Goal: Task Accomplishment & Management: Manage account settings

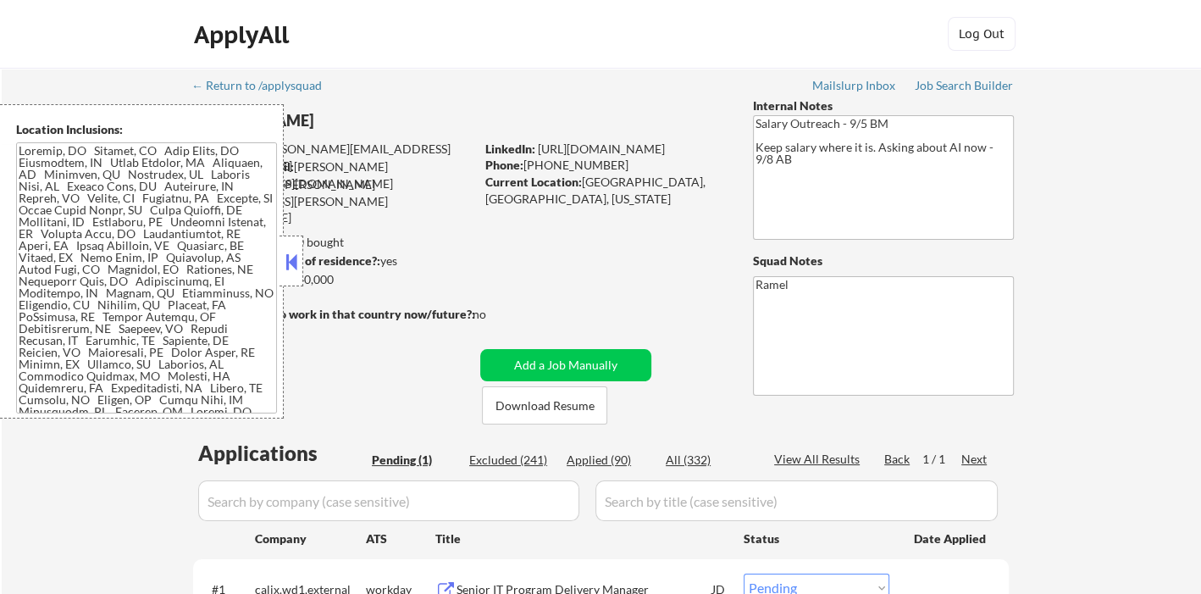
click at [291, 262] on button at bounding box center [291, 261] width 19 height 25
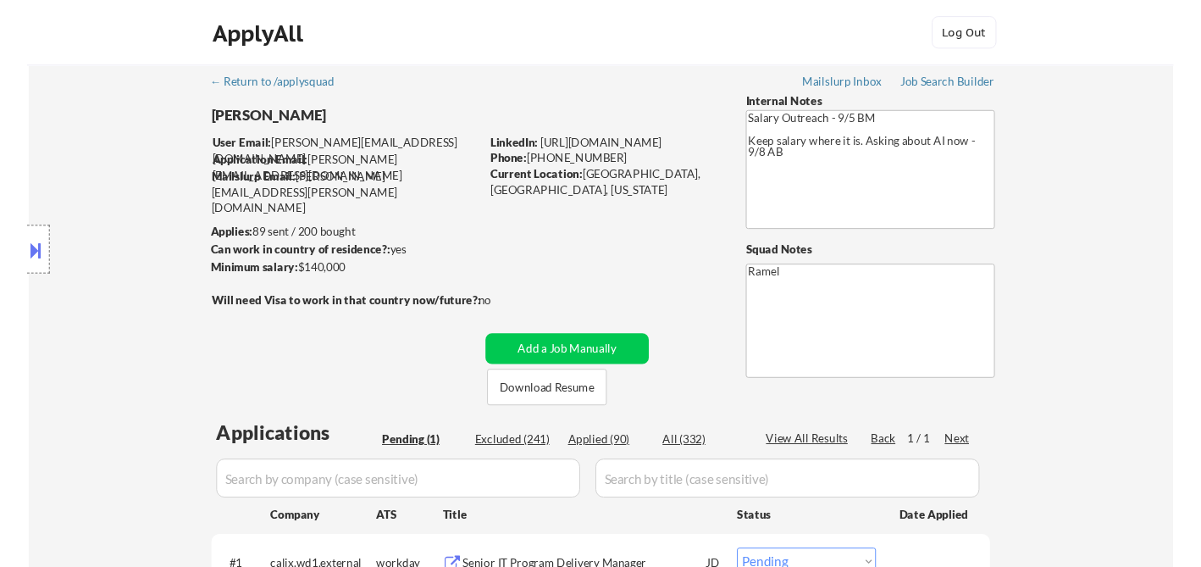
scroll to position [188, 0]
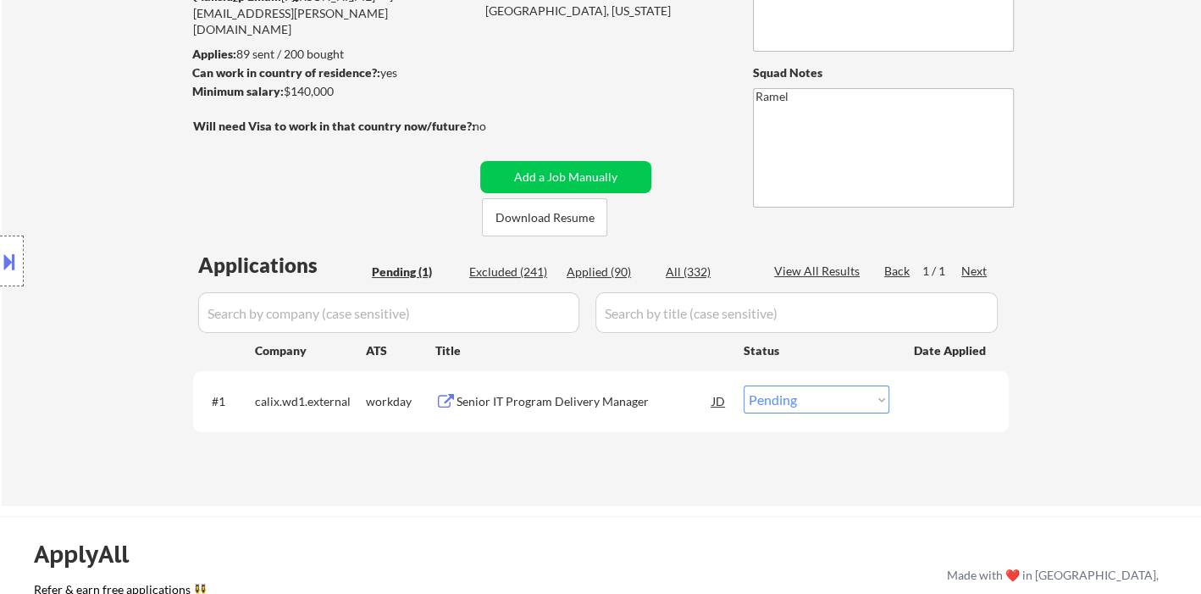
click at [51, 206] on div "Location Inclusions:" at bounding box center [151, 261] width 303 height 314
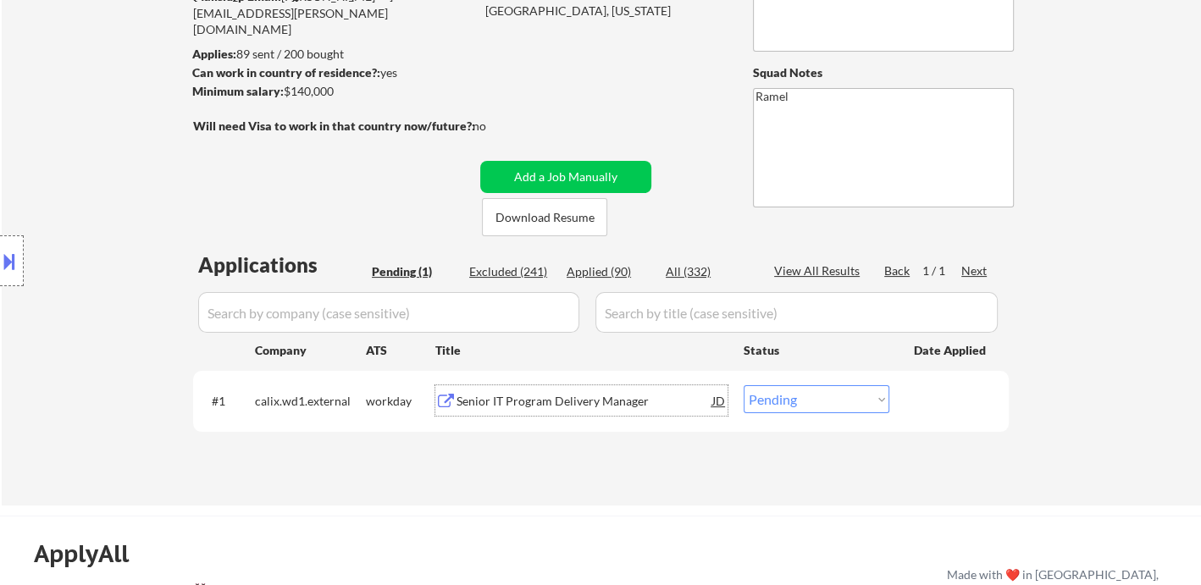
click at [554, 402] on div "Senior IT Program Delivery Manager" at bounding box center [585, 401] width 256 height 17
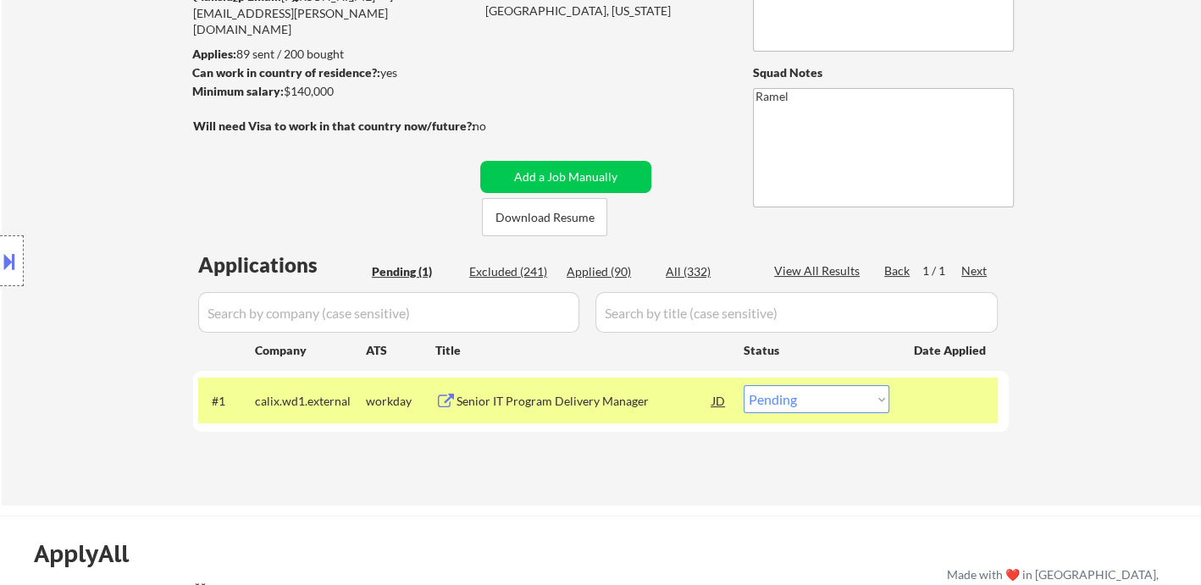
click at [98, 209] on div "Location Inclusions:" at bounding box center [151, 261] width 303 height 314
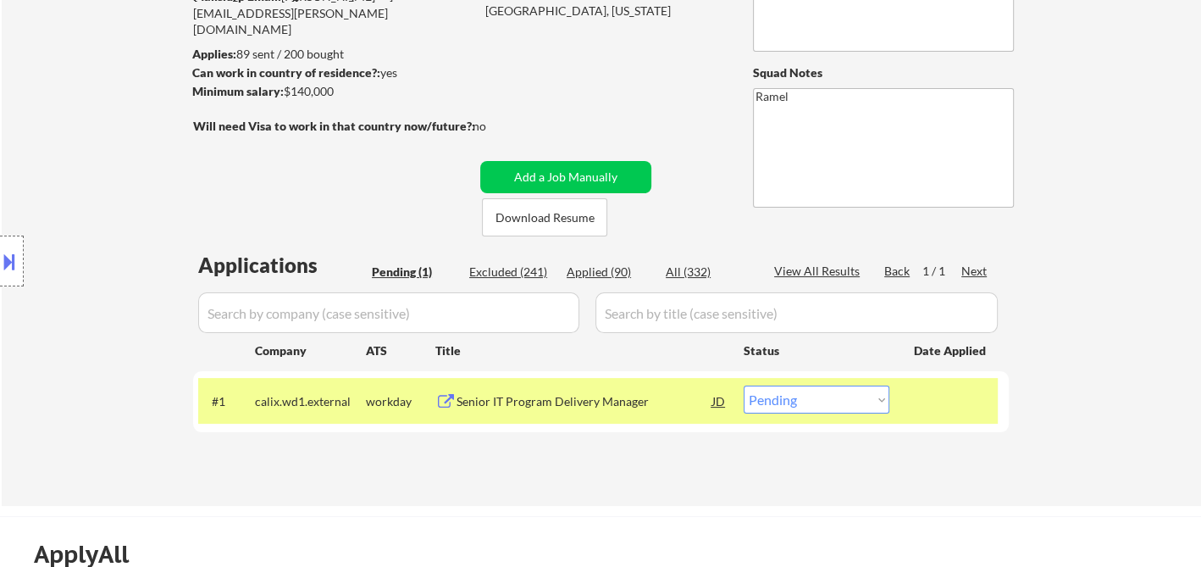
click at [105, 268] on div "Location Inclusions:" at bounding box center [151, 261] width 303 height 314
click at [508, 415] on div "Senior IT Program Delivery Manager" at bounding box center [585, 400] width 256 height 30
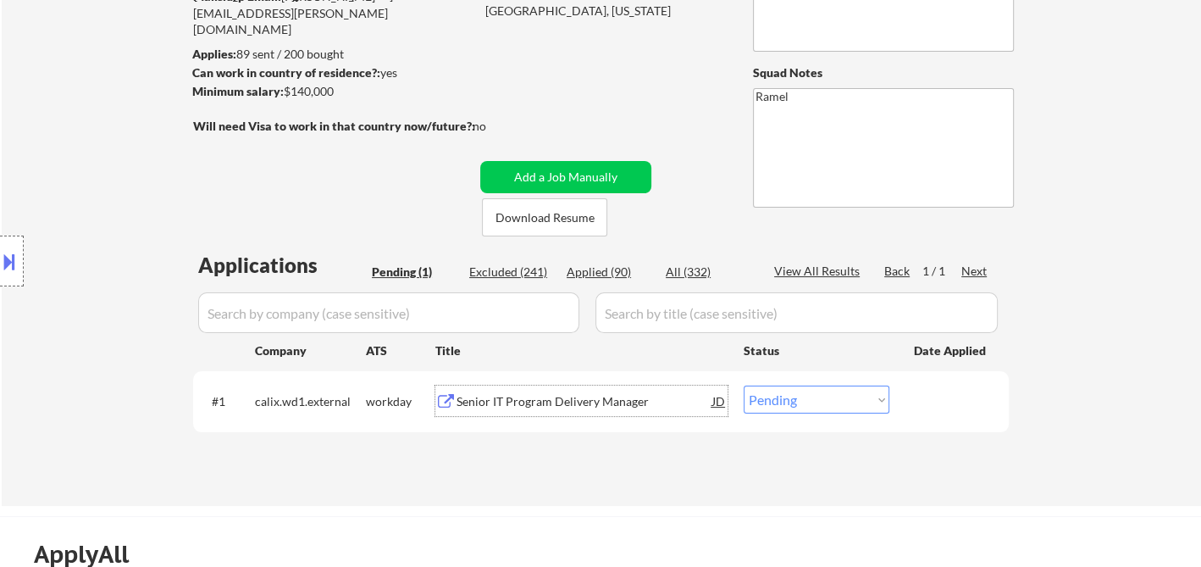
click at [848, 410] on select "Choose an option... Pending Applied Excluded (Questions) Excluded (Expired) Exc…" at bounding box center [817, 399] width 146 height 28
select select ""applied""
click at [744, 385] on select "Choose an option... Pending Applied Excluded (Questions) Excluded (Expired) Exc…" at bounding box center [817, 399] width 146 height 28
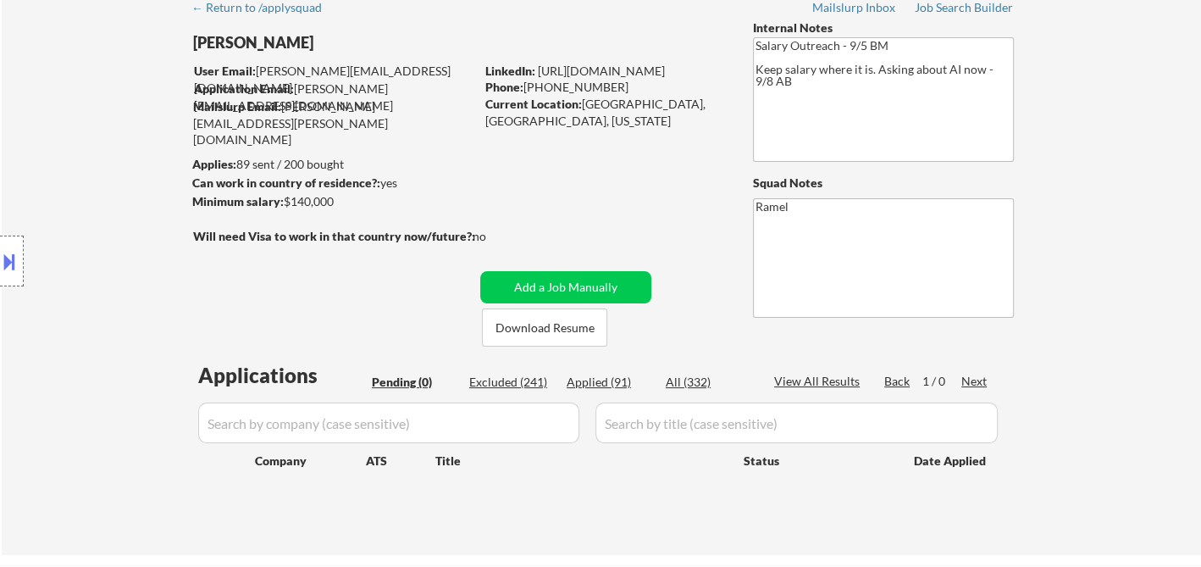
scroll to position [0, 0]
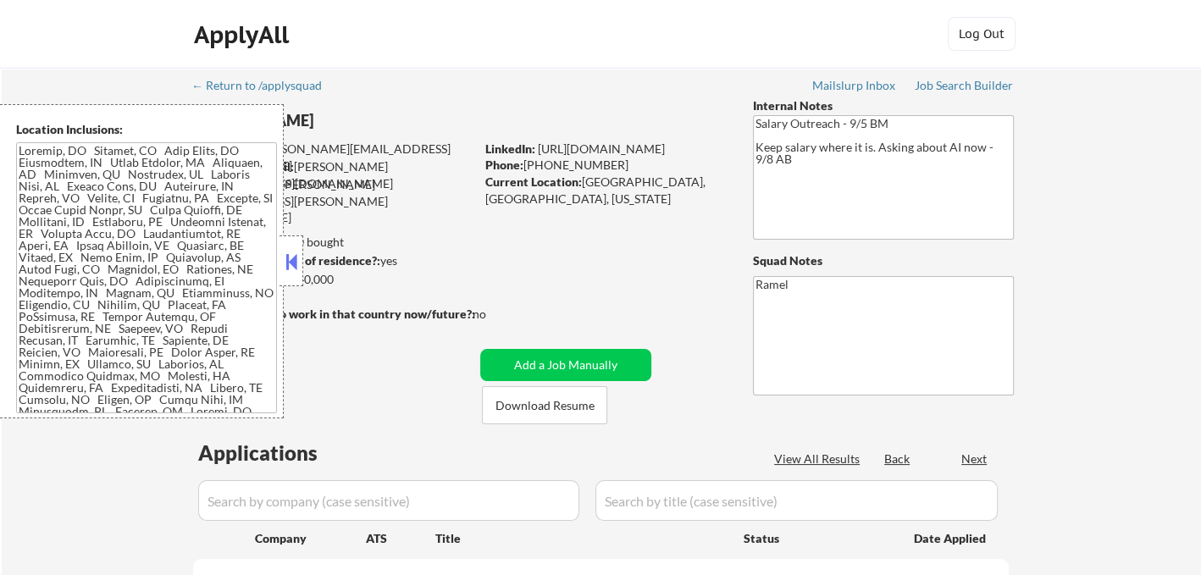
select select ""pending""
click at [289, 256] on button at bounding box center [291, 261] width 19 height 25
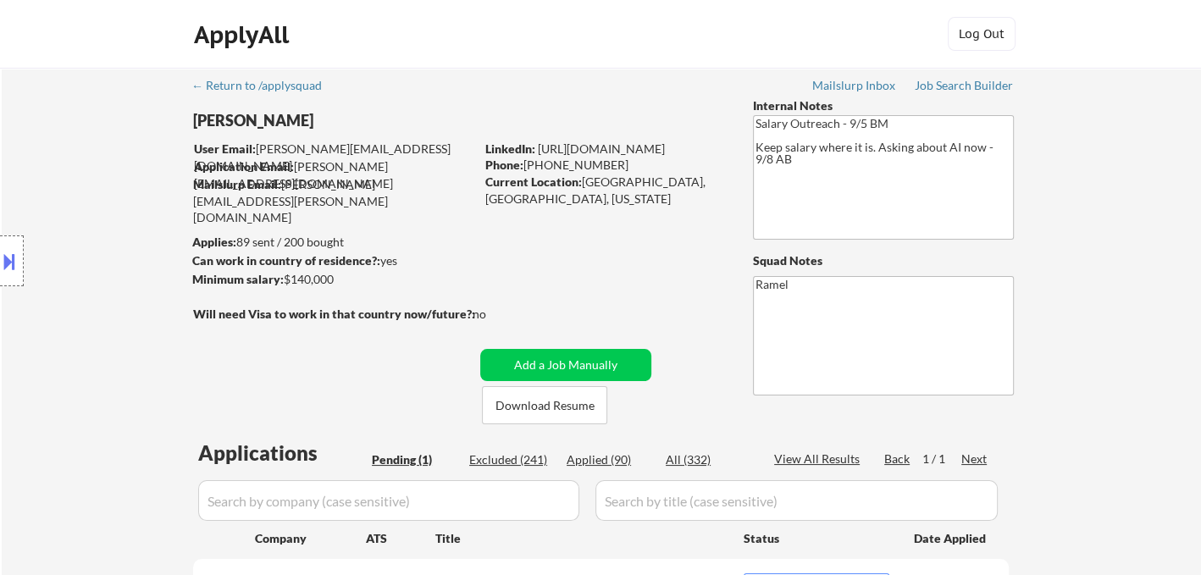
scroll to position [94, 0]
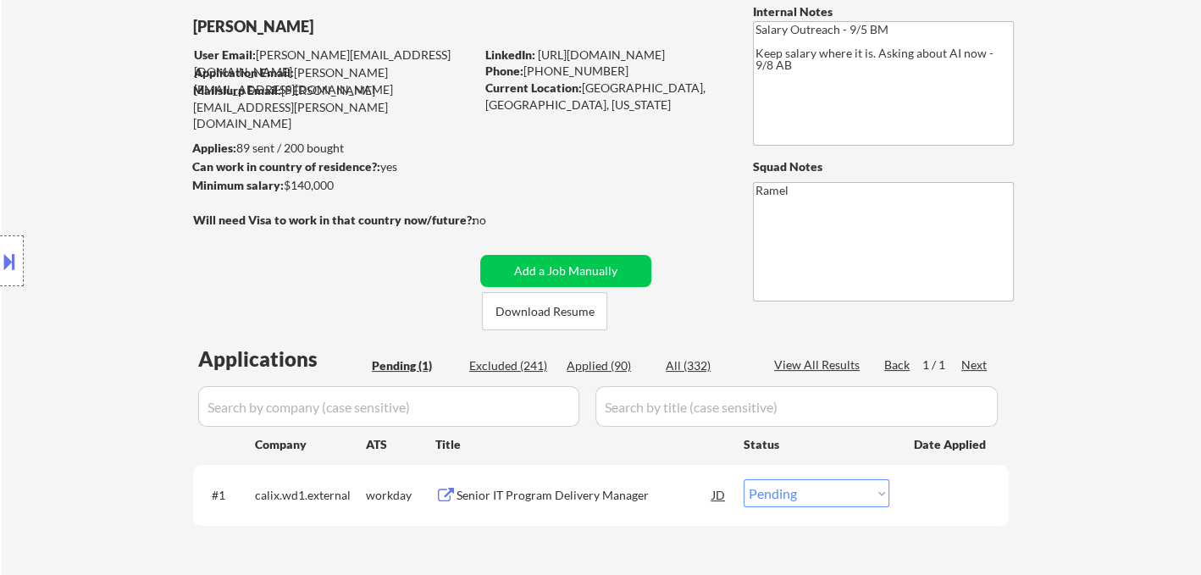
click at [609, 370] on div "Applied (90)" at bounding box center [609, 365] width 85 height 17
select select ""applied""
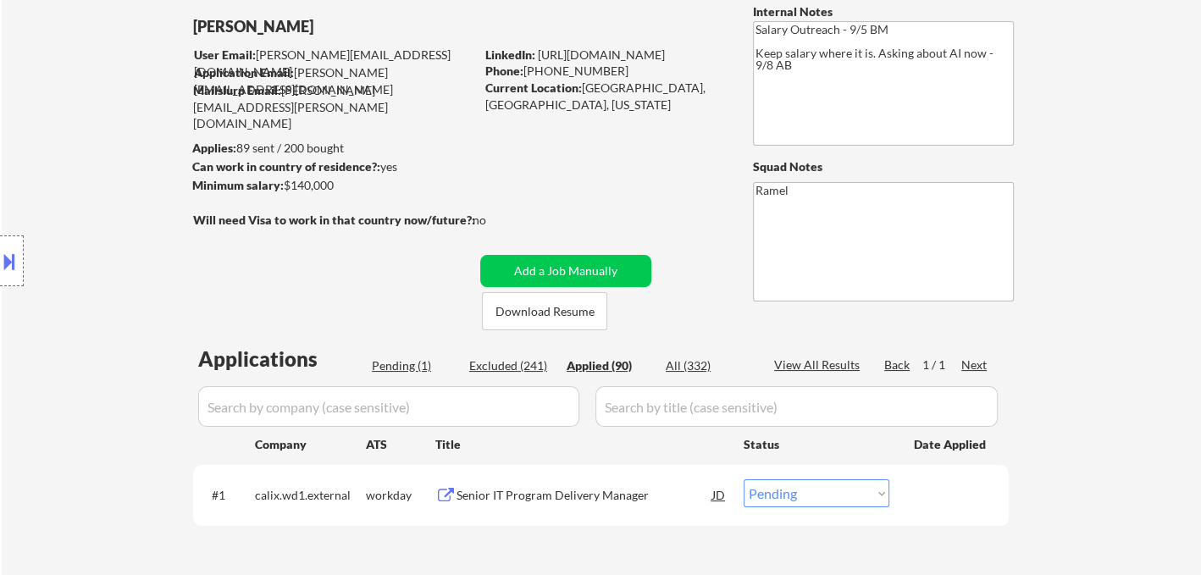
select select ""applied""
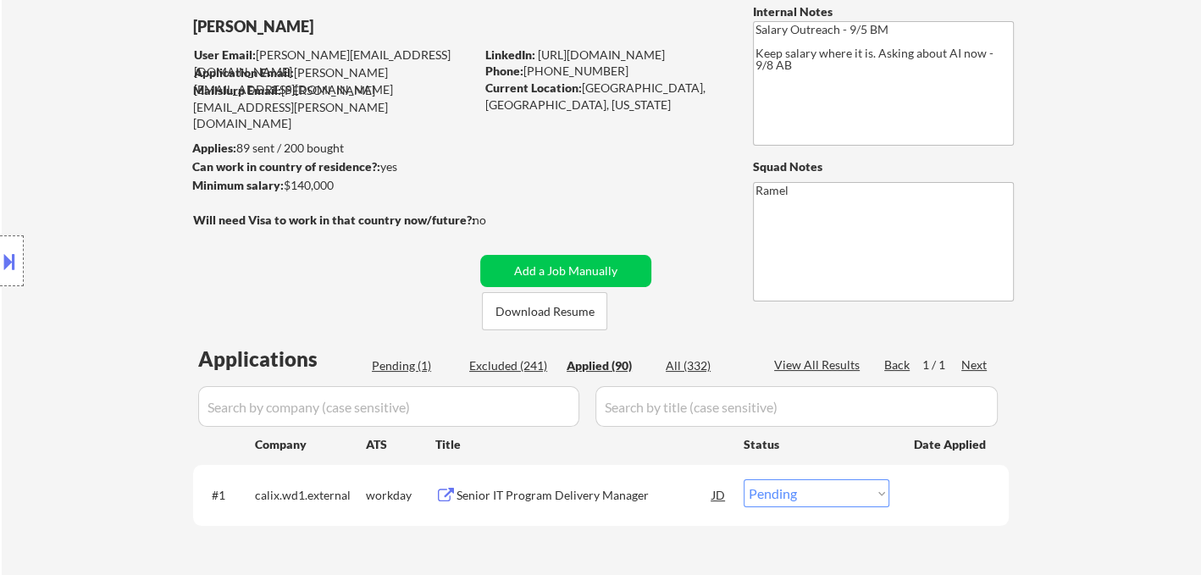
select select ""applied""
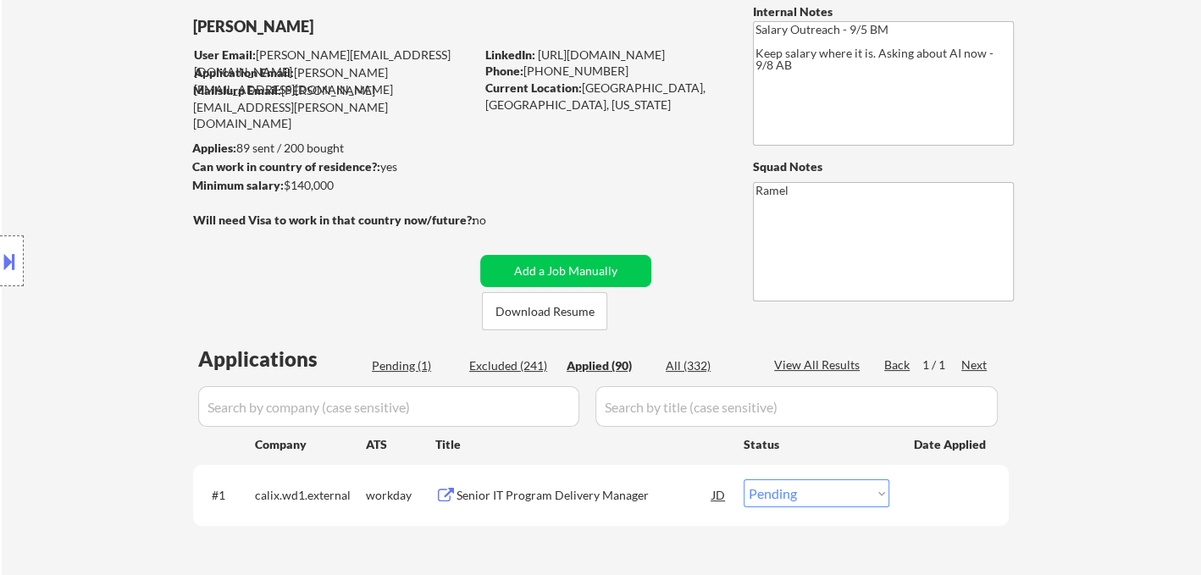
select select ""applied""
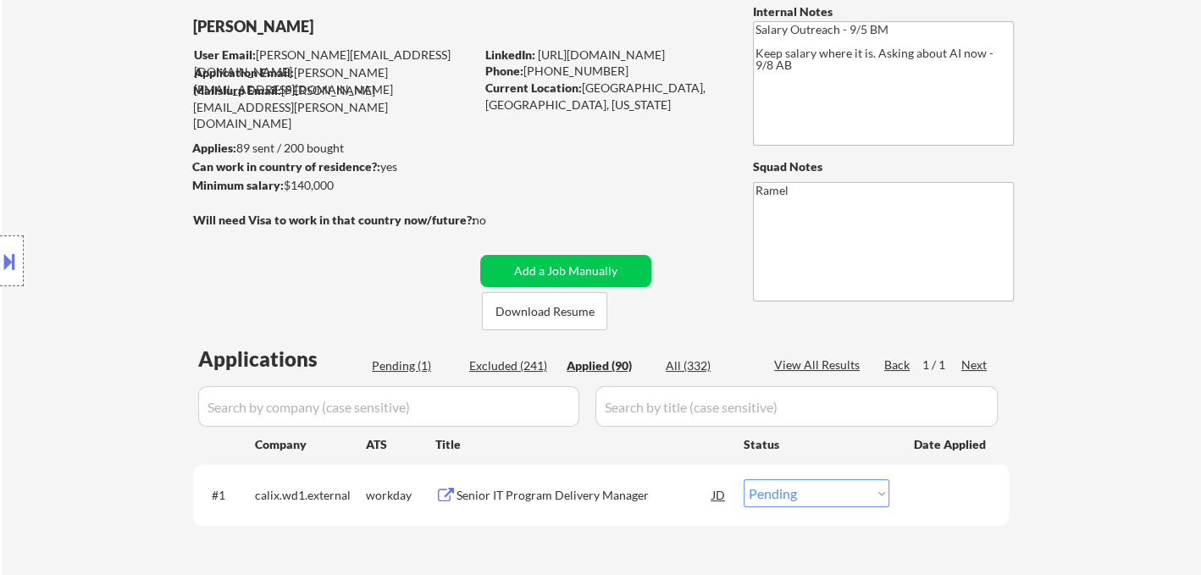
select select ""applied""
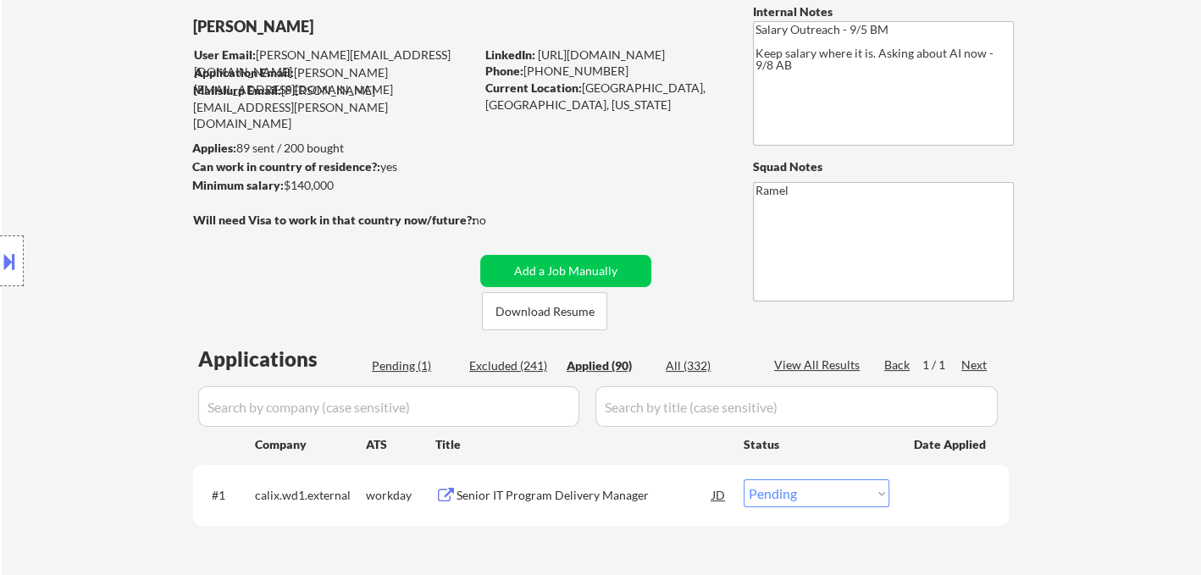
select select ""applied""
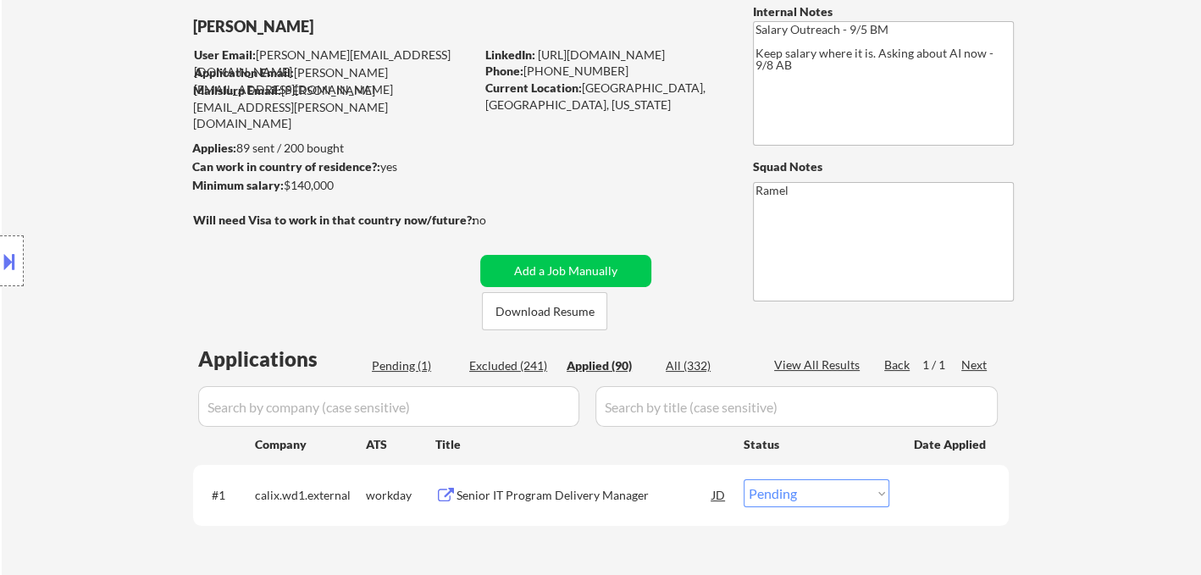
select select ""applied""
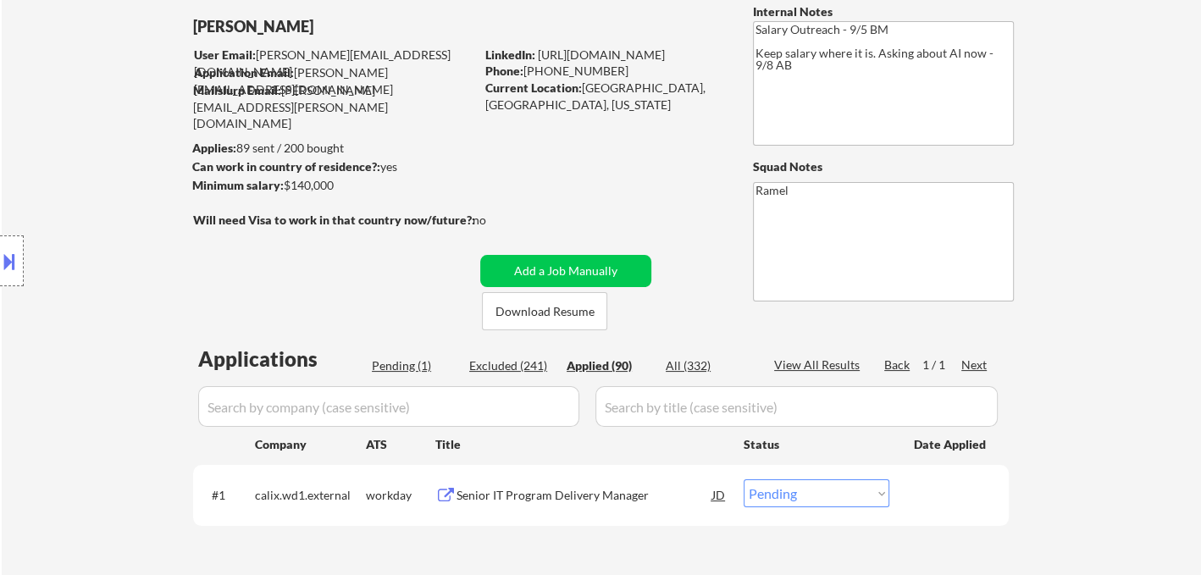
select select ""applied""
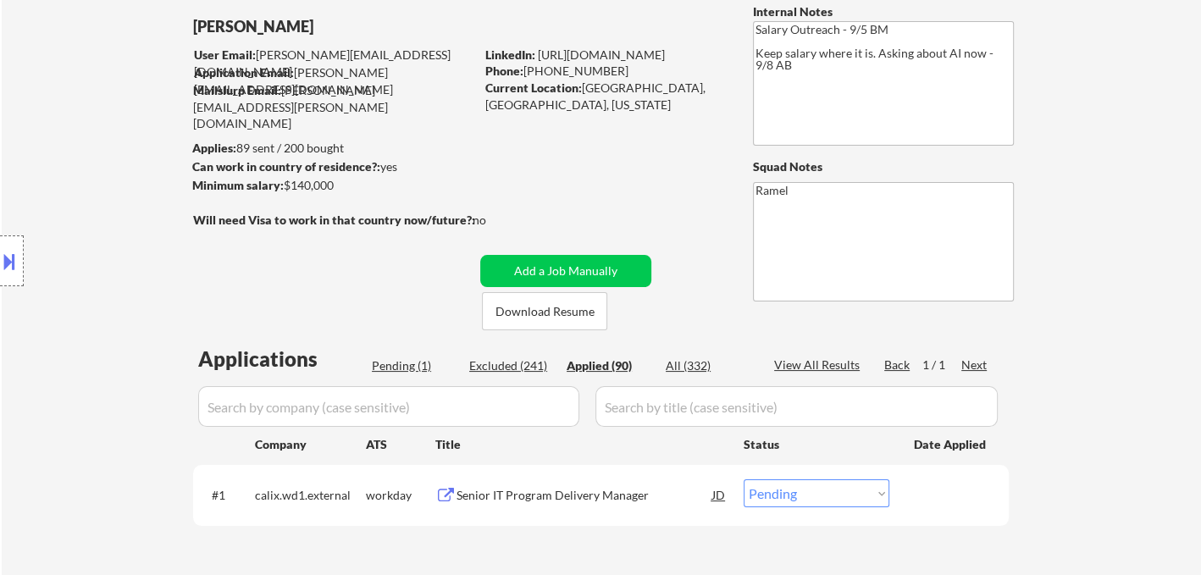
select select ""applied""
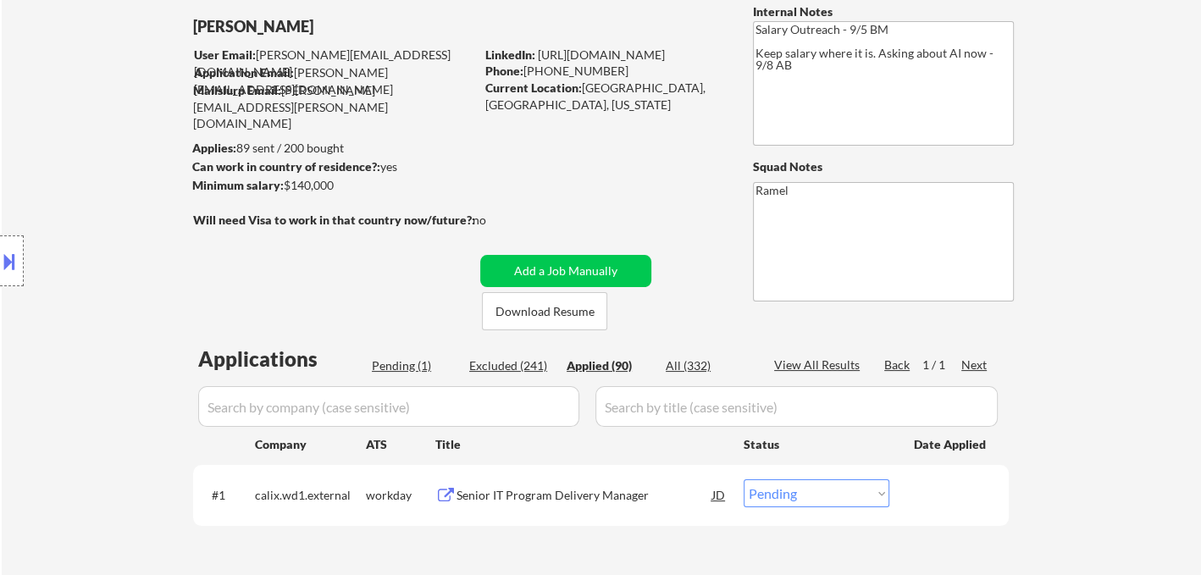
select select ""applied""
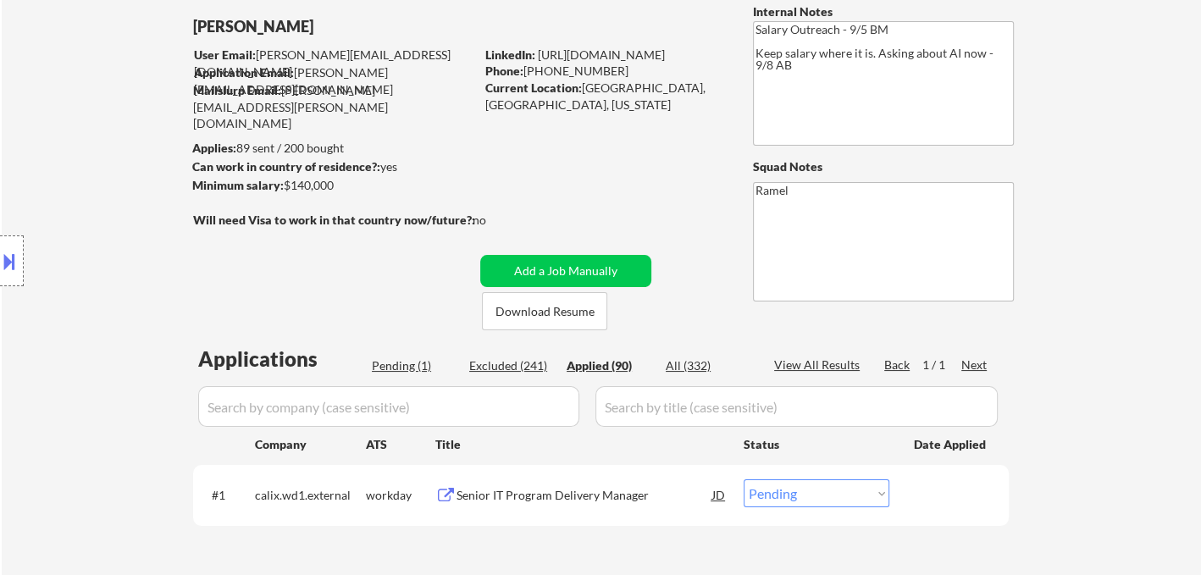
select select ""applied""
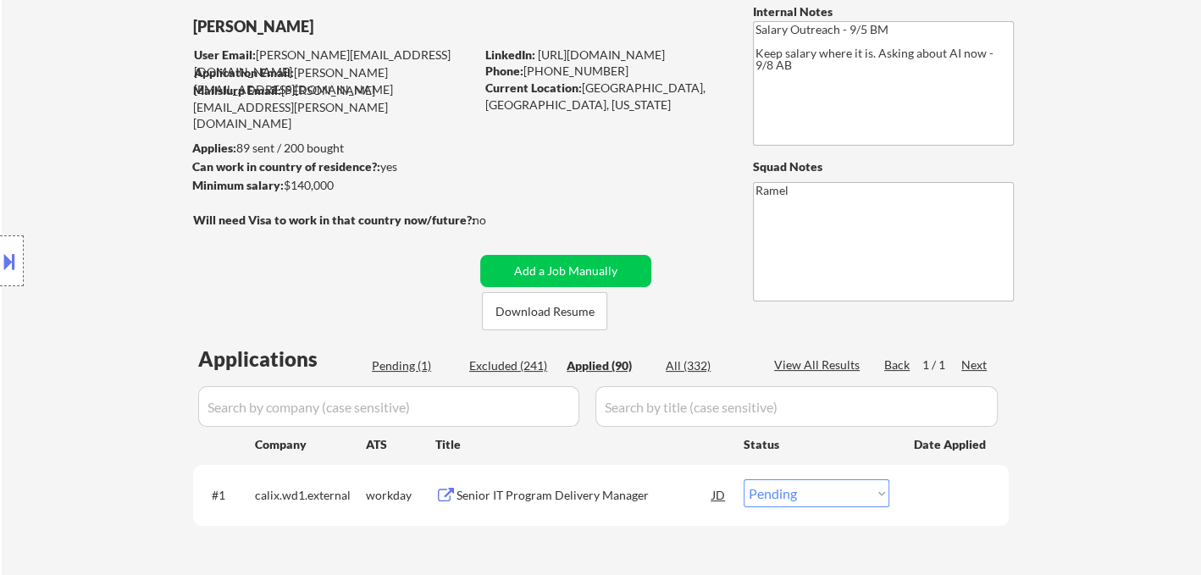
select select ""applied""
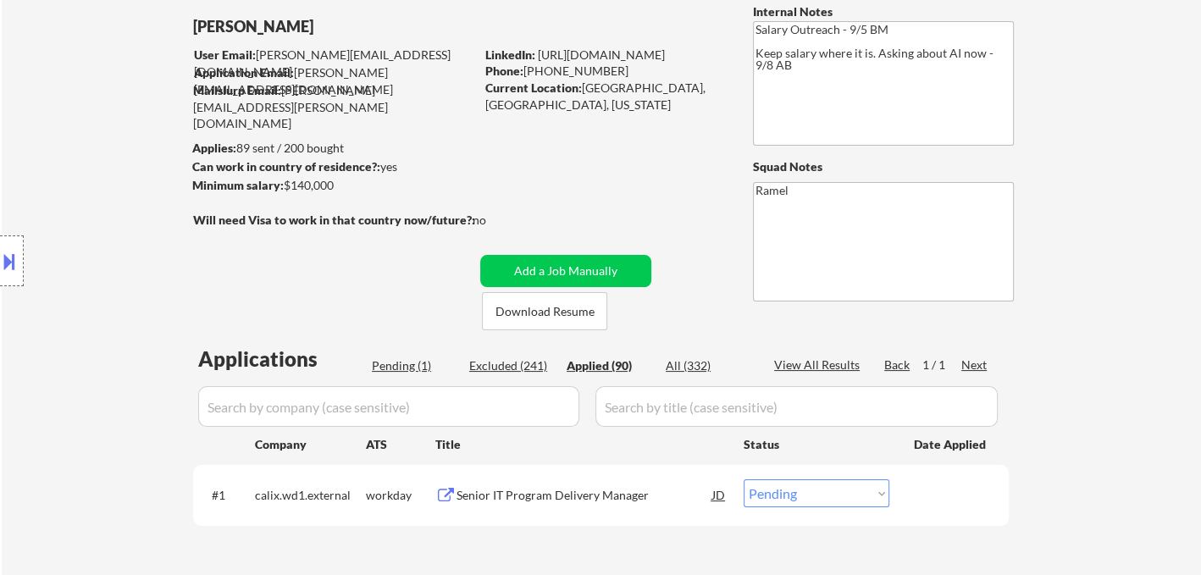
select select ""applied""
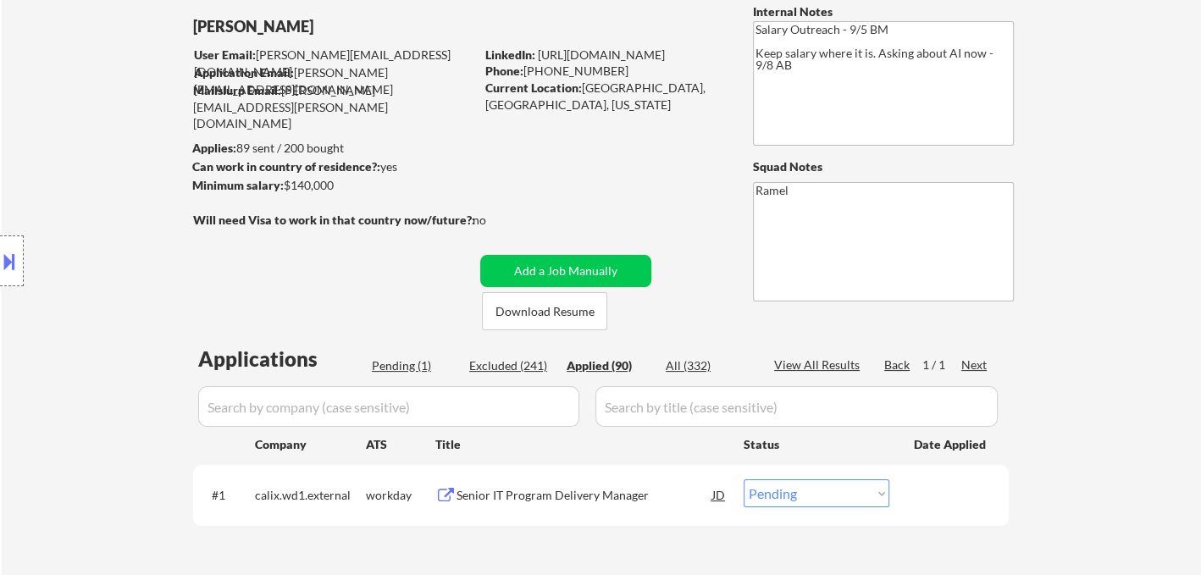
select select ""applied""
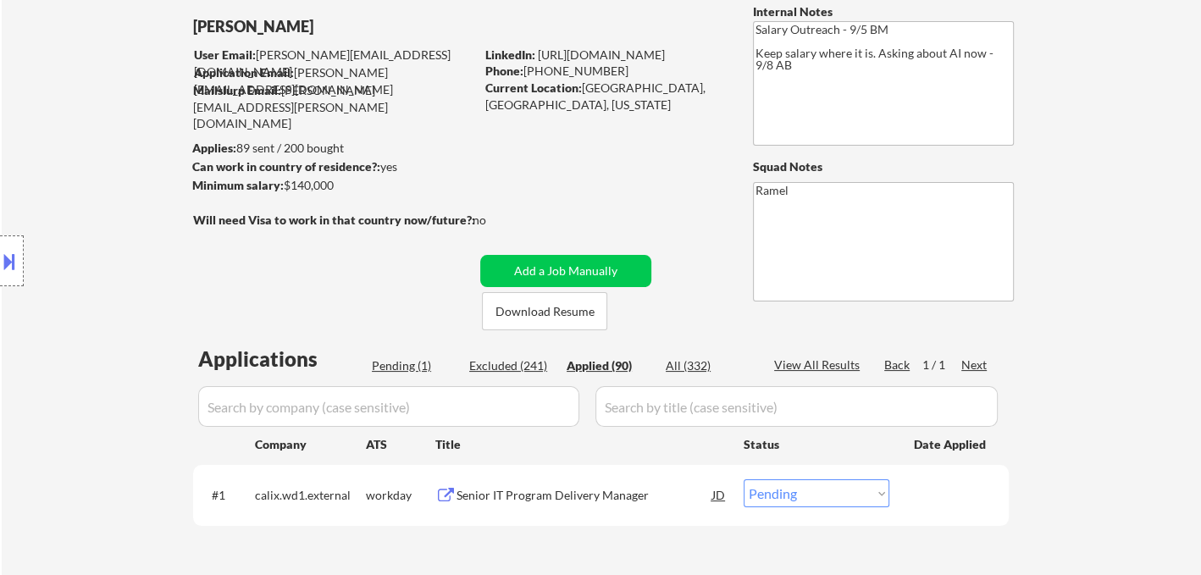
select select ""applied""
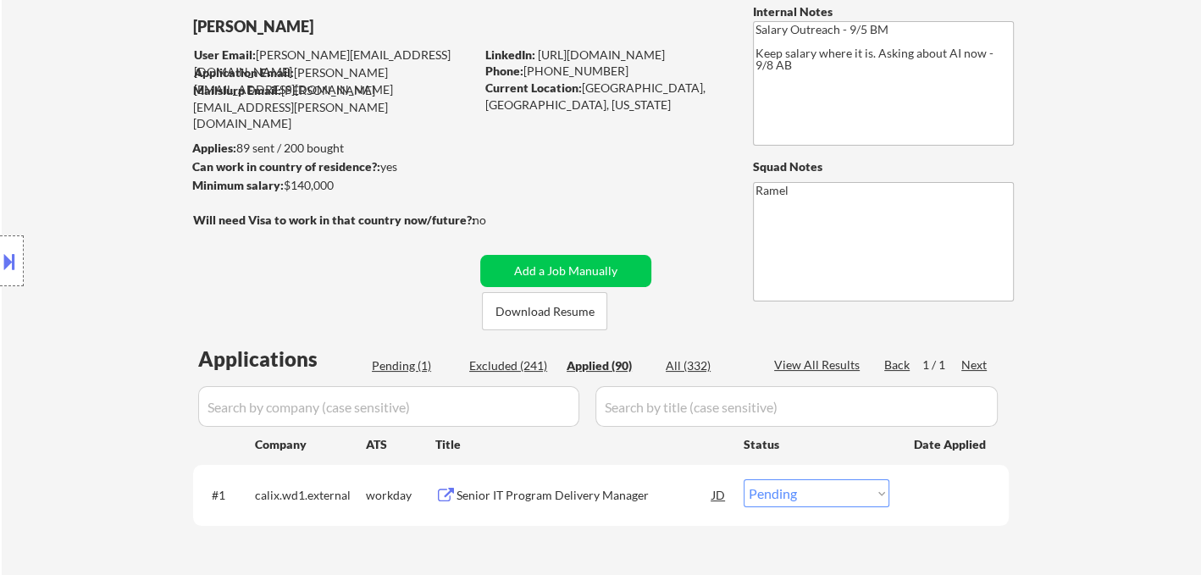
select select ""applied""
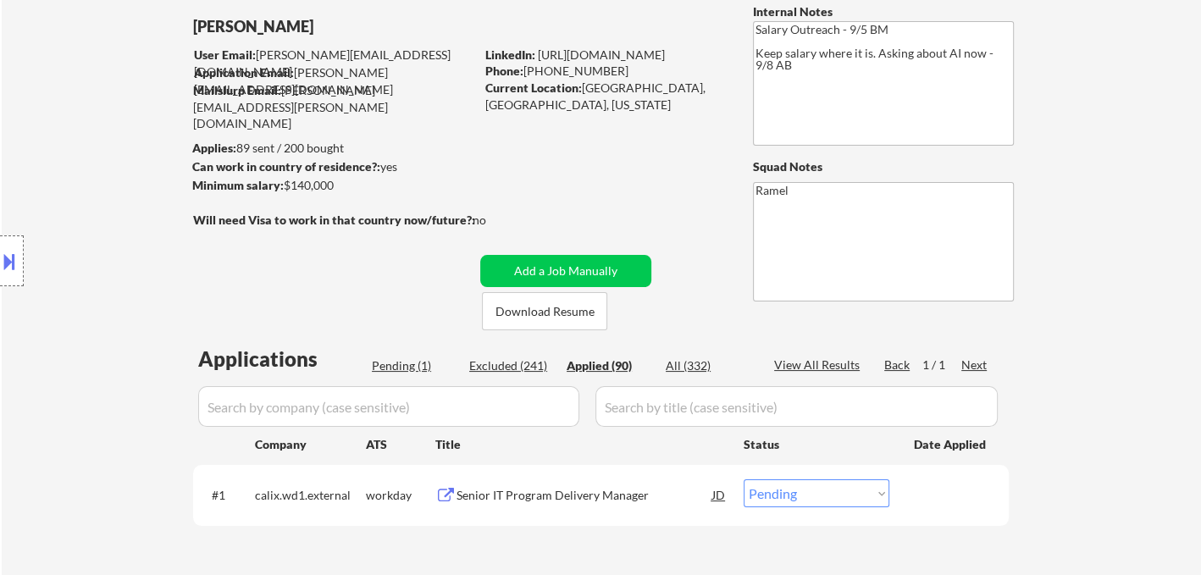
select select ""applied""
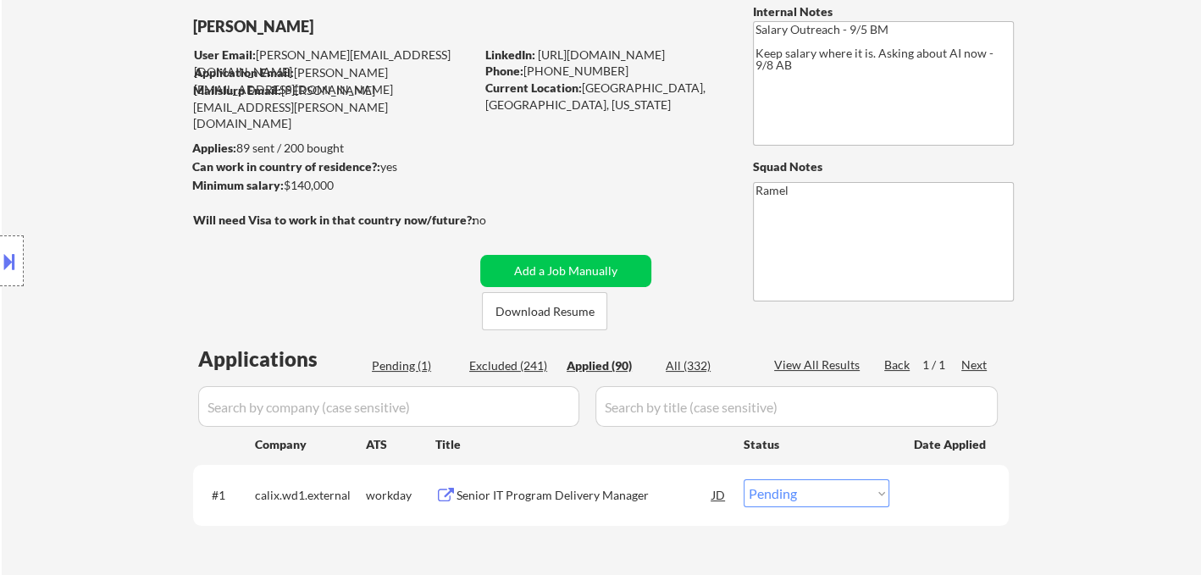
select select ""applied""
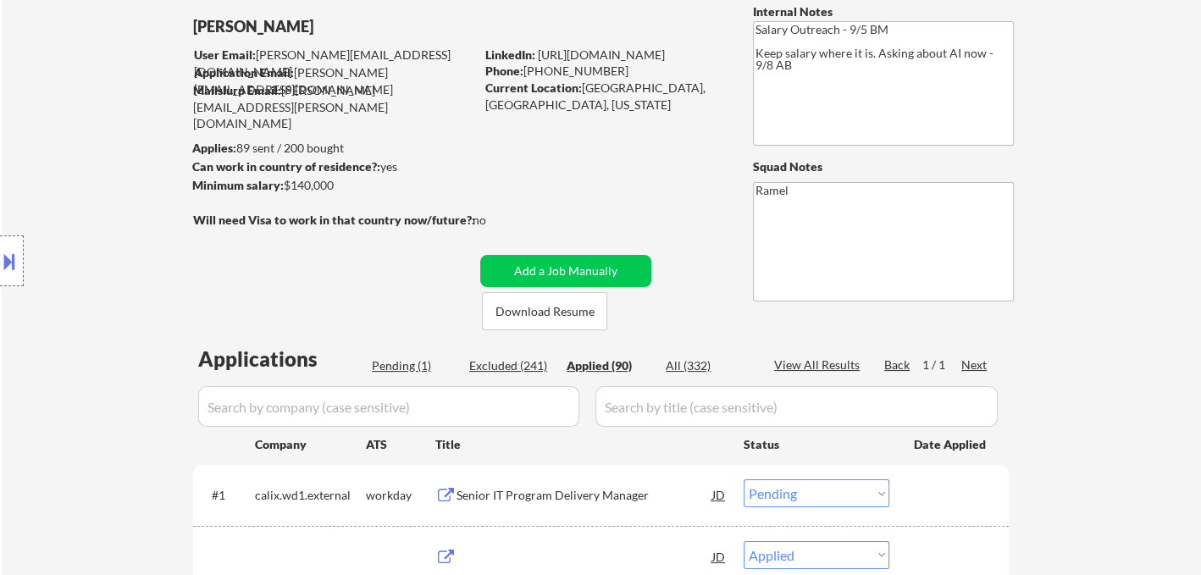
select select ""applied""
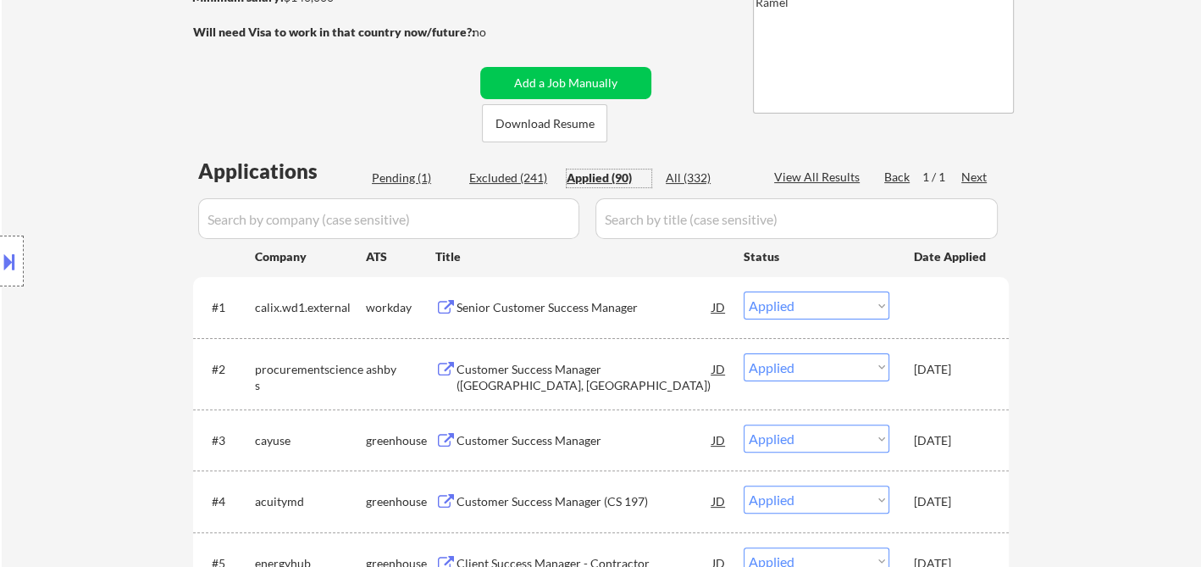
scroll to position [0, 0]
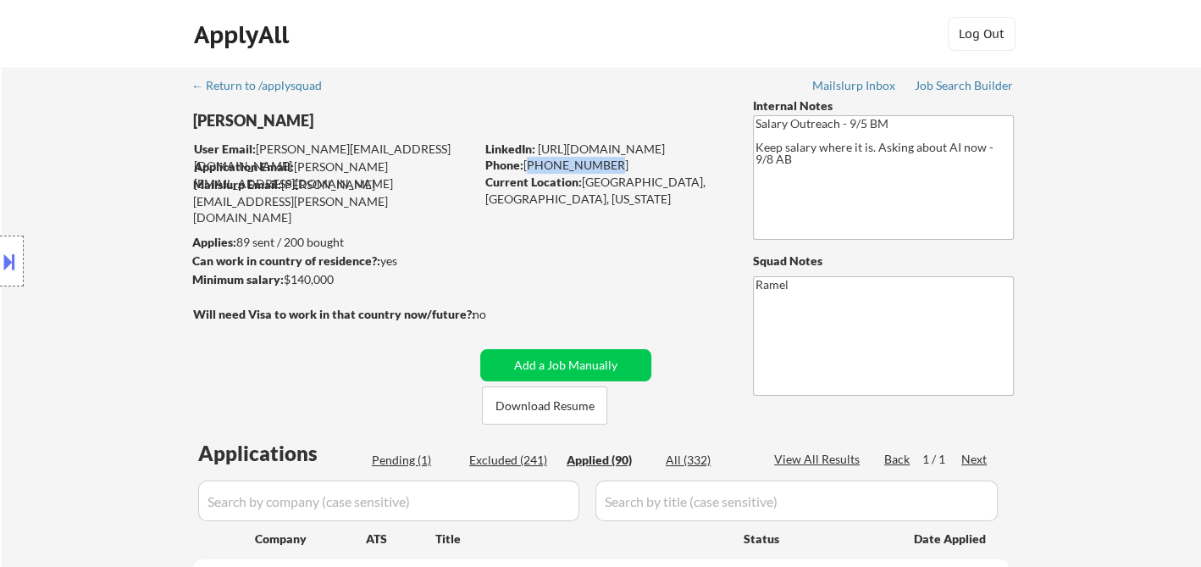
drag, startPoint x: 604, startPoint y: 163, endPoint x: 527, endPoint y: 164, distance: 77.1
click at [527, 164] on div "Phone: 510-422-7032" at bounding box center [605, 165] width 240 height 17
copy div "510-422-7032"
select select ""applied""
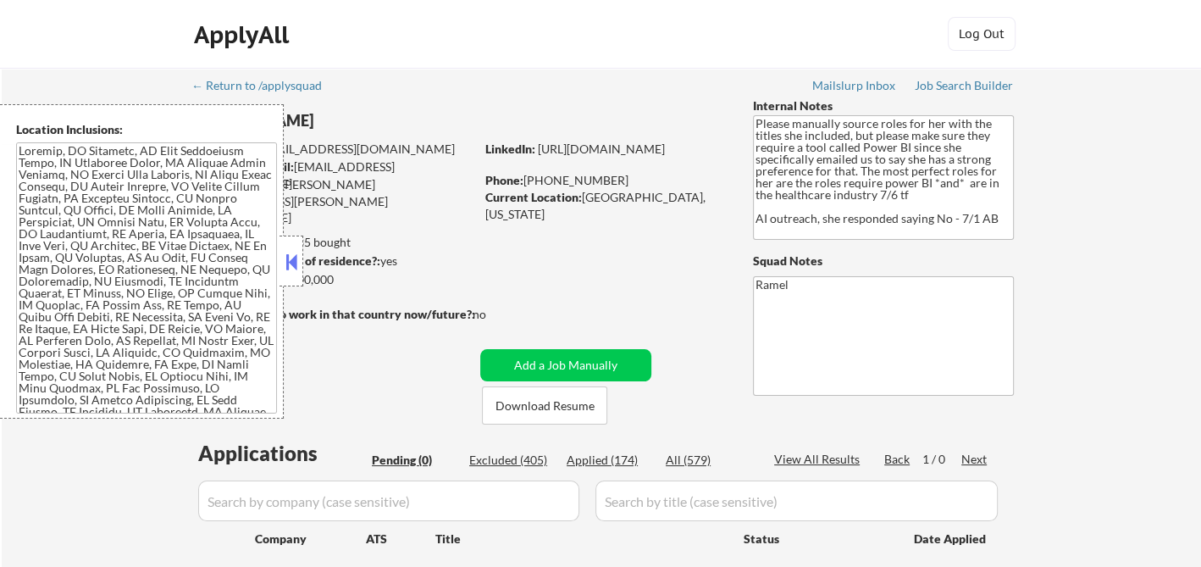
click at [292, 258] on button at bounding box center [291, 261] width 19 height 25
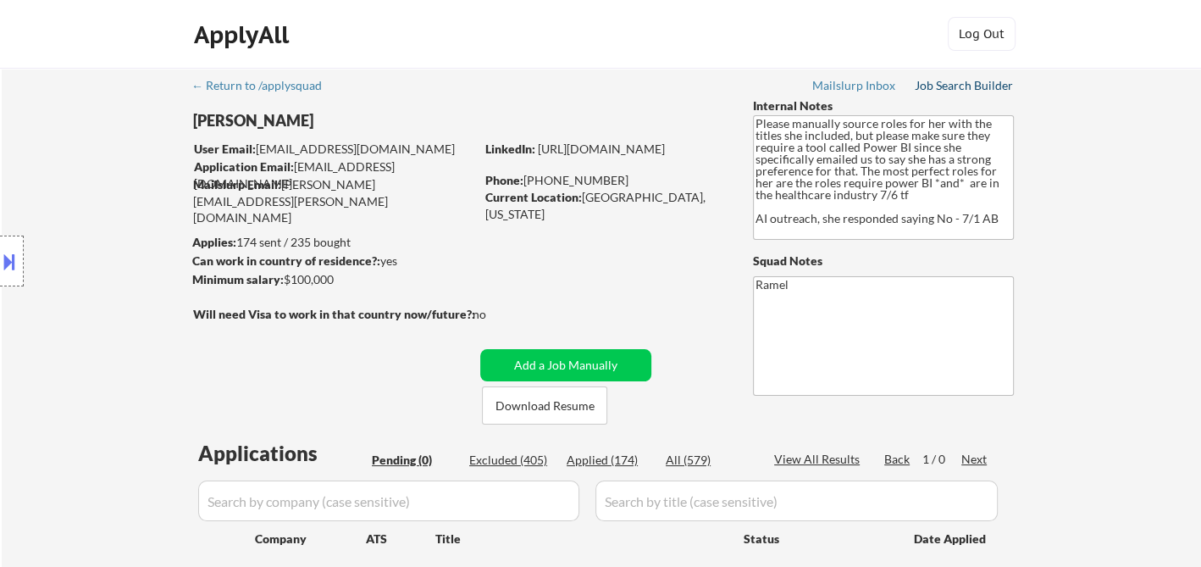
click at [984, 86] on div "Job Search Builder" at bounding box center [964, 86] width 99 height 12
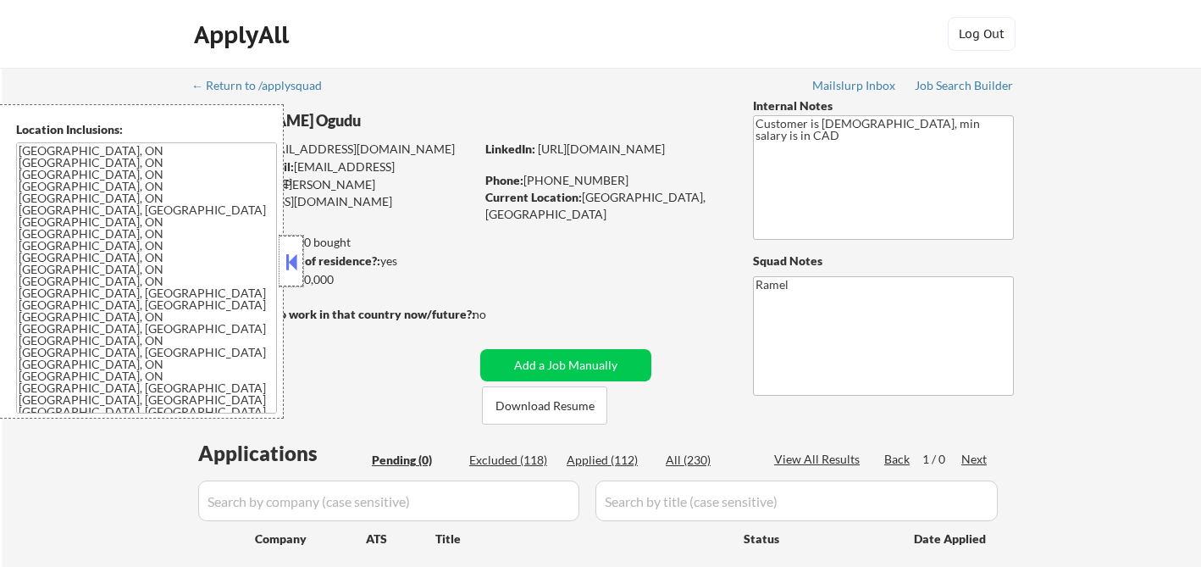
click at [291, 247] on div at bounding box center [292, 260] width 24 height 51
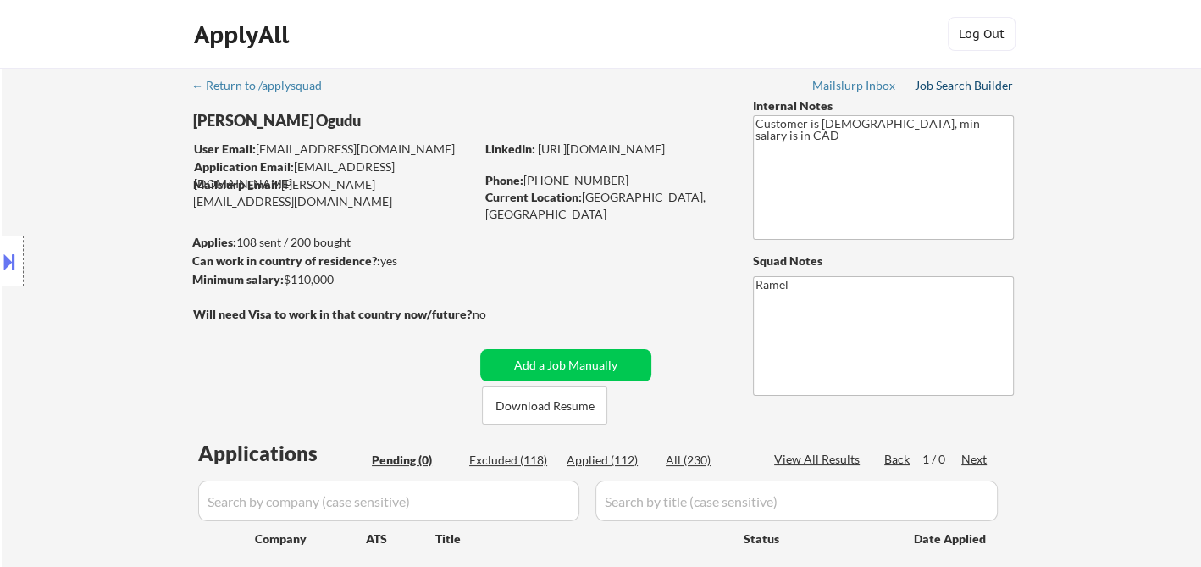
click at [992, 87] on div "Job Search Builder" at bounding box center [964, 86] width 99 height 12
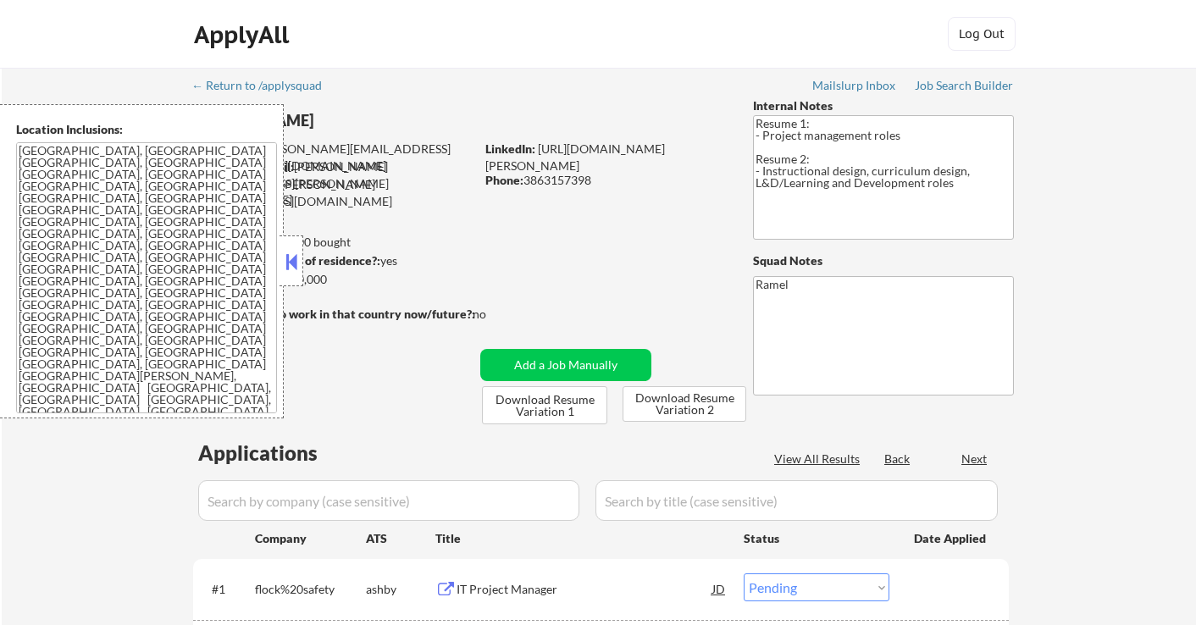
select select ""pending""
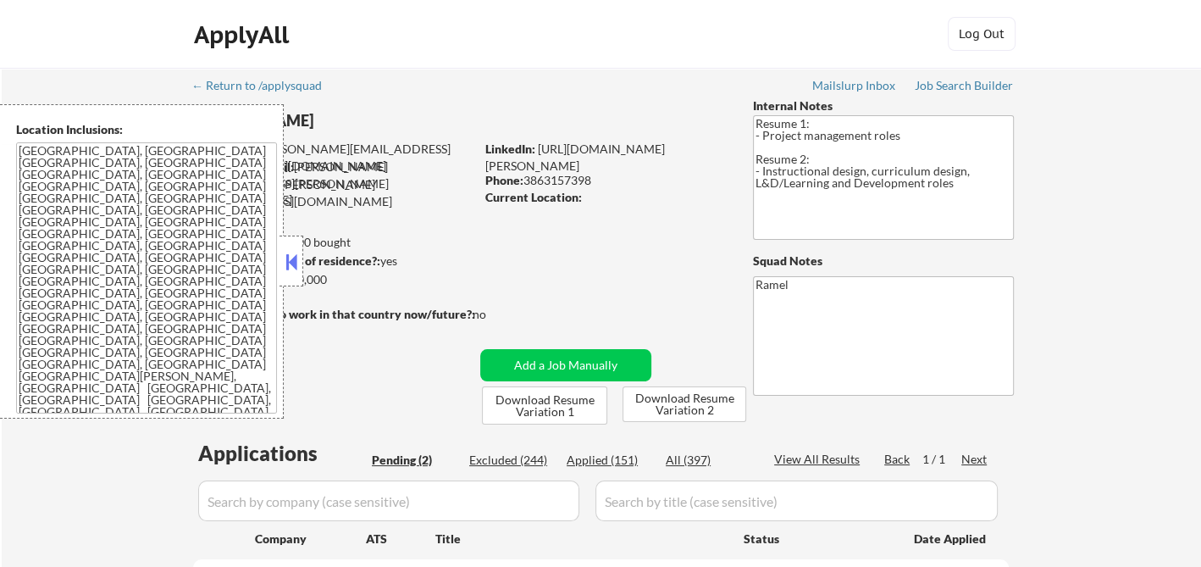
click at [293, 256] on button at bounding box center [291, 261] width 19 height 25
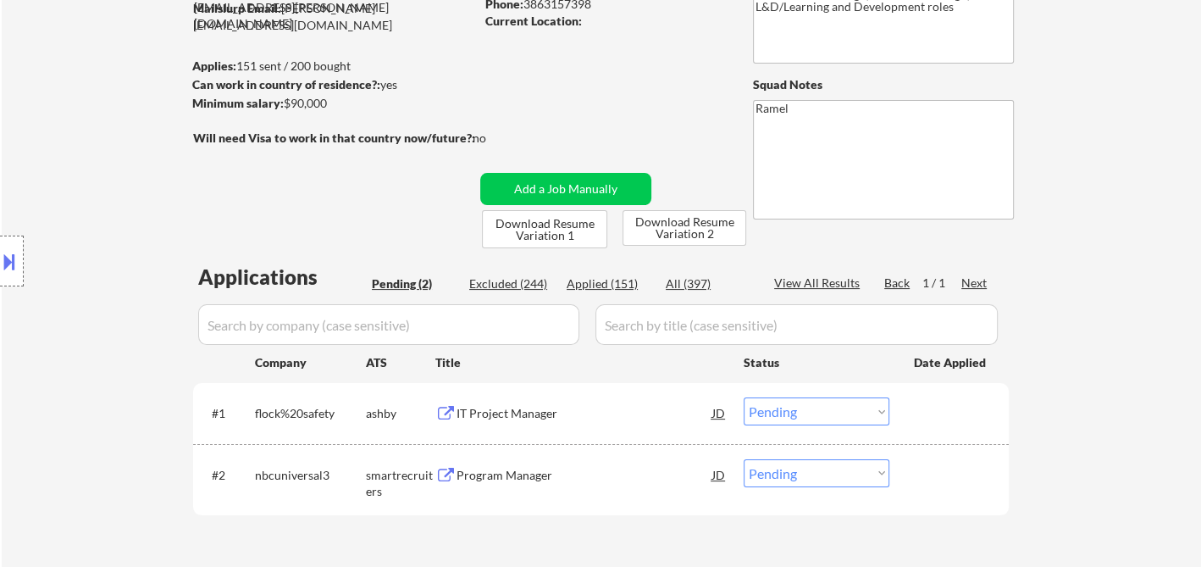
scroll to position [188, 0]
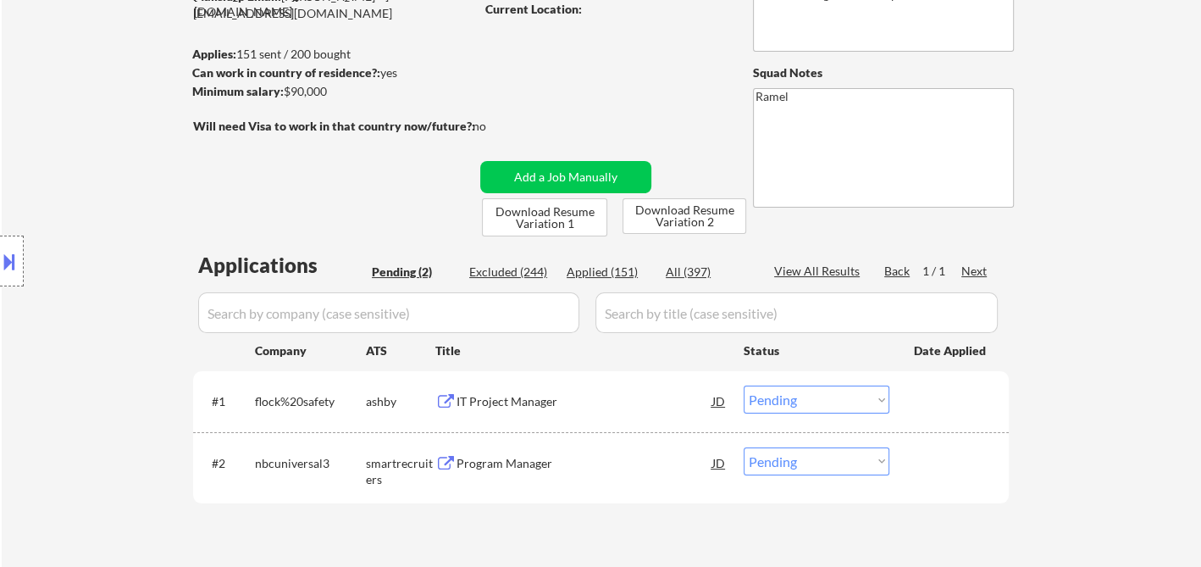
click at [501, 403] on div "IT Project Manager" at bounding box center [585, 401] width 256 height 17
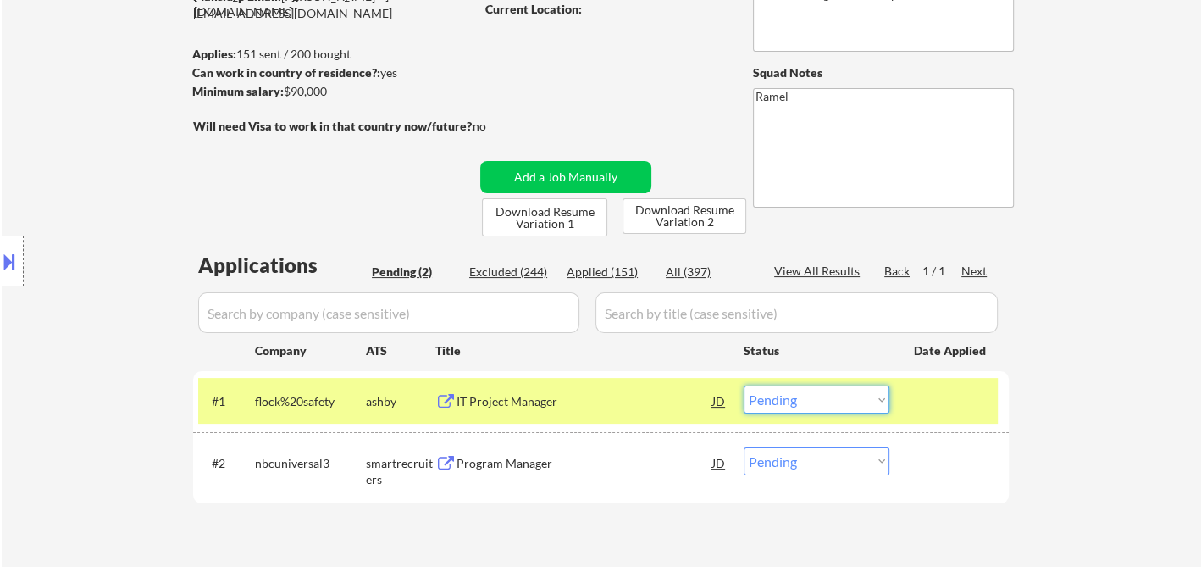
click at [800, 398] on select "Choose an option... Pending Applied Excluded (Questions) Excluded (Expired) Exc…" at bounding box center [817, 399] width 146 height 28
click at [744, 385] on select "Choose an option... Pending Applied Excluded (Questions) Excluded (Expired) Exc…" at bounding box center [817, 399] width 146 height 28
click at [530, 474] on div "Program Manager" at bounding box center [585, 462] width 256 height 30
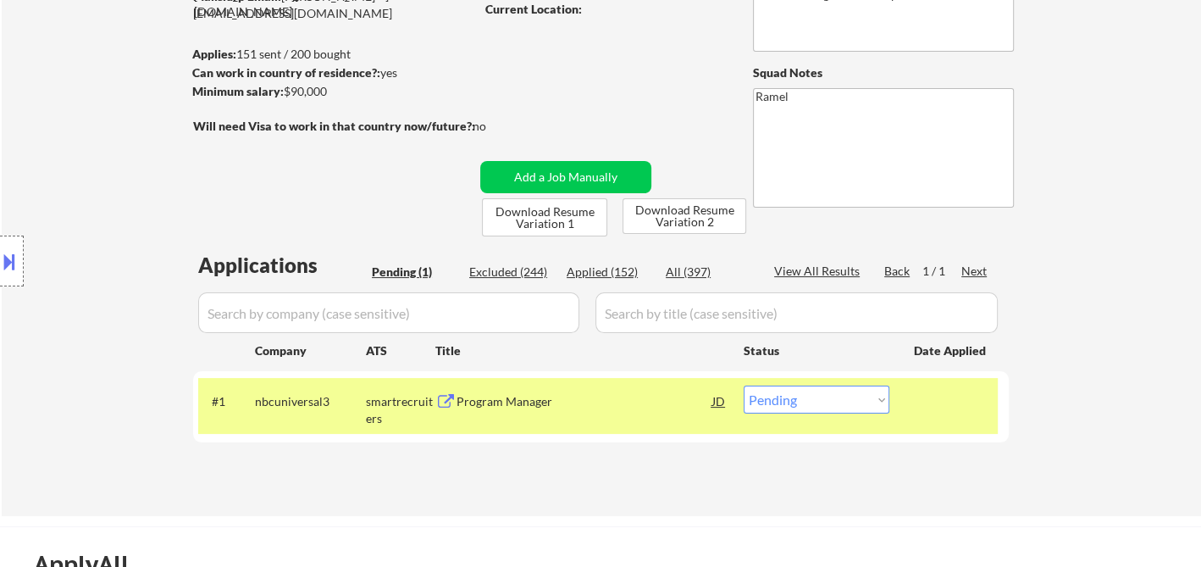
click at [719, 403] on div "JD" at bounding box center [719, 400] width 17 height 30
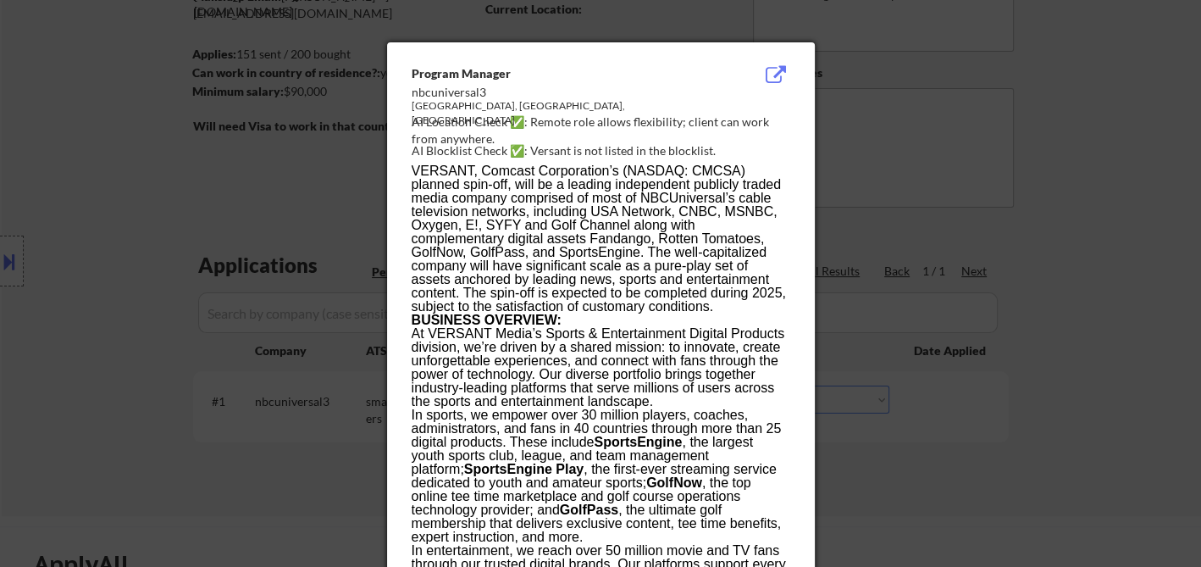
click at [891, 459] on div at bounding box center [600, 283] width 1201 height 567
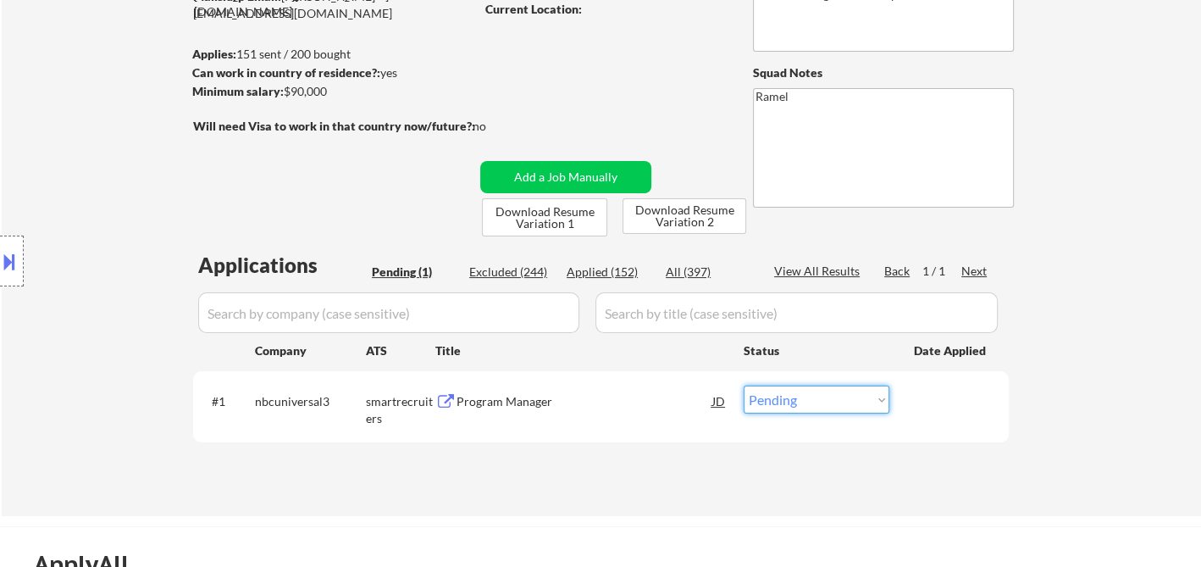
click at [765, 405] on select "Choose an option... Pending Applied Excluded (Questions) Excluded (Expired) Exc…" at bounding box center [817, 399] width 146 height 28
select select ""applied""
click at [744, 385] on select "Choose an option... Pending Applied Excluded (Questions) Excluded (Expired) Exc…" at bounding box center [817, 399] width 146 height 28
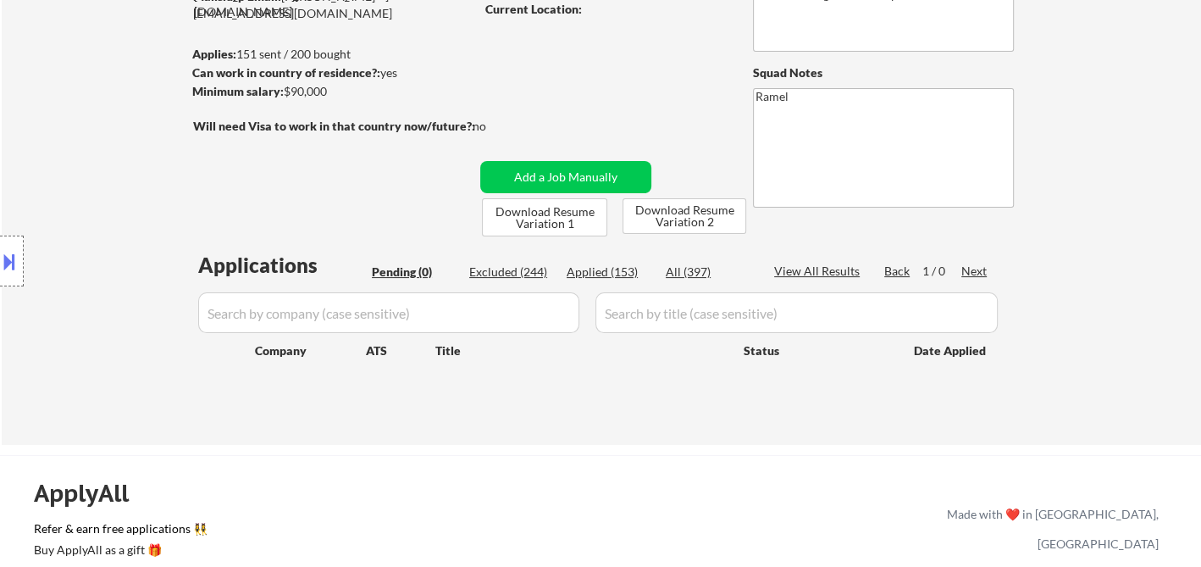
click at [41, 324] on div "Location Inclusions: Orlando, FL Winter Park, FL Maitland, FL Altamonte Springs…" at bounding box center [151, 261] width 303 height 314
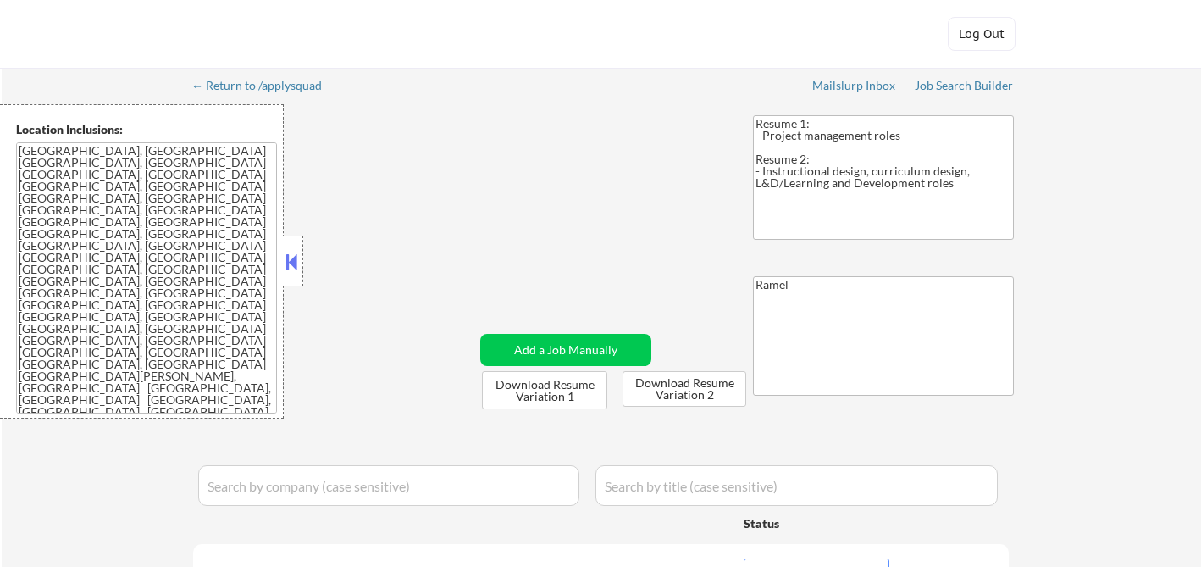
select select ""pending""
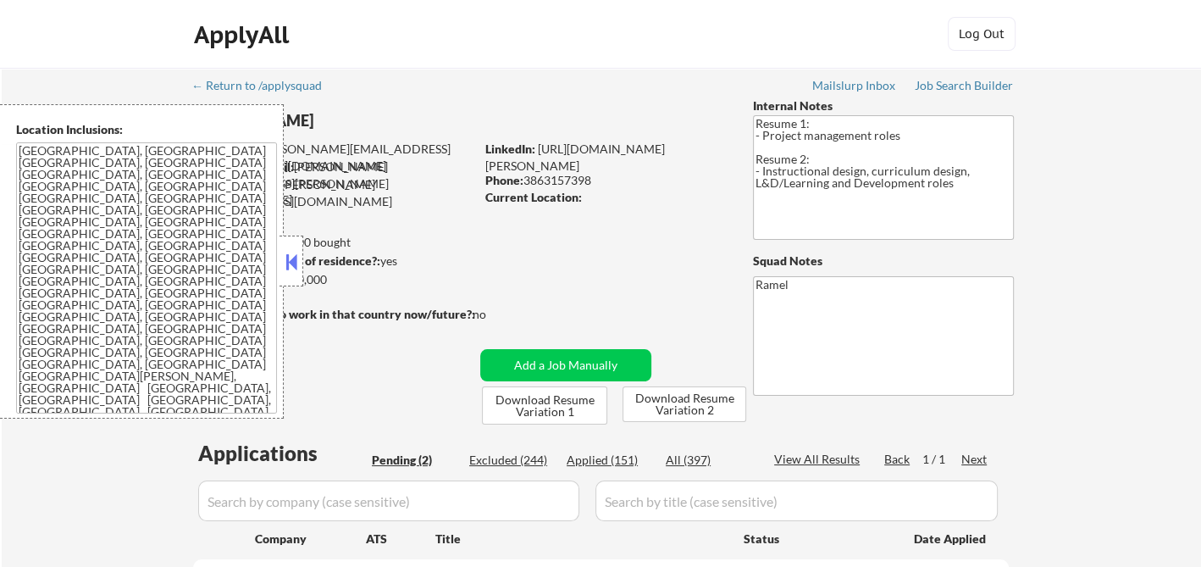
click at [616, 462] on div "Applied (151)" at bounding box center [609, 460] width 85 height 17
click at [834, 459] on div "View All Results" at bounding box center [819, 459] width 91 height 17
select select ""applied""
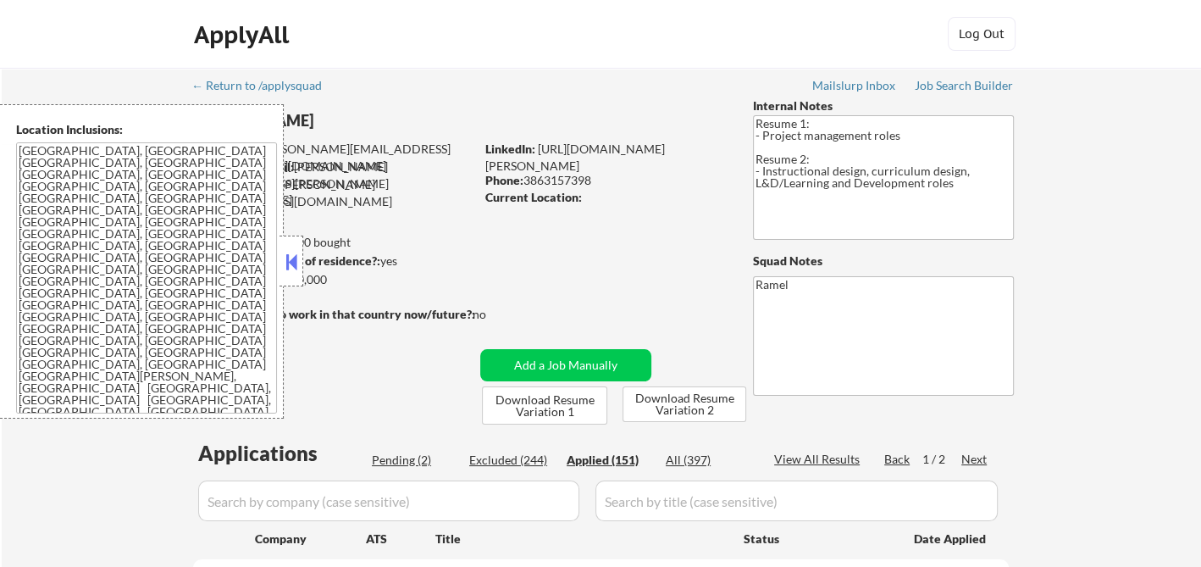
select select ""applied""
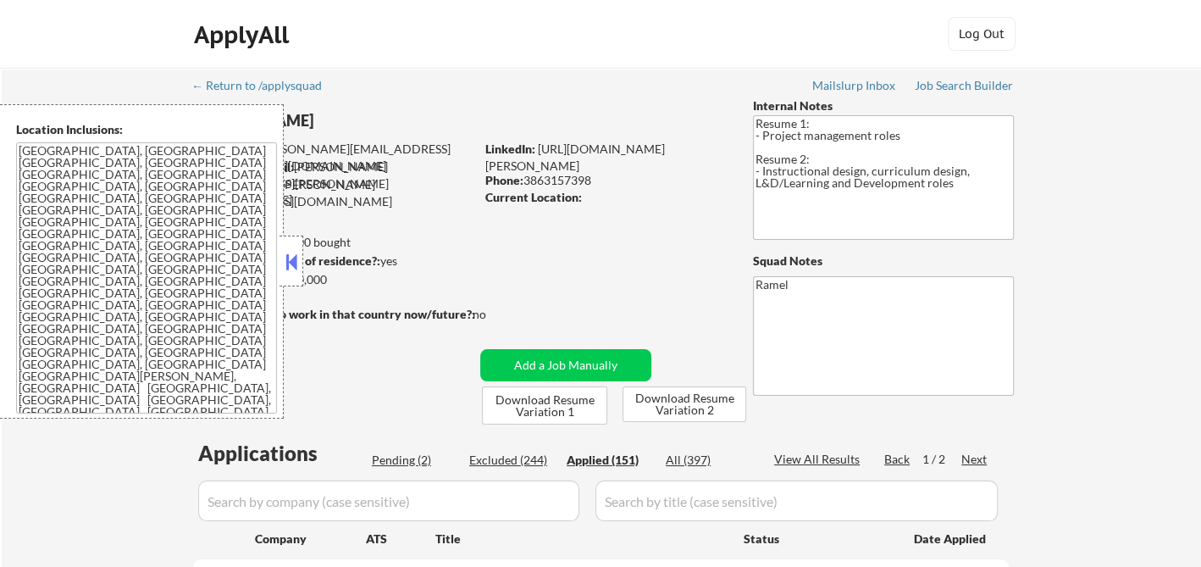
select select ""applied""
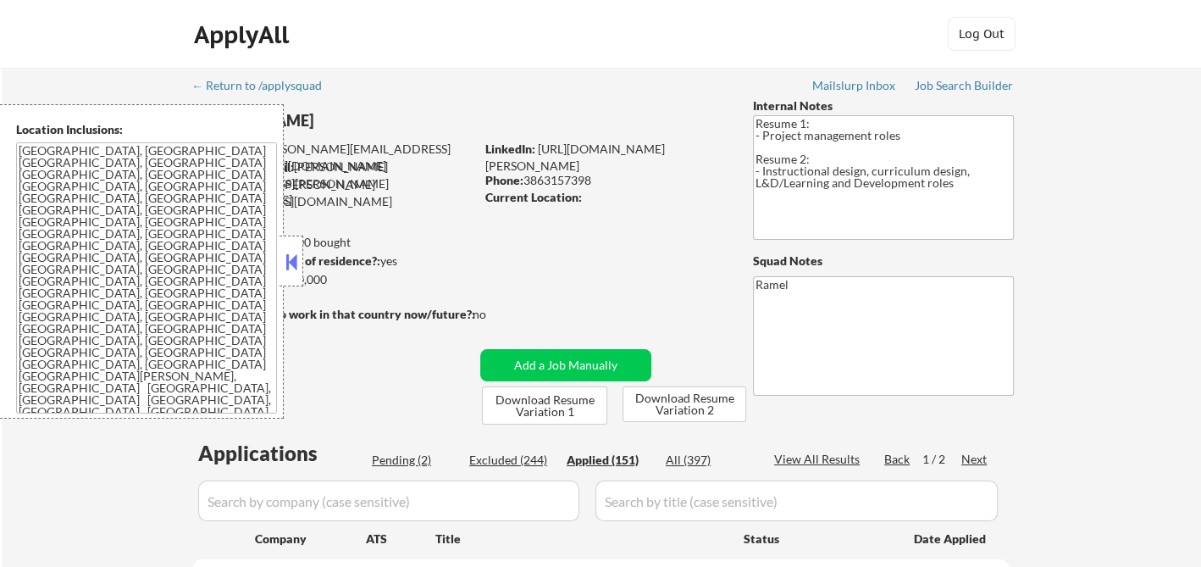
select select ""applied""
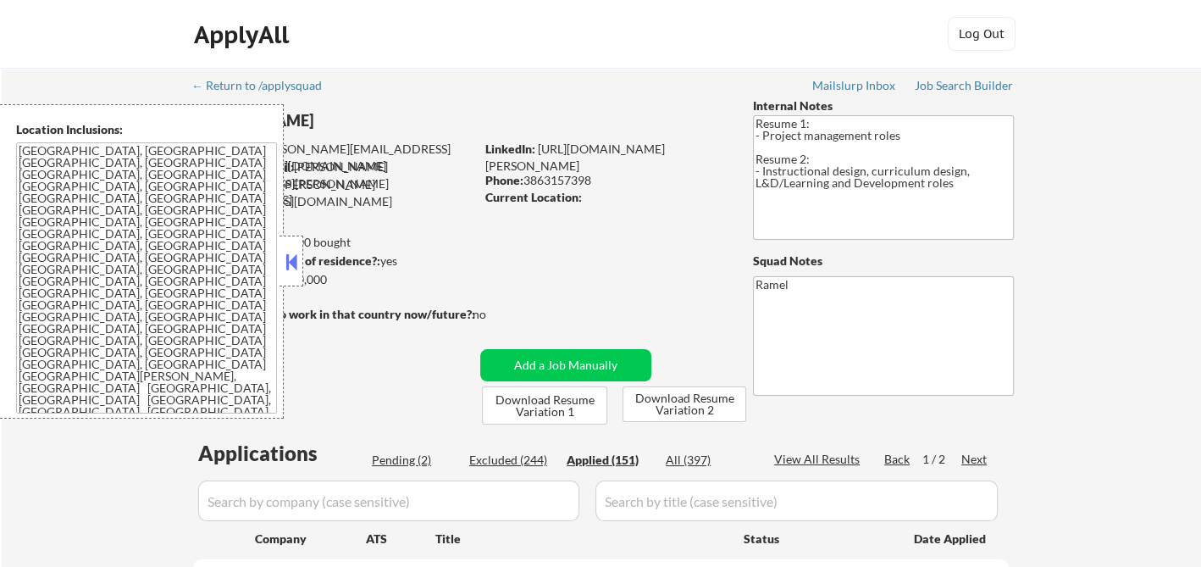
select select ""applied""
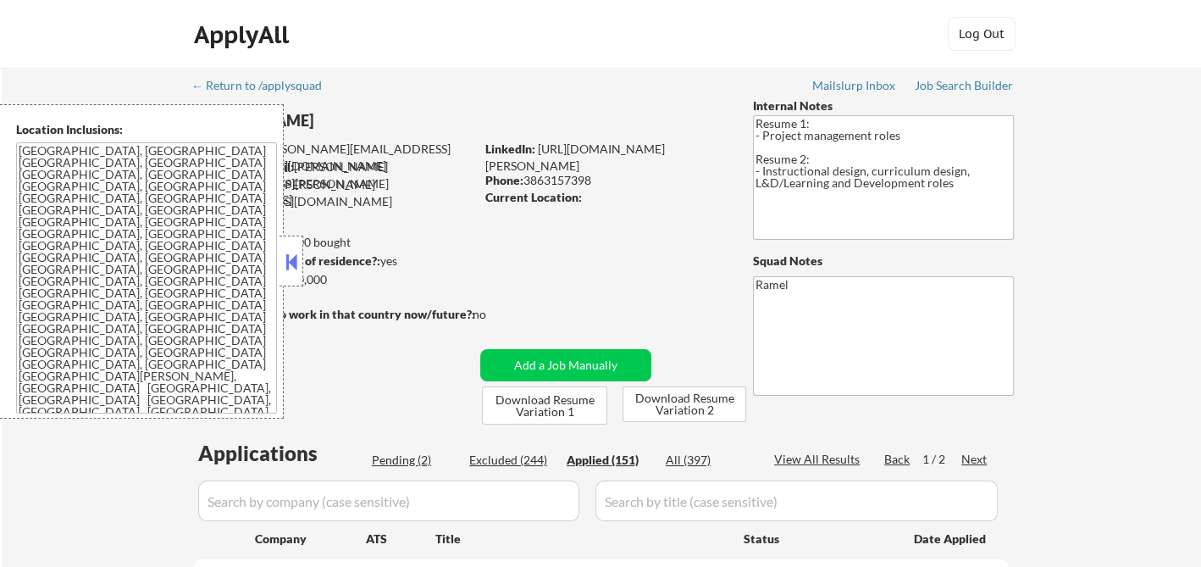
select select ""applied""
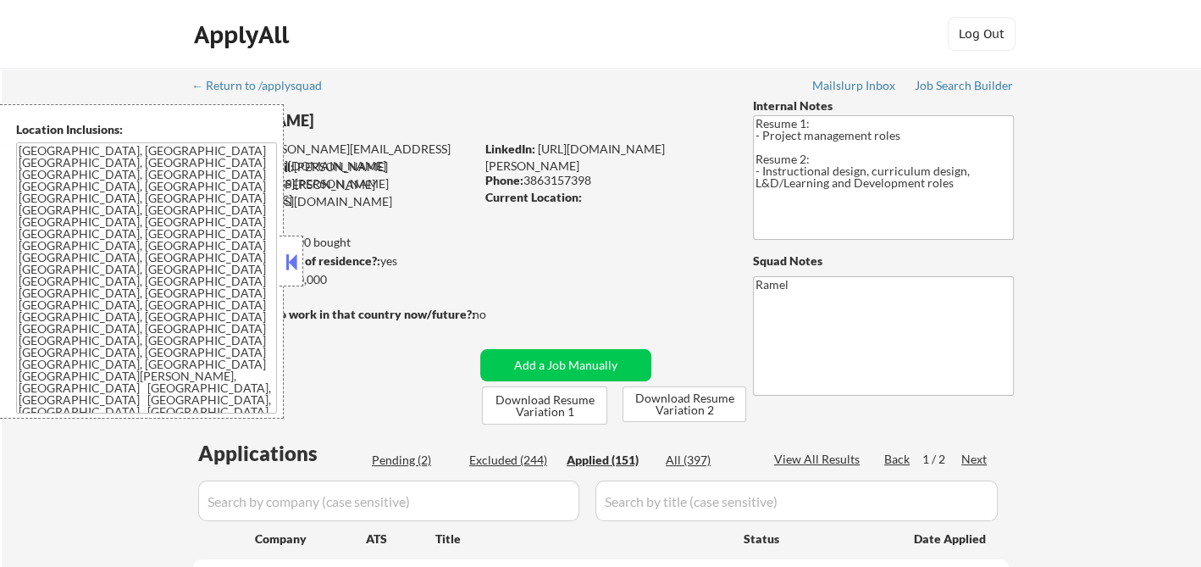
select select ""applied""
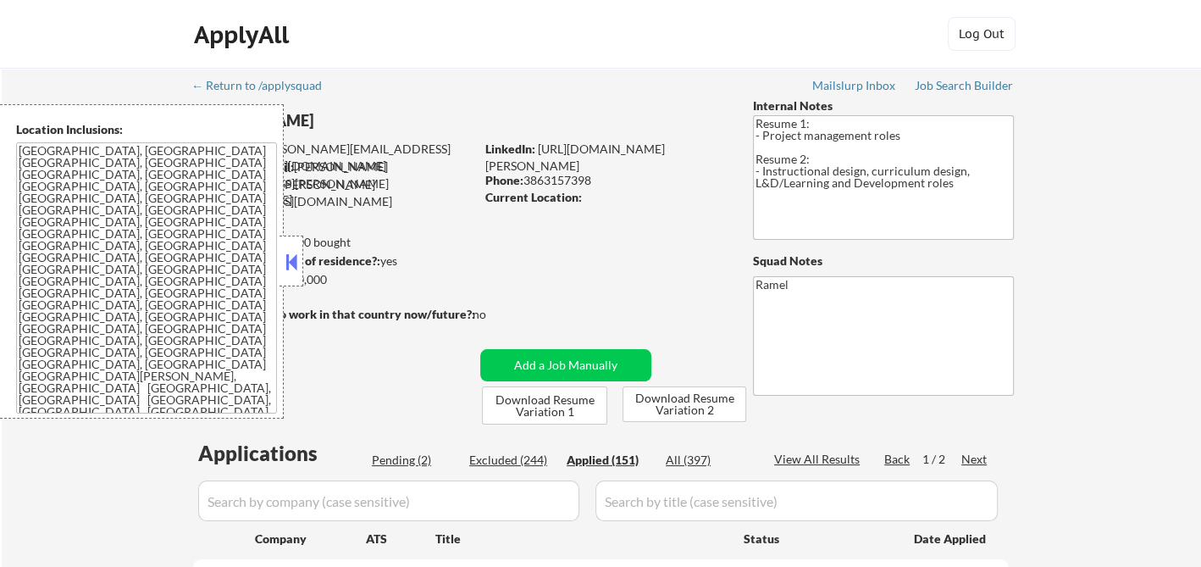
select select ""applied""
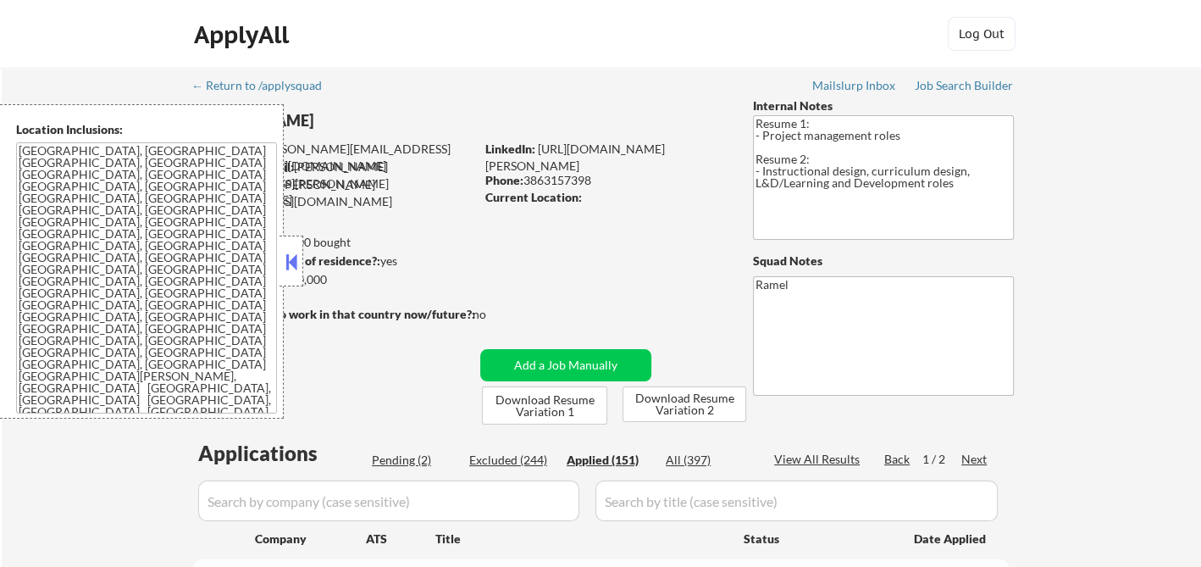
select select ""applied""
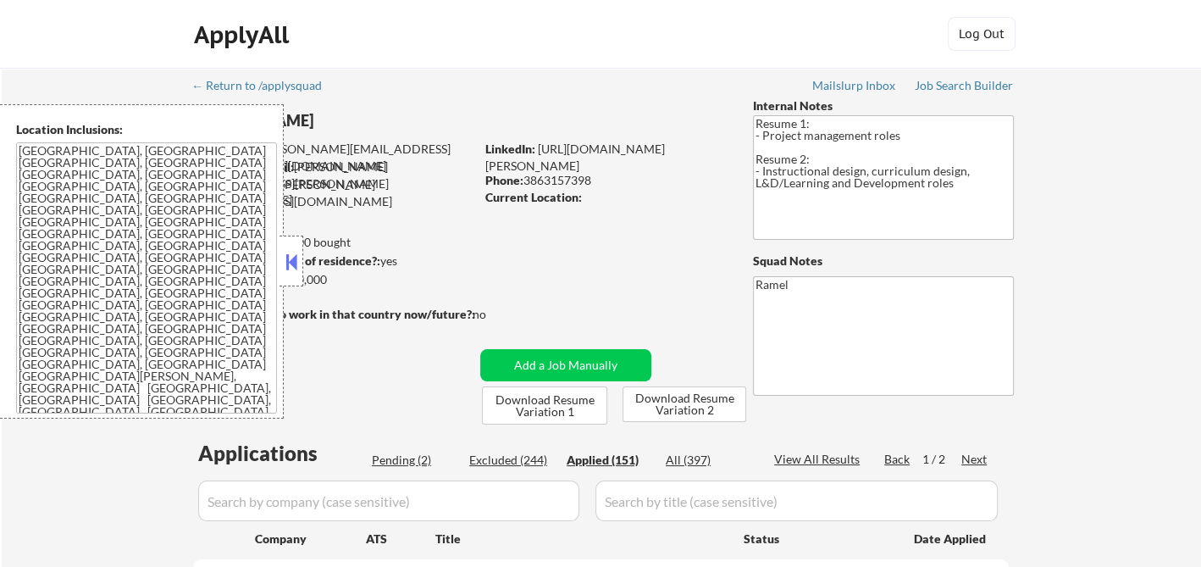
select select ""applied""
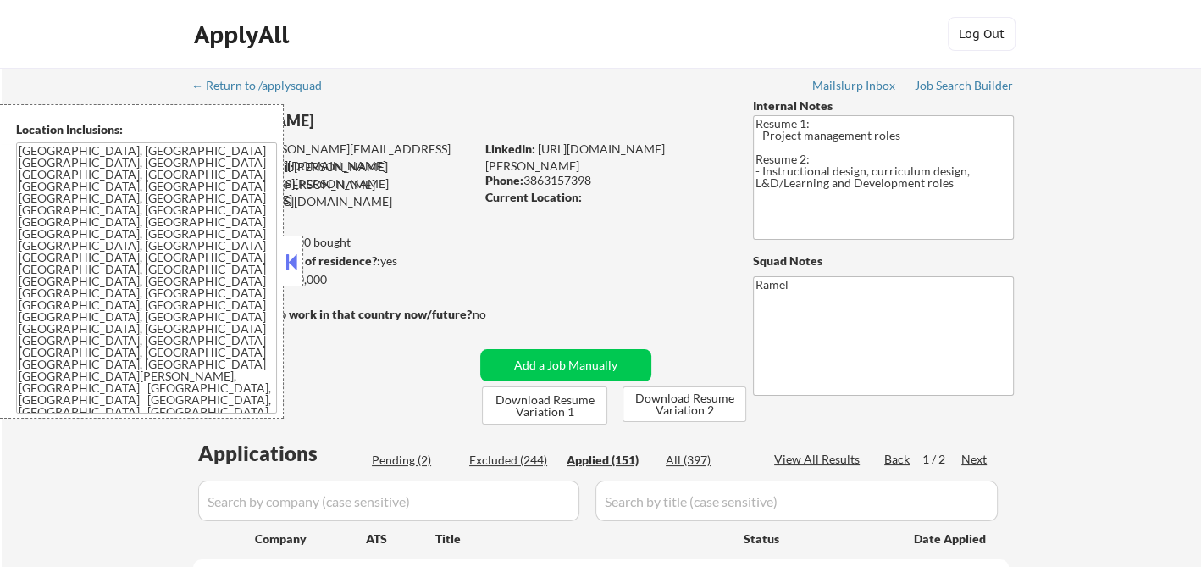
select select ""applied""
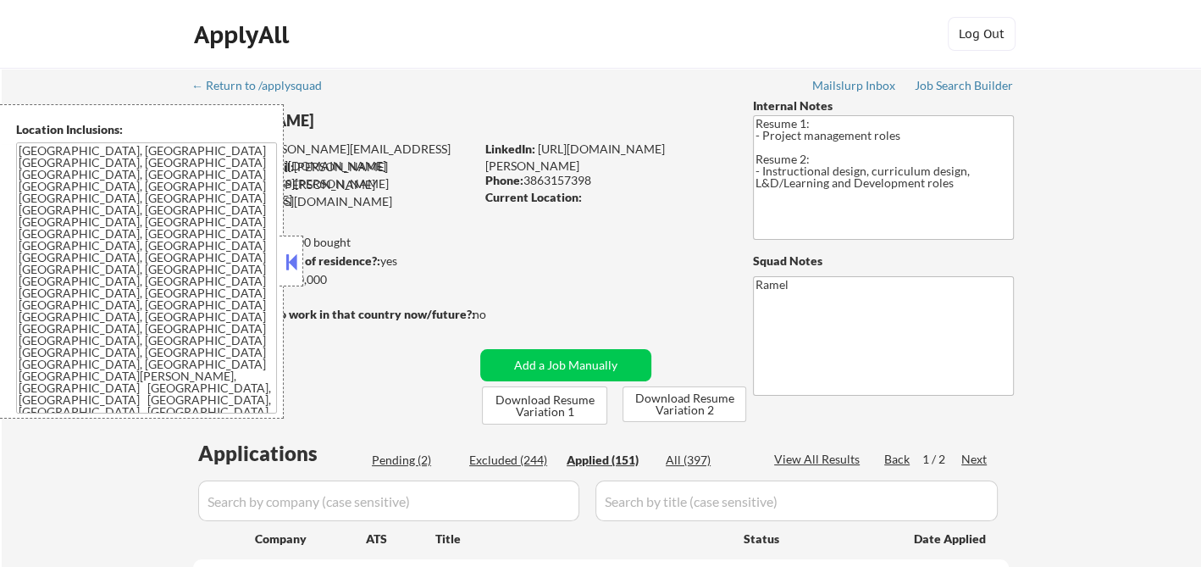
select select ""applied""
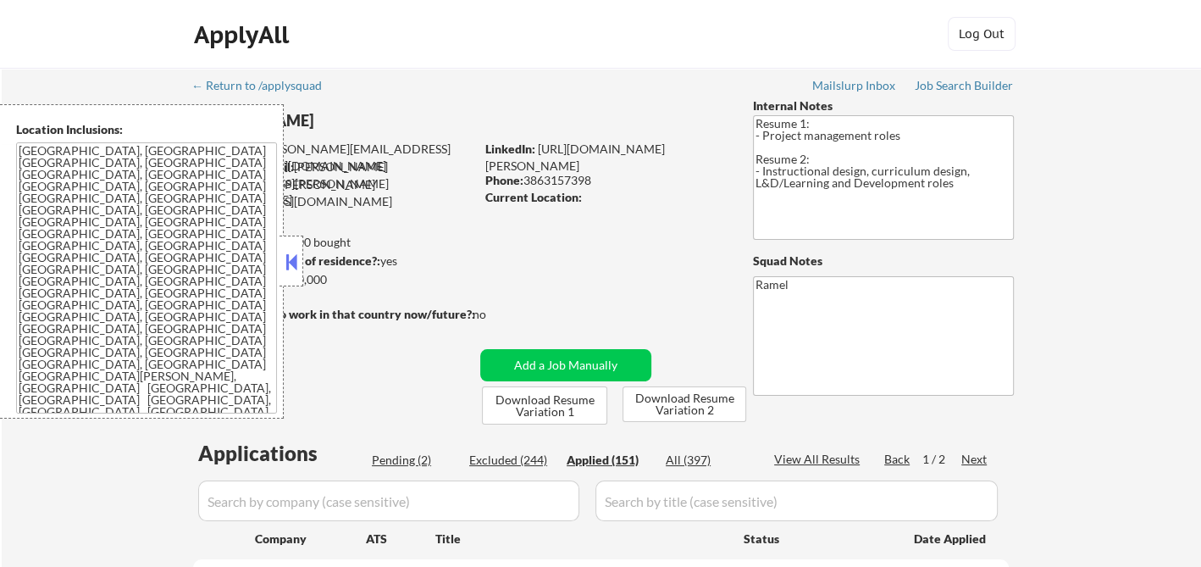
select select ""applied""
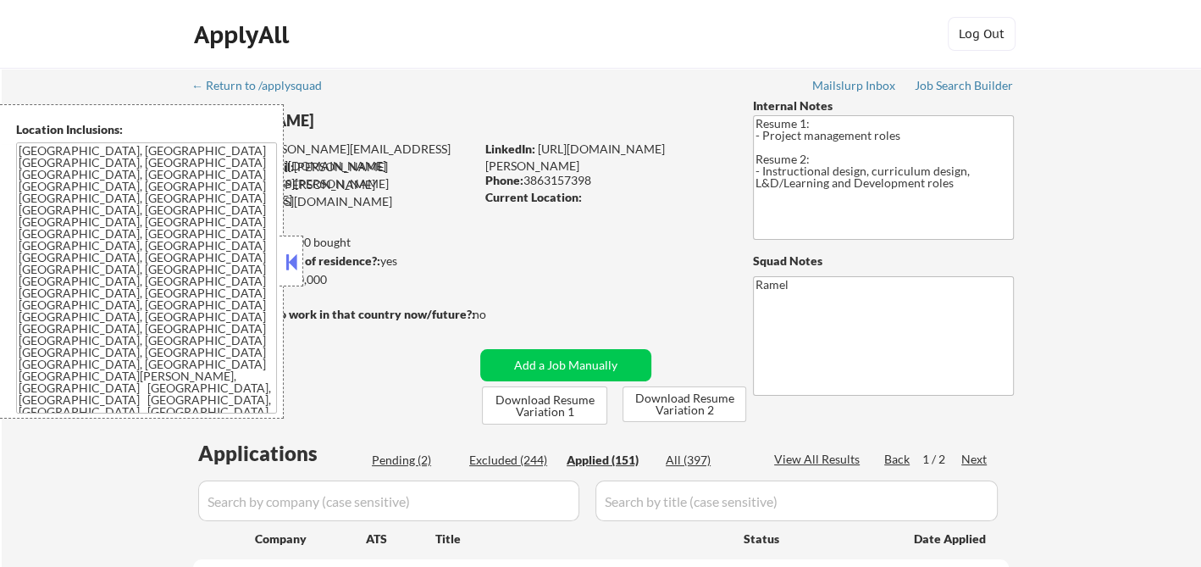
select select ""applied""
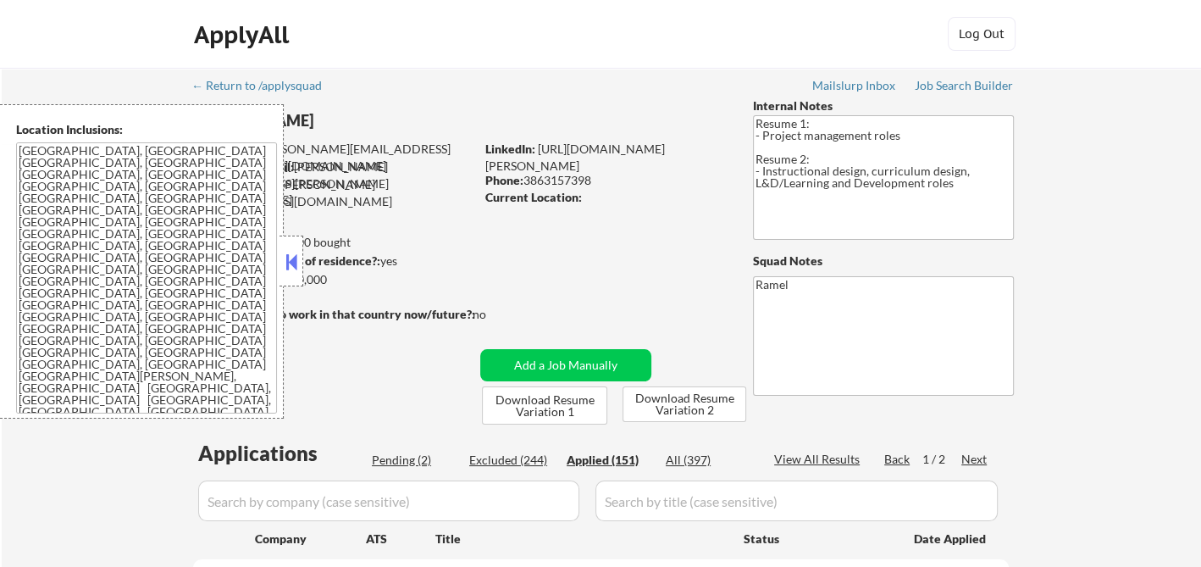
select select ""applied""
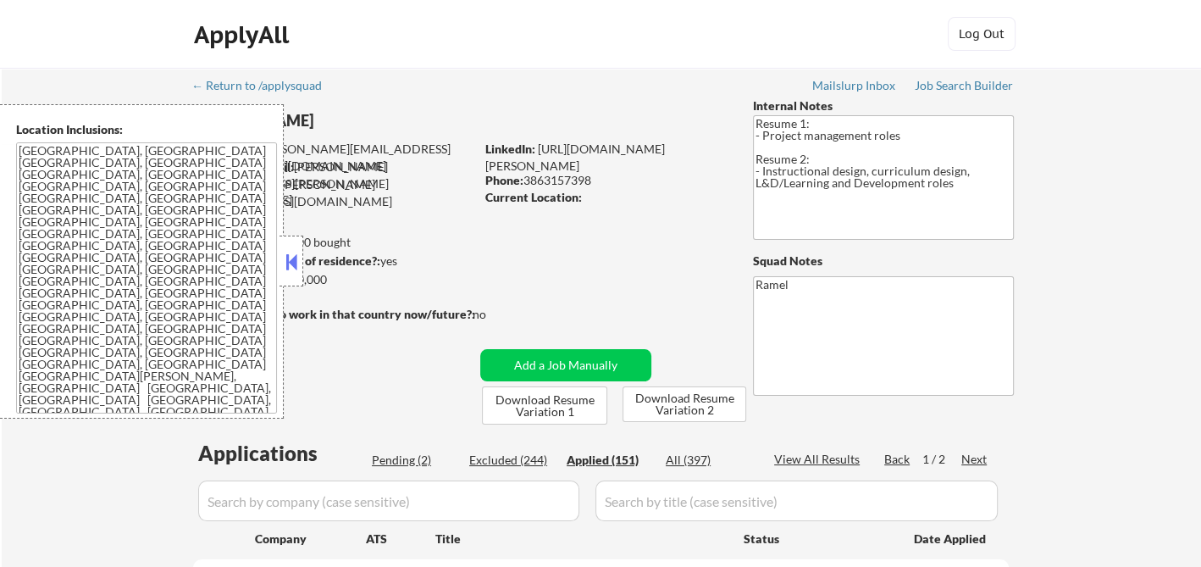
select select ""applied""
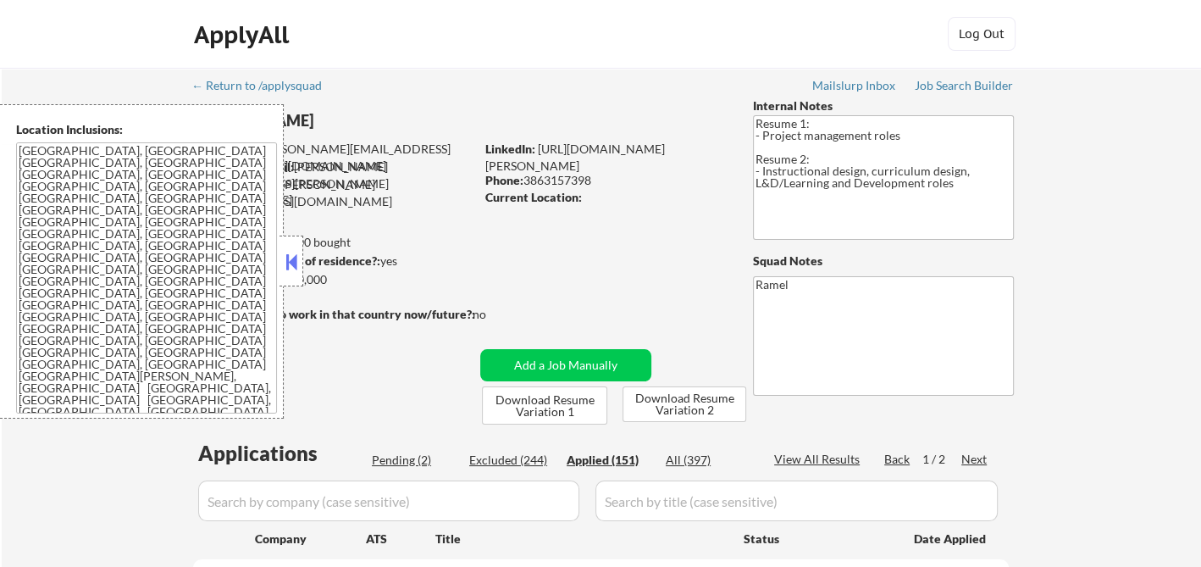
select select ""applied""
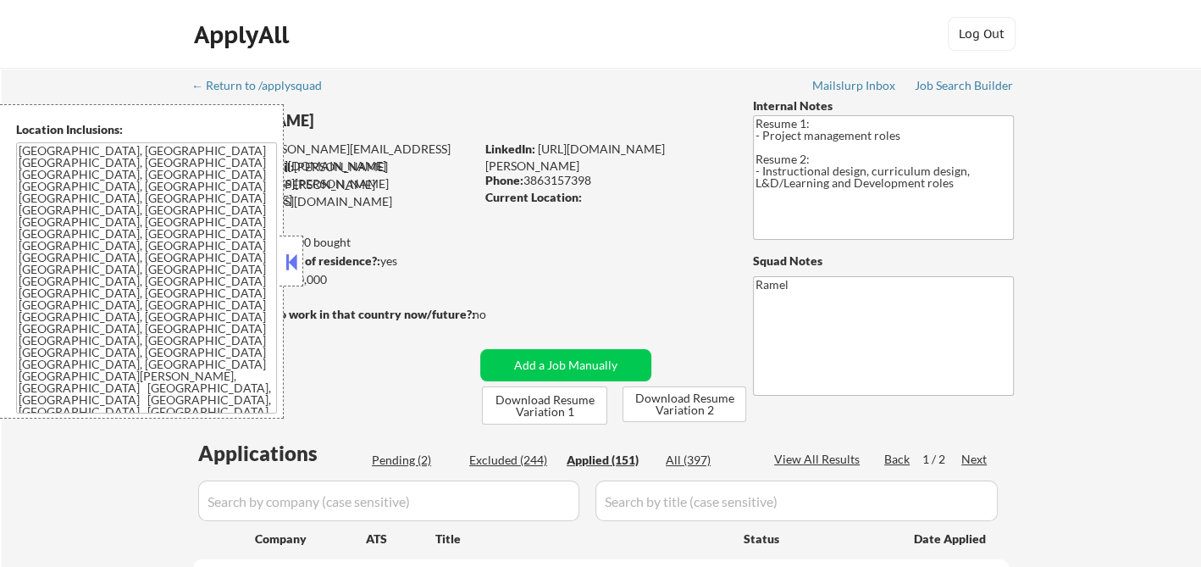
select select ""applied""
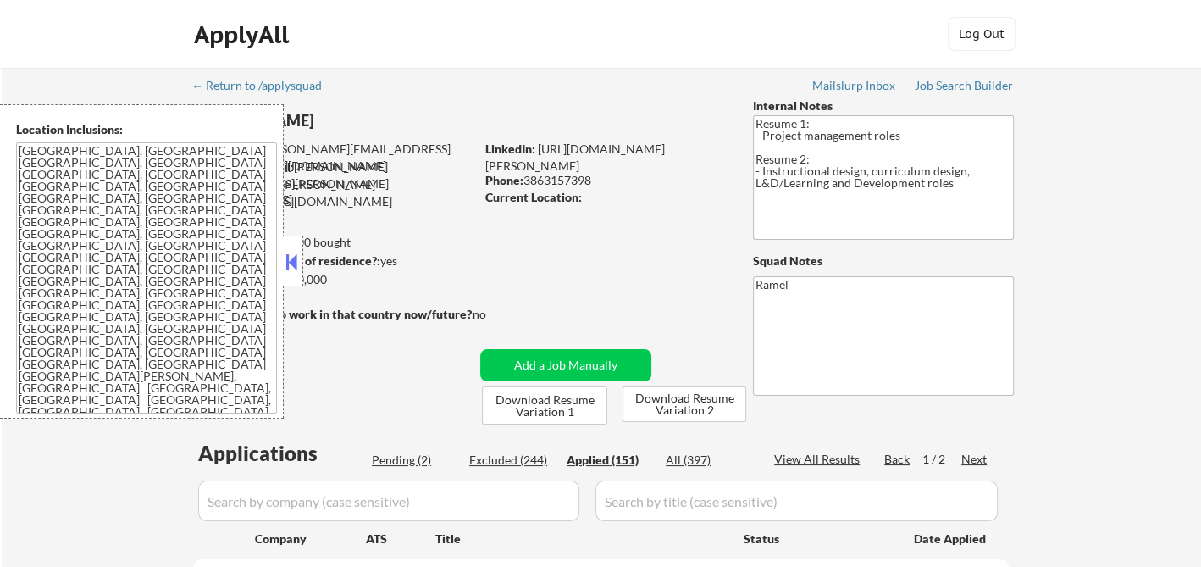
select select ""applied""
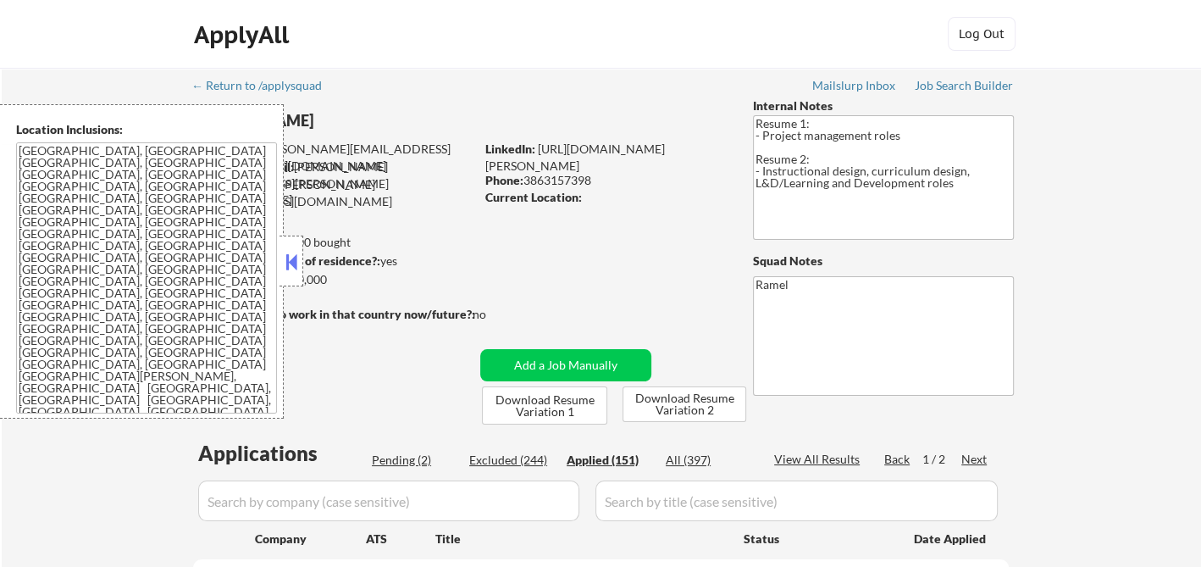
select select ""applied""
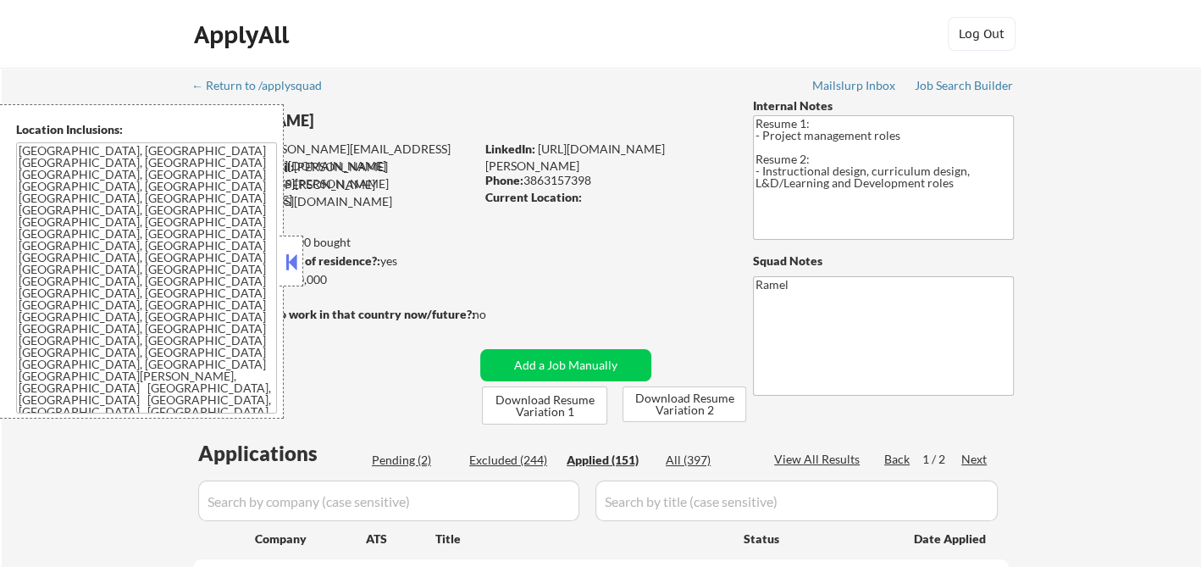
select select ""applied""
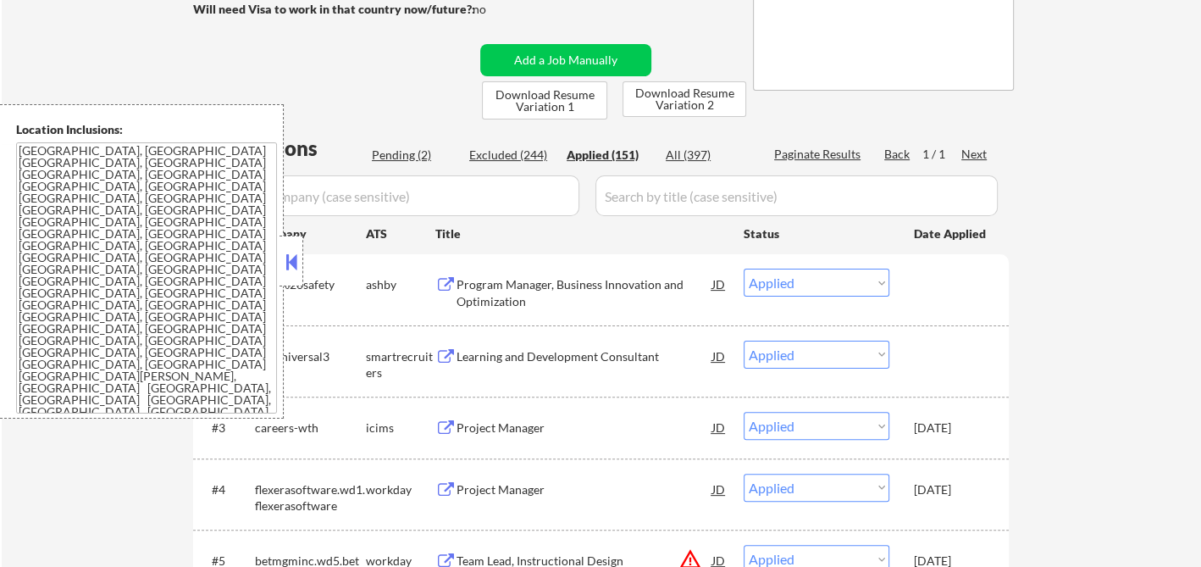
click at [291, 262] on button at bounding box center [291, 261] width 19 height 25
select select ""applied""
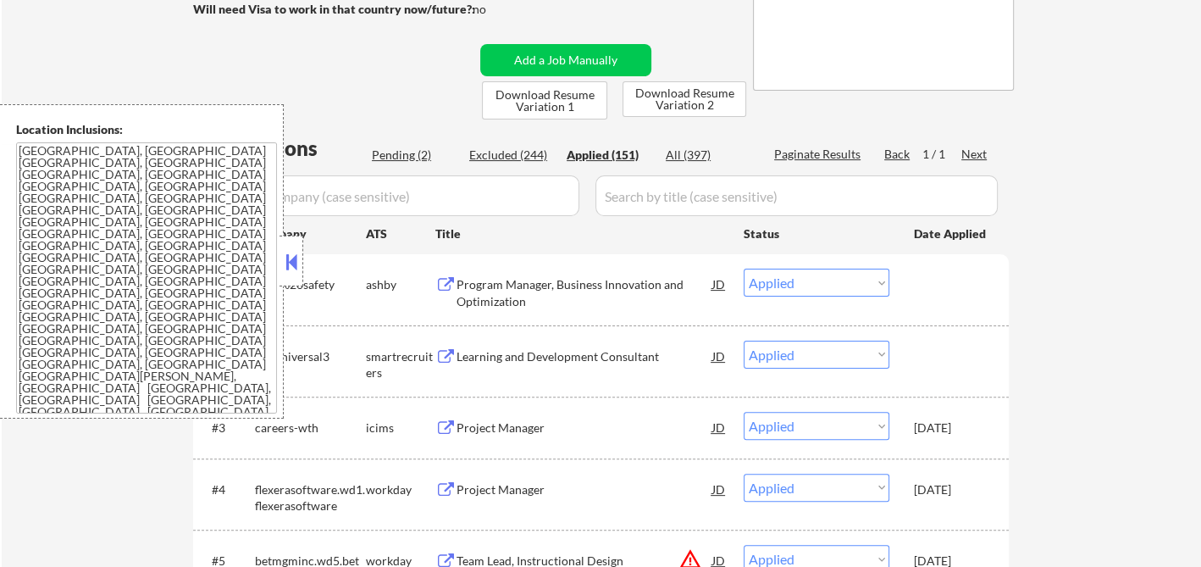
select select ""applied""
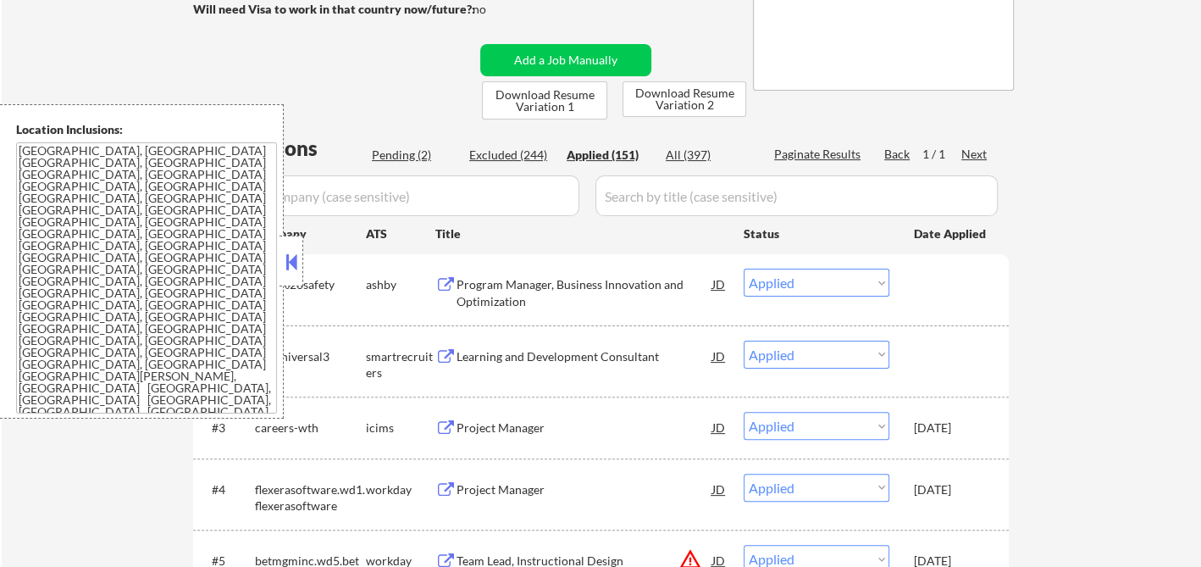
select select ""applied""
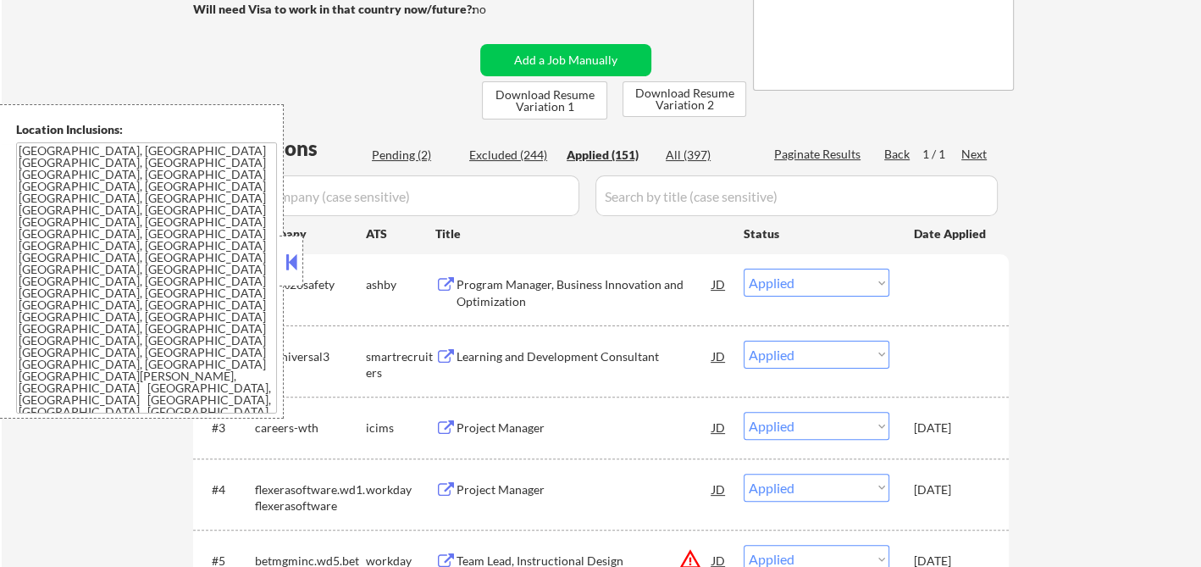
select select ""applied""
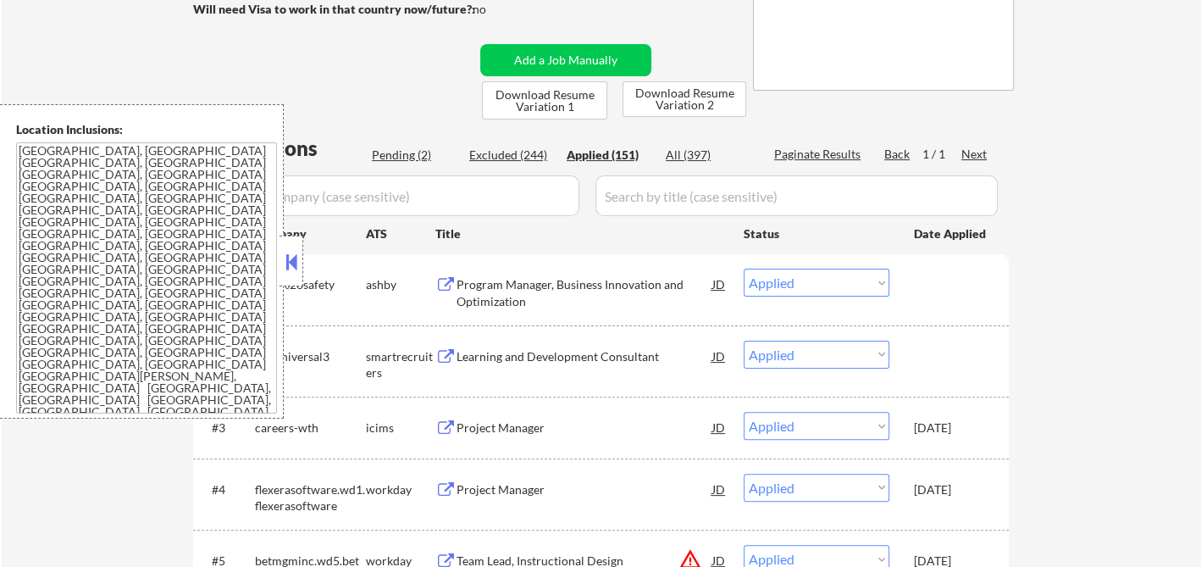
select select ""applied""
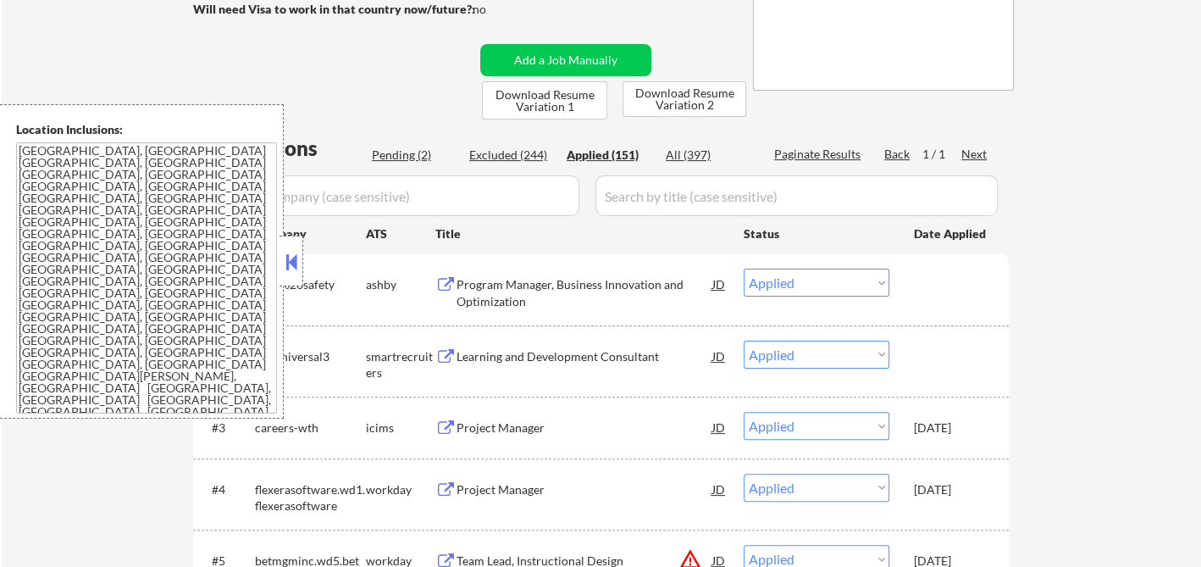
select select ""applied""
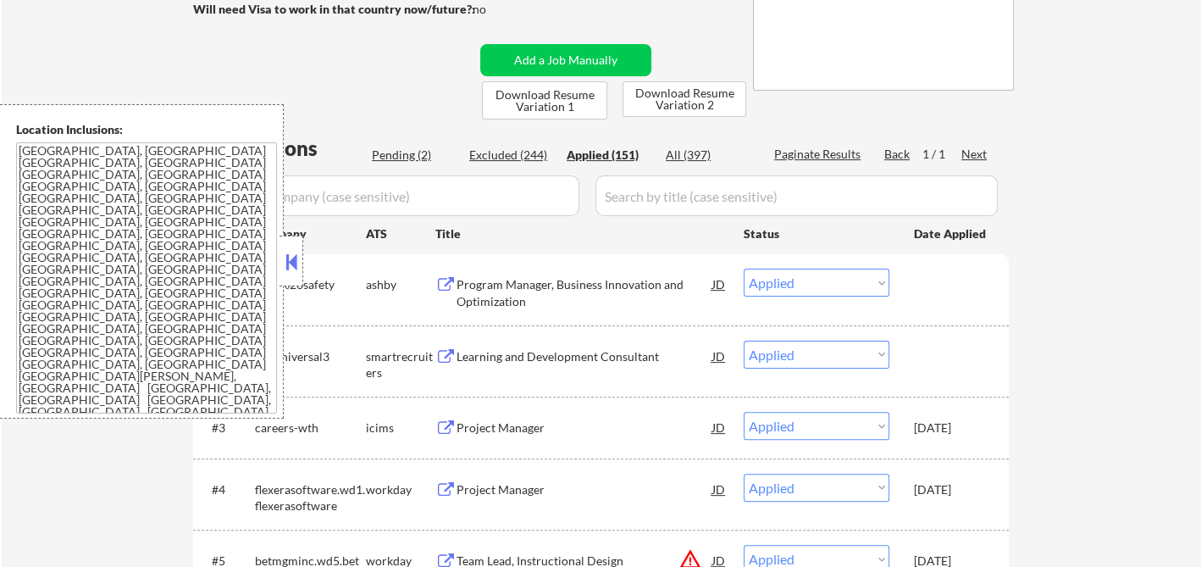
select select ""applied""
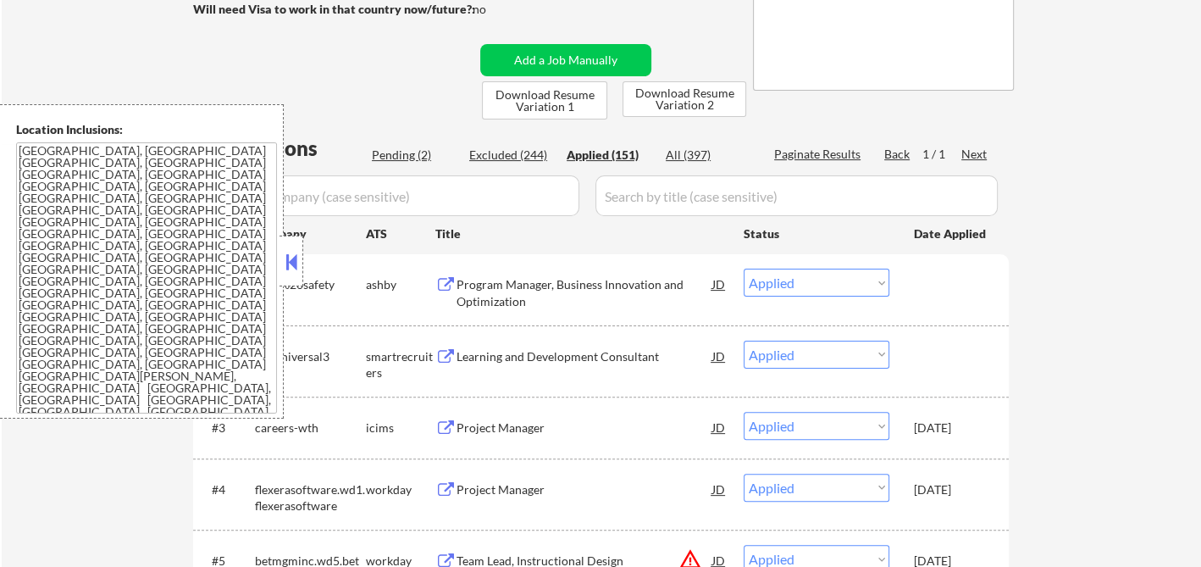
select select ""applied""
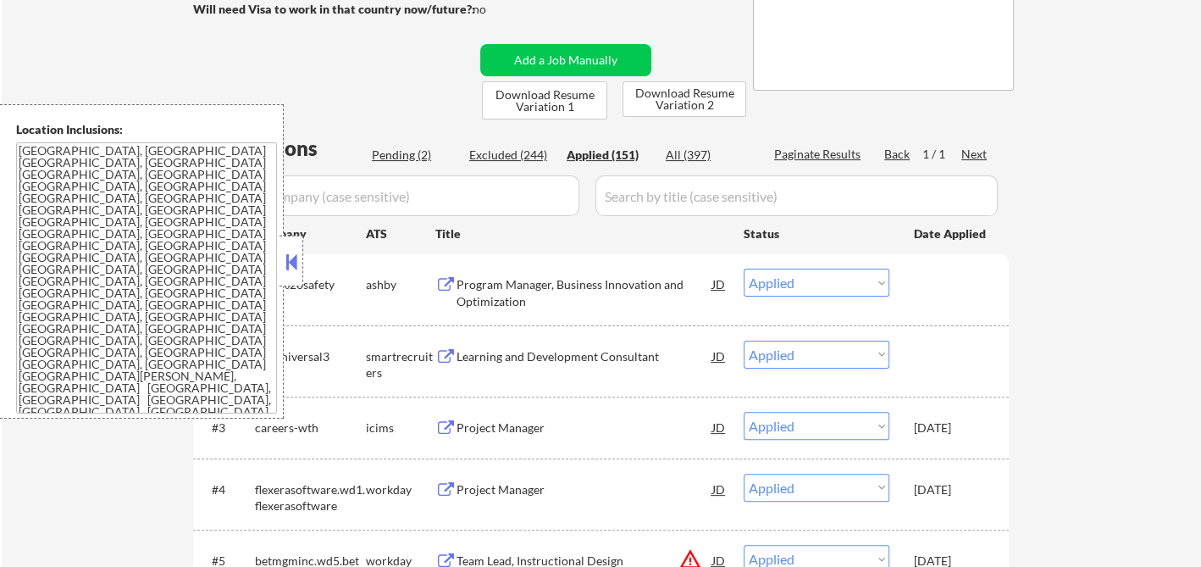
select select ""applied""
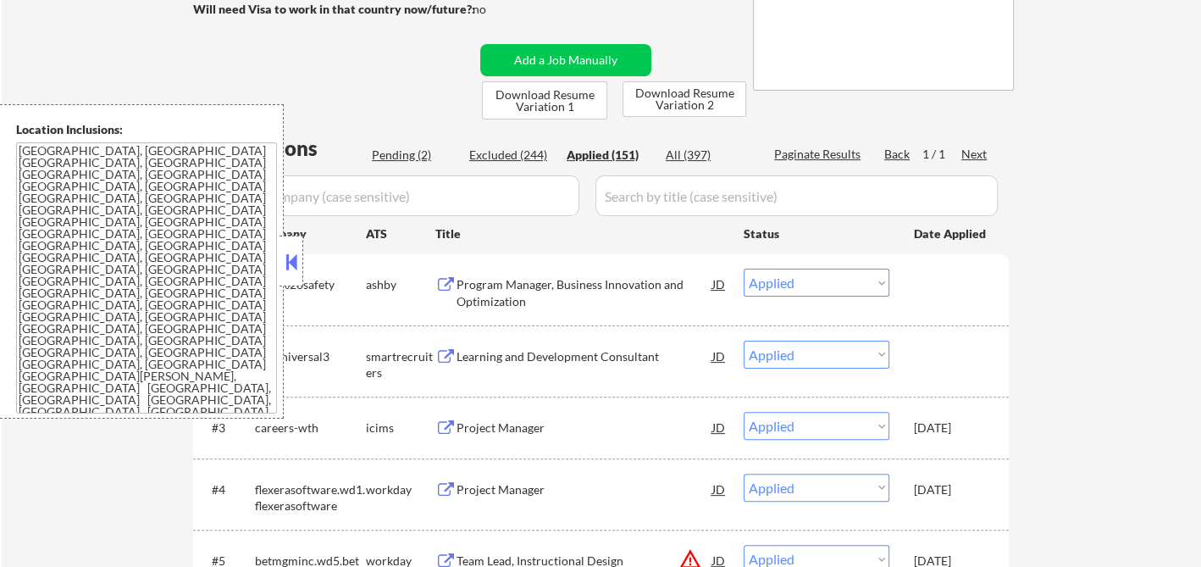
select select ""applied""
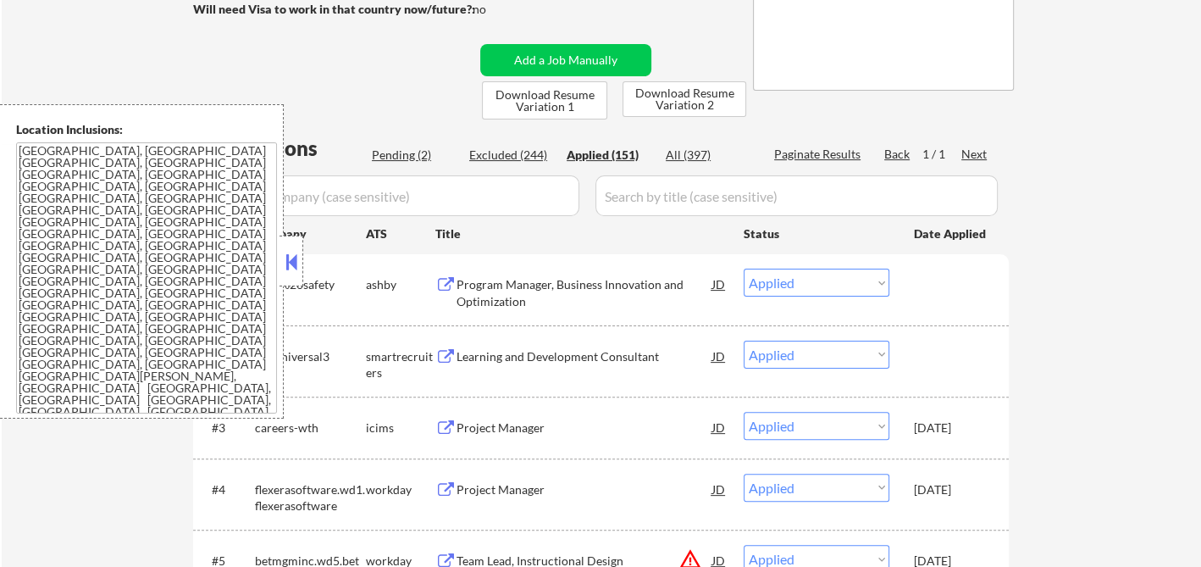
select select ""applied""
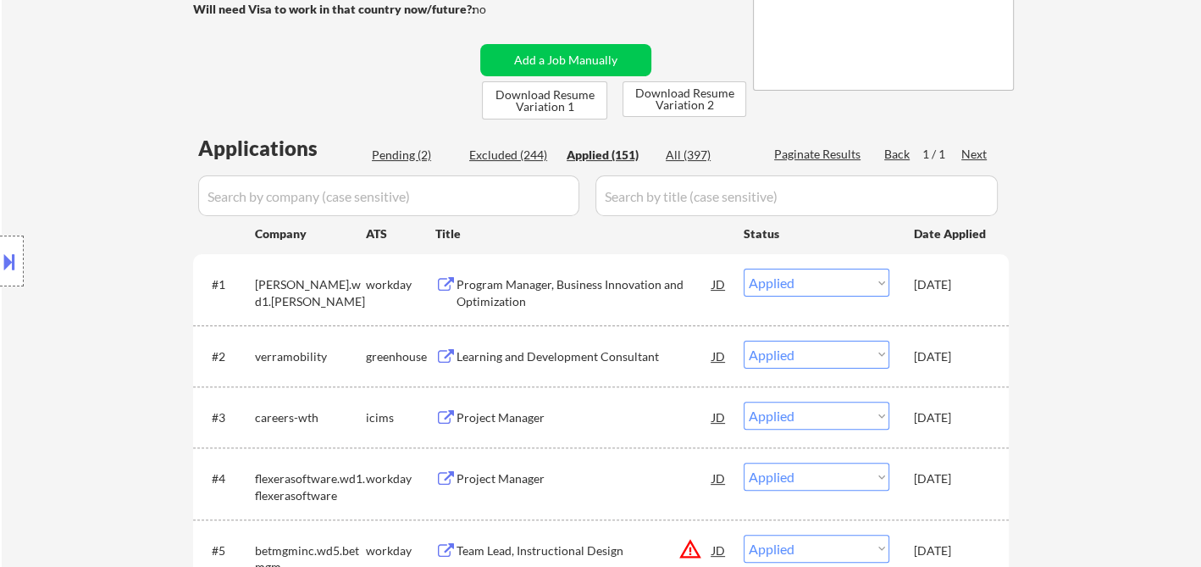
select select ""applied""
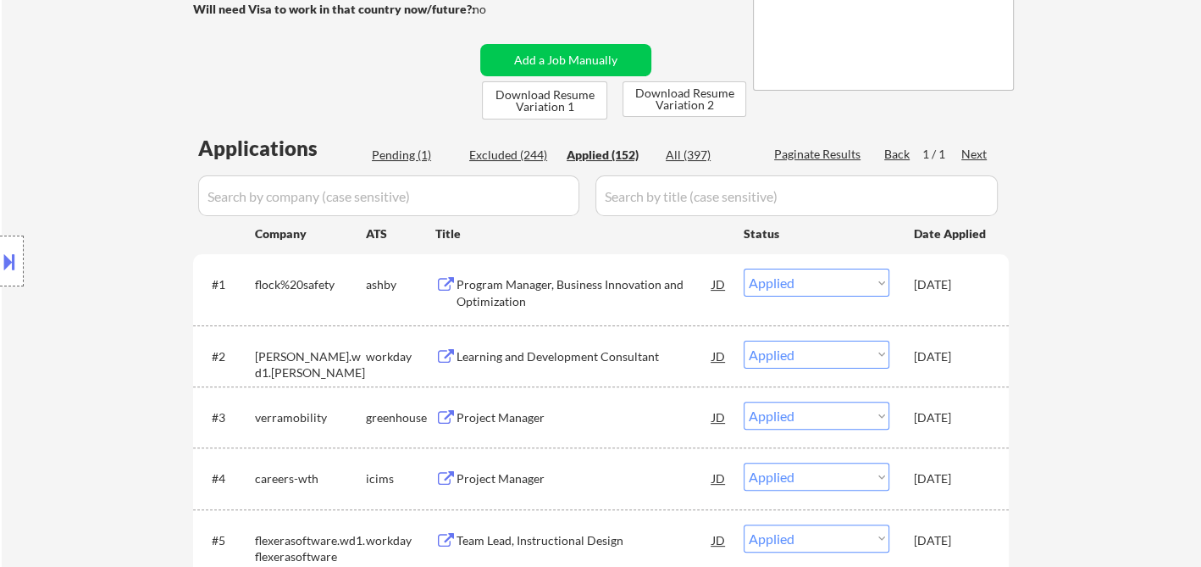
select select ""applied""
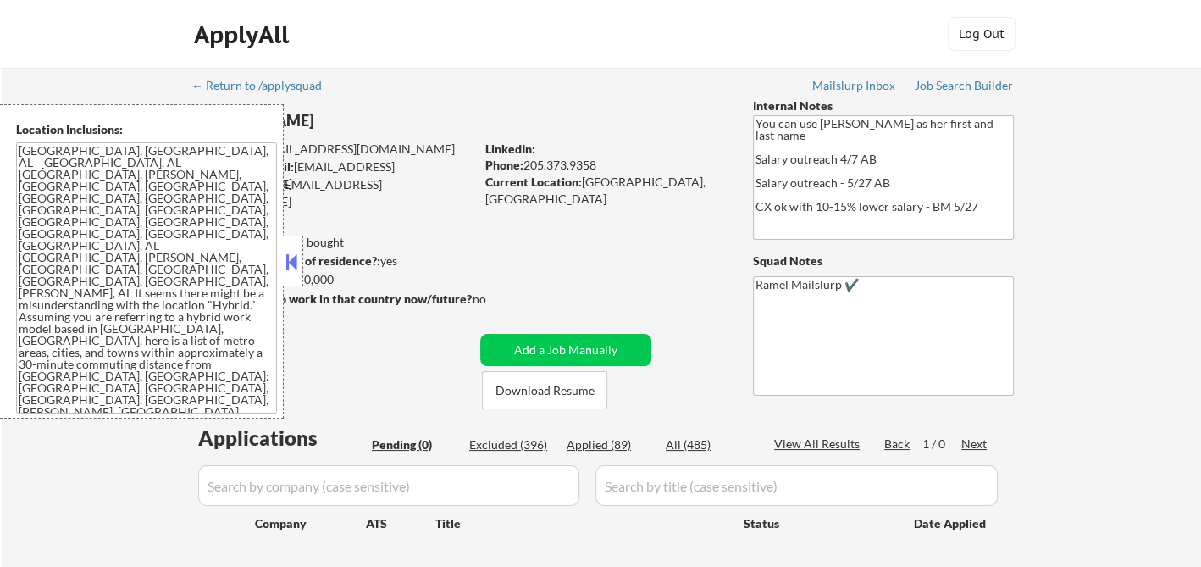
click at [298, 259] on button at bounding box center [291, 261] width 19 height 25
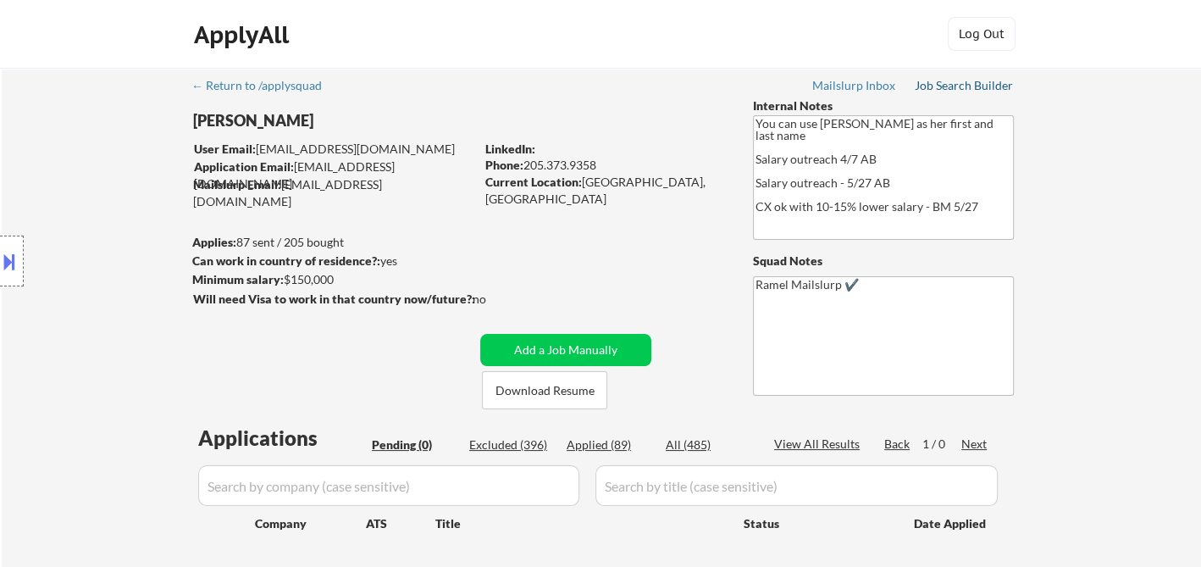
click at [956, 86] on div "Job Search Builder" at bounding box center [964, 86] width 99 height 12
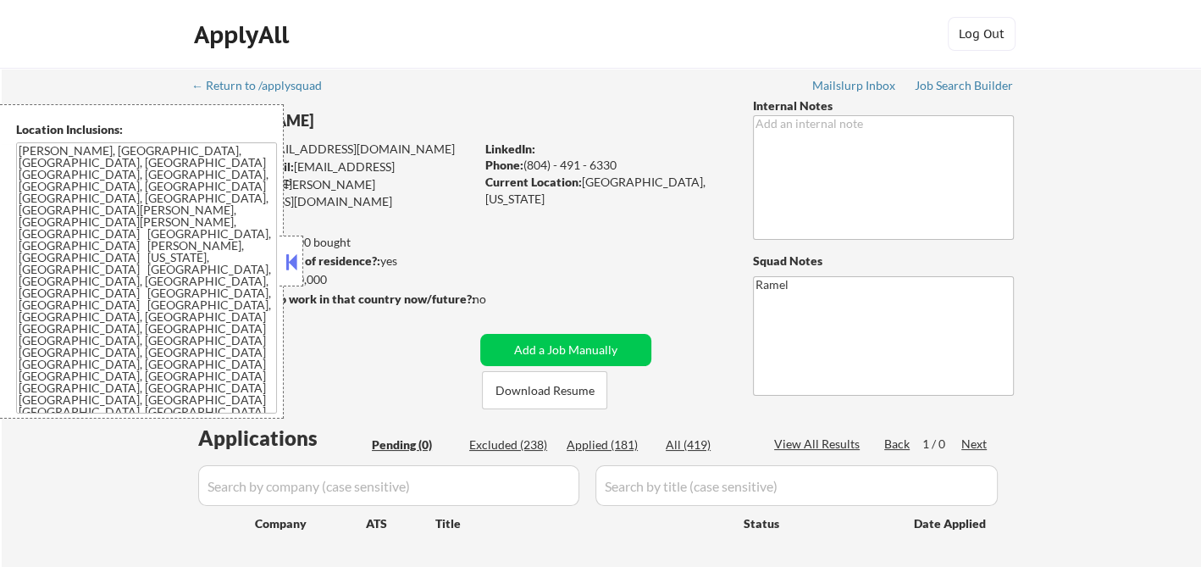
click at [296, 258] on button at bounding box center [291, 261] width 19 height 25
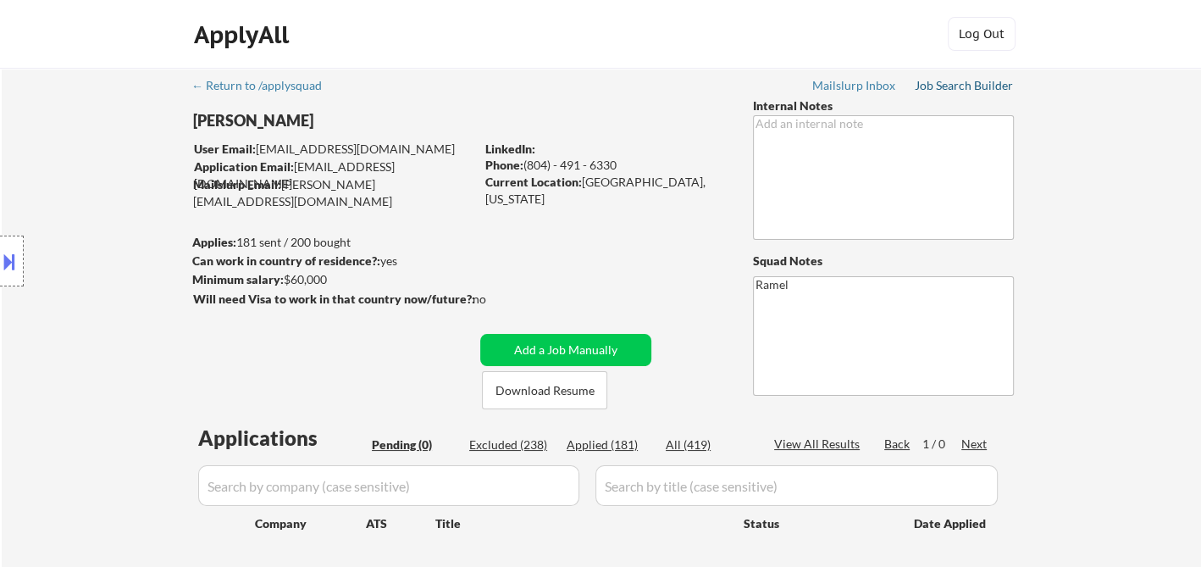
click at [981, 87] on div "Job Search Builder" at bounding box center [964, 86] width 99 height 12
select select ""pending""
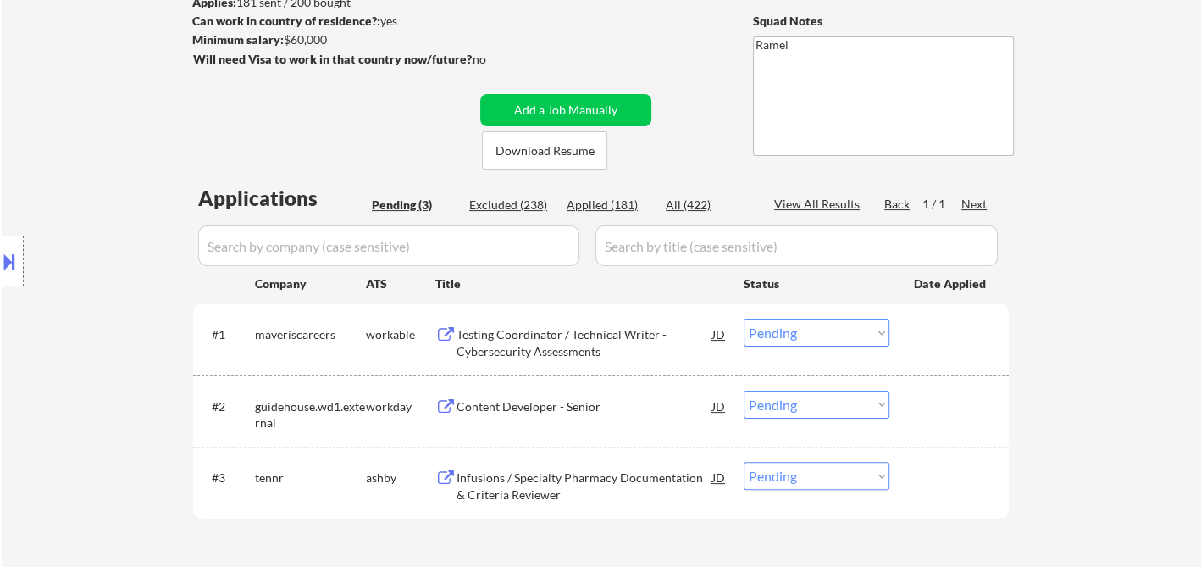
scroll to position [282, 0]
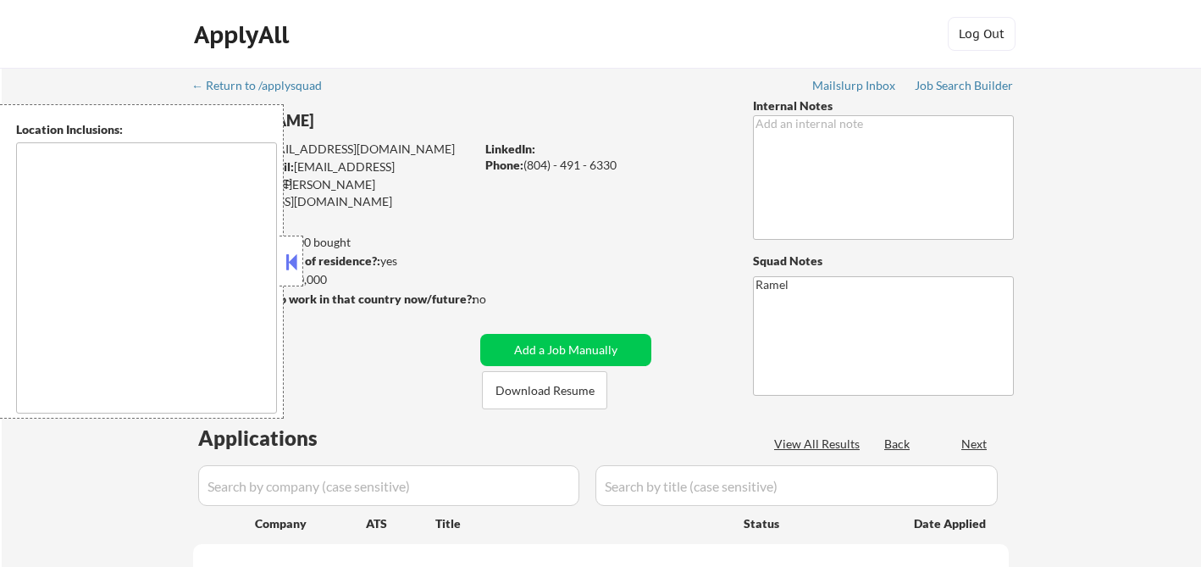
scroll to position [282, 0]
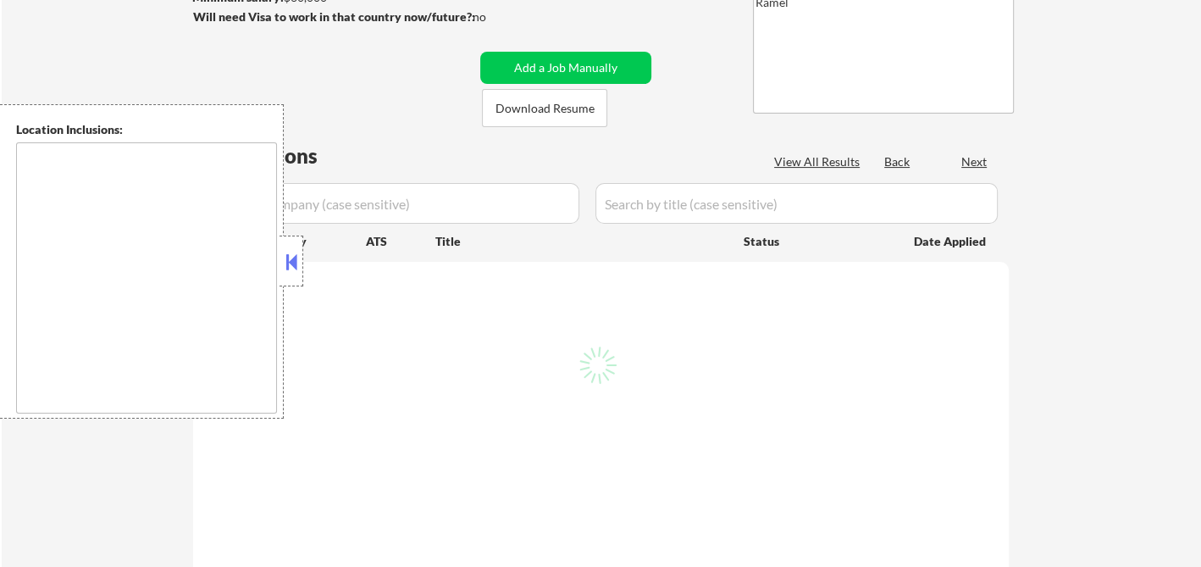
select select ""pending""
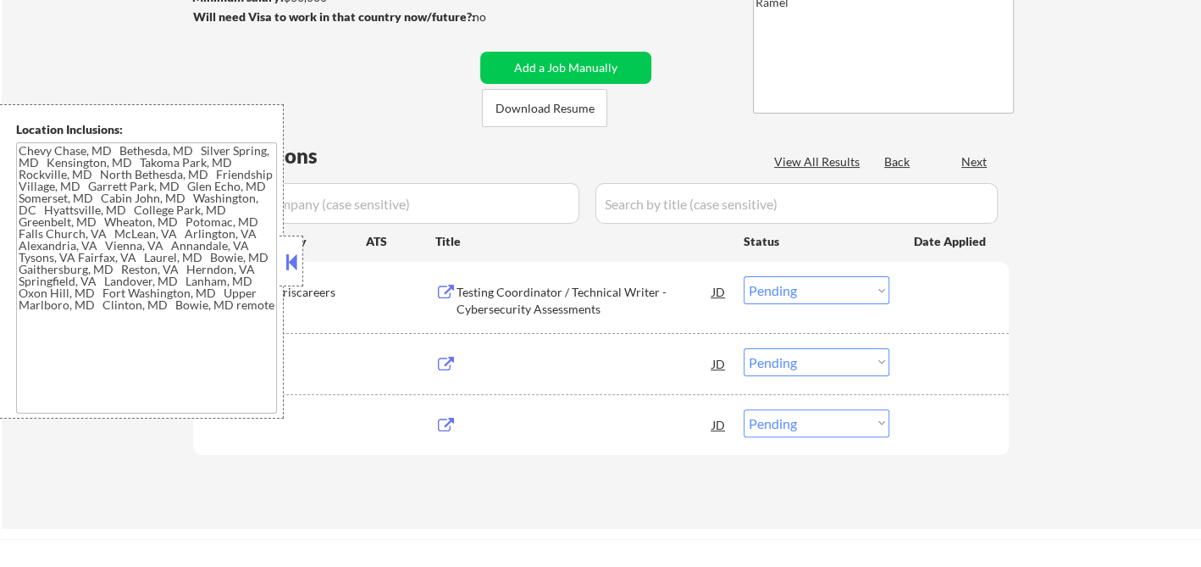
type textarea "[PERSON_NAME], [GEOGRAPHIC_DATA], [GEOGRAPHIC_DATA], [GEOGRAPHIC_DATA] [GEOGRAP…"
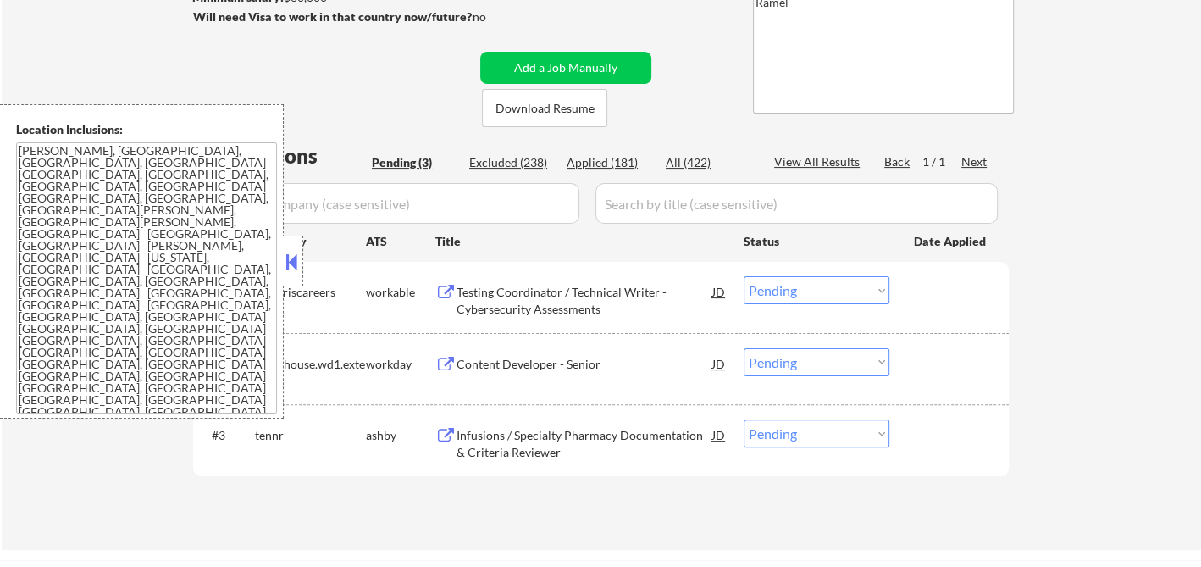
click at [300, 263] on button at bounding box center [291, 261] width 19 height 25
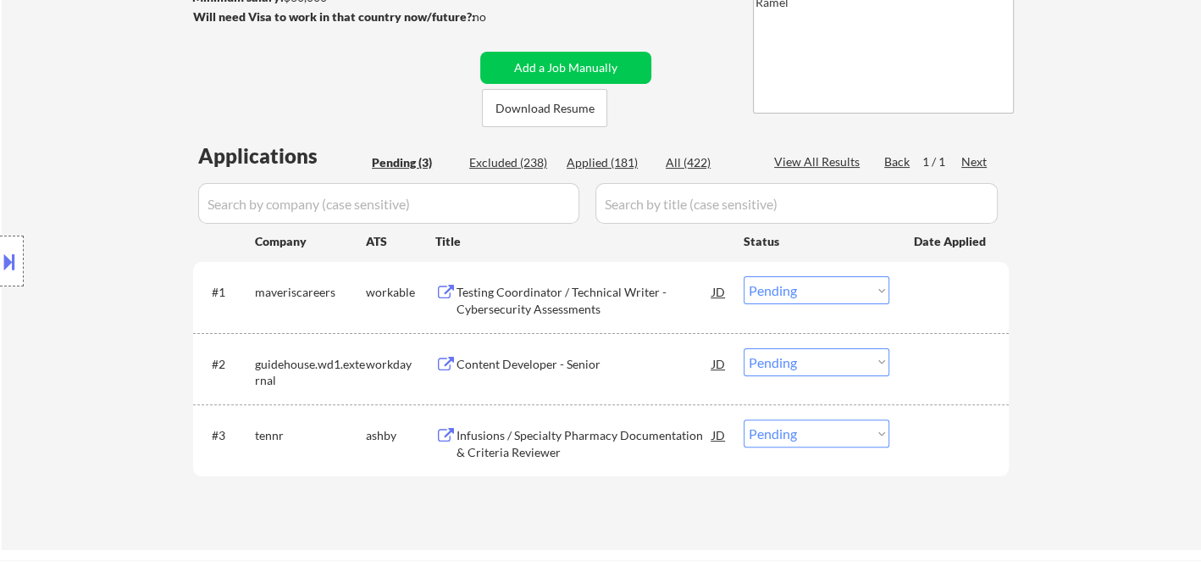
click at [579, 302] on div "Testing Coordinator / Technical Writer - Cybersecurity Assessments" at bounding box center [585, 300] width 256 height 33
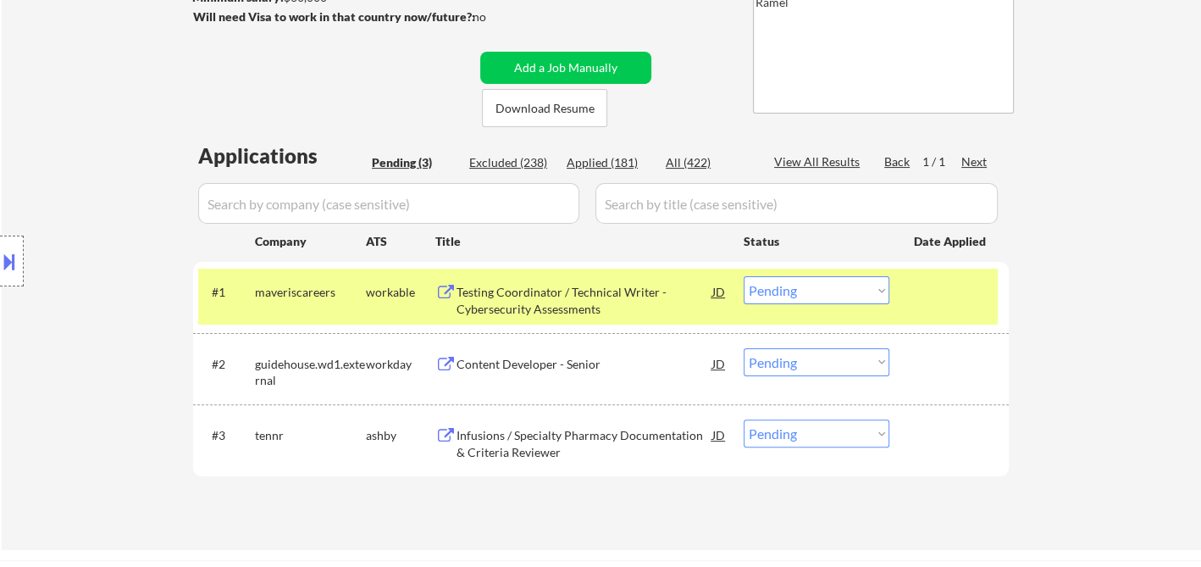
drag, startPoint x: 834, startPoint y: 284, endPoint x: 843, endPoint y: 297, distance: 16.4
click at [834, 284] on select "Choose an option... Pending Applied Excluded (Questions) Excluded (Expired) Exc…" at bounding box center [817, 290] width 146 height 28
click at [744, 276] on select "Choose an option... Pending Applied Excluded (Questions) Excluded (Expired) Exc…" at bounding box center [817, 290] width 146 height 28
click at [584, 366] on div "Content Developer - Senior" at bounding box center [585, 364] width 256 height 17
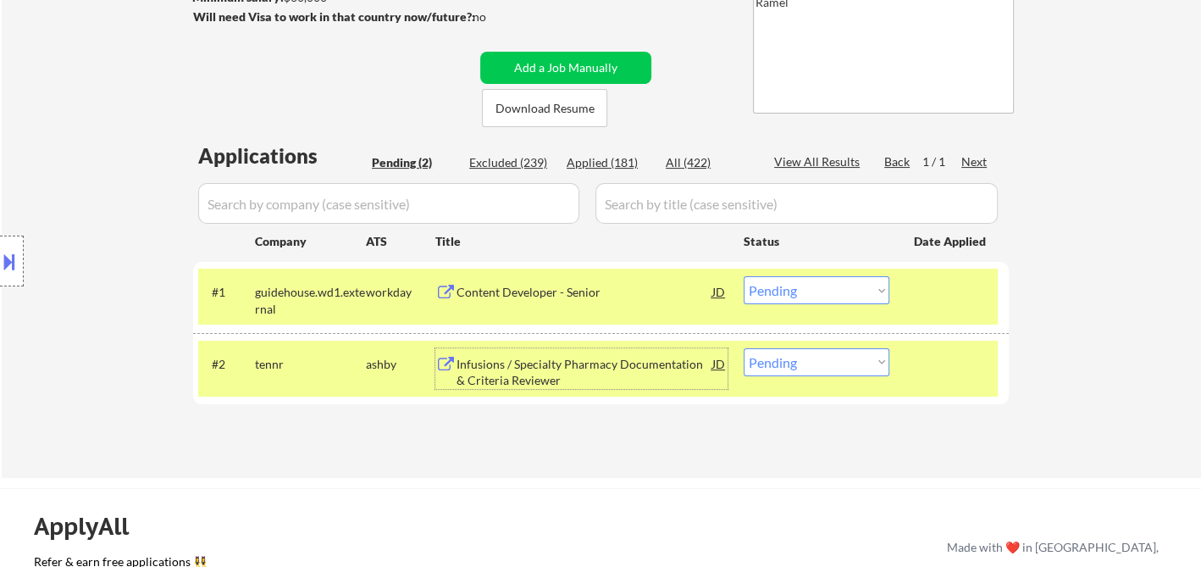
click at [826, 296] on select "Choose an option... Pending Applied Excluded (Questions) Excluded (Expired) Exc…" at bounding box center [817, 290] width 146 height 28
click at [744, 276] on select "Choose an option... Pending Applied Excluded (Questions) Excluded (Expired) Exc…" at bounding box center [817, 290] width 146 height 28
click at [606, 357] on div "Infusions / Specialty Pharmacy Documentation & Criteria Reviewer" at bounding box center [585, 372] width 256 height 33
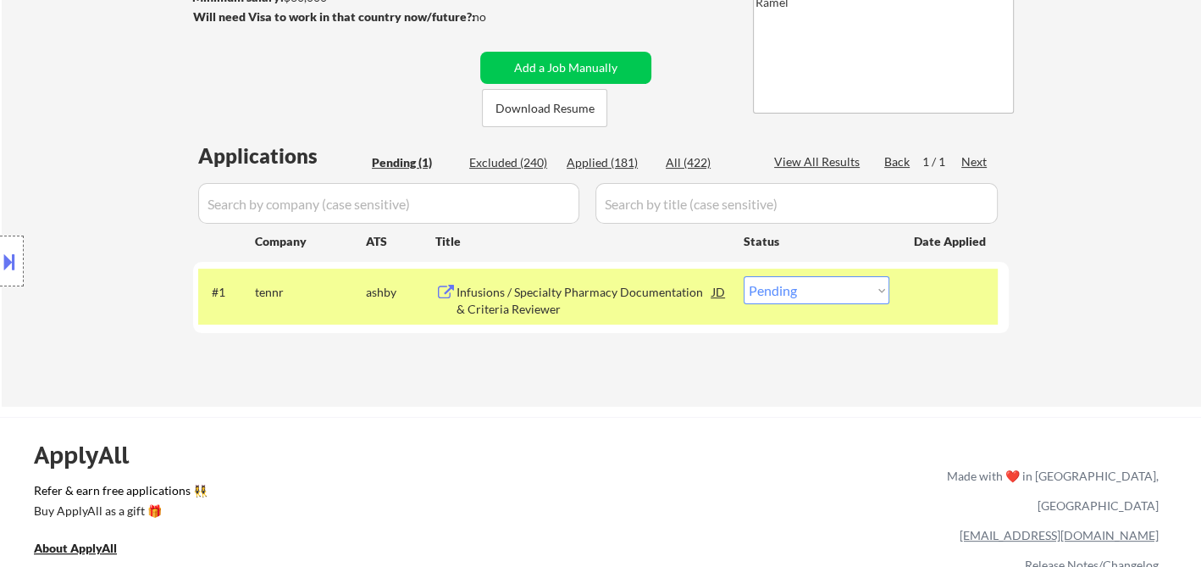
click at [813, 283] on select "Choose an option... Pending Applied Excluded (Questions) Excluded (Expired) Exc…" at bounding box center [817, 290] width 146 height 28
select select ""excluded__salary_""
click at [744, 276] on select "Choose an option... Pending Applied Excluded (Questions) Excluded (Expired) Exc…" at bounding box center [817, 290] width 146 height 28
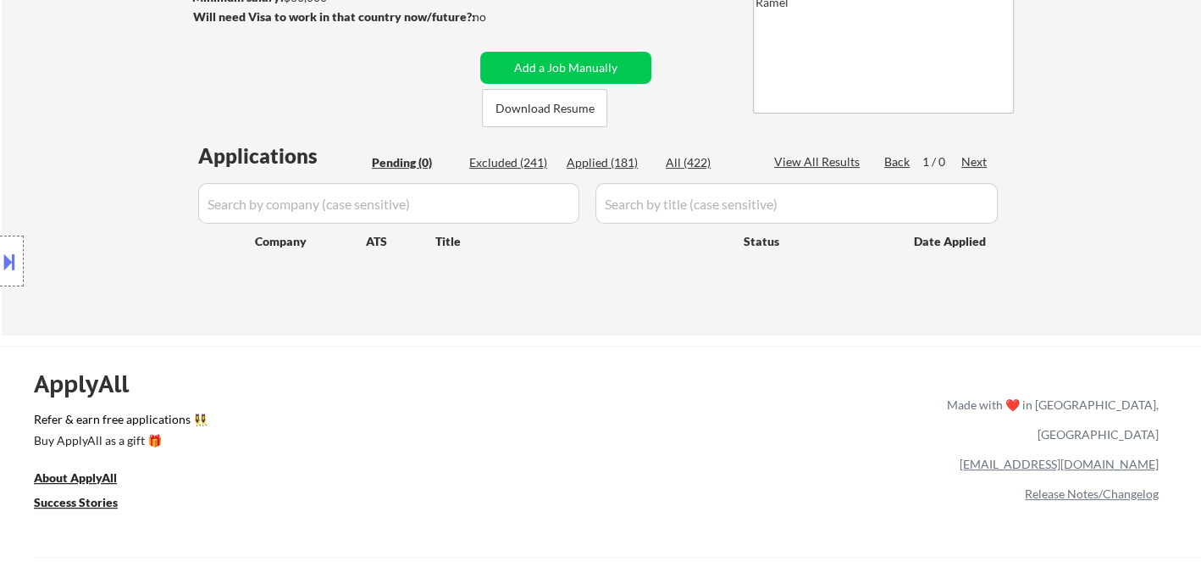
drag, startPoint x: 87, startPoint y: 185, endPoint x: 208, endPoint y: 46, distance: 184.3
click at [89, 180] on div "Location Inclusions: [PERSON_NAME], [GEOGRAPHIC_DATA] [GEOGRAPHIC_DATA], [GEOGR…" at bounding box center [151, 261] width 303 height 314
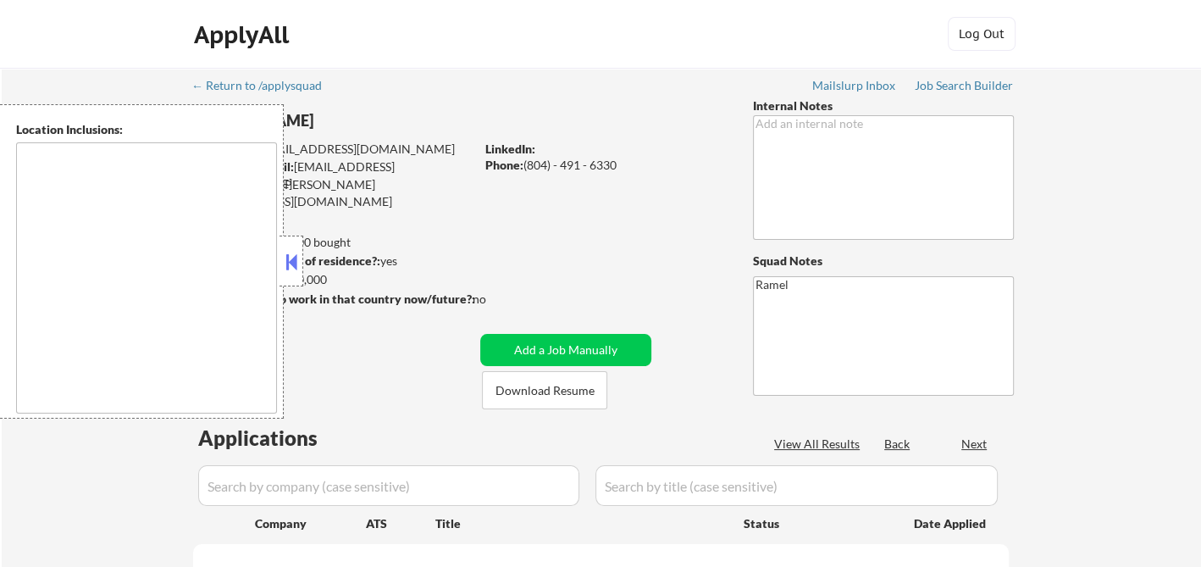
type textarea "[PERSON_NAME], [GEOGRAPHIC_DATA], [GEOGRAPHIC_DATA], [GEOGRAPHIC_DATA] [GEOGRAP…"
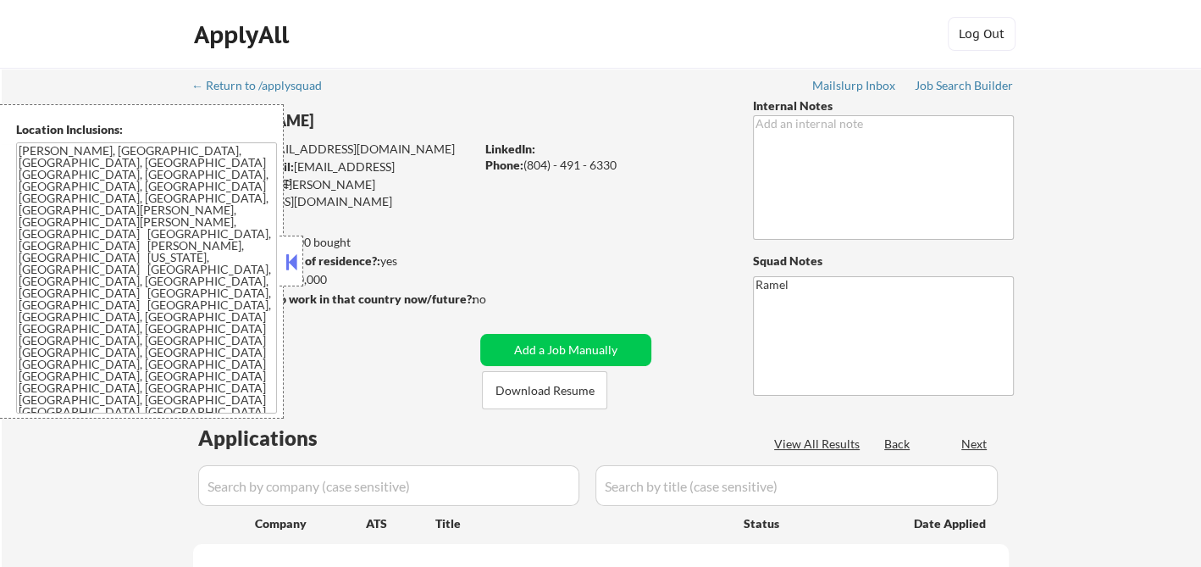
select select ""pending""
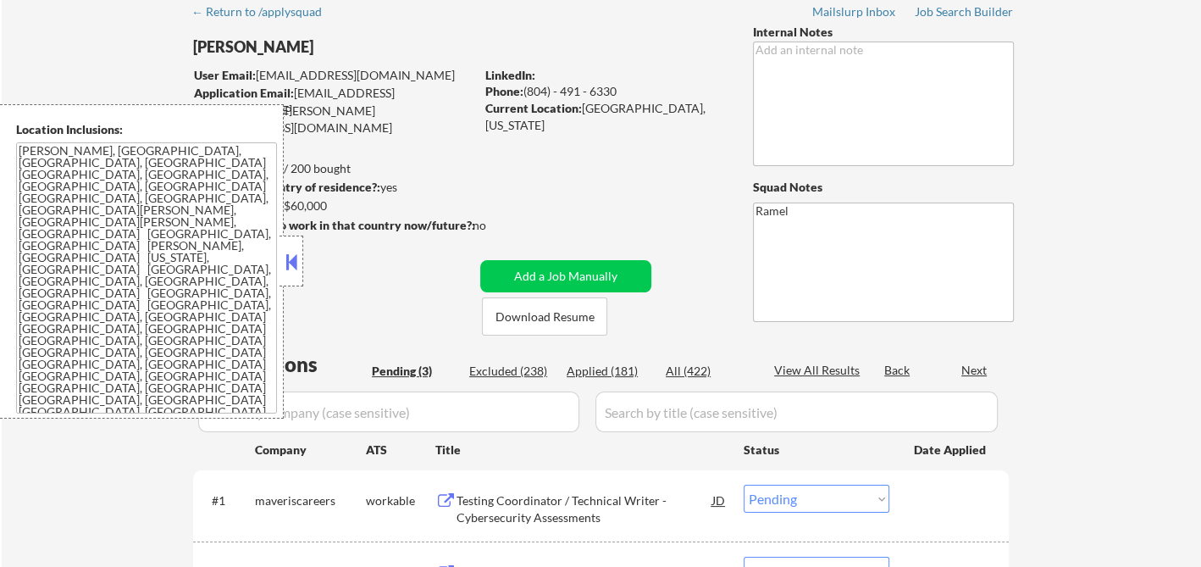
scroll to position [188, 0]
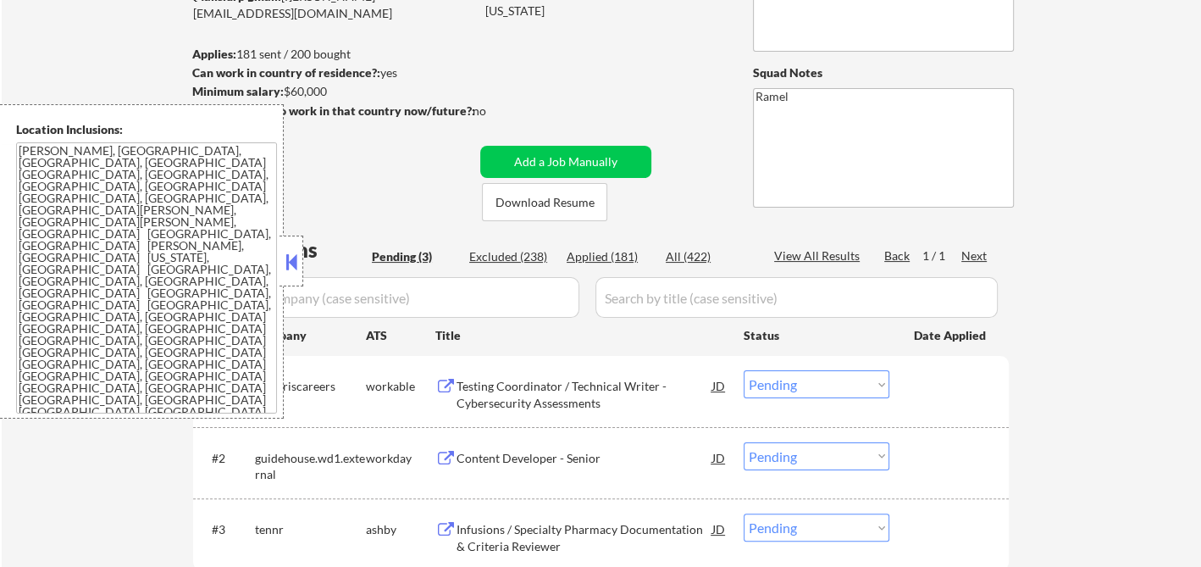
click at [612, 254] on div "Applied (181)" at bounding box center [609, 256] width 85 height 17
click at [289, 270] on button at bounding box center [291, 261] width 19 height 25
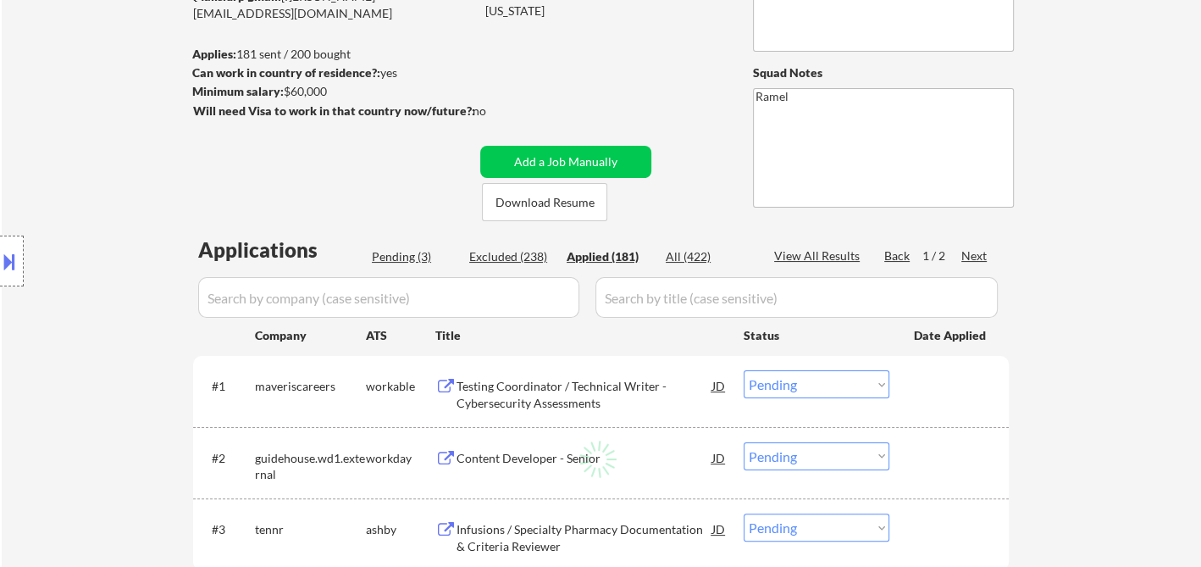
select select ""applied""
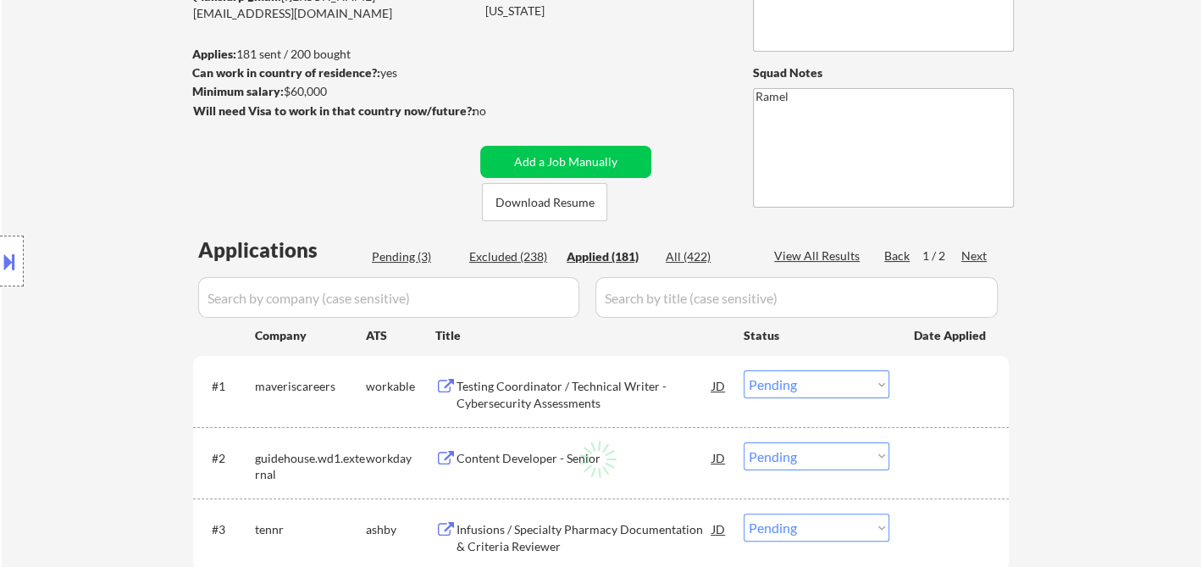
select select ""applied""
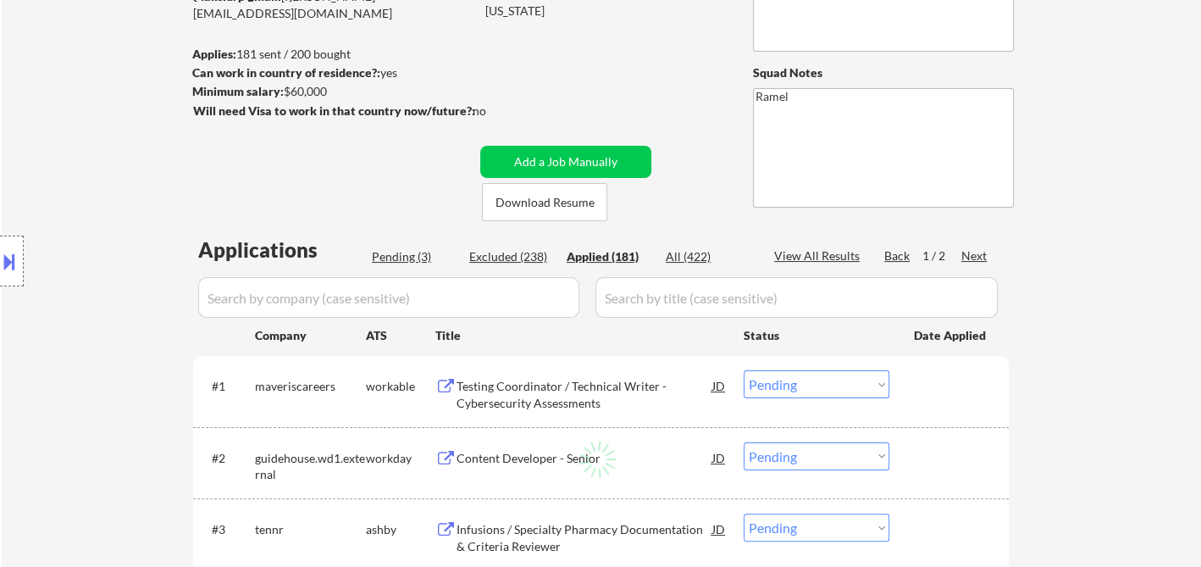
select select ""applied""
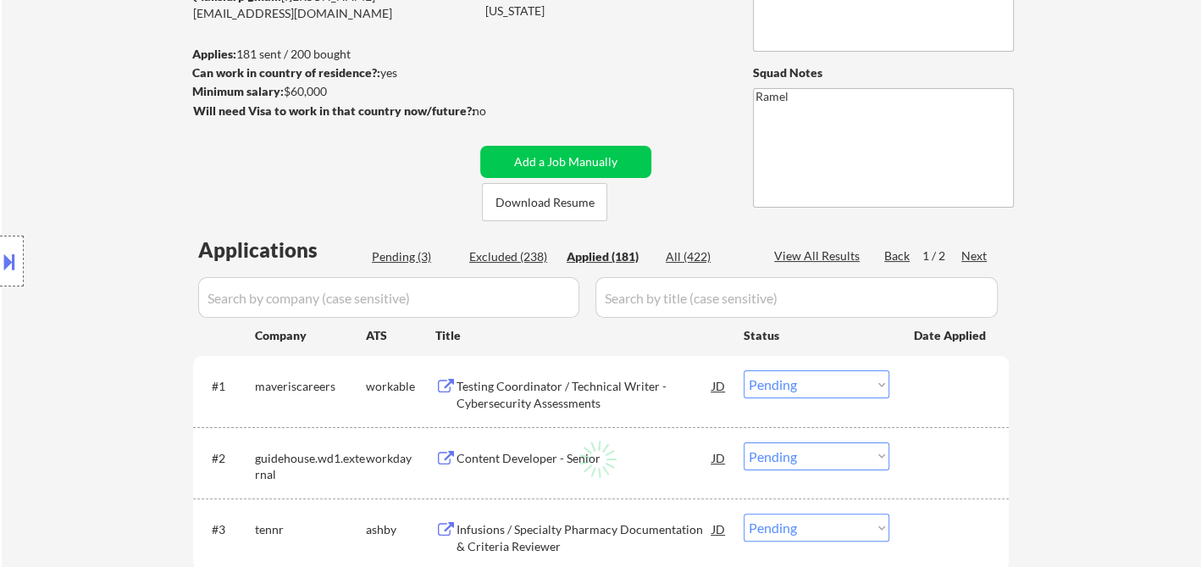
select select ""applied""
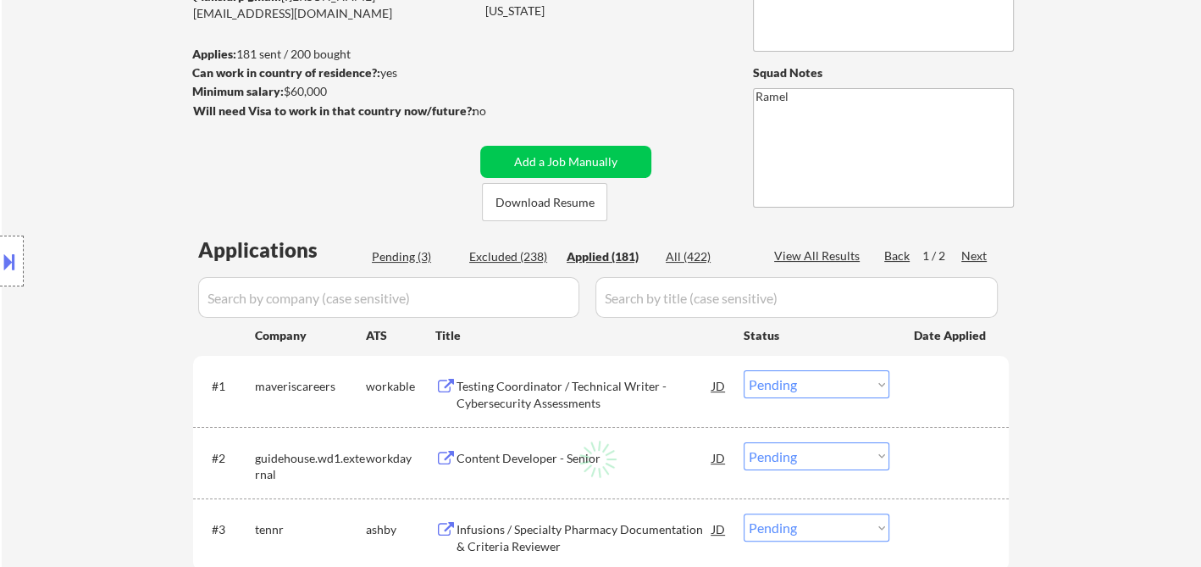
select select ""applied""
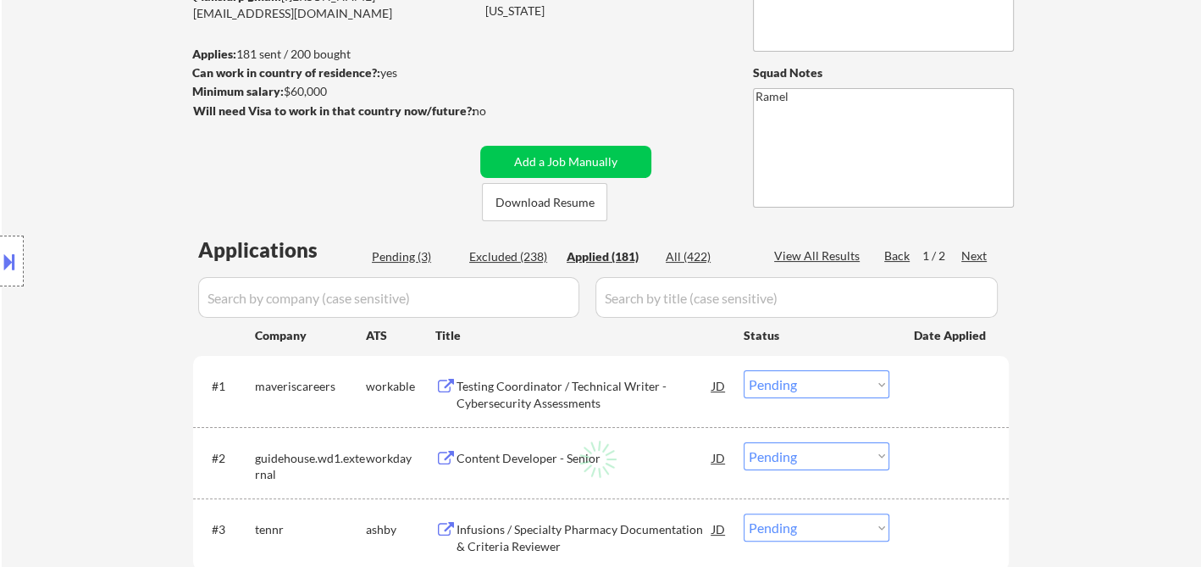
select select ""applied""
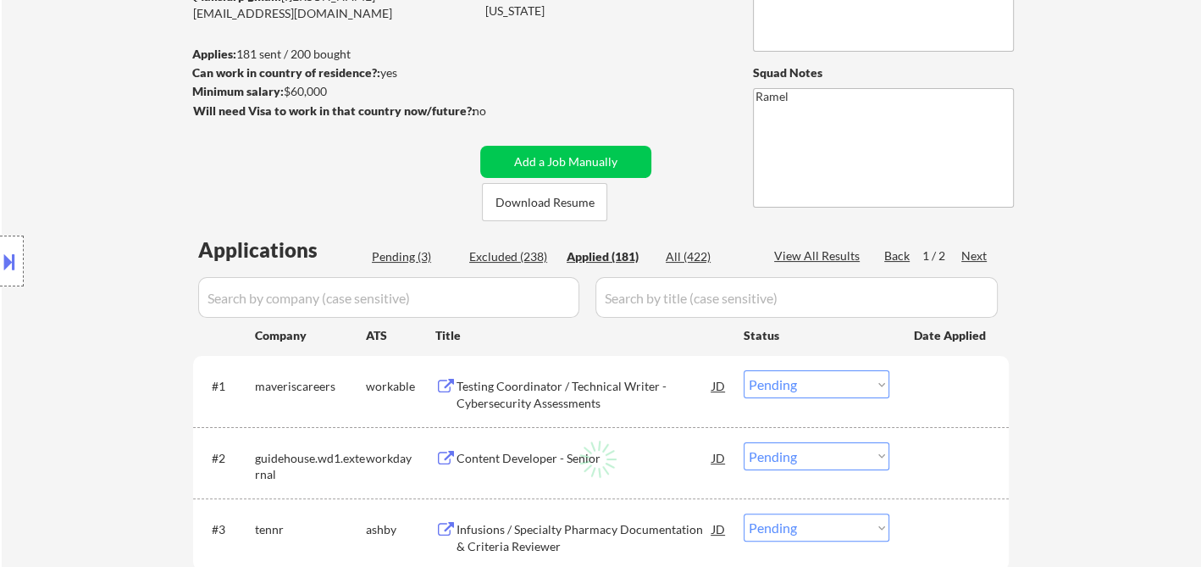
select select ""applied""
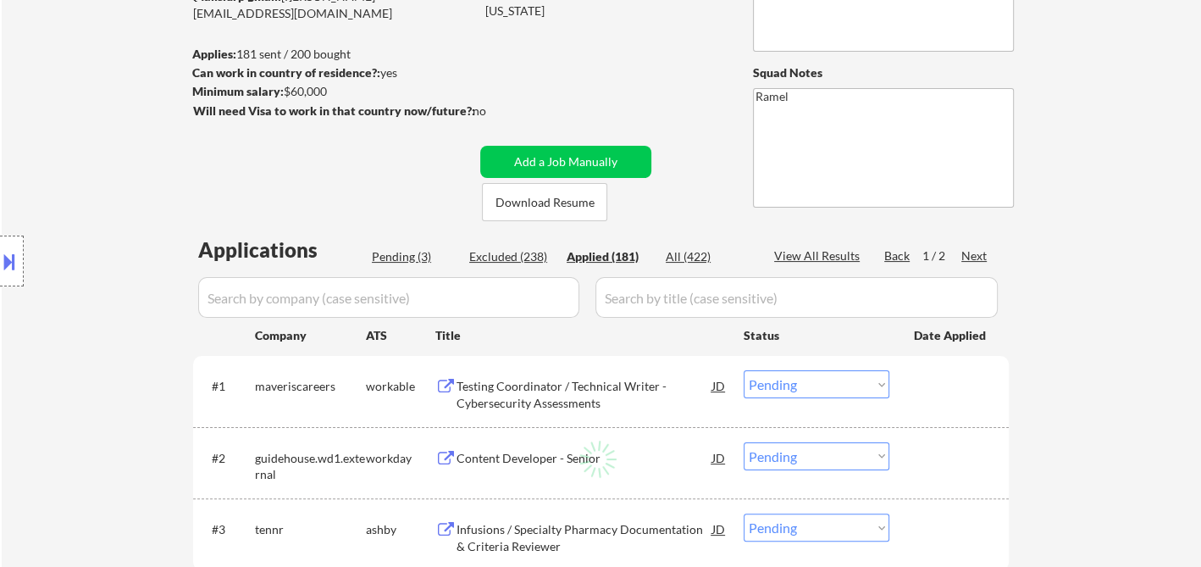
select select ""applied""
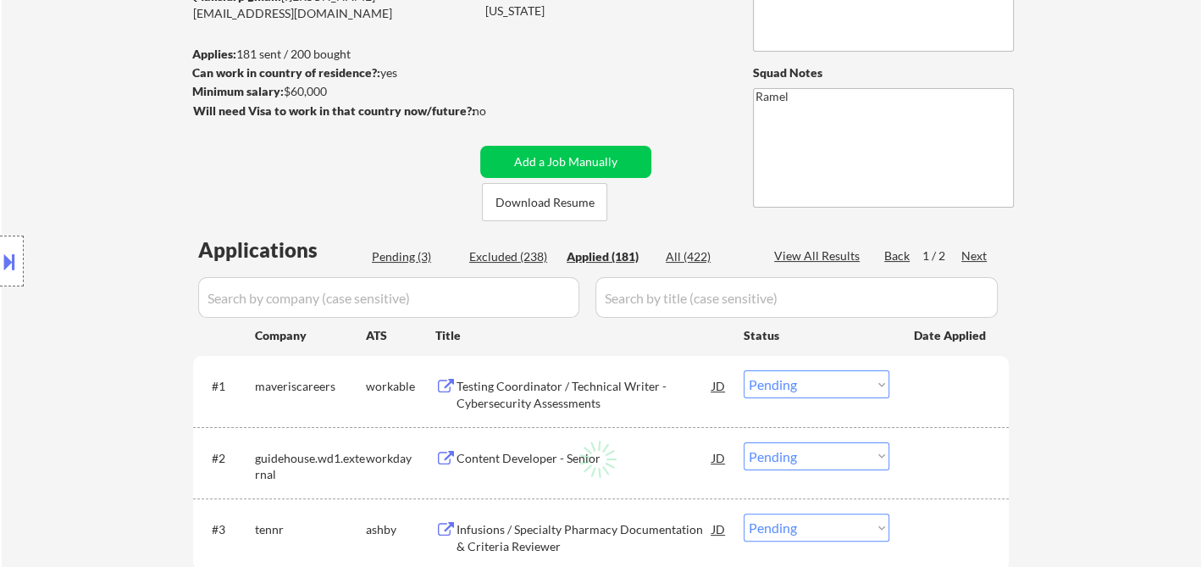
select select ""applied""
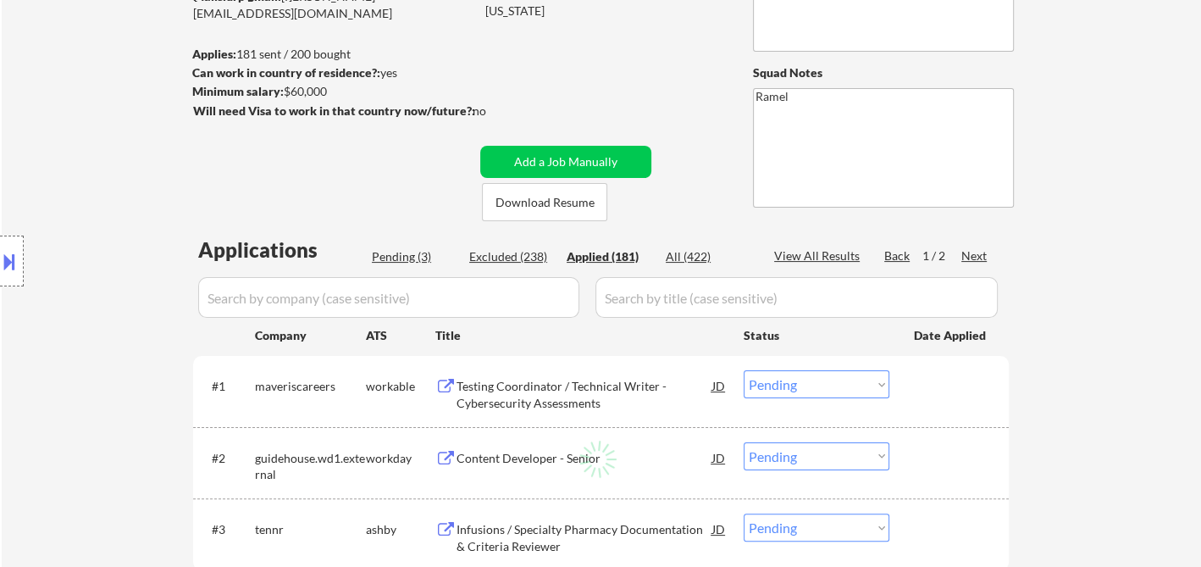
select select ""applied""
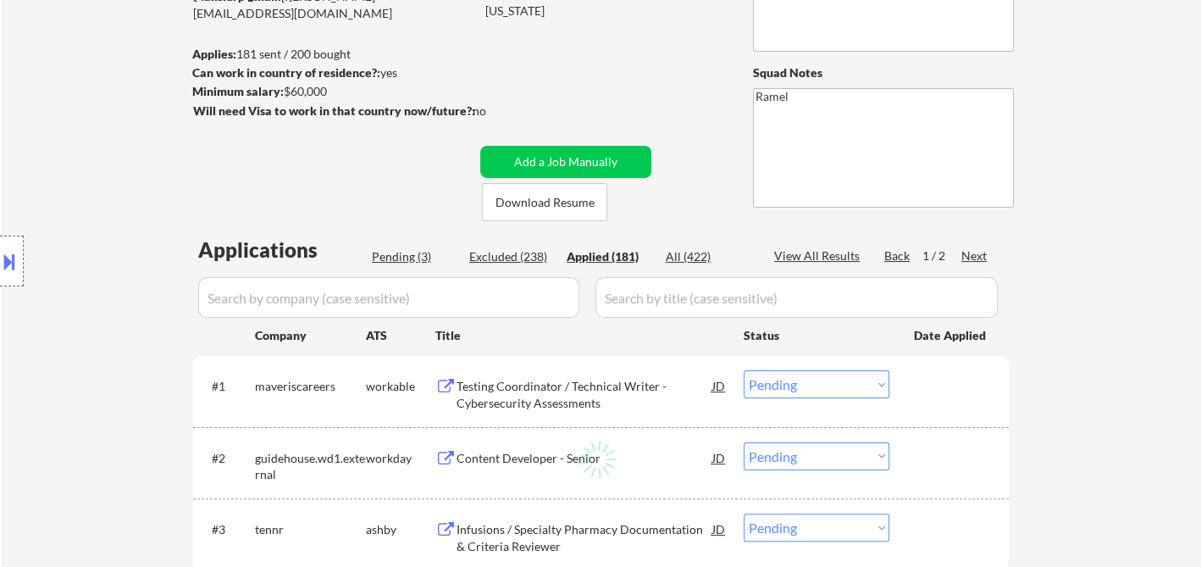
select select ""applied""
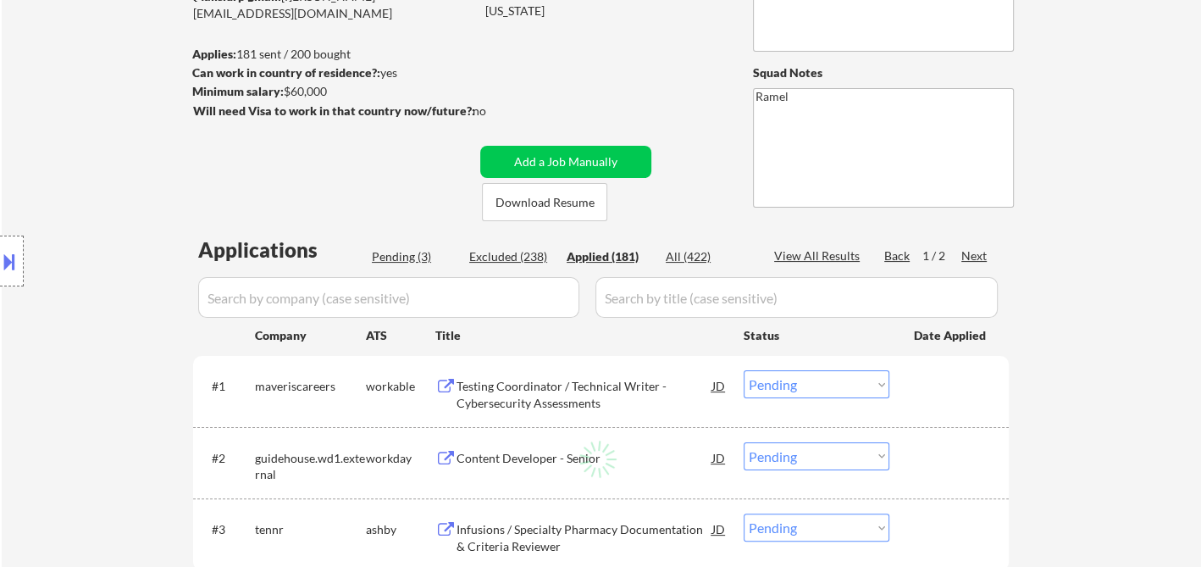
select select ""applied""
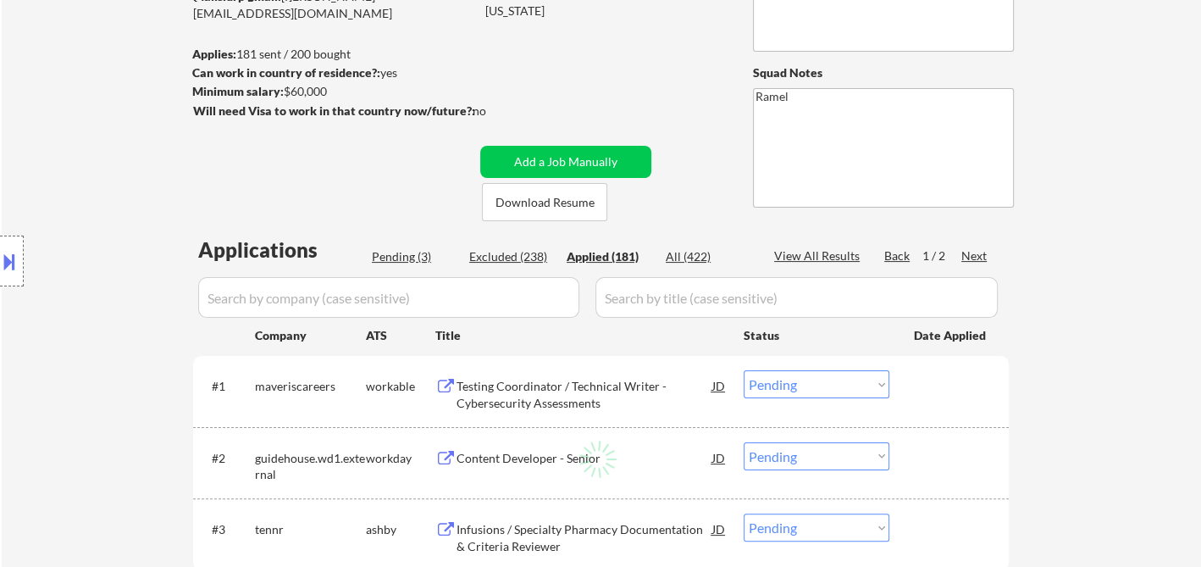
select select ""applied""
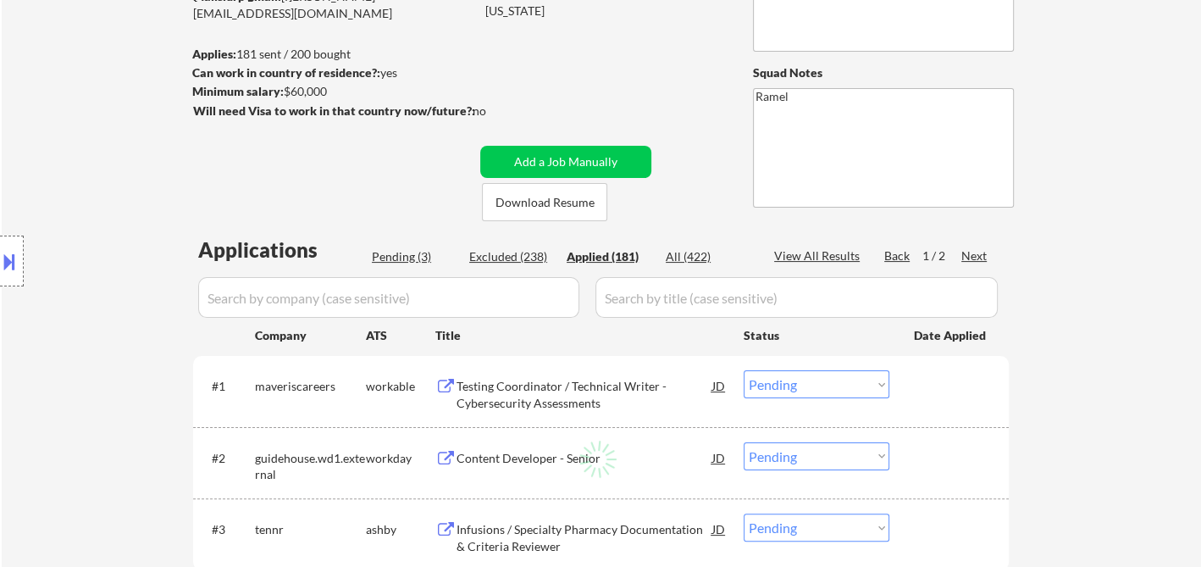
select select ""applied""
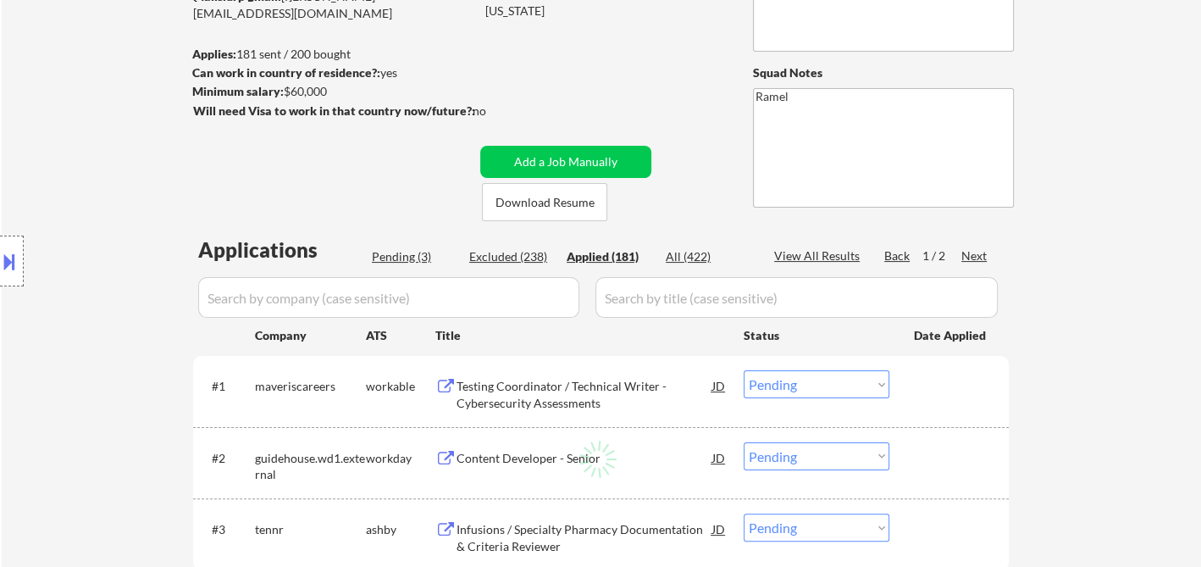
select select ""applied""
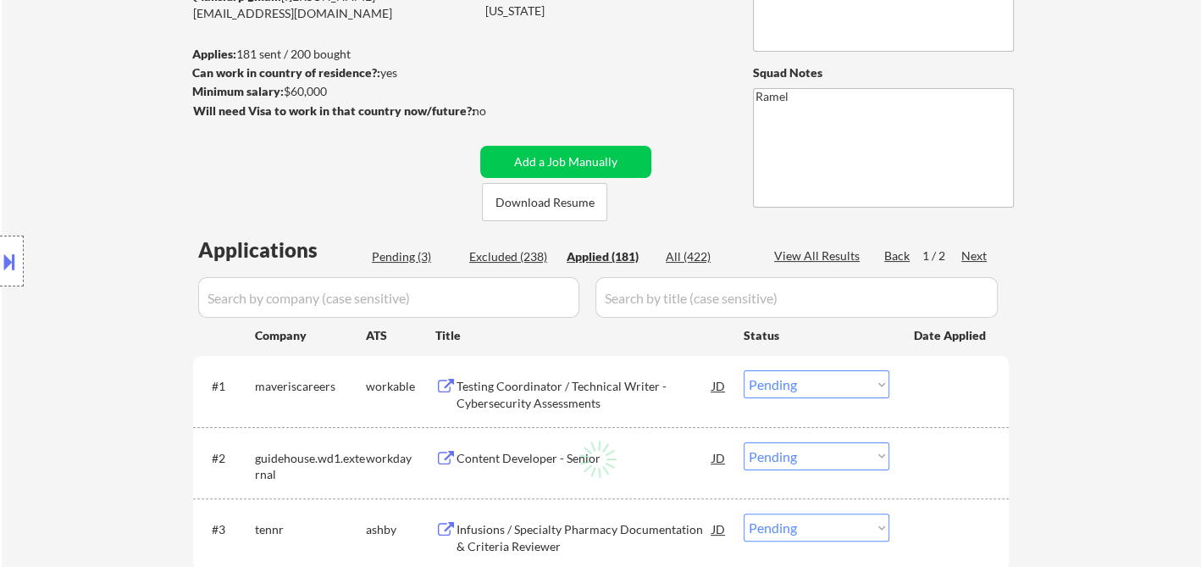
select select ""applied""
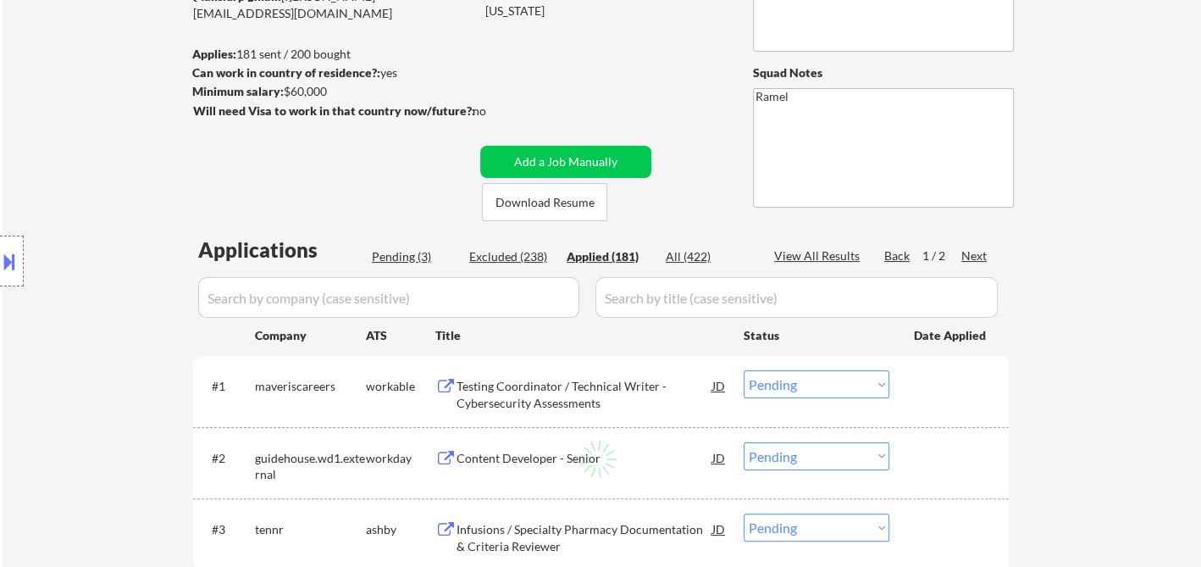
select select ""applied""
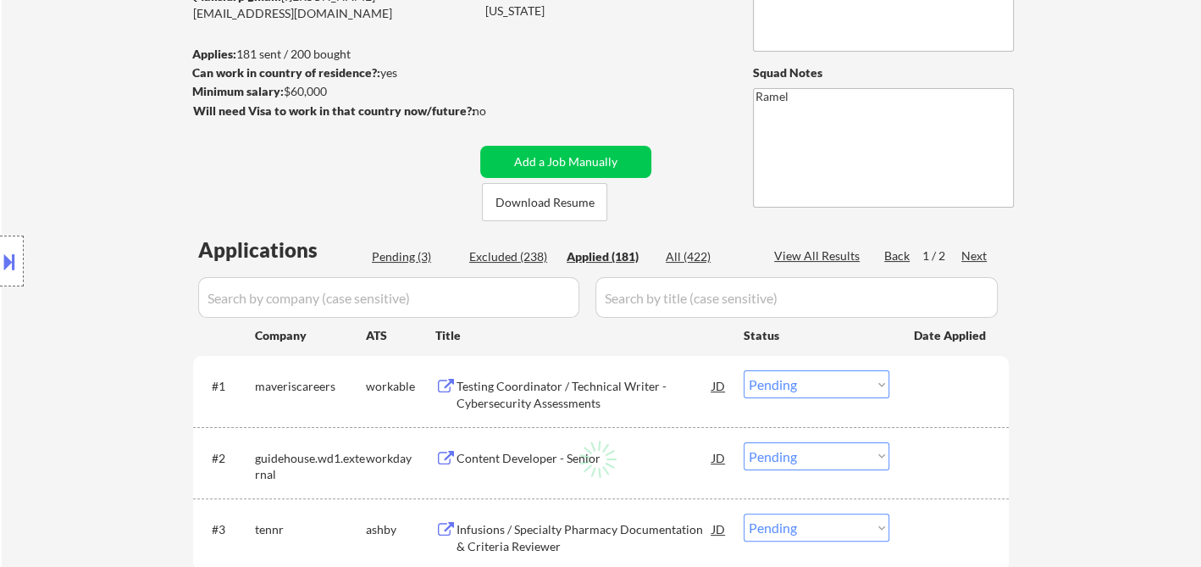
select select ""applied""
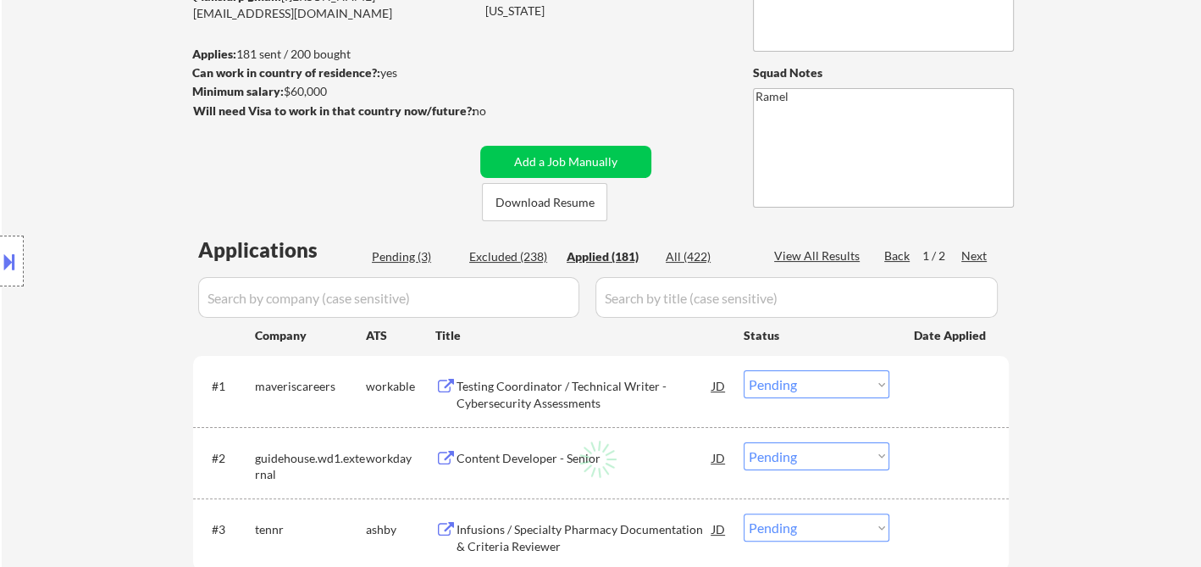
select select ""applied""
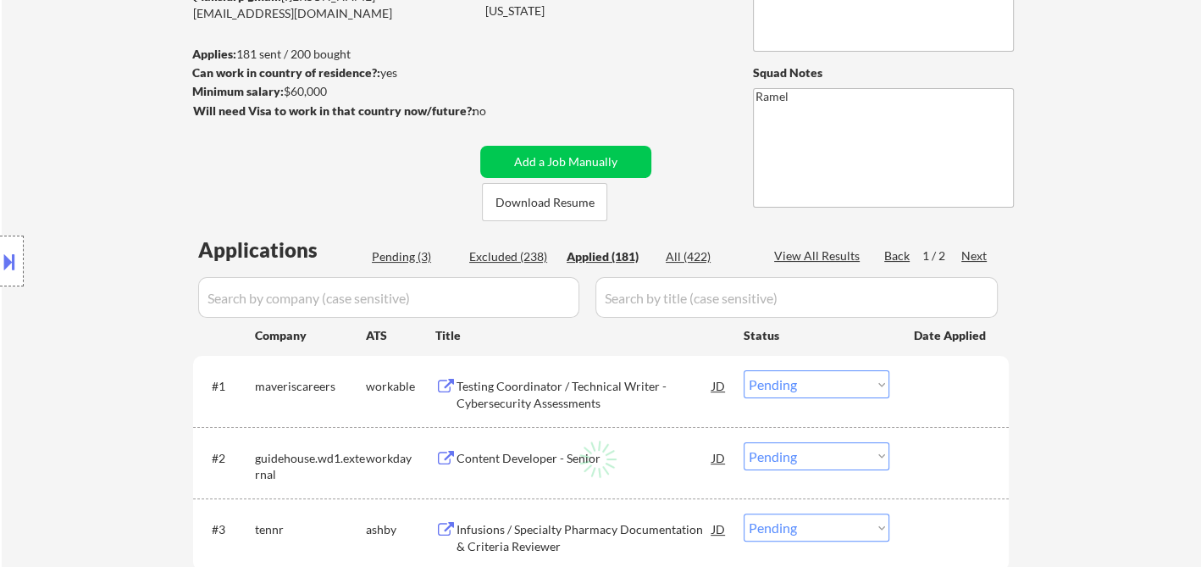
select select ""applied""
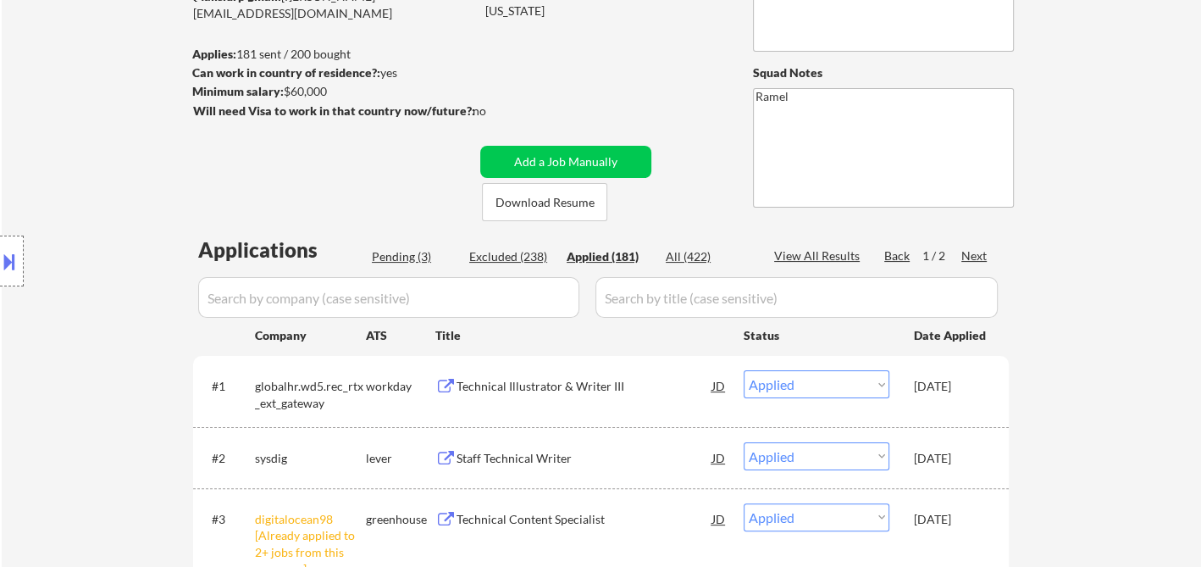
click at [827, 264] on div "View All Results" at bounding box center [819, 256] width 91 height 19
select select ""applied""
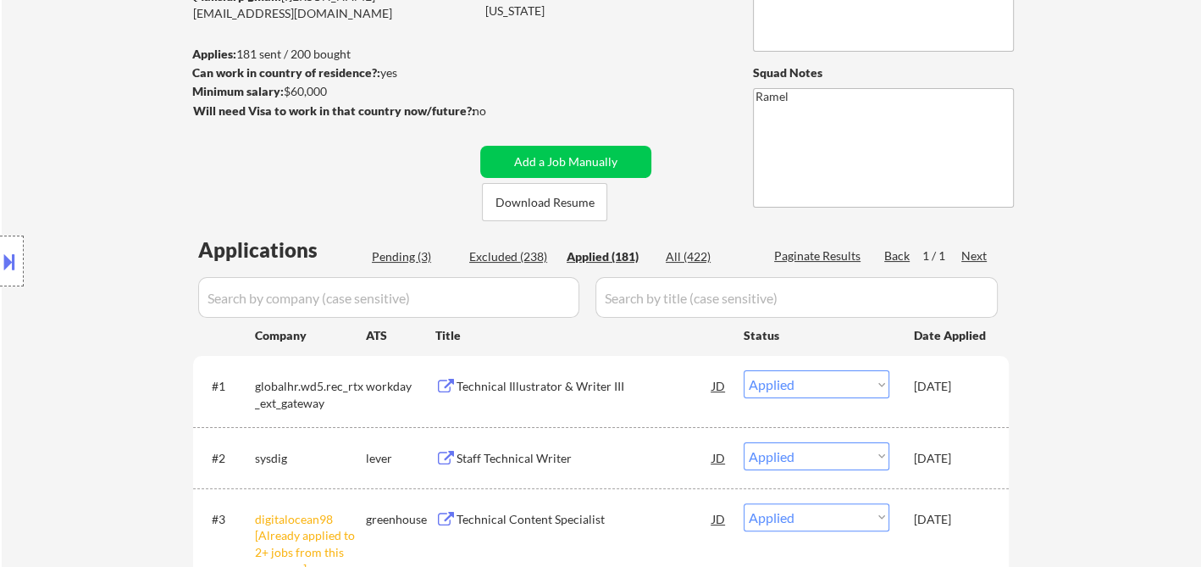
select select ""applied""
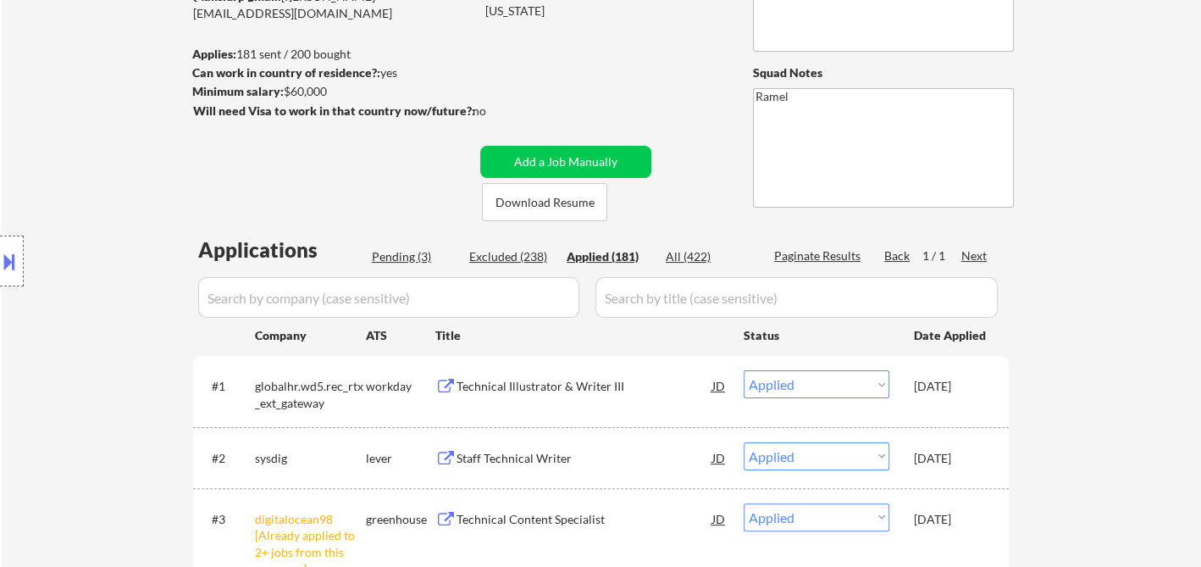
select select ""applied""
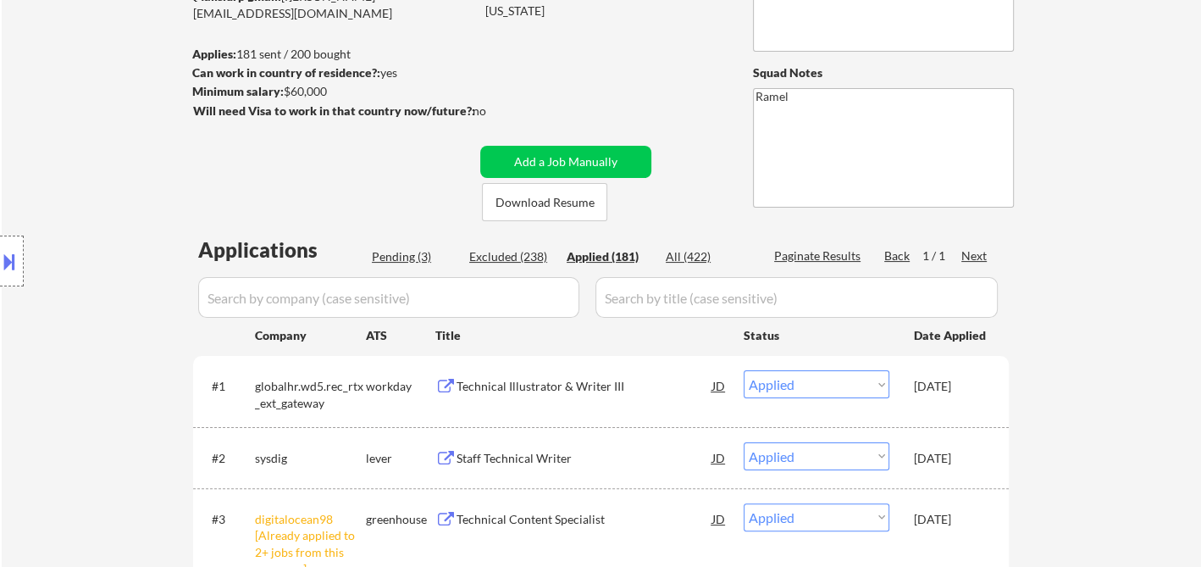
select select ""applied""
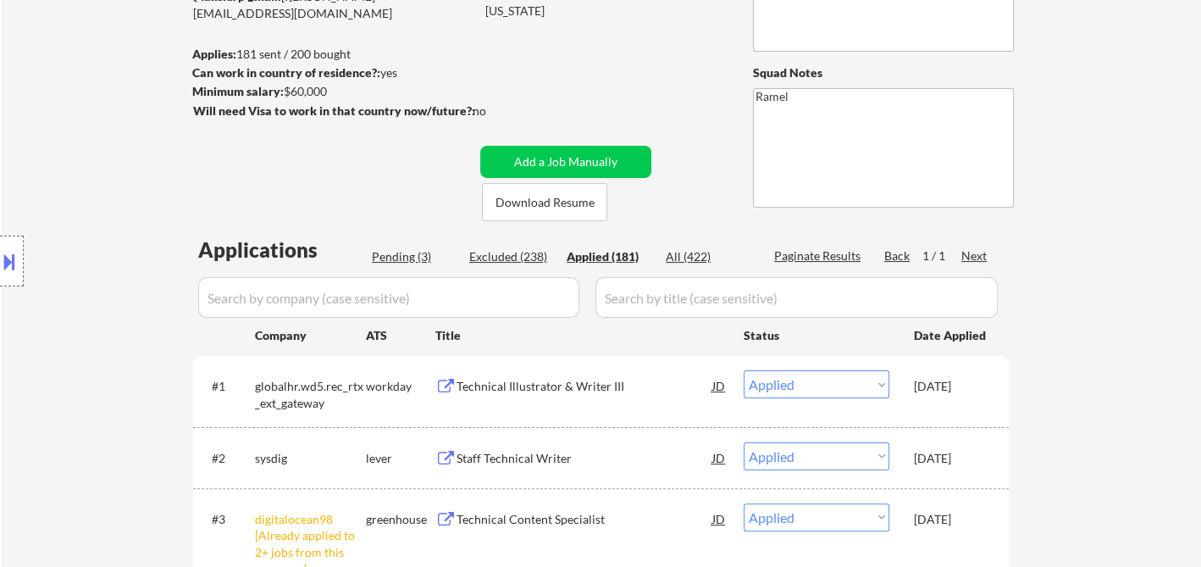
select select ""applied""
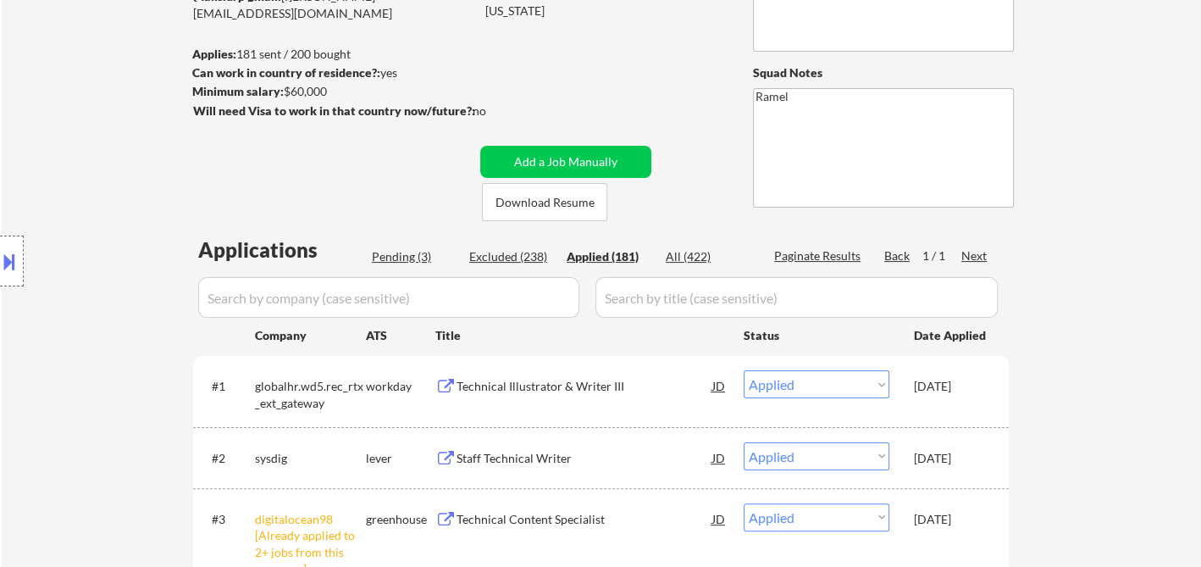
select select ""applied""
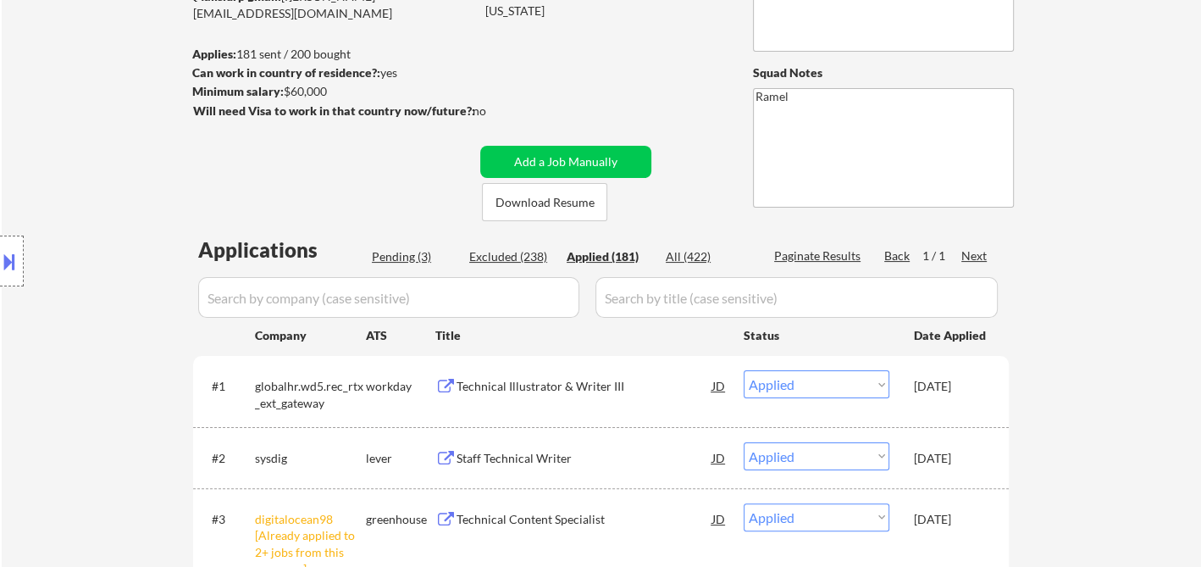
select select ""applied""
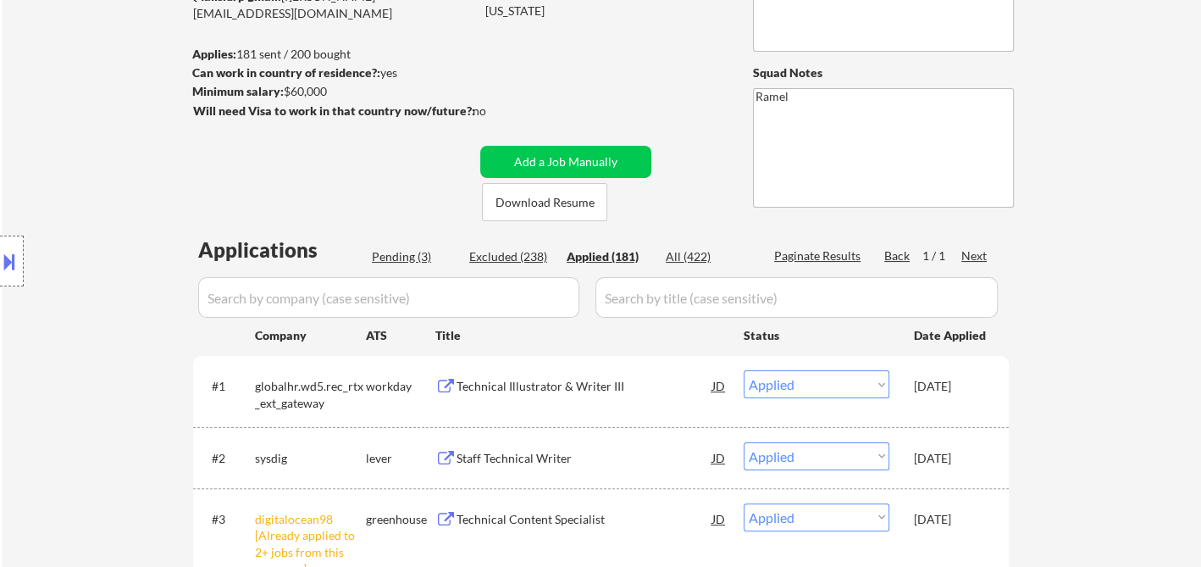
select select ""applied""
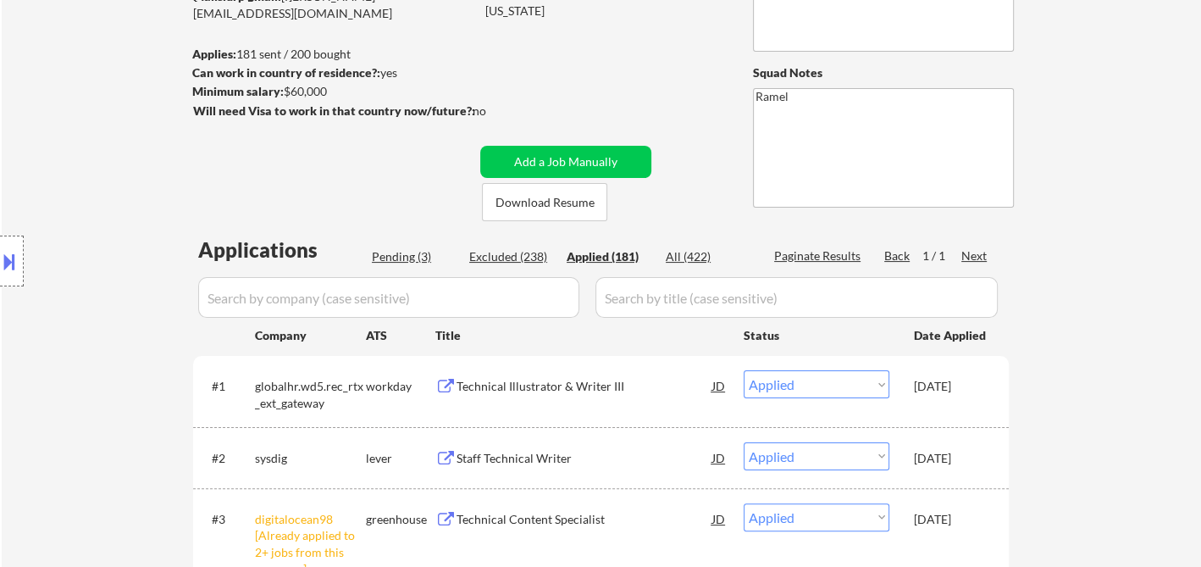
select select ""applied""
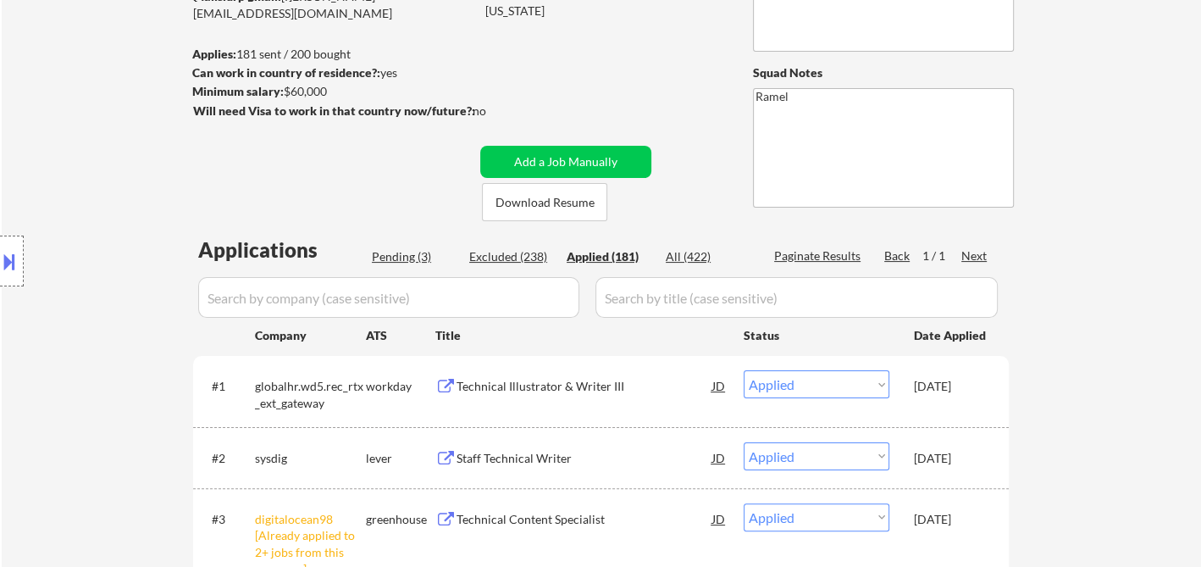
select select ""applied""
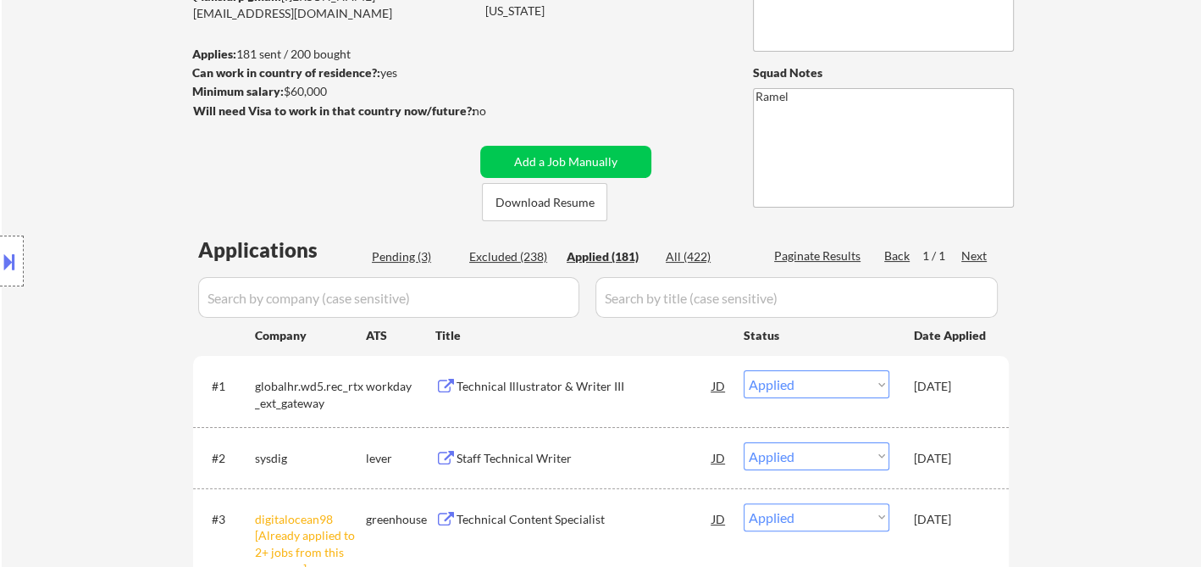
select select ""applied""
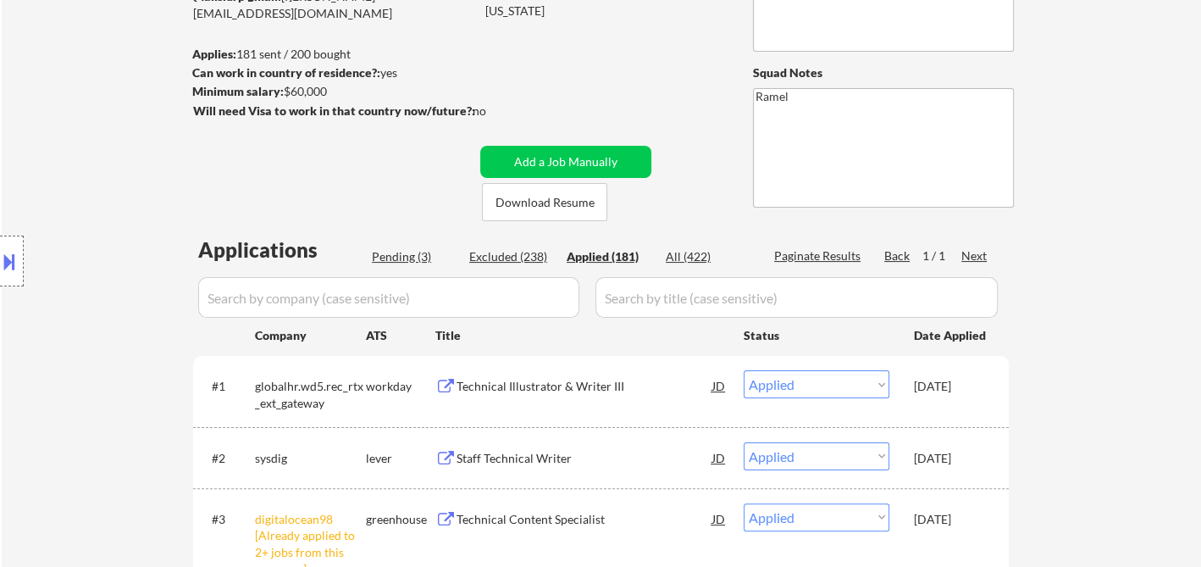
select select ""applied""
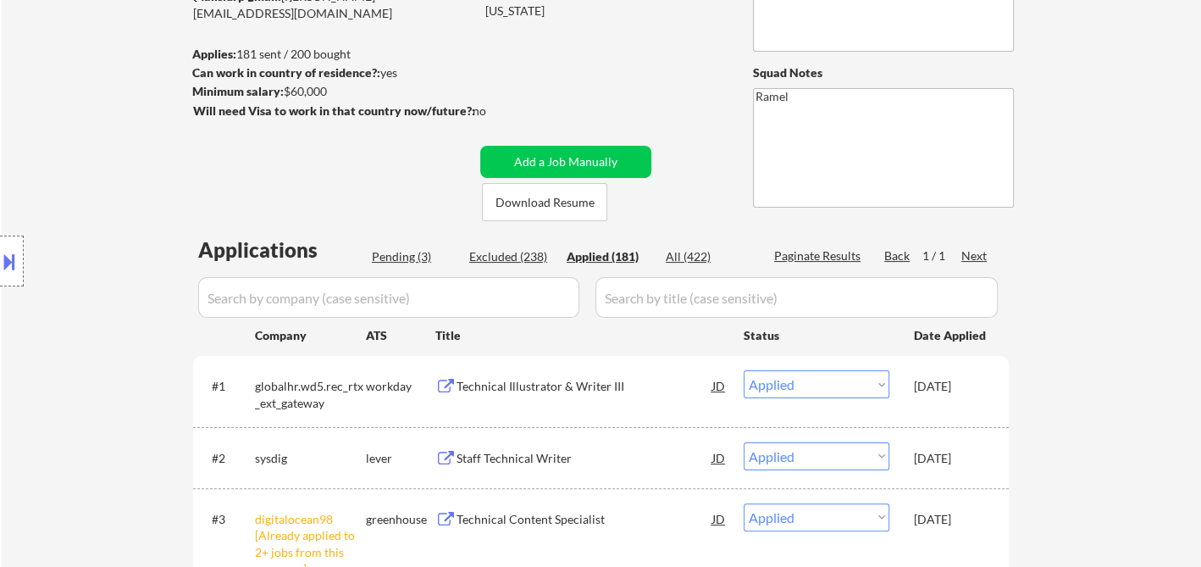
select select ""applied""
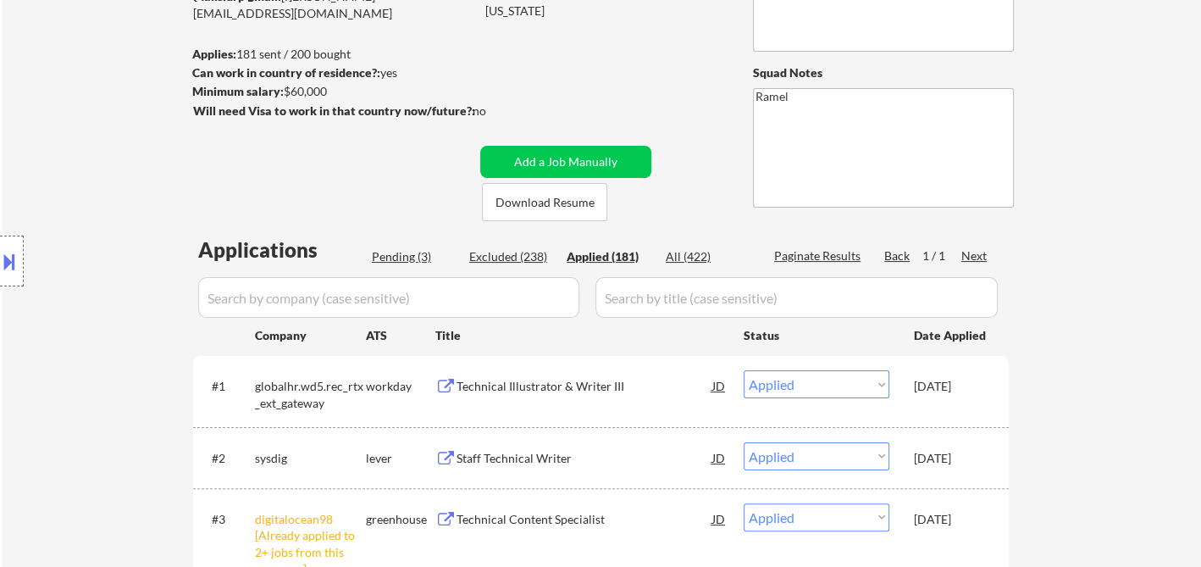
select select ""applied""
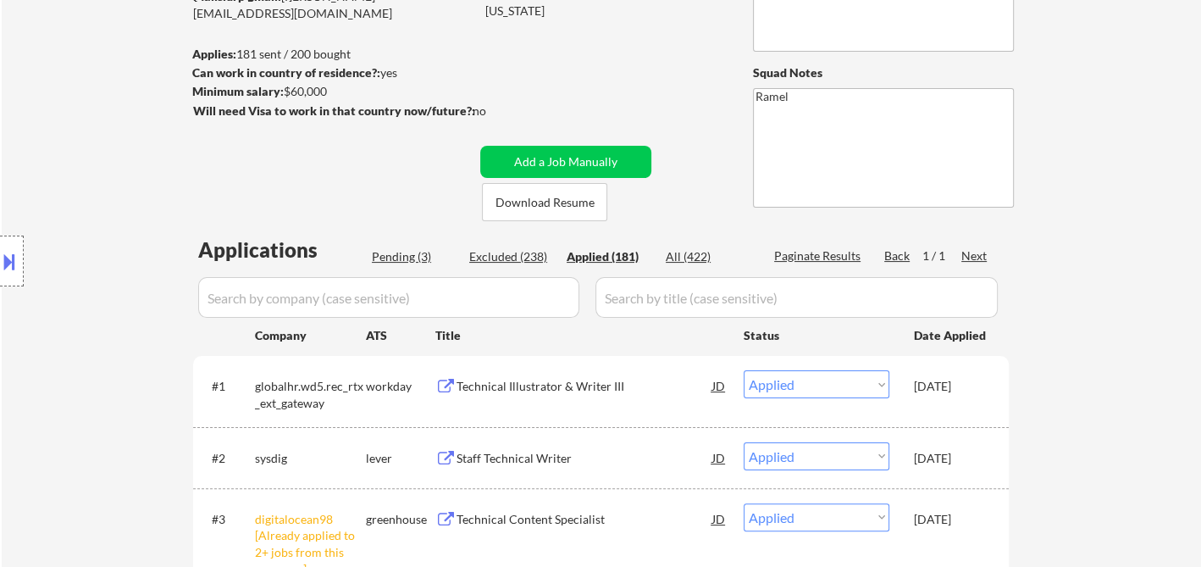
select select ""applied""
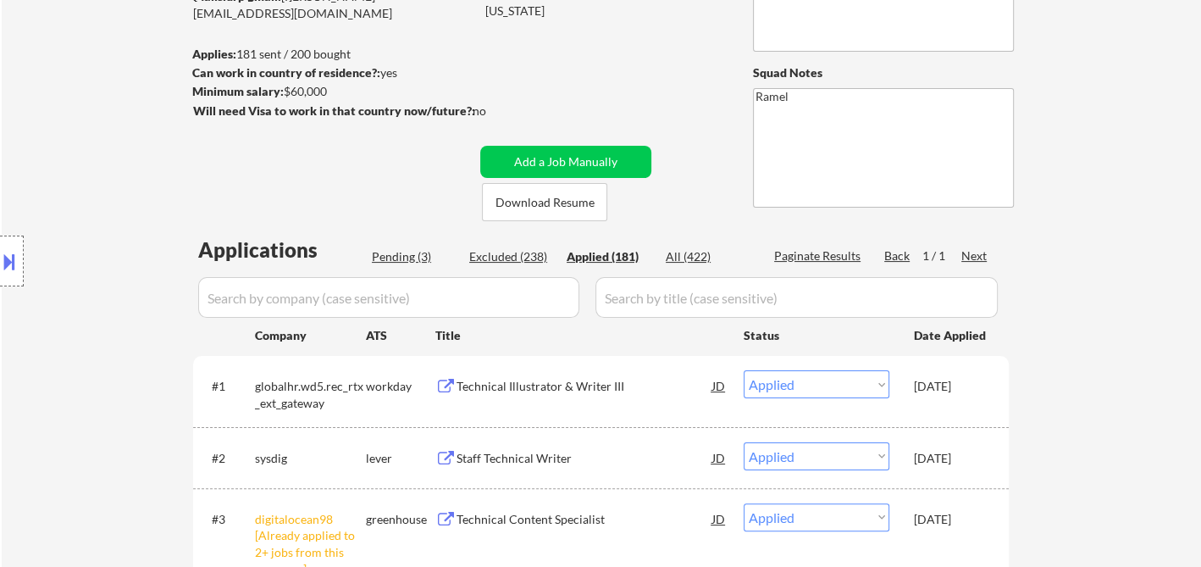
select select ""applied""
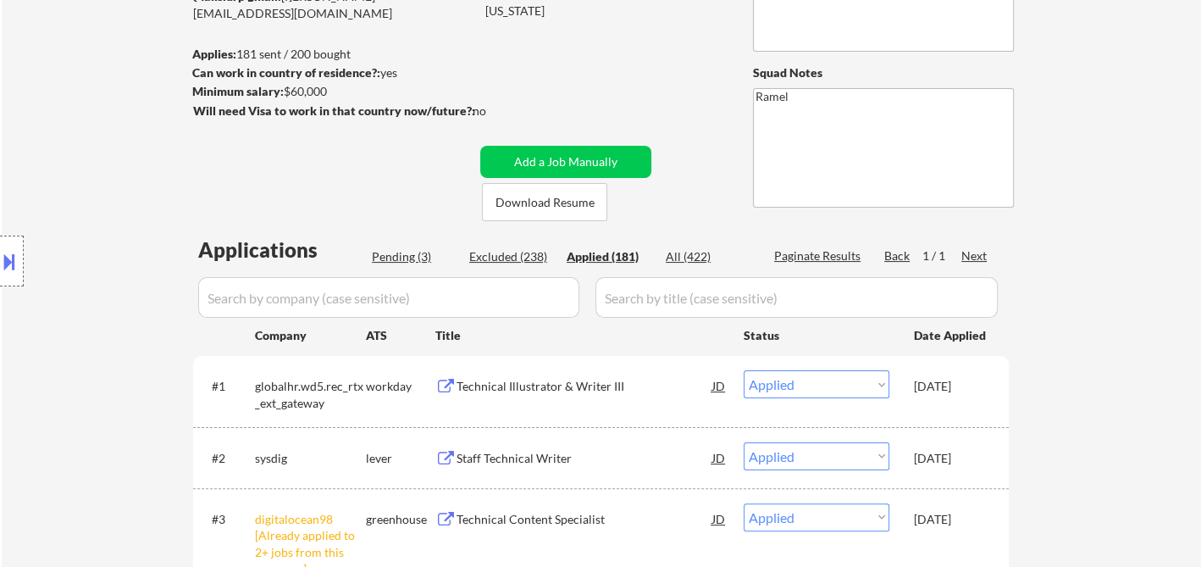
select select ""applied""
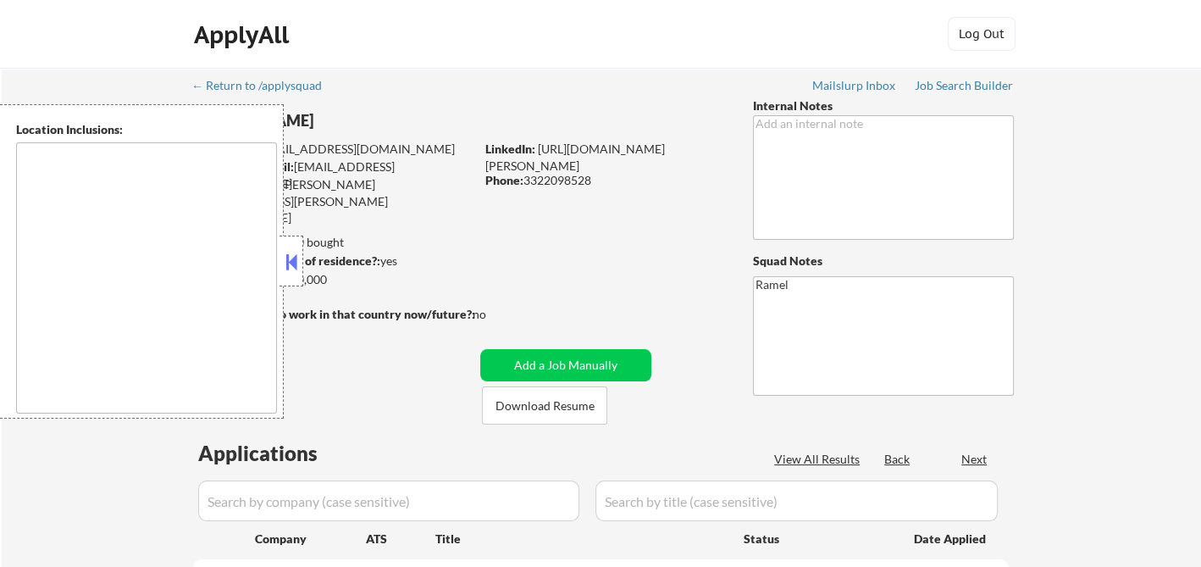
select select ""pending""
type textarea "[GEOGRAPHIC_DATA], [GEOGRAPHIC_DATA], [GEOGRAPHIC_DATA] [GEOGRAPHIC_DATA], [GEO…"
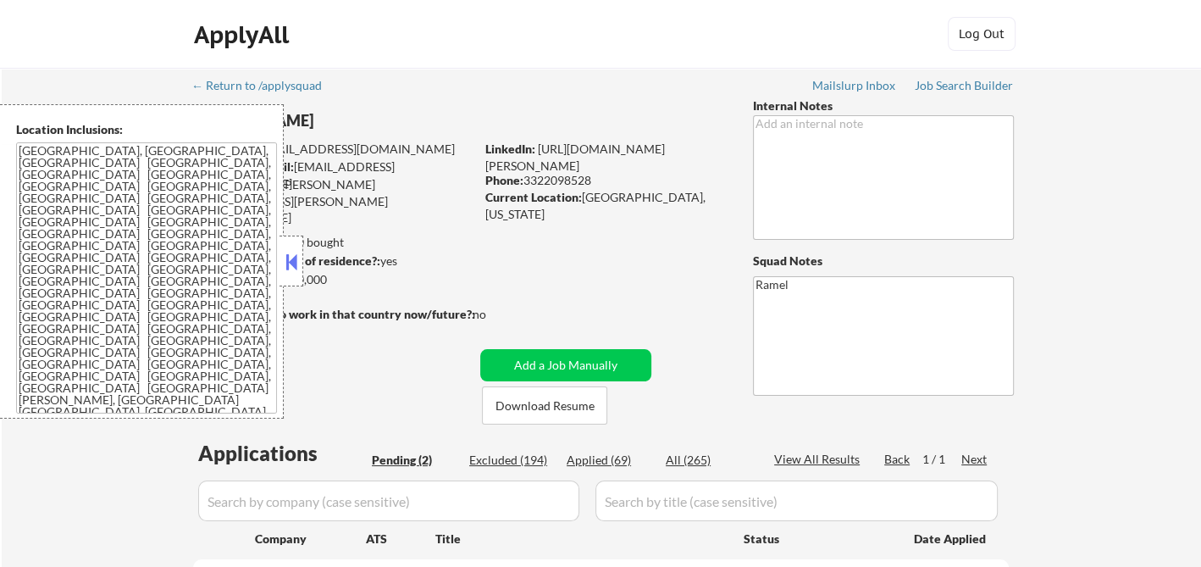
click at [291, 258] on button at bounding box center [291, 261] width 19 height 25
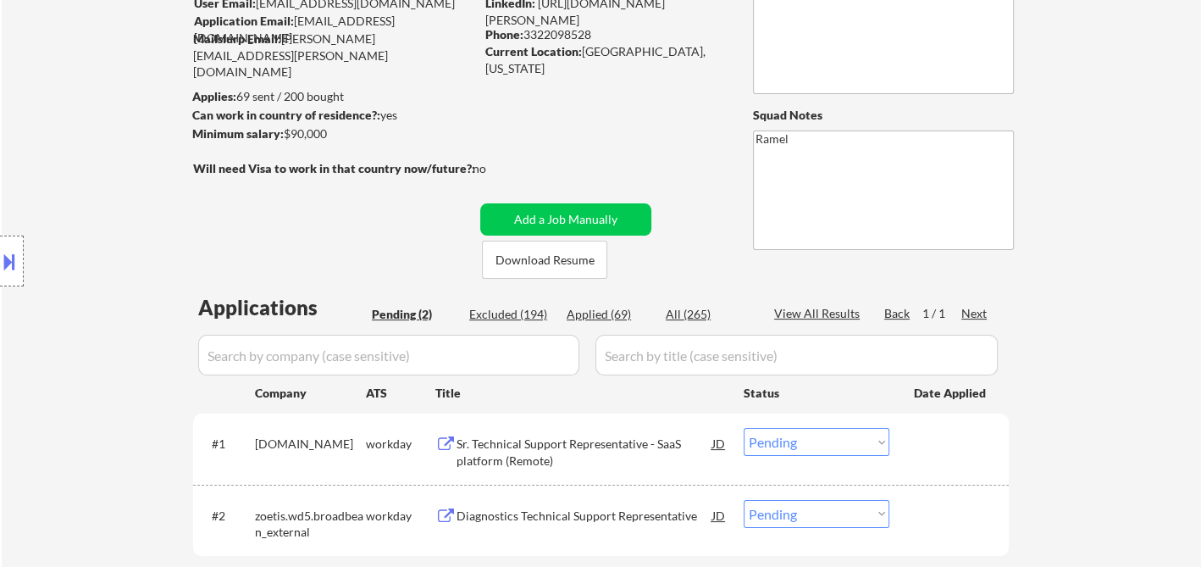
scroll to position [282, 0]
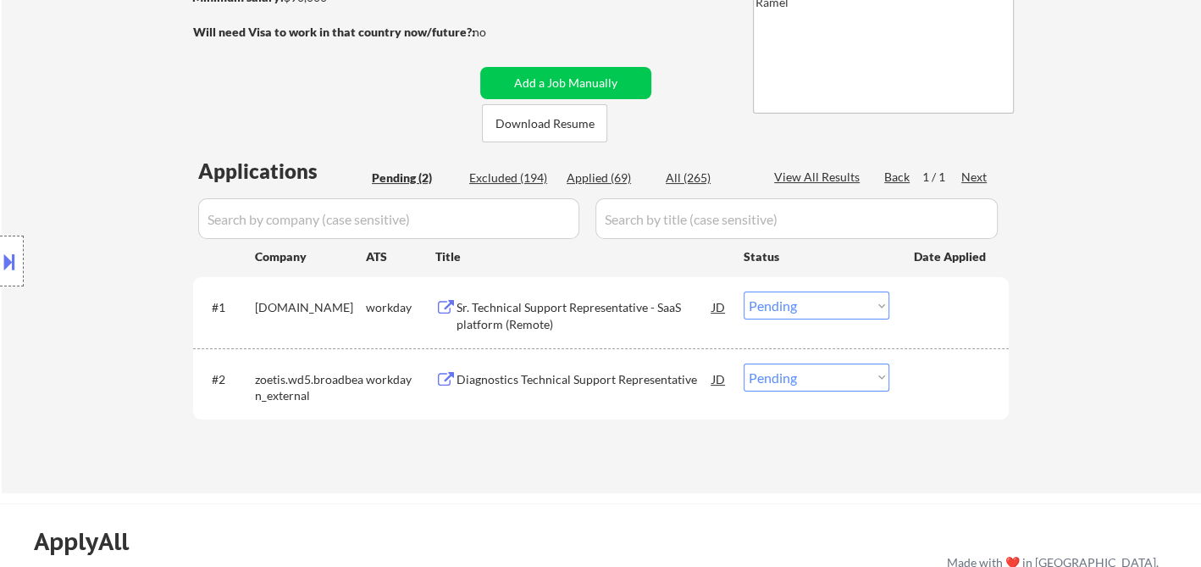
click at [551, 311] on div "Sr. Technical Support Representative - SaaS platform (Remote)" at bounding box center [585, 315] width 256 height 33
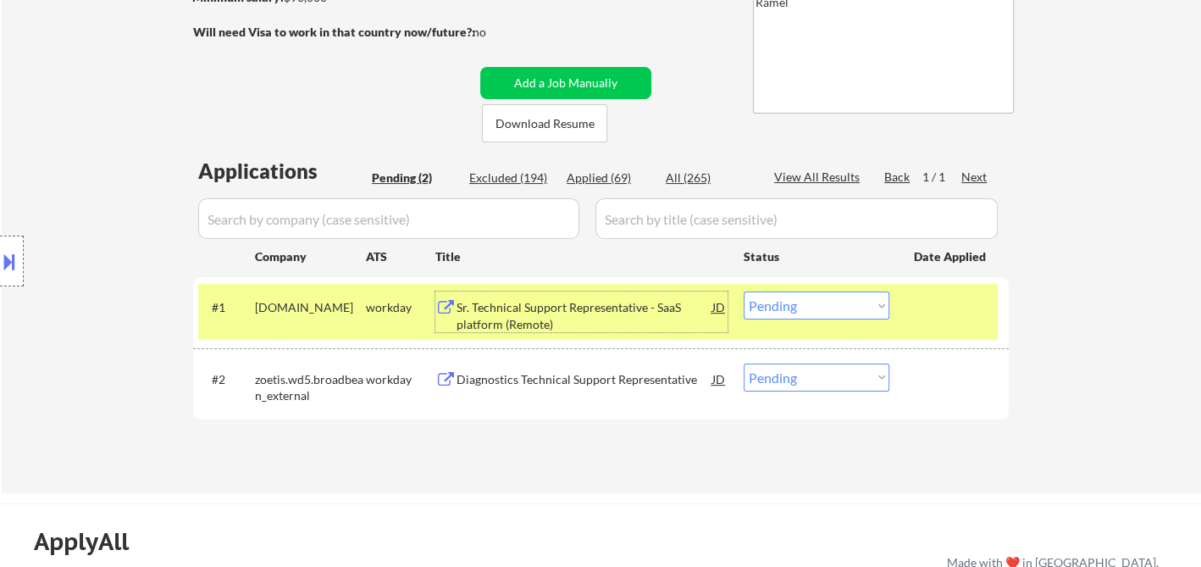
click at [817, 296] on select "Choose an option... Pending Applied Excluded (Questions) Excluded (Expired) Exc…" at bounding box center [817, 305] width 146 height 28
click at [744, 291] on select "Choose an option... Pending Applied Excluded (Questions) Excluded (Expired) Exc…" at bounding box center [817, 305] width 146 height 28
click at [587, 380] on div "Diagnostics Technical Support Representative" at bounding box center [585, 379] width 256 height 17
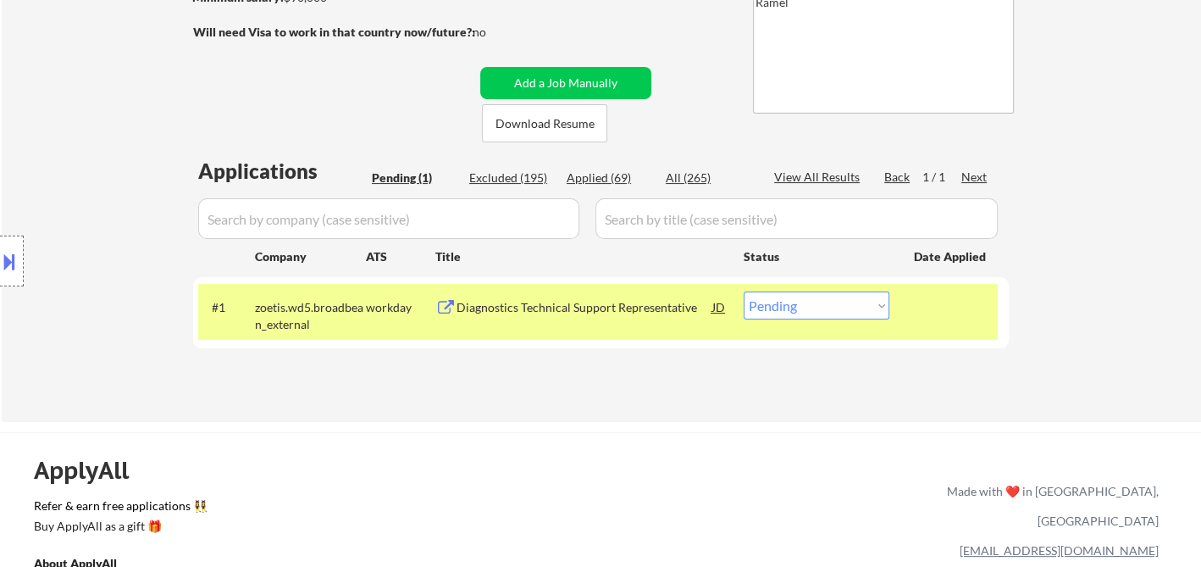
drag, startPoint x: 814, startPoint y: 301, endPoint x: 832, endPoint y: 316, distance: 23.4
click at [816, 301] on select "Choose an option... Pending Applied Excluded (Questions) Excluded (Expired) Exc…" at bounding box center [817, 305] width 146 height 28
select select ""excluded__salary_""
click at [744, 291] on select "Choose an option... Pending Applied Excluded (Questions) Excluded (Expired) Exc…" at bounding box center [817, 305] width 146 height 28
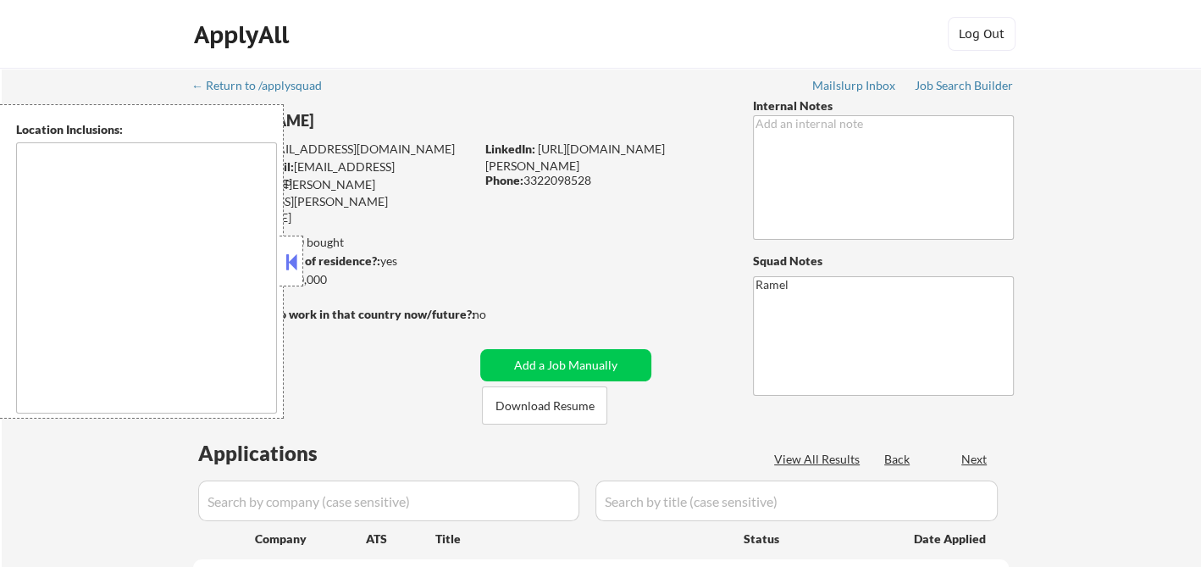
select select ""pending""
type textarea "[GEOGRAPHIC_DATA], [GEOGRAPHIC_DATA], [GEOGRAPHIC_DATA] [GEOGRAPHIC_DATA], [GEO…"
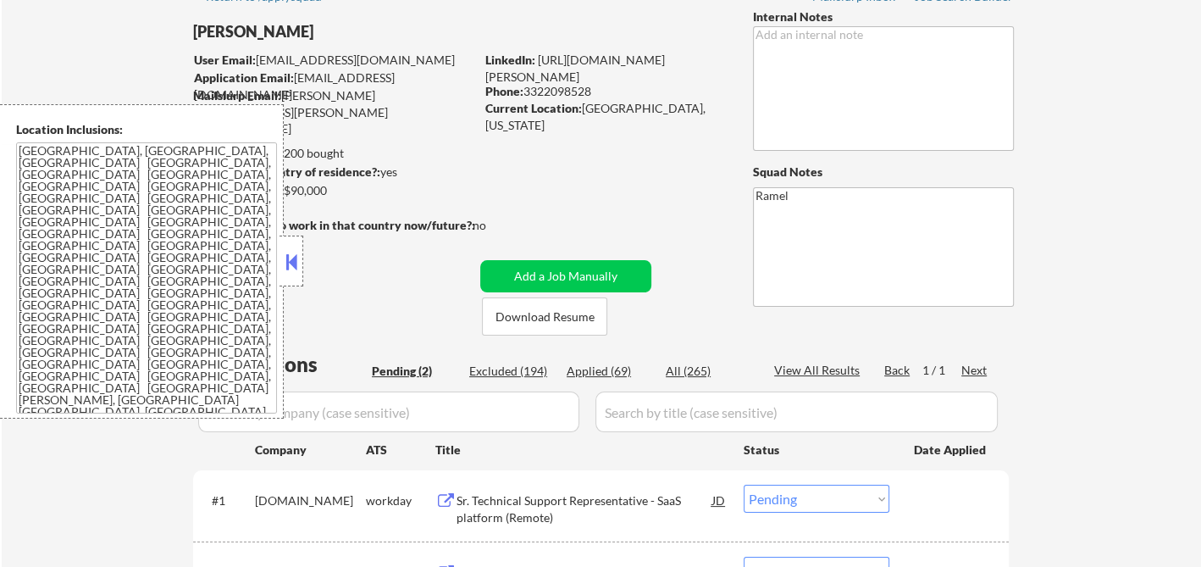
scroll to position [188, 0]
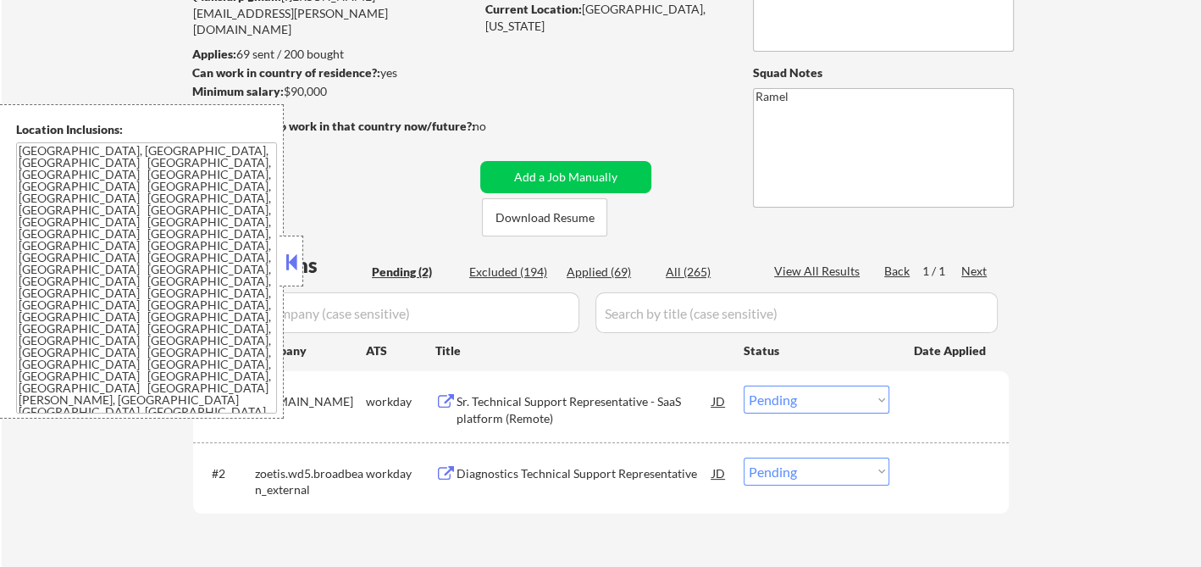
drag, startPoint x: 289, startPoint y: 265, endPoint x: 338, endPoint y: 283, distance: 52.3
click at [289, 265] on button at bounding box center [291, 261] width 19 height 25
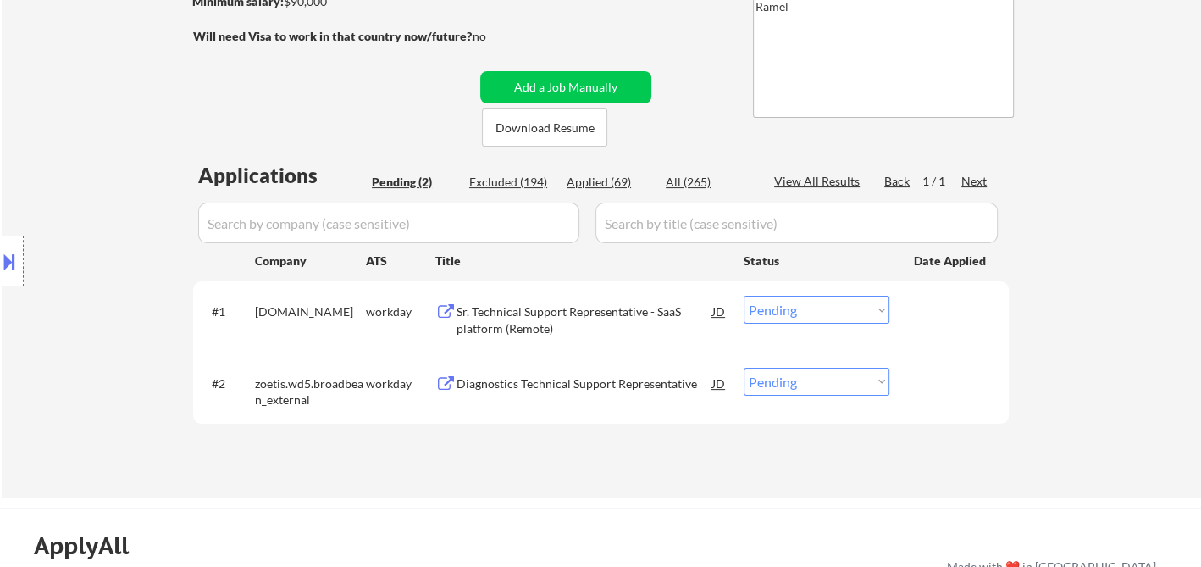
scroll to position [282, 0]
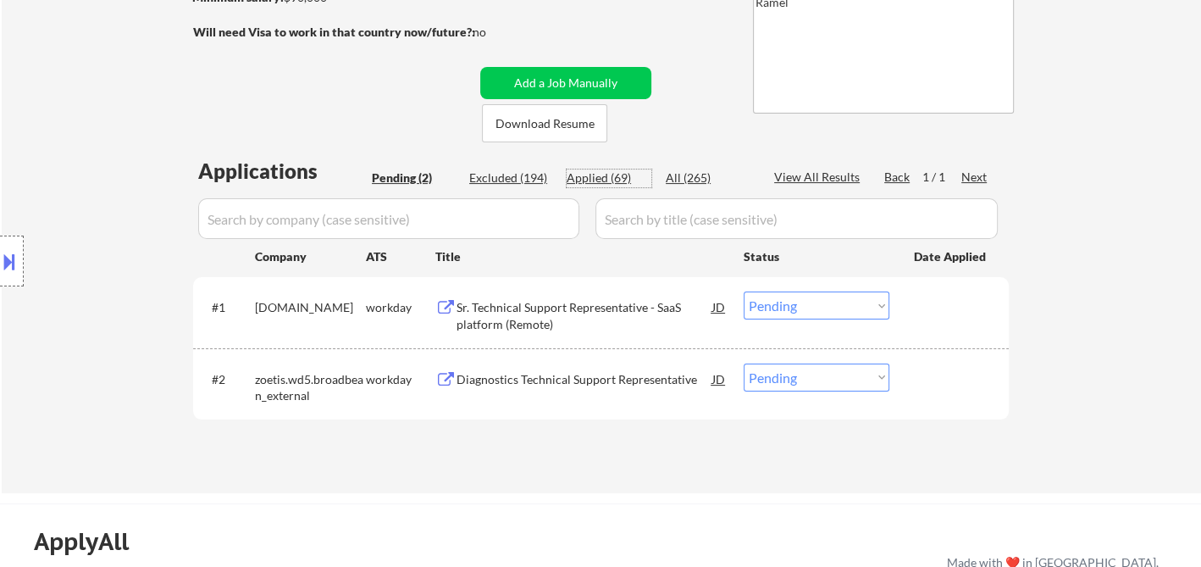
click at [613, 180] on div "Applied (69)" at bounding box center [609, 177] width 85 height 17
select select ""applied""
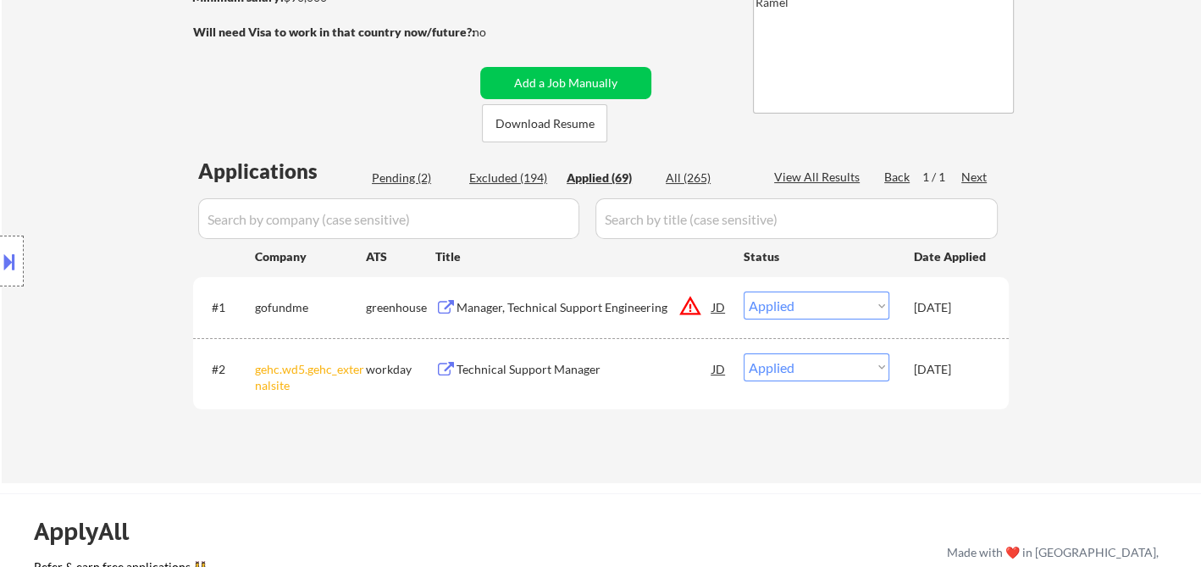
select select ""applied""
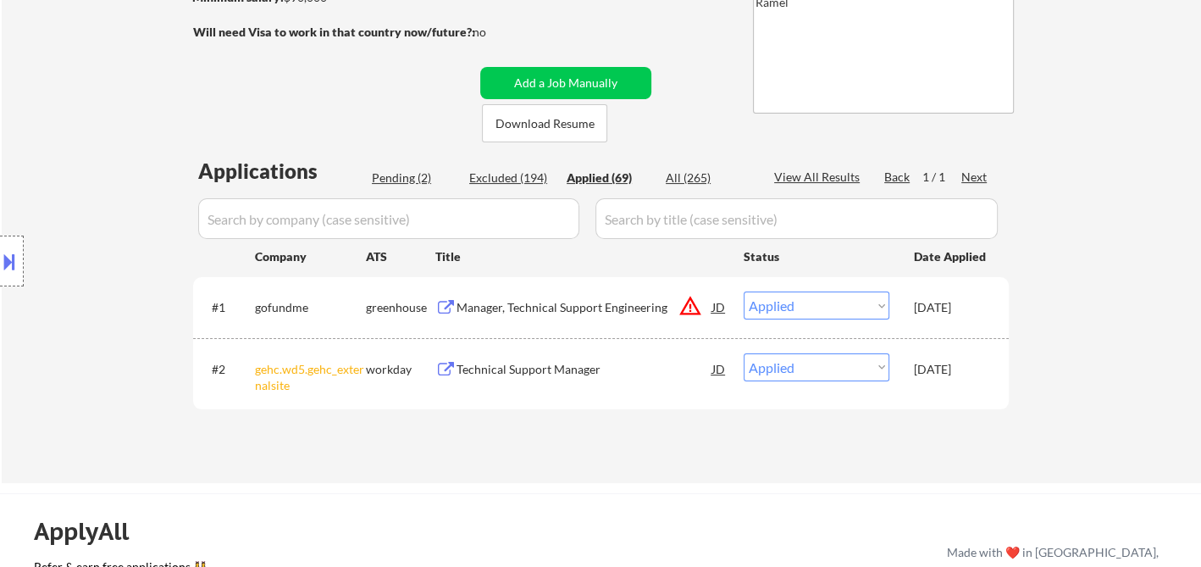
select select ""applied""
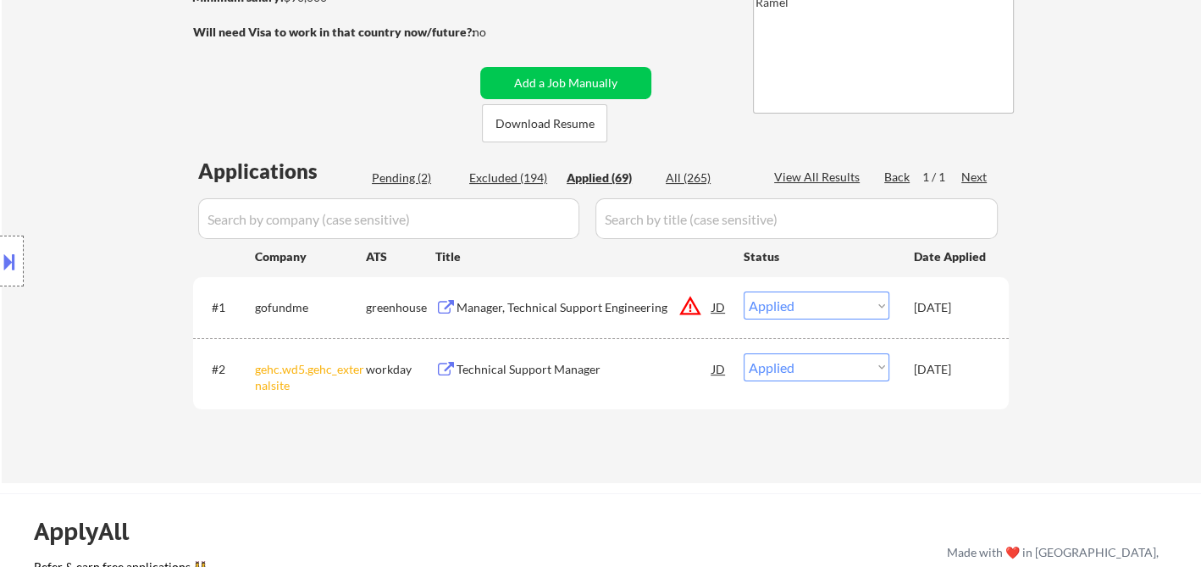
select select ""applied""
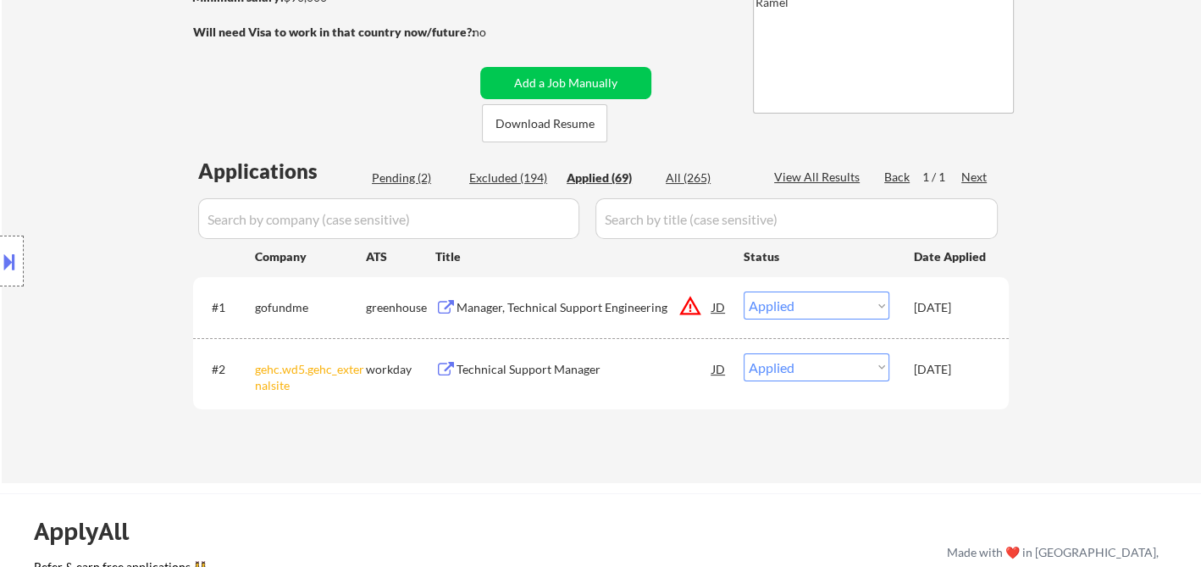
select select ""applied""
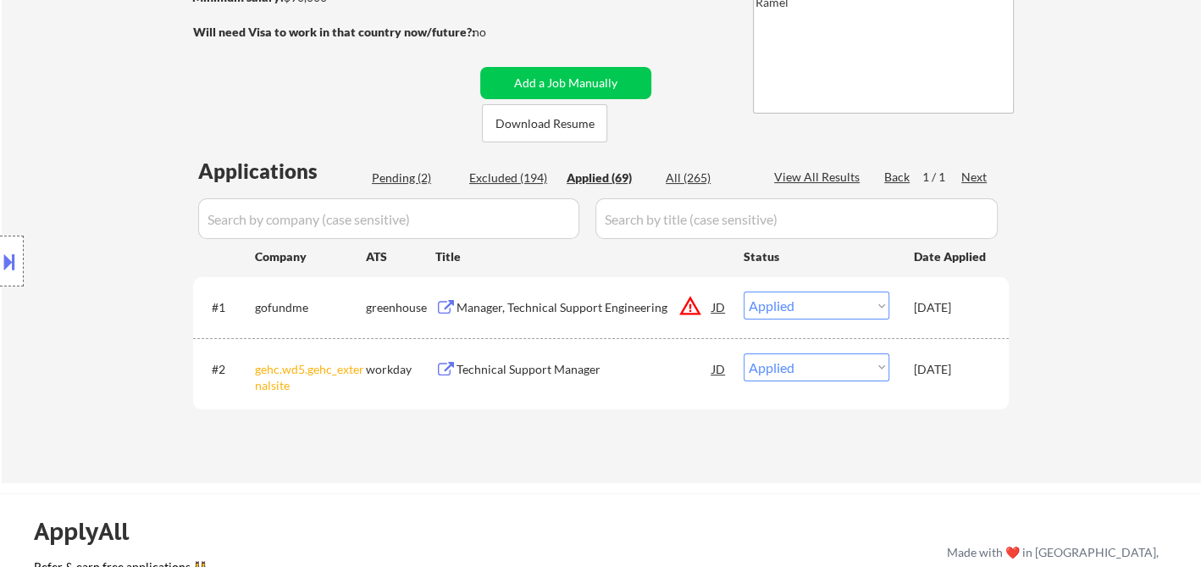
select select ""applied""
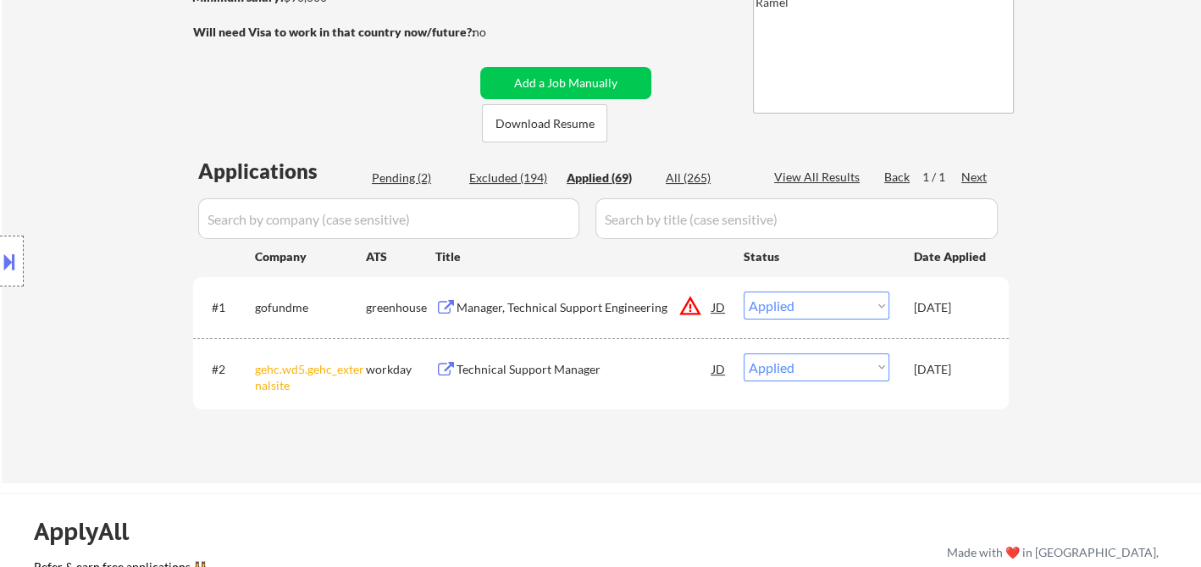
select select ""applied""
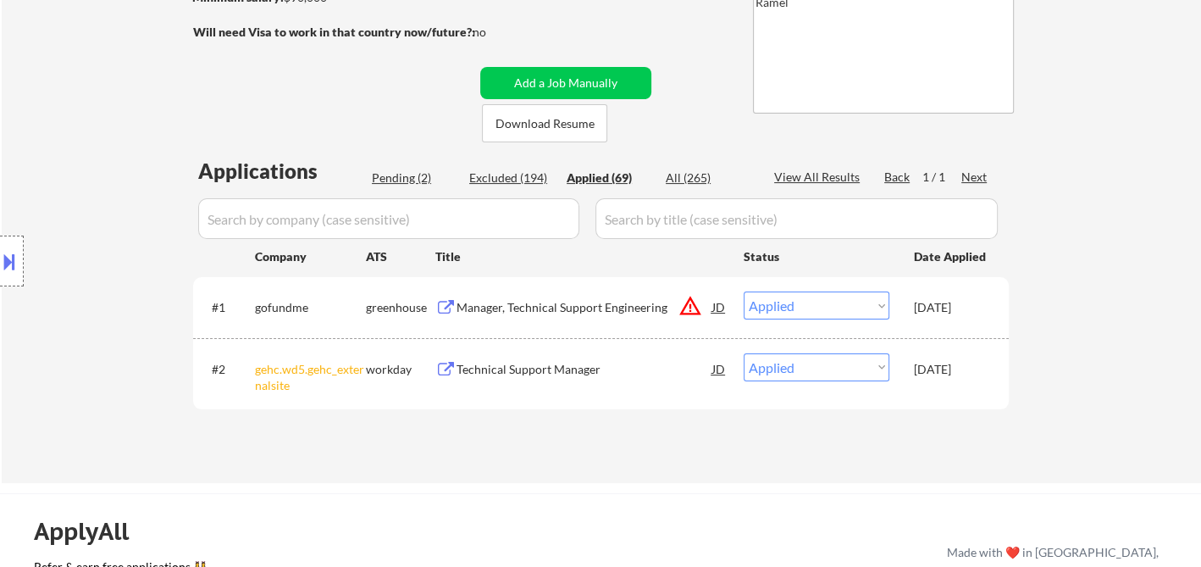
select select ""applied""
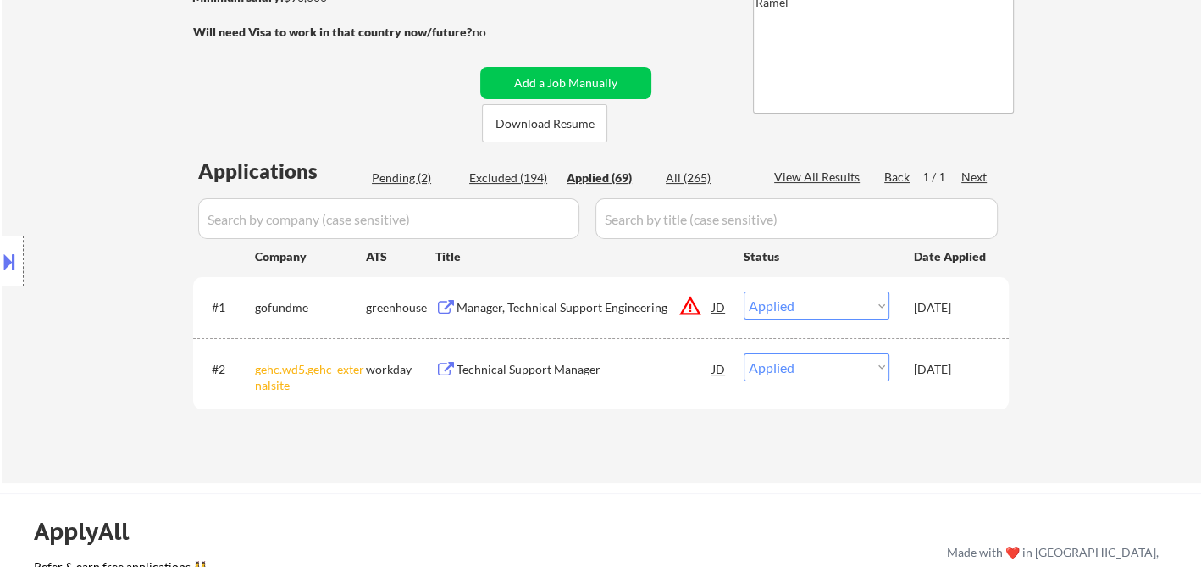
select select ""applied""
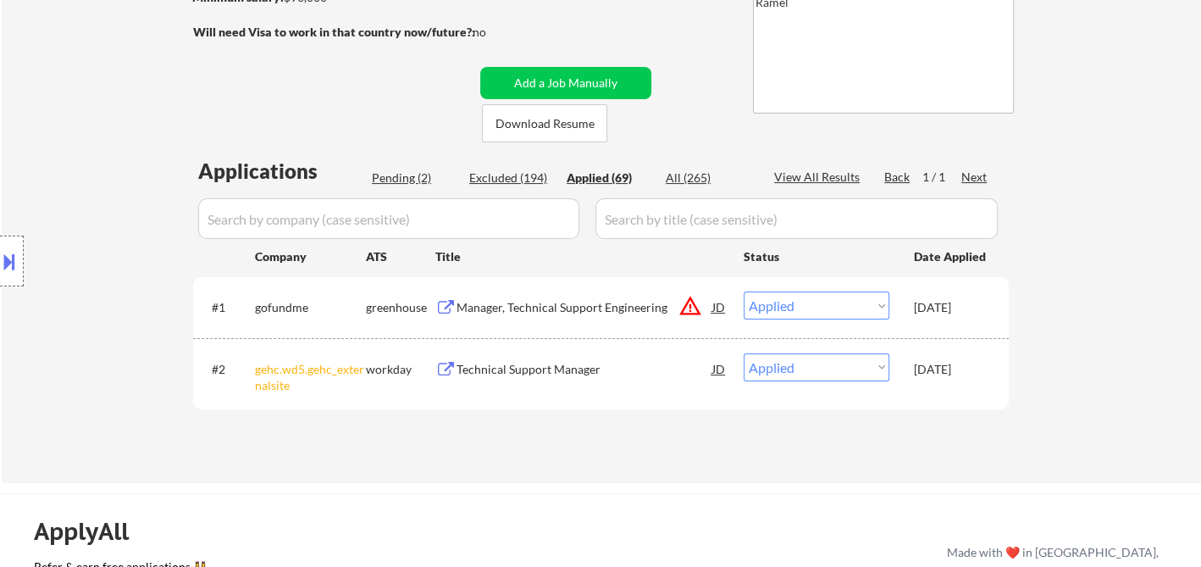
select select ""applied""
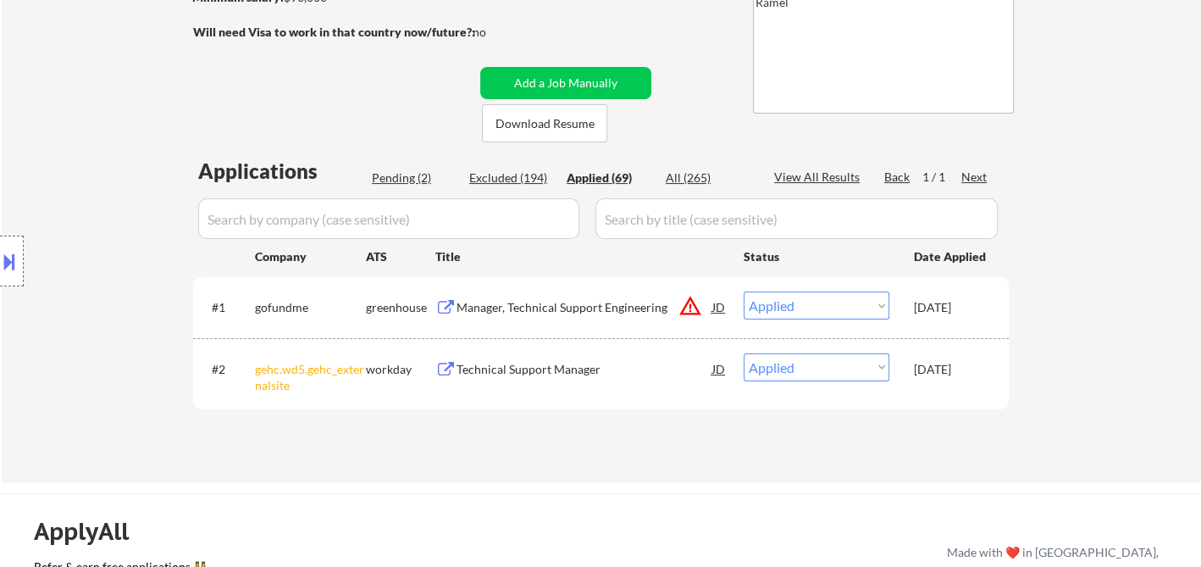
select select ""applied""
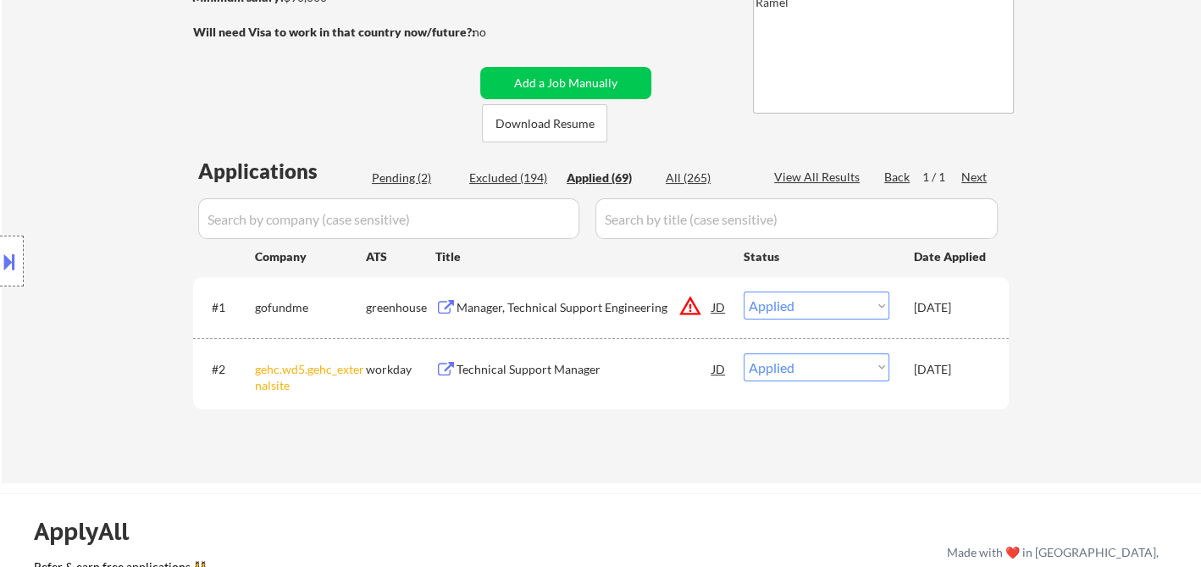
select select ""applied""
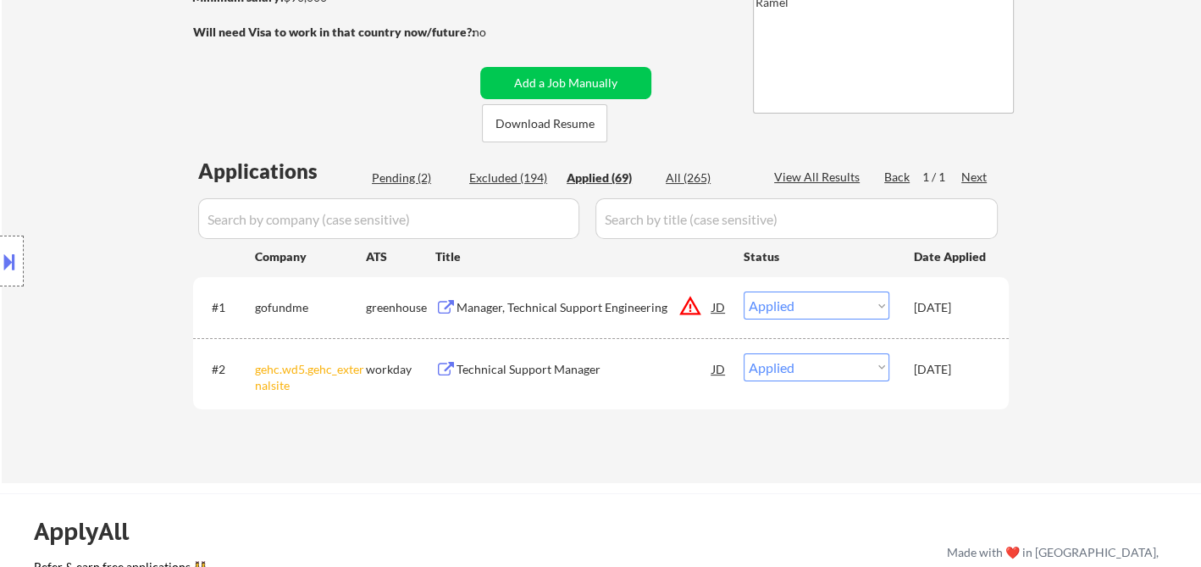
select select ""applied""
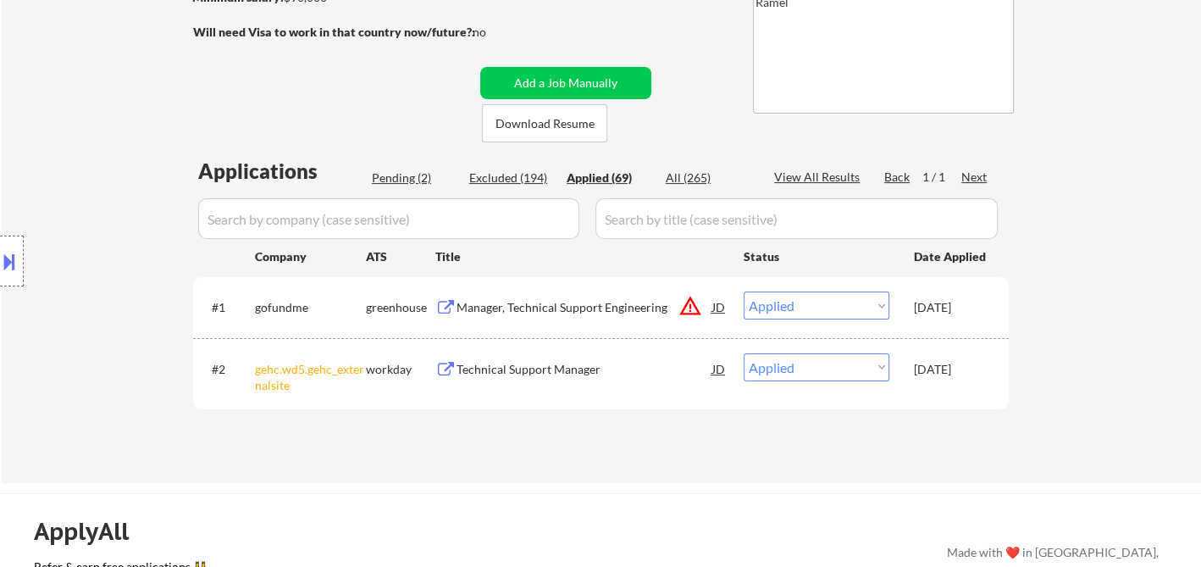
select select ""applied""
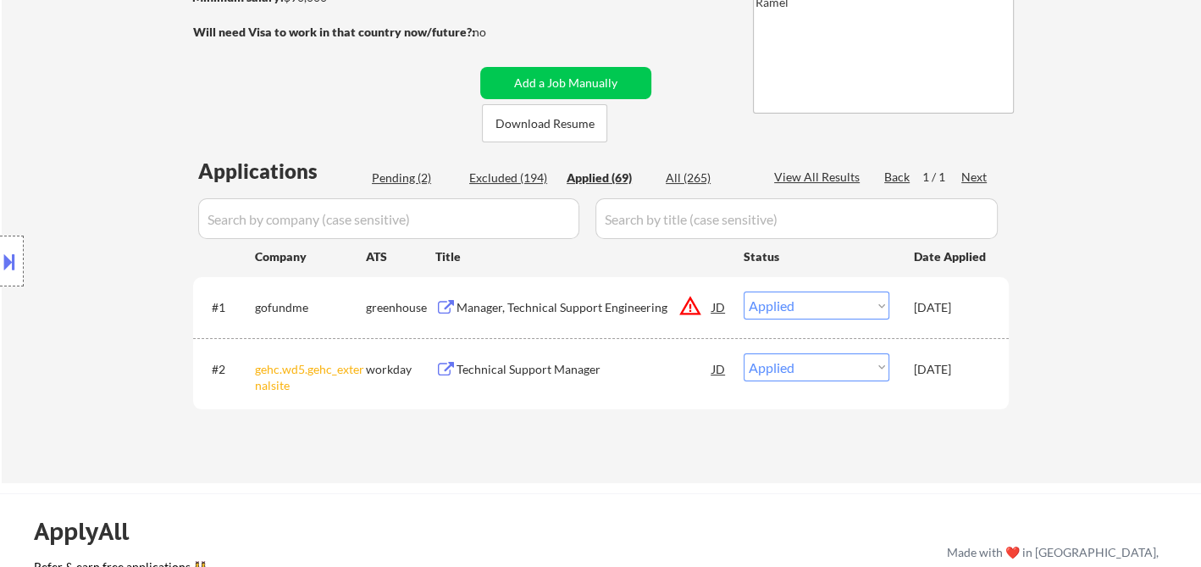
select select ""applied""
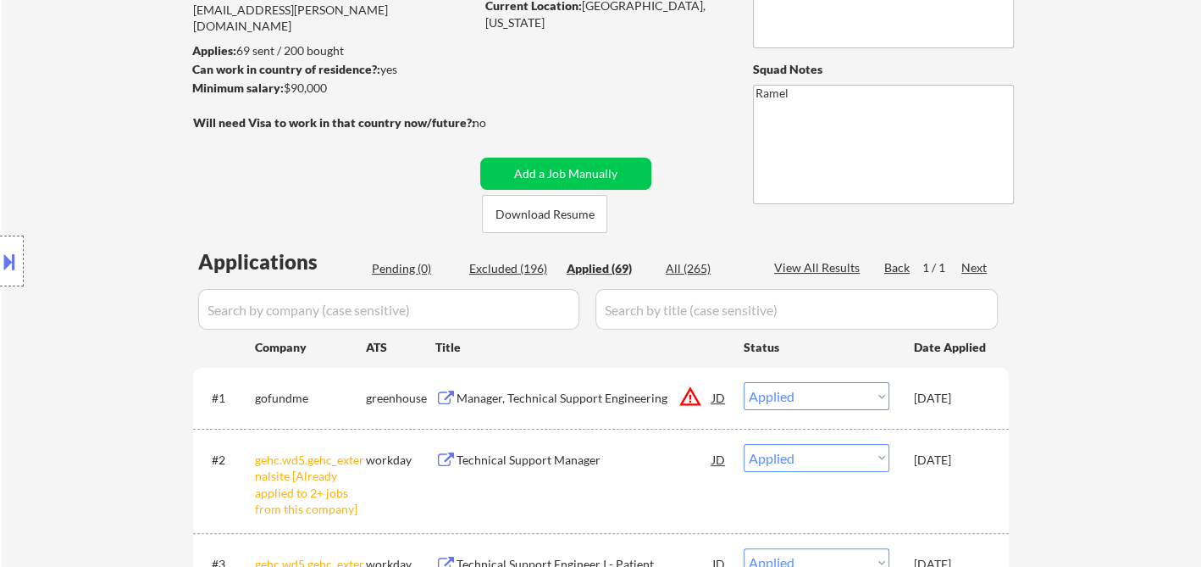
scroll to position [0, 0]
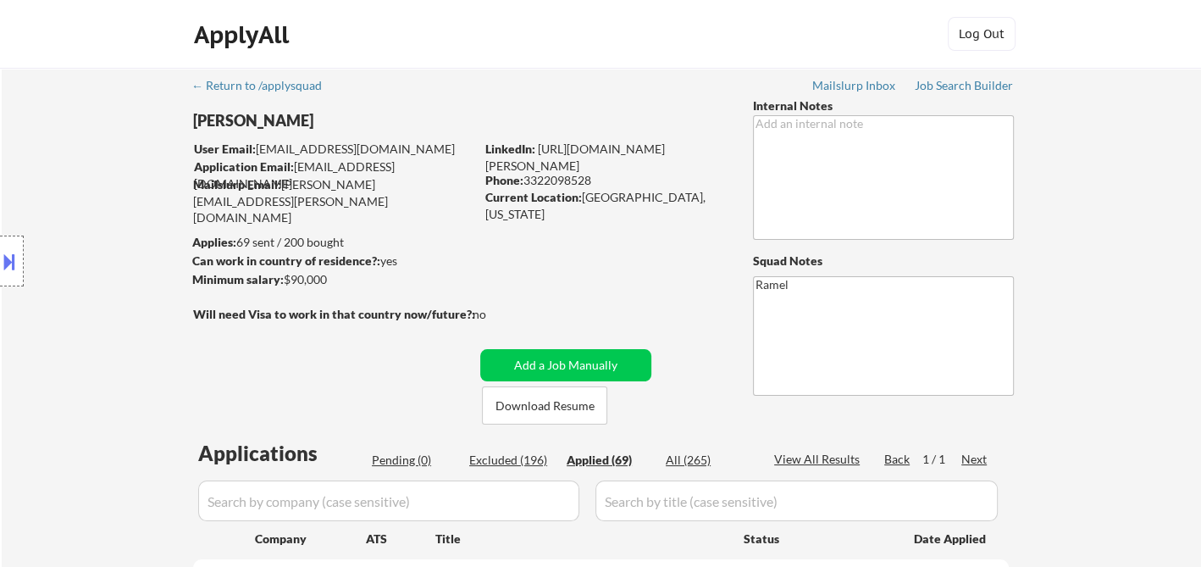
click at [562, 181] on div "Phone: [PHONE_NUMBER]" at bounding box center [605, 180] width 240 height 17
copy div "3322098528"
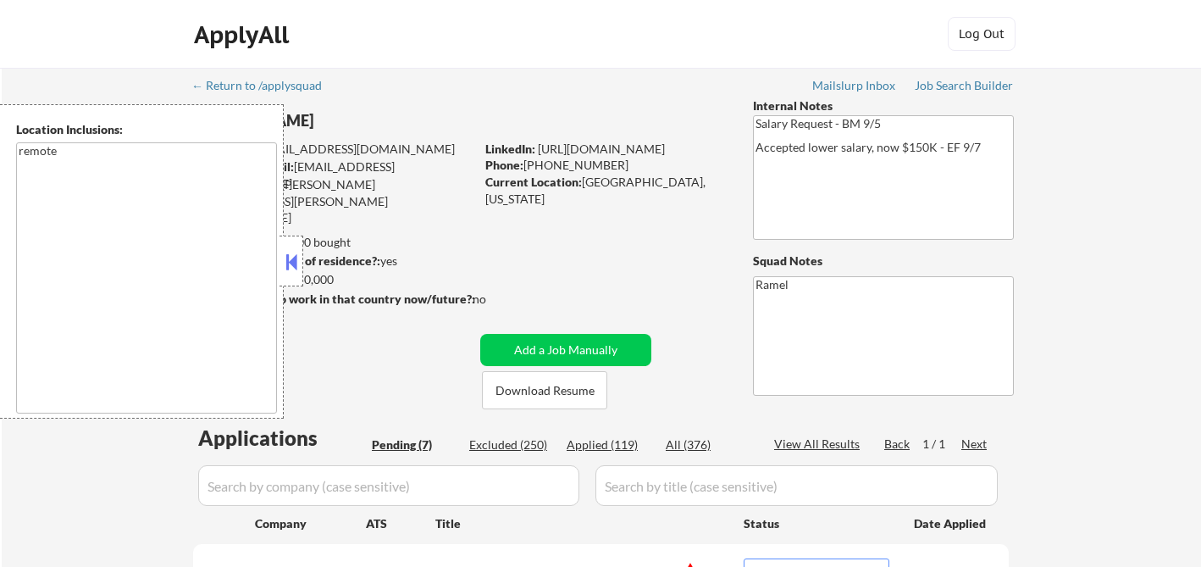
select select ""pending""
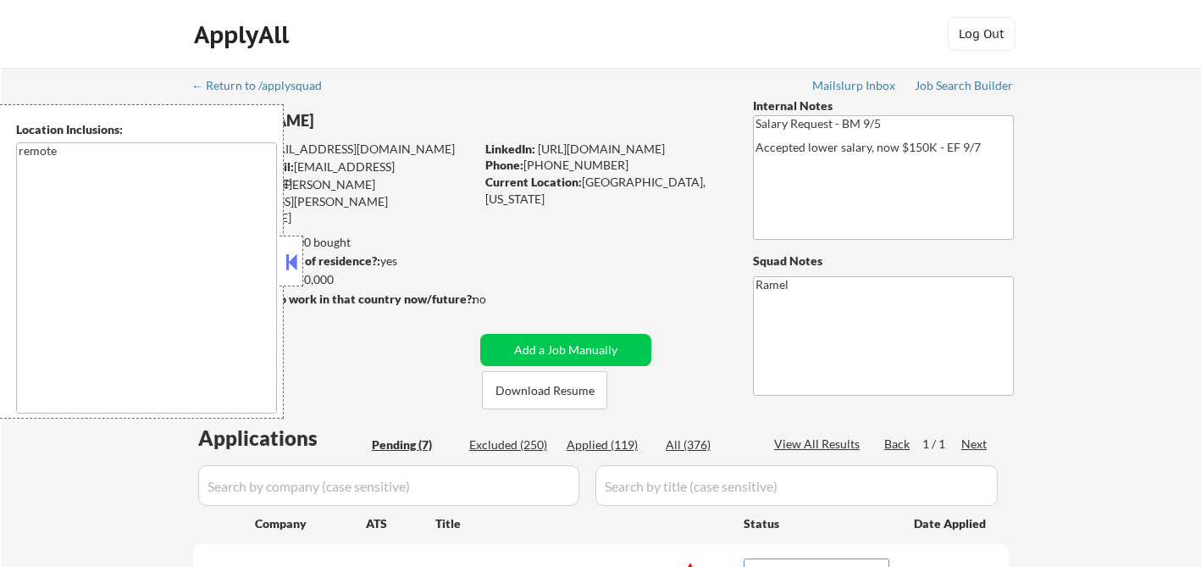
select select ""pending""
click at [297, 266] on button at bounding box center [291, 261] width 19 height 25
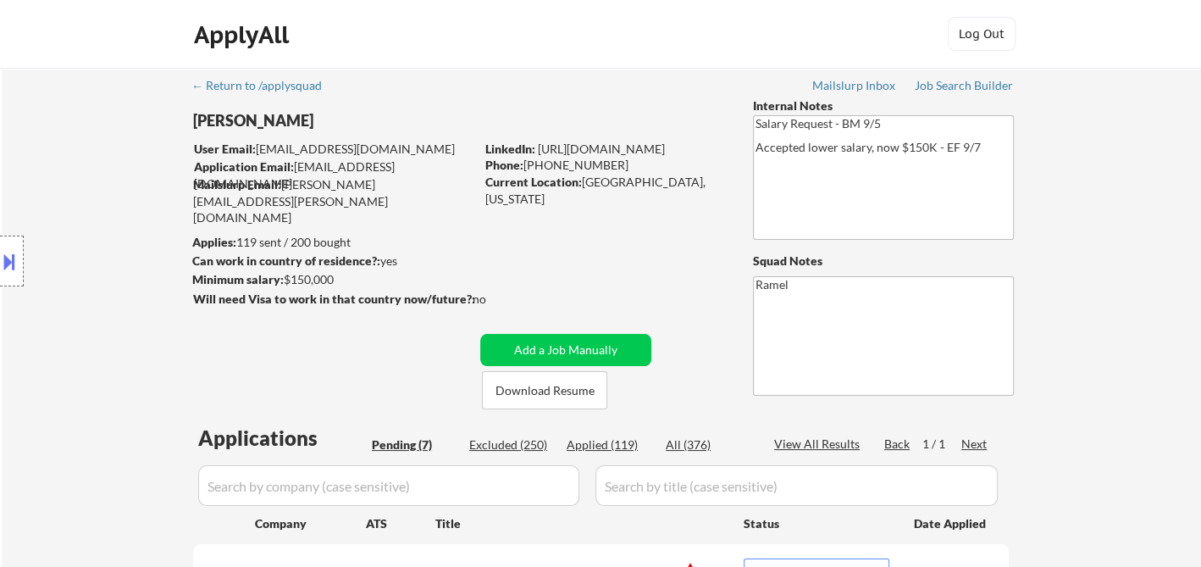
click at [602, 68] on div "ApplyAll Log In Sign Up Log Out" at bounding box center [600, 34] width 1201 height 69
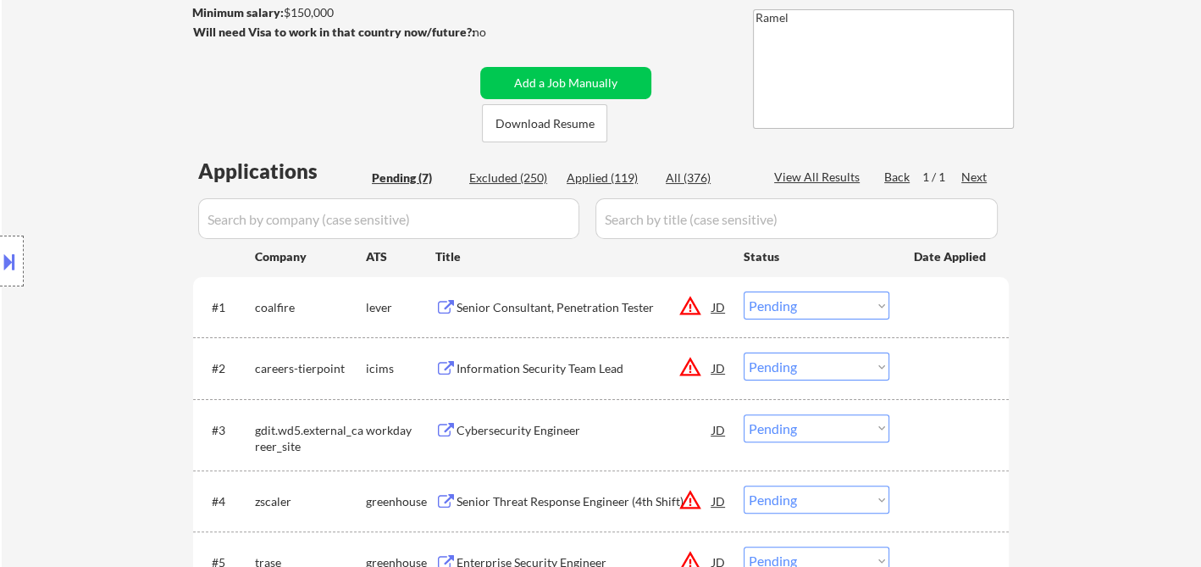
scroll to position [282, 0]
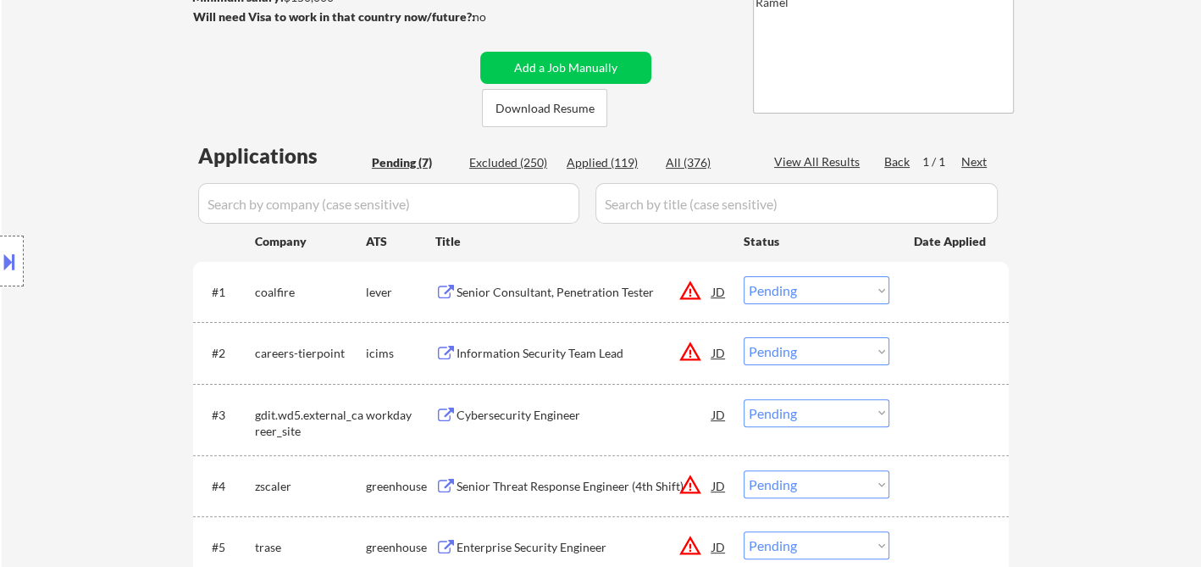
click at [20, 269] on div at bounding box center [12, 260] width 24 height 51
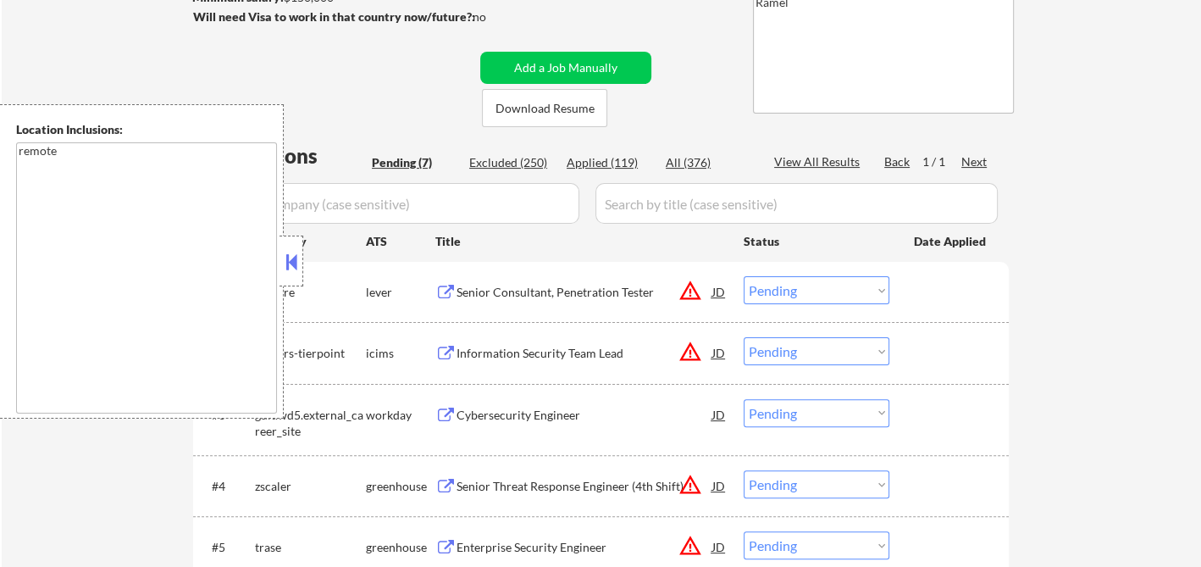
click at [291, 263] on button at bounding box center [291, 261] width 19 height 25
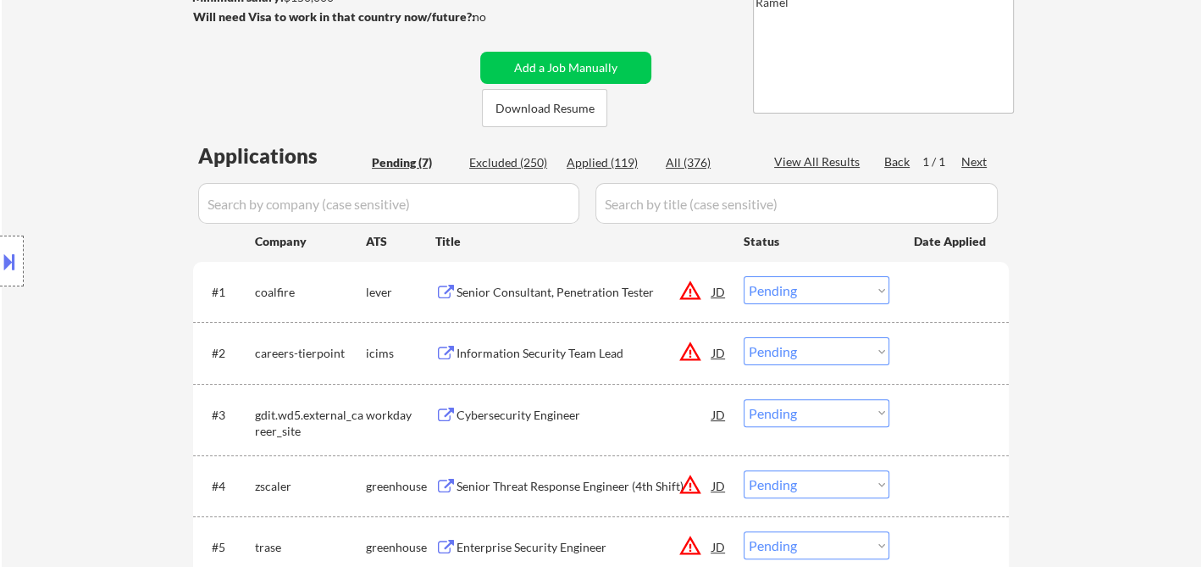
click at [579, 296] on div "Senior Consultant, Penetration Tester" at bounding box center [585, 292] width 256 height 17
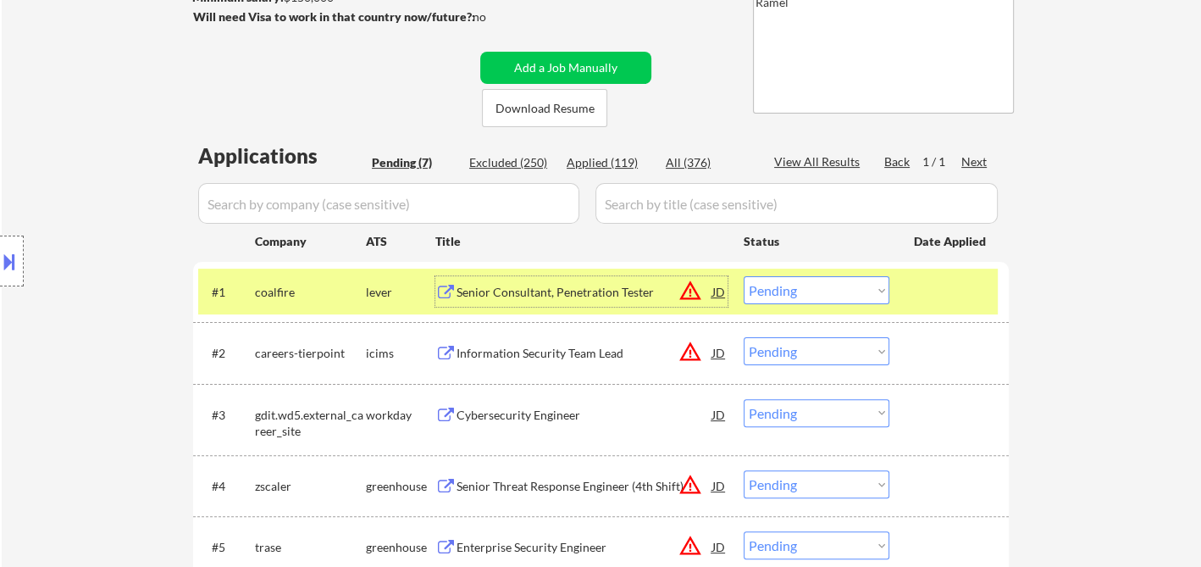
click at [812, 300] on select "Choose an option... Pending Applied Excluded (Questions) Excluded (Expired) Exc…" at bounding box center [817, 290] width 146 height 28
click at [744, 276] on select "Choose an option... Pending Applied Excluded (Questions) Excluded (Expired) Exc…" at bounding box center [817, 290] width 146 height 28
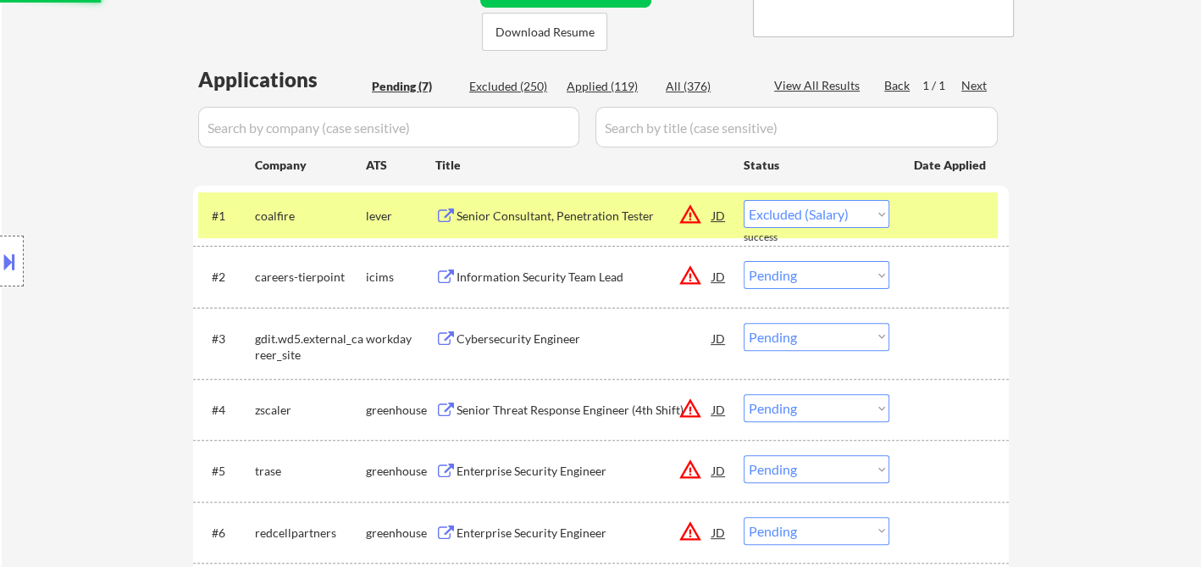
select select ""pending""
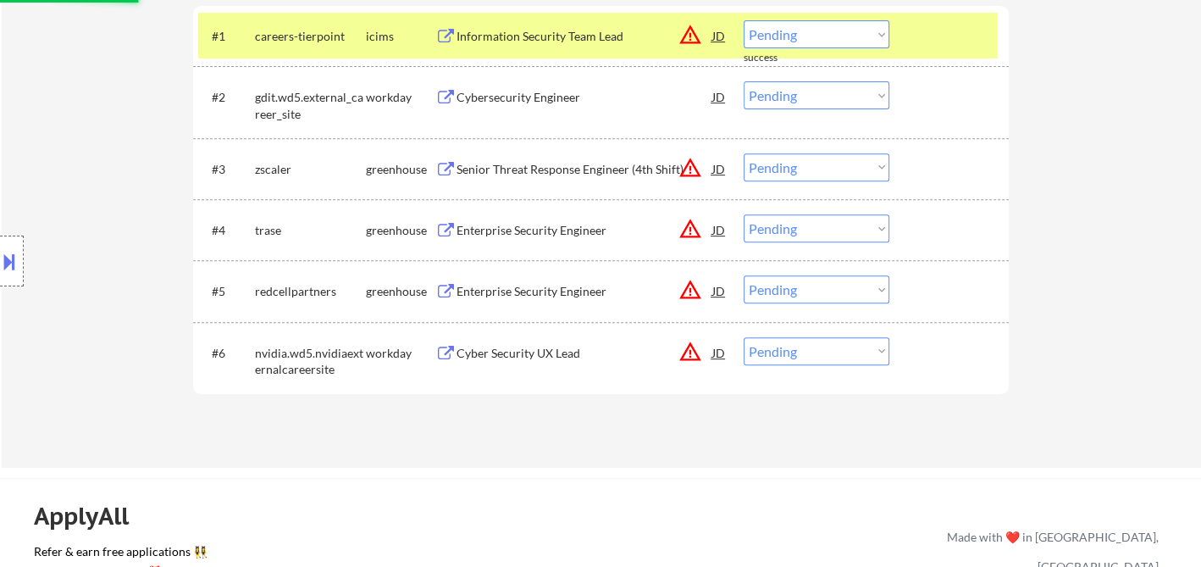
scroll to position [564, 0]
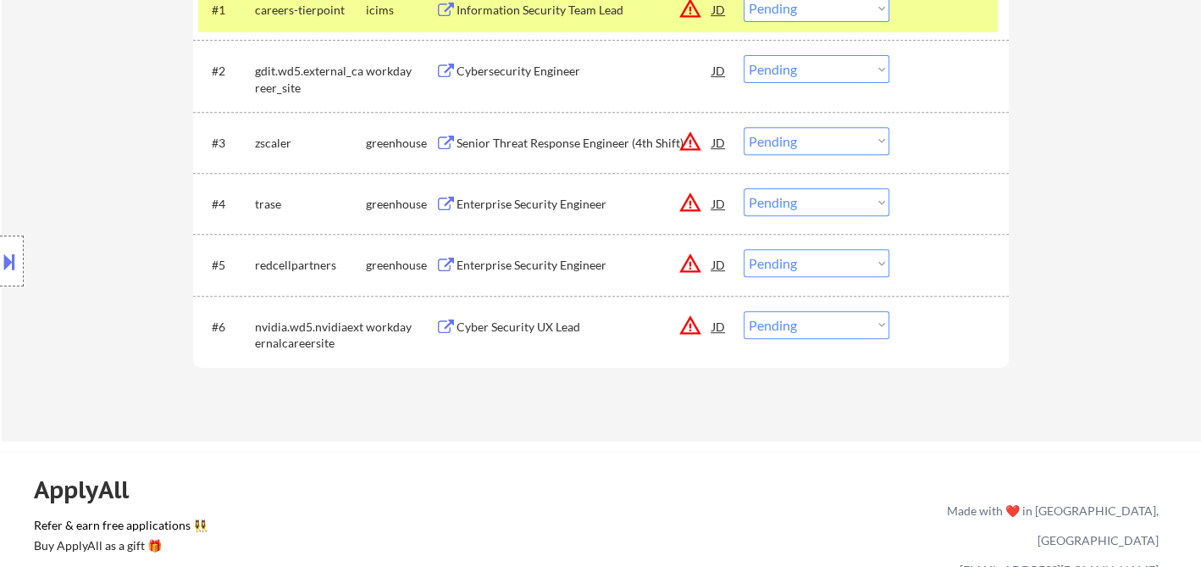
click at [556, 262] on div "Enterprise Security Engineer" at bounding box center [585, 265] width 256 height 17
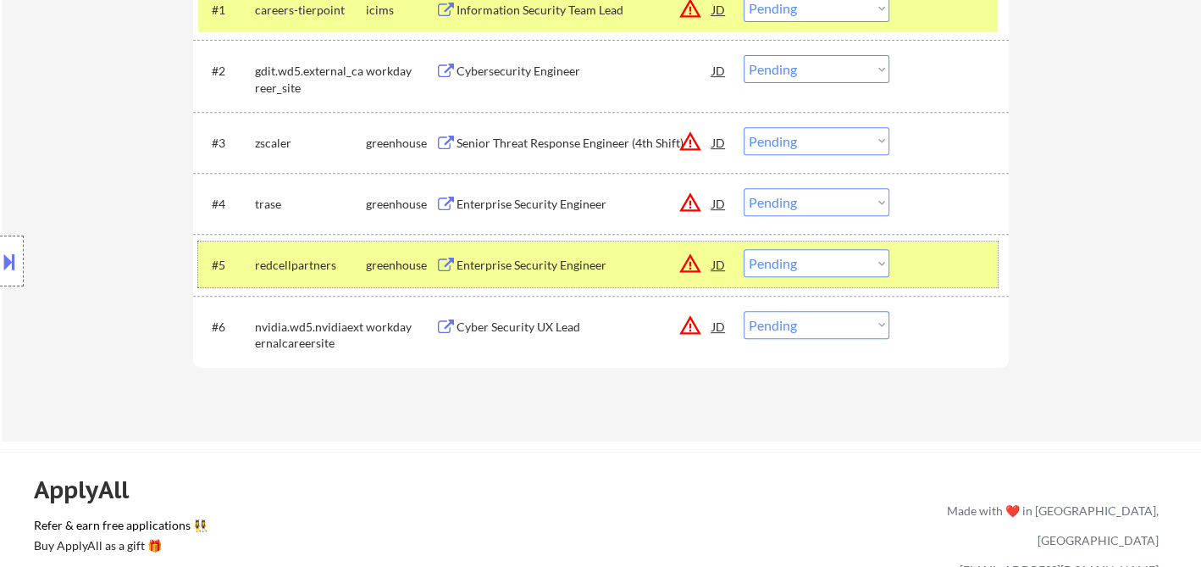
click at [829, 276] on div "#5 redcellpartners greenhouse Enterprise Security Engineer JD warning_amber Cho…" at bounding box center [598, 264] width 800 height 46
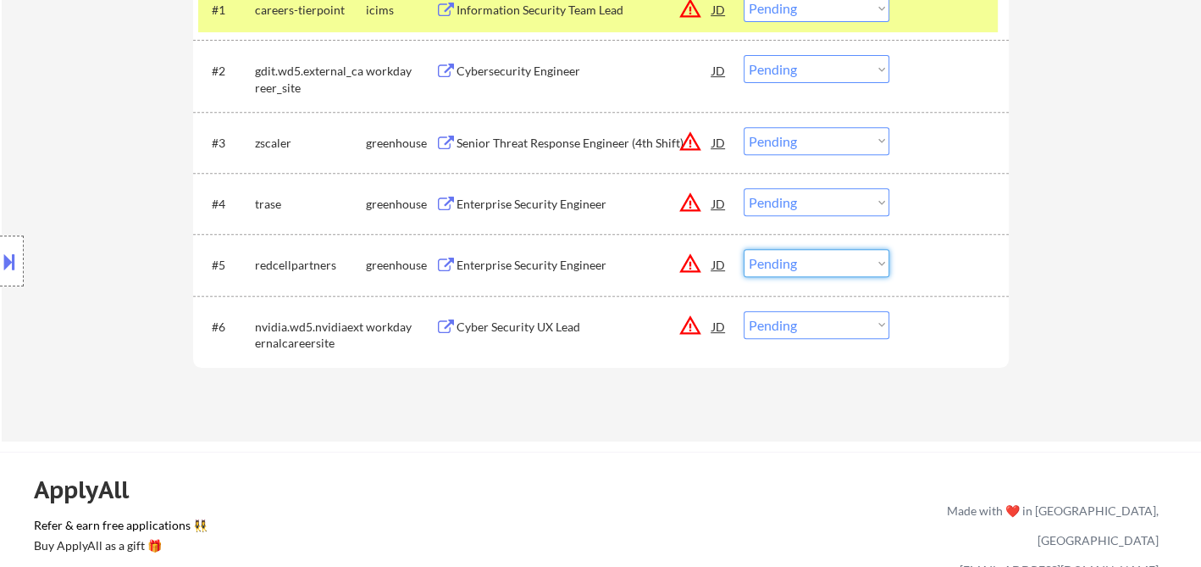
click at [834, 272] on select "Choose an option... Pending Applied Excluded (Questions) Excluded (Expired) Exc…" at bounding box center [817, 263] width 146 height 28
click at [744, 249] on select "Choose an option... Pending Applied Excluded (Questions) Excluded (Expired) Exc…" at bounding box center [817, 263] width 146 height 28
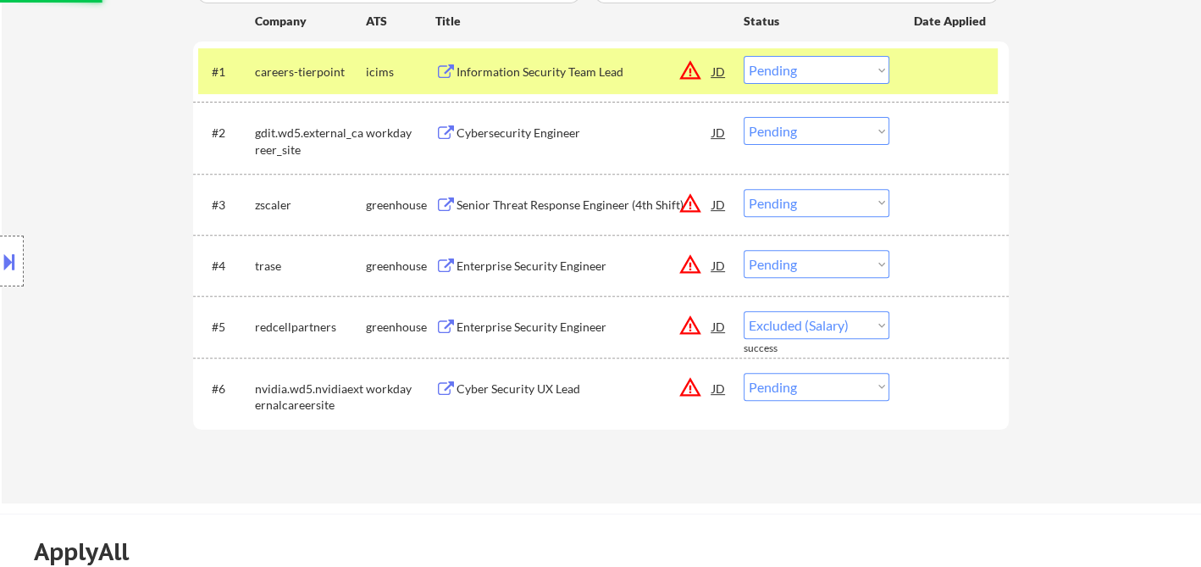
scroll to position [470, 0]
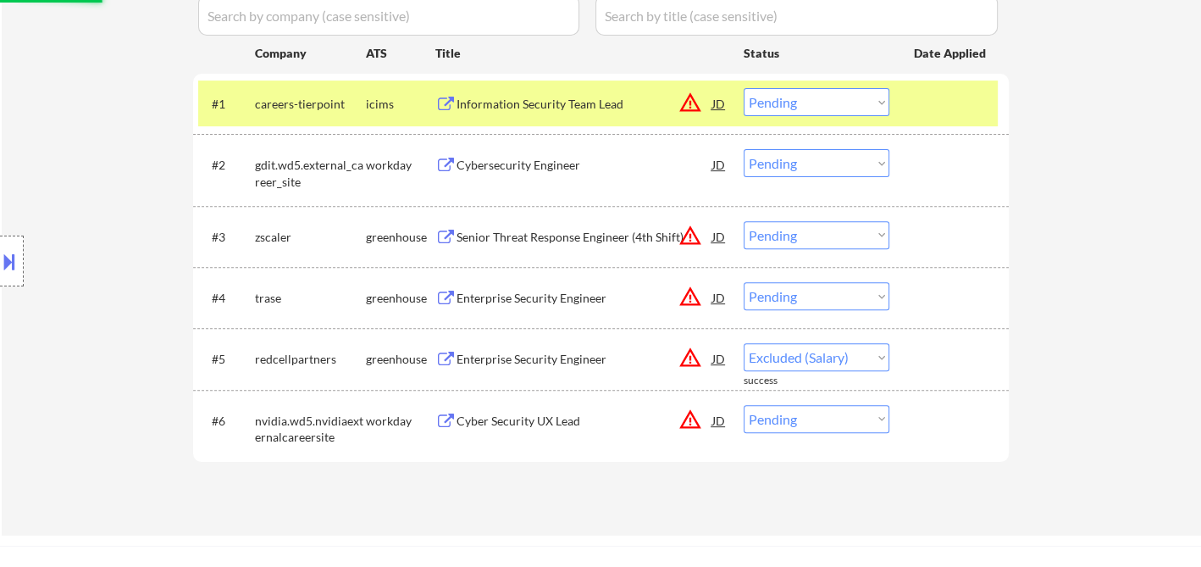
select select ""pending""
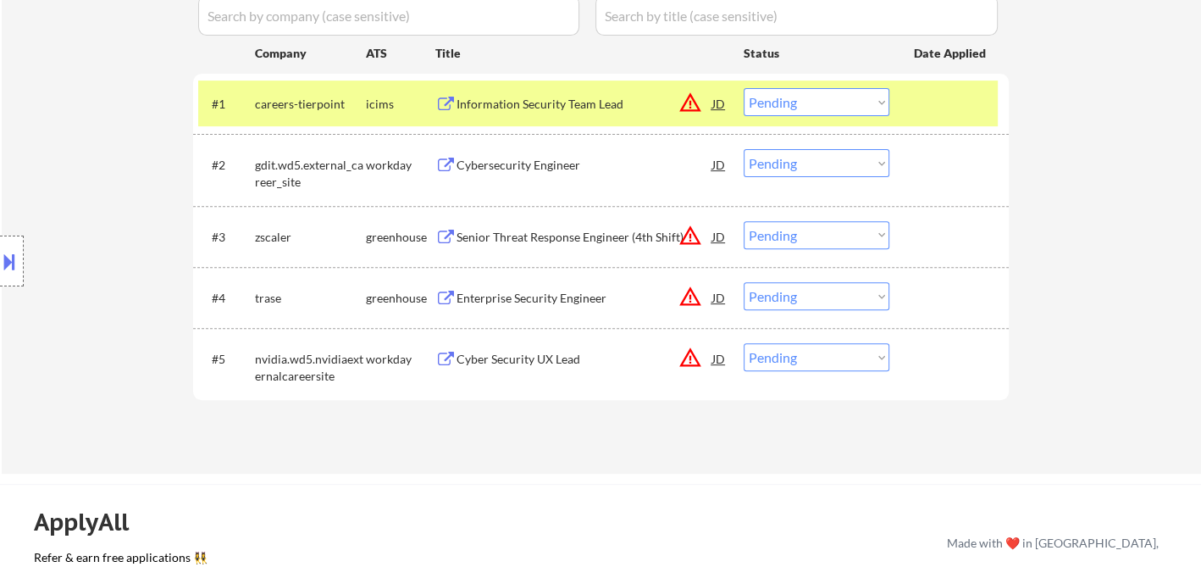
click at [507, 102] on div "Information Security Team Lead" at bounding box center [585, 104] width 256 height 17
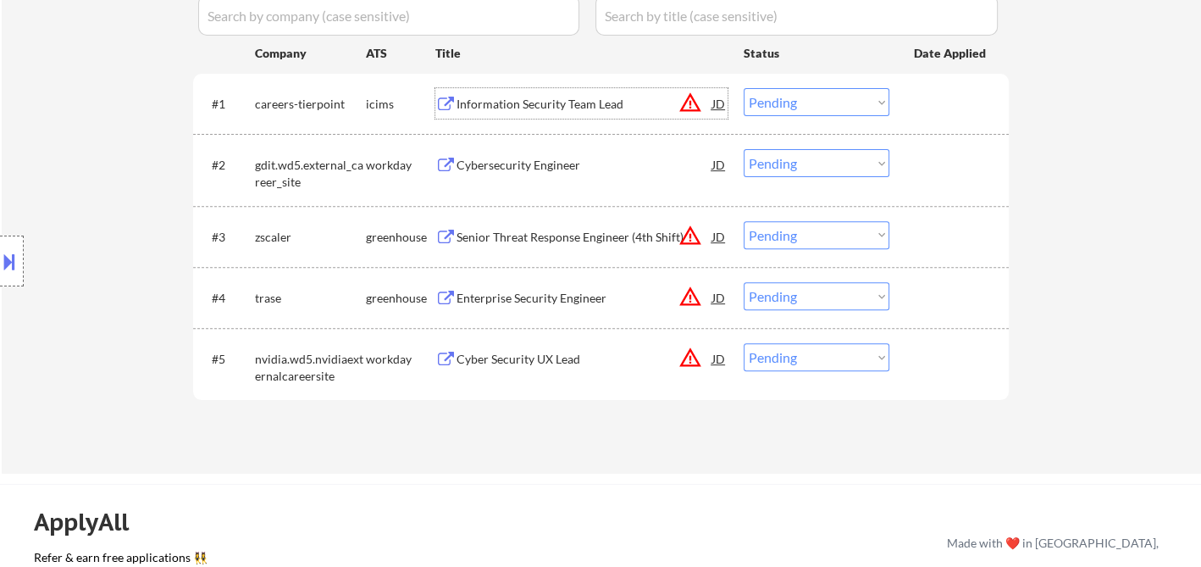
click at [839, 100] on select "Choose an option... Pending Applied Excluded (Questions) Excluded (Expired) Exc…" at bounding box center [817, 102] width 146 height 28
click at [744, 88] on select "Choose an option... Pending Applied Excluded (Questions) Excluded (Expired) Exc…" at bounding box center [817, 102] width 146 height 28
click at [499, 161] on div "Cybersecurity Engineer" at bounding box center [585, 165] width 256 height 17
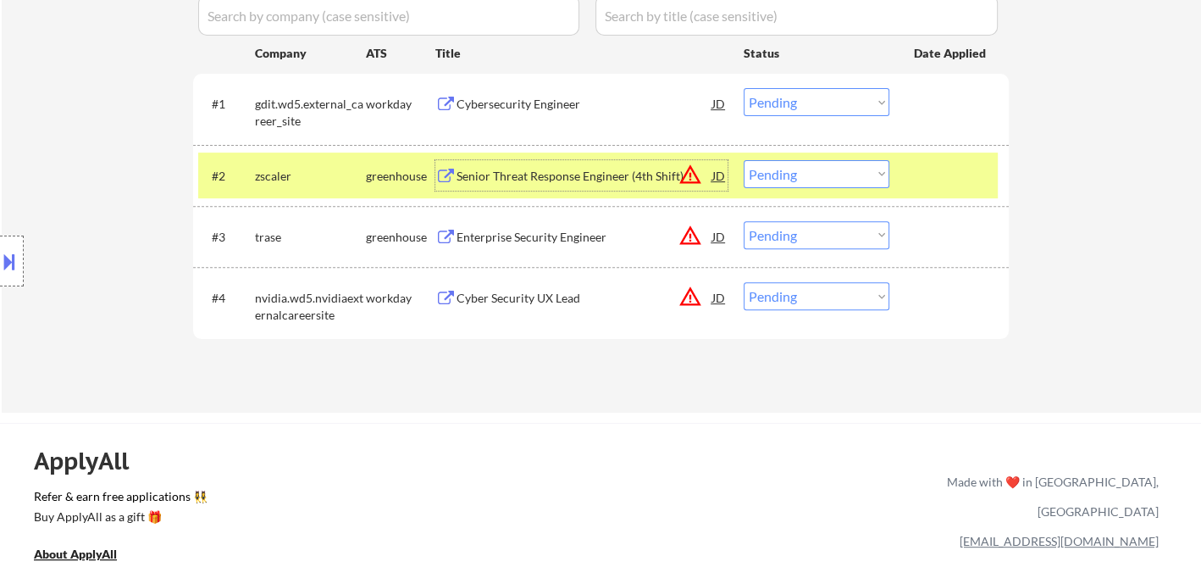
click at [714, 102] on div "JD" at bounding box center [719, 103] width 17 height 30
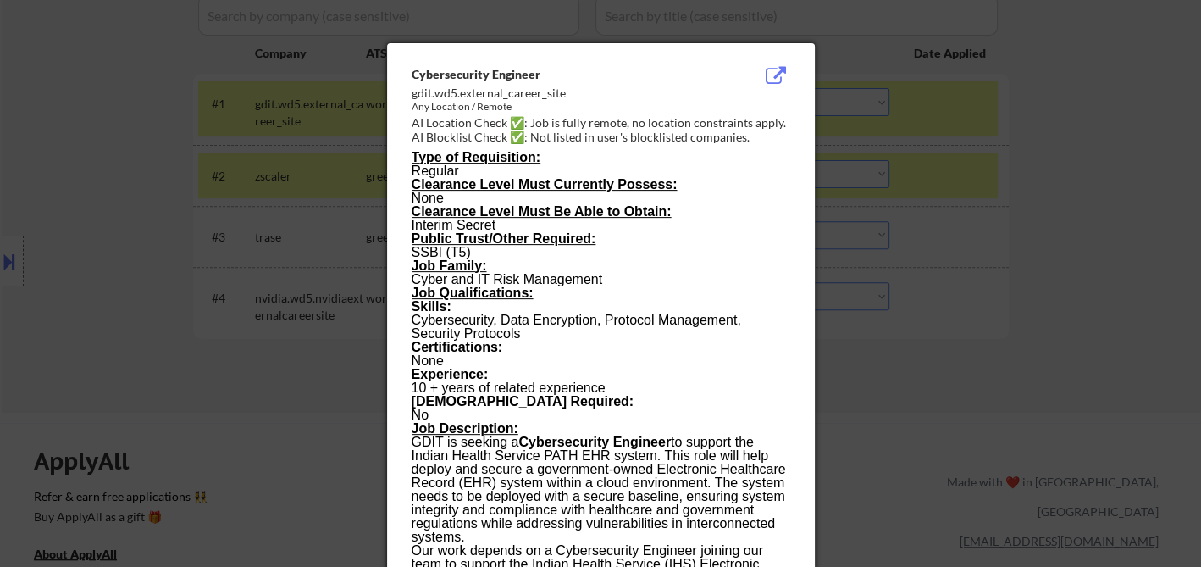
click at [1063, 313] on div at bounding box center [600, 283] width 1201 height 567
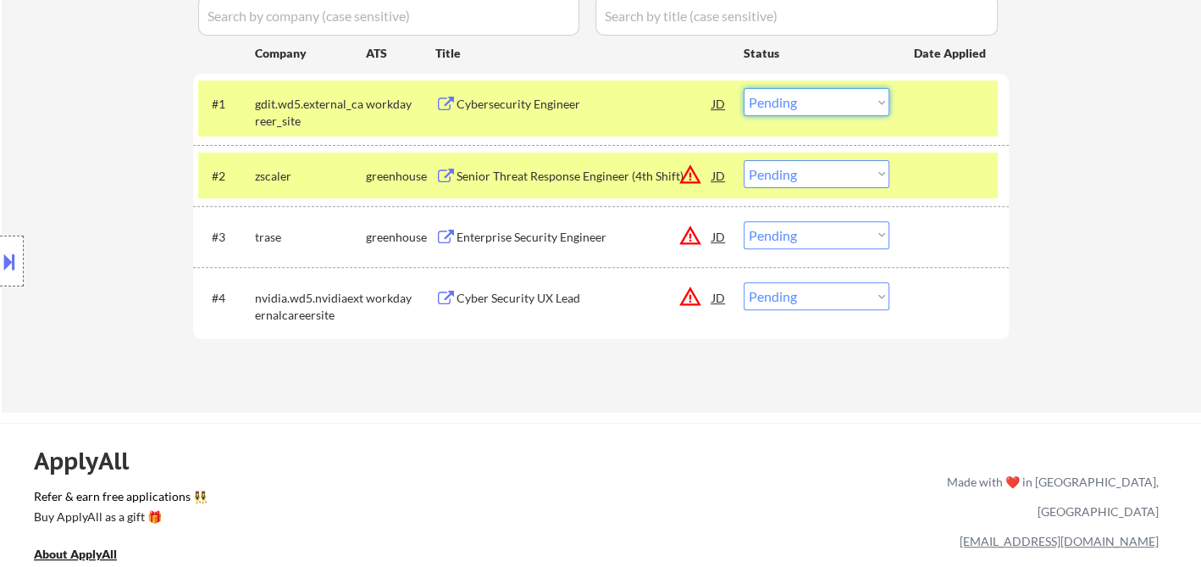
click at [820, 104] on select "Choose an option... Pending Applied Excluded (Questions) Excluded (Expired) Exc…" at bounding box center [817, 102] width 146 height 28
click at [744, 88] on select "Choose an option... Pending Applied Excluded (Questions) Excluded (Expired) Exc…" at bounding box center [817, 102] width 146 height 28
select select ""pending""
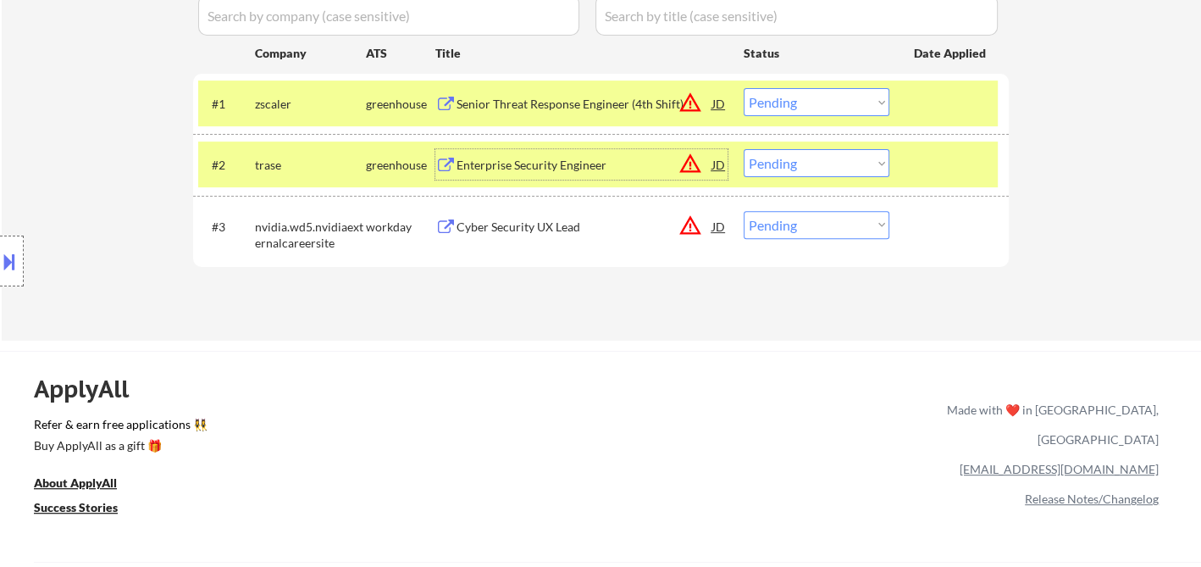
click at [522, 172] on div "Enterprise Security Engineer" at bounding box center [585, 165] width 256 height 17
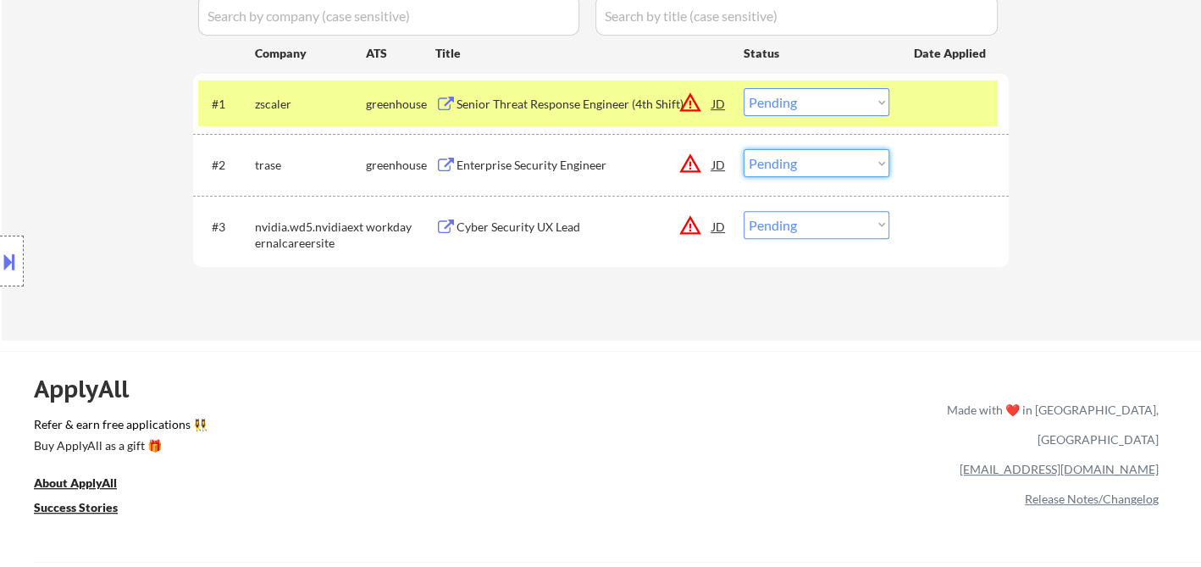
click at [780, 161] on select "Choose an option... Pending Applied Excluded (Questions) Excluded (Expired) Exc…" at bounding box center [817, 163] width 146 height 28
click at [744, 149] on select "Choose an option... Pending Applied Excluded (Questions) Excluded (Expired) Exc…" at bounding box center [817, 163] width 146 height 28
click at [587, 222] on div "Cyber Security UX Lead" at bounding box center [585, 227] width 256 height 17
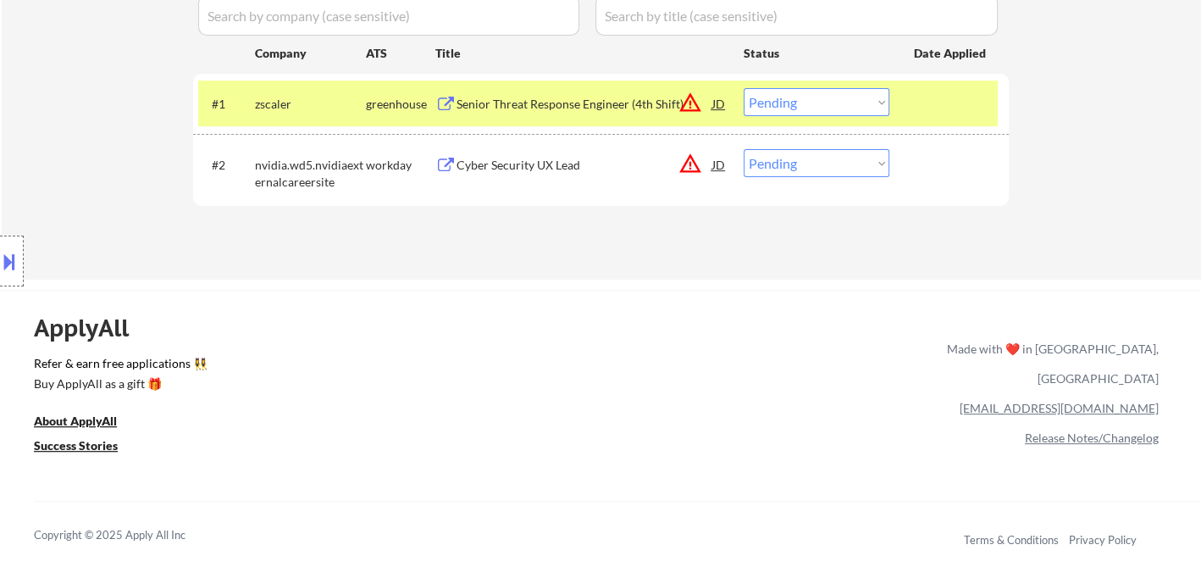
click at [803, 173] on select "Choose an option... Pending Applied Excluded (Questions) Excluded (Expired) Exc…" at bounding box center [817, 163] width 146 height 28
select select ""excluded__bad_match_""
click at [744, 149] on select "Choose an option... Pending Applied Excluded (Questions) Excluded (Expired) Exc…" at bounding box center [817, 163] width 146 height 28
click at [528, 102] on div "Senior Threat Response Engineer (4th Shift)" at bounding box center [585, 104] width 256 height 17
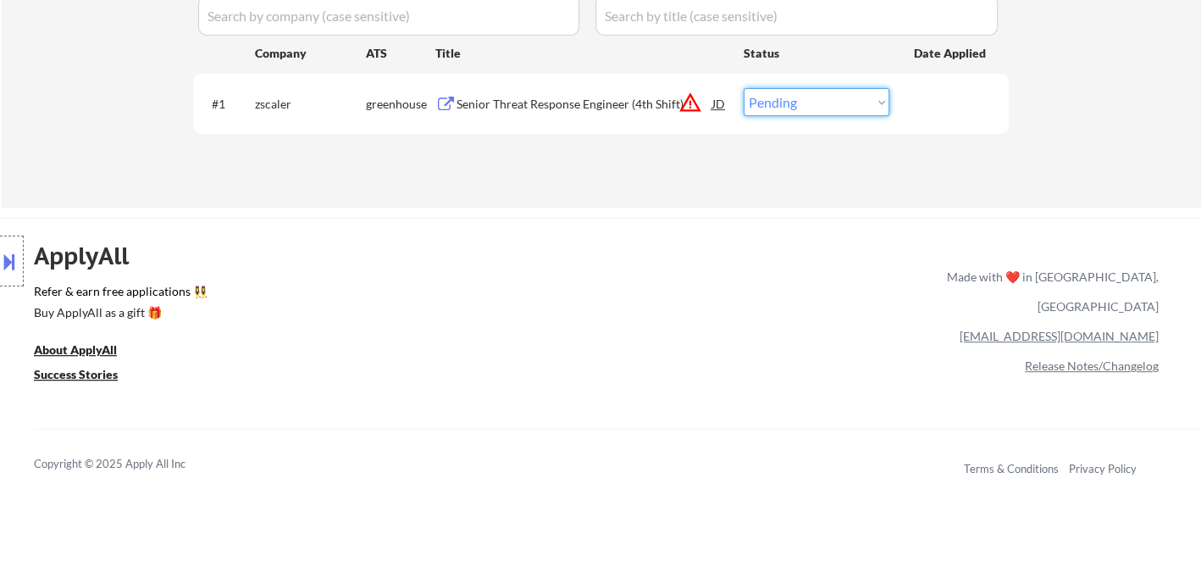
click at [814, 100] on select "Choose an option... Pending Applied Excluded (Questions) Excluded (Expired) Exc…" at bounding box center [817, 102] width 146 height 28
select select ""excluded__salary_""
click at [744, 88] on select "Choose an option... Pending Applied Excluded (Questions) Excluded (Expired) Exc…" at bounding box center [817, 102] width 146 height 28
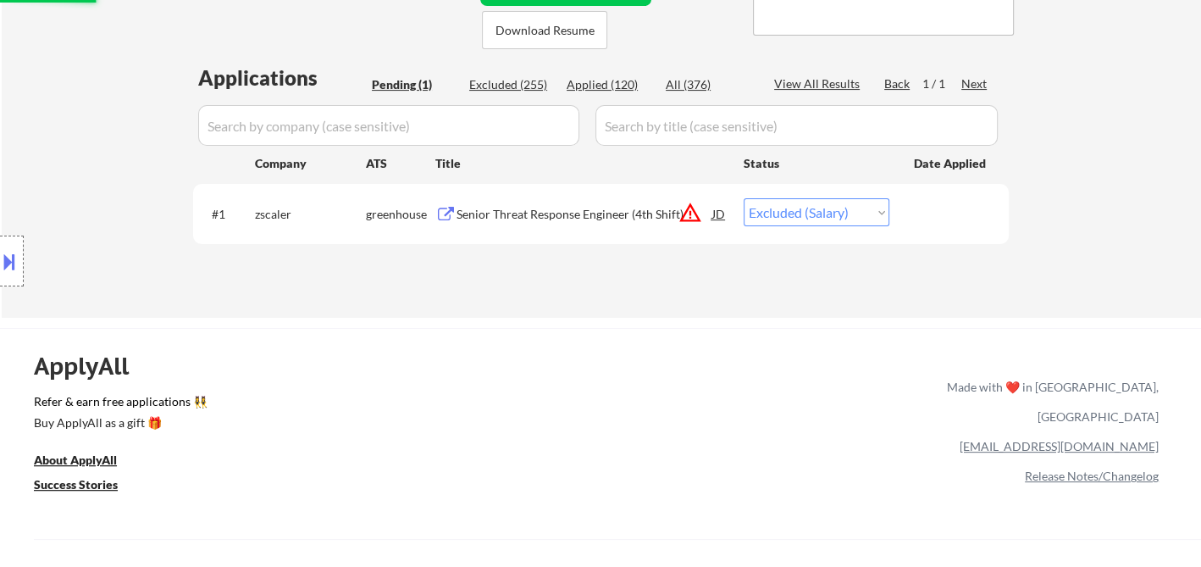
scroll to position [282, 0]
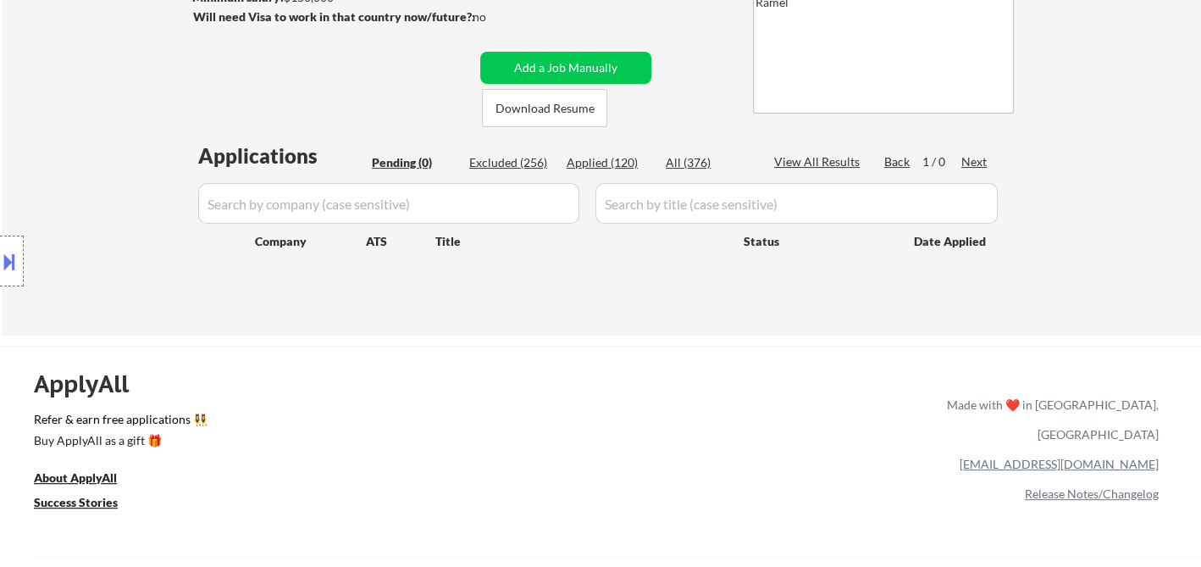
click at [88, 58] on div "← Return to /applysquad Mailslurp Inbox Job Search Builder Shane Zabel User Ema…" at bounding box center [601, 61] width 1199 height 550
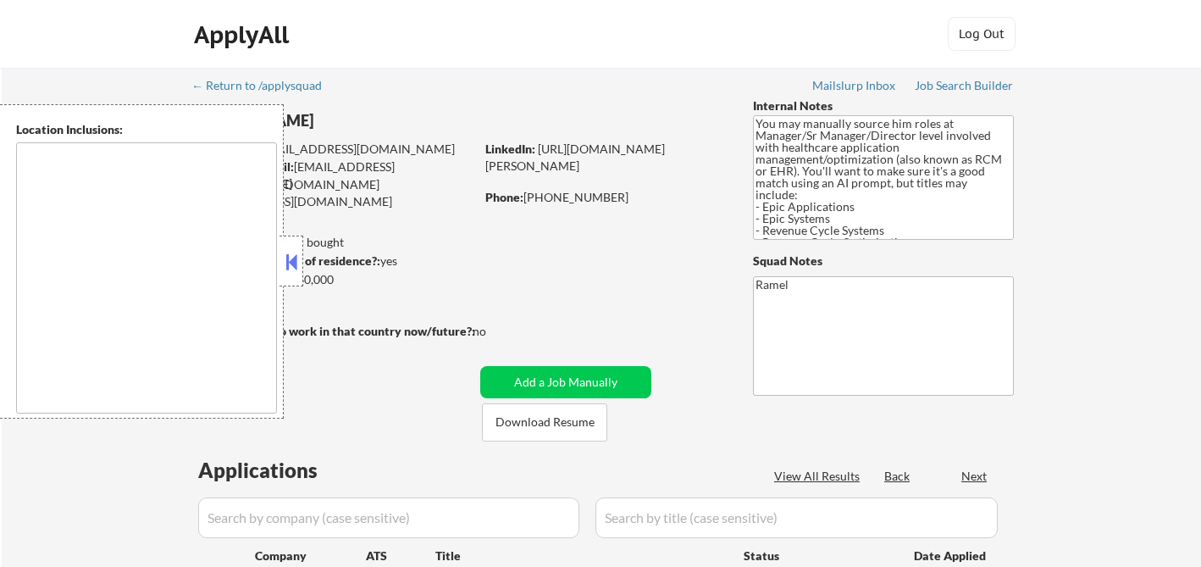
type textarea "[GEOGRAPHIC_DATA], SC Mauldin, SC Greer, [GEOGRAPHIC_DATA] Taylors, SC [GEOGRAP…"
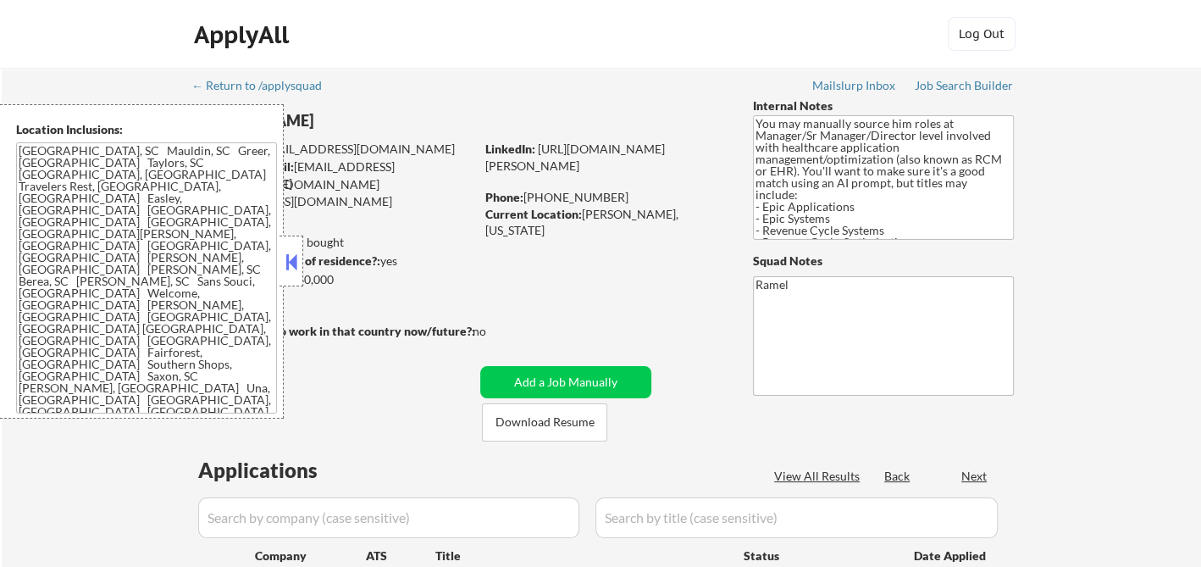
select select ""pending""
click at [301, 266] on div at bounding box center [292, 260] width 24 height 51
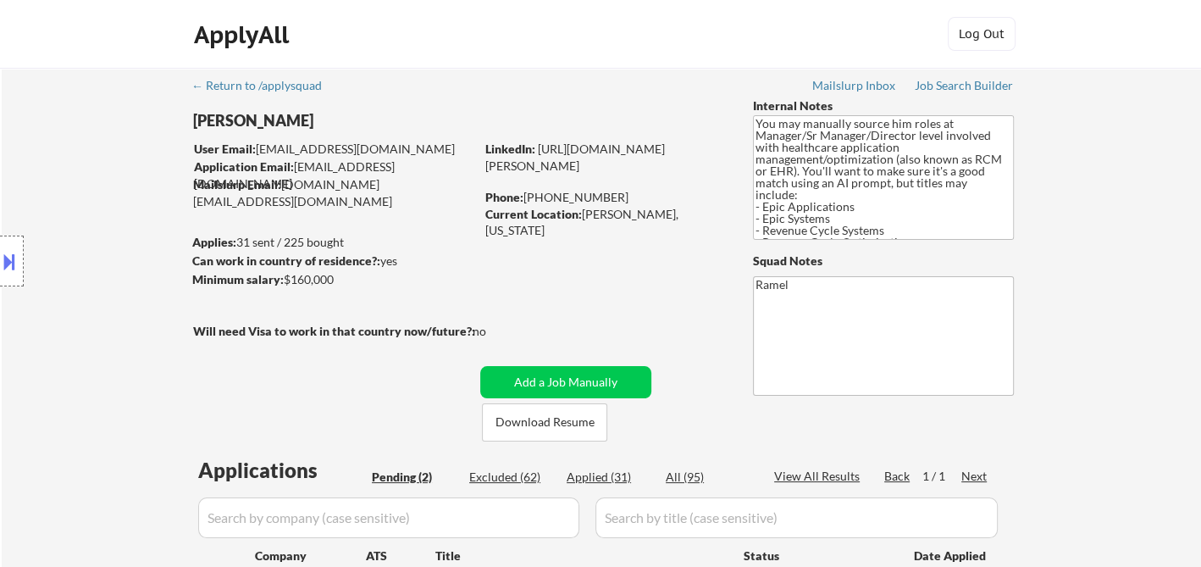
click at [88, 269] on div "Location Inclusions: Greenville, SC Mauldin, SC Greer, SC Taylors, SC Simpsonvi…" at bounding box center [151, 261] width 303 height 314
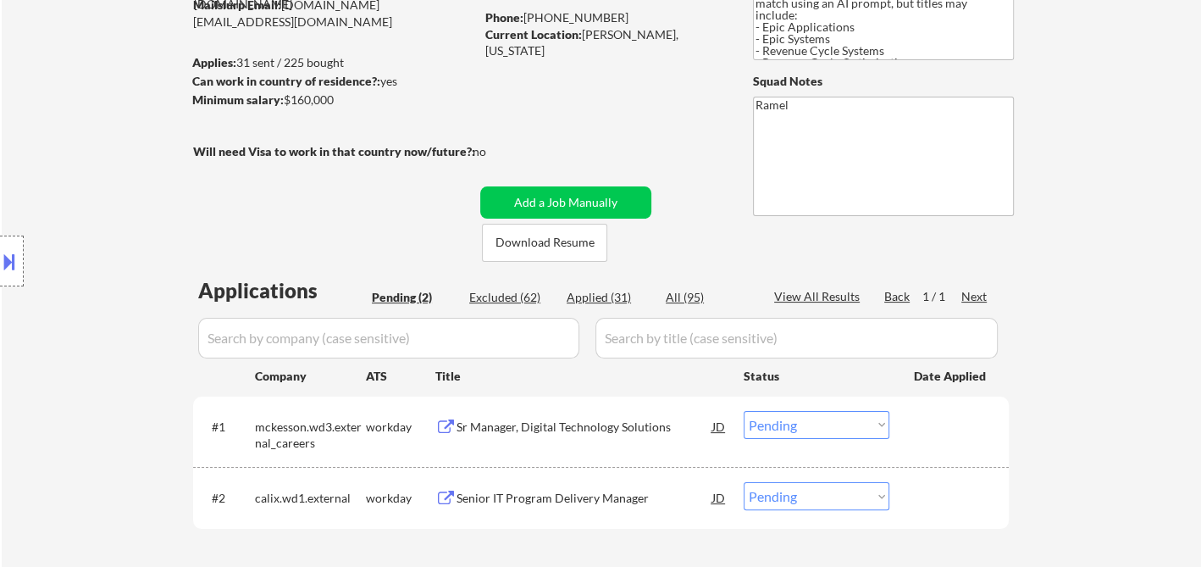
scroll to position [188, 0]
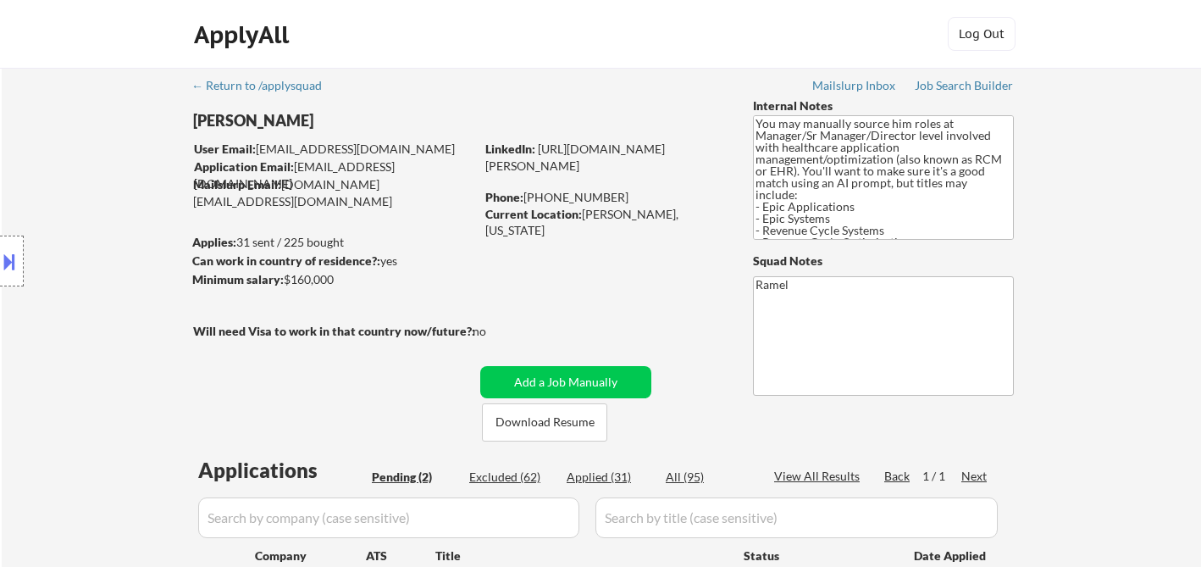
select select ""pending""
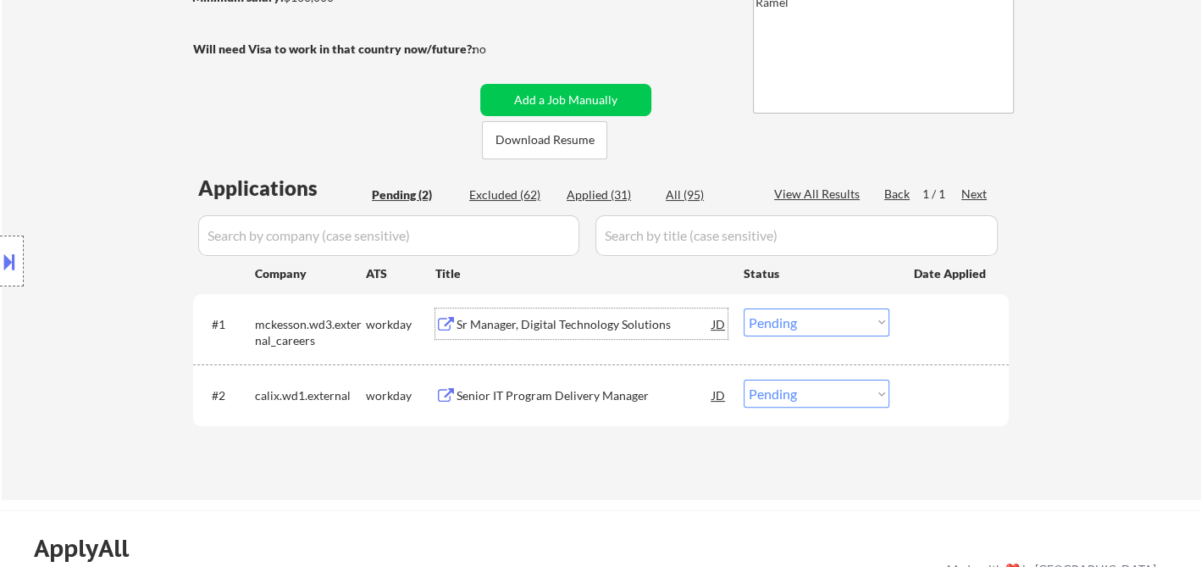
click at [555, 328] on div "Sr Manager, Digital Technology Solutions" at bounding box center [585, 324] width 256 height 17
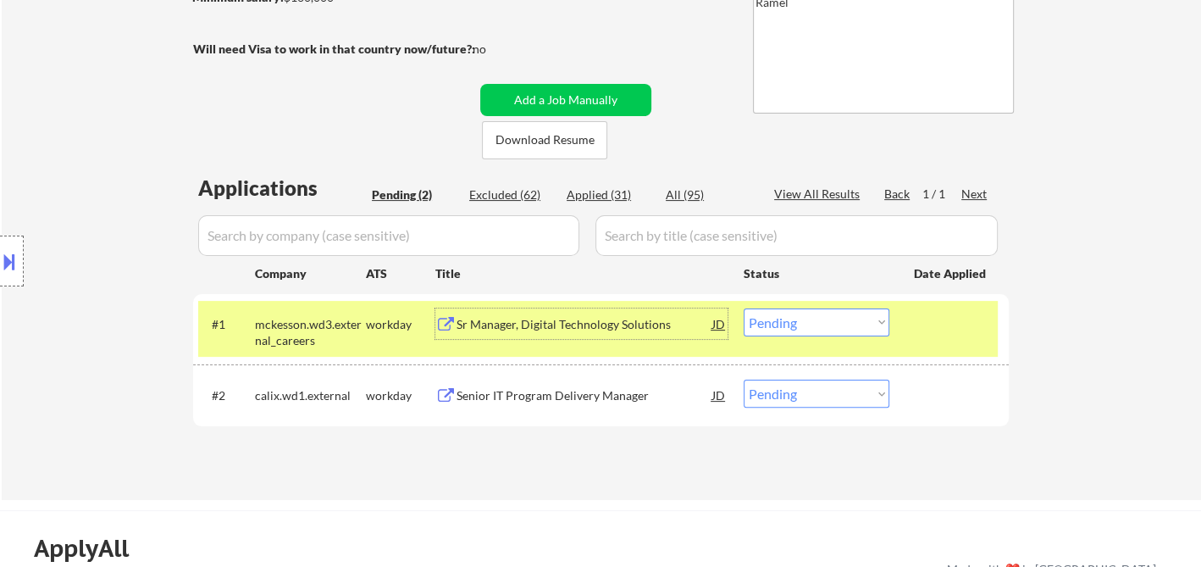
click at [810, 326] on select "Choose an option... Pending Applied Excluded (Questions) Excluded (Expired) Exc…" at bounding box center [817, 322] width 146 height 28
click at [744, 308] on select "Choose an option... Pending Applied Excluded (Questions) Excluded (Expired) Exc…" at bounding box center [817, 322] width 146 height 28
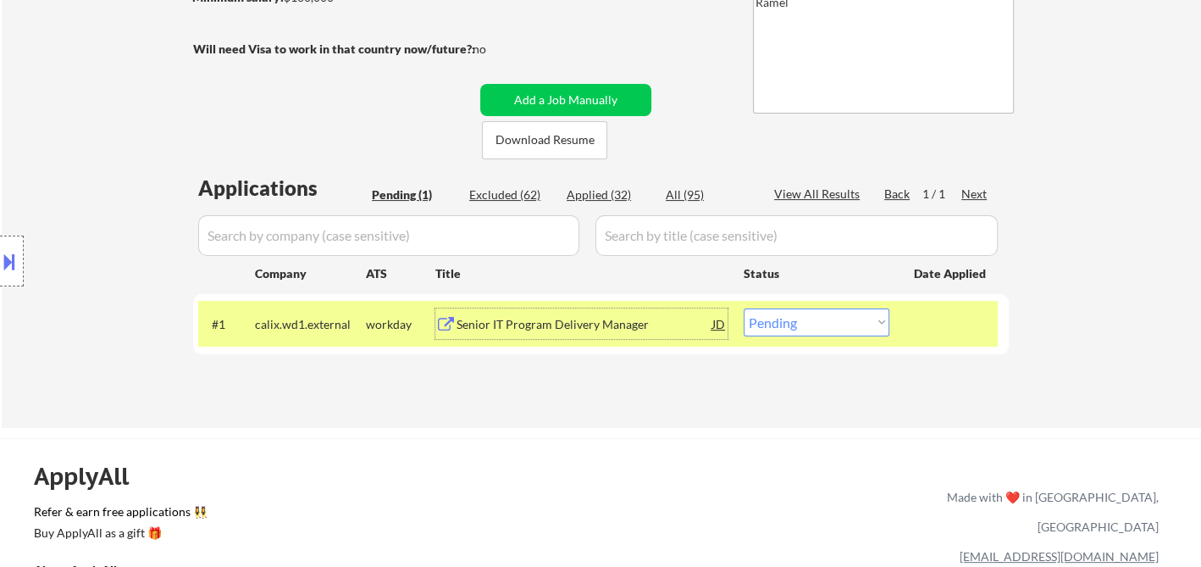
click at [523, 327] on div "Senior IT Program Delivery Manager" at bounding box center [585, 324] width 256 height 17
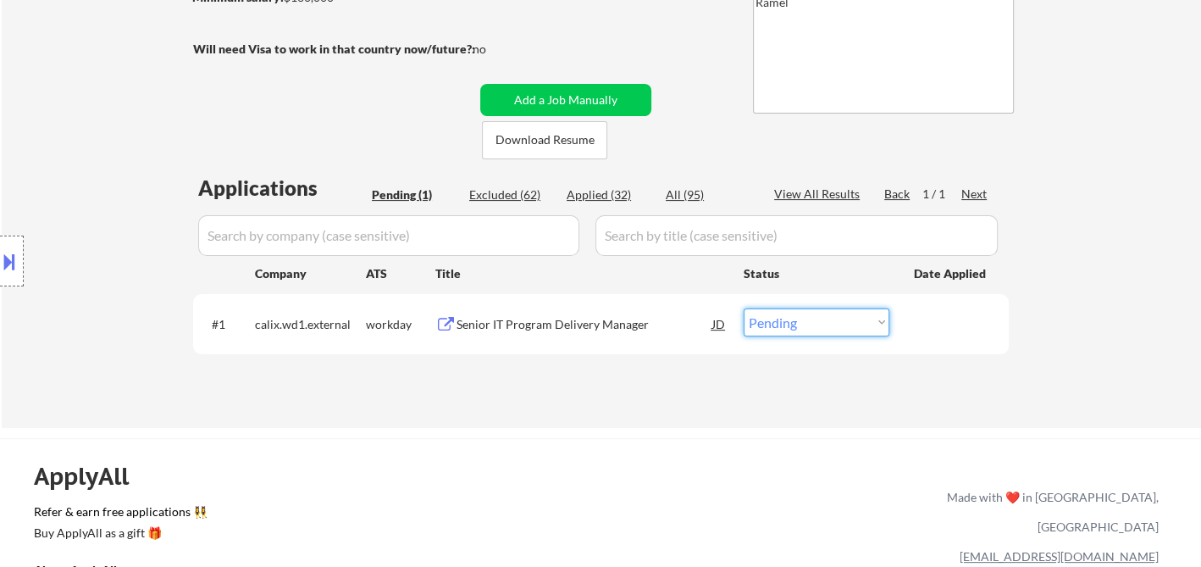
click at [784, 317] on select "Choose an option... Pending Applied Excluded (Questions) Excluded (Expired) Exc…" at bounding box center [817, 322] width 146 height 28
select select ""applied""
click at [744, 308] on select "Choose an option... Pending Applied Excluded (Questions) Excluded (Expired) Exc…" at bounding box center [817, 322] width 146 height 28
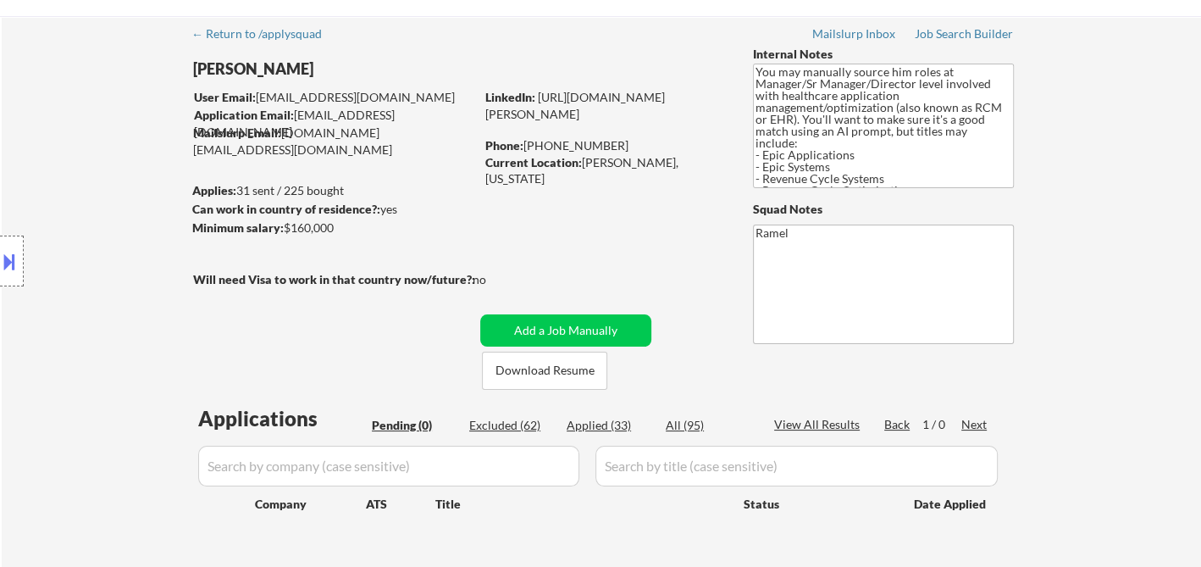
scroll to position [94, 0]
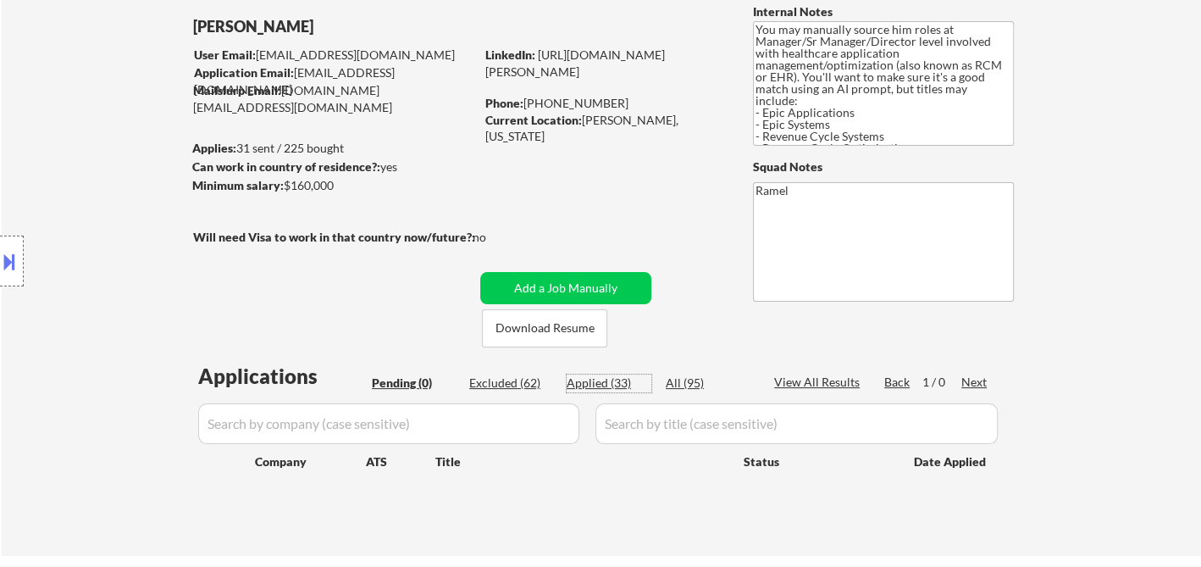
click at [626, 385] on div "Applied (33)" at bounding box center [609, 382] width 85 height 17
select select ""applied""
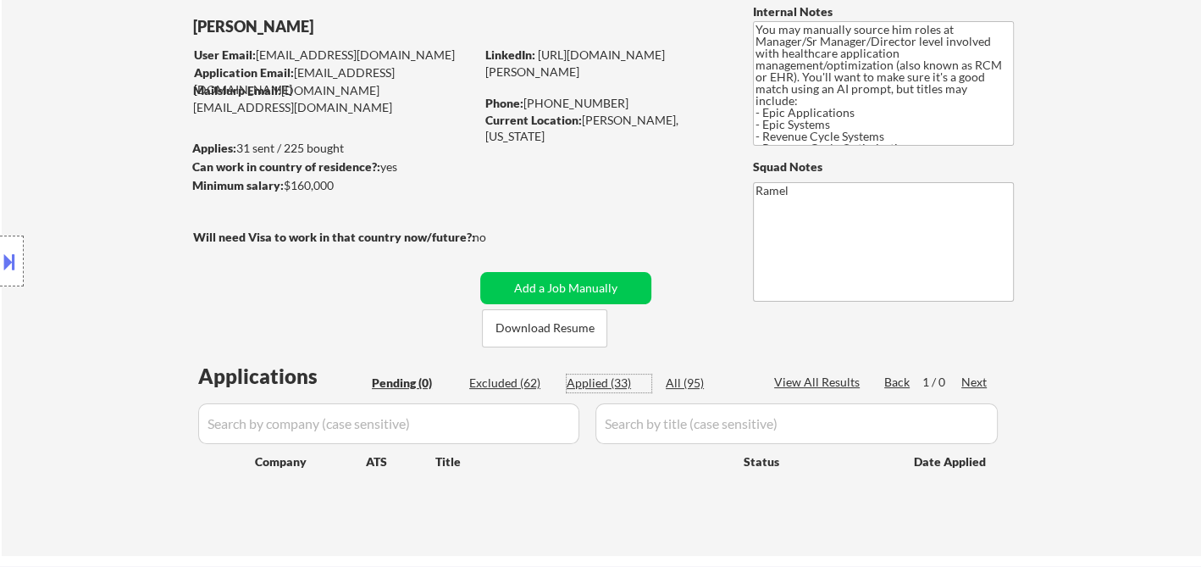
select select ""applied""
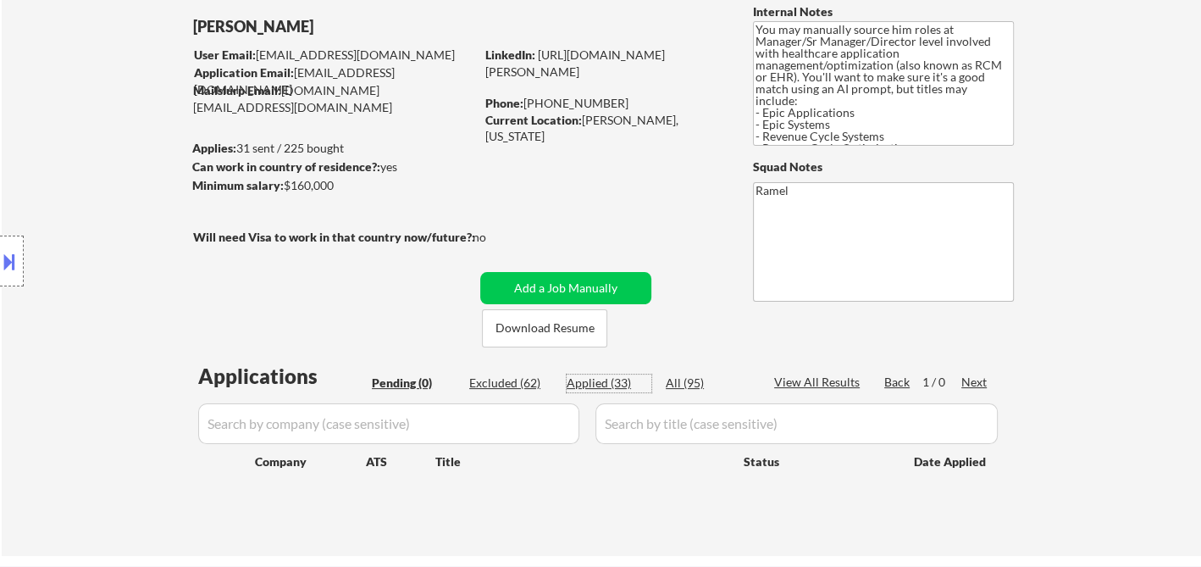
select select ""applied""
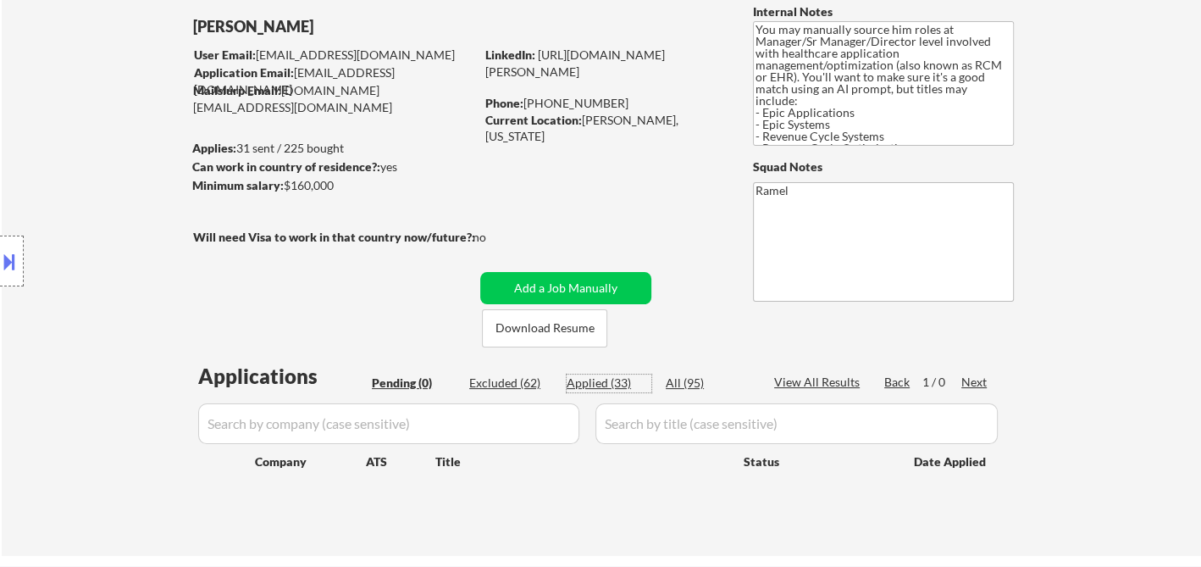
select select ""applied""
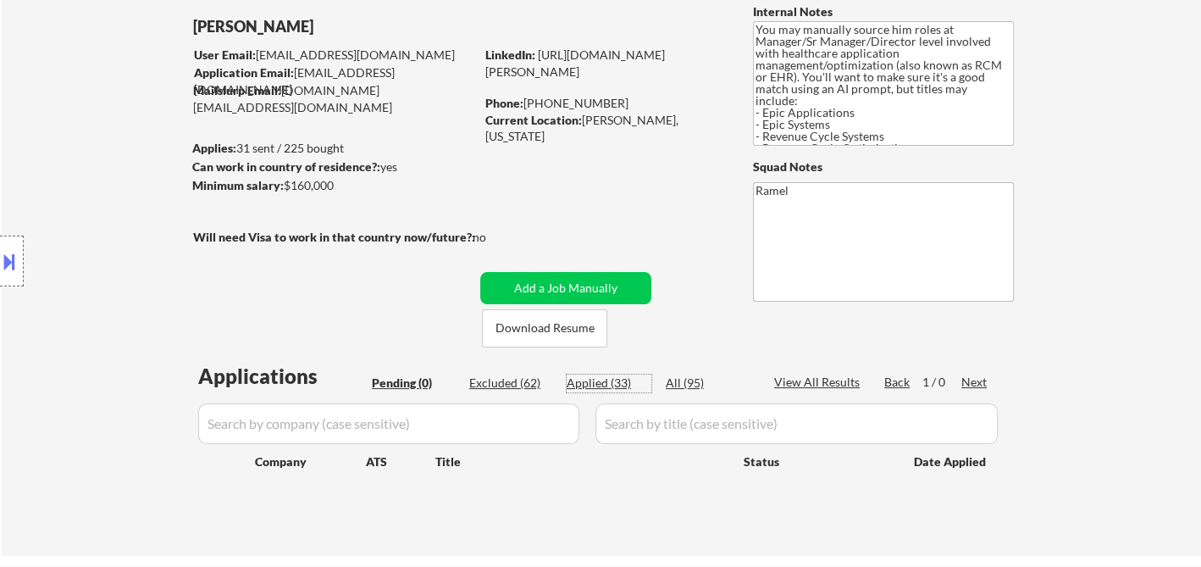
select select ""applied""
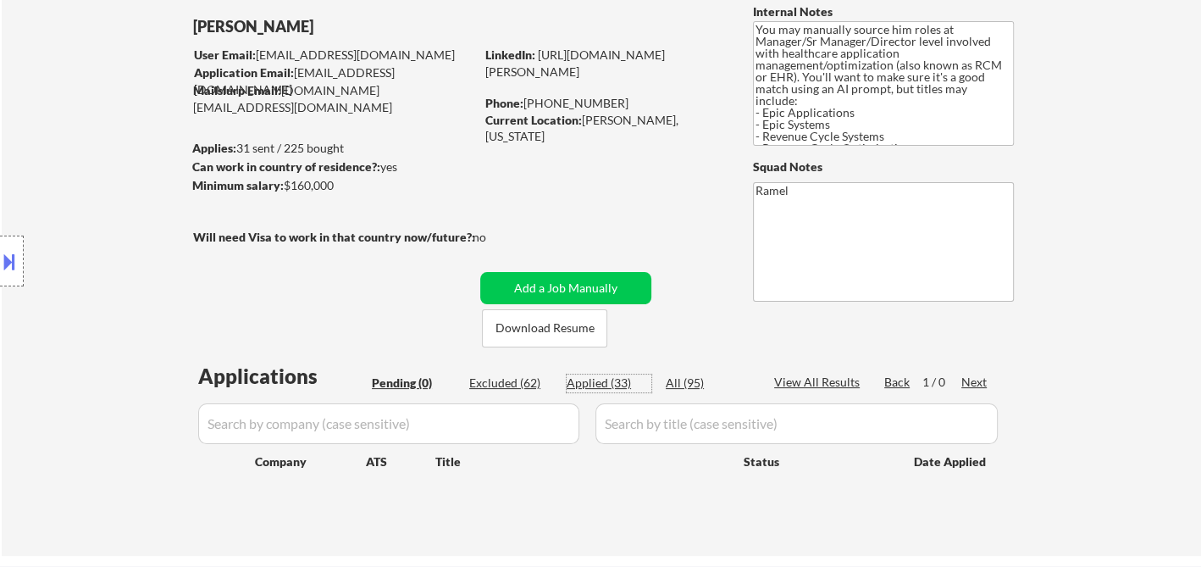
select select ""applied""
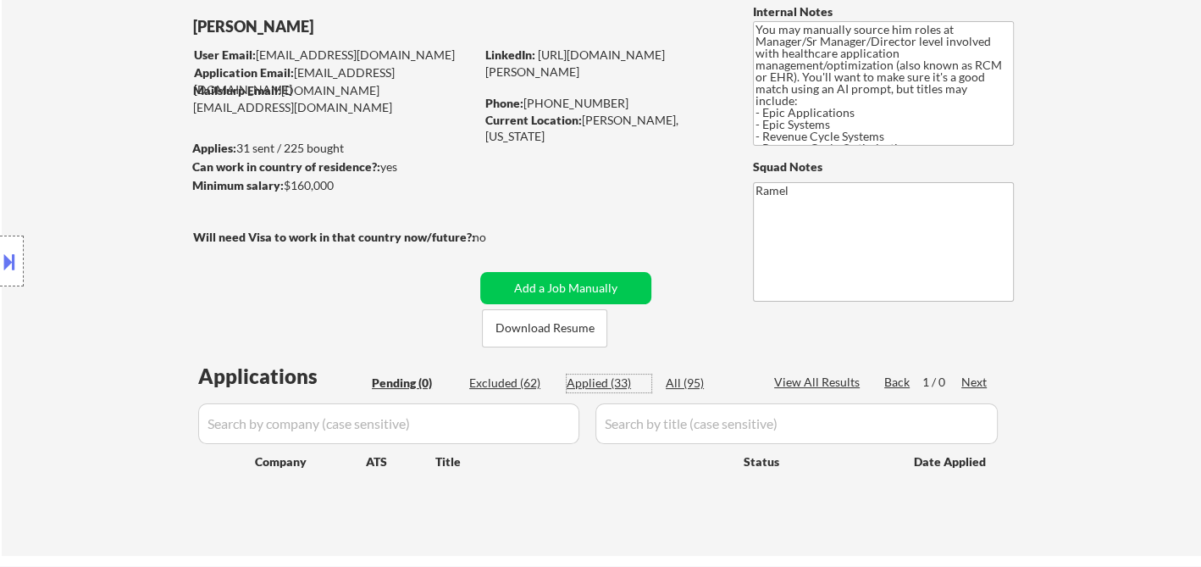
select select ""applied""
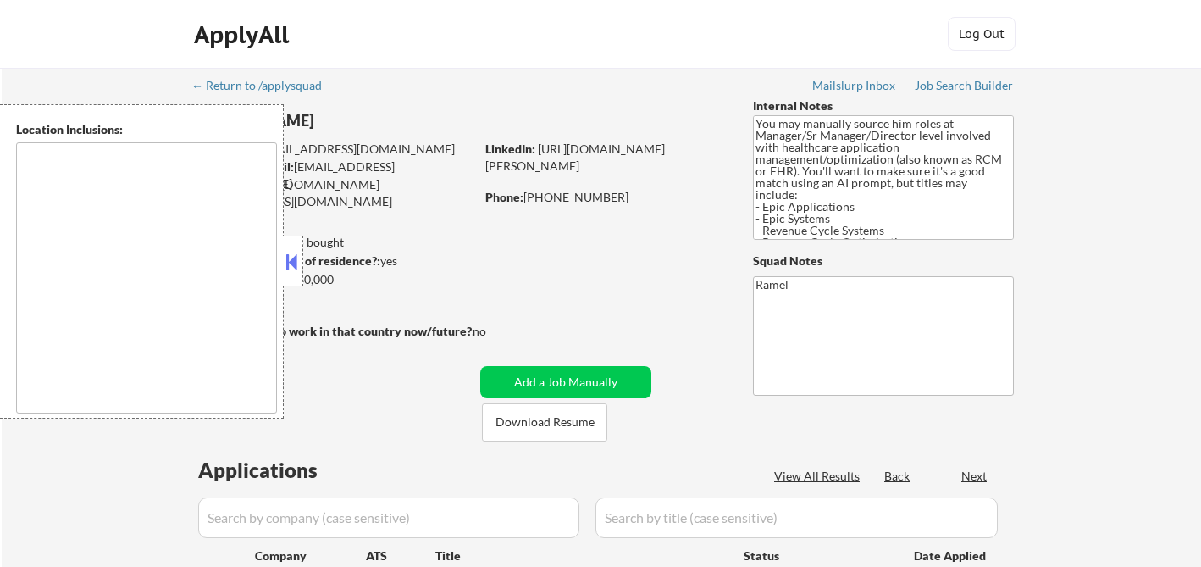
select select ""pending""
type textarea "Greenville, SC Mauldin, SC Greer, SC Taylors, SC Simpsonville, SC Travelers Res…"
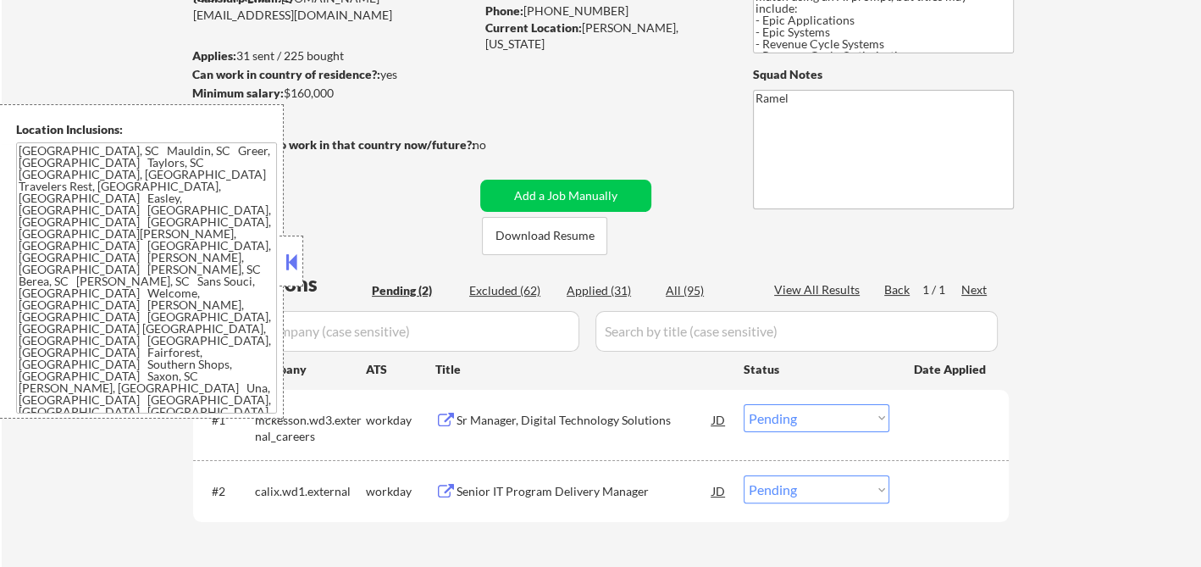
scroll to position [188, 0]
click at [616, 294] on div "Applied (31)" at bounding box center [609, 288] width 85 height 17
click at [282, 264] on button at bounding box center [291, 261] width 19 height 25
select select ""applied""
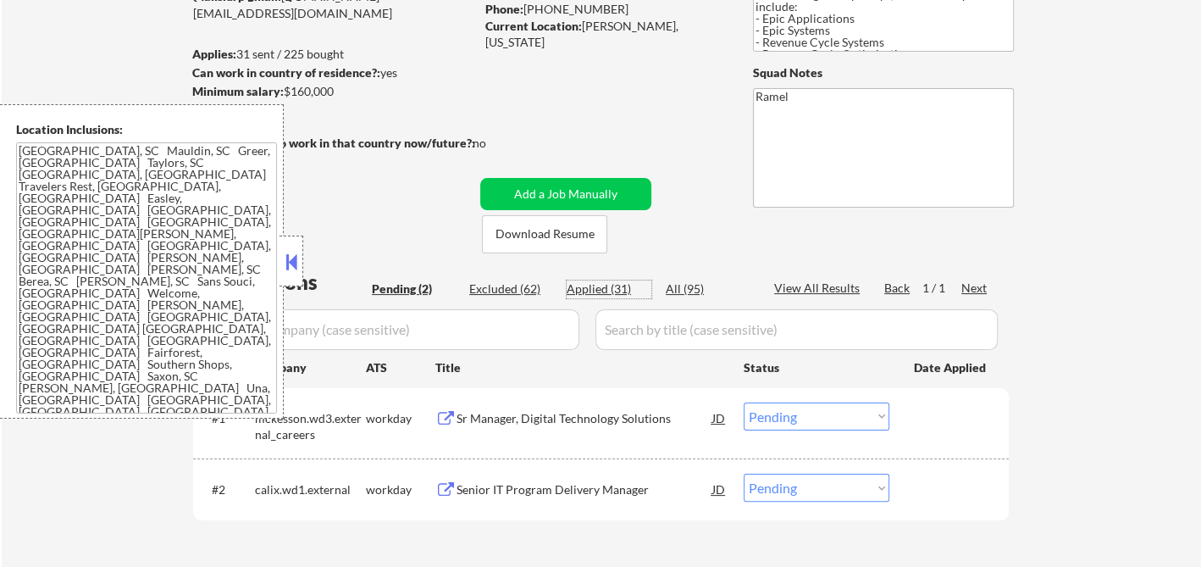
select select ""applied""
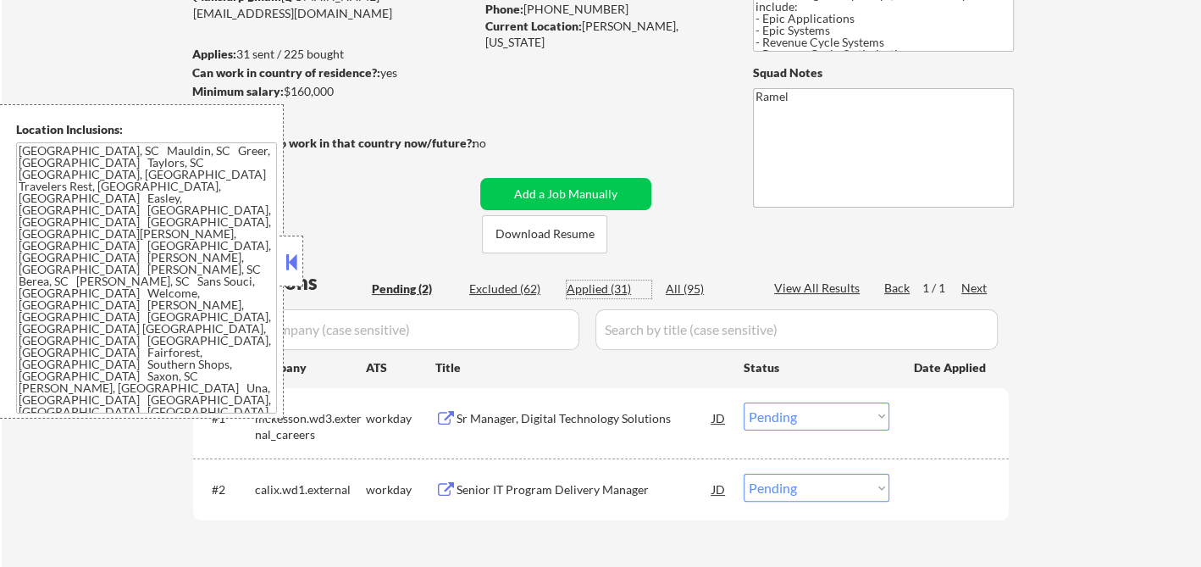
select select ""applied""
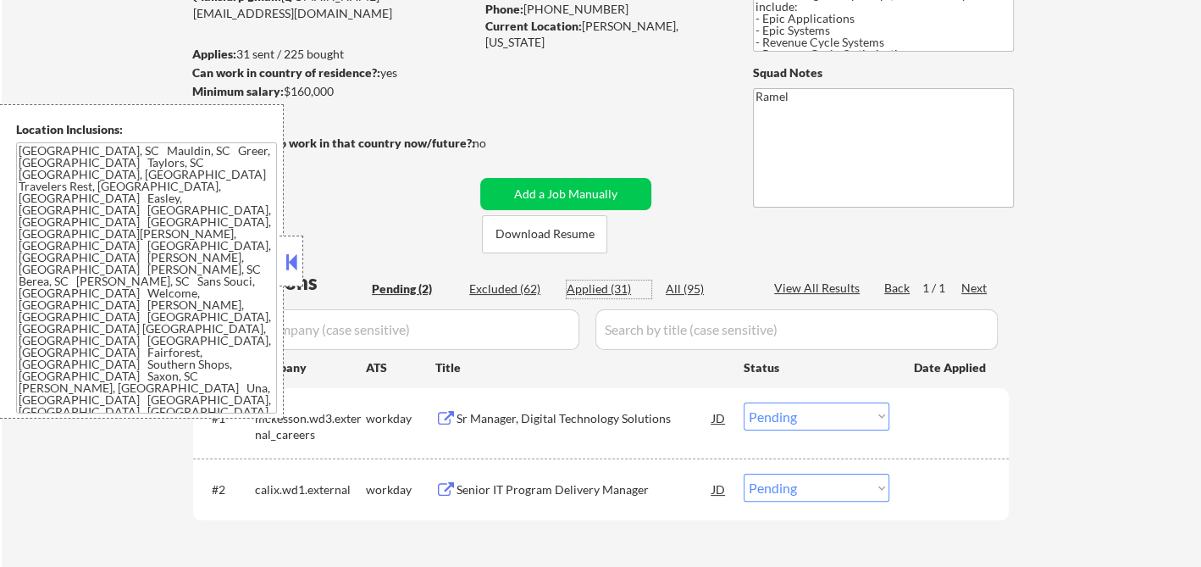
select select ""applied""
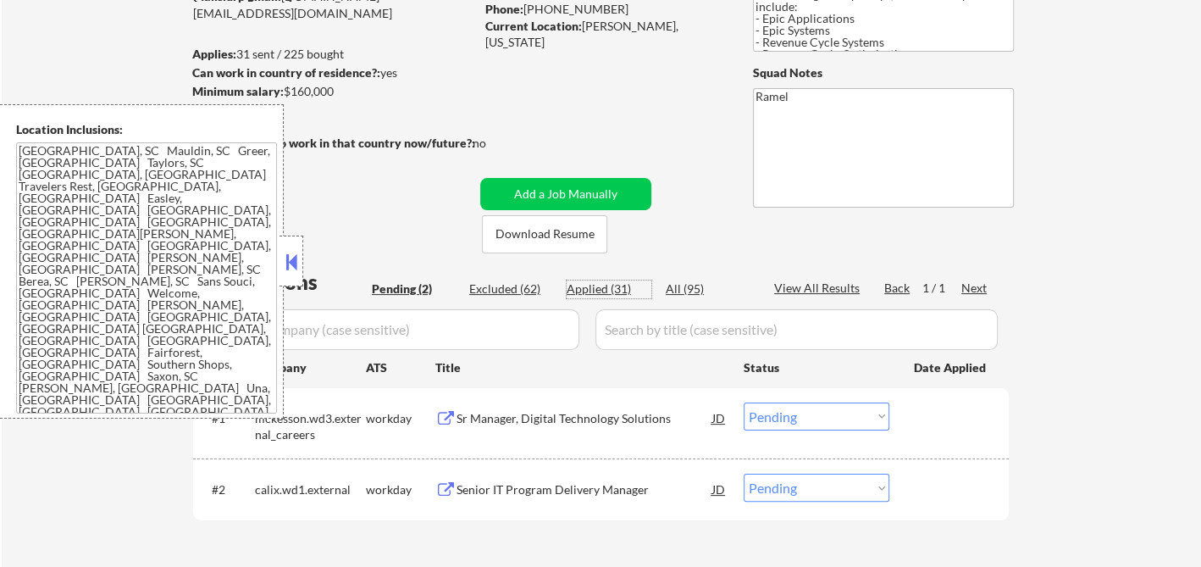
select select ""applied""
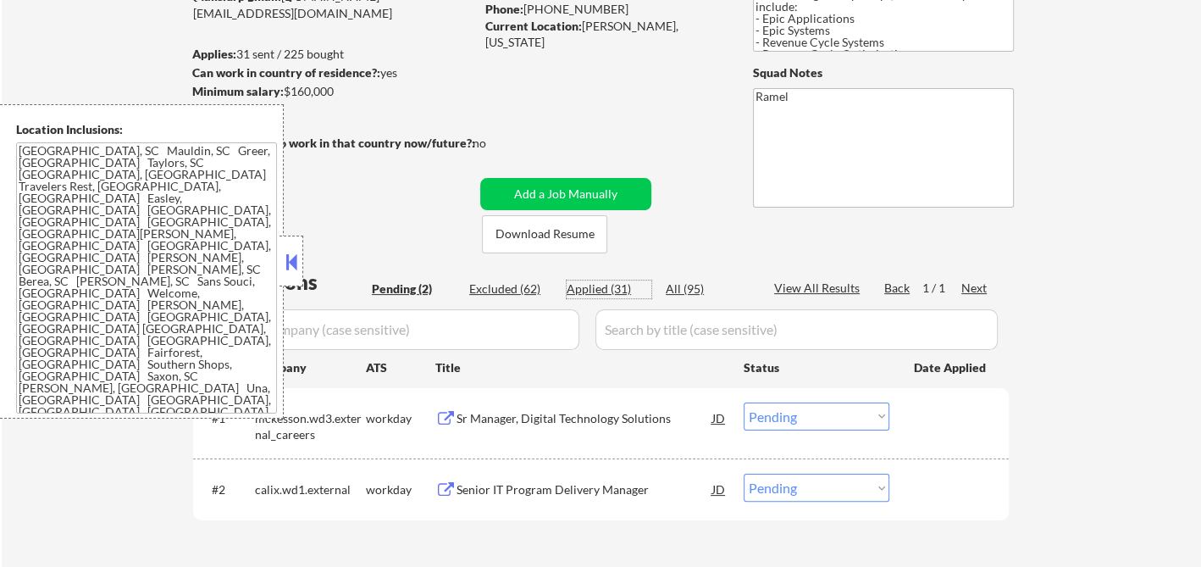
select select ""applied""
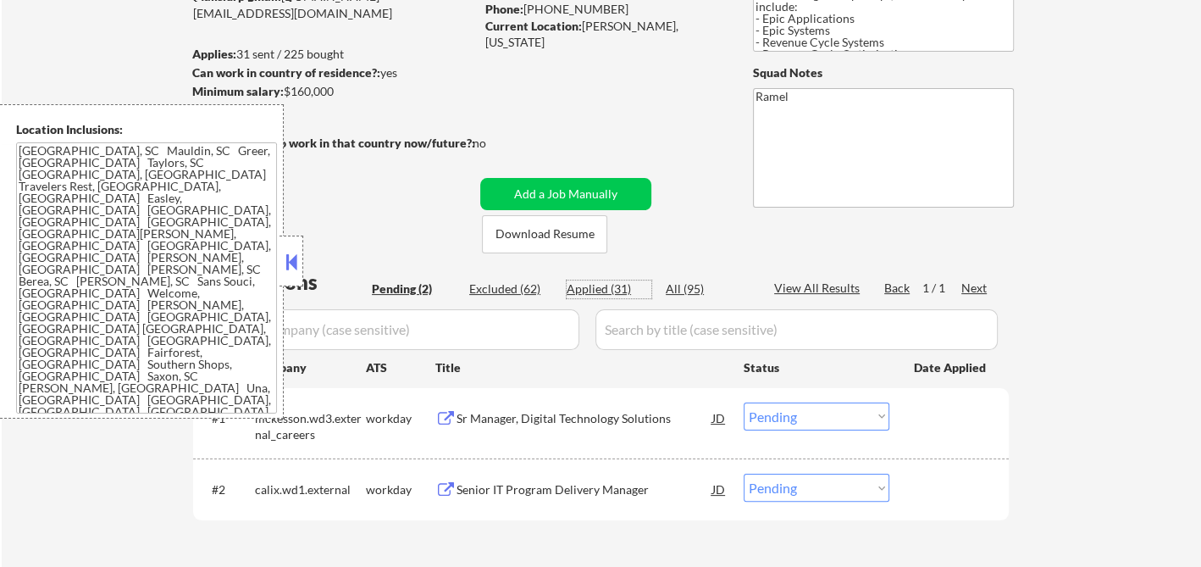
select select ""applied""
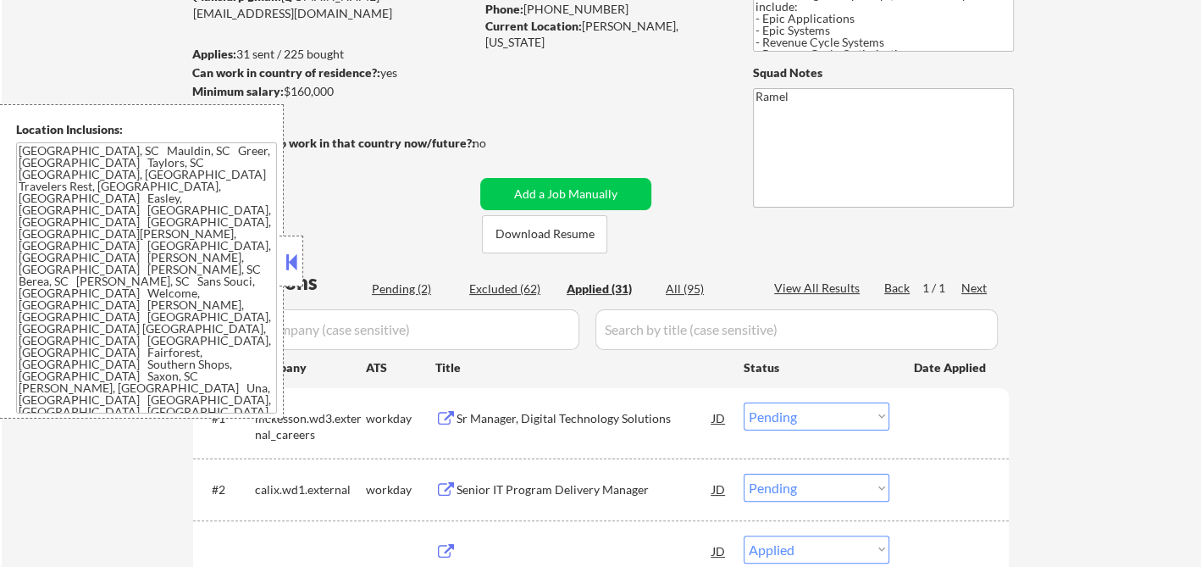
select select ""applied""
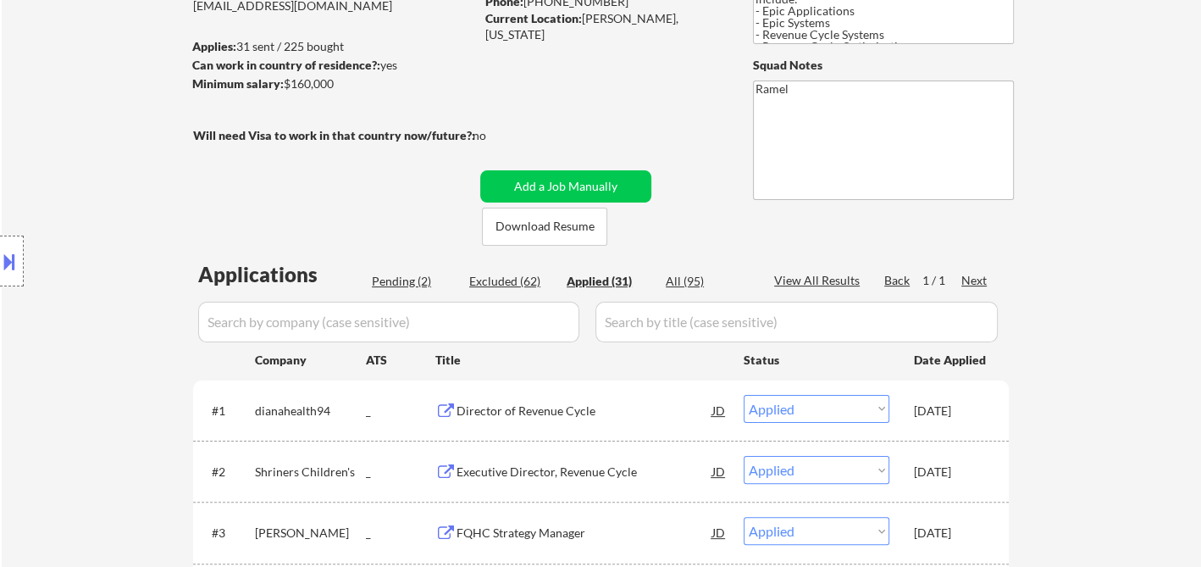
scroll to position [8, 0]
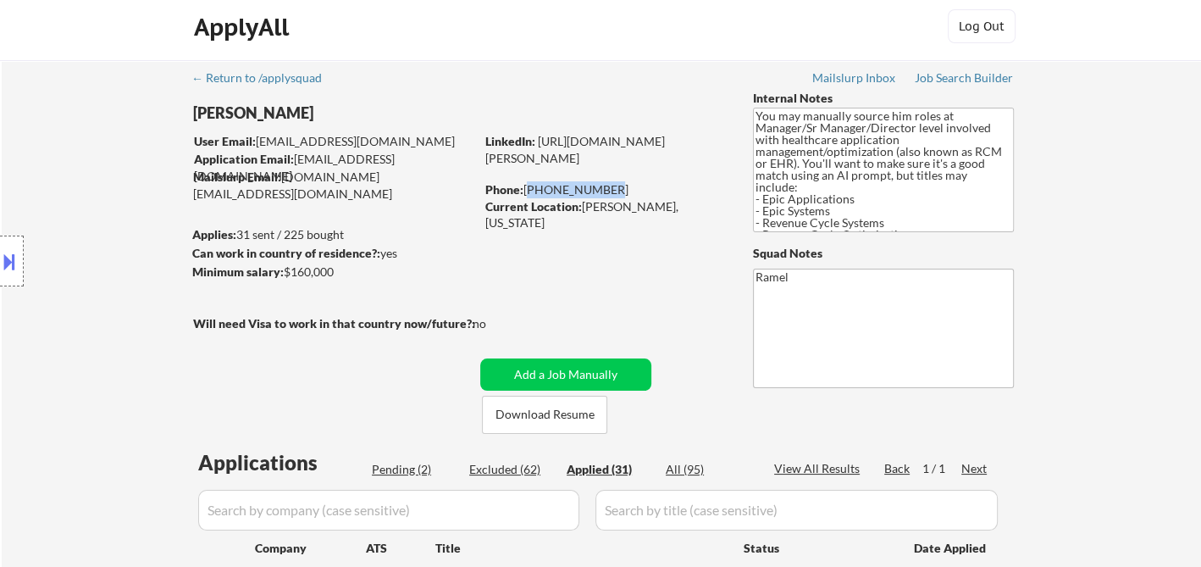
drag, startPoint x: 602, startPoint y: 185, endPoint x: 527, endPoint y: 188, distance: 75.5
click at [527, 188] on div "Phone: 864-706-0990" at bounding box center [605, 189] width 240 height 17
copy div "864-706-0990"
select select ""applied""
drag, startPoint x: 608, startPoint y: 186, endPoint x: 526, endPoint y: 191, distance: 82.3
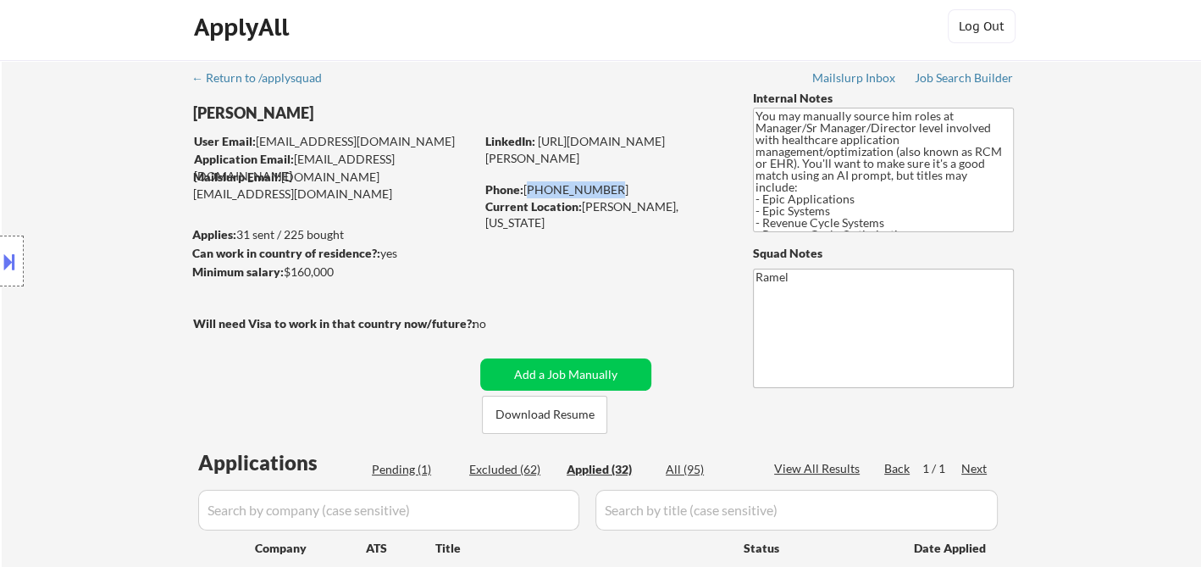
click at [526, 191] on div "Phone: 864-706-0990" at bounding box center [605, 189] width 240 height 17
copy div "864-706-0990"
select select ""applied""
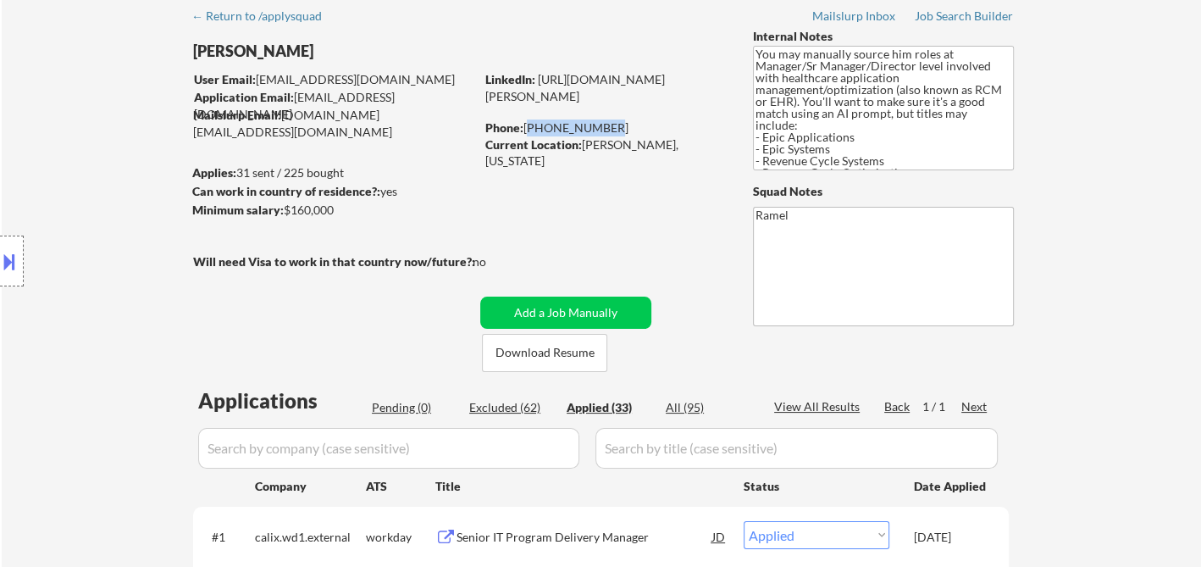
scroll to position [102, 0]
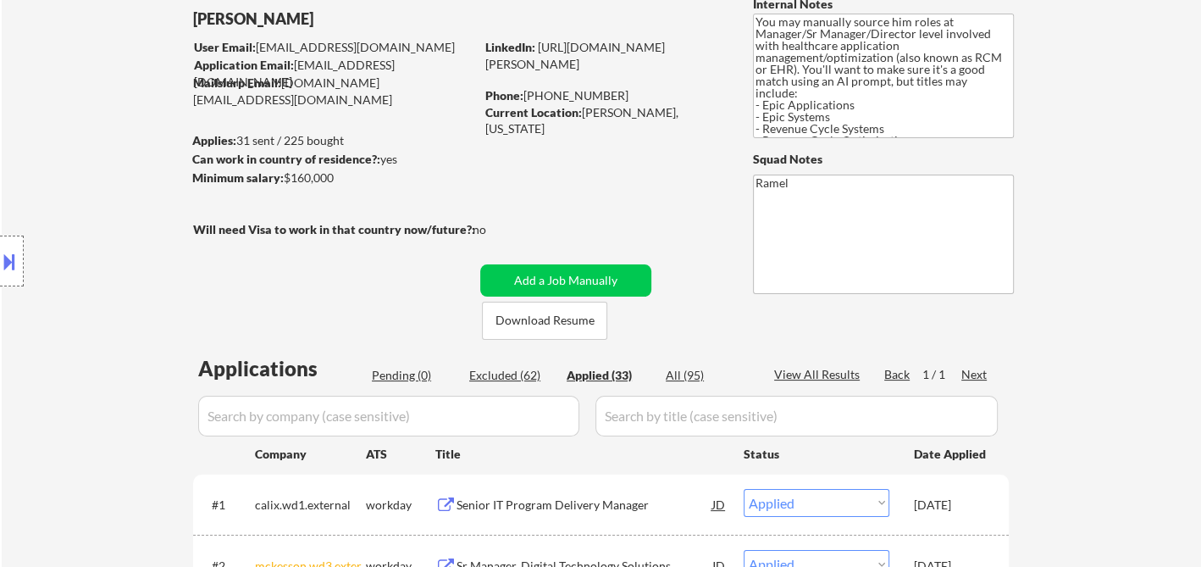
click at [602, 370] on div "Applied (33)" at bounding box center [609, 375] width 85 height 17
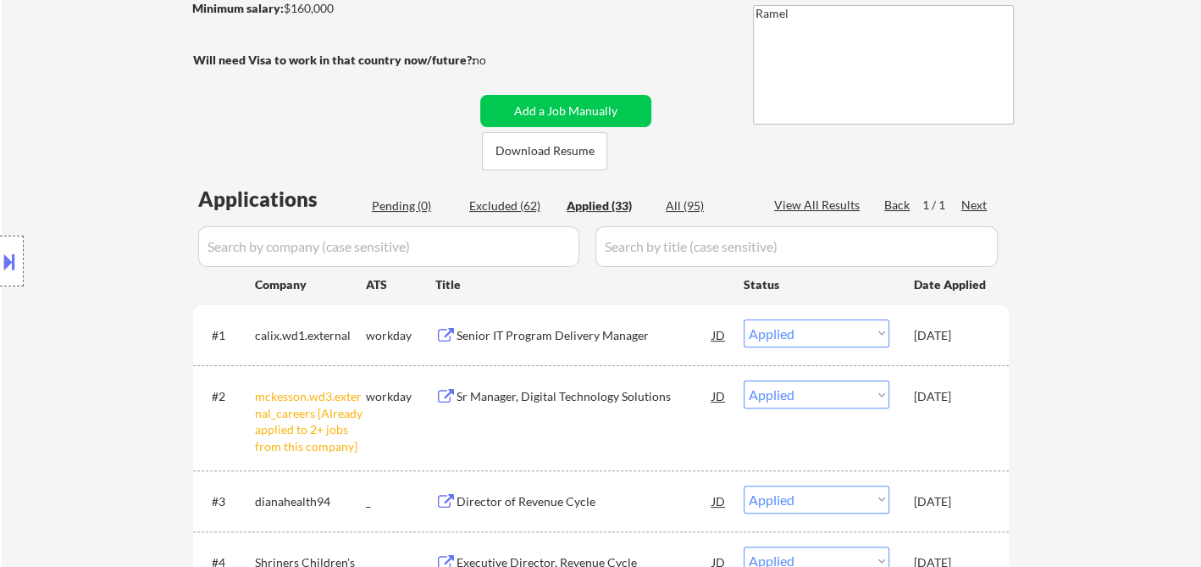
scroll to position [385, 0]
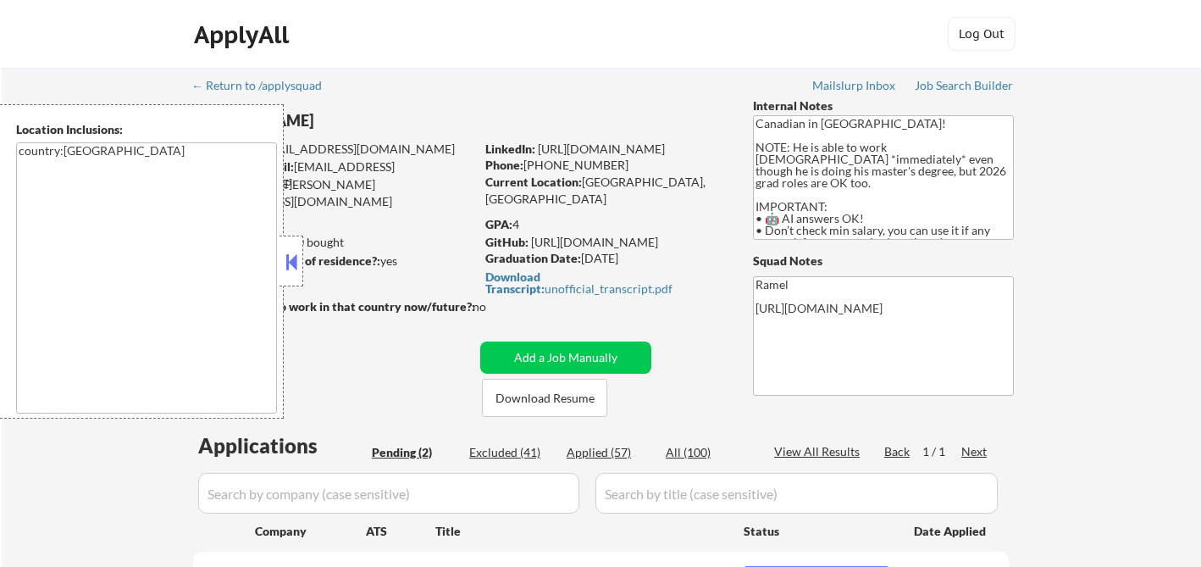
select select ""pending""
click at [297, 254] on button at bounding box center [291, 261] width 19 height 25
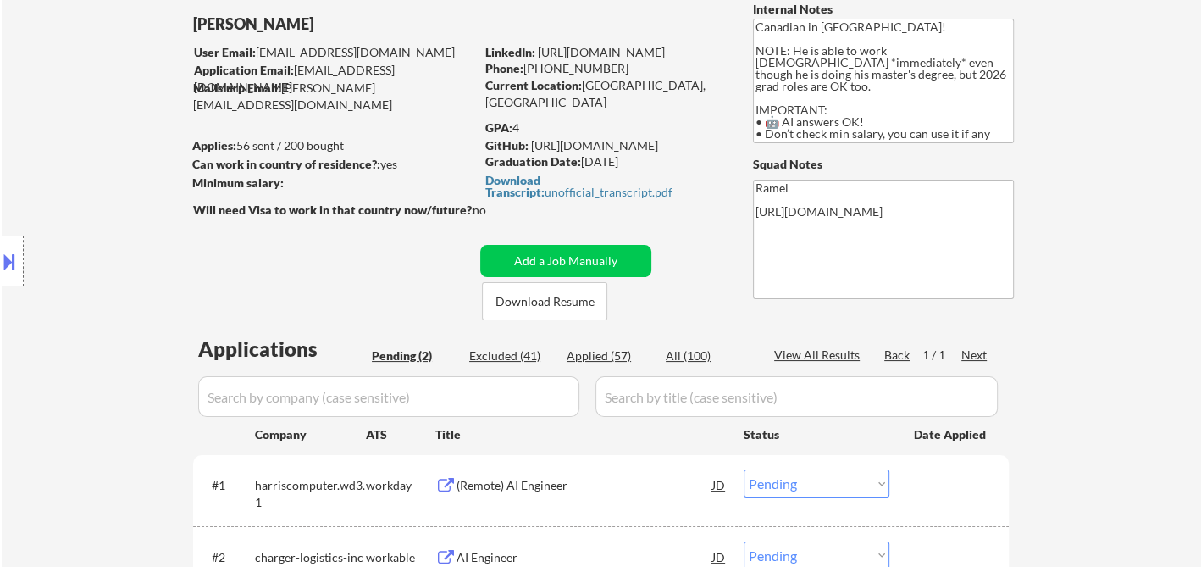
scroll to position [282, 0]
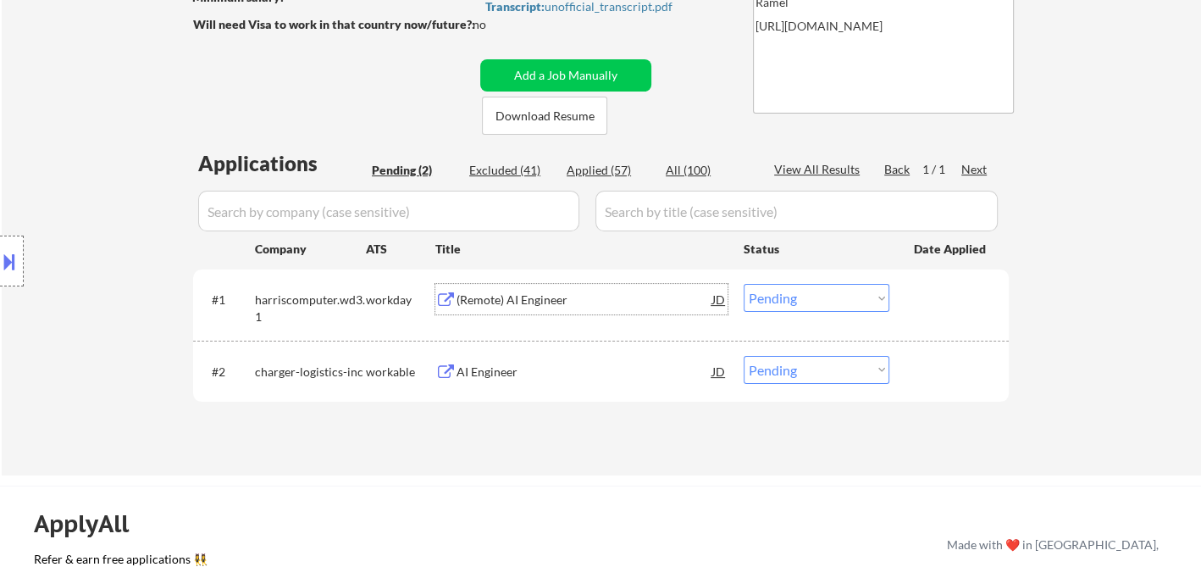
click at [534, 295] on div "(Remote) AI Engineer" at bounding box center [585, 299] width 256 height 17
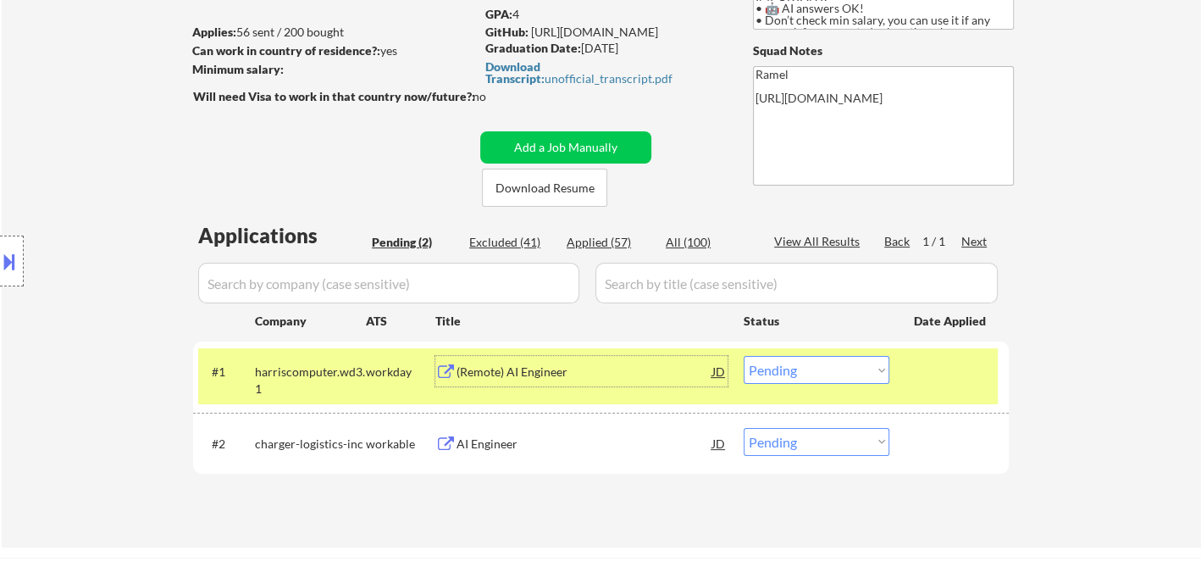
scroll to position [94, 0]
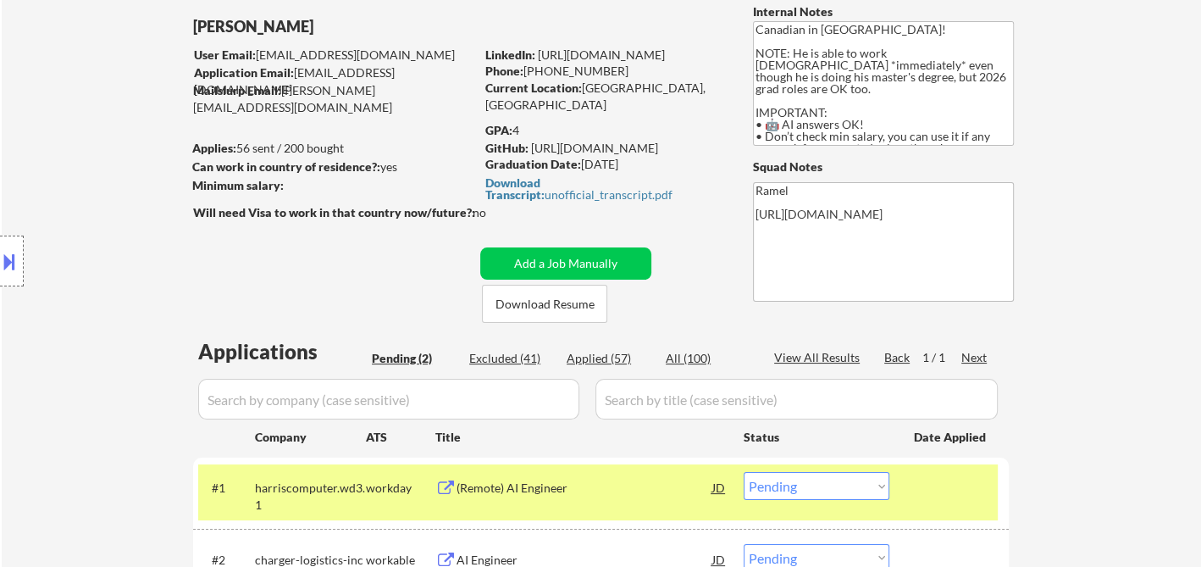
drag, startPoint x: 622, startPoint y: 71, endPoint x: 530, endPoint y: 66, distance: 91.6
click at [530, 66] on div "Phone: [PHONE_NUMBER]" at bounding box center [605, 71] width 240 height 17
copy div "[PHONE_NUMBER]"
click at [535, 481] on div "(Remote) AI Engineer" at bounding box center [585, 487] width 256 height 17
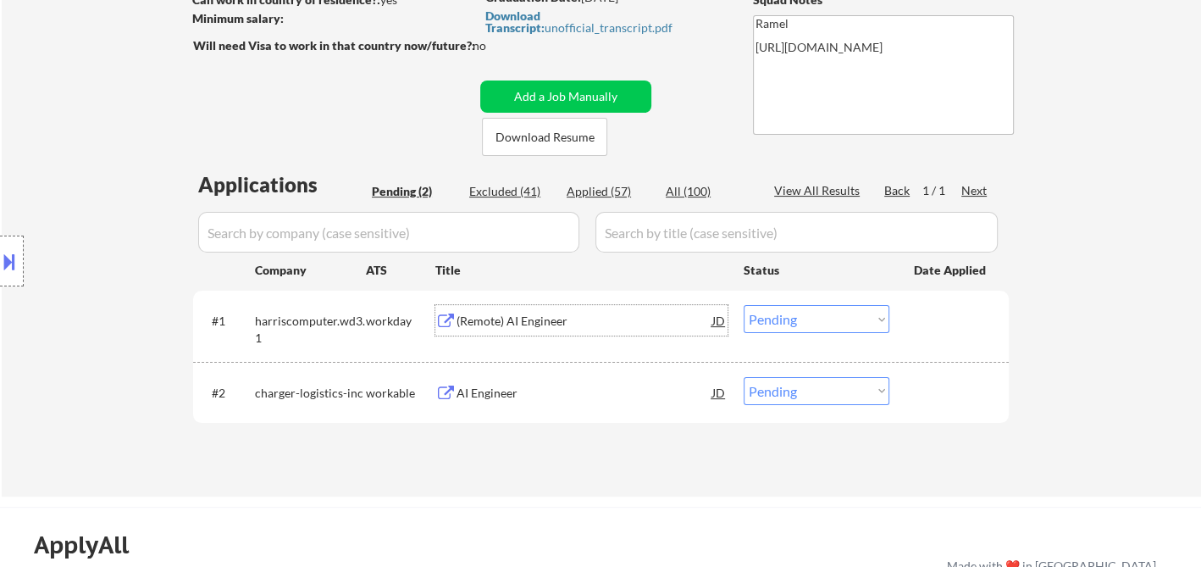
scroll to position [376, 0]
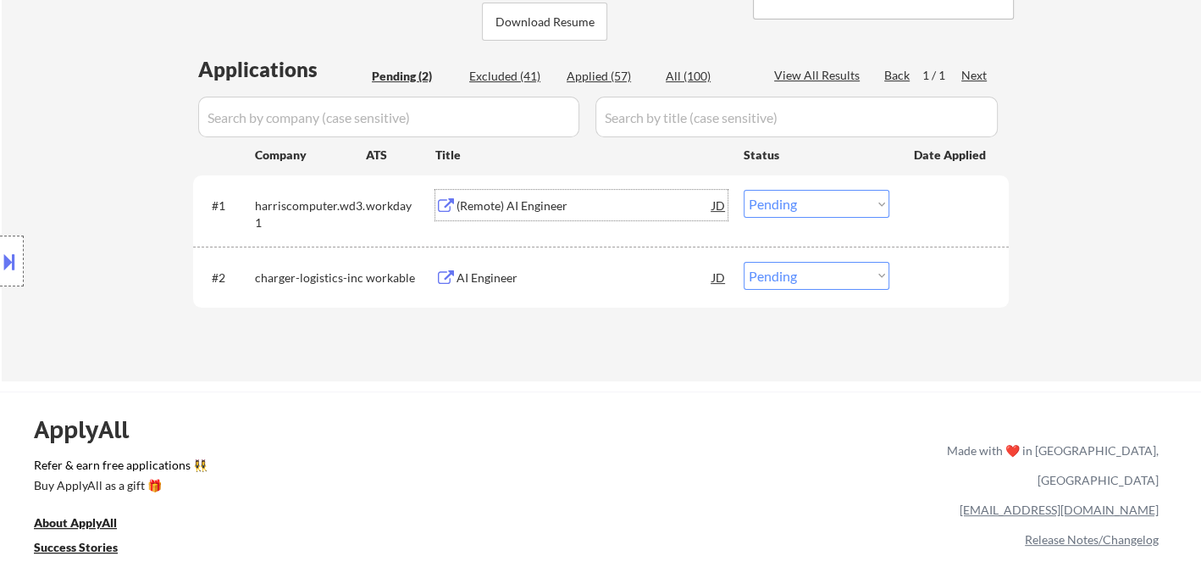
drag, startPoint x: 784, startPoint y: 200, endPoint x: 793, endPoint y: 210, distance: 13.8
click at [784, 200] on select "Choose an option... Pending Applied Excluded (Questions) Excluded (Expired) Exc…" at bounding box center [817, 204] width 146 height 28
click at [744, 190] on select "Choose an option... Pending Applied Excluded (Questions) Excluded (Expired) Exc…" at bounding box center [817, 204] width 146 height 28
click at [481, 278] on div "AI Engineer" at bounding box center [585, 277] width 256 height 17
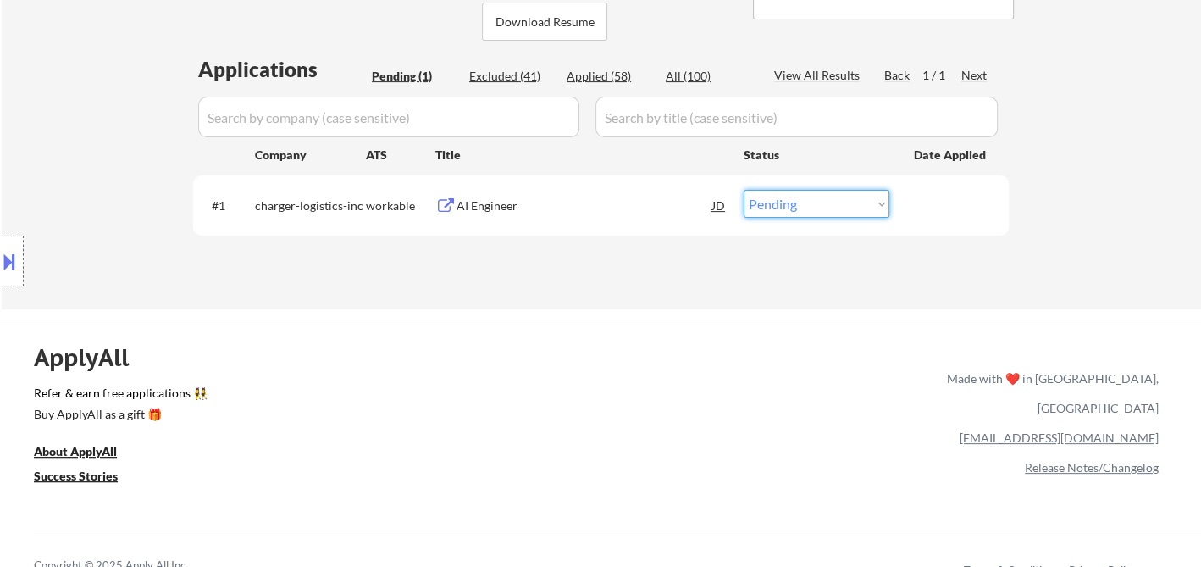
drag, startPoint x: 817, startPoint y: 206, endPoint x: 824, endPoint y: 213, distance: 10.8
click at [817, 206] on select "Choose an option... Pending Applied Excluded (Questions) Excluded (Expired) Exc…" at bounding box center [817, 204] width 146 height 28
select select ""applied""
click at [744, 190] on select "Choose an option... Pending Applied Excluded (Questions) Excluded (Expired) Exc…" at bounding box center [817, 204] width 146 height 28
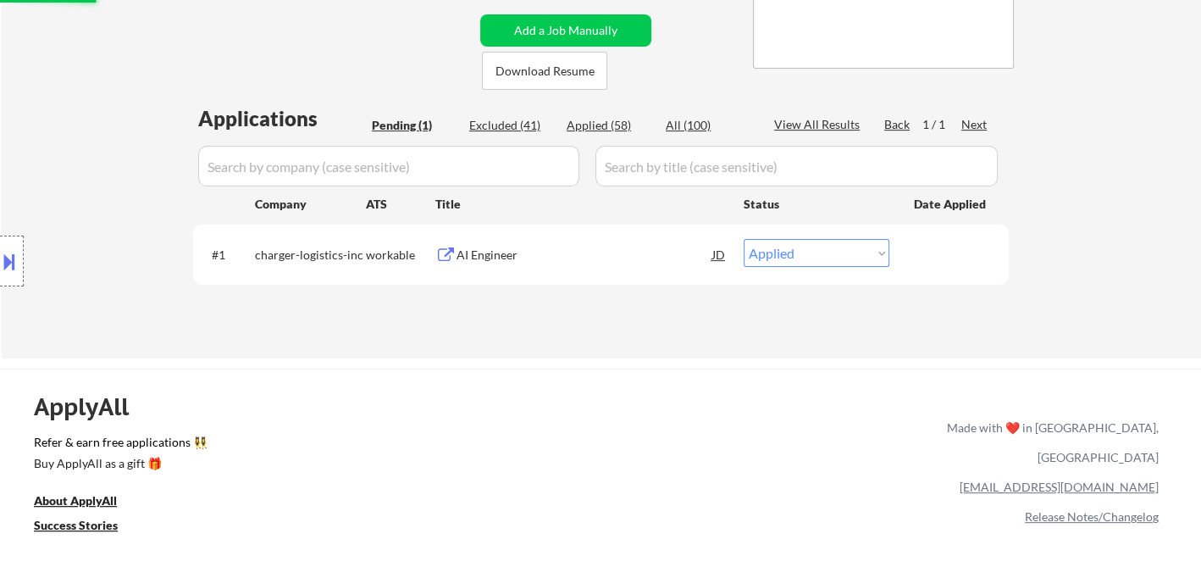
scroll to position [282, 0]
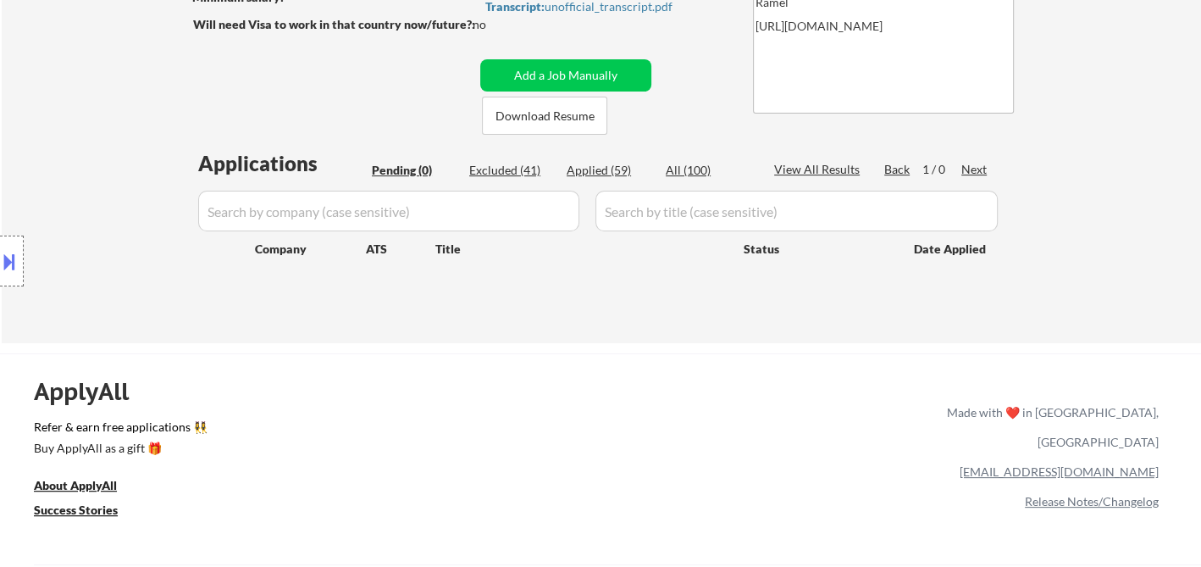
click at [38, 94] on div "← Return to /applysquad Mailslurp Inbox Job Search Builder Abdelrhman Elrawy Us…" at bounding box center [601, 64] width 1199 height 557
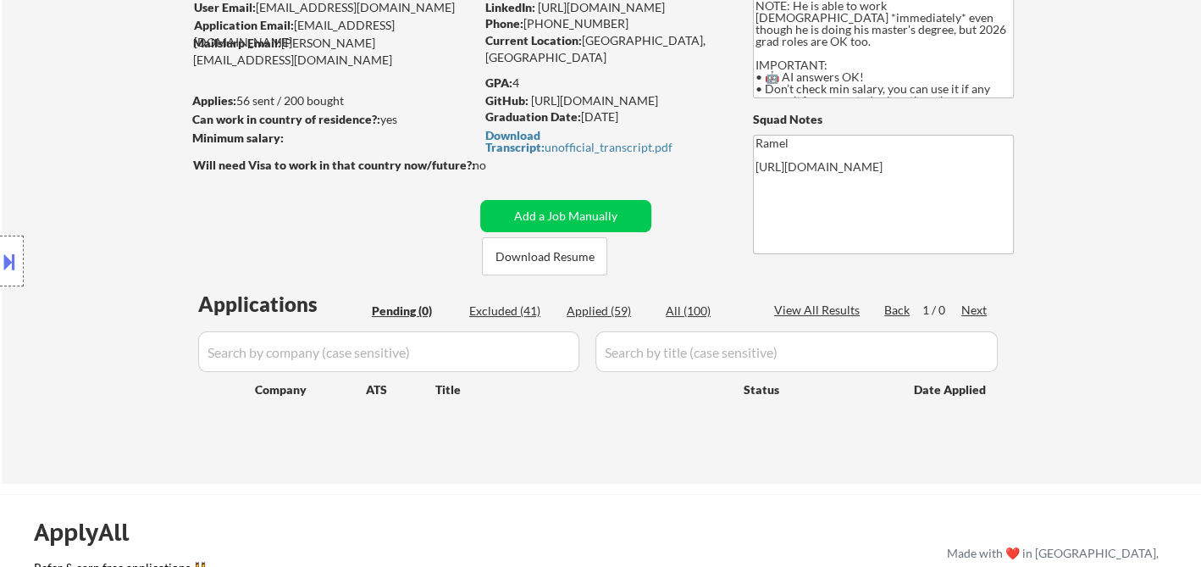
scroll to position [94, 0]
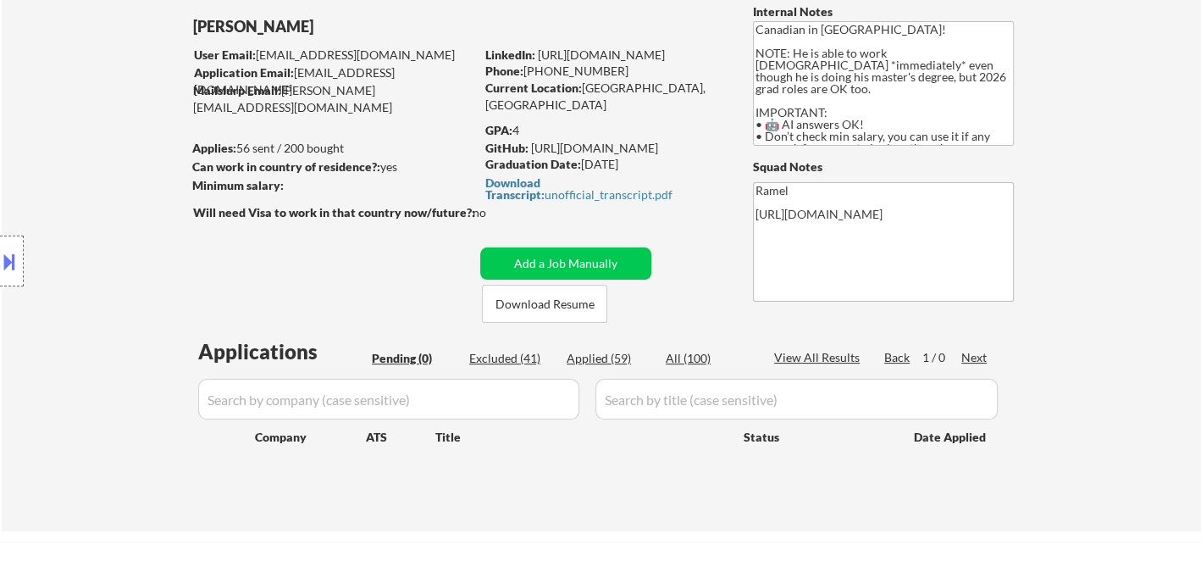
click at [47, 150] on div "Location Inclusions: country:[GEOGRAPHIC_DATA]" at bounding box center [151, 261] width 303 height 314
click at [596, 346] on div "Applications Pending (0) Excluded (41) Applied (59) All (100) View All Results …" at bounding box center [601, 418] width 816 height 162
click at [614, 364] on div "Applied (59)" at bounding box center [609, 358] width 85 height 17
select select ""applied""
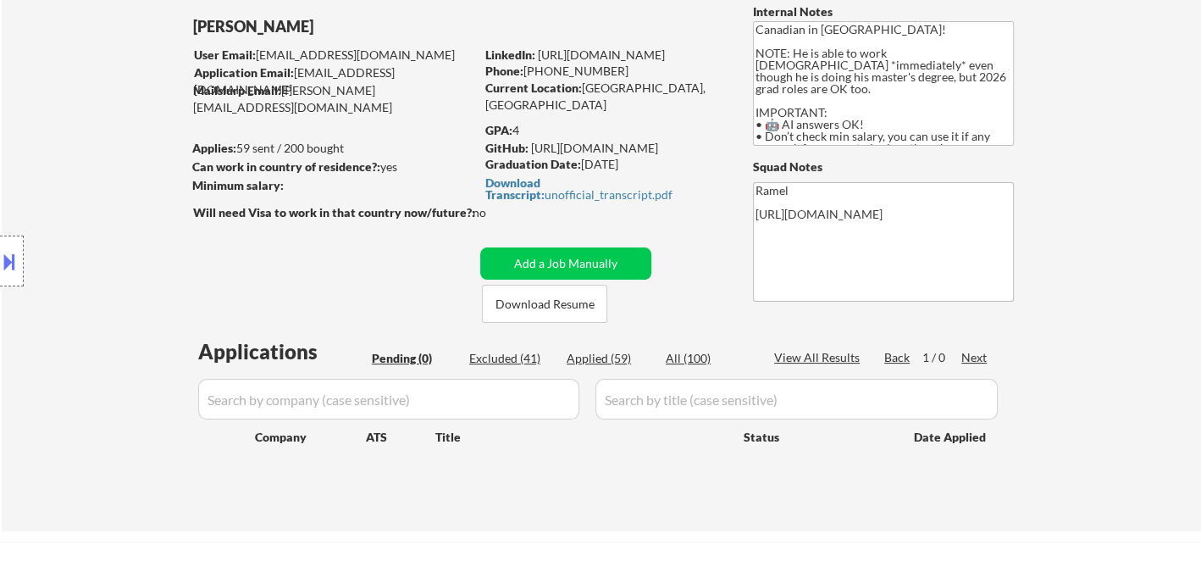
select select ""applied""
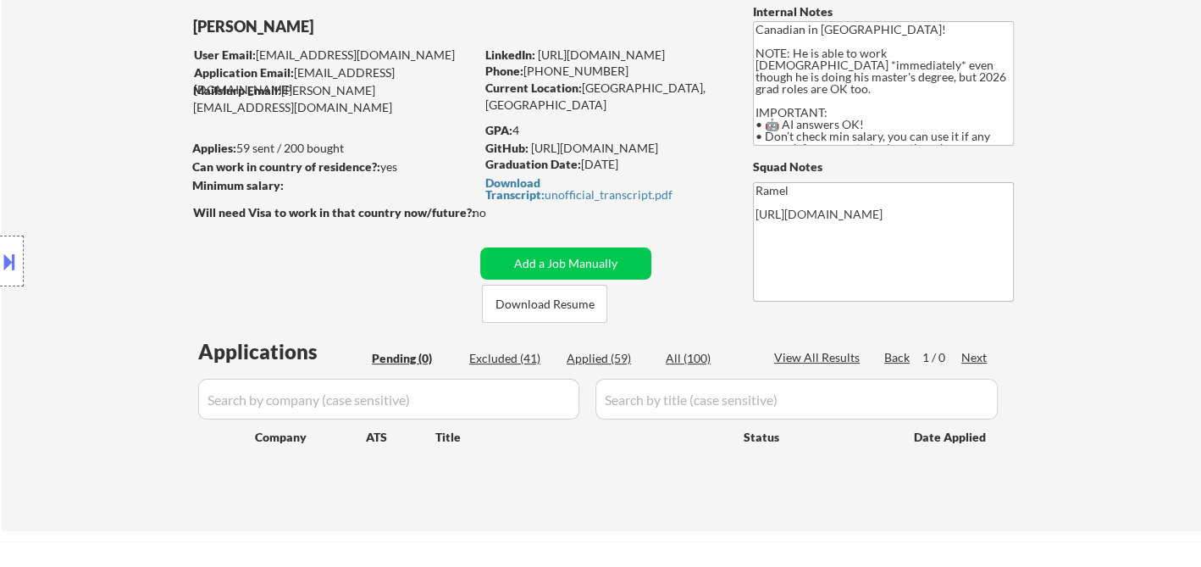
select select ""applied""
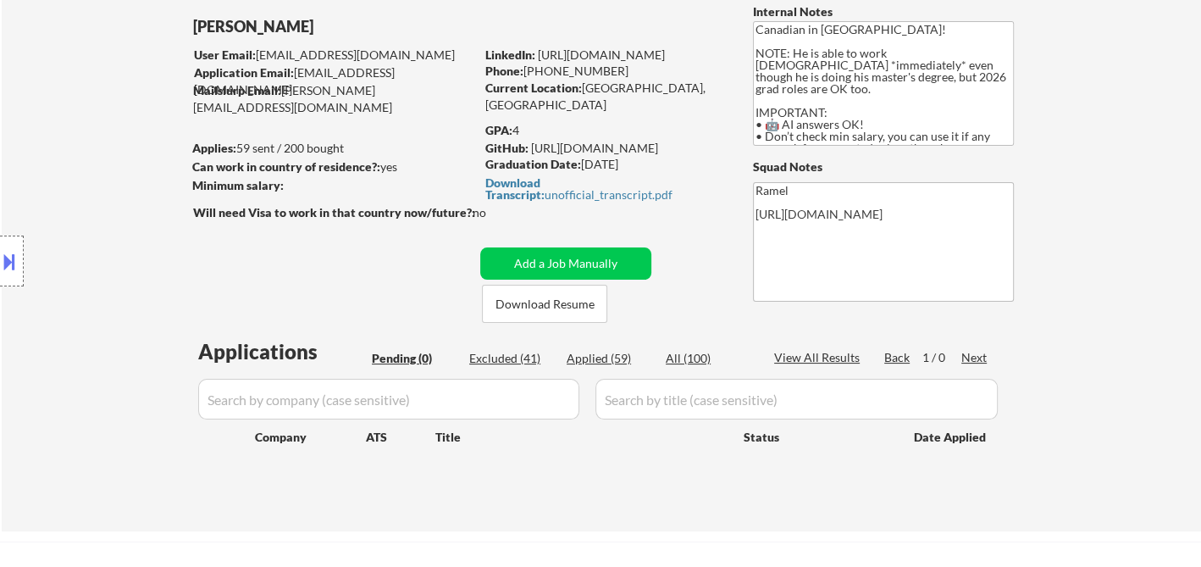
select select ""applied""
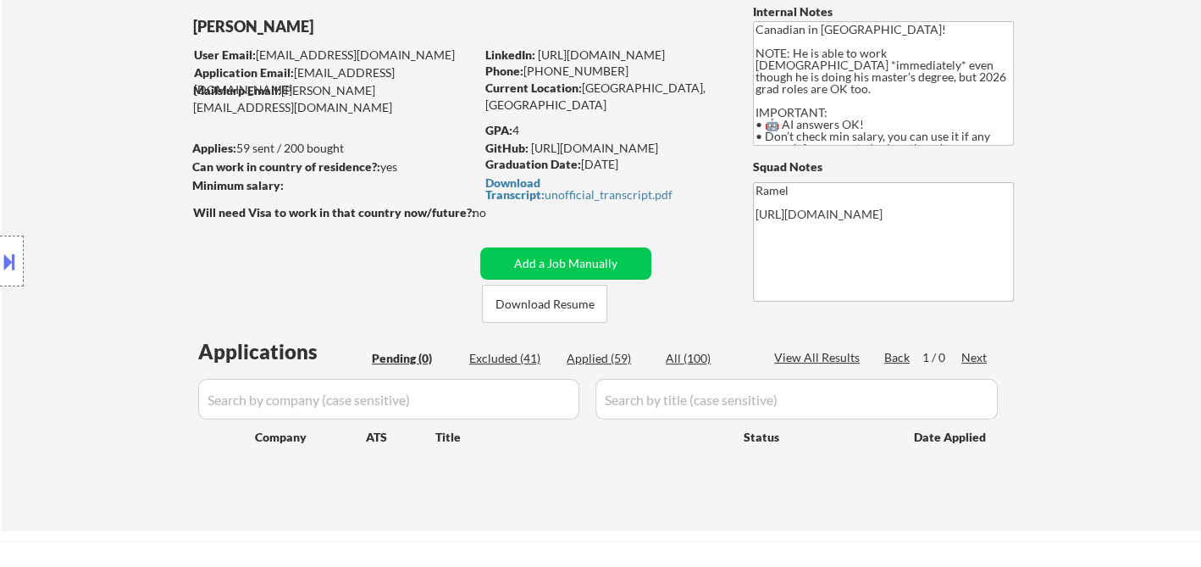
select select ""applied""
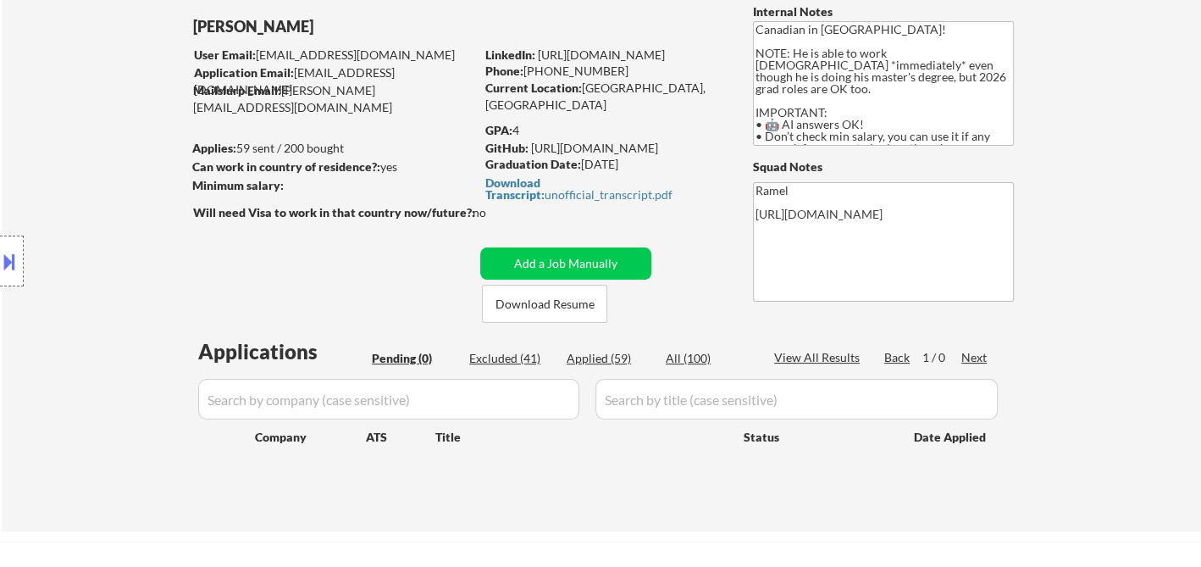
select select ""applied""
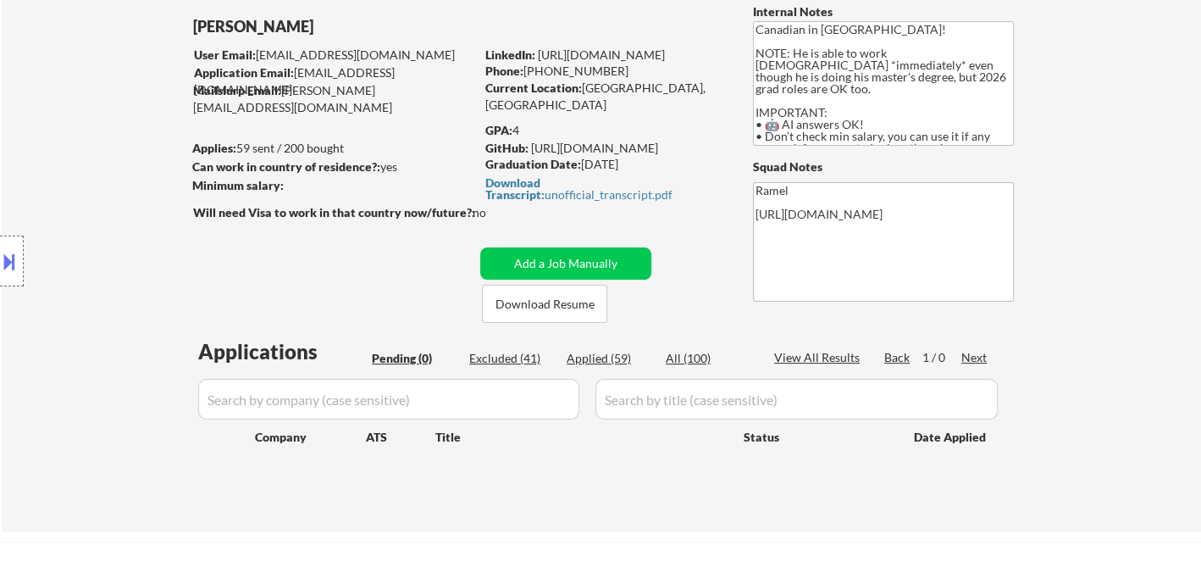
select select ""applied""
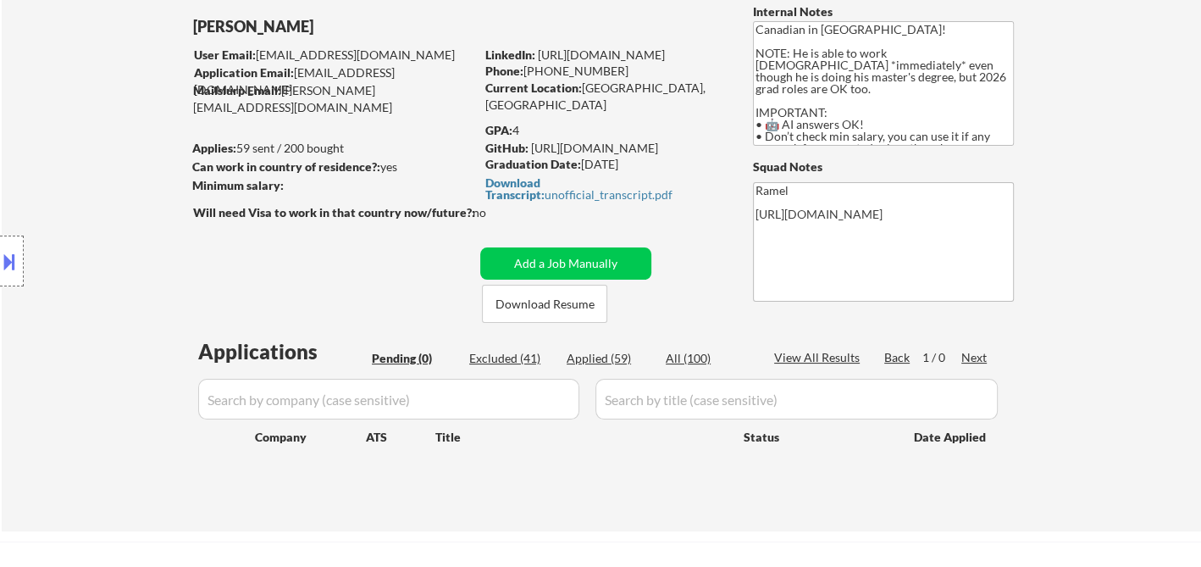
select select ""applied""
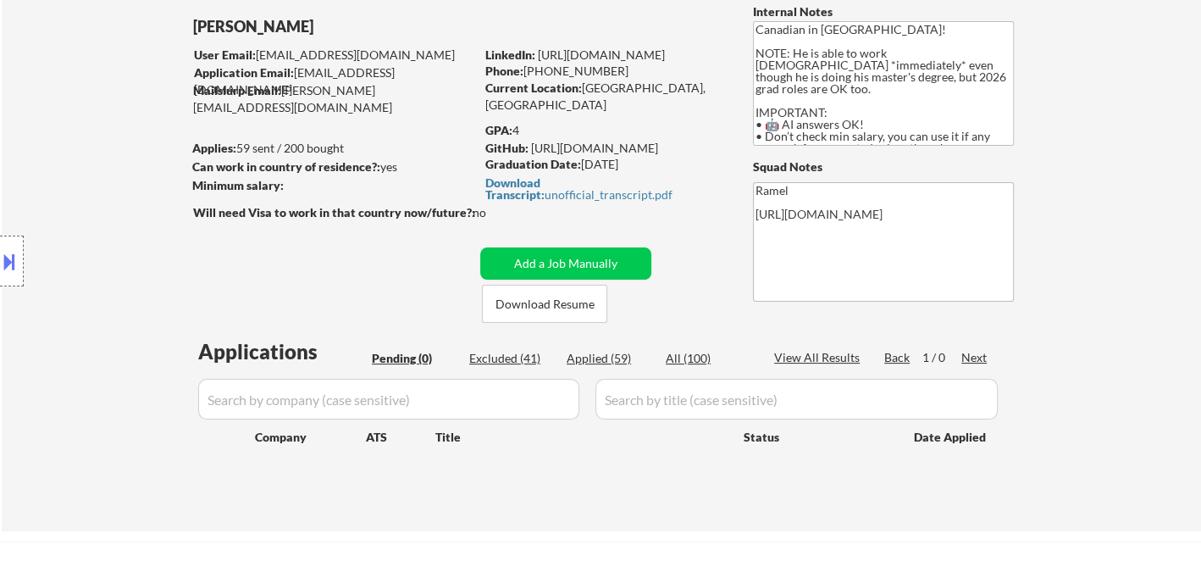
select select ""applied""
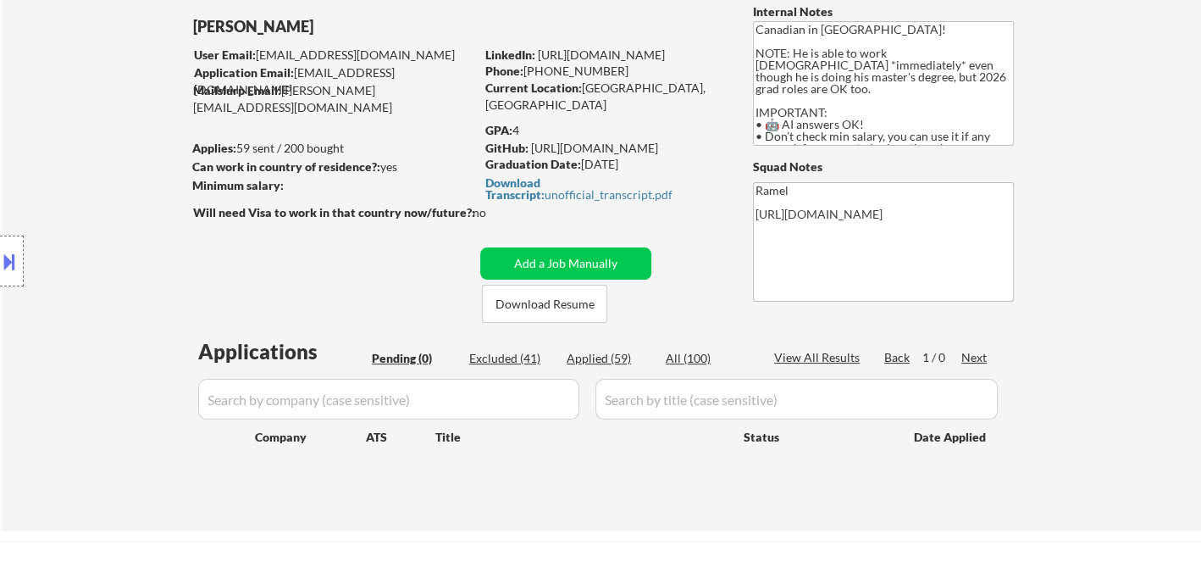
select select ""applied""
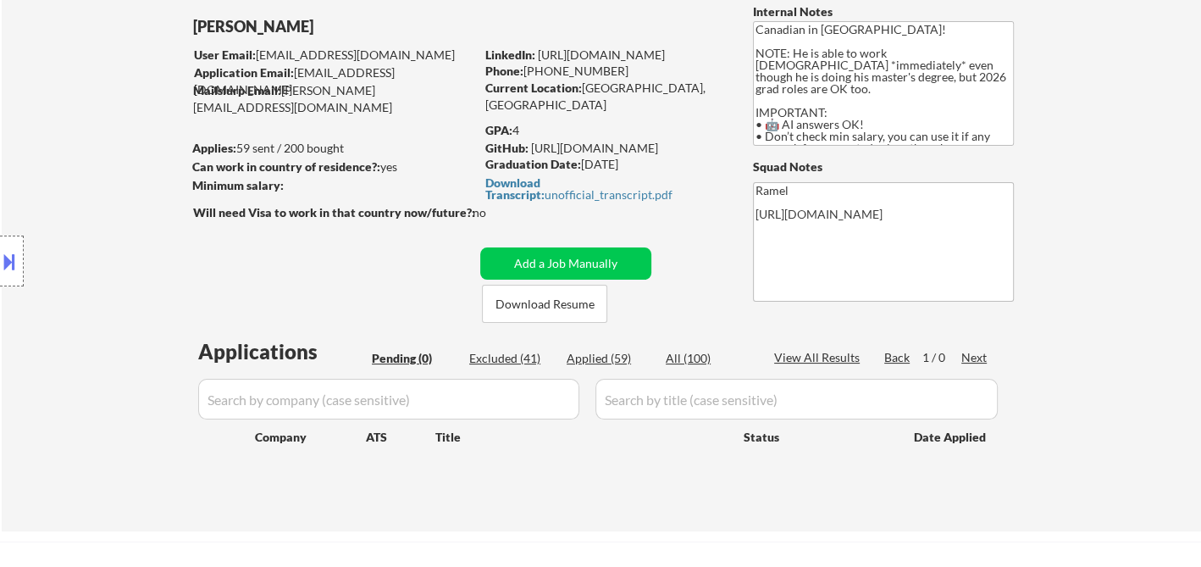
select select ""applied""
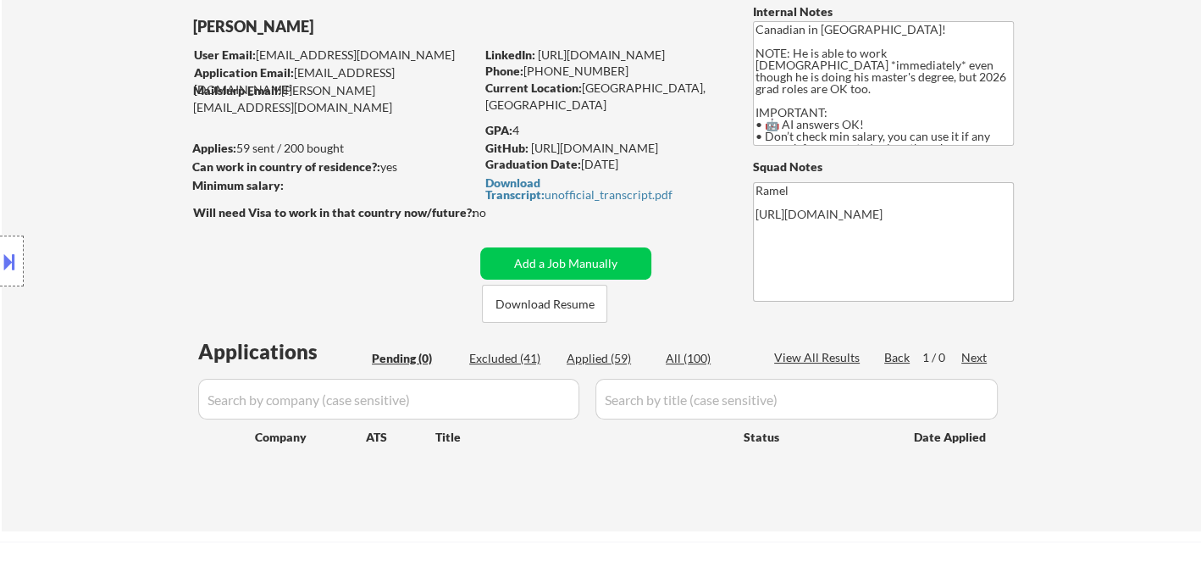
select select ""applied""
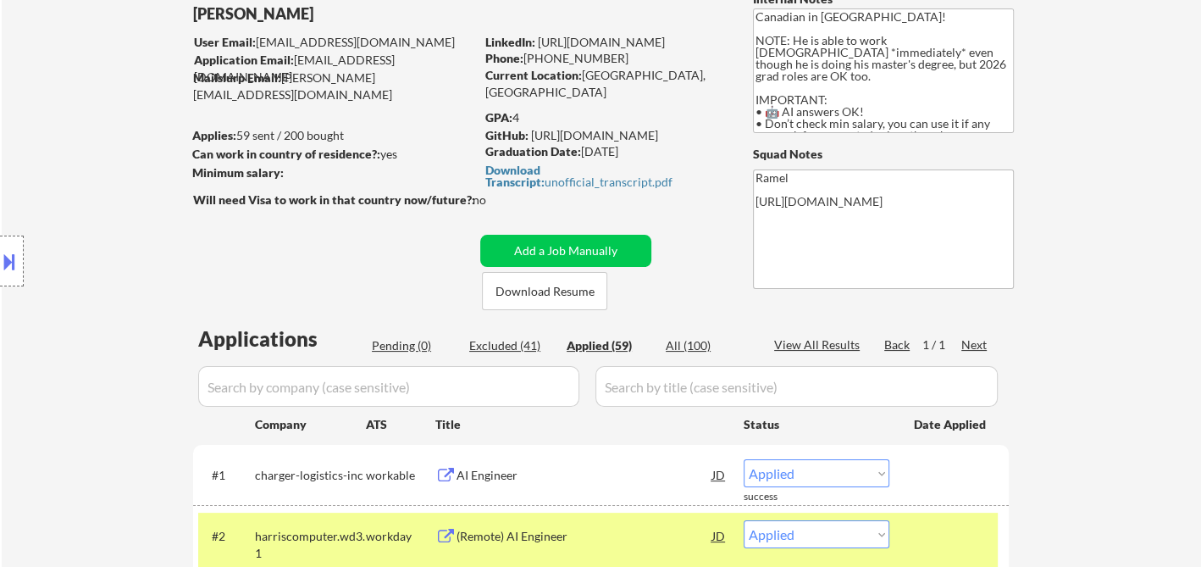
scroll to position [282, 0]
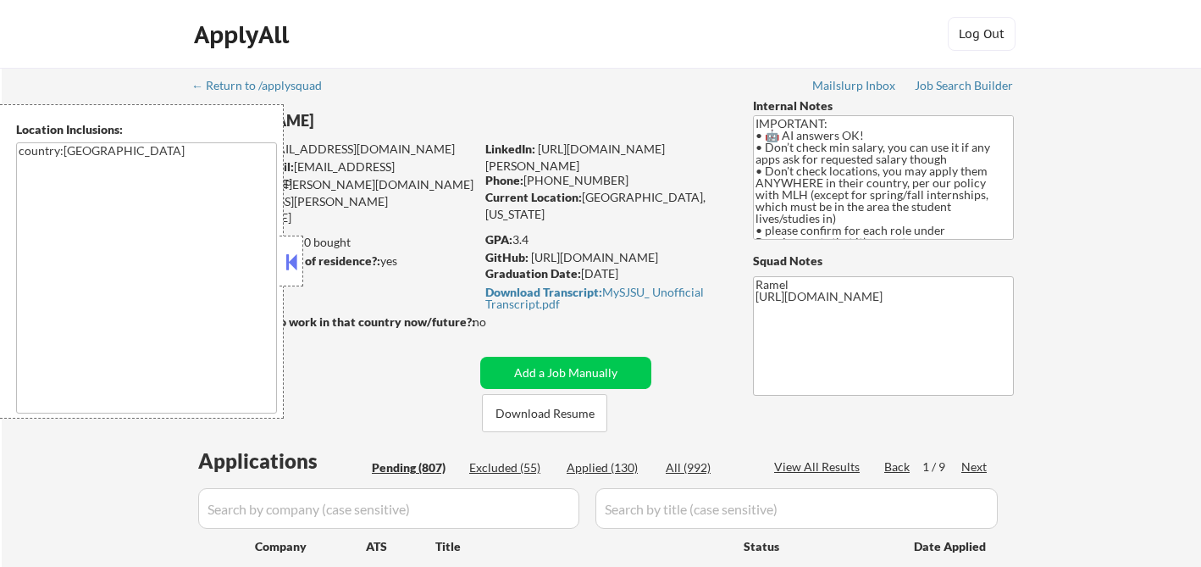
select select ""pending""
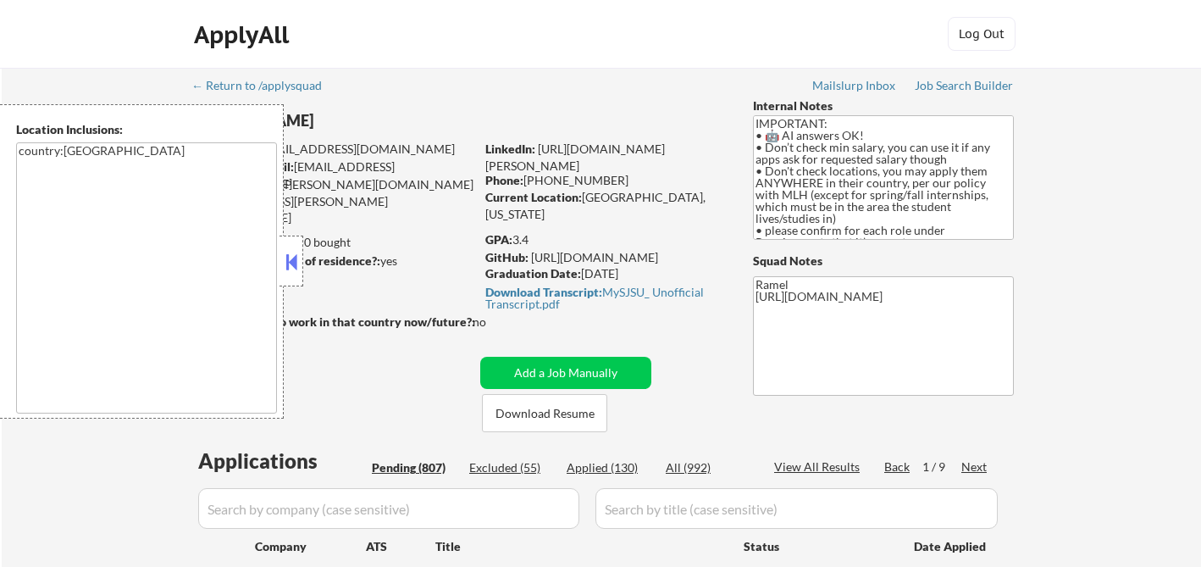
select select ""pending""
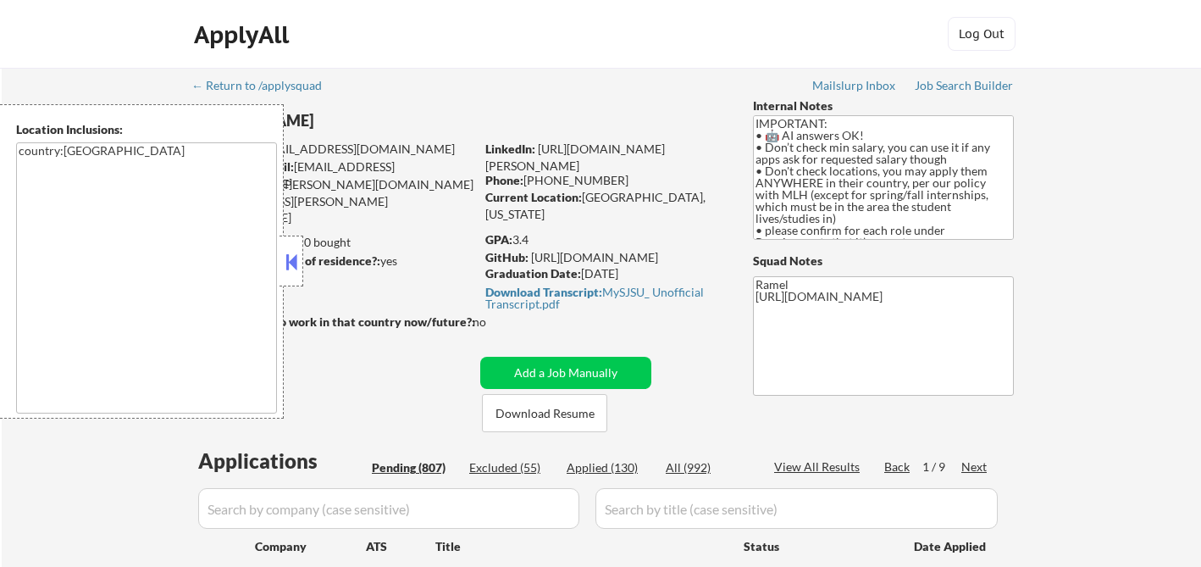
select select ""pending""
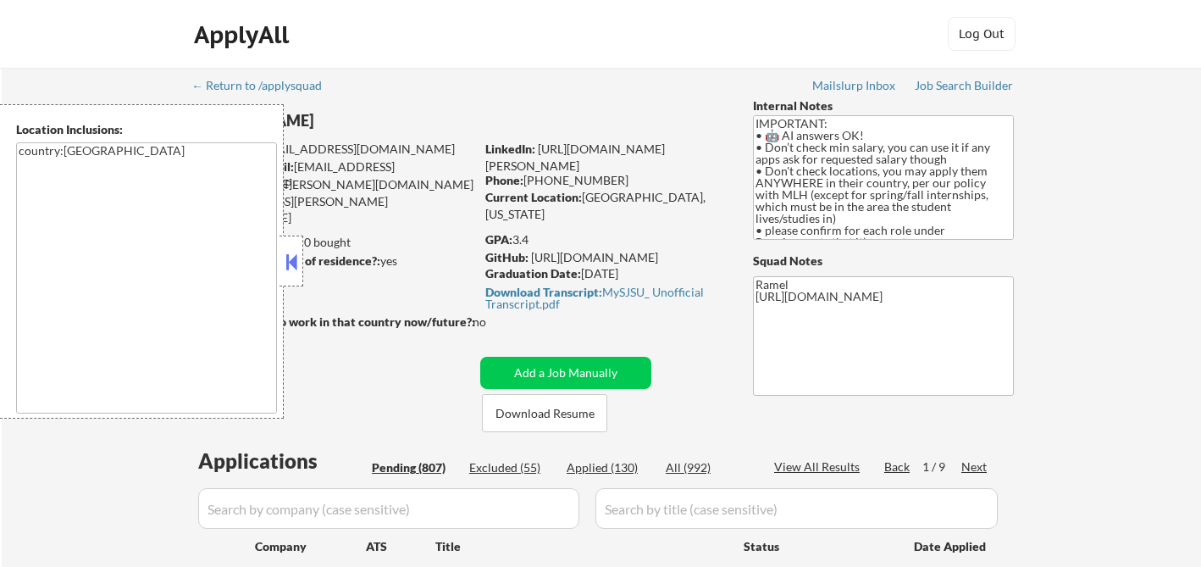
select select ""pending""
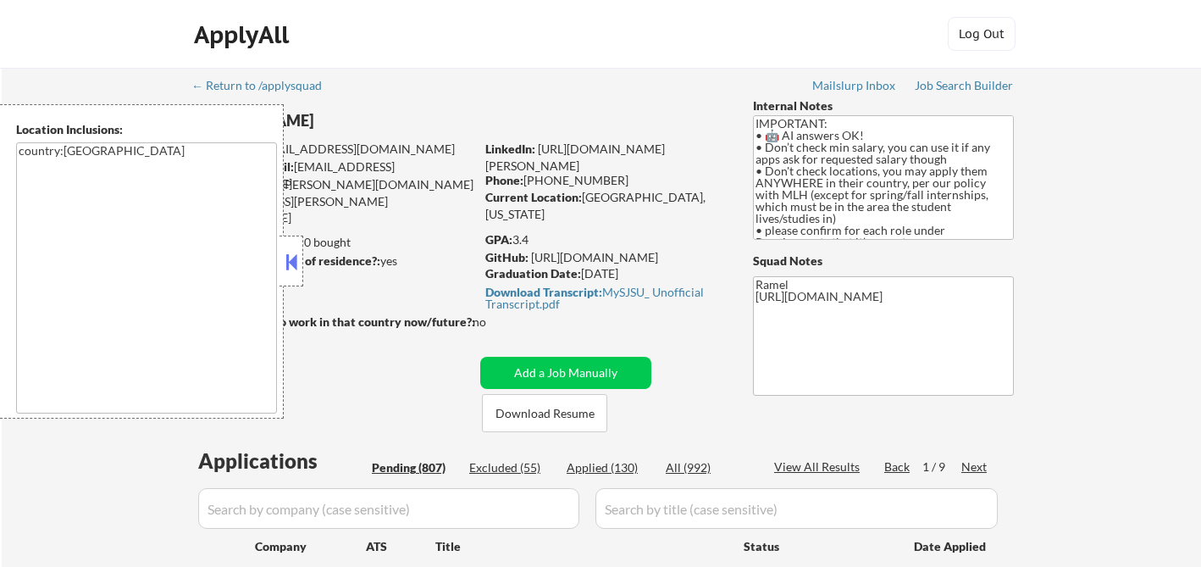
select select ""pending""
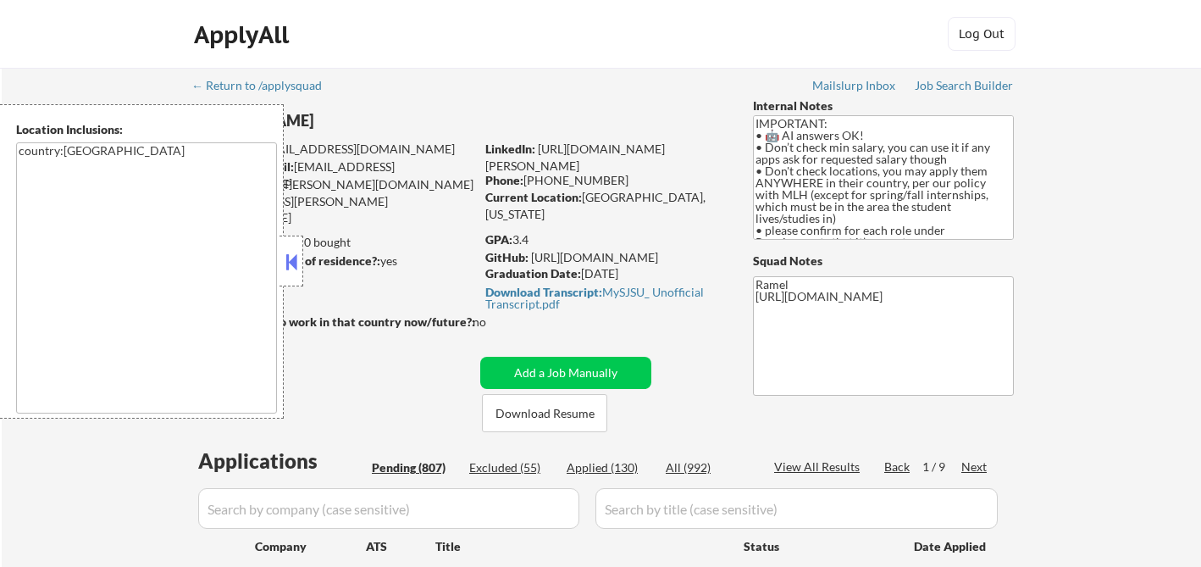
select select ""pending""
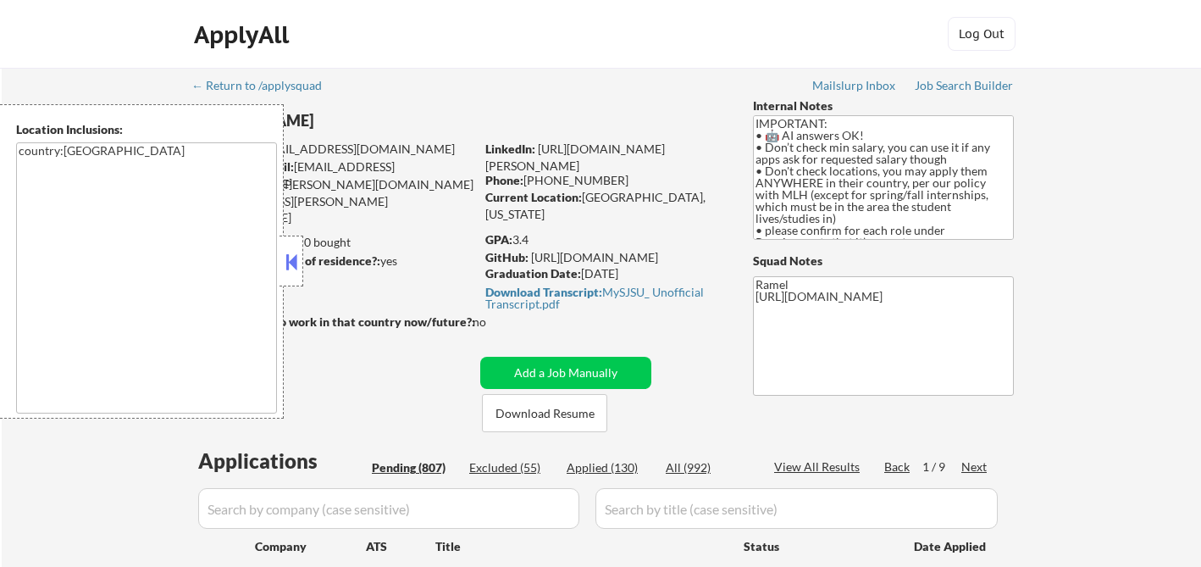
select select ""pending""
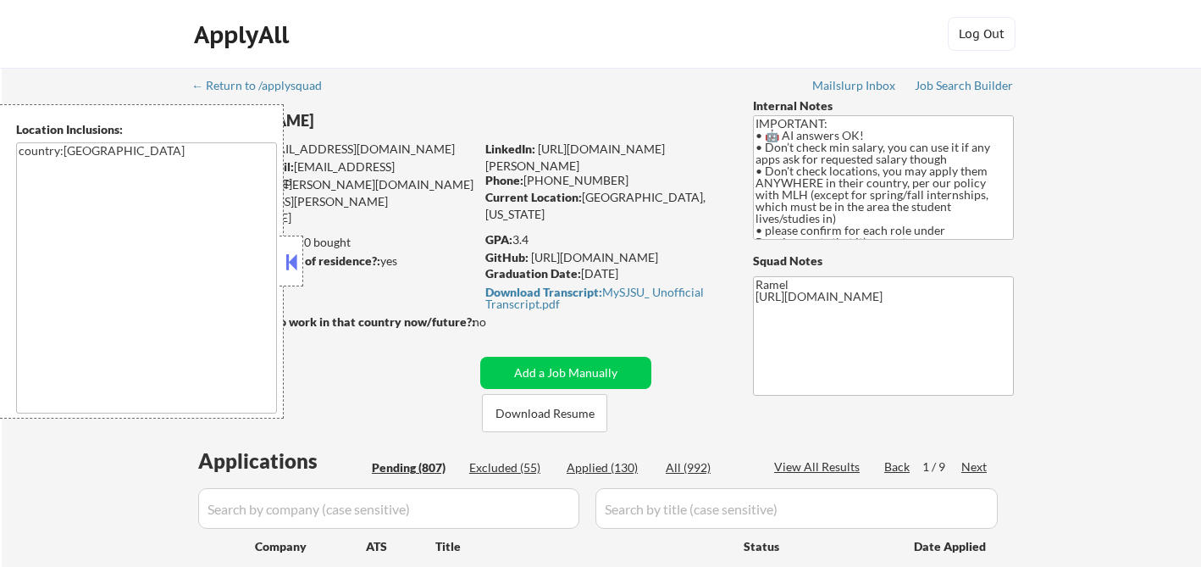
select select ""pending""
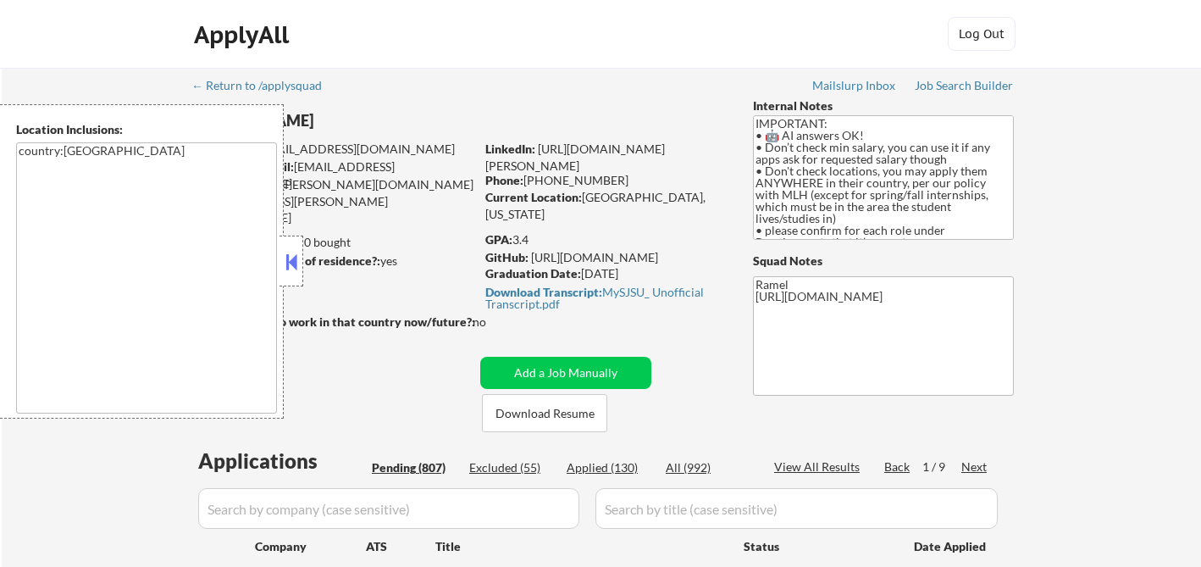
select select ""pending""
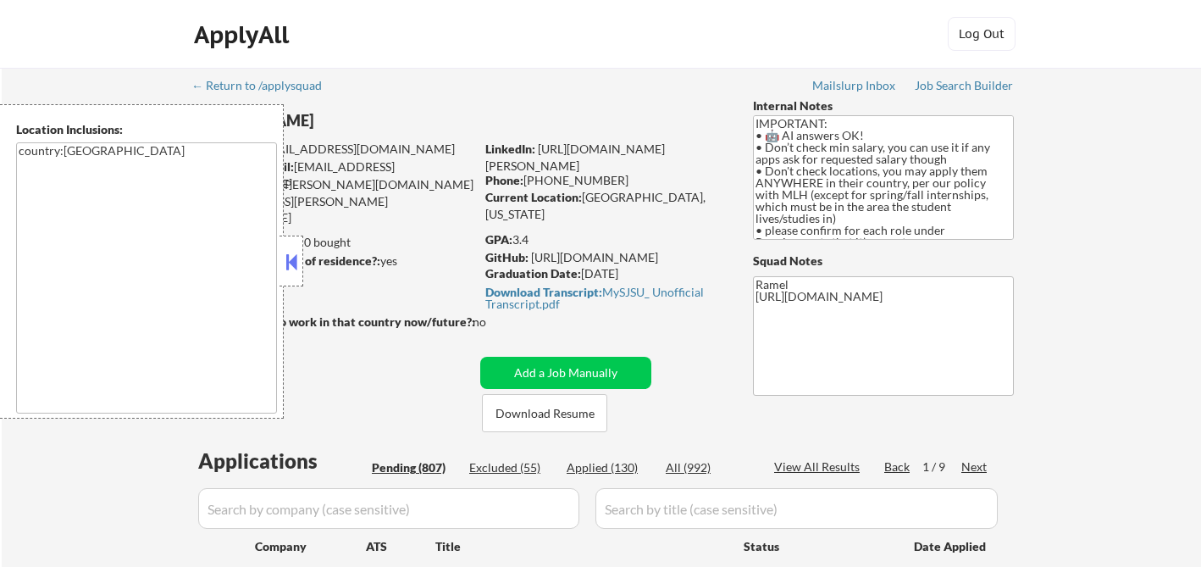
select select ""pending""
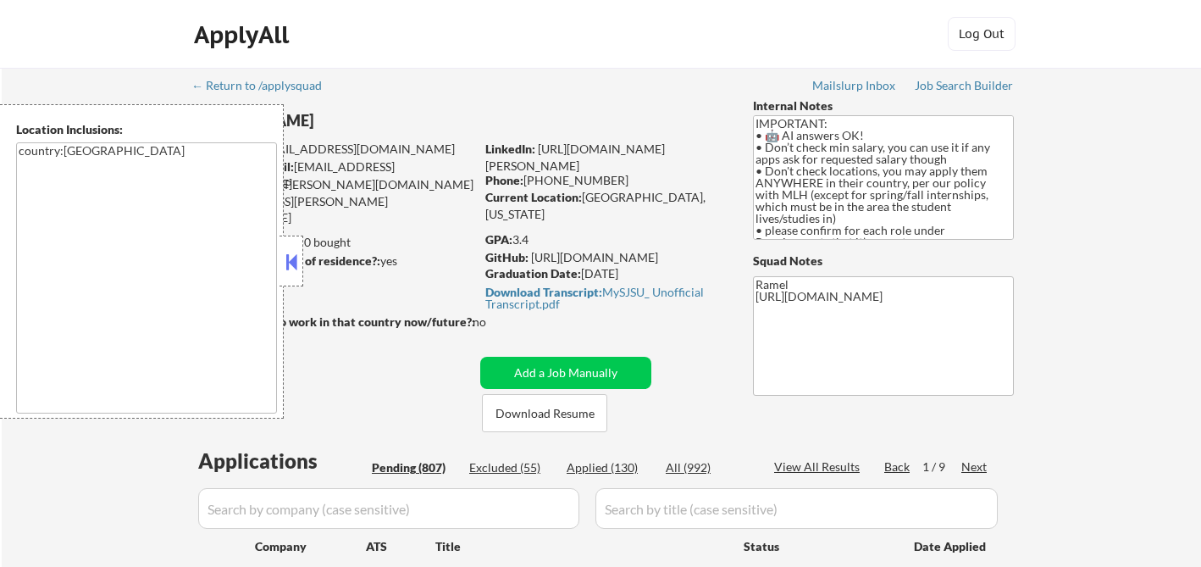
select select ""pending""
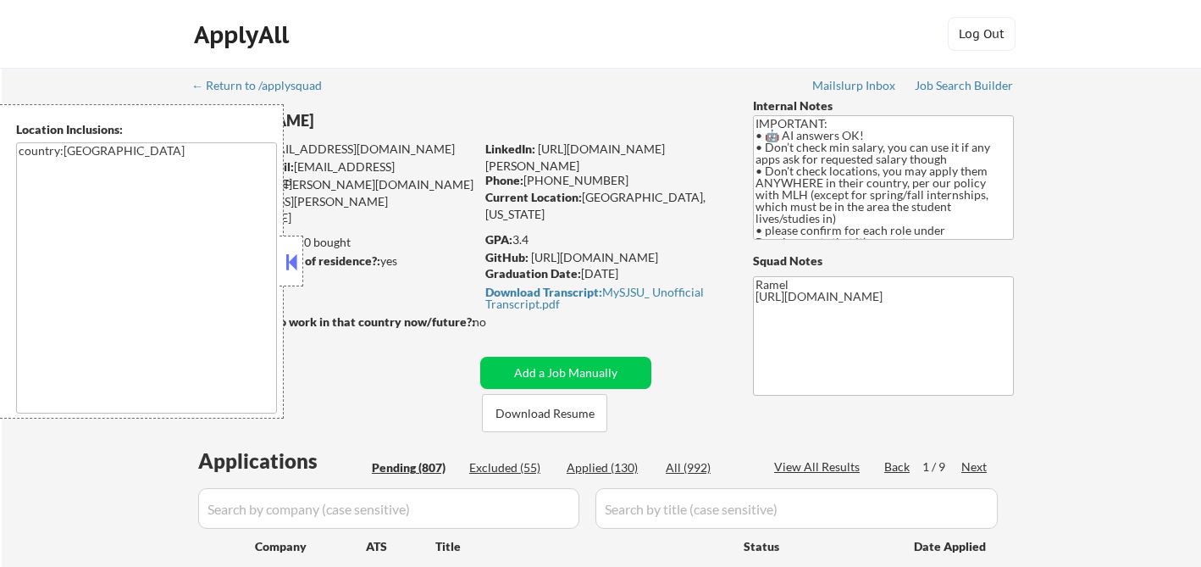
select select ""pending""
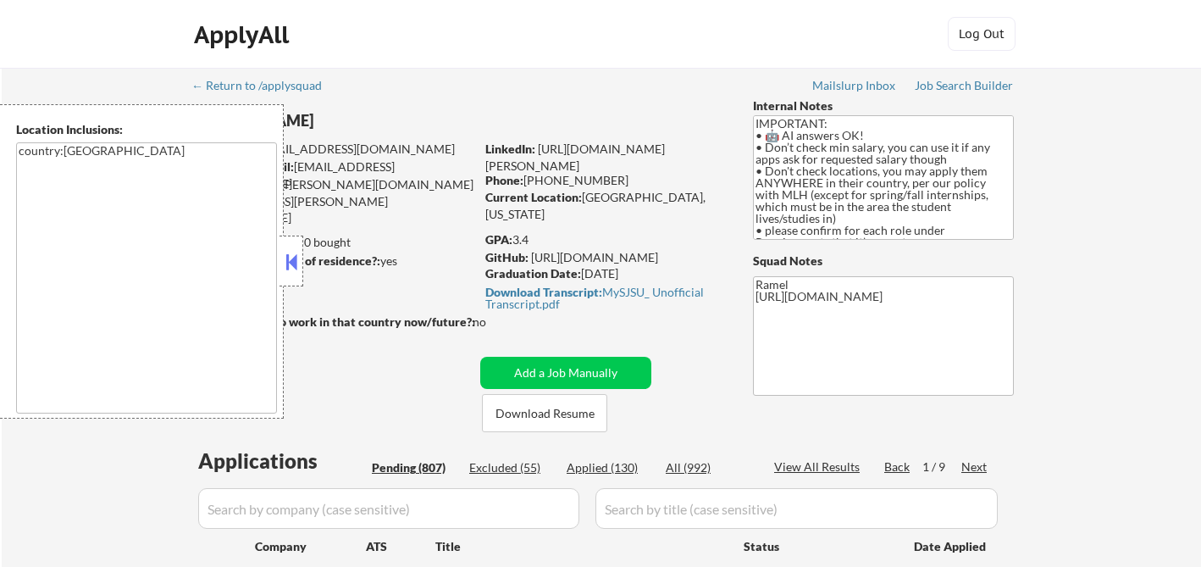
select select ""pending""
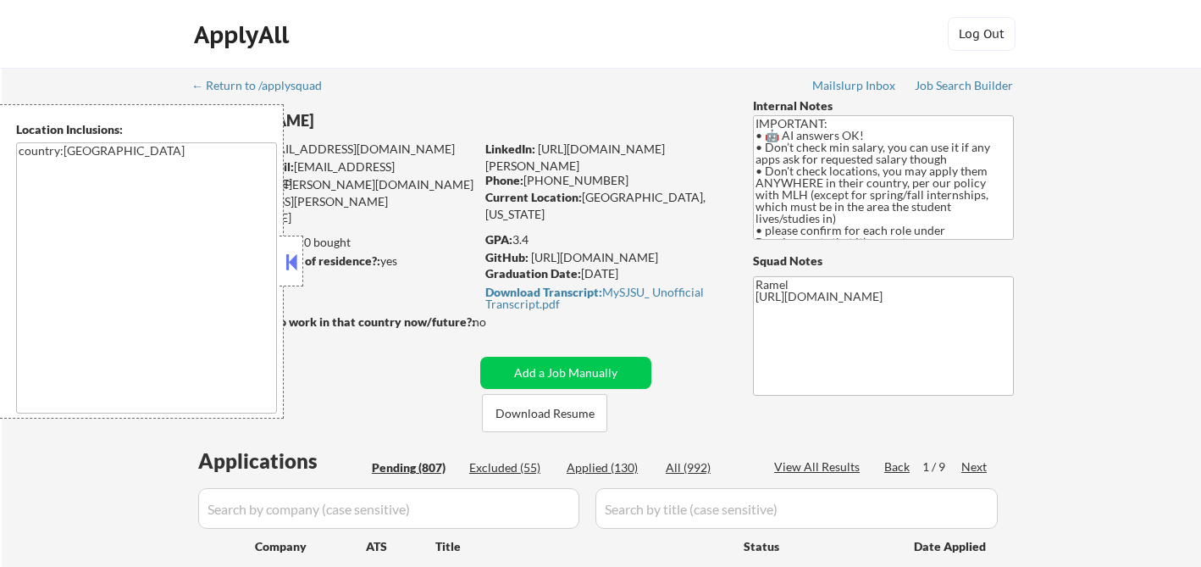
select select ""pending""
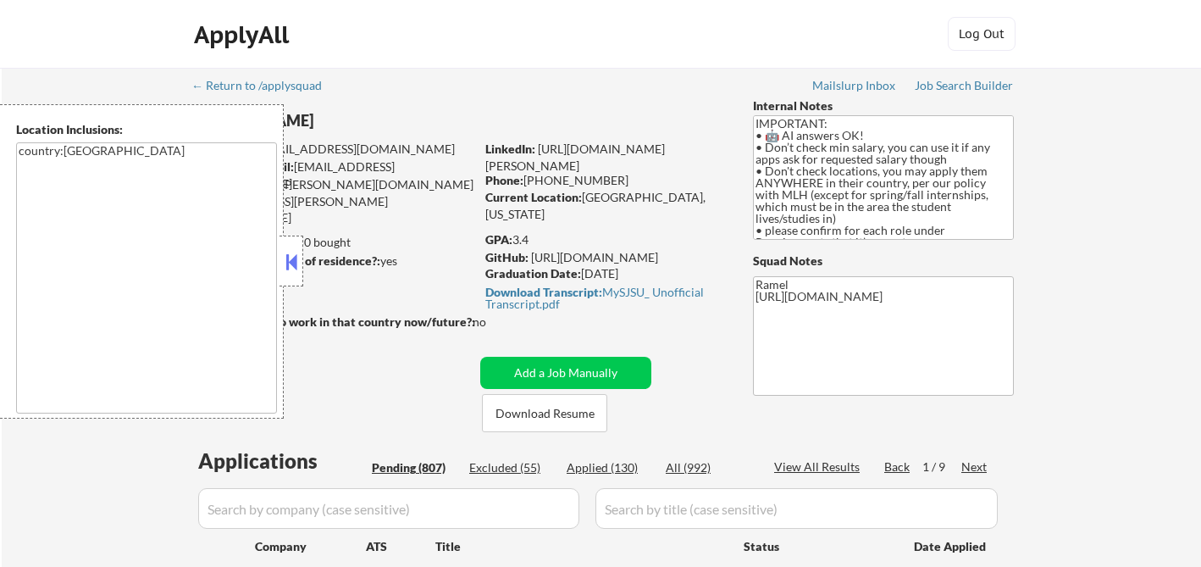
select select ""pending""
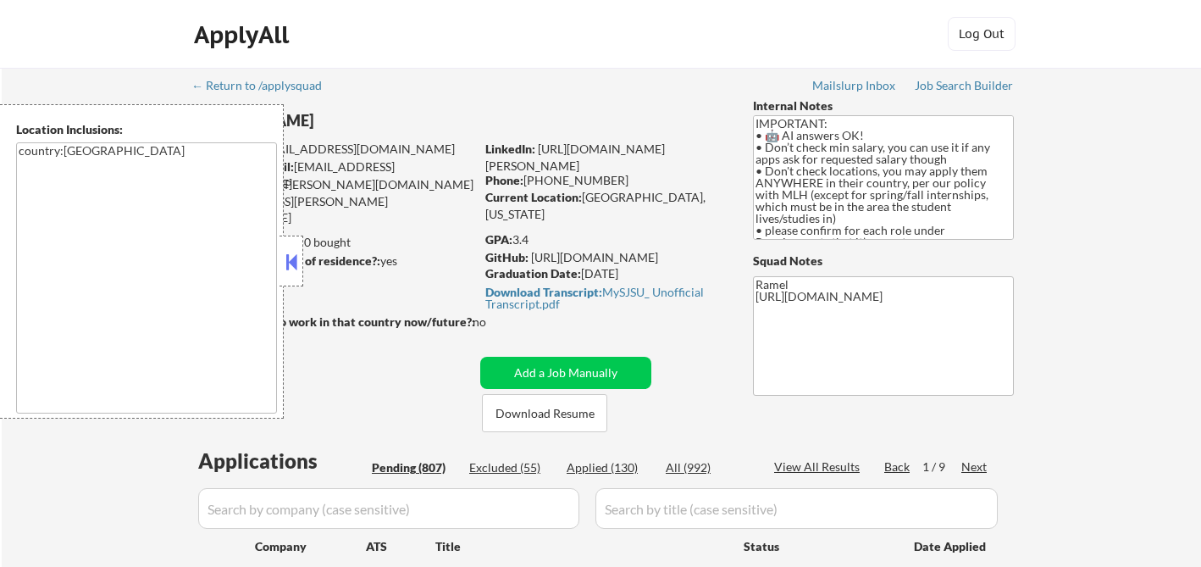
select select ""pending""
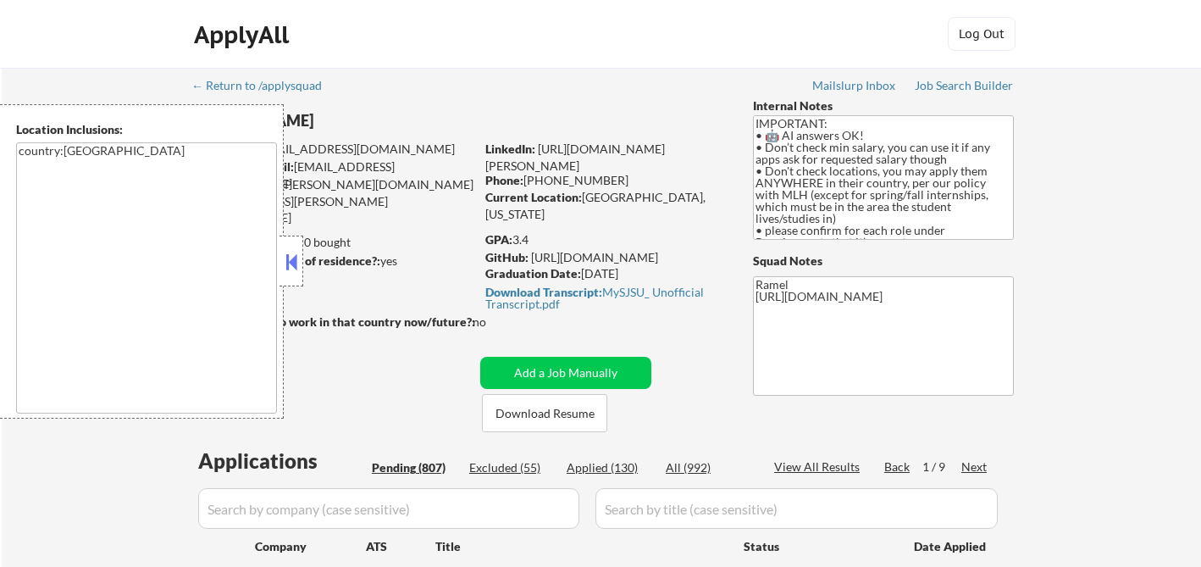
select select ""pending""
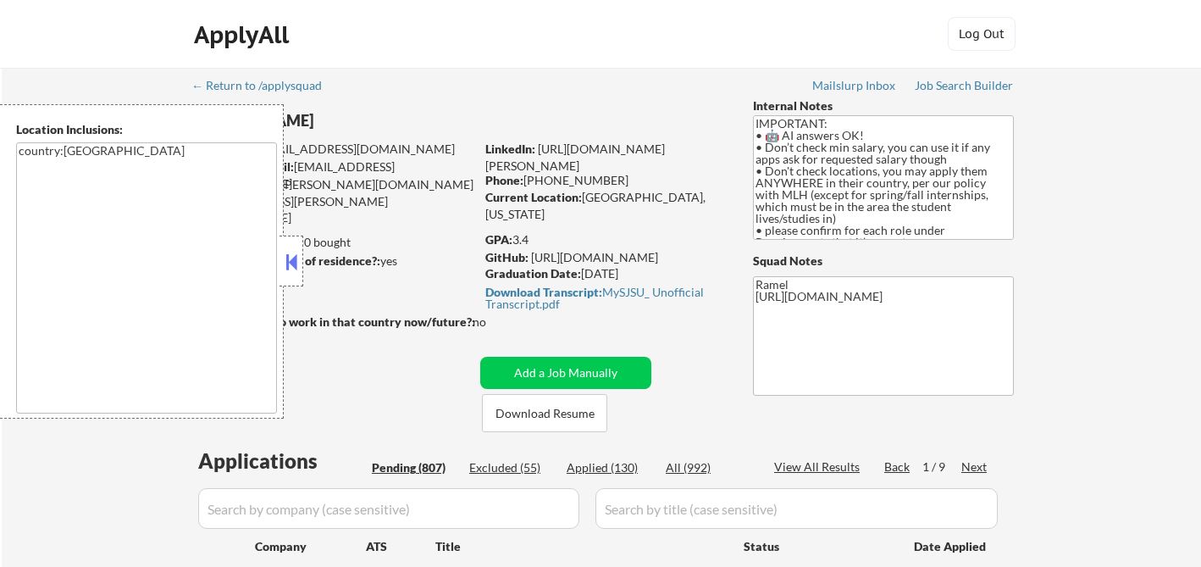
select select ""pending""
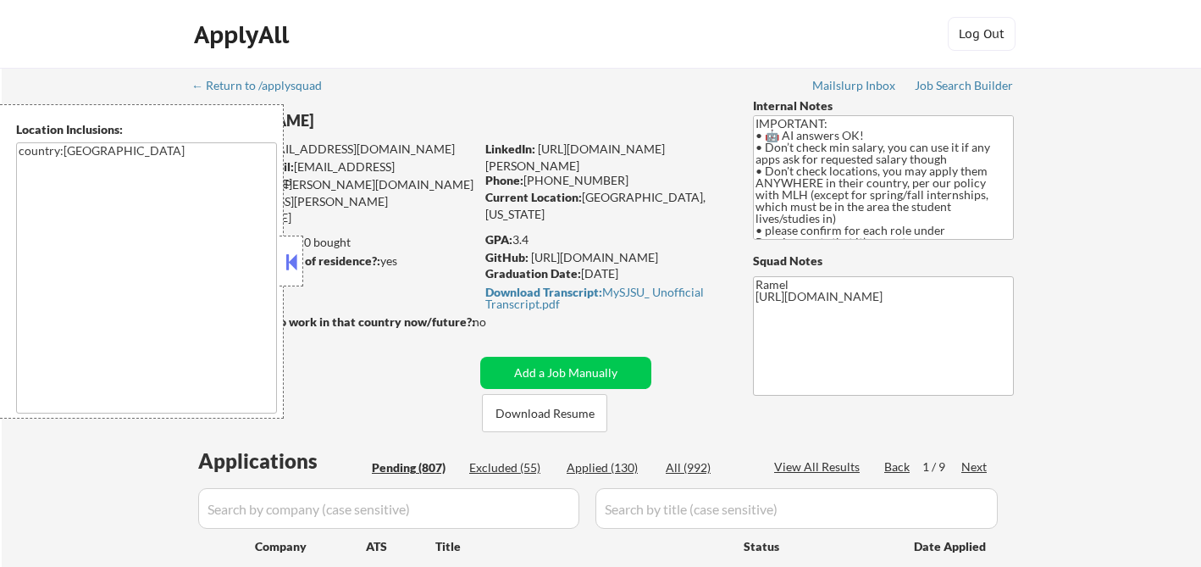
select select ""pending""
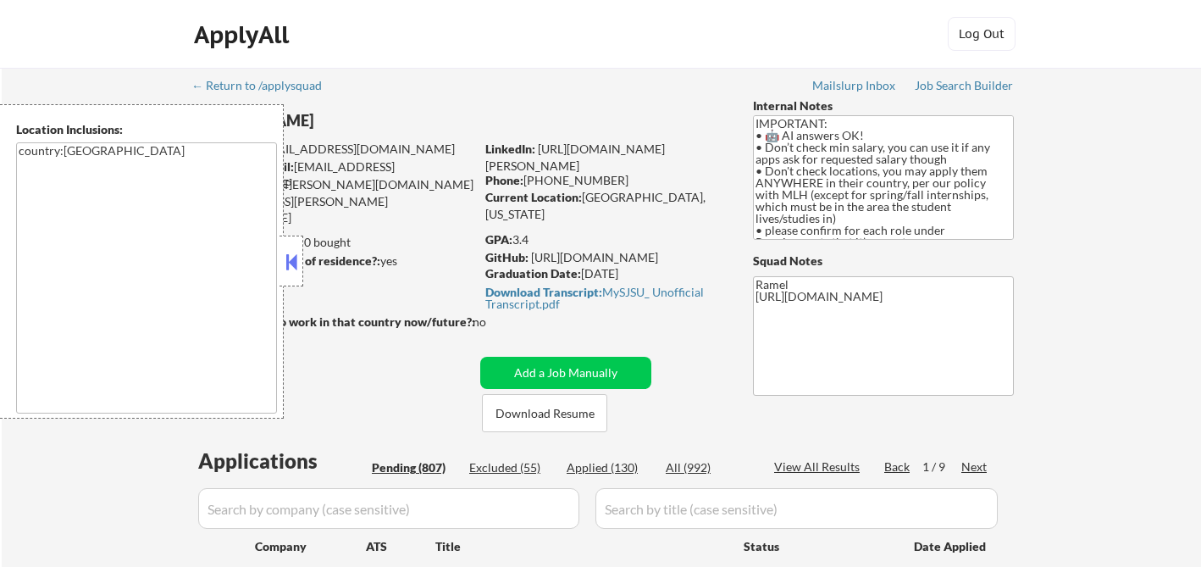
select select ""pending""
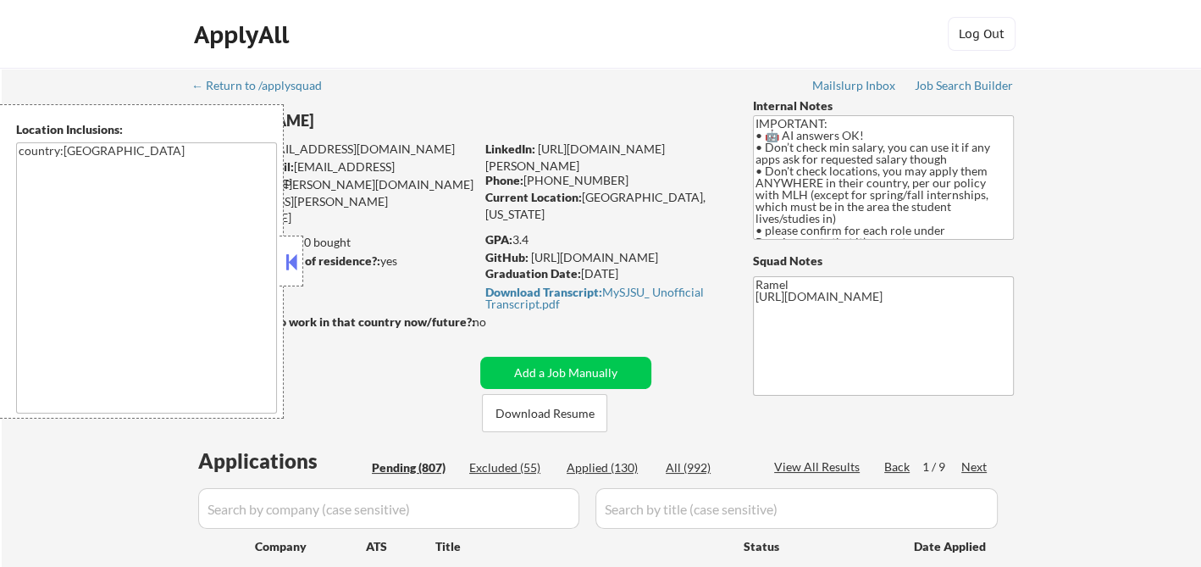
drag, startPoint x: 289, startPoint y: 268, endPoint x: 346, endPoint y: 292, distance: 62.6
click at [289, 266] on button at bounding box center [291, 261] width 19 height 25
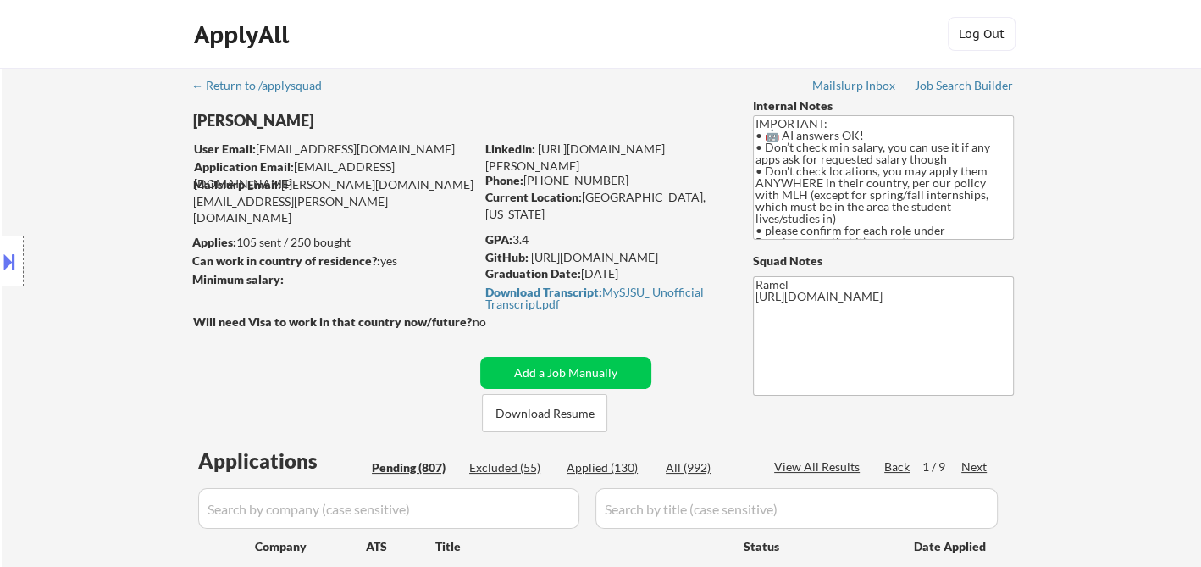
scroll to position [282, 0]
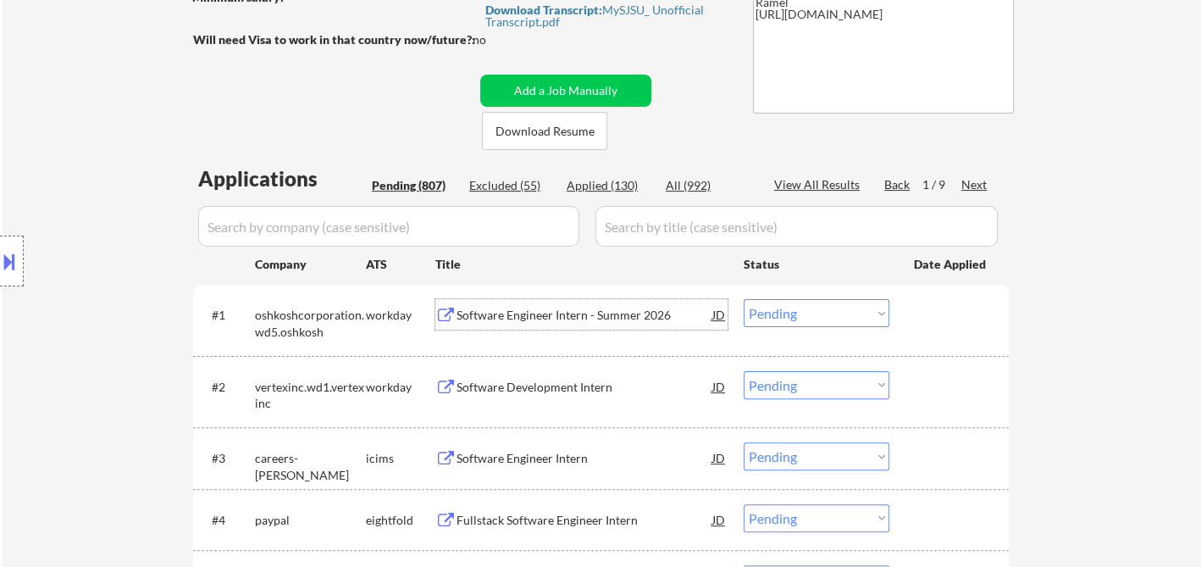
click at [544, 322] on div "Software Engineer Intern - Summer 2026" at bounding box center [585, 315] width 256 height 17
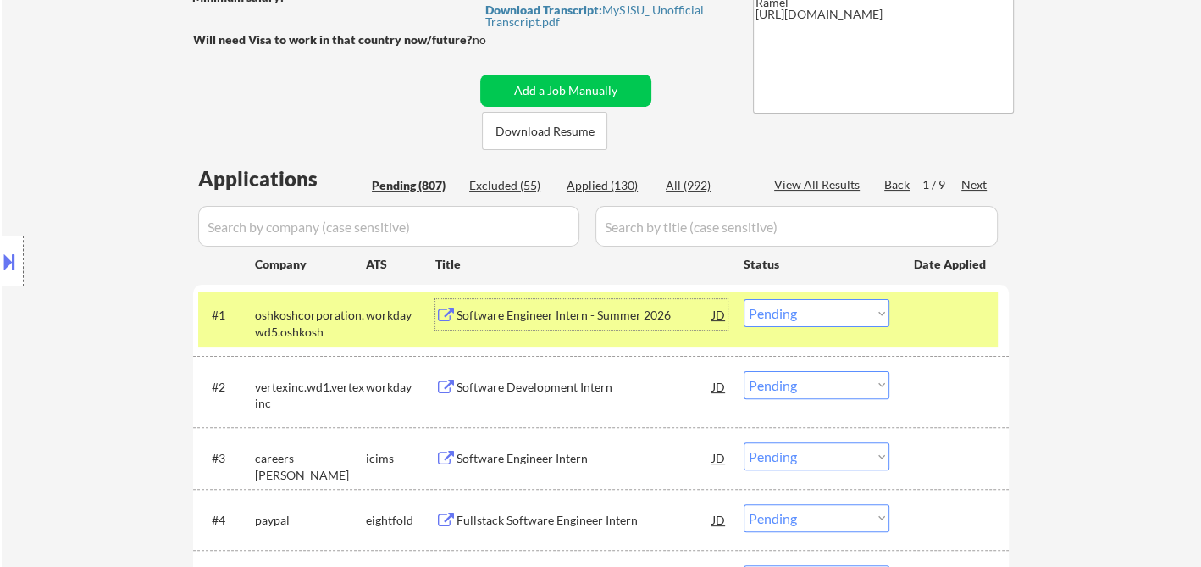
scroll to position [94, 0]
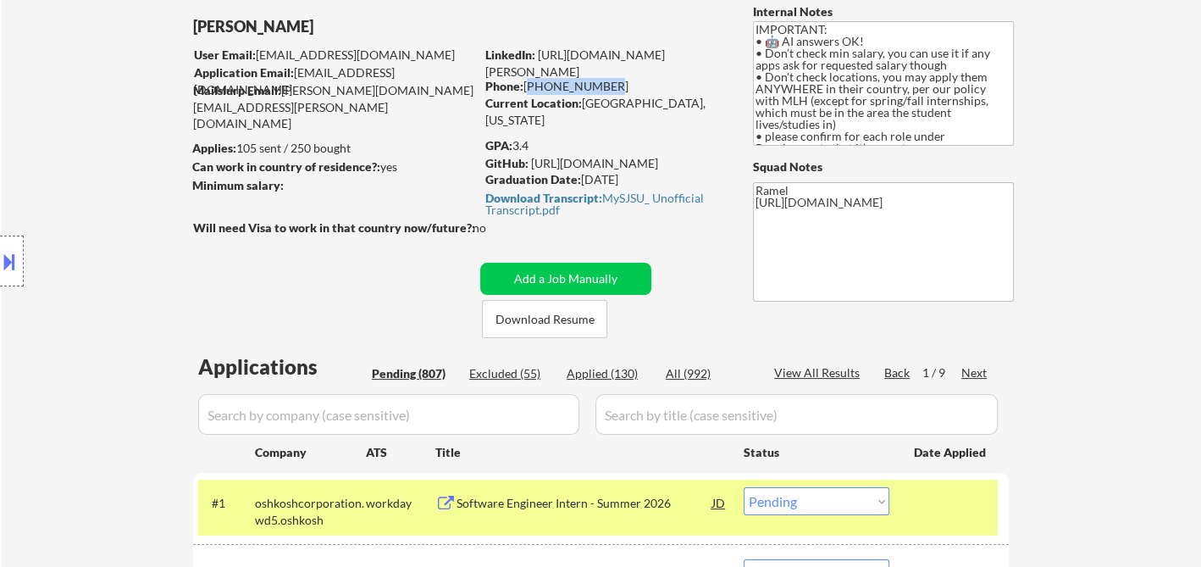
drag, startPoint x: 599, startPoint y: 90, endPoint x: 527, endPoint y: 86, distance: 72.1
click at [527, 86] on div "Phone: [PHONE_NUMBER]" at bounding box center [605, 86] width 240 height 17
copy div "[PHONE_NUMBER]"
click at [572, 502] on div "Software Engineer Intern - Summer 2026" at bounding box center [585, 503] width 256 height 17
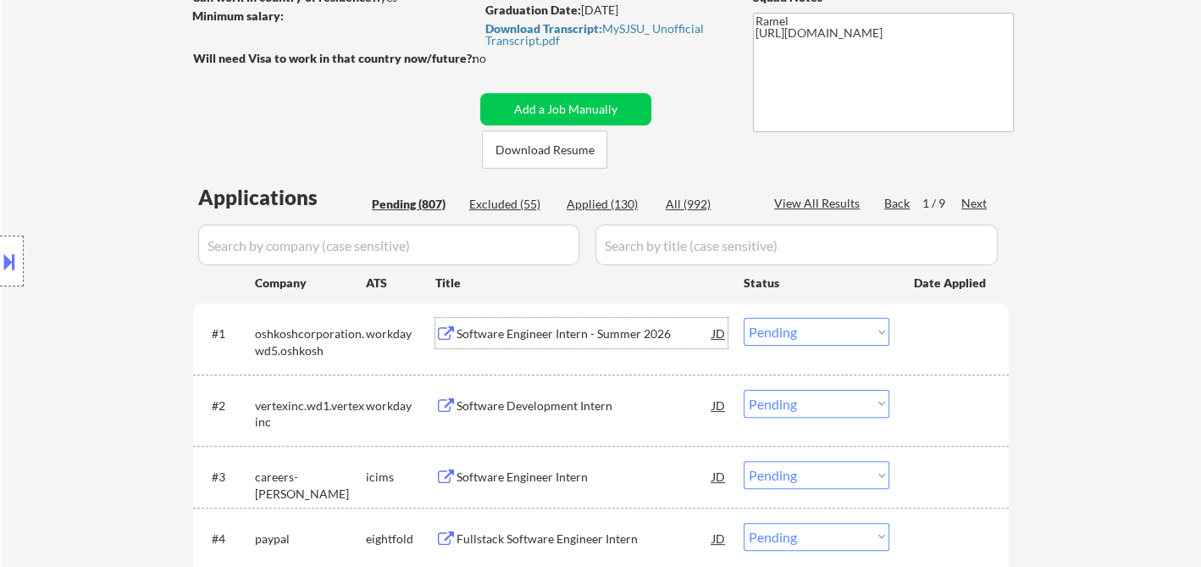
scroll to position [282, 0]
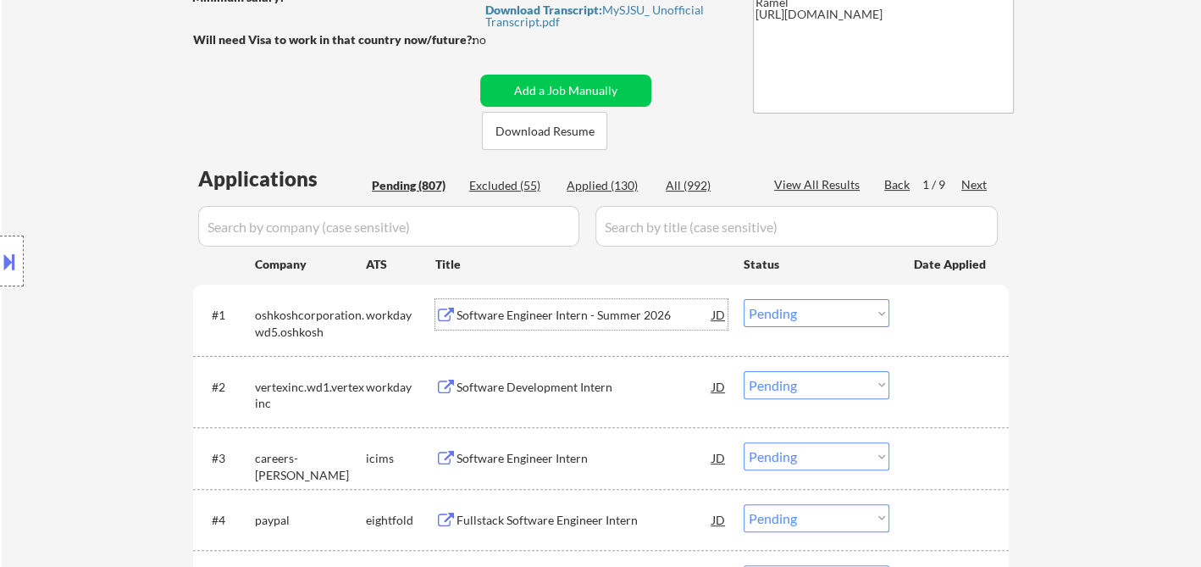
drag, startPoint x: 794, startPoint y: 304, endPoint x: 804, endPoint y: 324, distance: 22.7
click at [794, 304] on select "Choose an option... Pending Applied Excluded (Questions) Excluded (Expired) Exc…" at bounding box center [817, 313] width 146 height 28
click at [744, 299] on select "Choose an option... Pending Applied Excluded (Questions) Excluded (Expired) Exc…" at bounding box center [817, 313] width 146 height 28
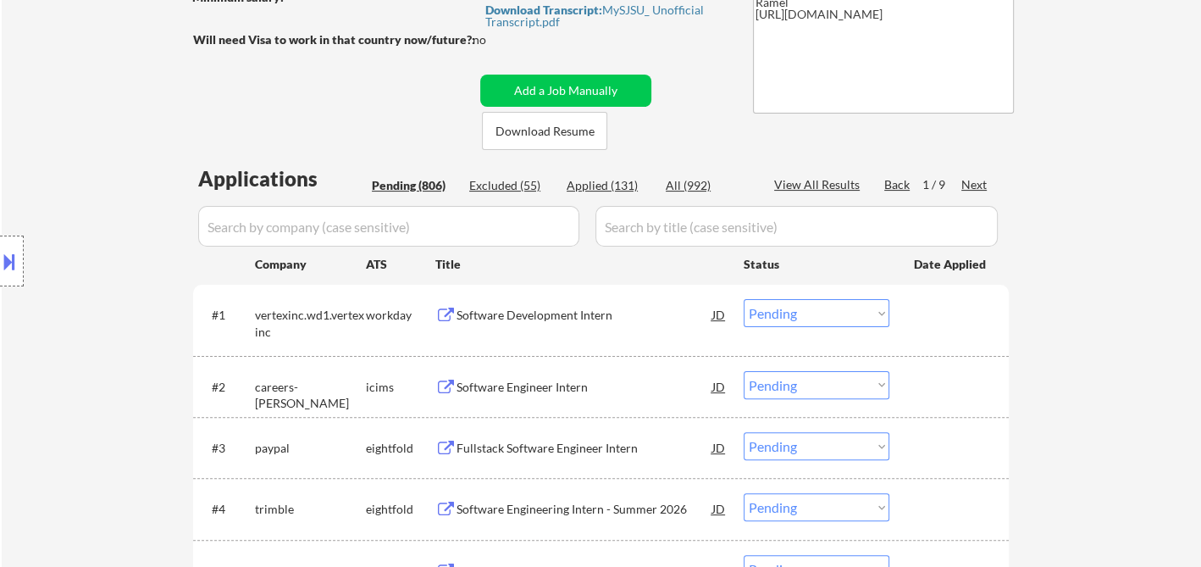
click at [562, 318] on div "Software Development Intern" at bounding box center [585, 315] width 256 height 17
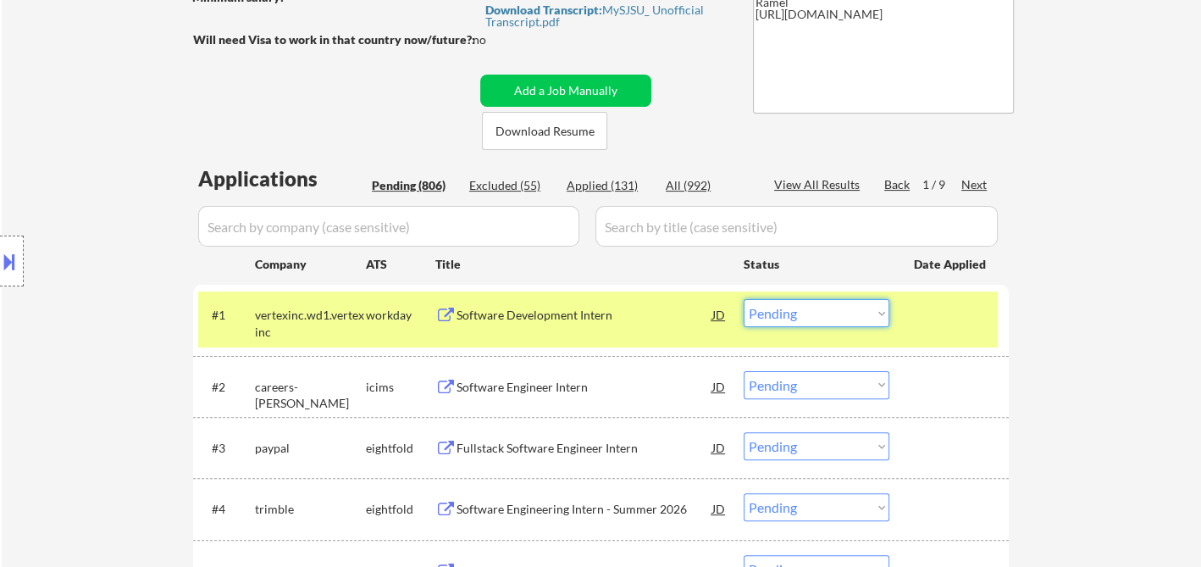
click at [808, 319] on select "Choose an option... Pending Applied Excluded (Questions) Excluded (Expired) Exc…" at bounding box center [817, 313] width 146 height 28
click at [744, 299] on select "Choose an option... Pending Applied Excluded (Questions) Excluded (Expired) Exc…" at bounding box center [817, 313] width 146 height 28
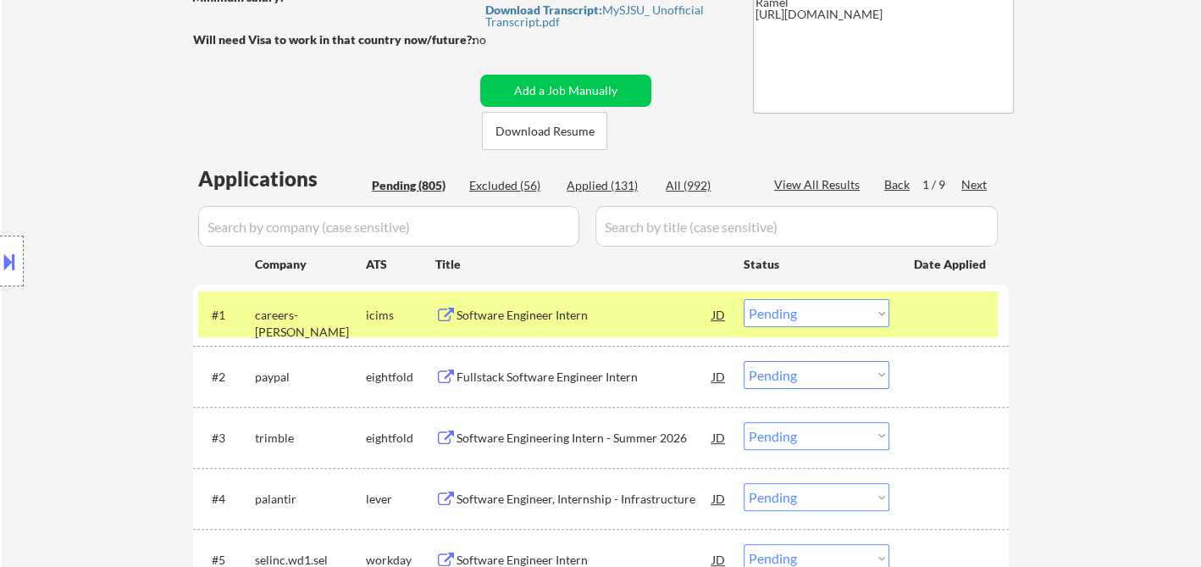
click at [595, 320] on div "Software Engineer Intern" at bounding box center [585, 315] width 256 height 17
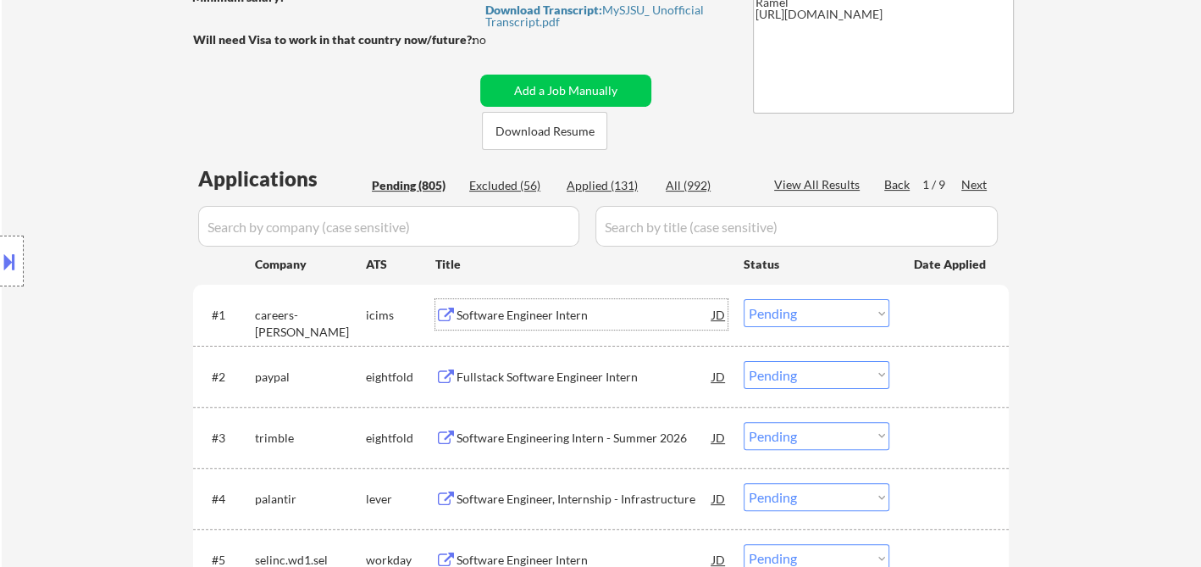
drag, startPoint x: 806, startPoint y: 312, endPoint x: 806, endPoint y: 324, distance: 11.9
click at [806, 312] on select "Choose an option... Pending Applied Excluded (Questions) Excluded (Expired) Exc…" at bounding box center [817, 313] width 146 height 28
click at [744, 299] on select "Choose an option... Pending Applied Excluded (Questions) Excluded (Expired) Exc…" at bounding box center [817, 313] width 146 height 28
click at [613, 382] on div "Fullstack Software Engineer Intern" at bounding box center [585, 376] width 256 height 17
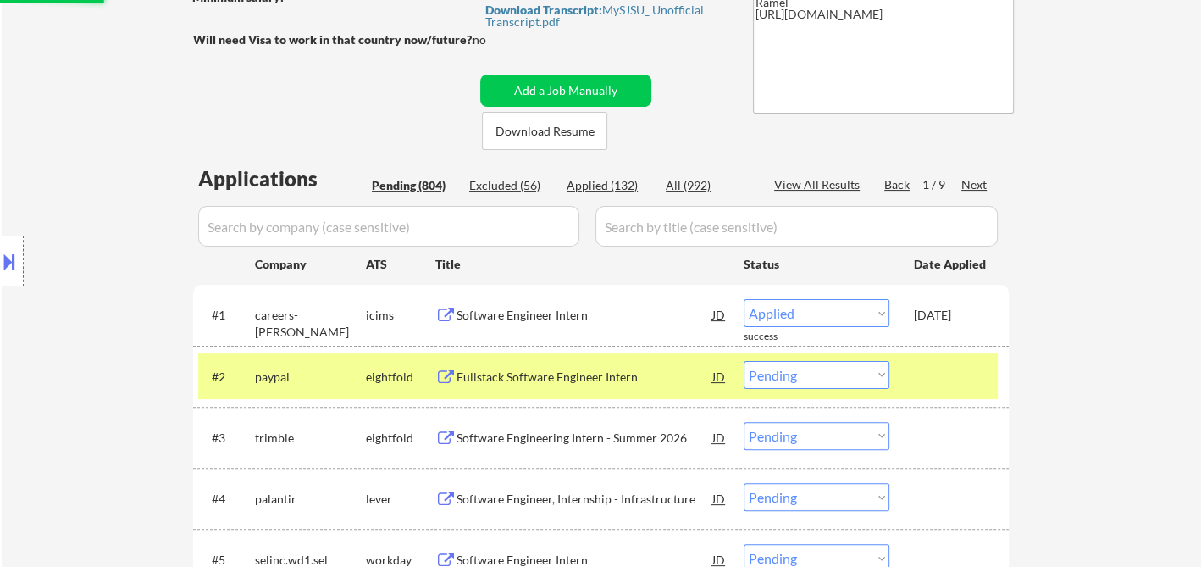
select select ""pending""
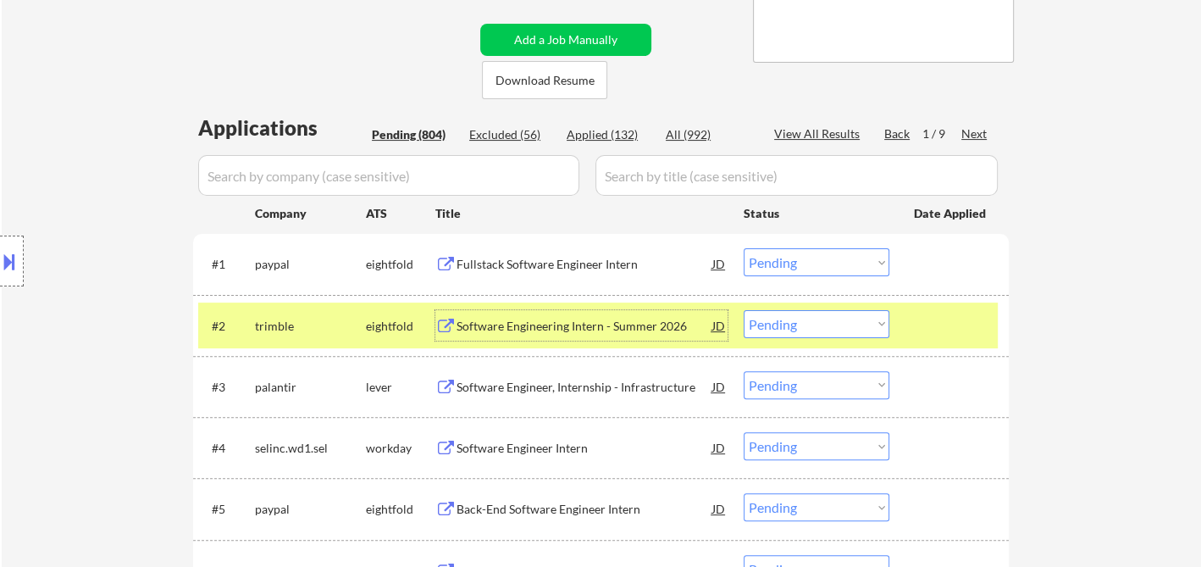
scroll to position [376, 0]
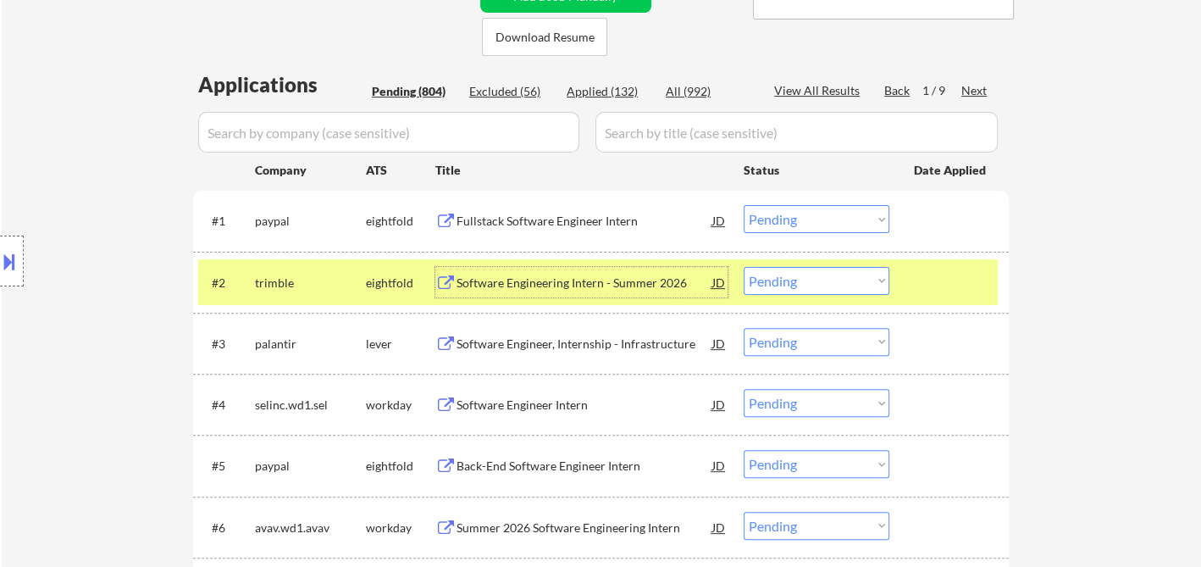
click at [546, 406] on div "Software Engineer Intern" at bounding box center [585, 404] width 256 height 17
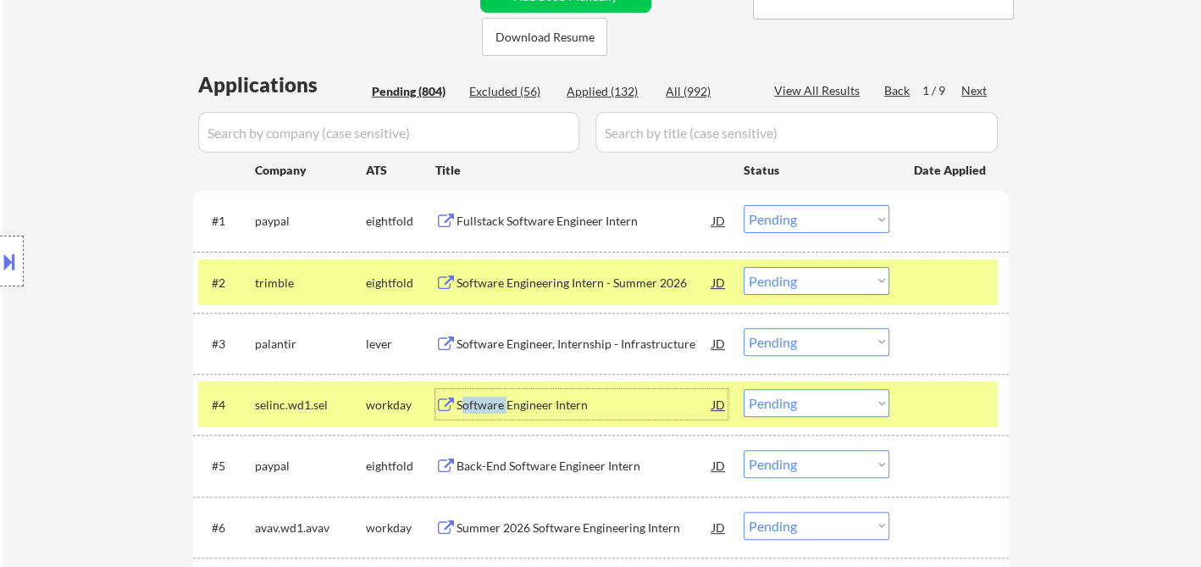
drag, startPoint x: 508, startPoint y: 405, endPoint x: 460, endPoint y: 406, distance: 48.3
click at [460, 406] on div "Software Engineer Intern" at bounding box center [585, 404] width 256 height 17
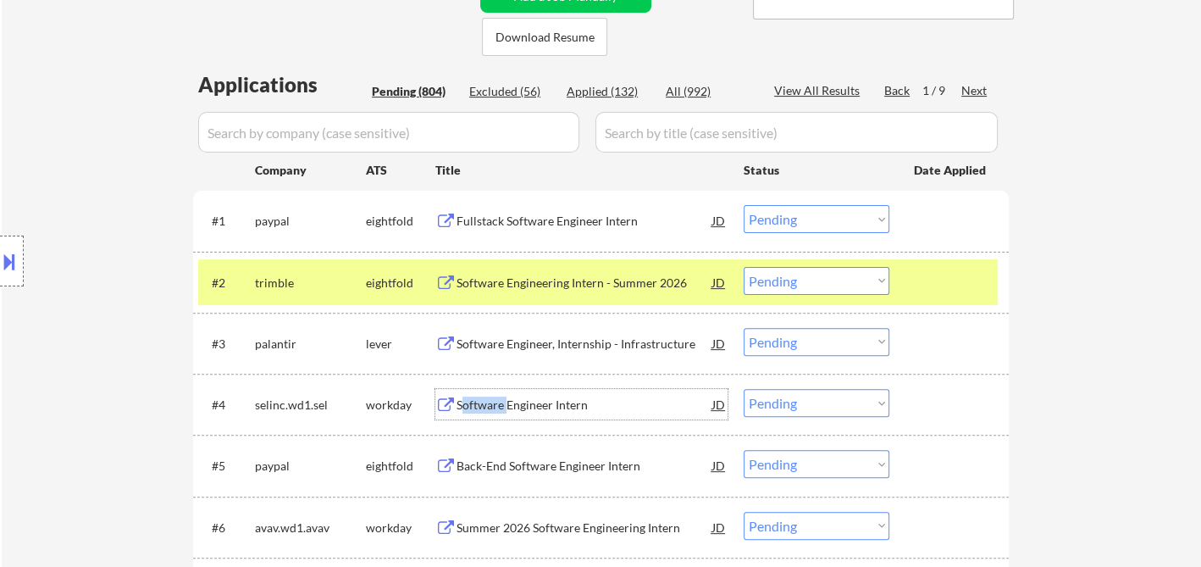
click at [780, 400] on select "Choose an option... Pending Applied Excluded (Questions) Excluded (Expired) Exc…" at bounding box center [817, 403] width 146 height 28
click at [744, 389] on select "Choose an option... Pending Applied Excluded (Questions) Excluded (Expired) Exc…" at bounding box center [817, 403] width 146 height 28
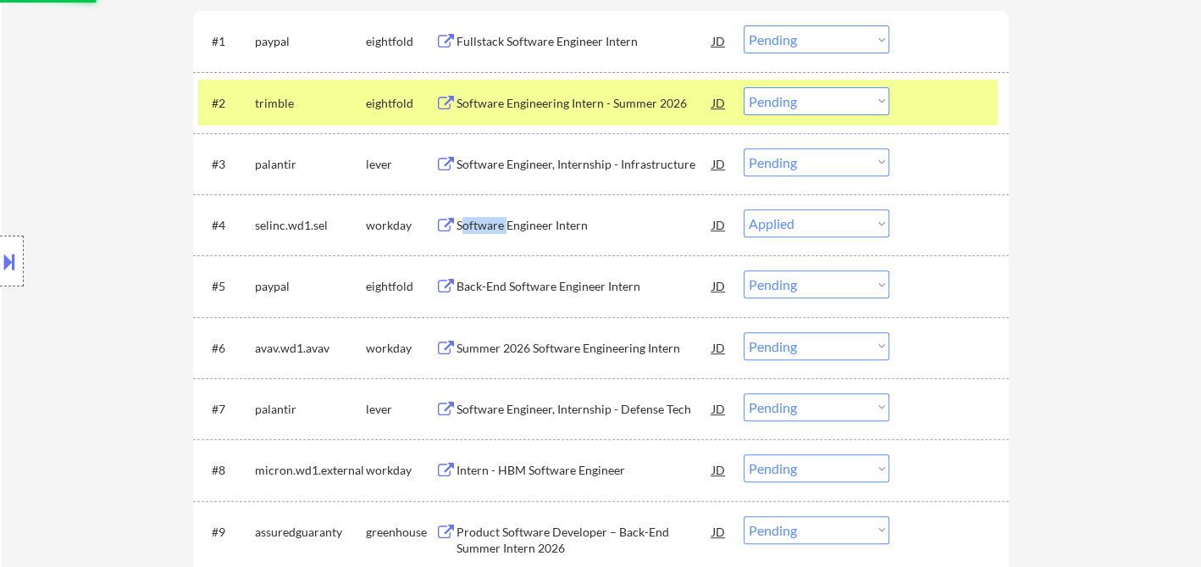
scroll to position [658, 0]
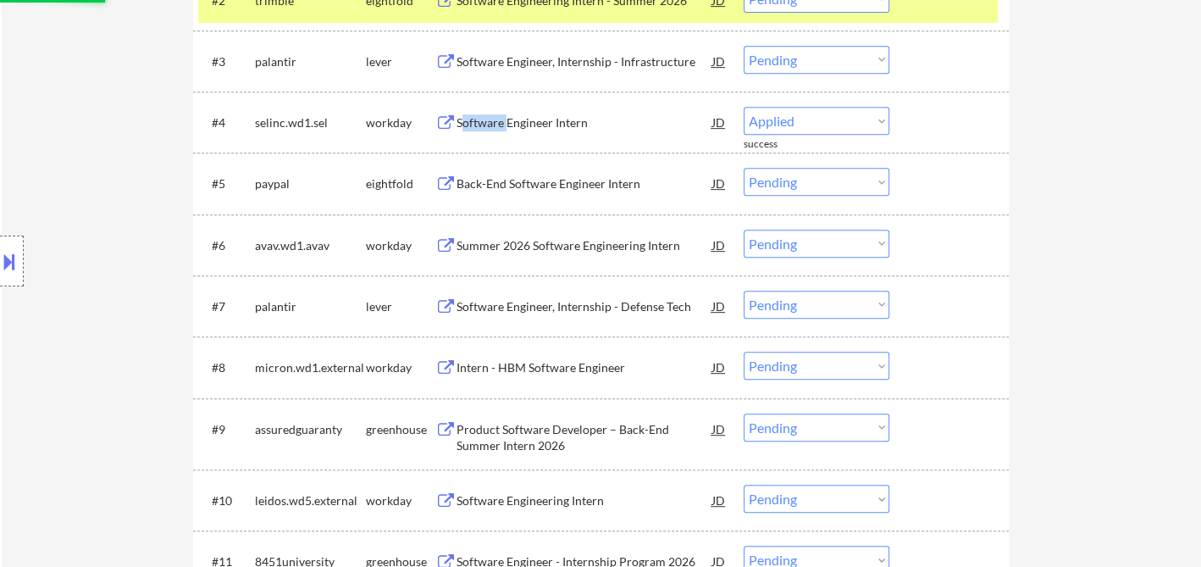
select select ""pending""
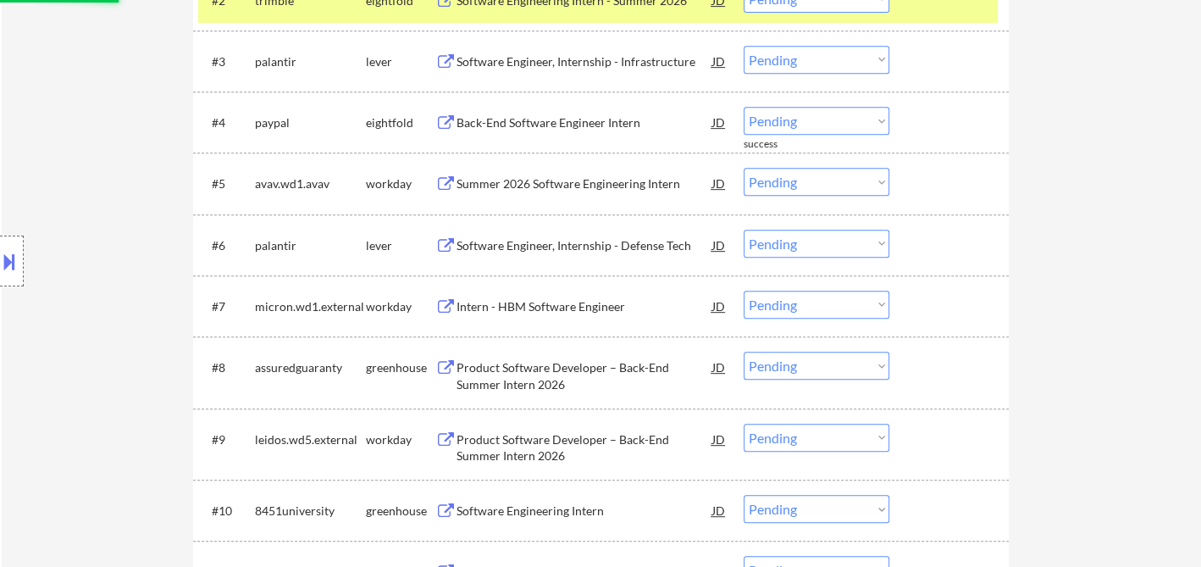
click at [559, 244] on div "Software Engineer, Internship - Defense Tech" at bounding box center [585, 245] width 256 height 17
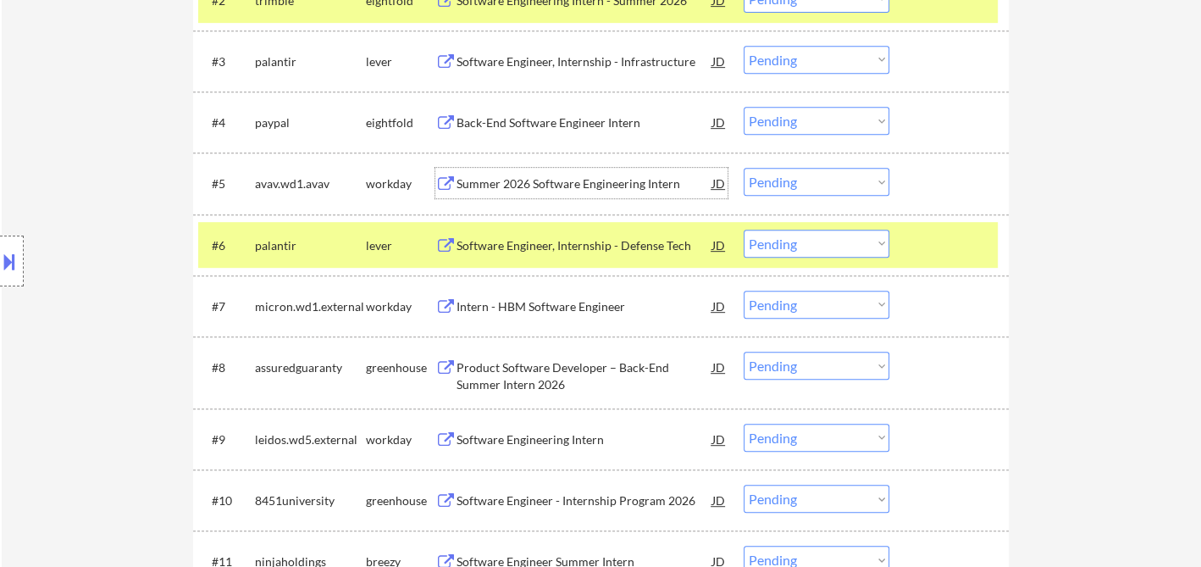
click at [508, 188] on div "Summer 2026 Software Engineering Intern" at bounding box center [585, 183] width 256 height 17
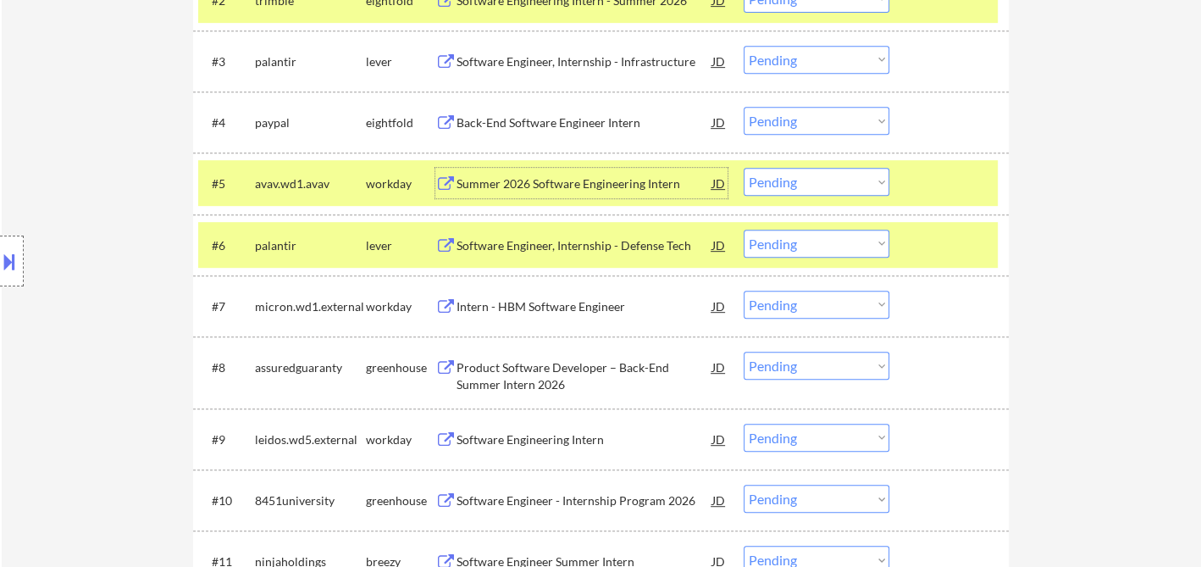
click at [551, 307] on div "Intern - HBM Software Engineer" at bounding box center [585, 306] width 256 height 17
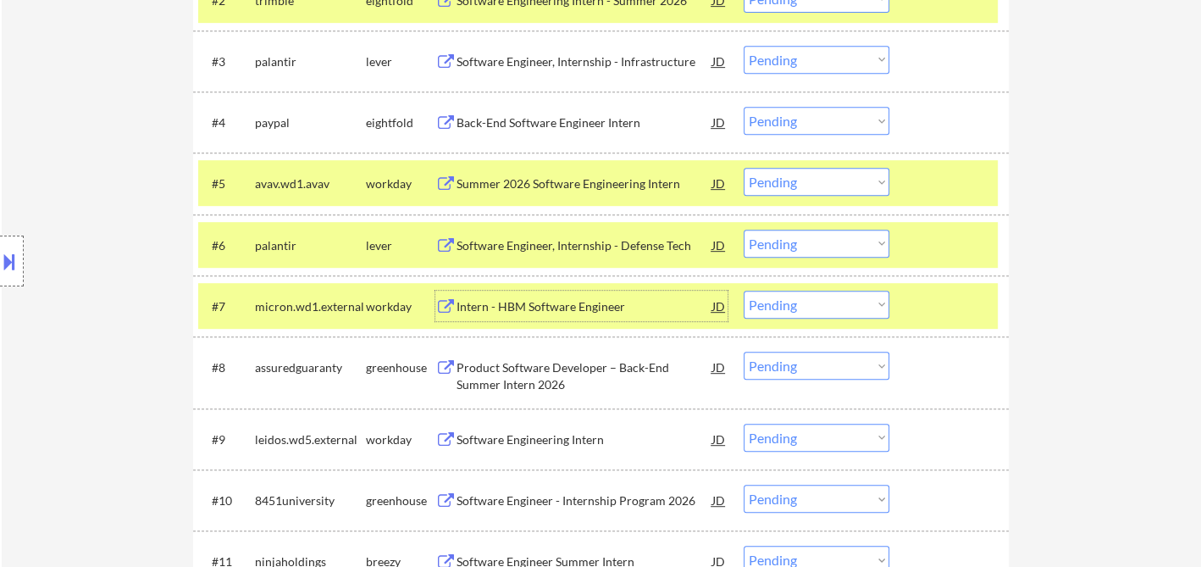
drag, startPoint x: 774, startPoint y: 307, endPoint x: 791, endPoint y: 313, distance: 17.9
click at [777, 307] on select "Choose an option... Pending Applied Excluded (Questions) Excluded (Expired) Exc…" at bounding box center [817, 305] width 146 height 28
click at [744, 291] on select "Choose an option... Pending Applied Excluded (Questions) Excluded (Expired) Exc…" at bounding box center [817, 305] width 146 height 28
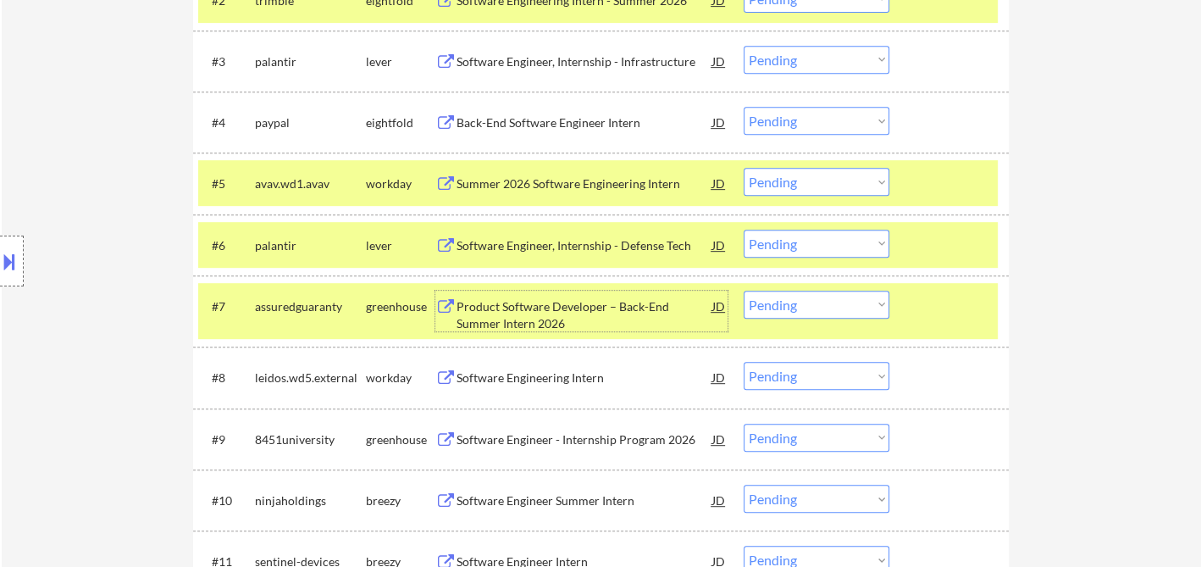
click at [597, 312] on div "Product Software Developer – Back-End Summer Intern 2026" at bounding box center [585, 314] width 256 height 33
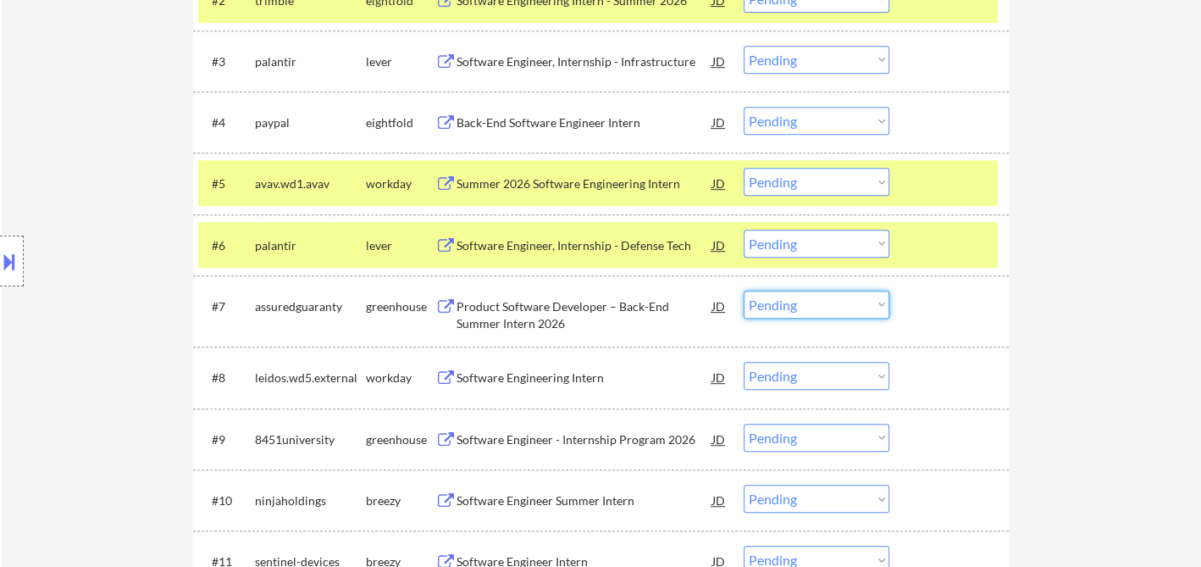
click at [779, 311] on select "Choose an option... Pending Applied Excluded (Questions) Excluded (Expired) Exc…" at bounding box center [817, 305] width 146 height 28
click at [744, 291] on select "Choose an option... Pending Applied Excluded (Questions) Excluded (Expired) Exc…" at bounding box center [817, 305] width 146 height 28
click at [535, 383] on div "Software Engineering Intern" at bounding box center [585, 377] width 256 height 17
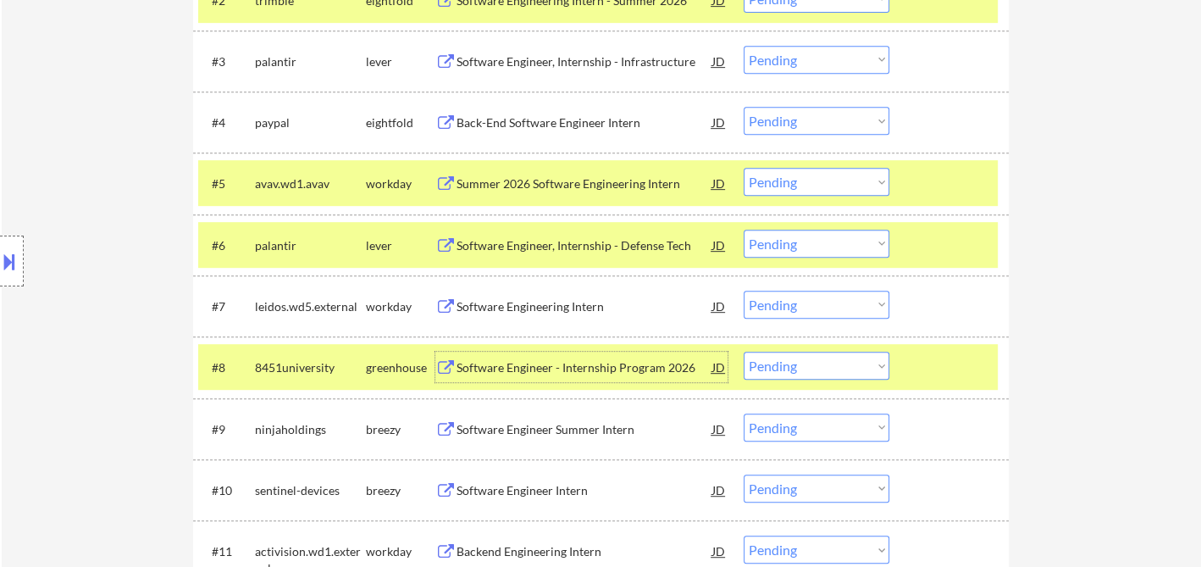
click at [799, 305] on select "Choose an option... Pending Applied Excluded (Questions) Excluded (Expired) Exc…" at bounding box center [817, 305] width 146 height 28
click at [744, 291] on select "Choose an option... Pending Applied Excluded (Questions) Excluded (Expired) Exc…" at bounding box center [817, 305] width 146 height 28
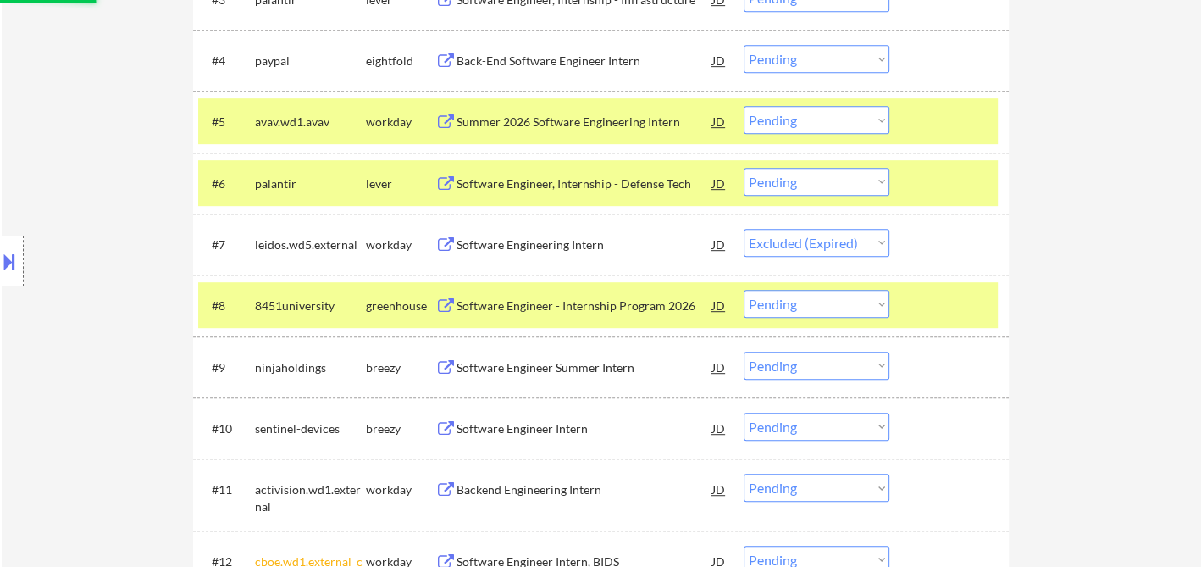
scroll to position [752, 0]
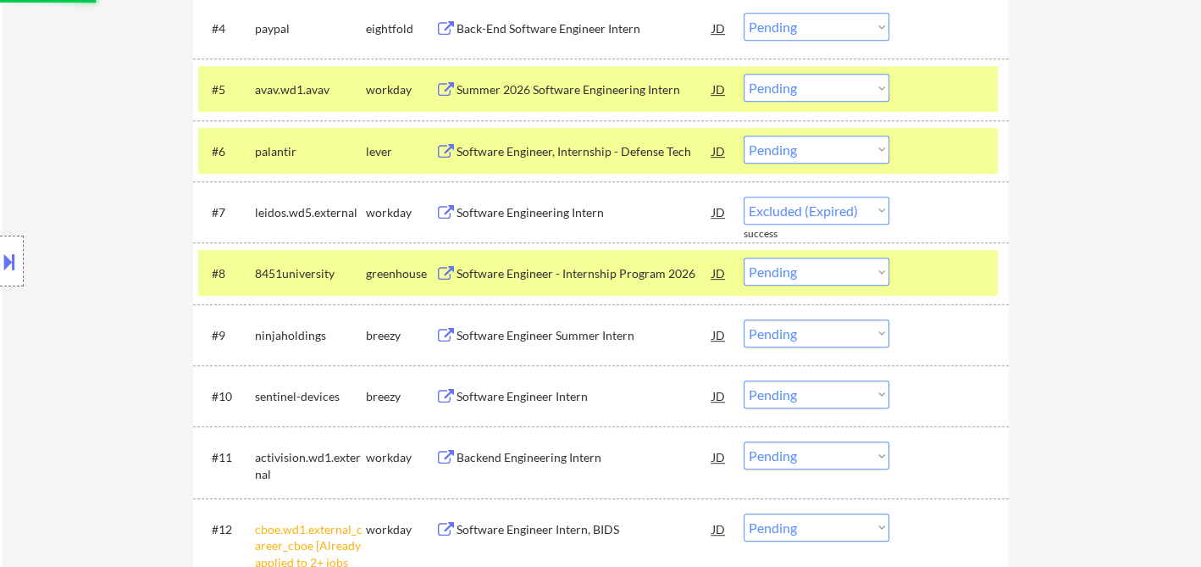
select select ""pending""
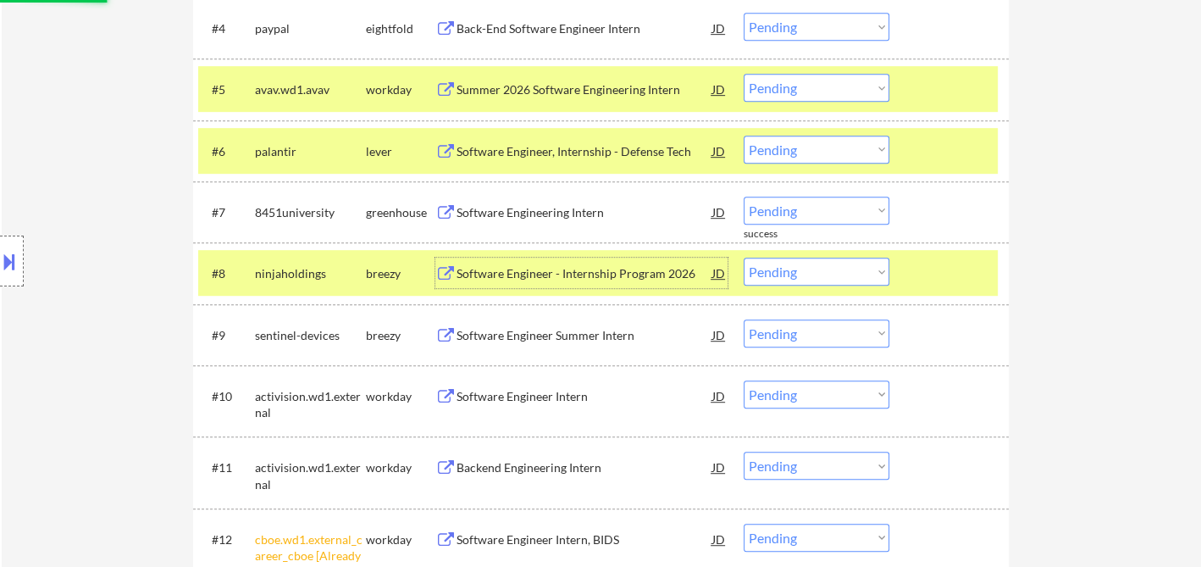
click at [584, 278] on div "Software Engineer - Internship Program 2026" at bounding box center [585, 273] width 256 height 17
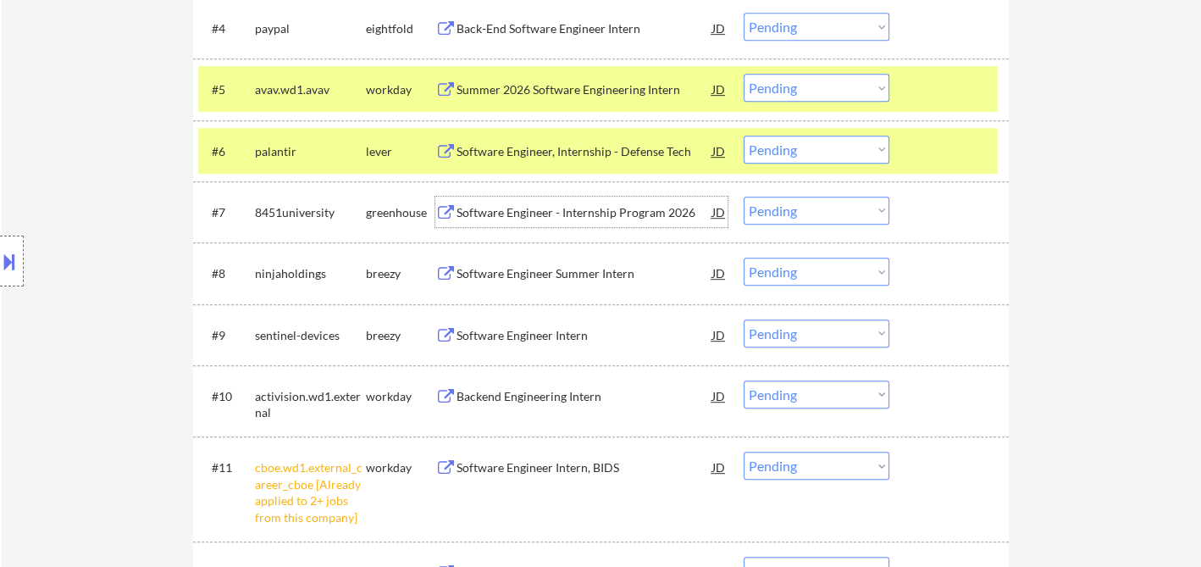
click at [558, 212] on div "Software Engineer - Internship Program 2026" at bounding box center [585, 212] width 256 height 17
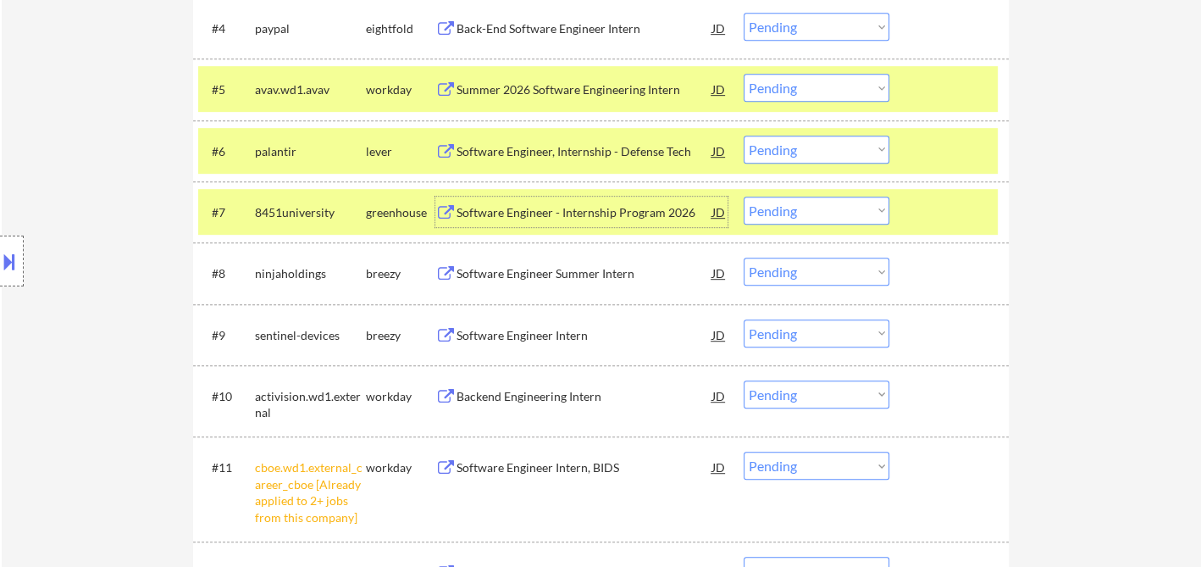
click at [500, 334] on div "Software Engineer Intern" at bounding box center [585, 335] width 256 height 17
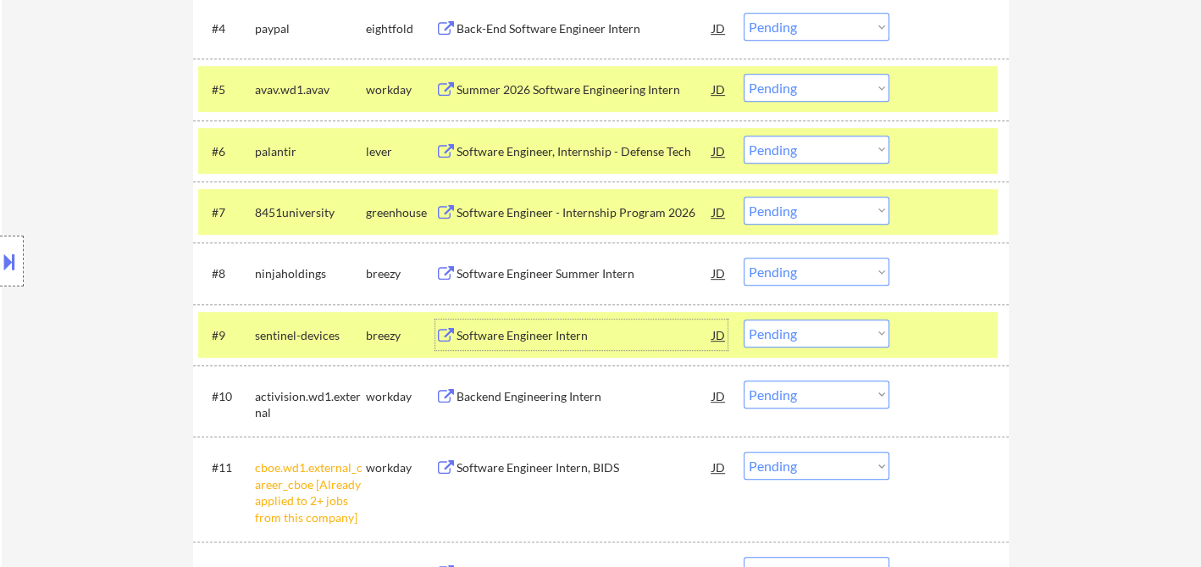
drag, startPoint x: 777, startPoint y: 324, endPoint x: 787, endPoint y: 329, distance: 11.4
click at [777, 324] on select "Choose an option... Pending Applied Excluded (Questions) Excluded (Expired) Exc…" at bounding box center [817, 333] width 146 height 28
click at [744, 319] on select "Choose an option... Pending Applied Excluded (Questions) Excluded (Expired) Exc…" at bounding box center [817, 333] width 146 height 28
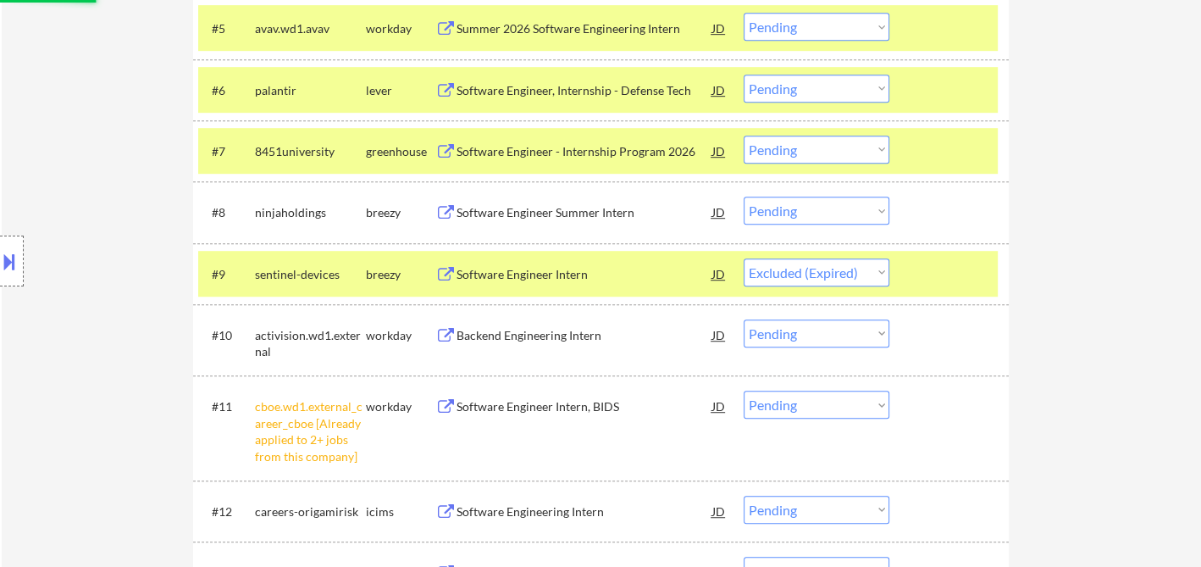
scroll to position [847, 0]
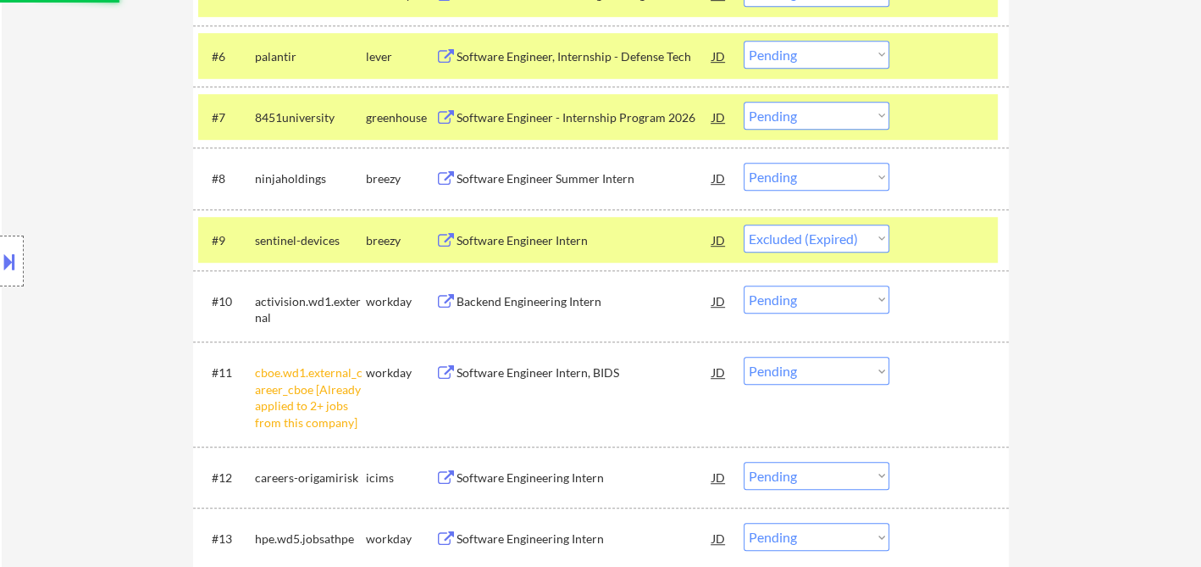
click at [552, 309] on div "Backend Engineering Intern" at bounding box center [585, 301] width 256 height 17
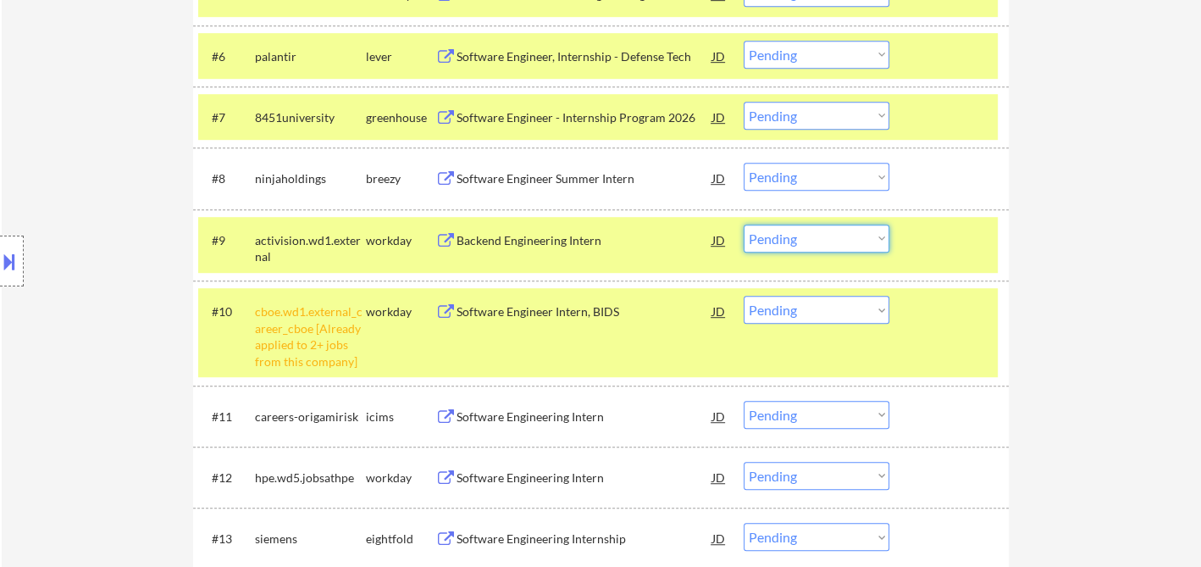
click at [791, 245] on select "Choose an option... Pending Applied Excluded (Questions) Excluded (Expired) Exc…" at bounding box center [817, 238] width 146 height 28
click at [744, 224] on select "Choose an option... Pending Applied Excluded (Questions) Excluded (Expired) Exc…" at bounding box center [817, 238] width 146 height 28
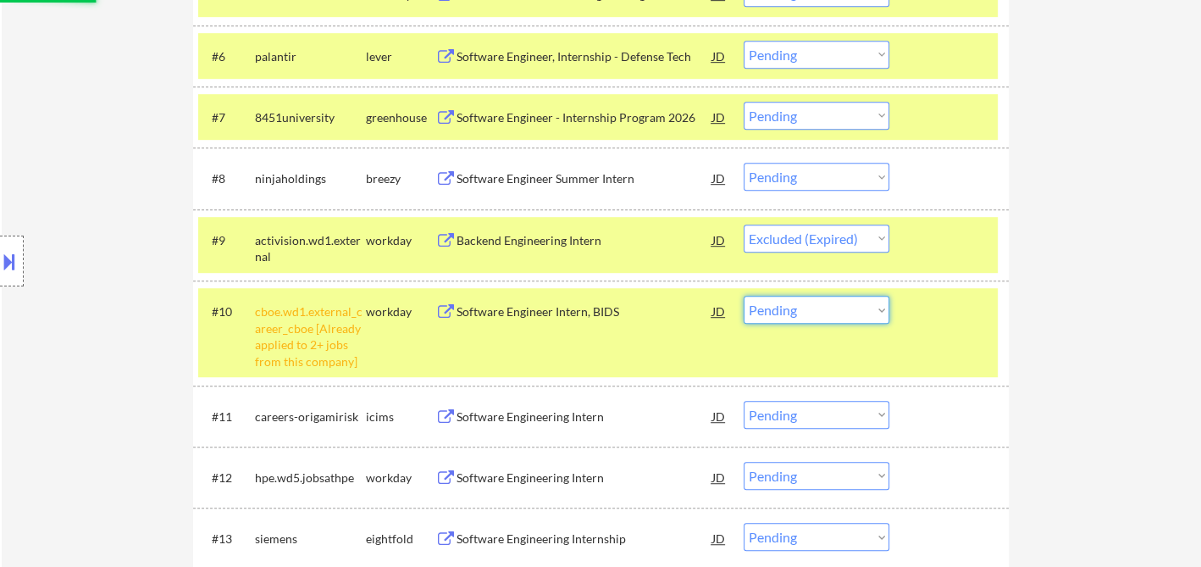
drag, startPoint x: 812, startPoint y: 310, endPoint x: 820, endPoint y: 321, distance: 13.4
click at [812, 310] on select "Choose an option... Pending Applied Excluded (Questions) Excluded (Expired) Exc…" at bounding box center [817, 310] width 146 height 28
select select ""pending""
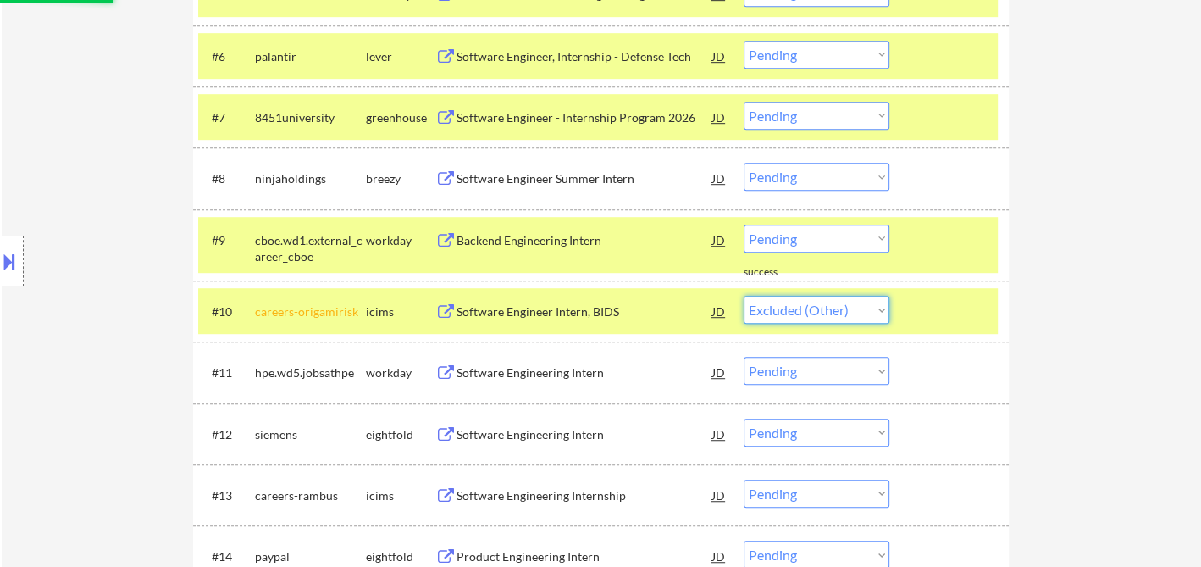
click at [744, 296] on select "Choose an option... Pending Applied Excluded (Questions) Excluded (Expired) Exc…" at bounding box center [817, 310] width 146 height 28
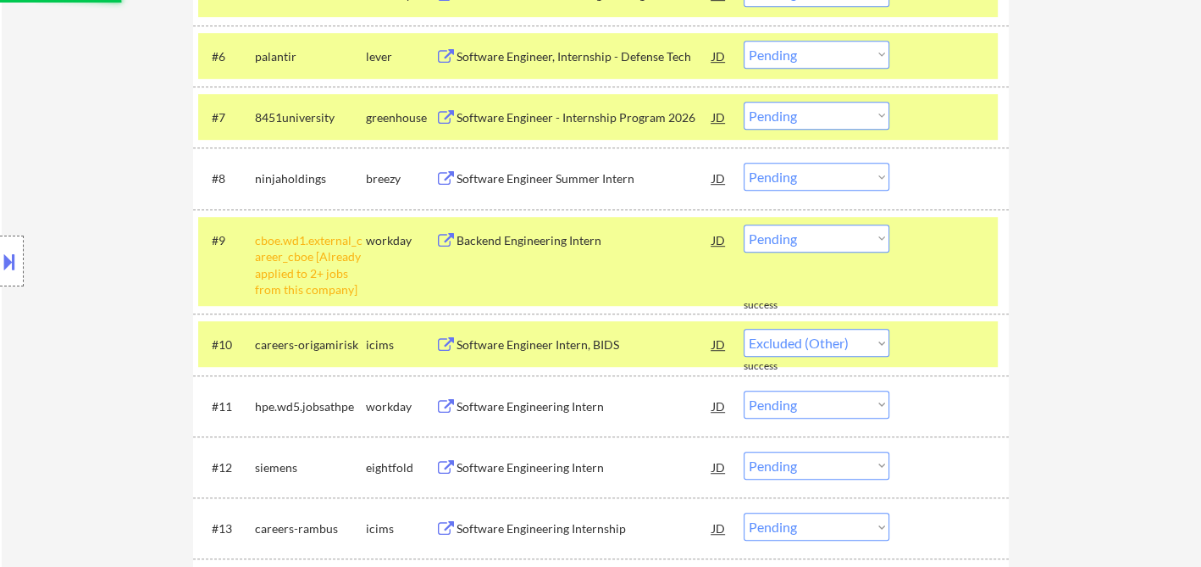
click at [793, 243] on select "Choose an option... Pending Applied Excluded (Questions) Excluded (Expired) Exc…" at bounding box center [817, 238] width 146 height 28
select select ""pending""
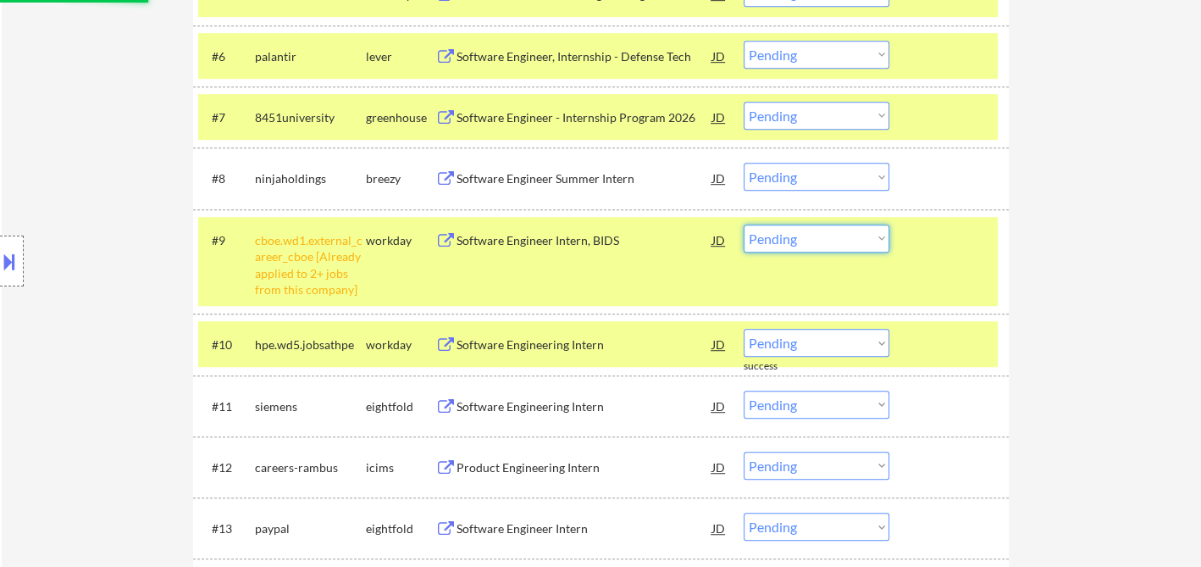
drag, startPoint x: 1134, startPoint y: 256, endPoint x: 1052, endPoint y: 263, distance: 82.4
drag, startPoint x: 815, startPoint y: 232, endPoint x: 820, endPoint y: 247, distance: 16.1
click at [815, 232] on select "Choose an option... Pending Applied Excluded (Questions) Excluded (Expired) Exc…" at bounding box center [817, 238] width 146 height 28
click at [744, 224] on select "Choose an option... Pending Applied Excluded (Questions) Excluded (Expired) Exc…" at bounding box center [817, 238] width 146 height 28
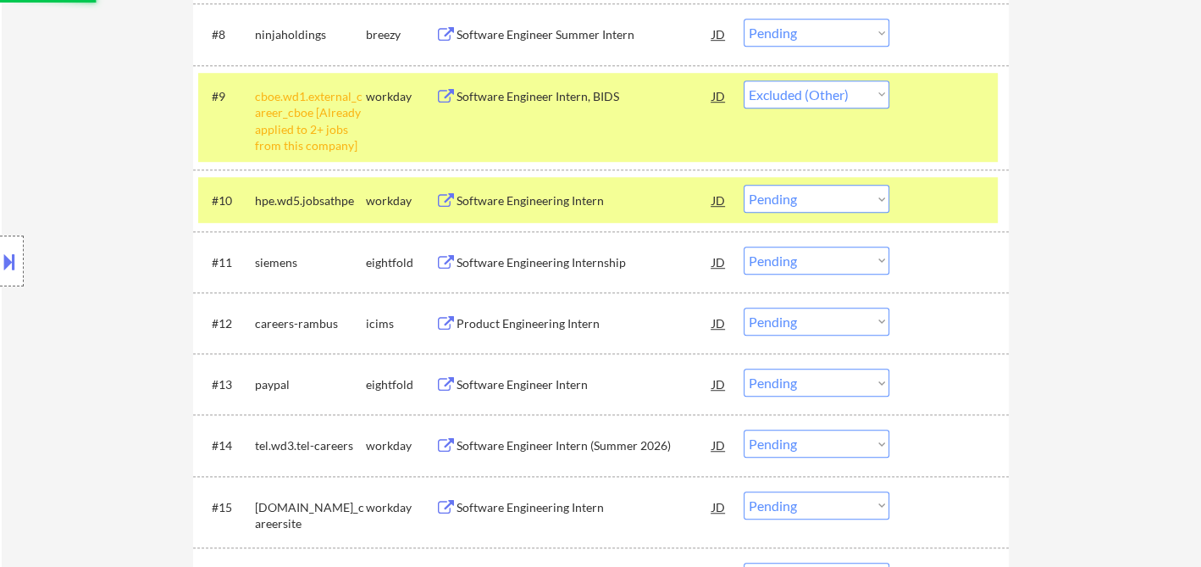
scroll to position [1035, 0]
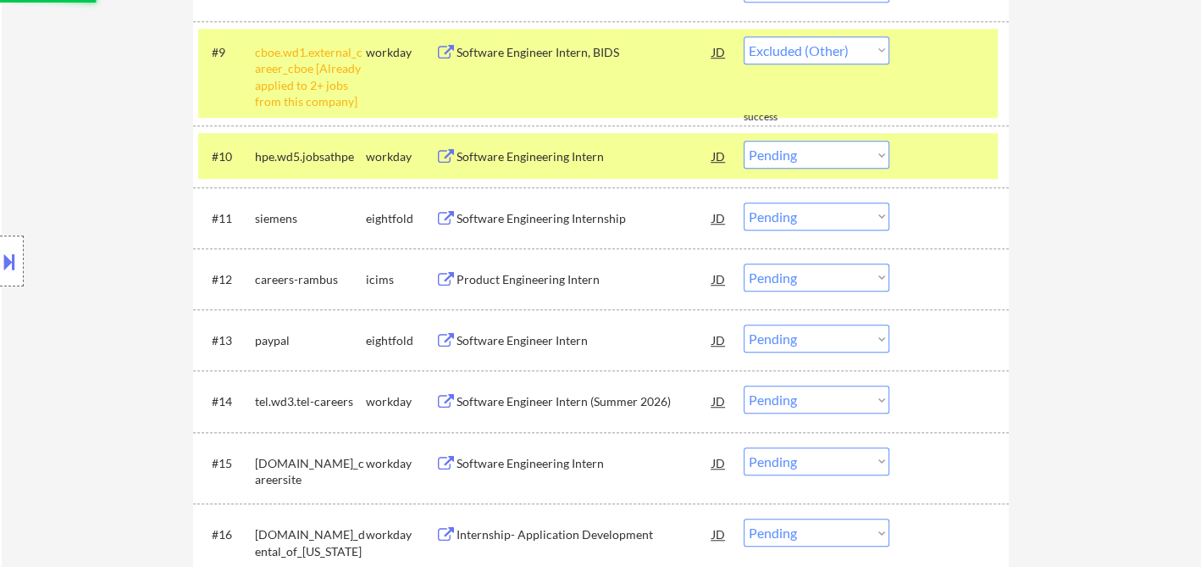
select select ""pending""
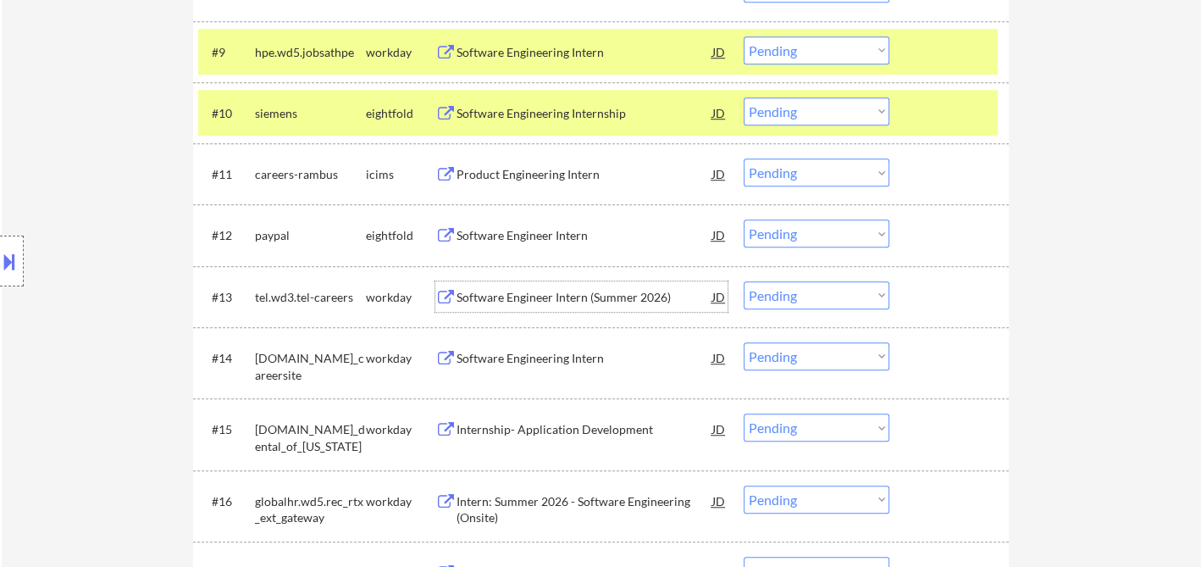
click at [574, 303] on div "Software Engineer Intern (Summer 2026)" at bounding box center [585, 297] width 256 height 17
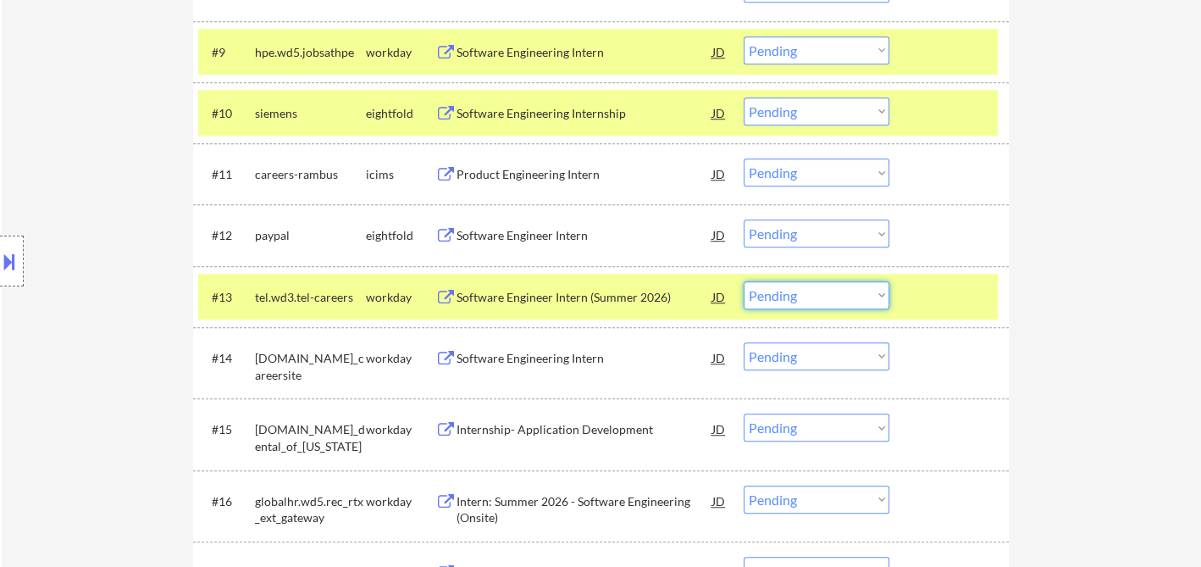
drag, startPoint x: 783, startPoint y: 296, endPoint x: 796, endPoint y: 304, distance: 16.0
click at [783, 296] on select "Choose an option... Pending Applied Excluded (Questions) Excluded (Expired) Exc…" at bounding box center [817, 295] width 146 height 28
click at [744, 281] on select "Choose an option... Pending Applied Excluded (Questions) Excluded (Expired) Exc…" at bounding box center [817, 295] width 146 height 28
click at [529, 361] on div "Software Engineering Intern" at bounding box center [585, 358] width 256 height 17
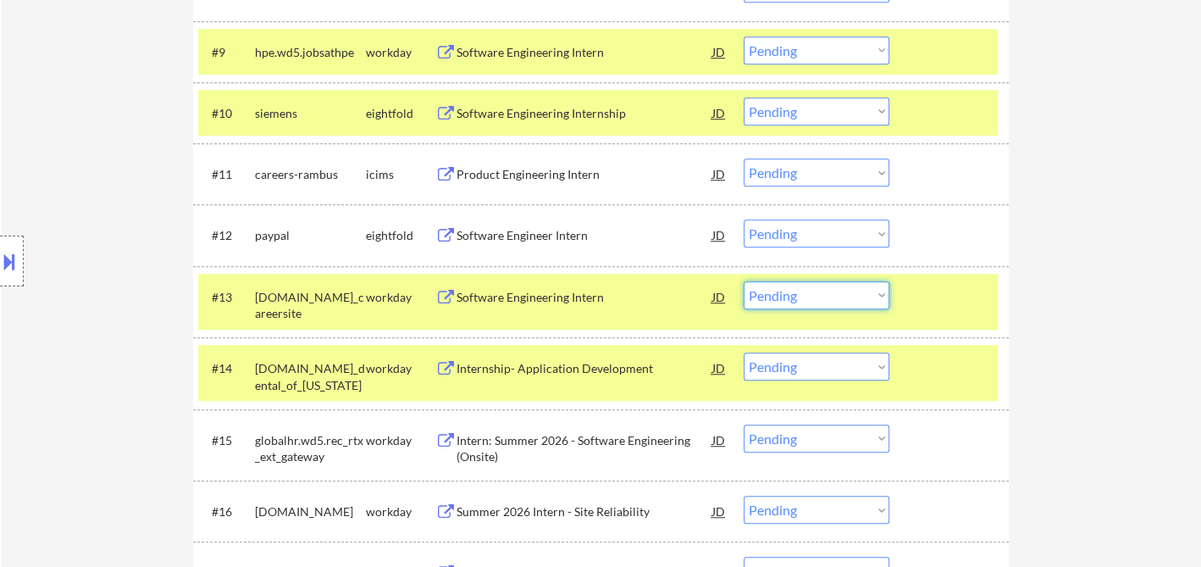
click at [801, 283] on select "Choose an option... Pending Applied Excluded (Questions) Excluded (Expired) Exc…" at bounding box center [817, 295] width 146 height 28
click at [744, 281] on select "Choose an option... Pending Applied Excluded (Questions) Excluded (Expired) Exc…" at bounding box center [817, 295] width 146 height 28
click at [585, 371] on div "Internship- Application Development" at bounding box center [585, 368] width 256 height 17
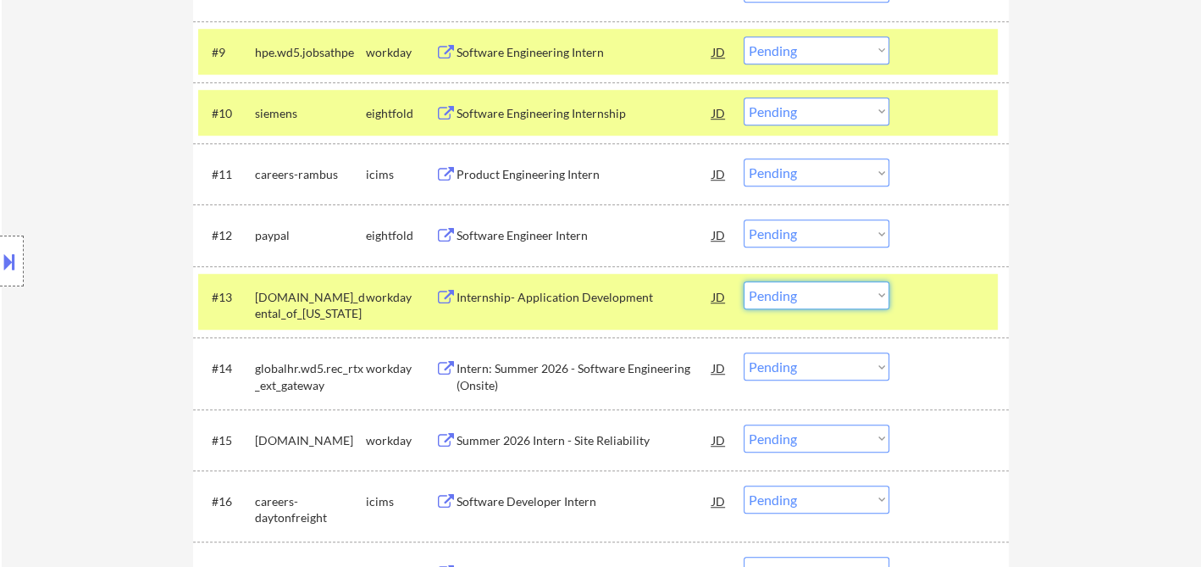
drag, startPoint x: 782, startPoint y: 296, endPoint x: 784, endPoint y: 306, distance: 10.5
click at [782, 296] on select "Choose an option... Pending Applied Excluded (Questions) Excluded (Expired) Exc…" at bounding box center [817, 295] width 146 height 28
click at [785, 296] on select "Choose an option... Pending Applied Excluded (Questions) Excluded (Expired) Exc…" at bounding box center [817, 295] width 146 height 28
click at [744, 281] on select "Choose an option... Pending Applied Excluded (Questions) Excluded (Expired) Exc…" at bounding box center [817, 295] width 146 height 28
click at [567, 376] on div "Intern: Summer 2026 - Software Engineering (Onsite)" at bounding box center [585, 376] width 256 height 33
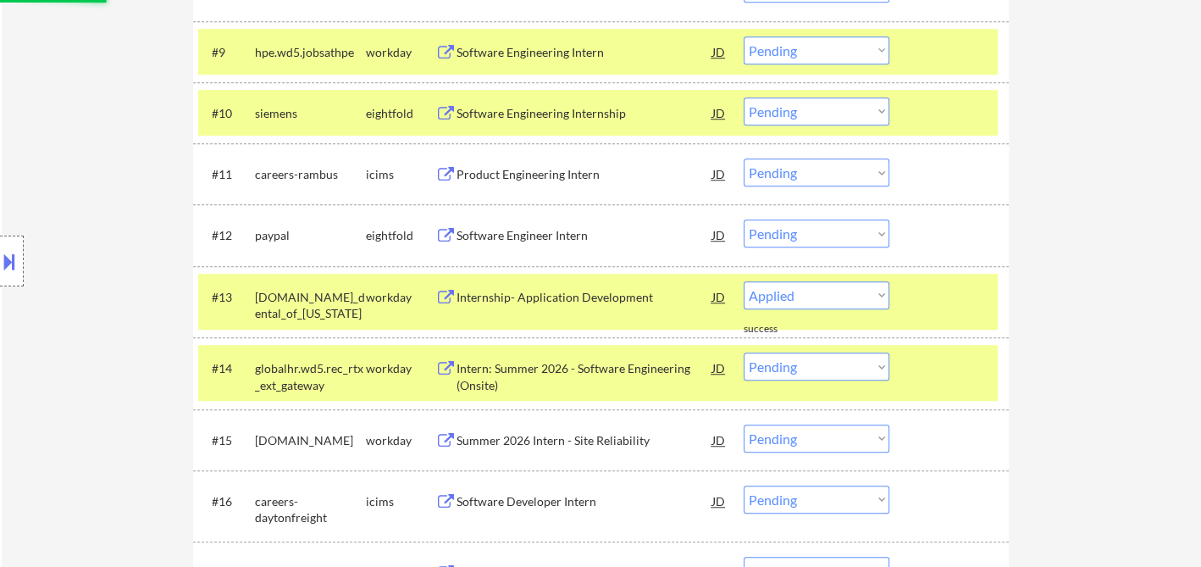
select select ""pending""
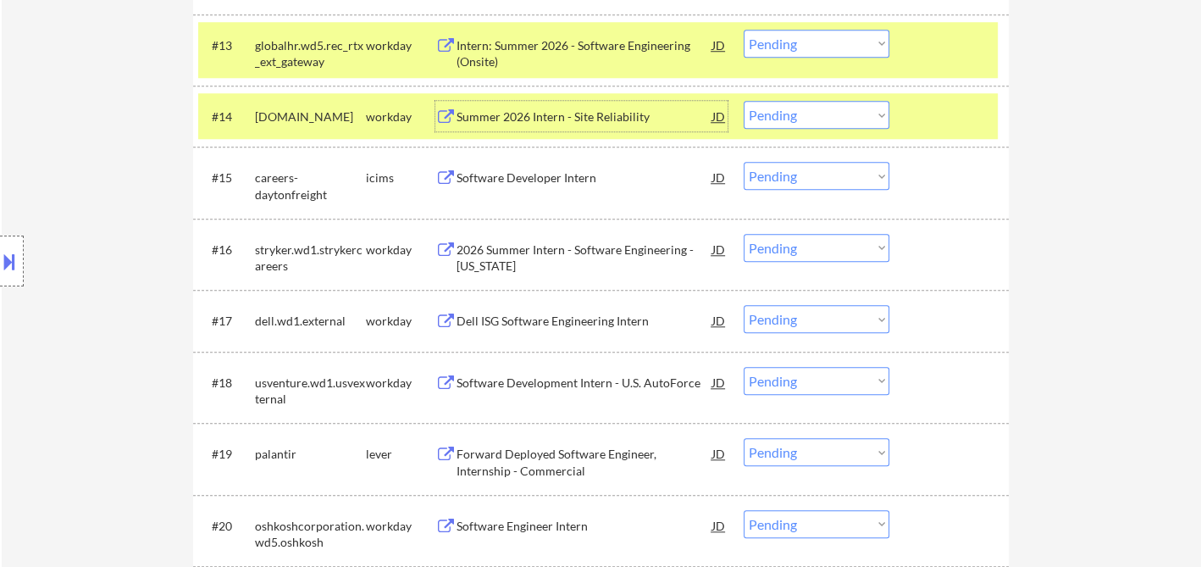
scroll to position [1317, 0]
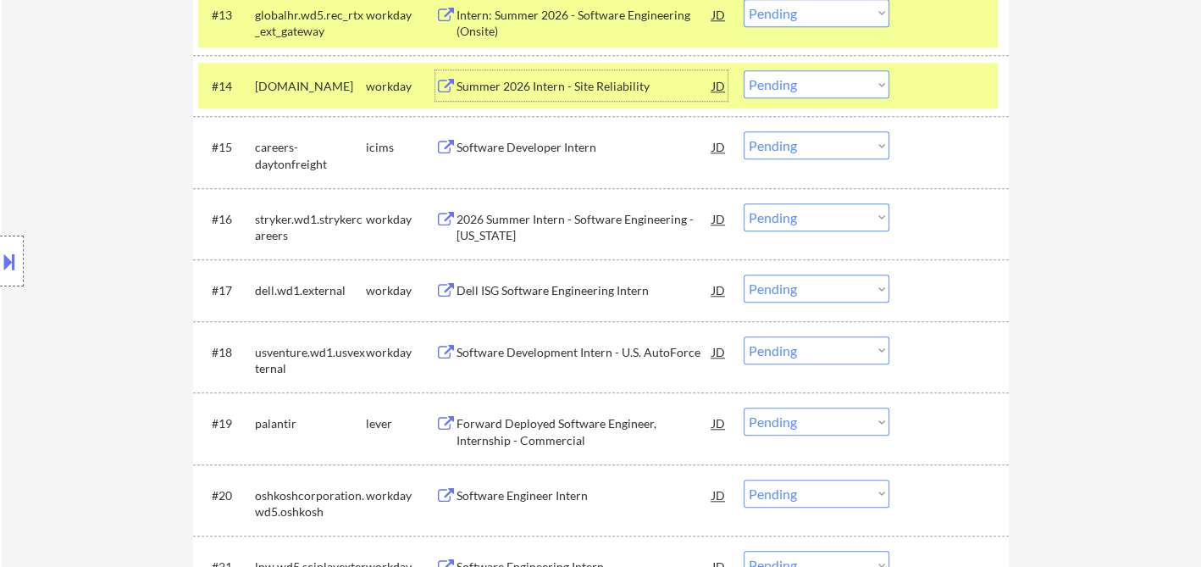
click at [535, 235] on div "2026 Summer Intern - Software Engineering - [US_STATE]" at bounding box center [585, 227] width 256 height 33
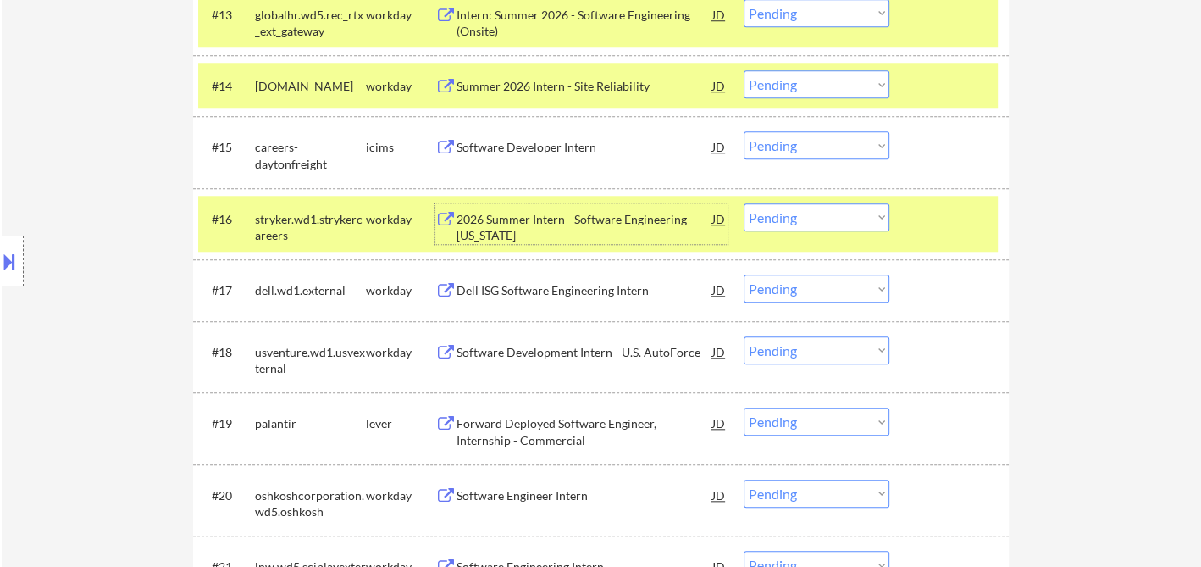
click at [781, 221] on select "Choose an option... Pending Applied Excluded (Questions) Excluded (Expired) Exc…" at bounding box center [817, 217] width 146 height 28
click at [744, 203] on select "Choose an option... Pending Applied Excluded (Questions) Excluded (Expired) Exc…" at bounding box center [817, 217] width 146 height 28
click at [556, 289] on div "Dell ISG Software Engineering Intern" at bounding box center [585, 290] width 256 height 17
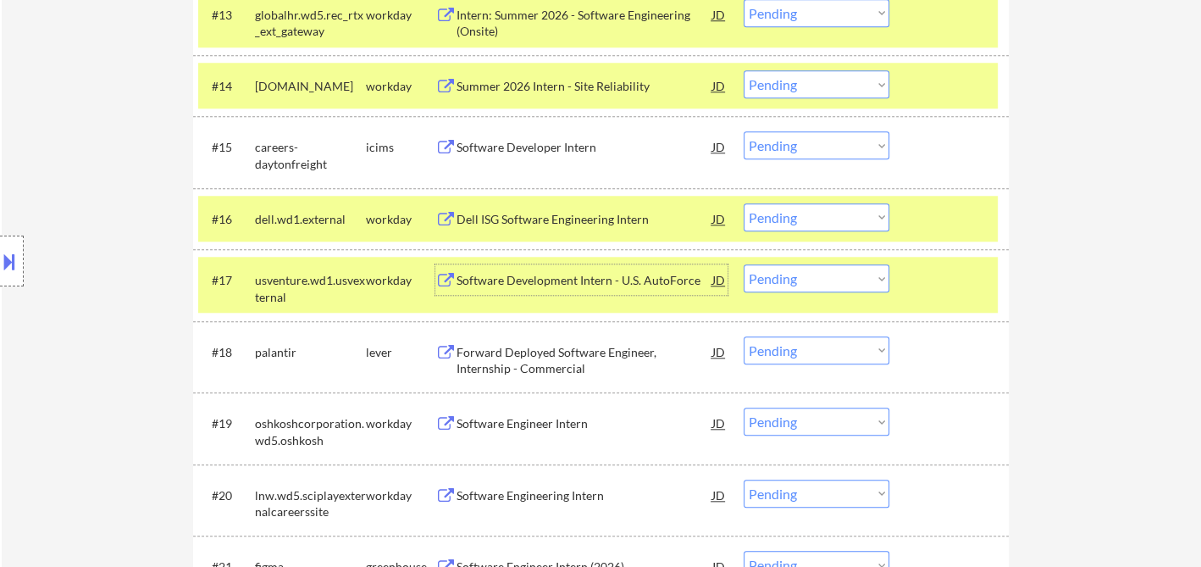
click at [794, 222] on select "Choose an option... Pending Applied Excluded (Questions) Excluded (Expired) Exc…" at bounding box center [817, 217] width 146 height 28
click at [744, 203] on select "Choose an option... Pending Applied Excluded (Questions) Excluded (Expired) Exc…" at bounding box center [817, 217] width 146 height 28
click at [561, 285] on div "Software Development Intern - U.S. AutoForce" at bounding box center [585, 280] width 256 height 17
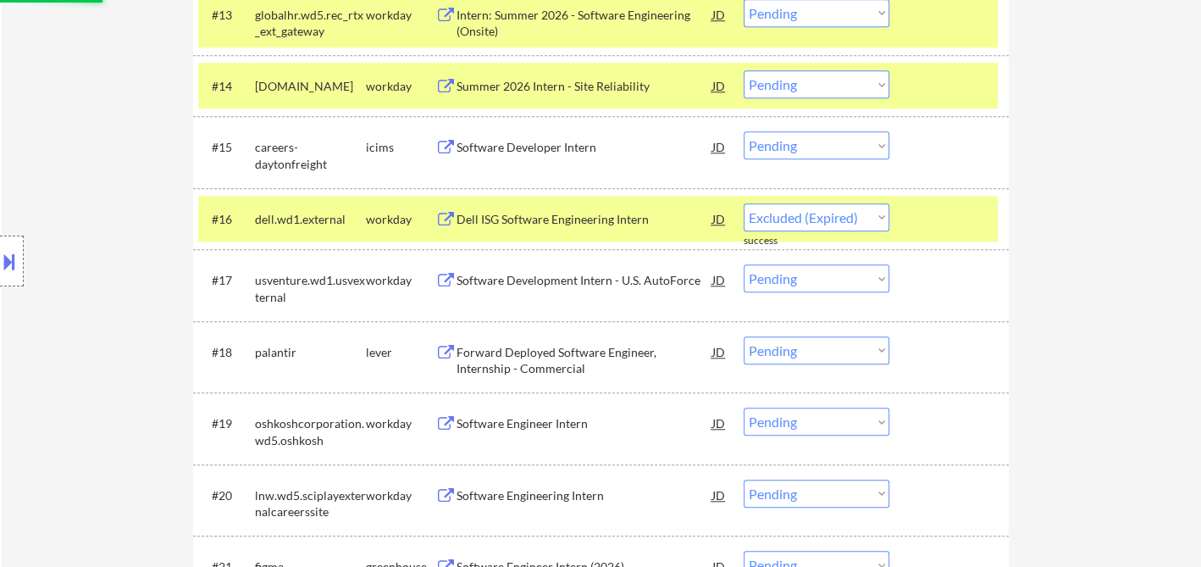
select select ""pending""
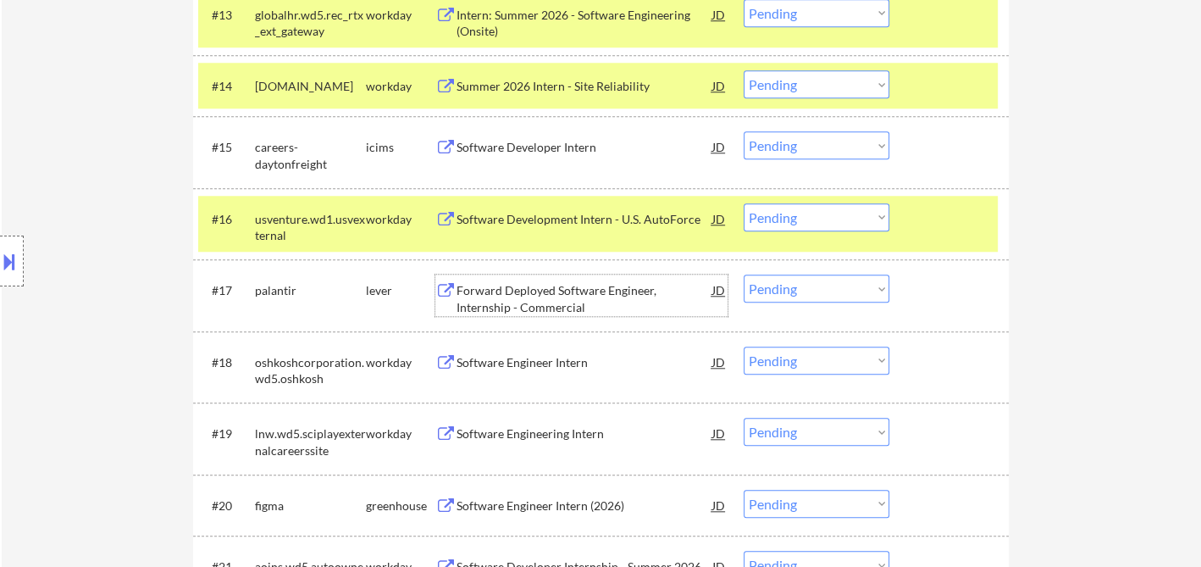
click at [542, 368] on div "Software Engineer Intern" at bounding box center [585, 362] width 256 height 17
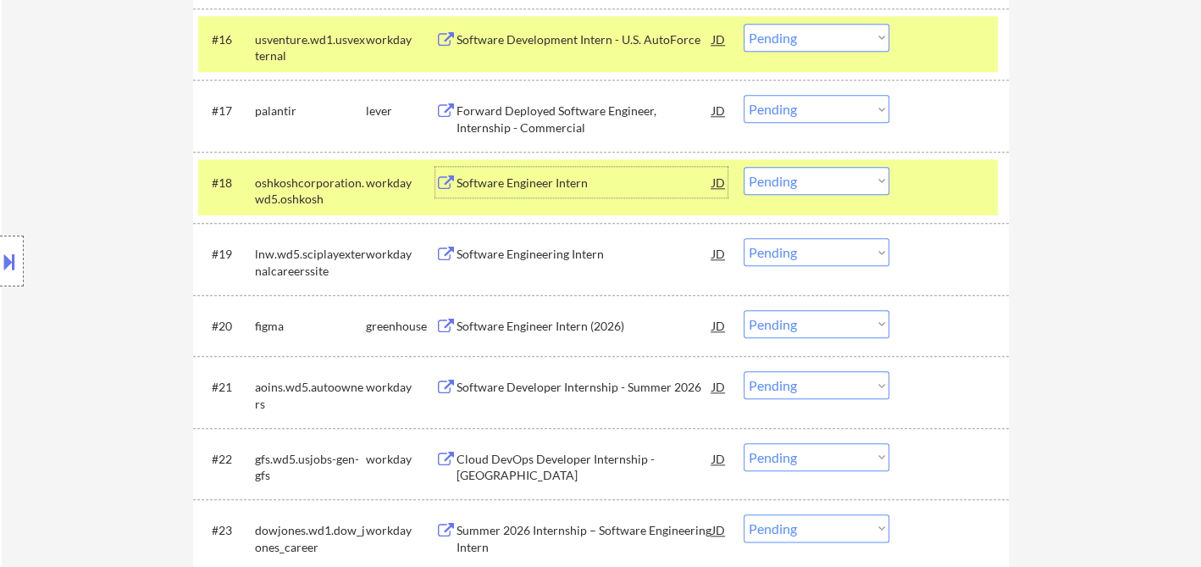
scroll to position [1505, 0]
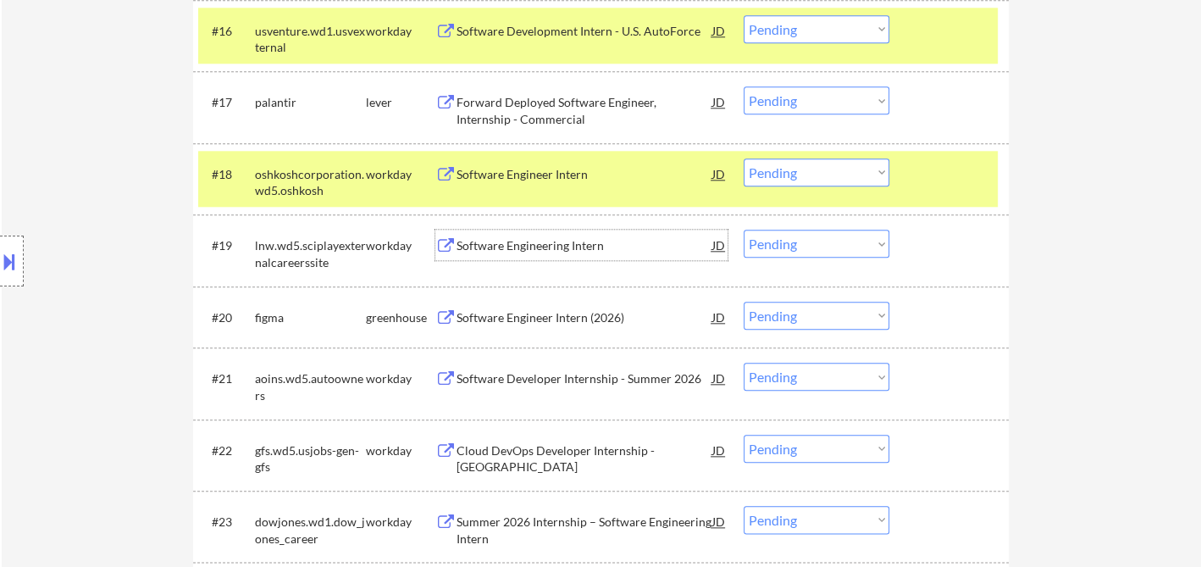
click at [526, 256] on div "Software Engineering Intern" at bounding box center [585, 245] width 256 height 30
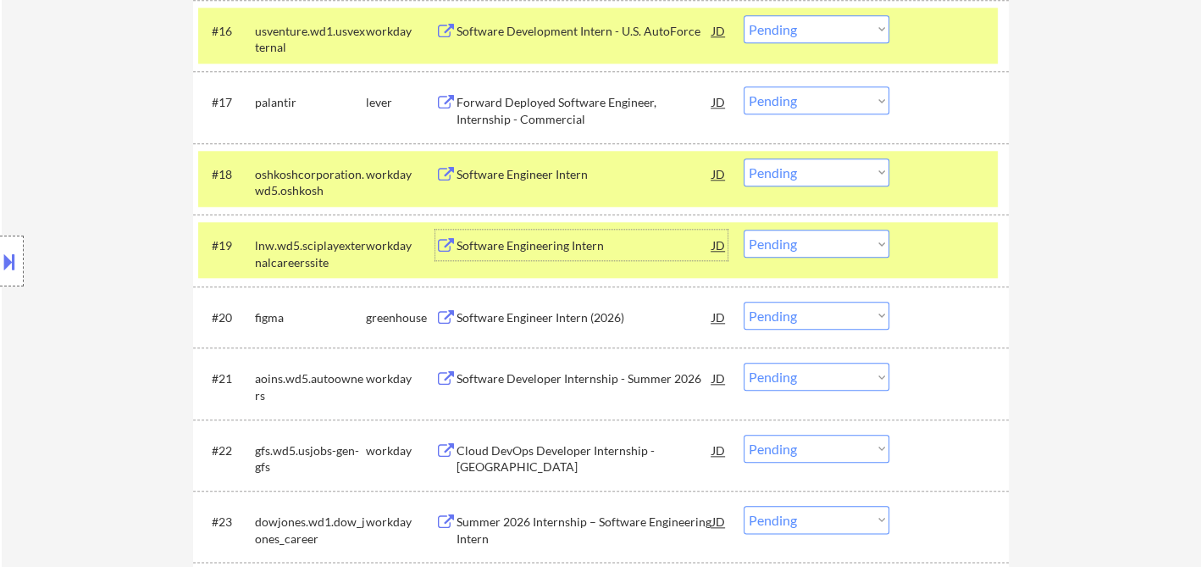
click at [16, 259] on button at bounding box center [9, 261] width 19 height 28
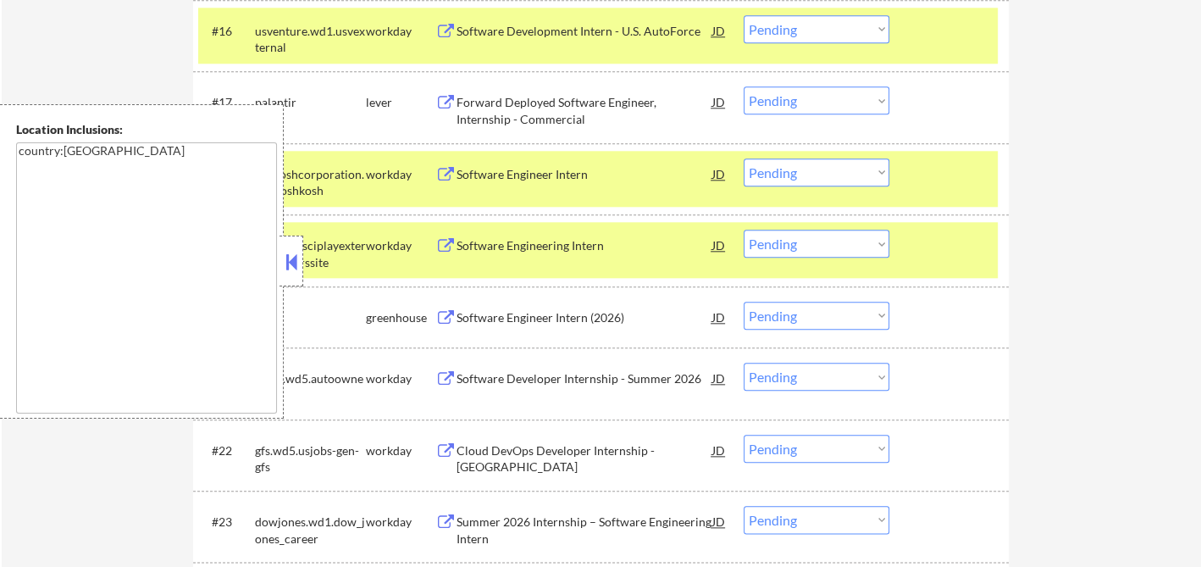
click at [298, 263] on button at bounding box center [291, 261] width 19 height 25
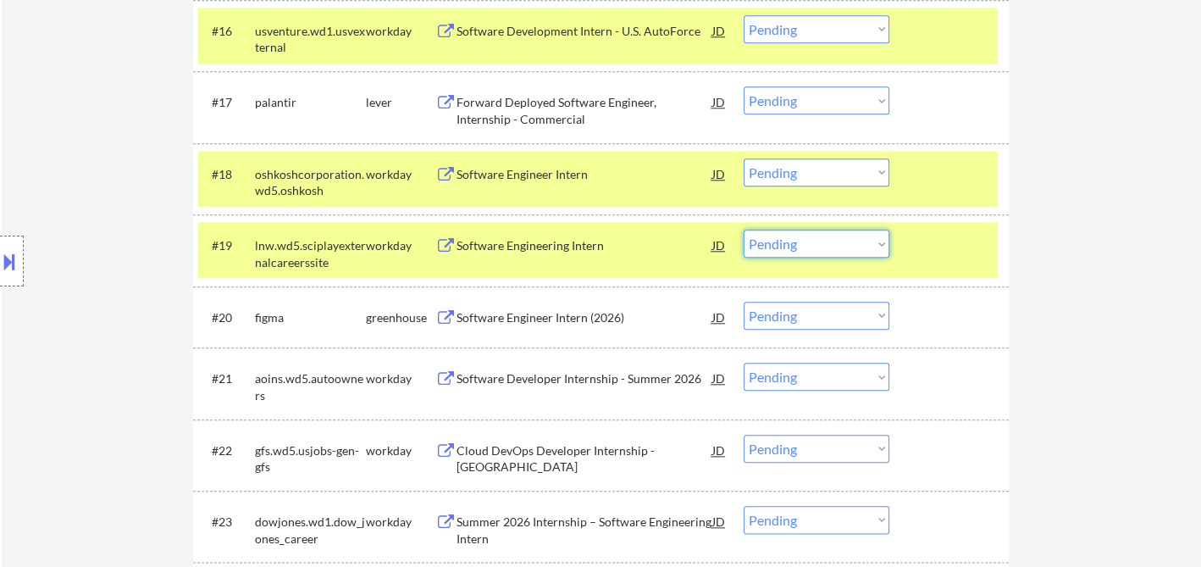
click at [771, 247] on select "Choose an option... Pending Applied Excluded (Questions) Excluded (Expired) Exc…" at bounding box center [817, 244] width 146 height 28
click at [744, 230] on select "Choose an option... Pending Applied Excluded (Questions) Excluded (Expired) Exc…" at bounding box center [817, 244] width 146 height 28
select select ""pending""
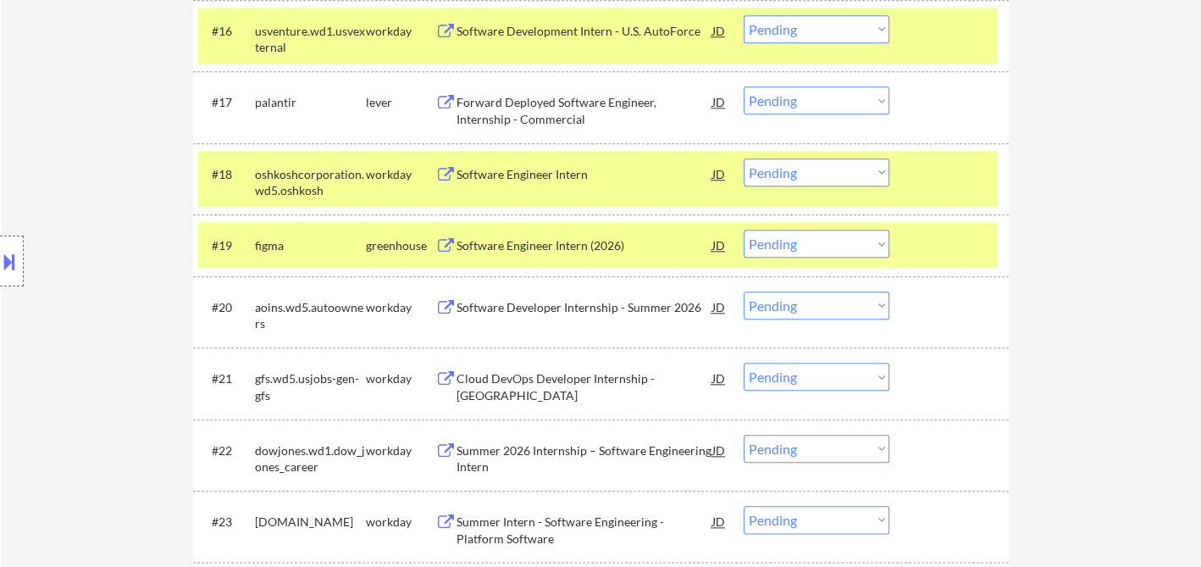
click at [547, 301] on div "Software Developer Internship - Summer 2026" at bounding box center [585, 307] width 256 height 17
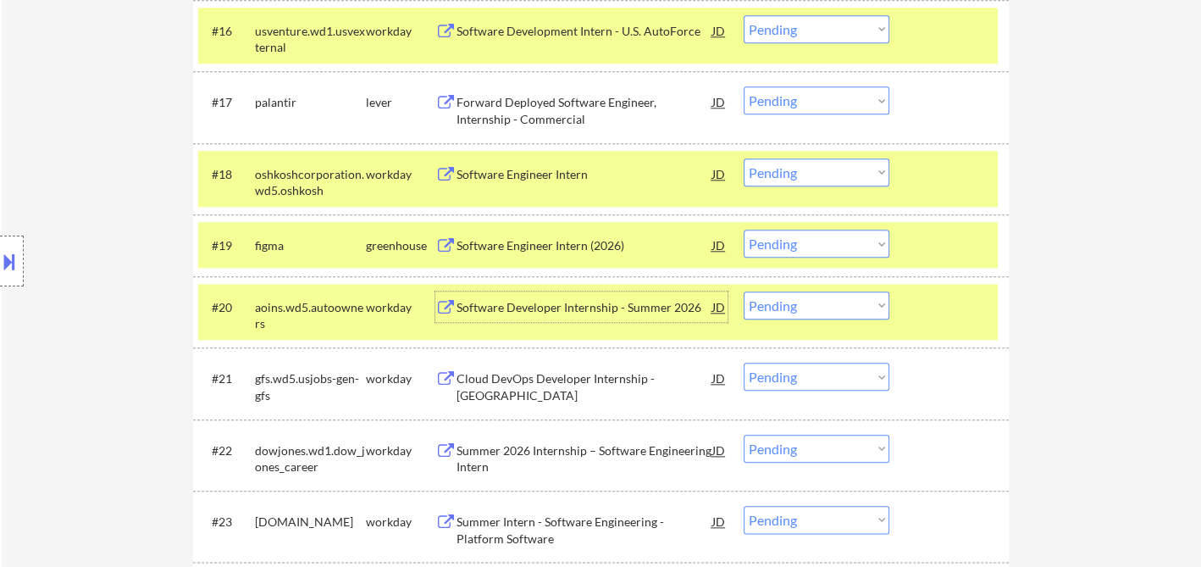
click at [786, 310] on select "Choose an option... Pending Applied Excluded (Questions) Excluded (Expired) Exc…" at bounding box center [817, 305] width 146 height 28
click at [744, 291] on select "Choose an option... Pending Applied Excluded (Questions) Excluded (Expired) Exc…" at bounding box center [817, 305] width 146 height 28
click at [543, 381] on div "Cloud DevOps Developer Internship - [GEOGRAPHIC_DATA]" at bounding box center [585, 386] width 256 height 33
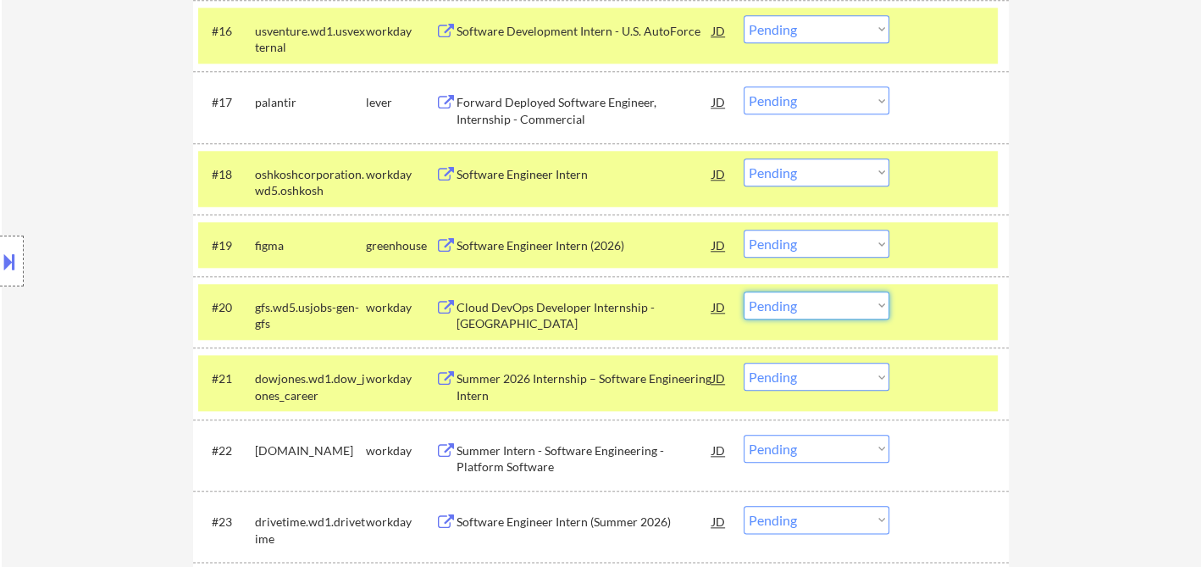
click at [779, 303] on select "Choose an option... Pending Applied Excluded (Questions) Excluded (Expired) Exc…" at bounding box center [817, 305] width 146 height 28
click at [744, 291] on select "Choose an option... Pending Applied Excluded (Questions) Excluded (Expired) Exc…" at bounding box center [817, 305] width 146 height 28
click at [644, 388] on div "Summer 2026 Internship – Software Engineering Intern" at bounding box center [585, 386] width 256 height 33
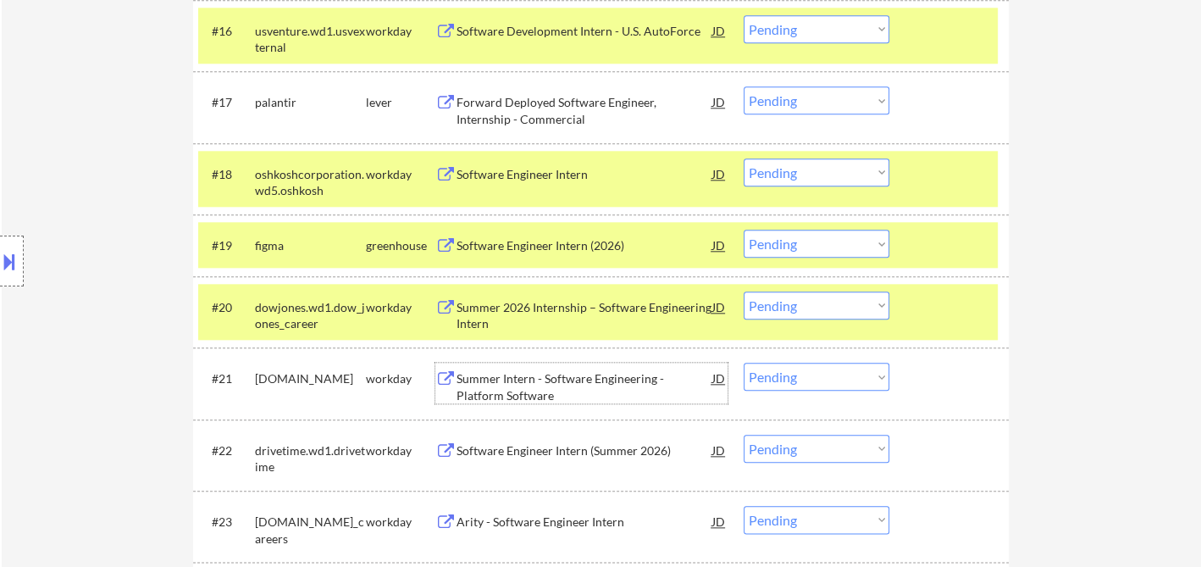
click at [782, 310] on select "Choose an option... Pending Applied Excluded (Questions) Excluded (Expired) Exc…" at bounding box center [817, 305] width 146 height 28
click at [744, 291] on select "Choose an option... Pending Applied Excluded (Questions) Excluded (Expired) Exc…" at bounding box center [817, 305] width 146 height 28
click at [583, 385] on div "Summer Intern - Software Engineering - Platform Software" at bounding box center [585, 386] width 256 height 33
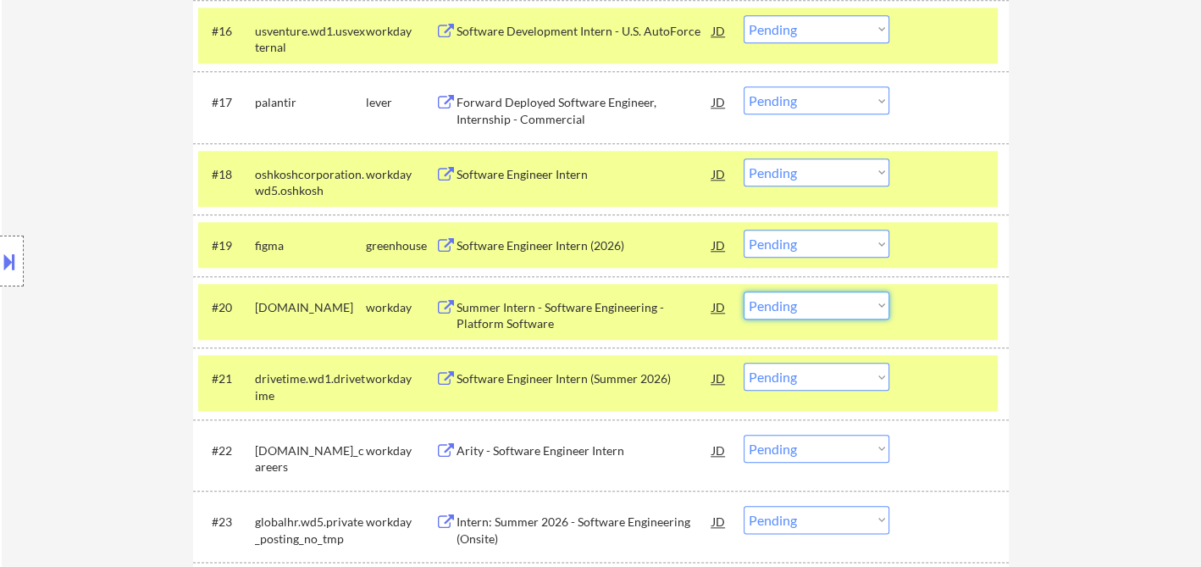
drag, startPoint x: 804, startPoint y: 305, endPoint x: 806, endPoint y: 314, distance: 9.5
click at [804, 305] on select "Choose an option... Pending Applied Excluded (Questions) Excluded (Expired) Exc…" at bounding box center [817, 305] width 146 height 28
click at [744, 291] on select "Choose an option... Pending Applied Excluded (Questions) Excluded (Expired) Exc…" at bounding box center [817, 305] width 146 height 28
click at [568, 386] on div "Software Engineer Intern (Summer 2026)" at bounding box center [585, 378] width 256 height 30
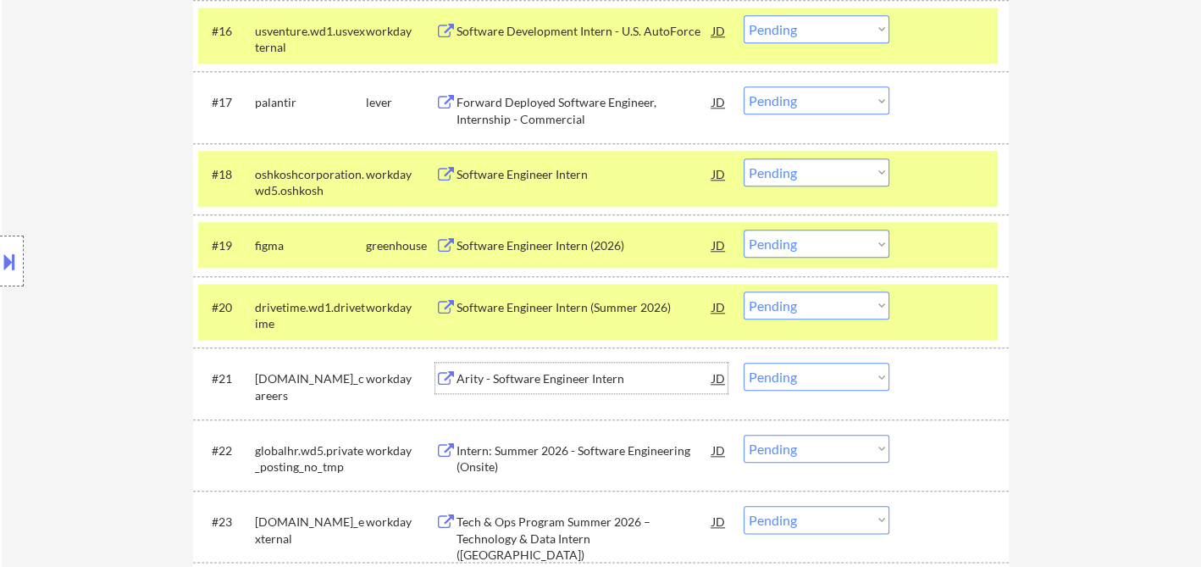
click at [815, 298] on select "Choose an option... Pending Applied Excluded (Questions) Excluded (Expired) Exc…" at bounding box center [817, 305] width 146 height 28
click at [744, 291] on select "Choose an option... Pending Applied Excluded (Questions) Excluded (Expired) Exc…" at bounding box center [817, 305] width 146 height 28
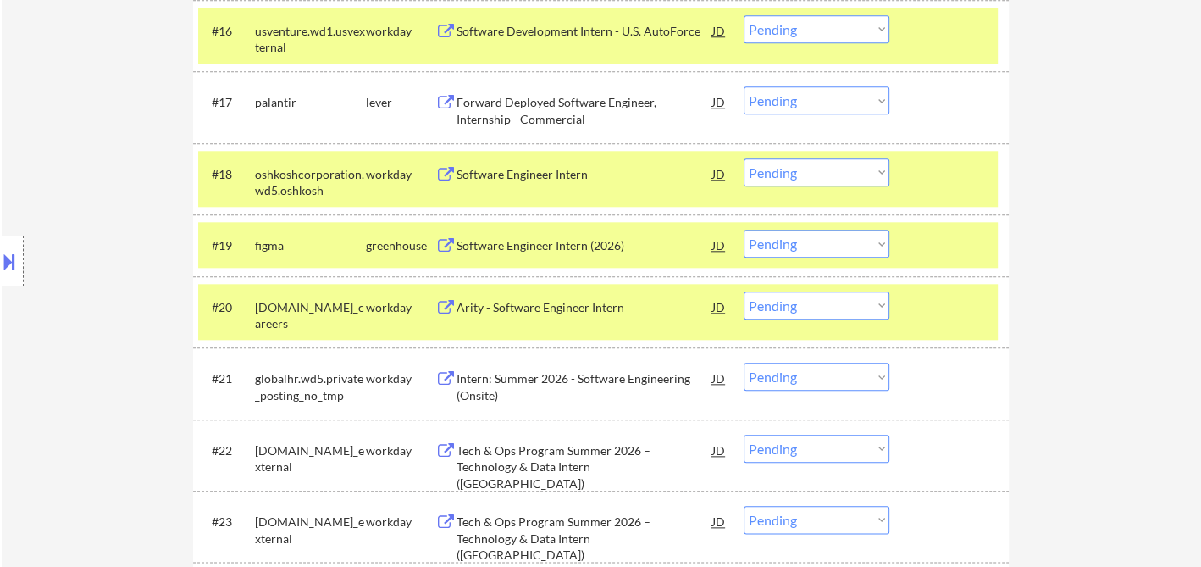
scroll to position [1599, 0]
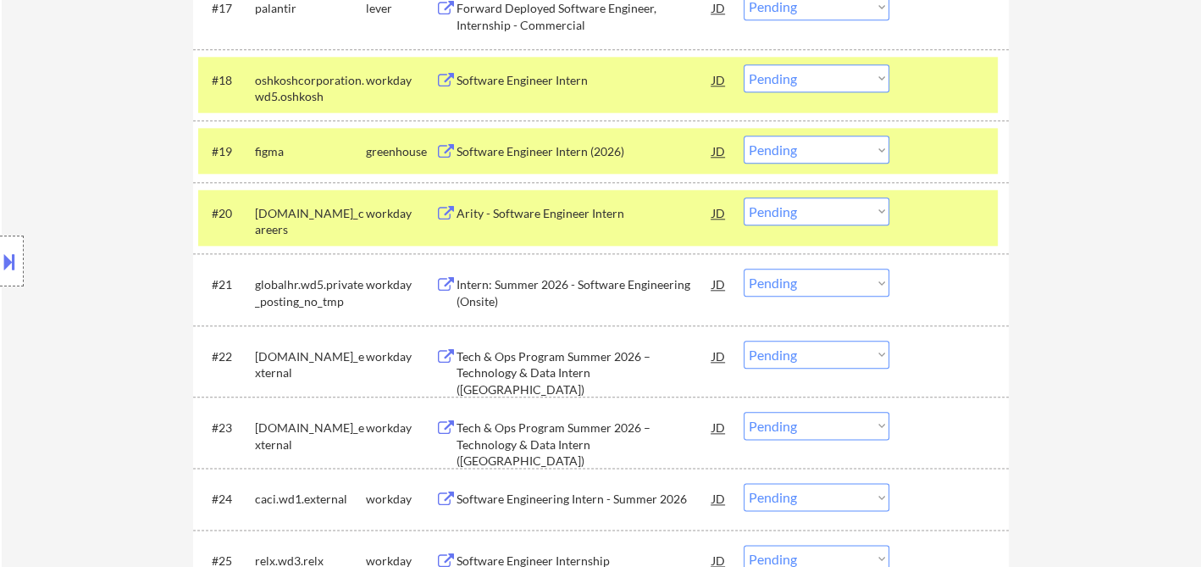
click at [522, 218] on div "Arity - Software Engineer Intern" at bounding box center [585, 213] width 256 height 17
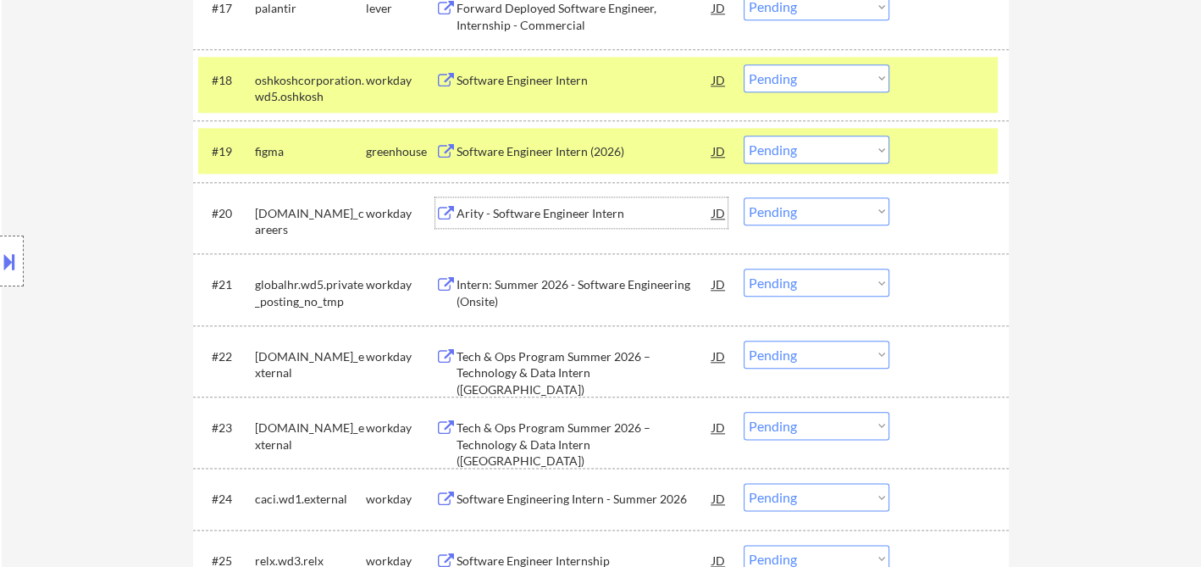
click at [828, 208] on select "Choose an option... Pending Applied Excluded (Questions) Excluded (Expired) Exc…" at bounding box center [817, 211] width 146 height 28
click at [744, 197] on select "Choose an option... Pending Applied Excluded (Questions) Excluded (Expired) Exc…" at bounding box center [817, 211] width 146 height 28
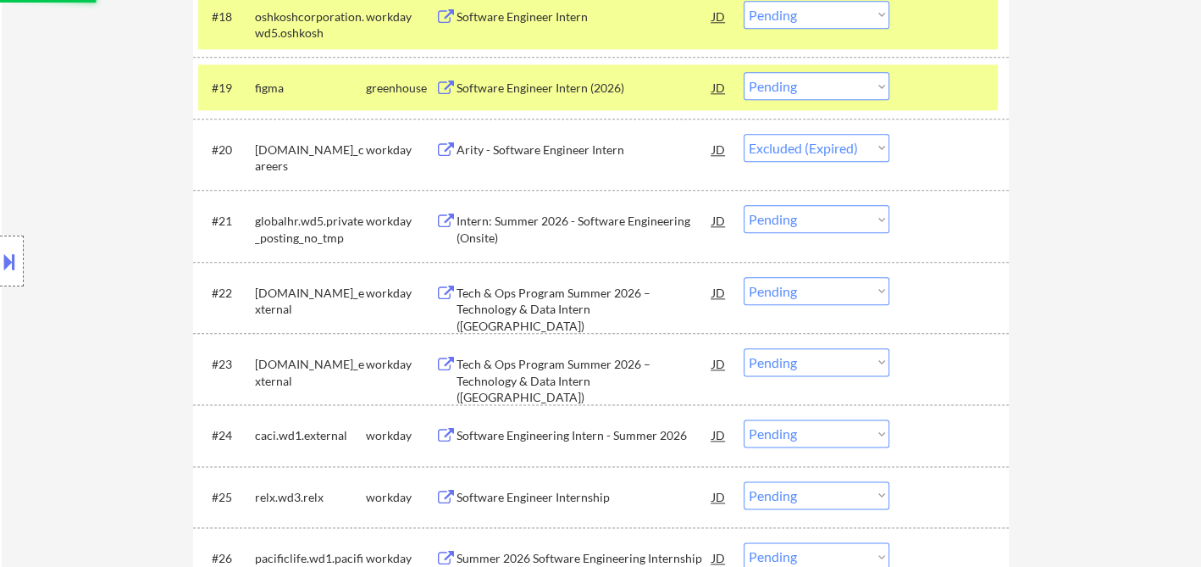
scroll to position [1694, 0]
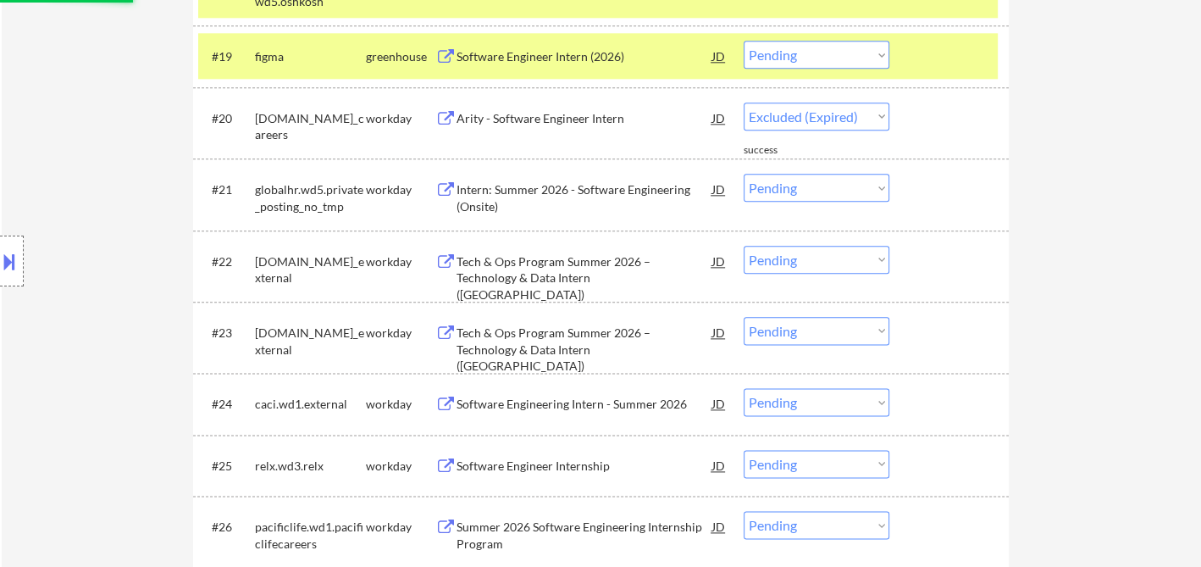
click at [536, 194] on div "Intern: Summer 2026 - Software Engineering (Onsite)" at bounding box center [585, 197] width 256 height 33
select select ""pending""
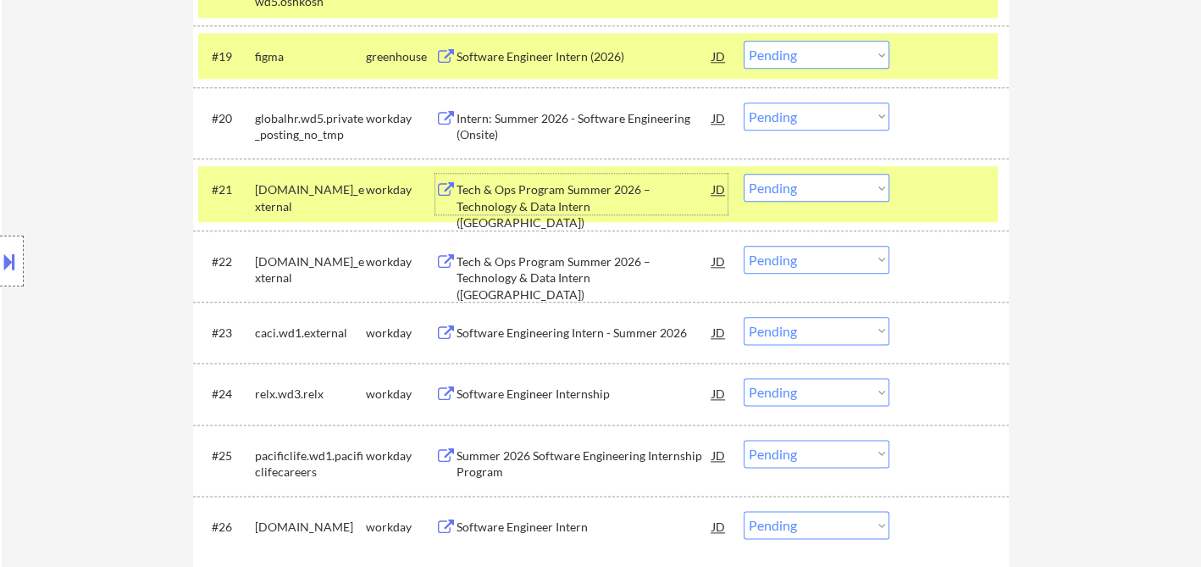
scroll to position [1788, 0]
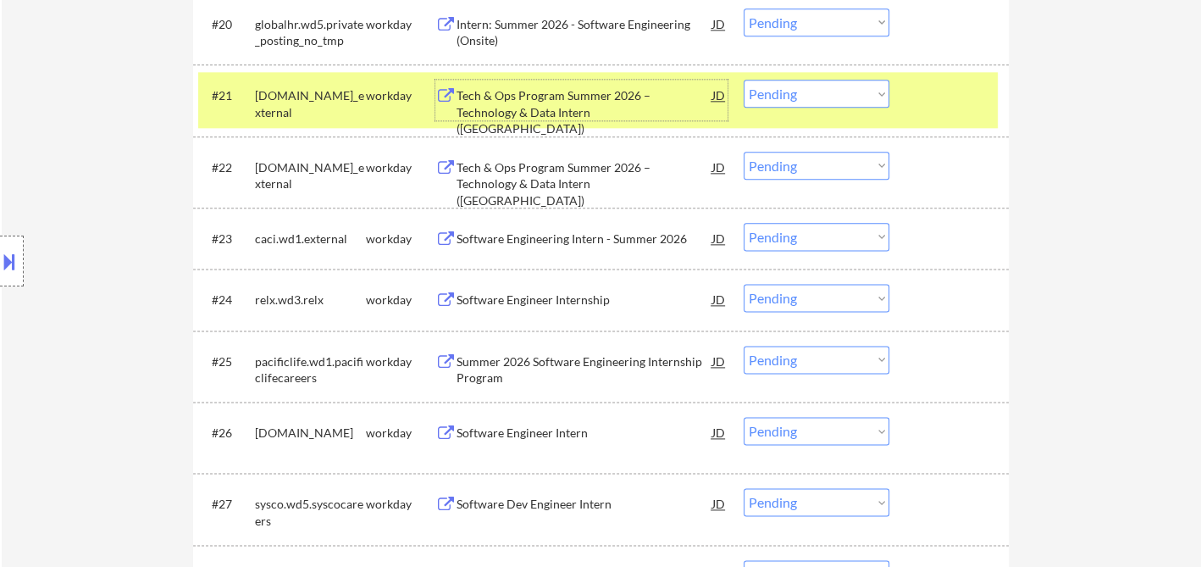
click at [549, 299] on div "Software Engineer Internship" at bounding box center [585, 299] width 256 height 17
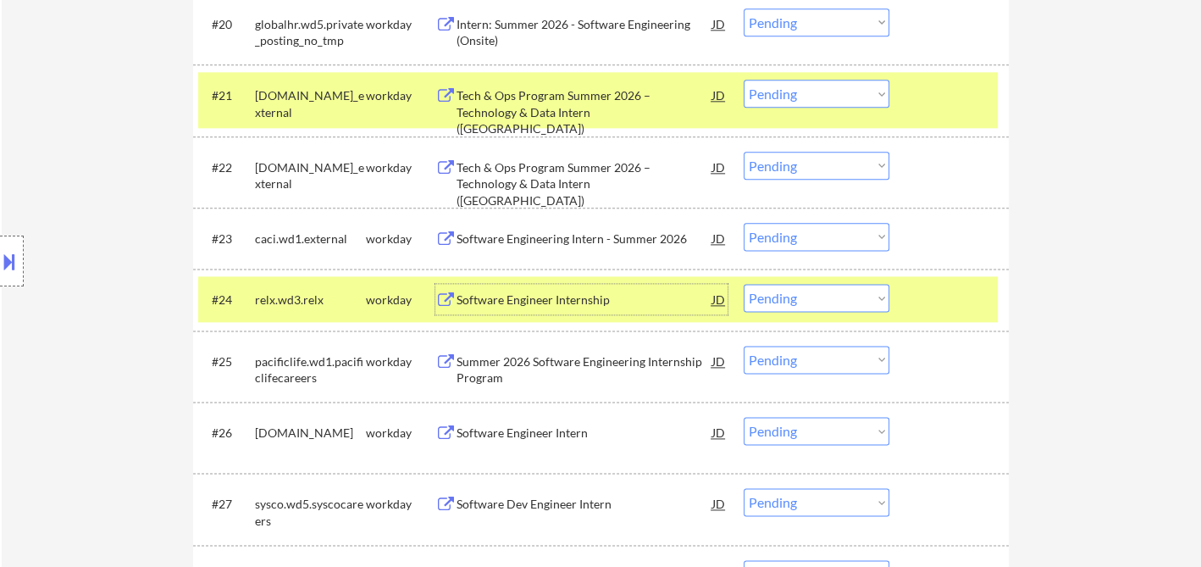
drag, startPoint x: 804, startPoint y: 297, endPoint x: 794, endPoint y: 308, distance: 15.0
click at [804, 296] on select "Choose an option... Pending Applied Excluded (Questions) Excluded (Expired) Exc…" at bounding box center [817, 298] width 146 height 28
click at [744, 284] on select "Choose an option... Pending Applied Excluded (Questions) Excluded (Expired) Exc…" at bounding box center [817, 298] width 146 height 28
click at [551, 357] on div "Summer 2026 Software Engineering Internship Program" at bounding box center [585, 369] width 256 height 33
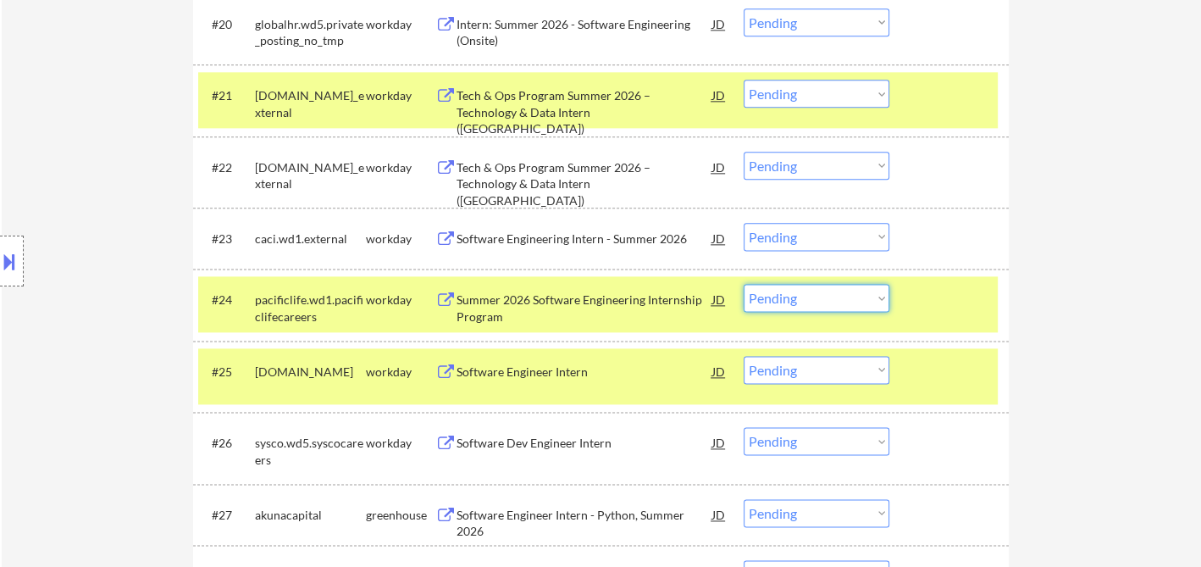
click at [825, 304] on select "Choose an option... Pending Applied Excluded (Questions) Excluded (Expired) Exc…" at bounding box center [817, 298] width 146 height 28
click at [744, 284] on select "Choose an option... Pending Applied Excluded (Questions) Excluded (Expired) Exc…" at bounding box center [817, 298] width 146 height 28
click at [543, 379] on div "Software Engineer Intern" at bounding box center [585, 371] width 256 height 17
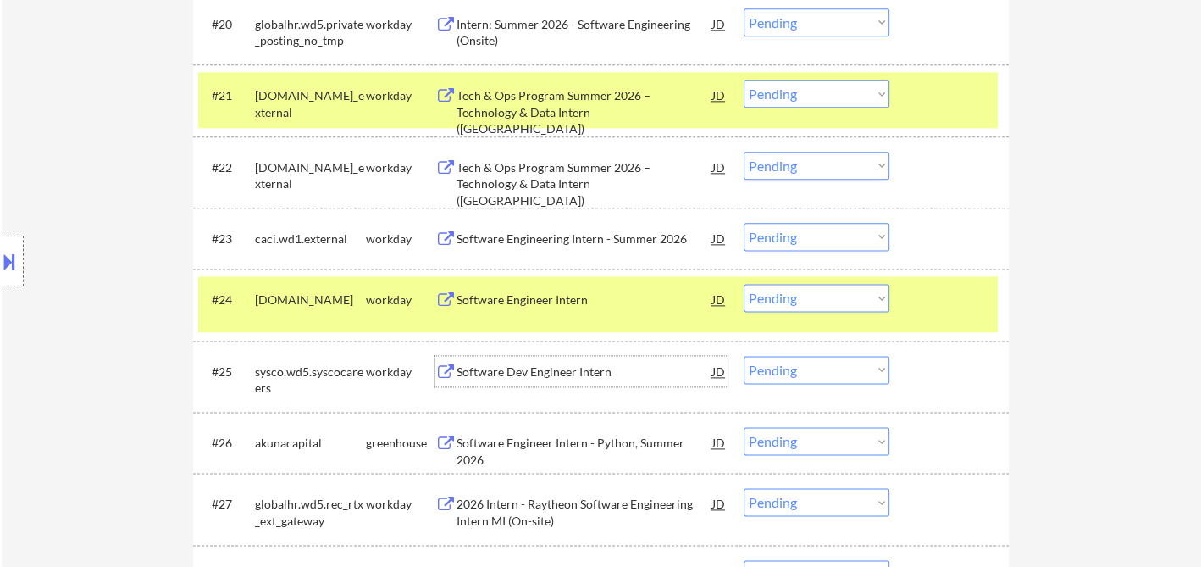
drag, startPoint x: 803, startPoint y: 284, endPoint x: 803, endPoint y: 293, distance: 9.3
click at [803, 284] on select "Choose an option... Pending Applied Excluded (Questions) Excluded (Expired) Exc…" at bounding box center [817, 298] width 146 height 28
click at [744, 284] on select "Choose an option... Pending Applied Excluded (Questions) Excluded (Expired) Exc…" at bounding box center [817, 298] width 146 height 28
click at [546, 369] on div "Software Dev Engineer Intern" at bounding box center [585, 371] width 256 height 17
select select ""pending""
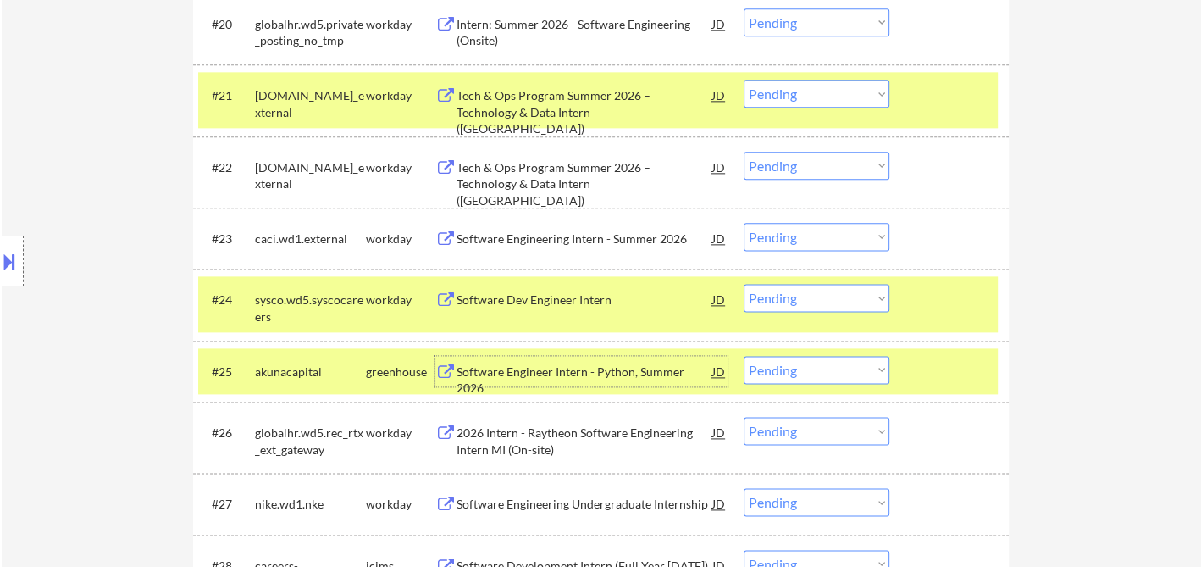
click at [525, 311] on div "Software Dev Engineer Intern" at bounding box center [585, 299] width 256 height 30
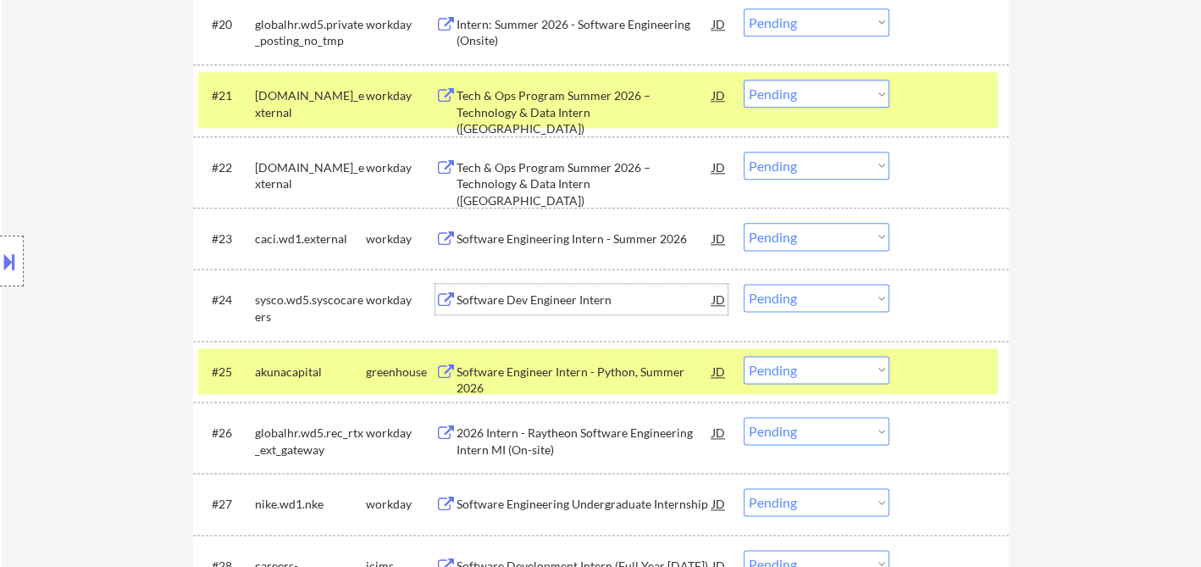
scroll to position [2070, 0]
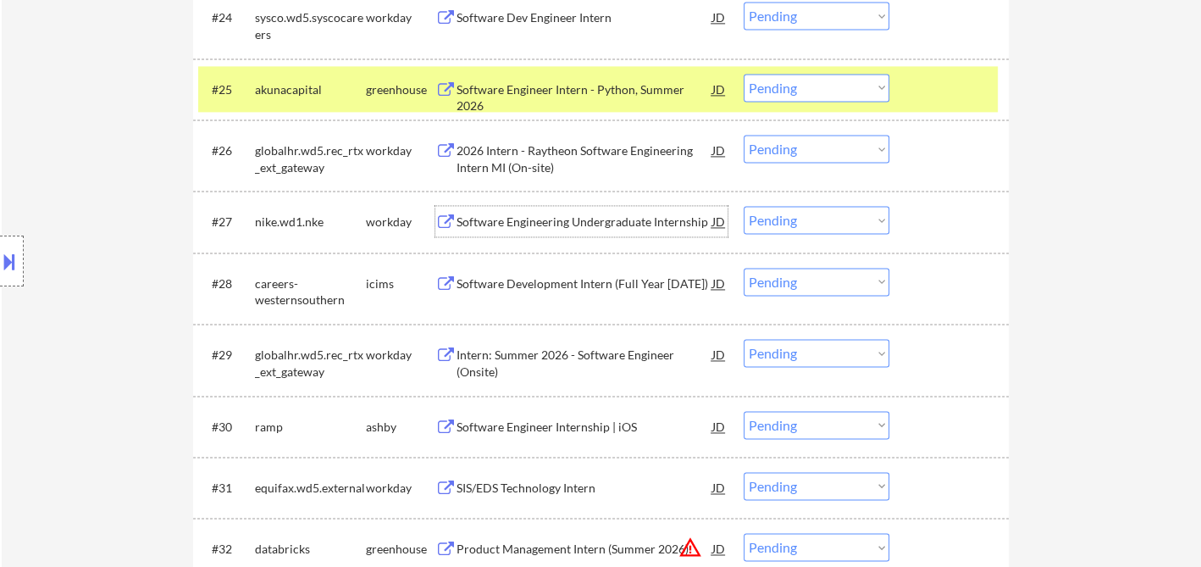
click at [584, 223] on div "Software Engineering Undergraduate Internship" at bounding box center [585, 221] width 256 height 17
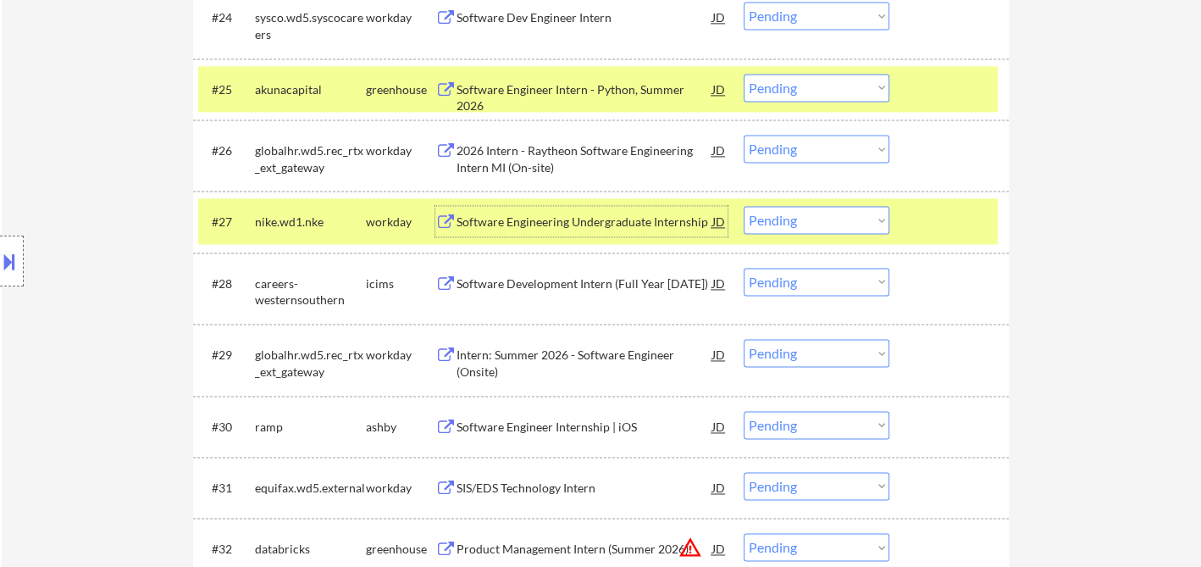
click at [817, 228] on select "Choose an option... Pending Applied Excluded (Questions) Excluded (Expired) Exc…" at bounding box center [817, 220] width 146 height 28
click at [744, 206] on select "Choose an option... Pending Applied Excluded (Questions) Excluded (Expired) Exc…" at bounding box center [817, 220] width 146 height 28
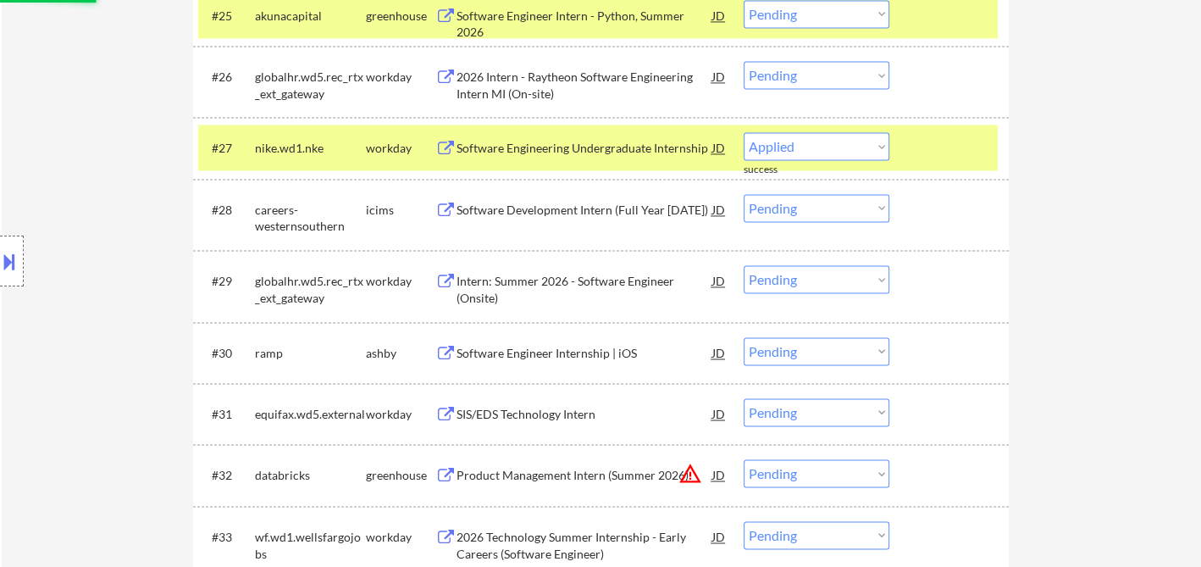
scroll to position [2164, 0]
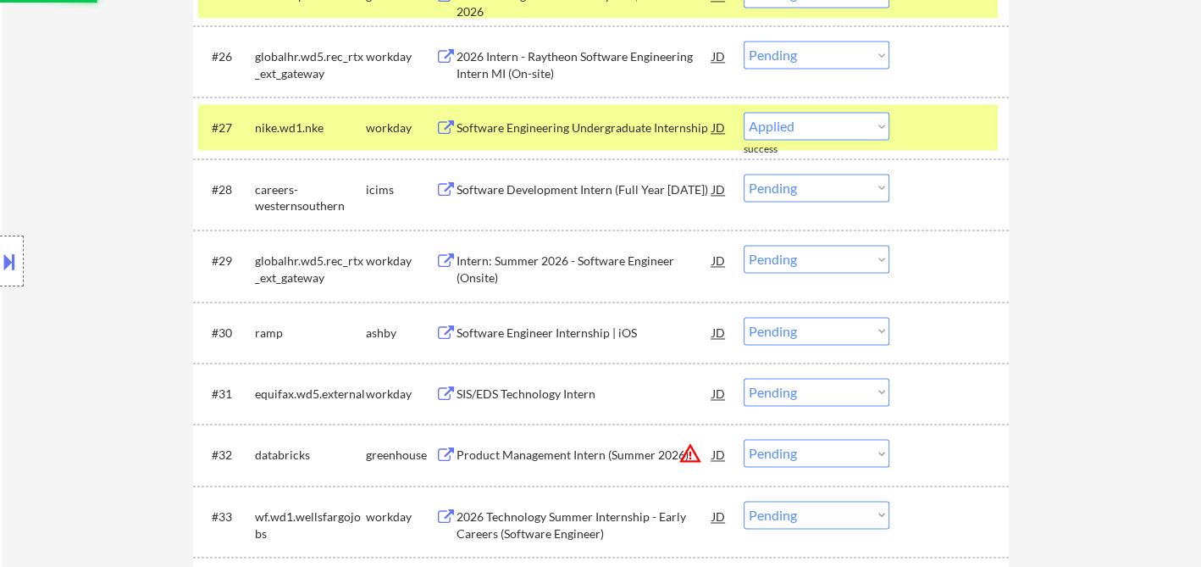
select select ""pending""
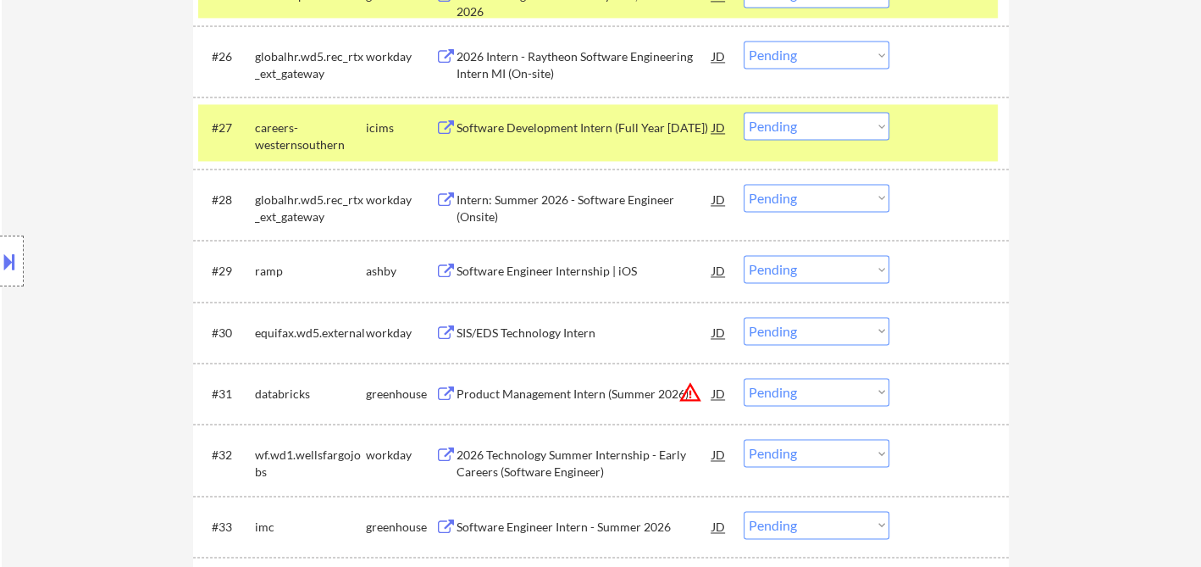
click at [557, 274] on div "Software Engineer Internship | iOS" at bounding box center [585, 271] width 256 height 17
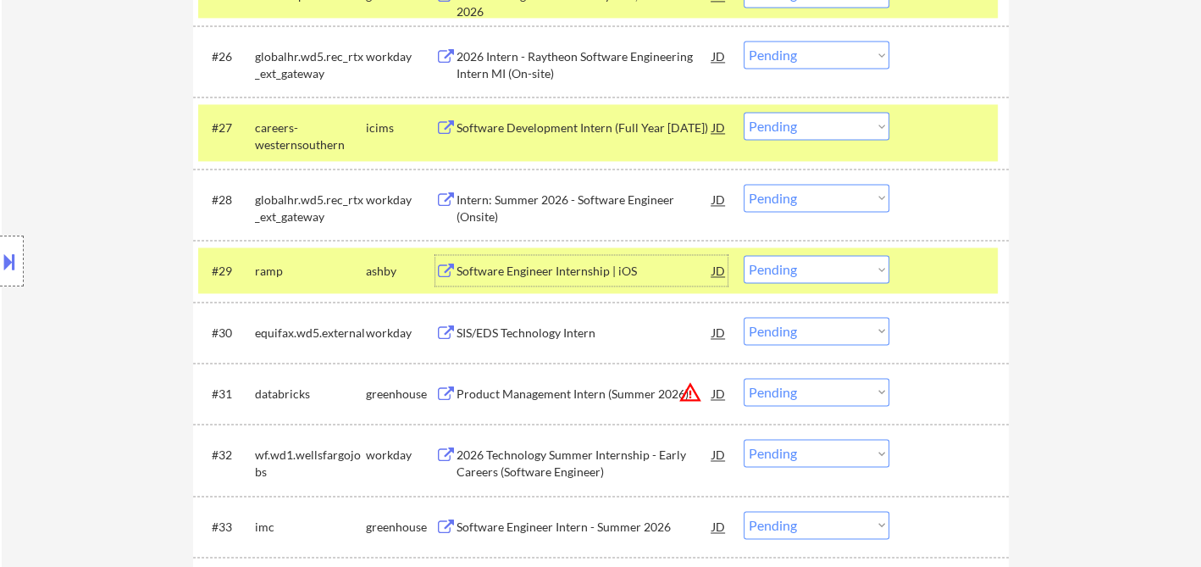
drag, startPoint x: 800, startPoint y: 266, endPoint x: 810, endPoint y: 280, distance: 17.6
click at [800, 266] on select "Choose an option... Pending Applied Excluded (Questions) Excluded (Expired) Exc…" at bounding box center [817, 269] width 146 height 28
click at [744, 255] on select "Choose an option... Pending Applied Excluded (Questions) Excluded (Expired) Exc…" at bounding box center [817, 269] width 146 height 28
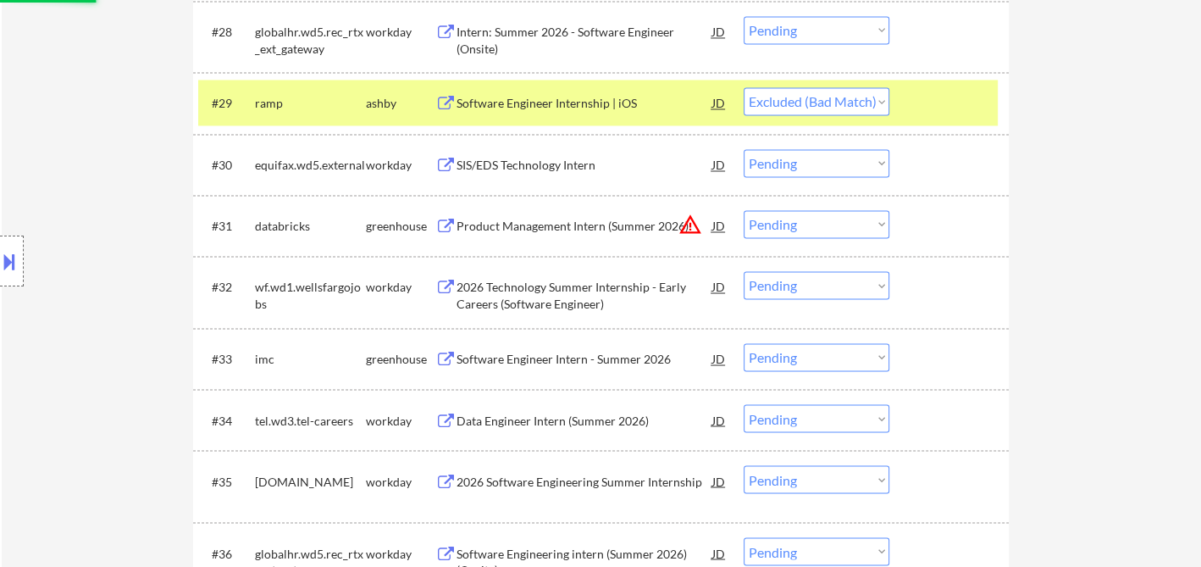
scroll to position [2352, 0]
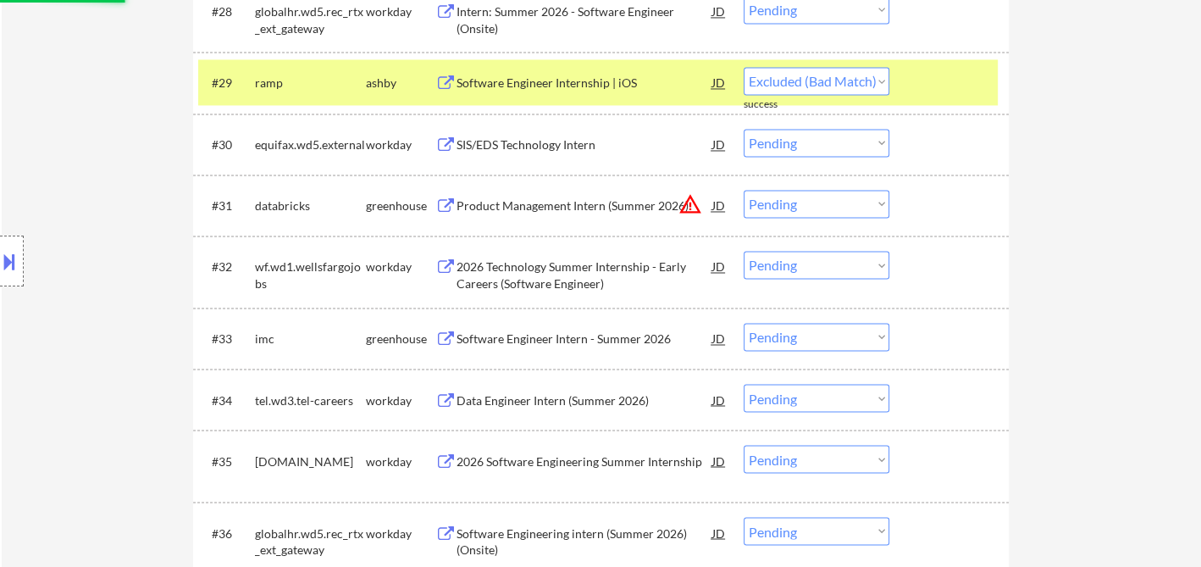
click at [550, 271] on div "2026 Technology Summer Internship - Early Careers (Software Engineer)" at bounding box center [585, 274] width 256 height 33
select select ""pending""
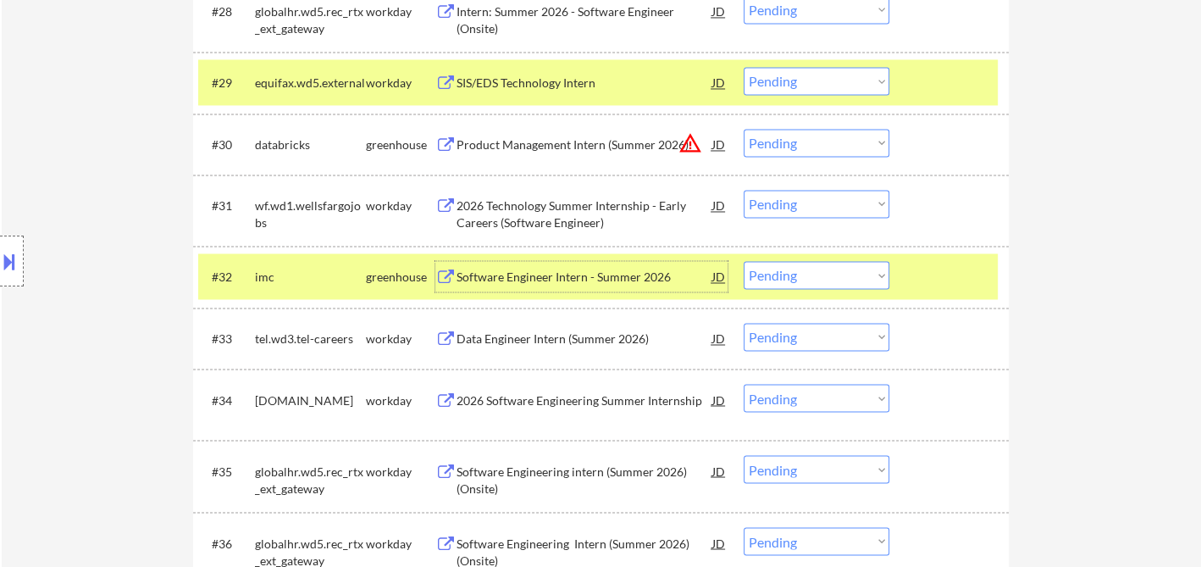
drag, startPoint x: 801, startPoint y: 279, endPoint x: 811, endPoint y: 285, distance: 11.0
click at [801, 279] on select "Choose an option... Pending Applied Excluded (Questions) Excluded (Expired) Exc…" at bounding box center [817, 275] width 146 height 28
click at [744, 261] on select "Choose an option... Pending Applied Excluded (Questions) Excluded (Expired) Exc…" at bounding box center [817, 275] width 146 height 28
click at [560, 336] on div "Data Engineer Intern (Summer 2026)" at bounding box center [585, 338] width 256 height 17
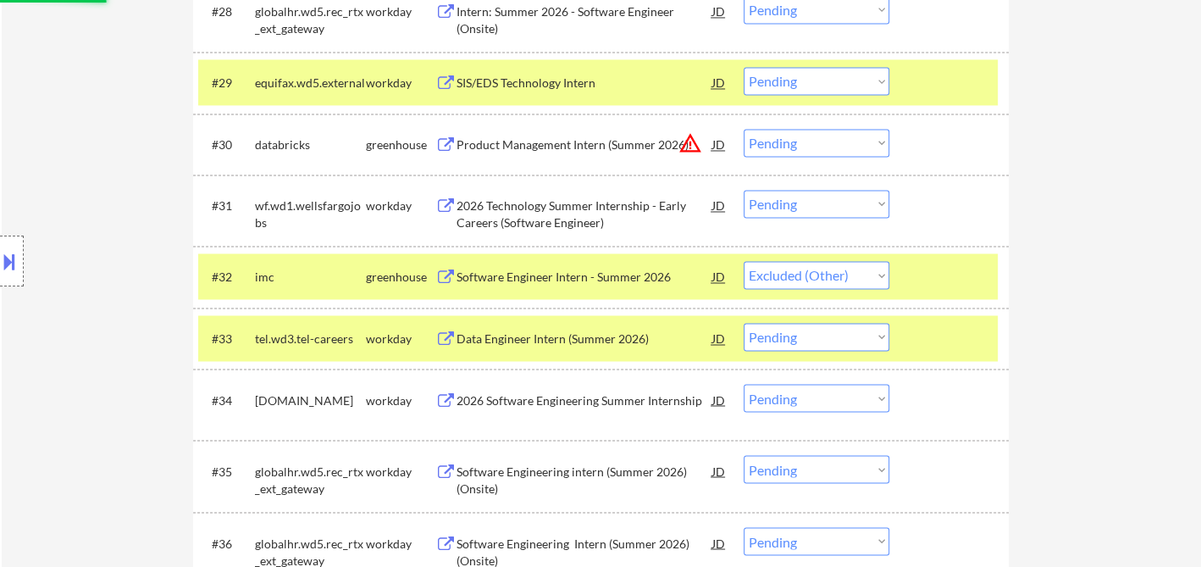
select select ""pending""
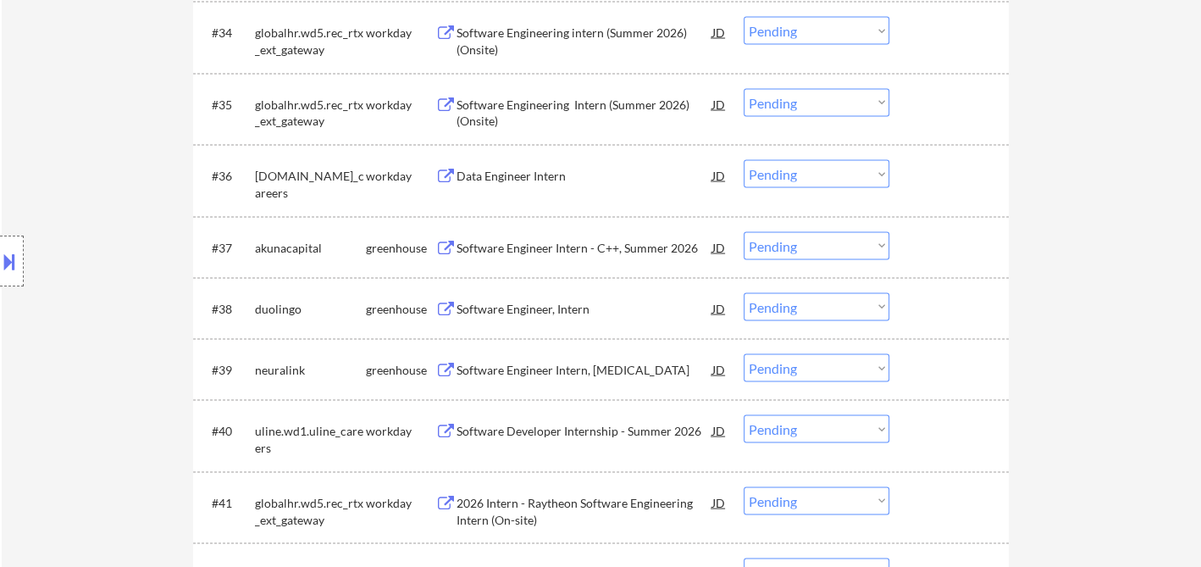
scroll to position [2823, 0]
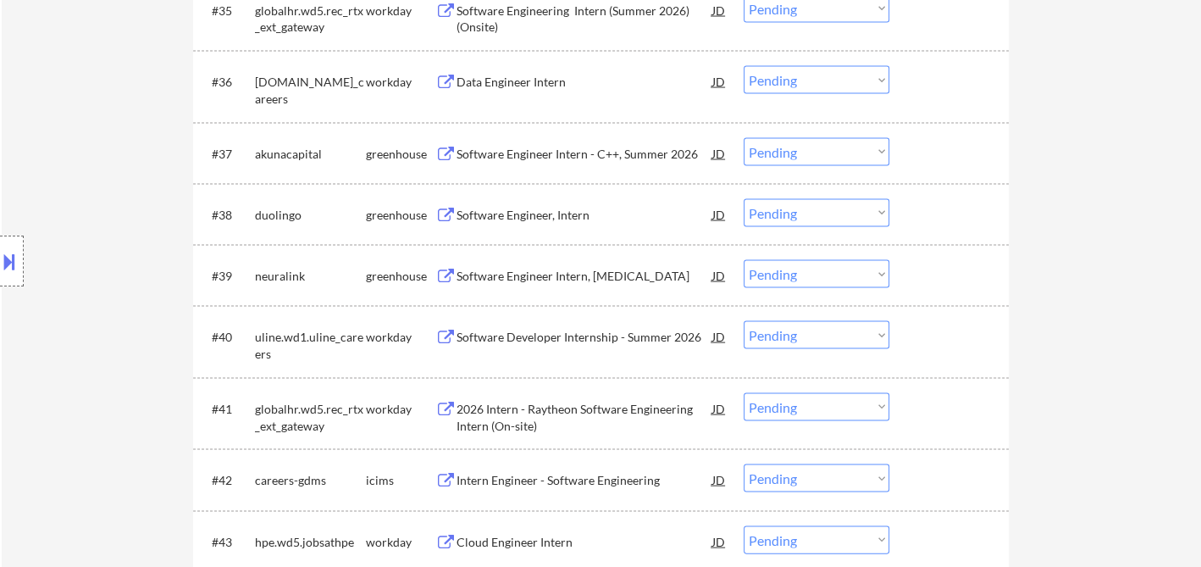
click at [585, 339] on div "Software Developer Internship - Summer 2026" at bounding box center [585, 337] width 256 height 17
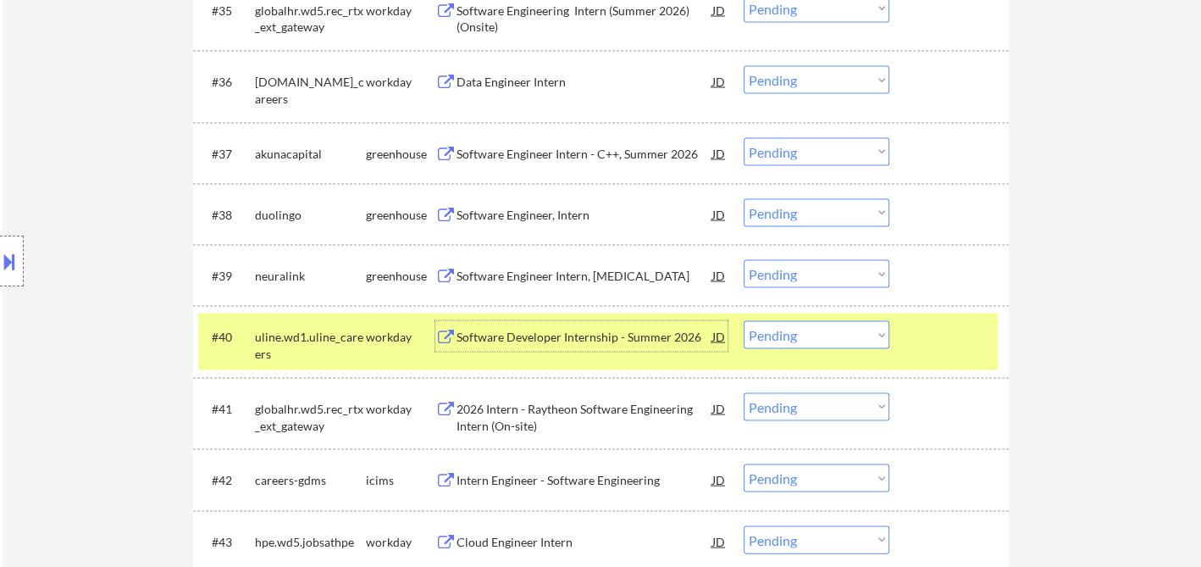
click at [822, 344] on select "Choose an option... Pending Applied Excluded (Questions) Excluded (Expired) Exc…" at bounding box center [817, 335] width 146 height 28
click at [744, 321] on select "Choose an option... Pending Applied Excluded (Questions) Excluded (Expired) Exc…" at bounding box center [817, 335] width 146 height 28
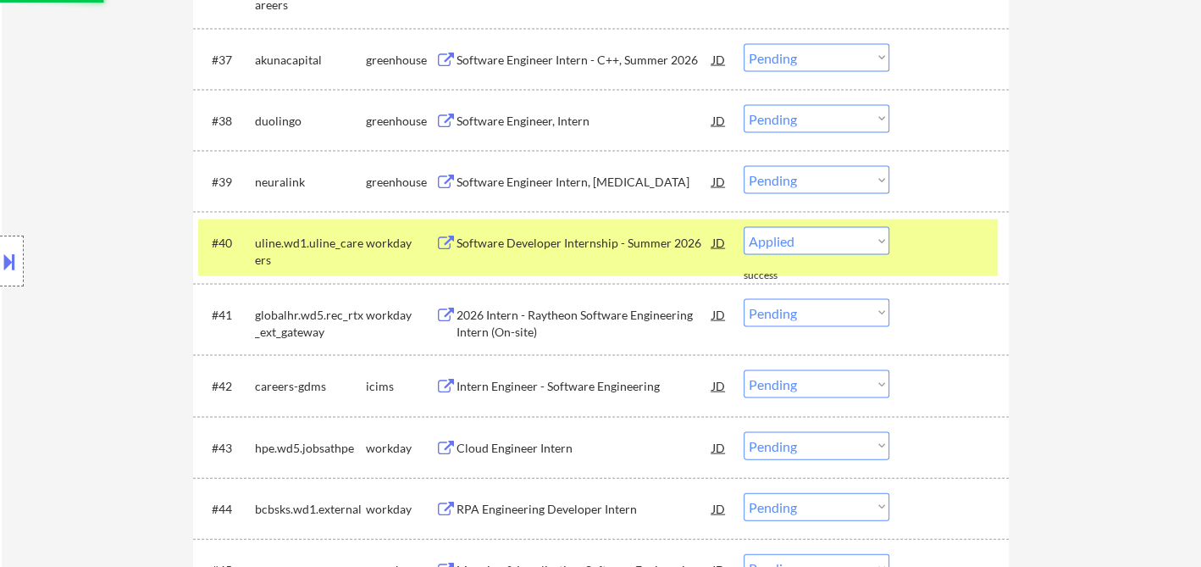
select select ""pending""
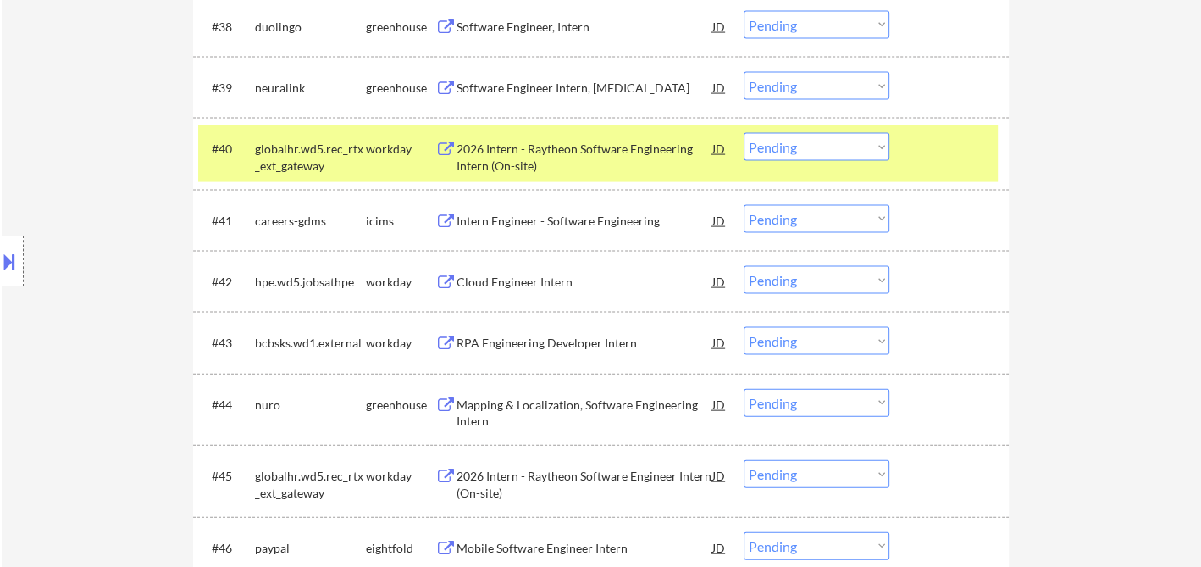
click at [528, 283] on div "Cloud Engineer Intern" at bounding box center [585, 282] width 256 height 17
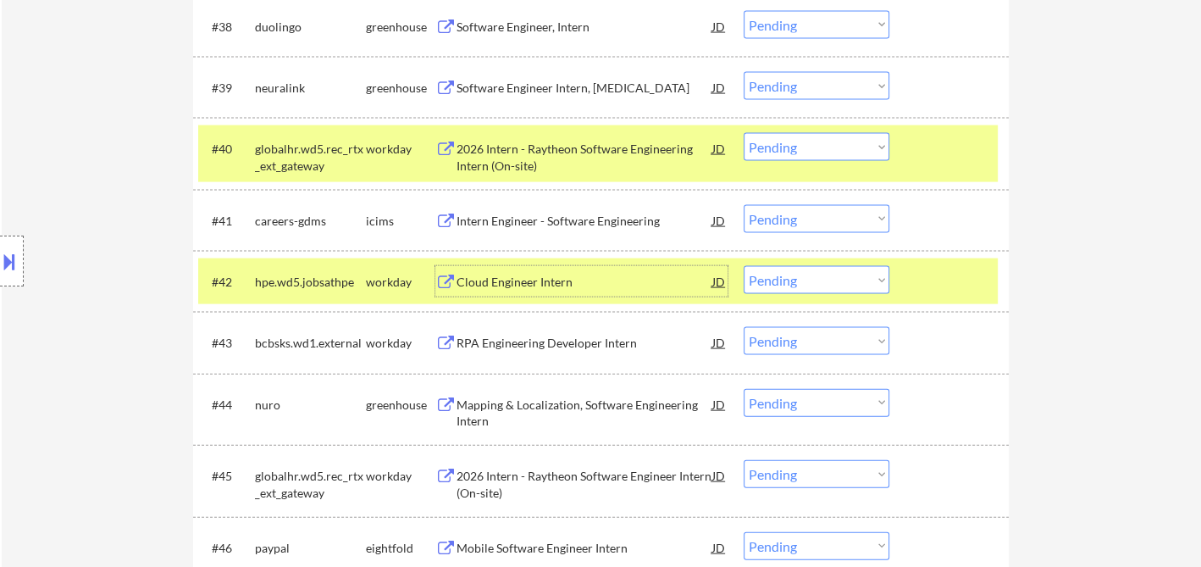
drag, startPoint x: 773, startPoint y: 276, endPoint x: 783, endPoint y: 290, distance: 16.9
click at [773, 276] on select "Choose an option... Pending Applied Excluded (Questions) Excluded (Expired) Exc…" at bounding box center [817, 280] width 146 height 28
click at [744, 266] on select "Choose an option... Pending Applied Excluded (Questions) Excluded (Expired) Exc…" at bounding box center [817, 280] width 146 height 28
select select ""pending""
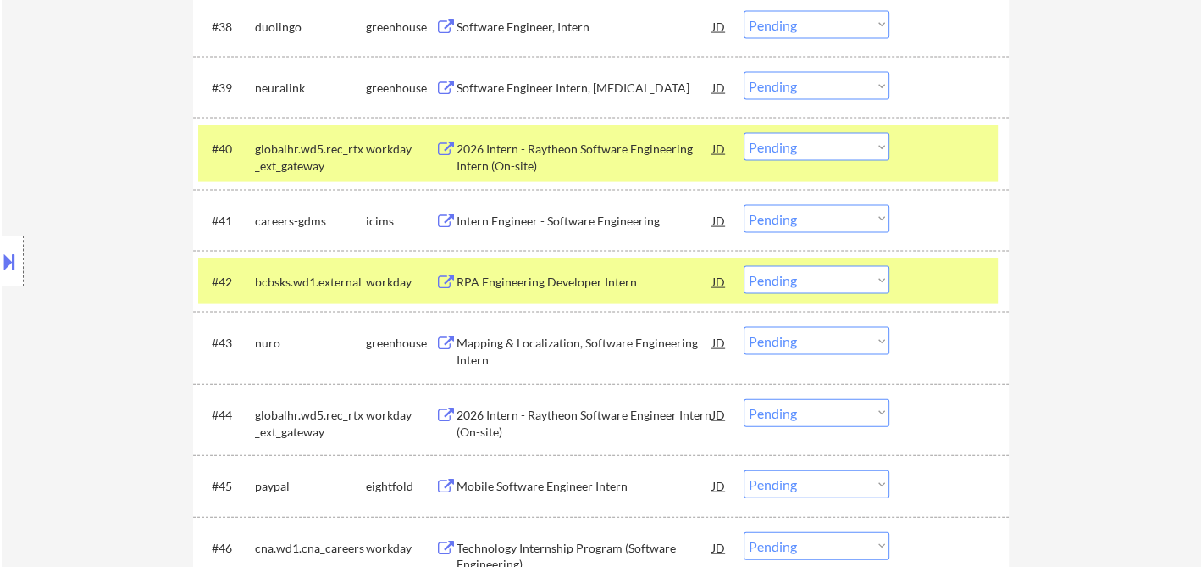
click at [634, 290] on div "RPA Engineering Developer Intern" at bounding box center [585, 281] width 256 height 30
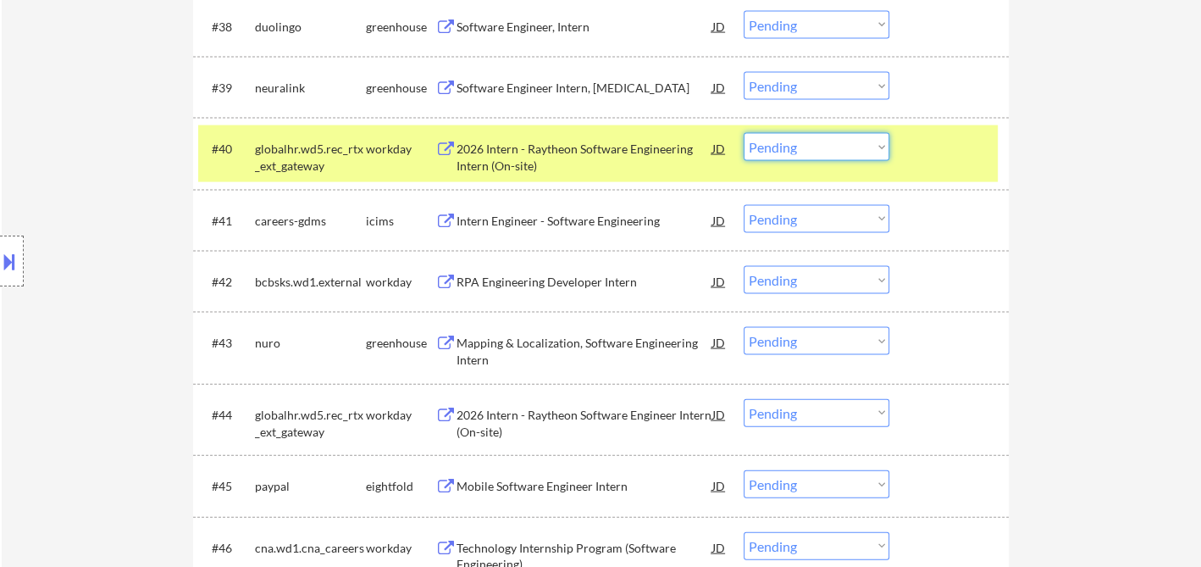
drag, startPoint x: 806, startPoint y: 152, endPoint x: 817, endPoint y: 156, distance: 12.3
click at [806, 152] on select "Choose an option... Pending Applied Excluded (Questions) Excluded (Expired) Exc…" at bounding box center [817, 147] width 146 height 28
click at [744, 133] on select "Choose an option... Pending Applied Excluded (Questions) Excluded (Expired) Exc…" at bounding box center [817, 147] width 146 height 28
select select ""pending""
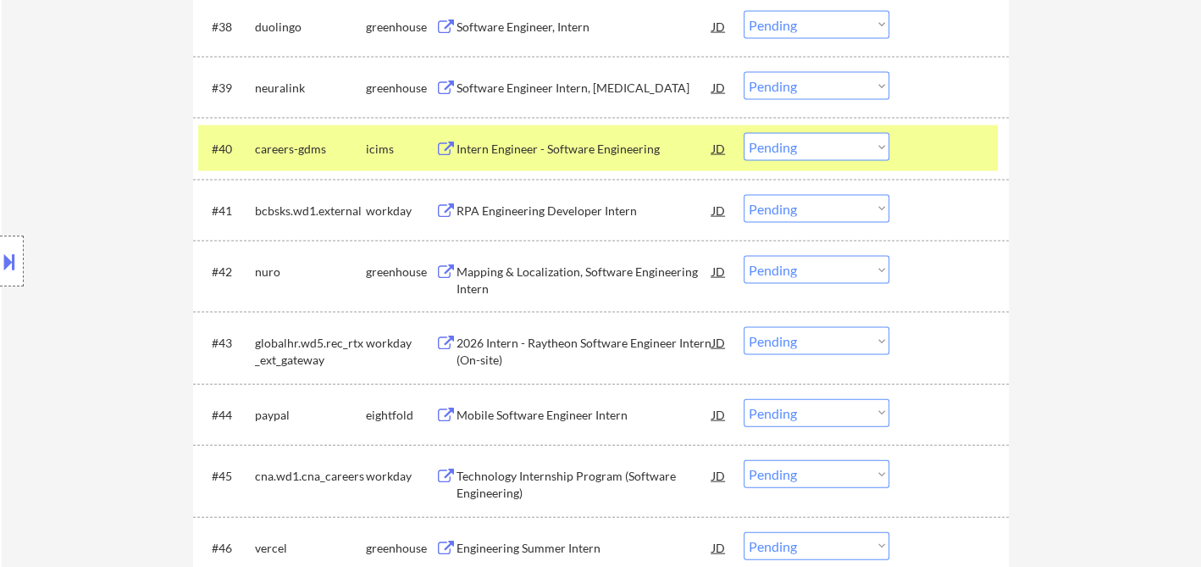
click at [522, 213] on div "RPA Engineering Developer Intern" at bounding box center [585, 210] width 256 height 17
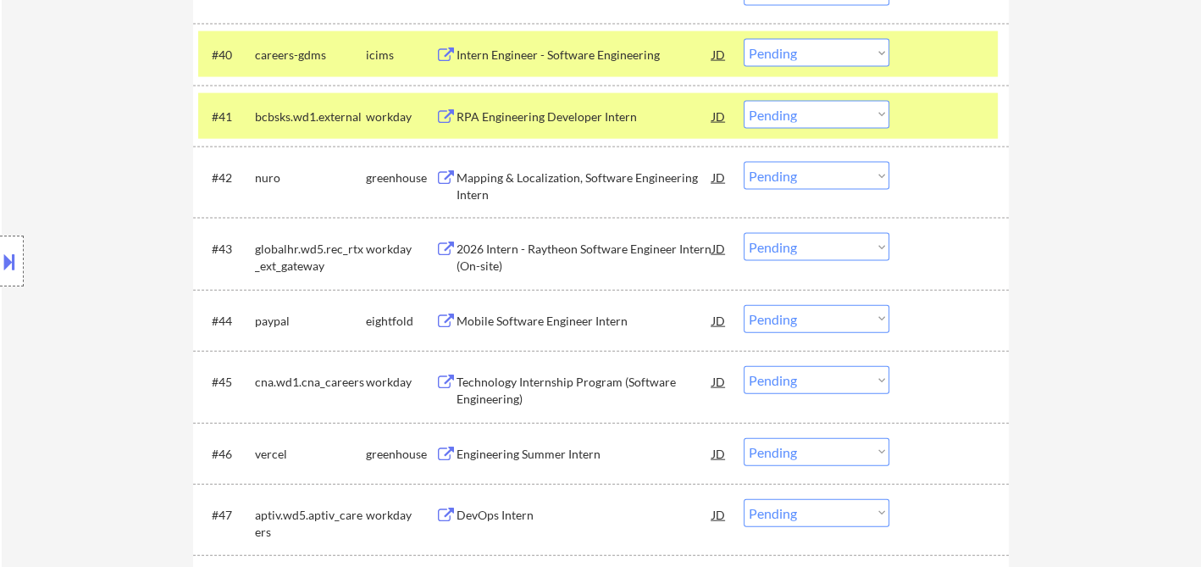
scroll to position [3199, 0]
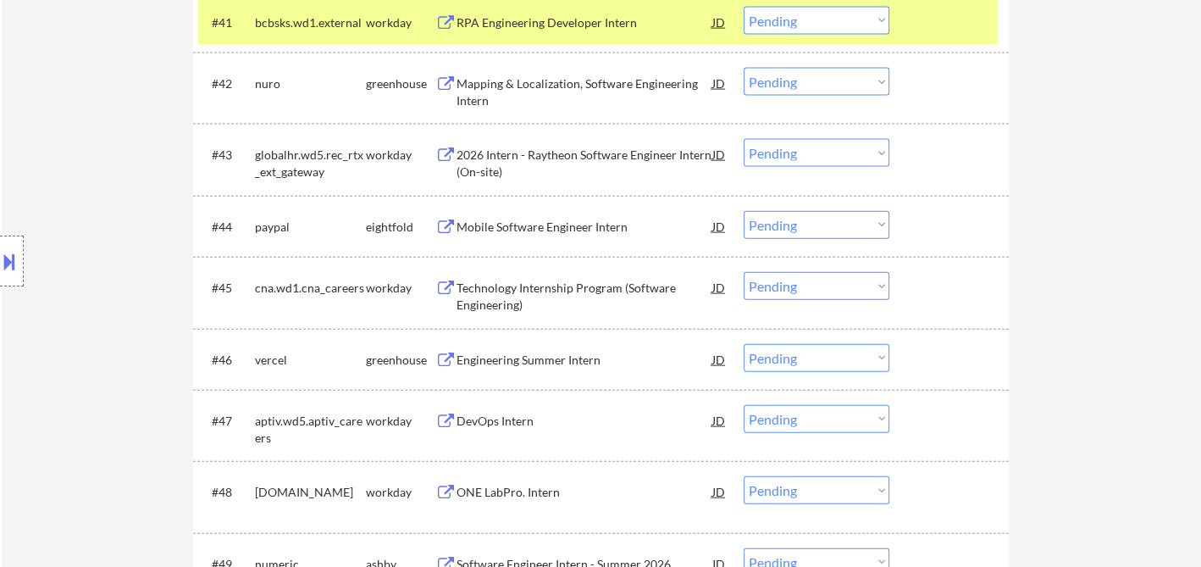
click at [80, 173] on div "Location Inclusions: country:US" at bounding box center [151, 261] width 303 height 314
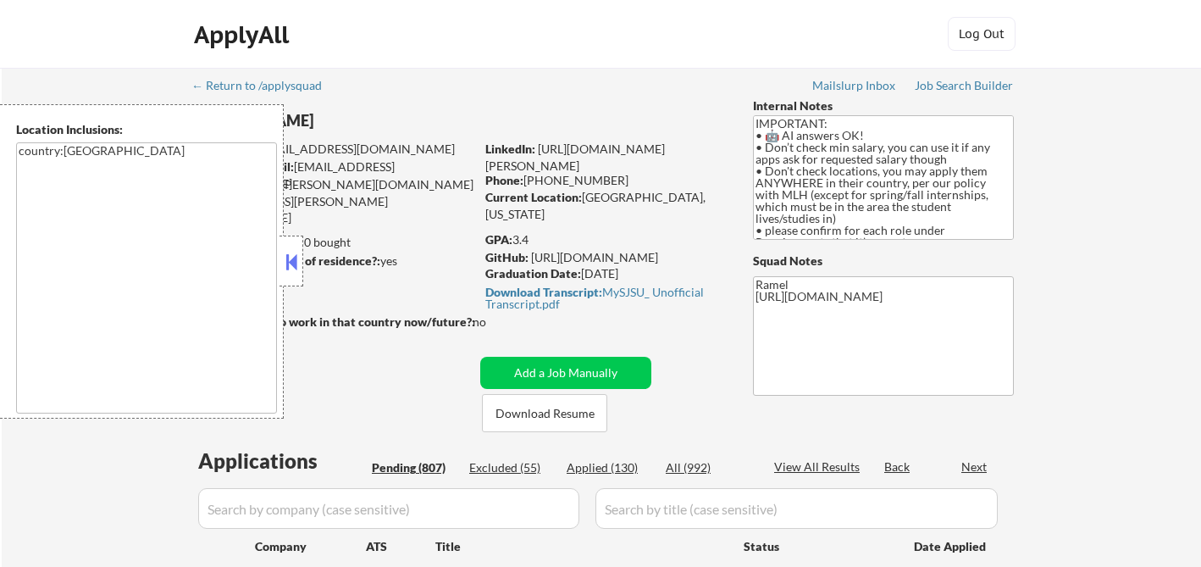
select select ""pending""
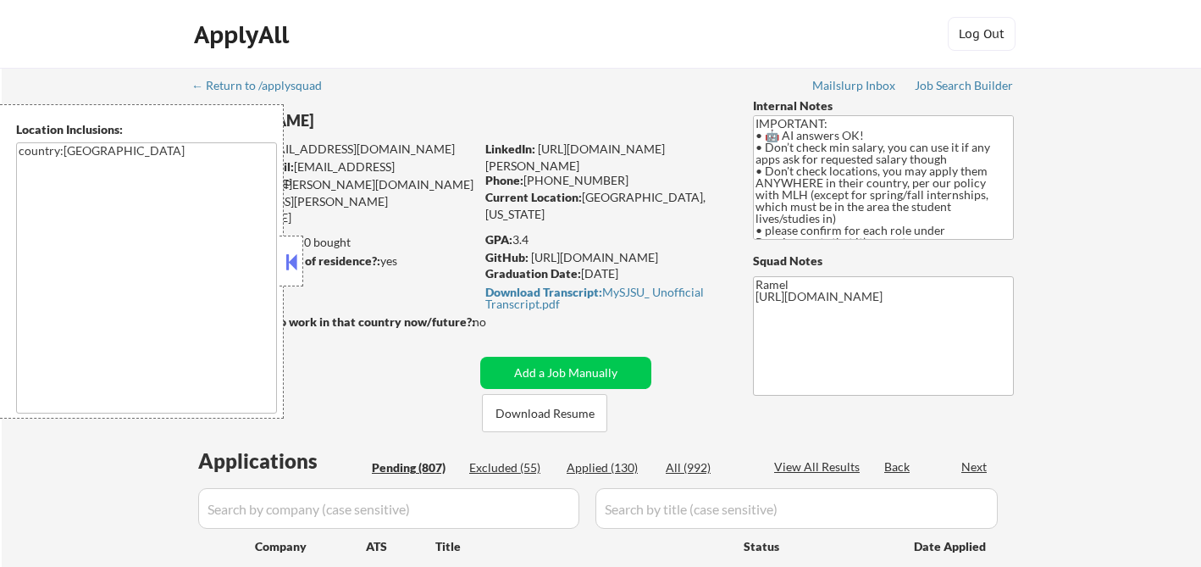
select select ""pending""
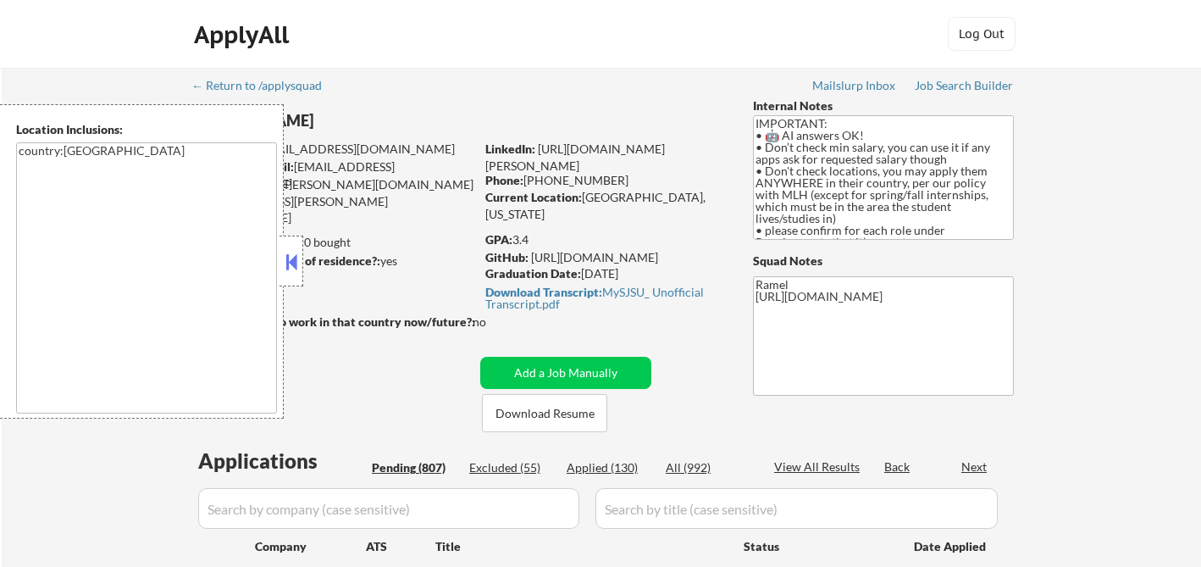
select select ""pending""
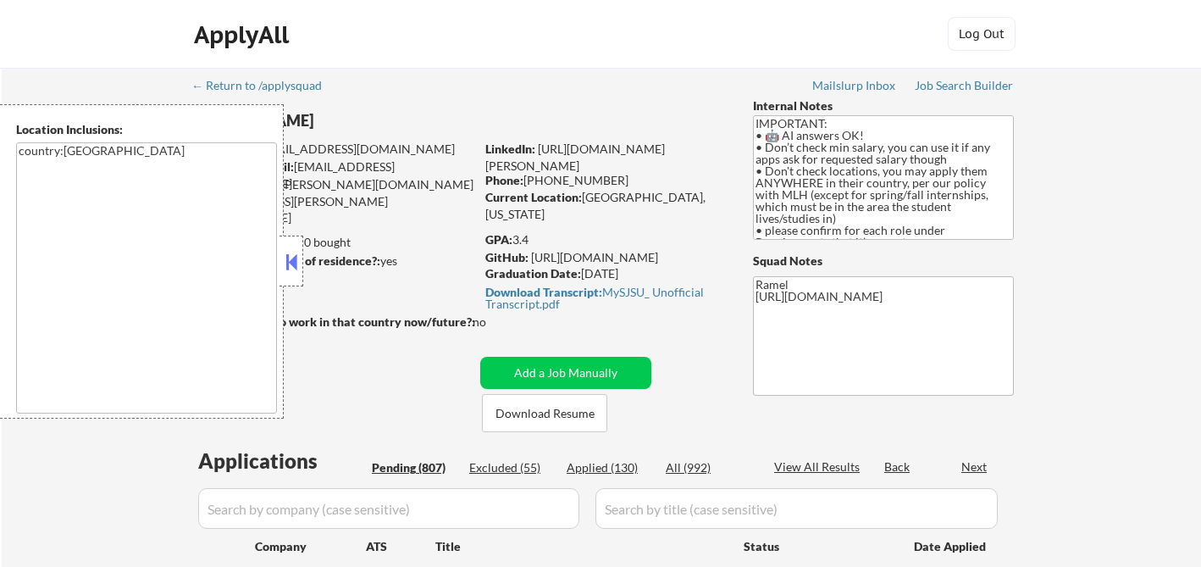
select select ""pending""
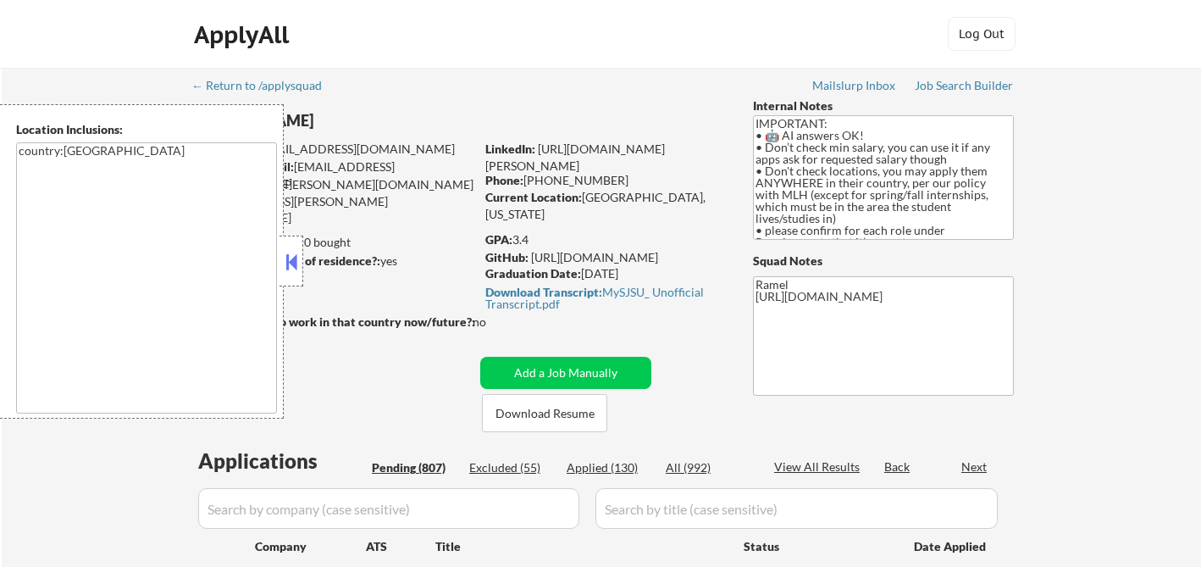
select select ""pending""
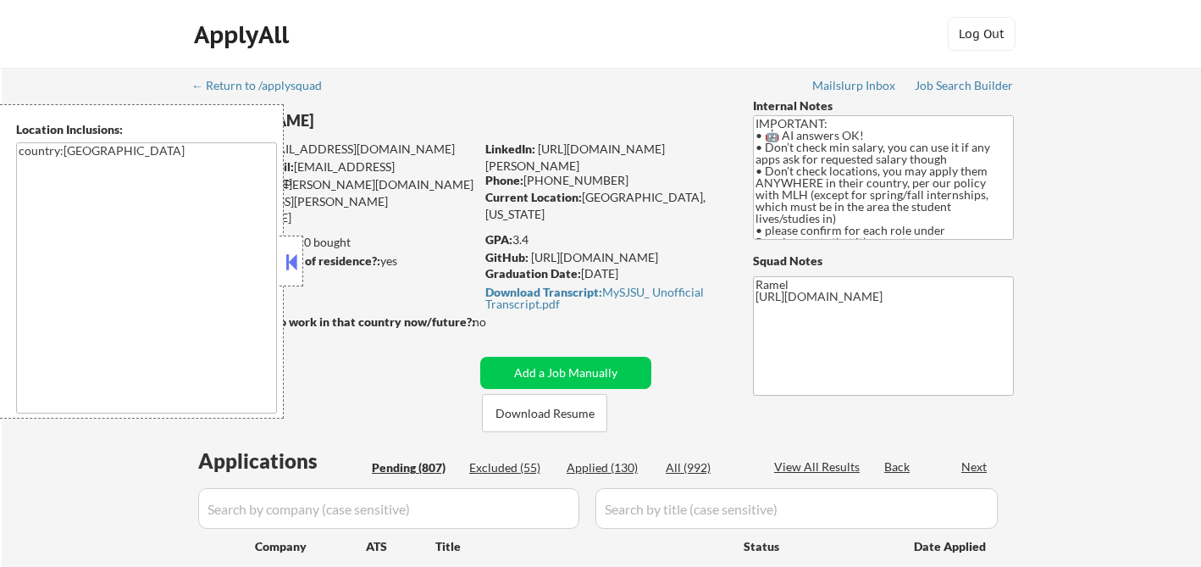
select select ""pending""
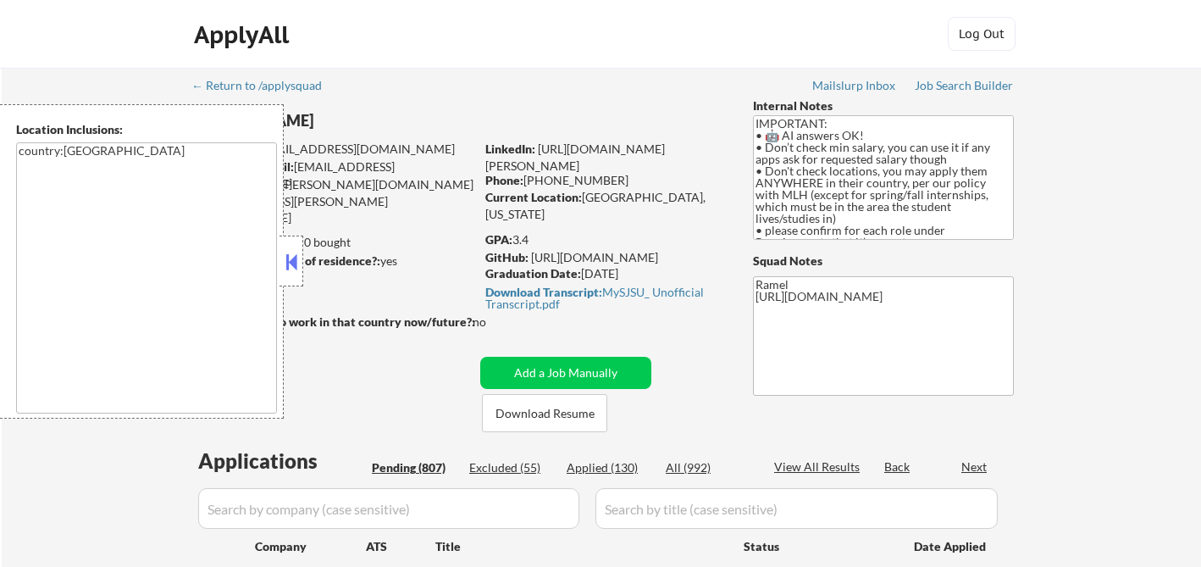
select select ""pending""
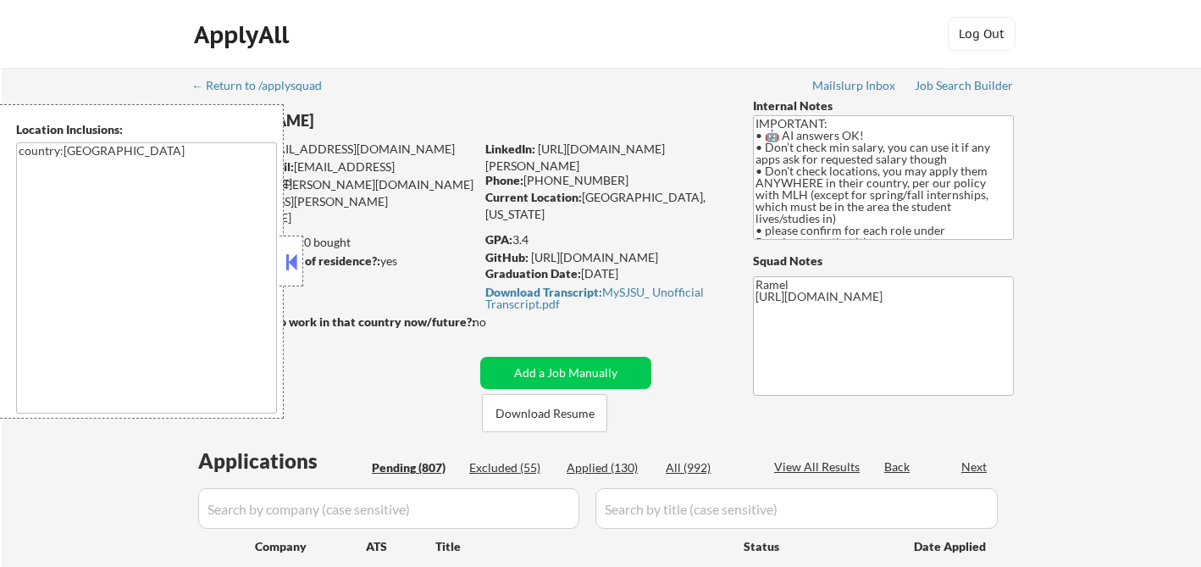
select select ""pending""
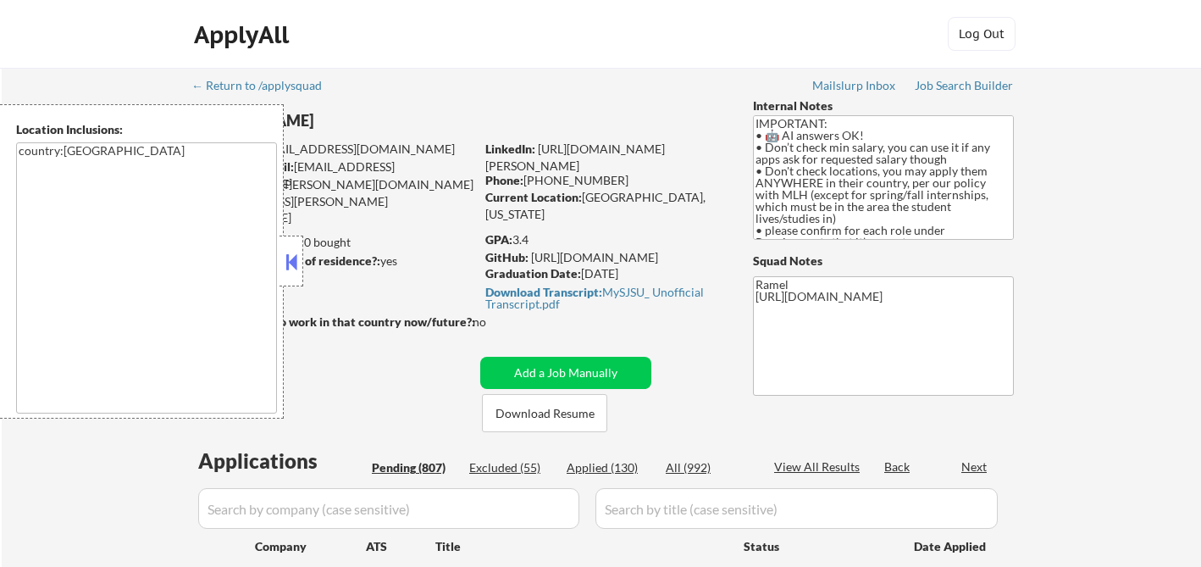
select select ""pending""
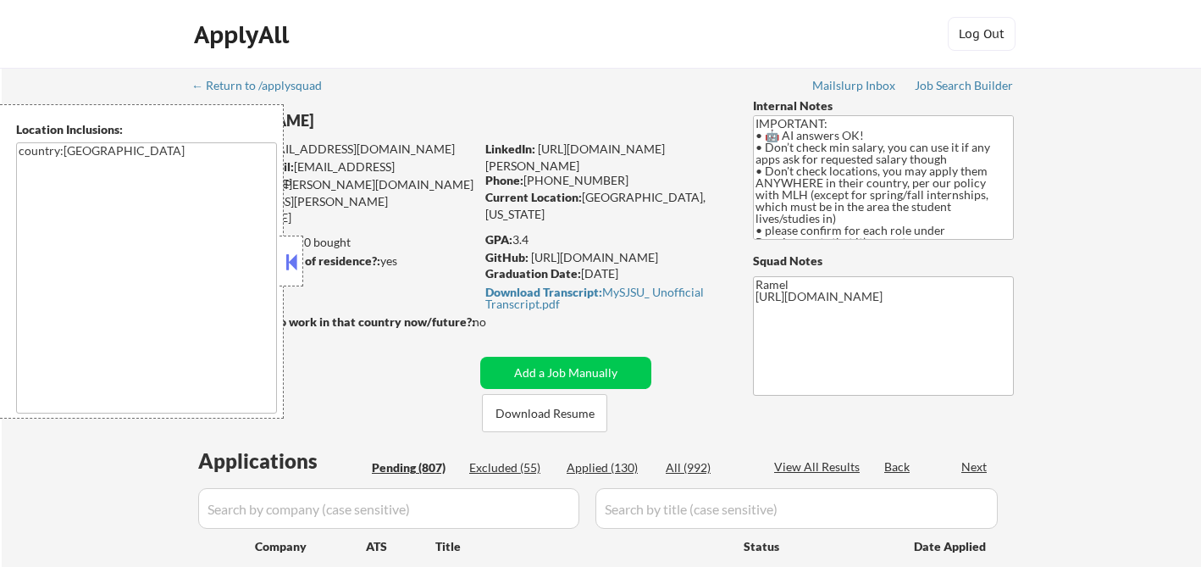
select select ""pending""
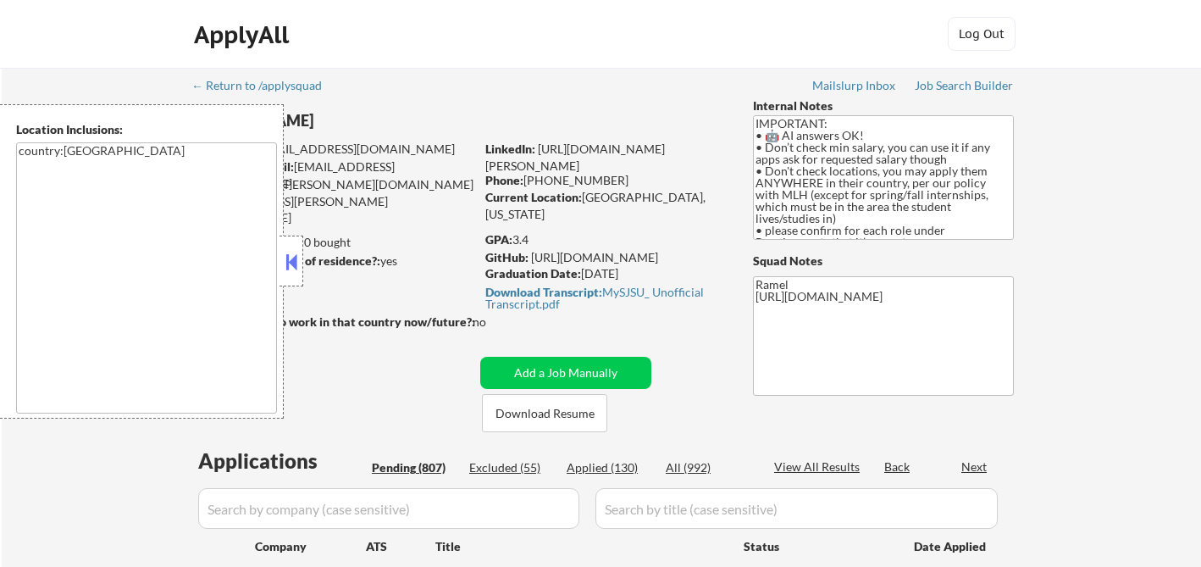
select select ""pending""
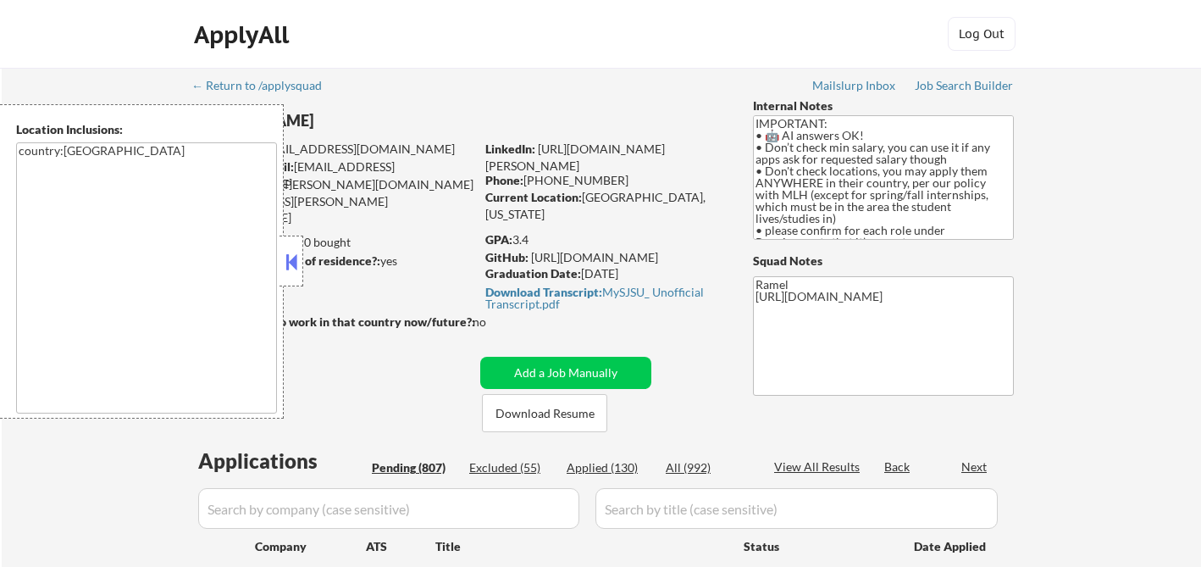
select select ""pending""
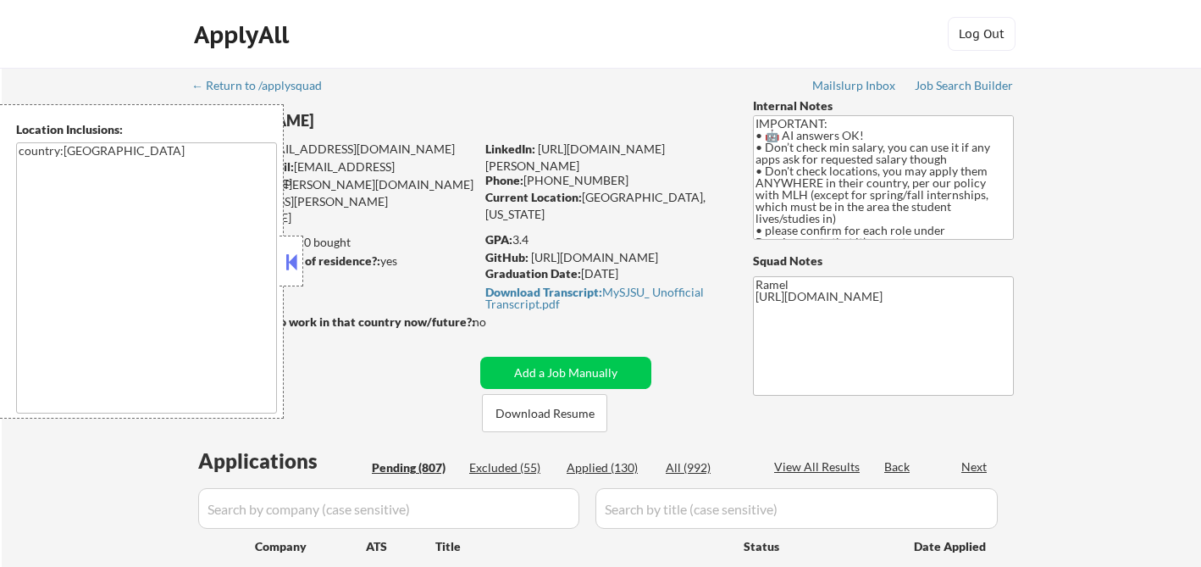
select select ""pending""
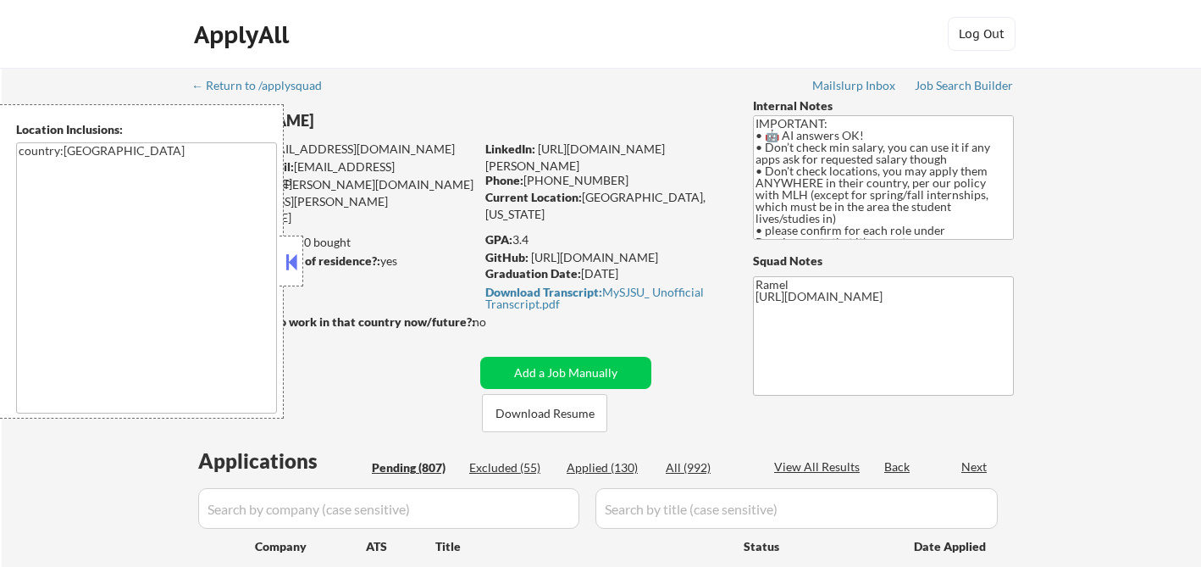
select select ""pending""
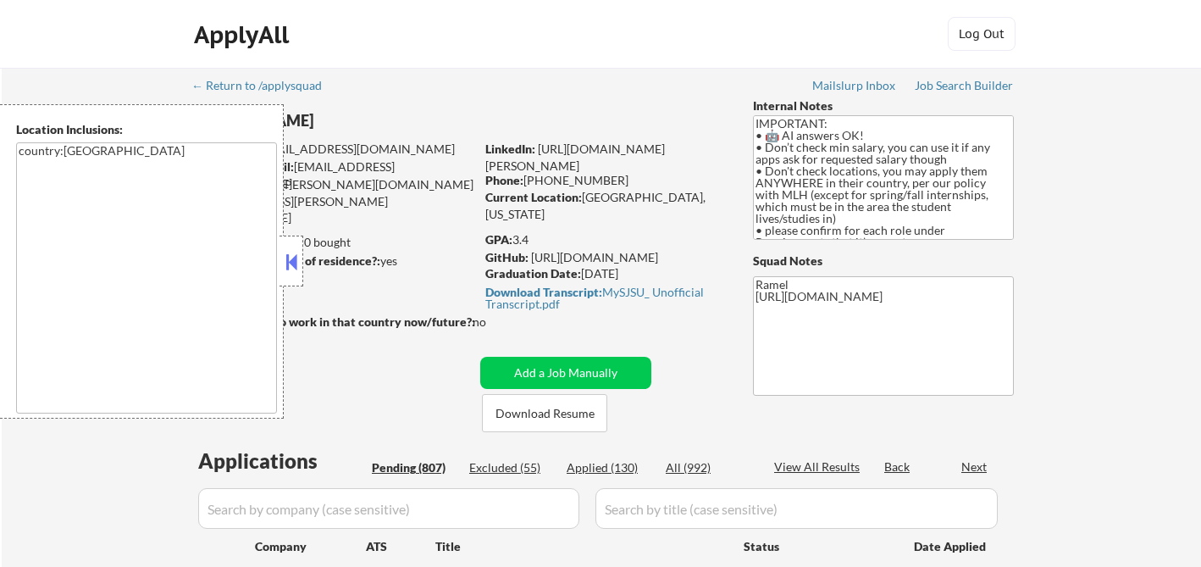
select select ""pending""
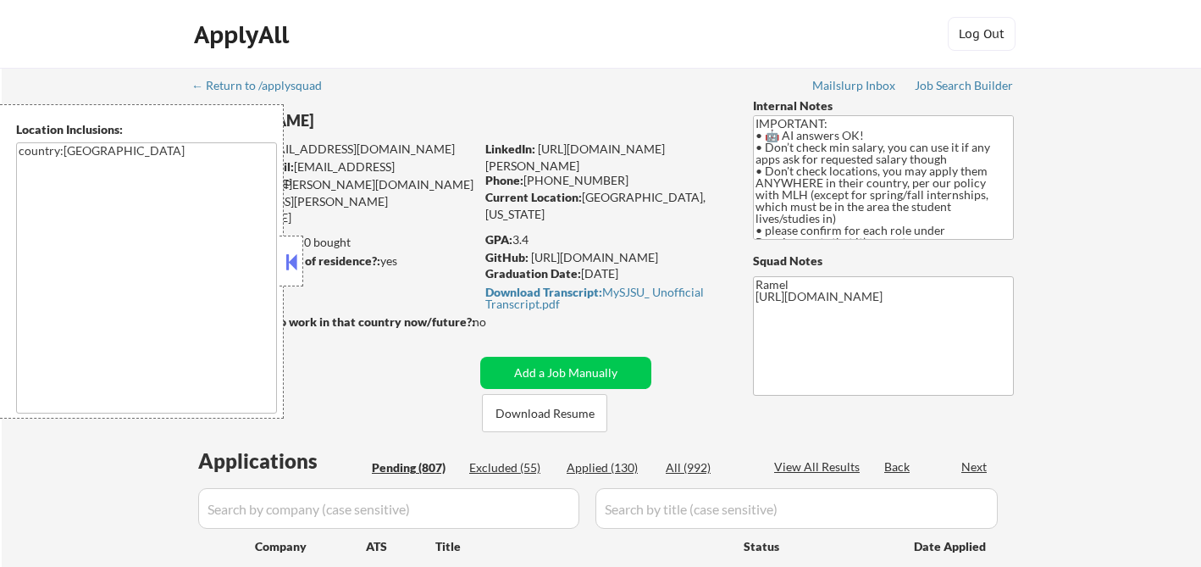
select select ""pending""
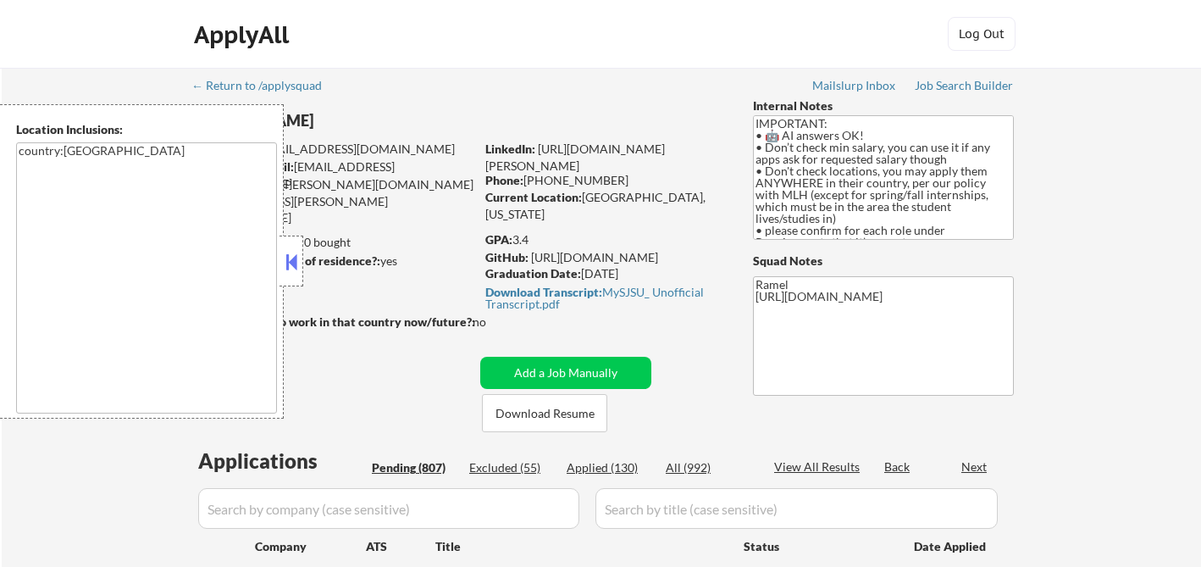
select select ""pending""
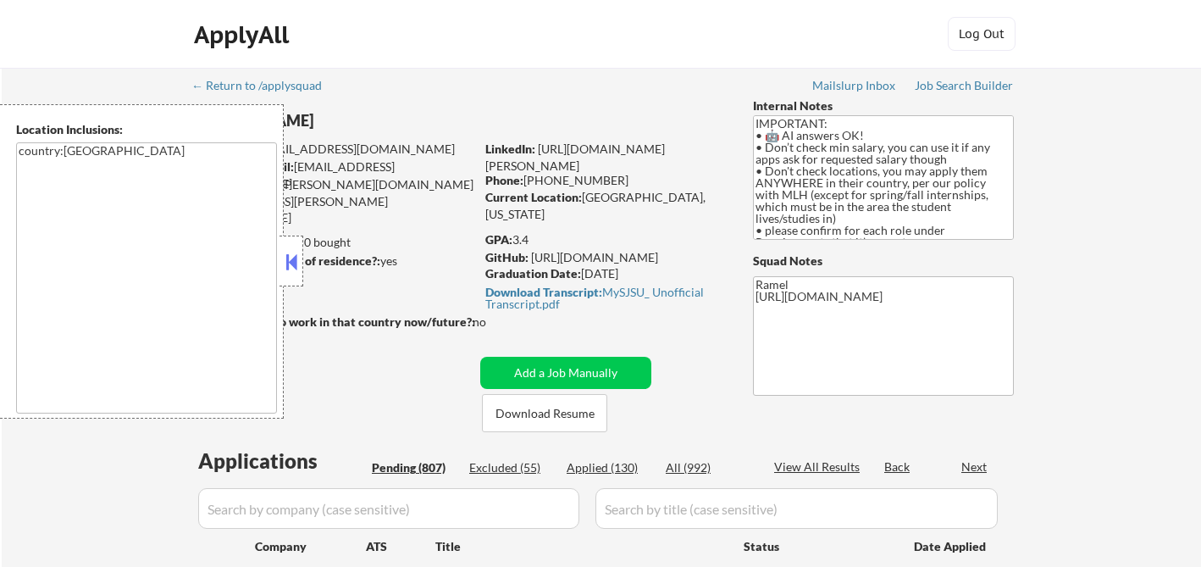
select select ""pending""
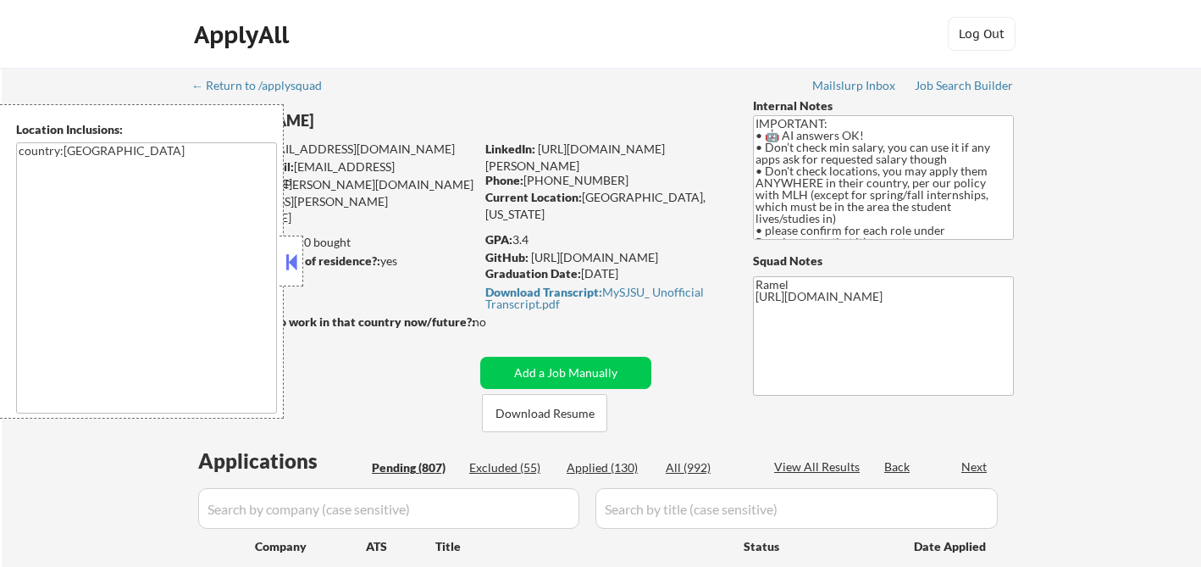
select select ""pending""
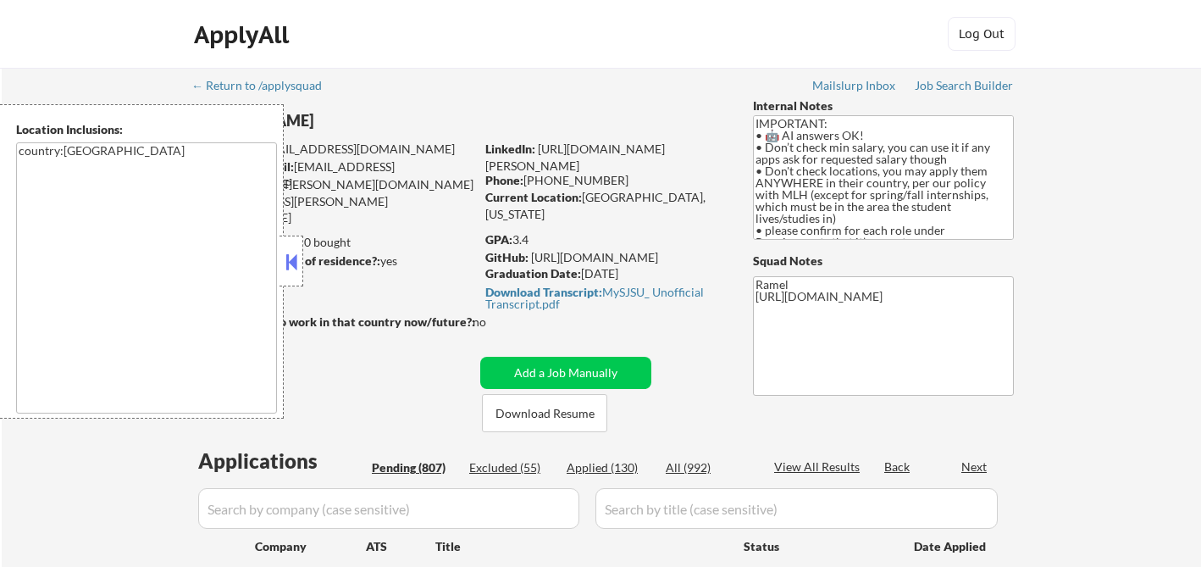
select select ""pending""
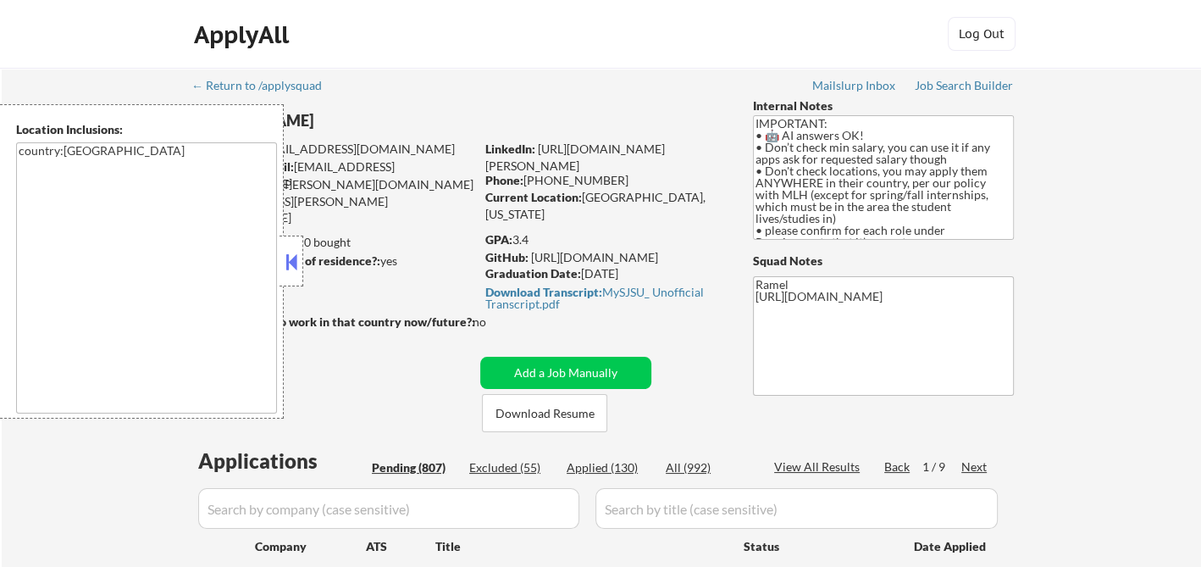
scroll to position [313, 0]
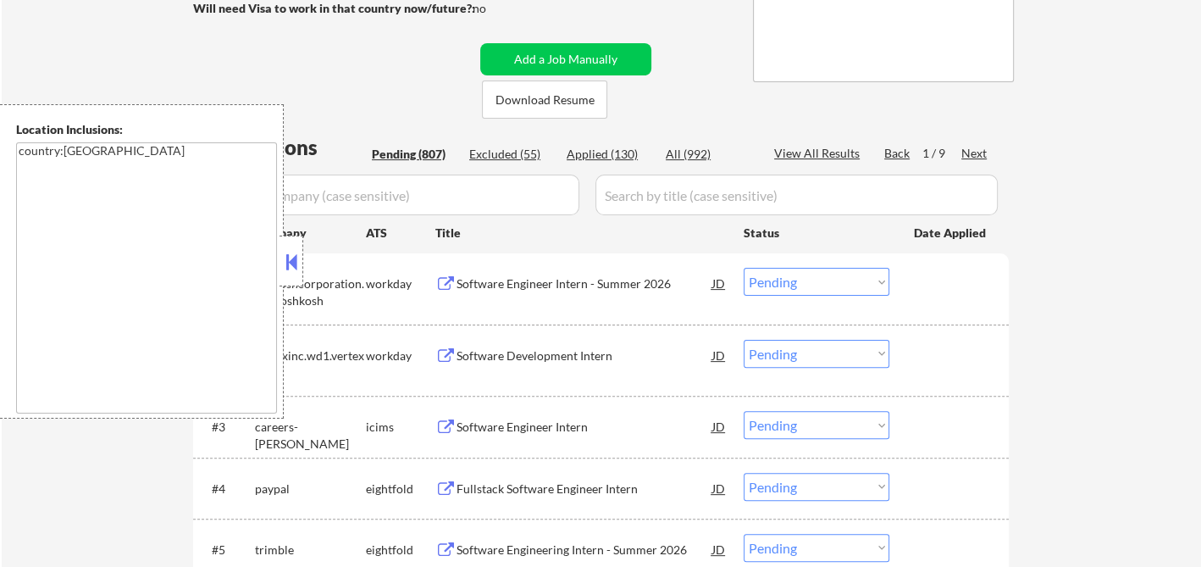
click at [595, 155] on div "Applied (130)" at bounding box center [609, 154] width 85 height 17
click at [295, 266] on button at bounding box center [291, 261] width 19 height 25
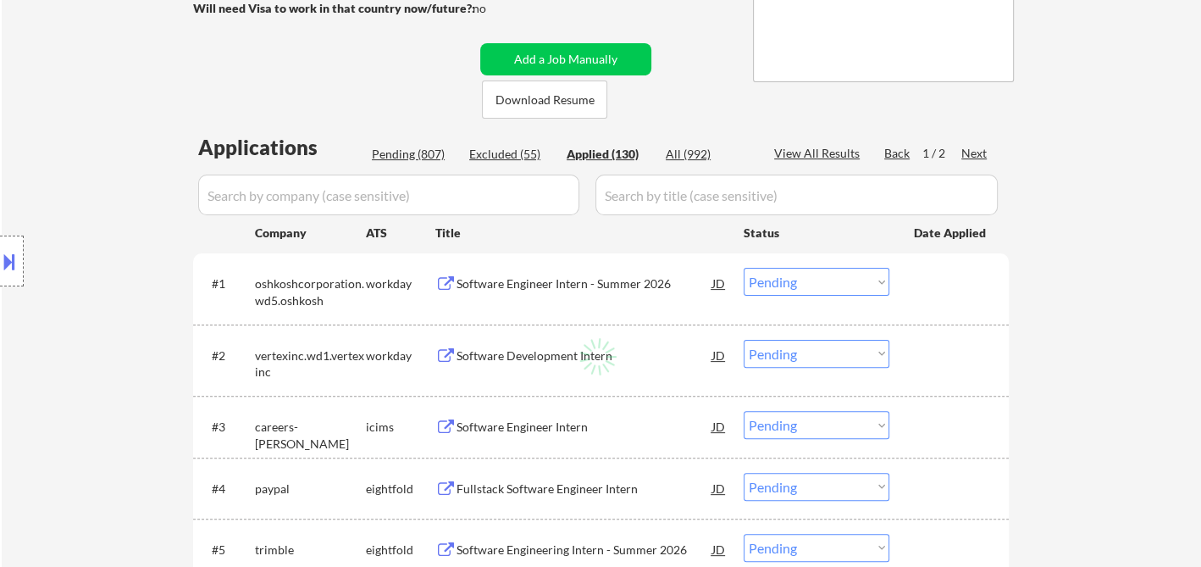
select select ""applied""
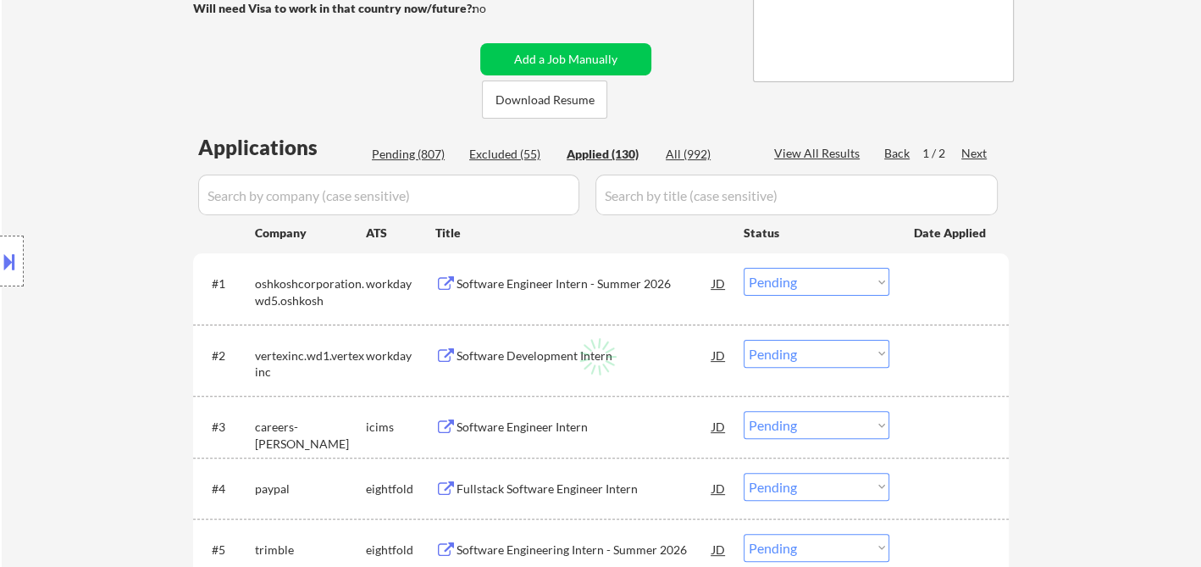
select select ""applied""
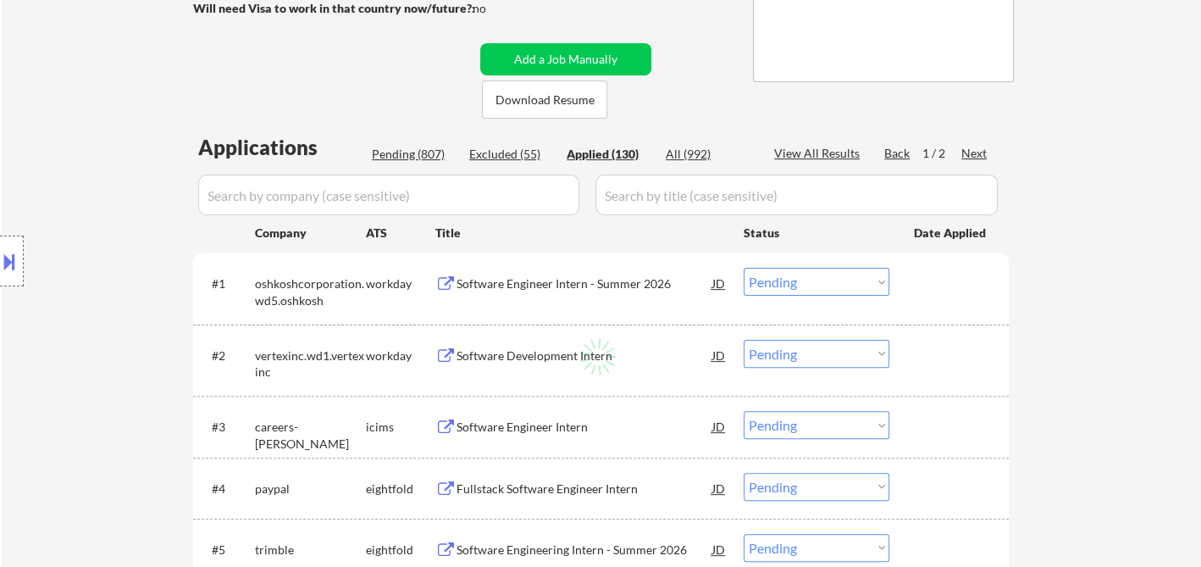
select select ""applied""
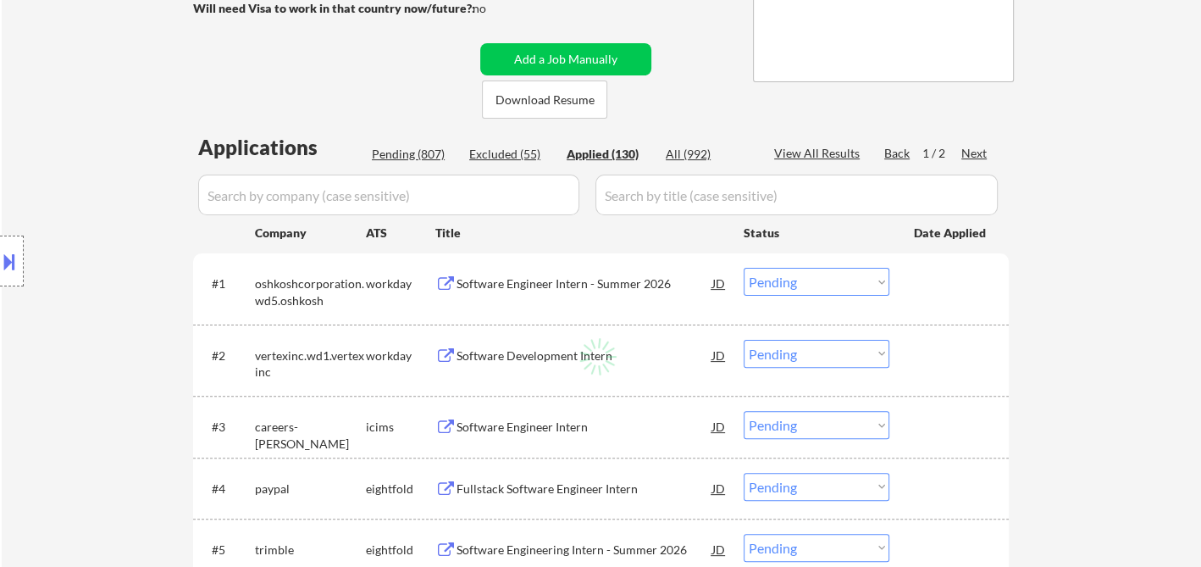
select select ""applied""
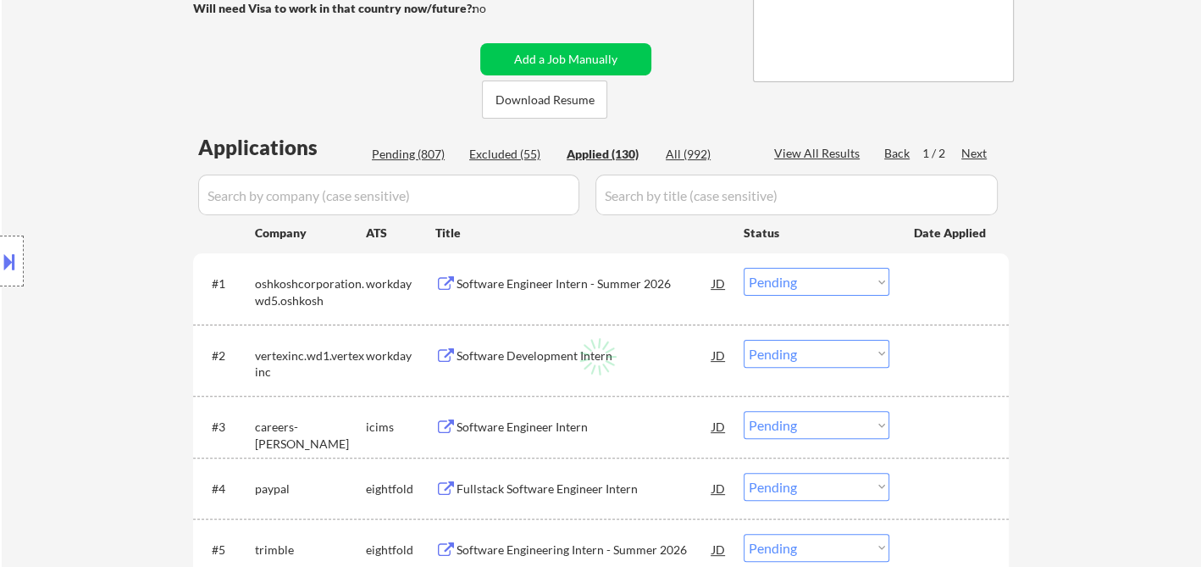
select select ""applied""
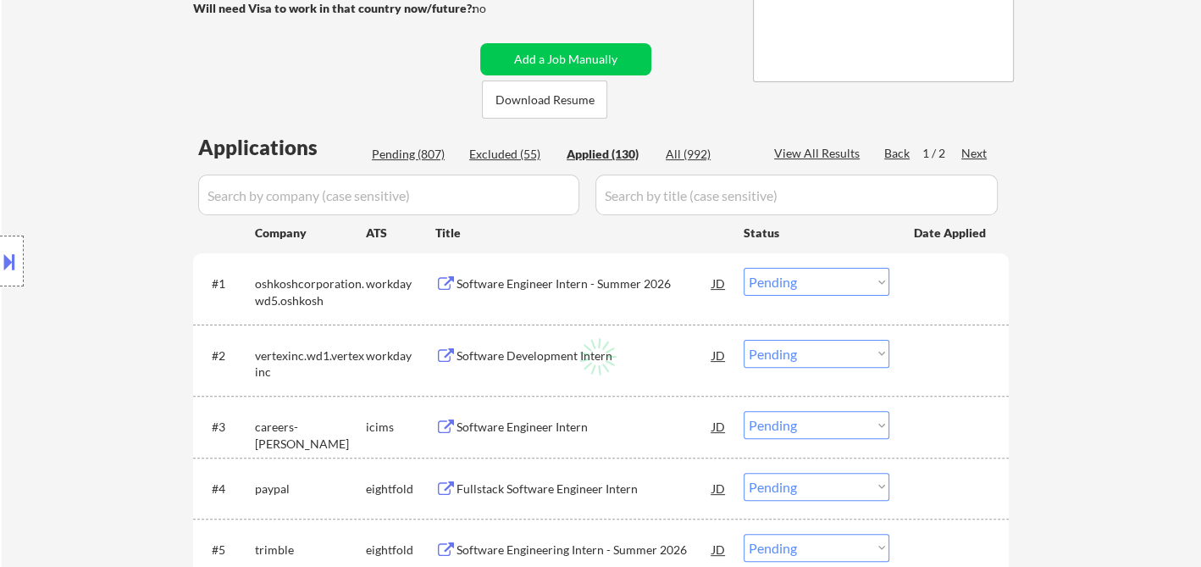
select select ""applied""
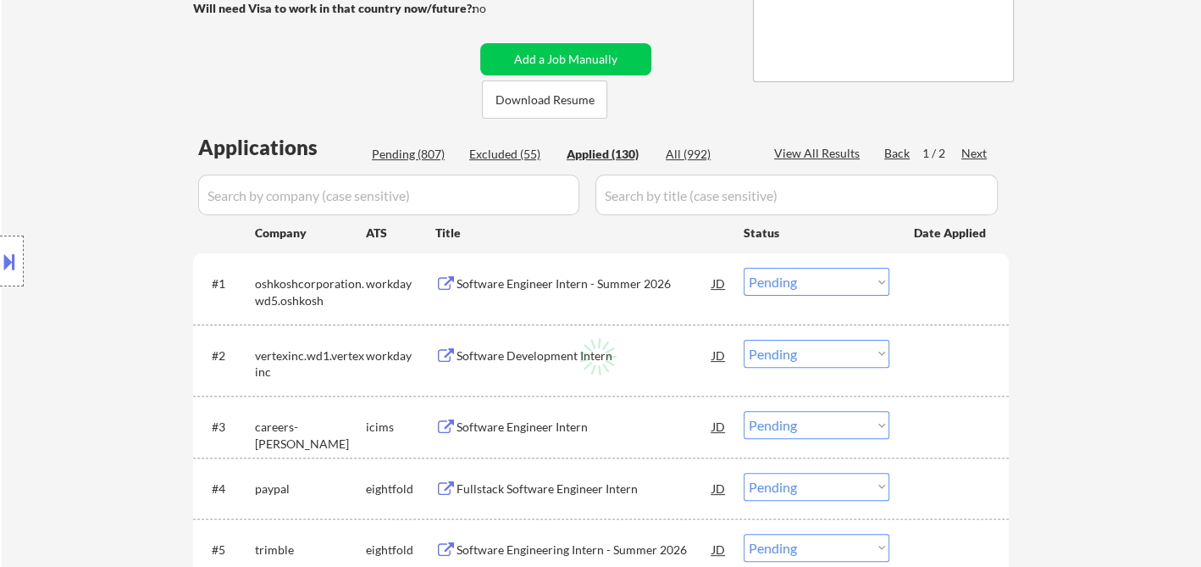
select select ""applied""
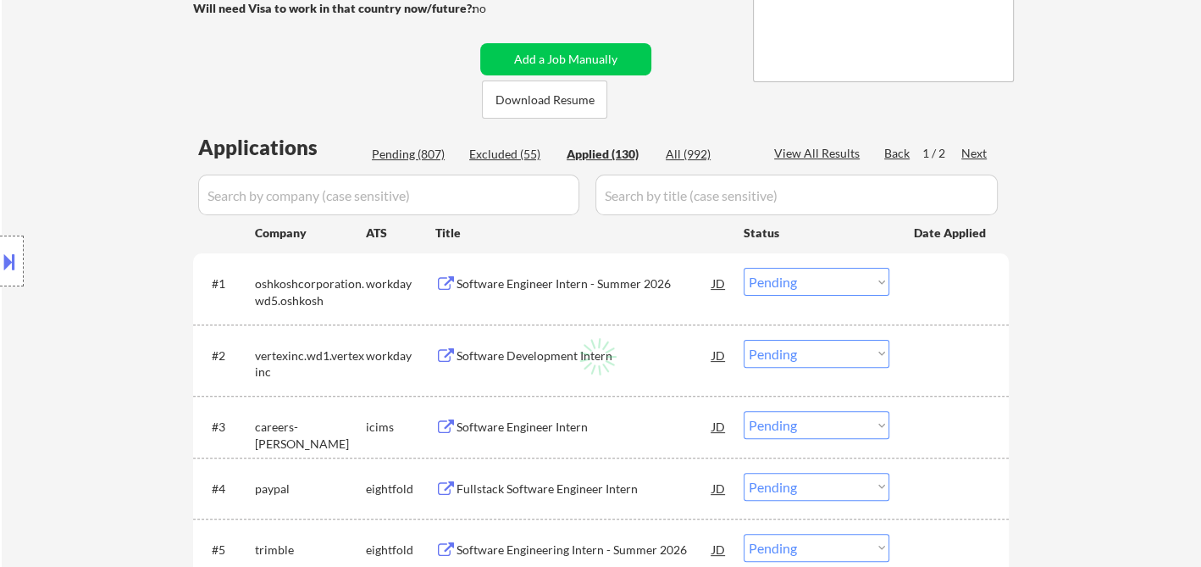
select select ""applied""
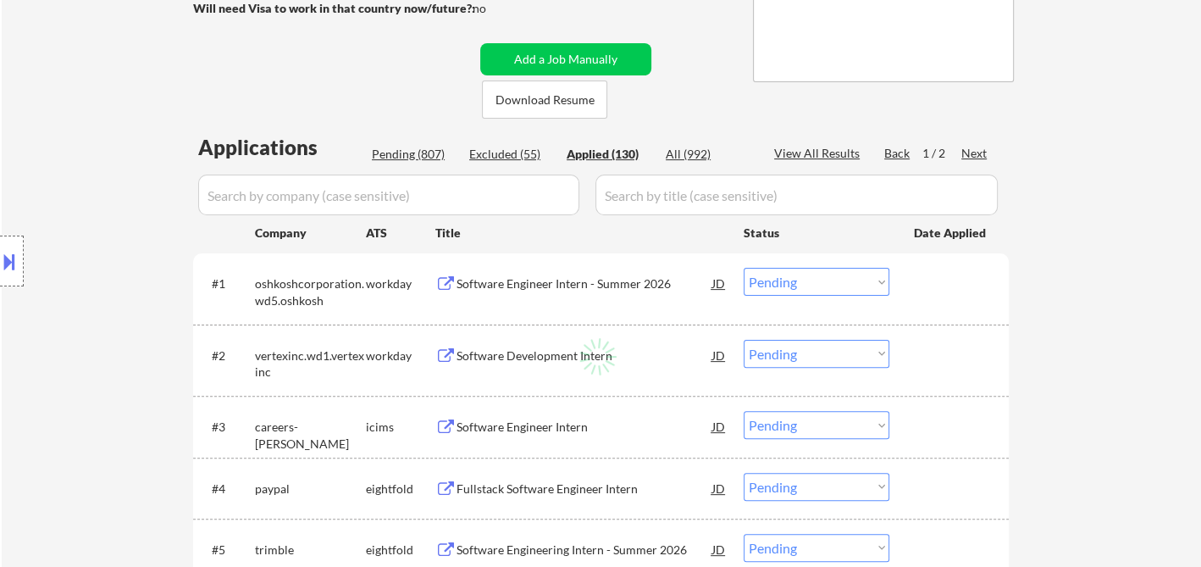
select select ""applied""
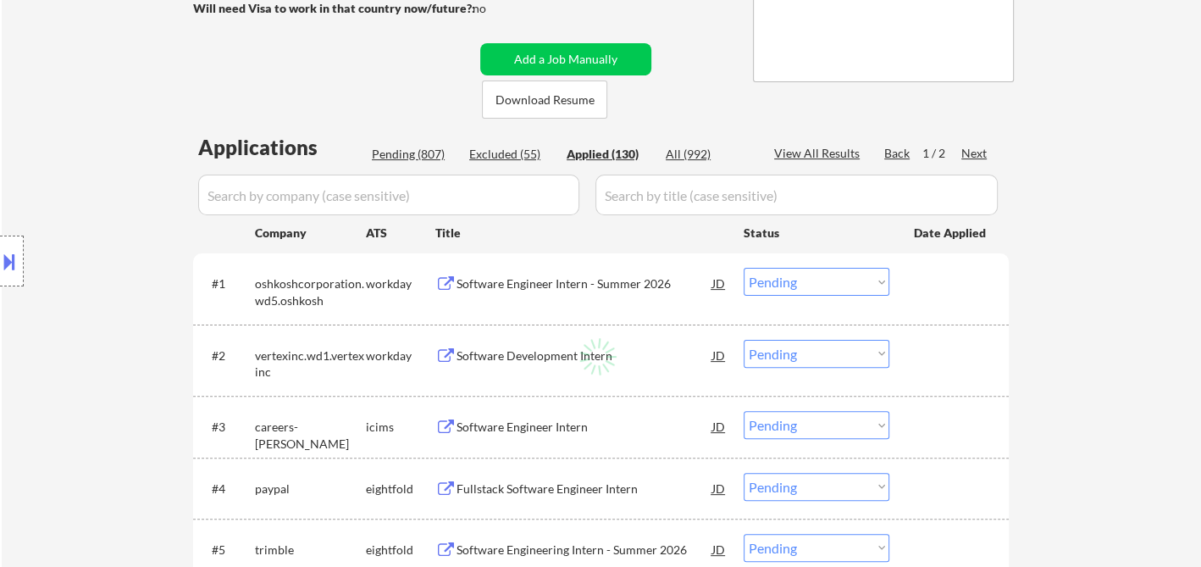
select select ""applied""
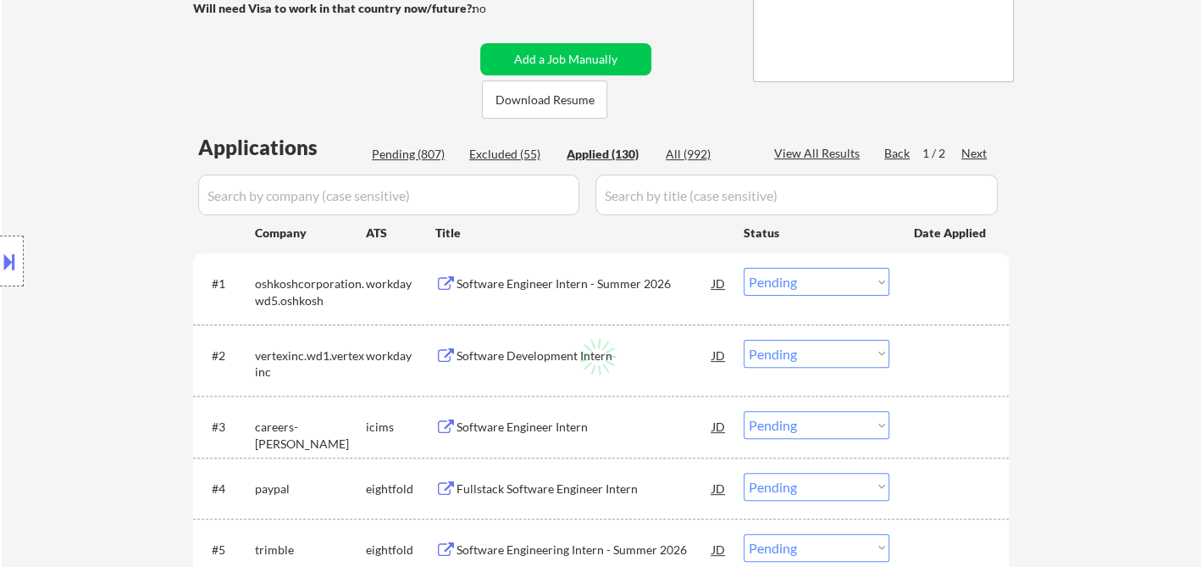
select select ""applied""
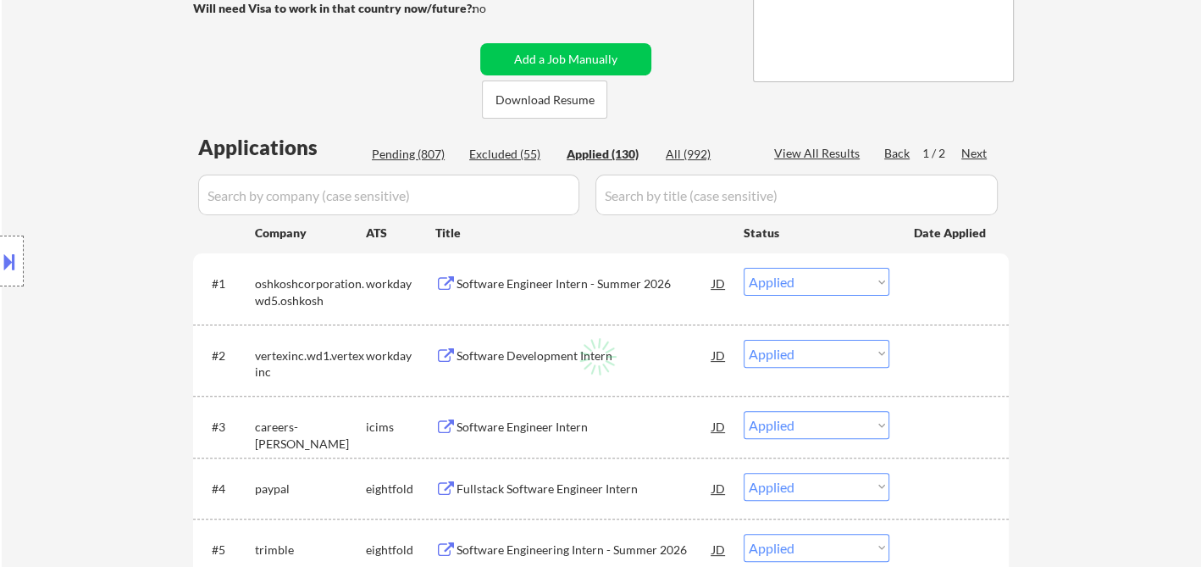
select select ""applied""
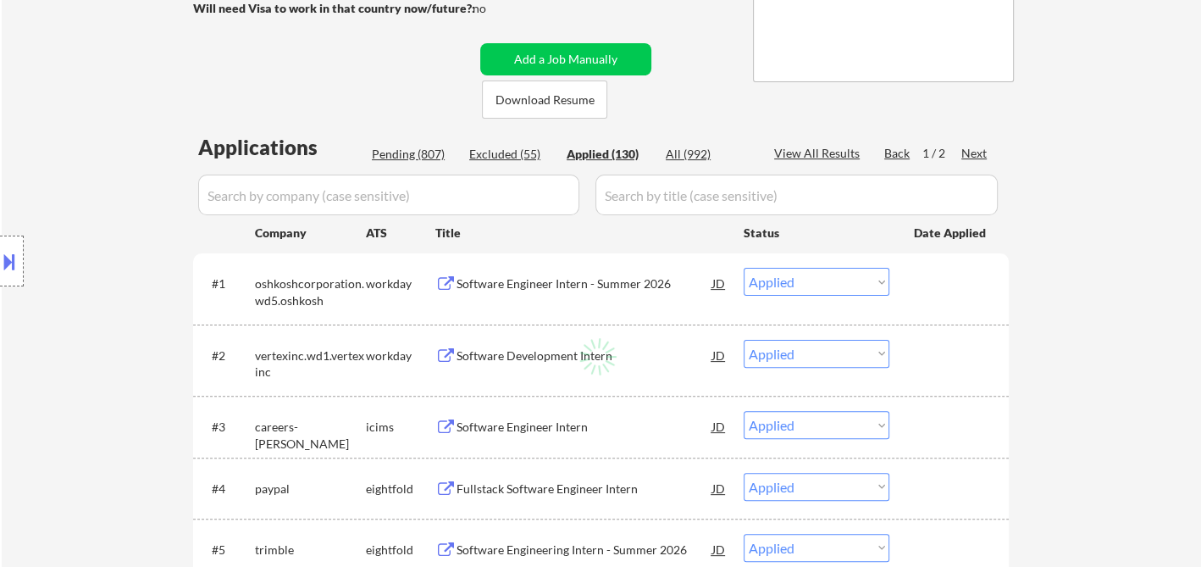
select select ""applied""
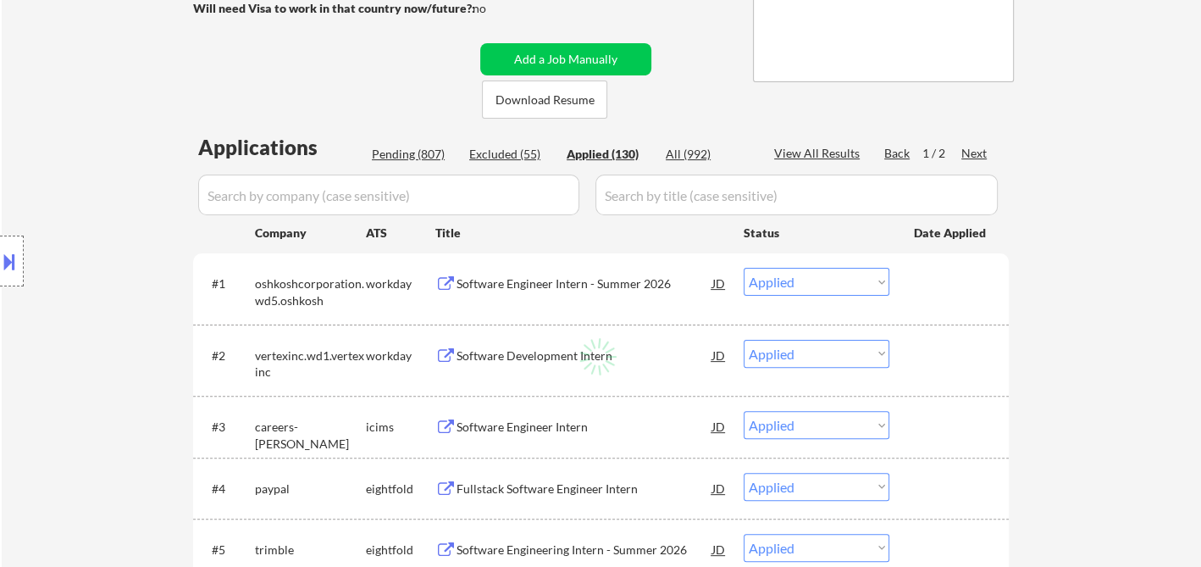
select select ""applied""
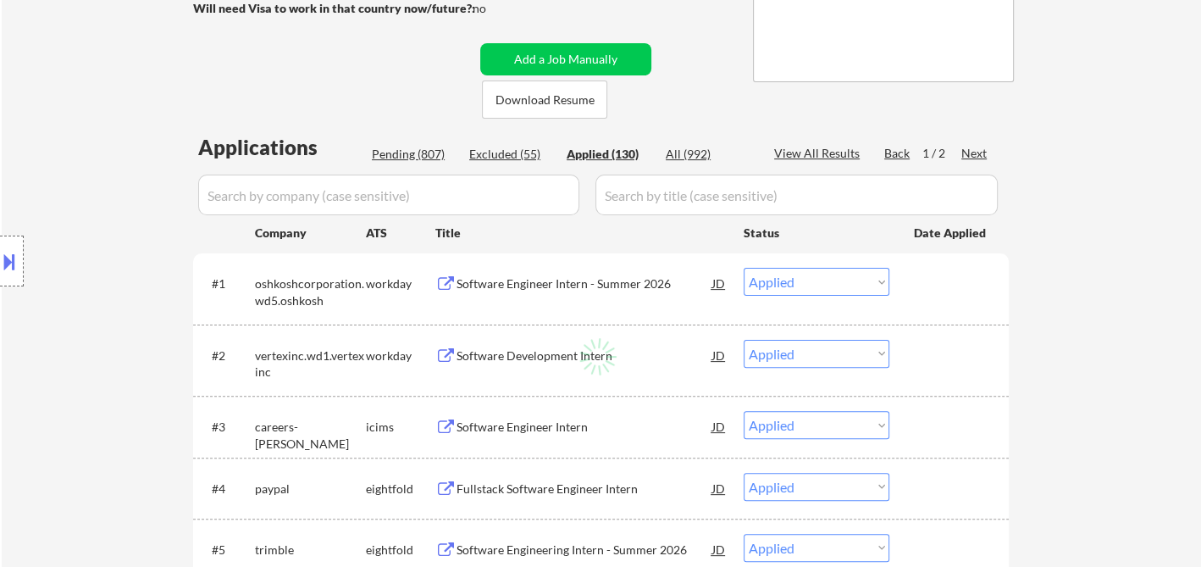
select select ""applied""
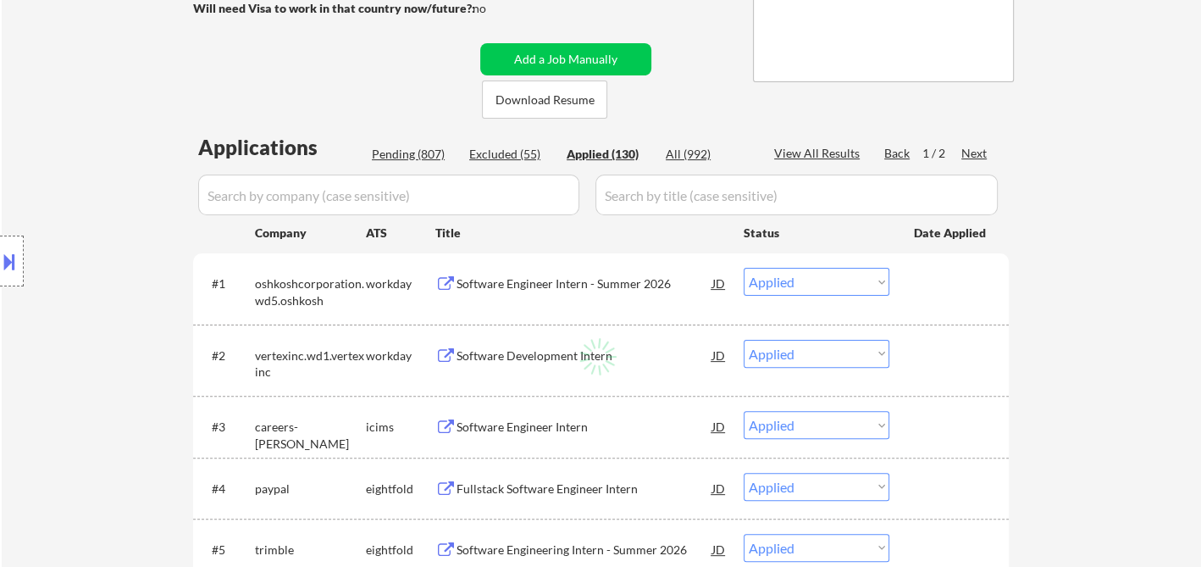
select select ""applied""
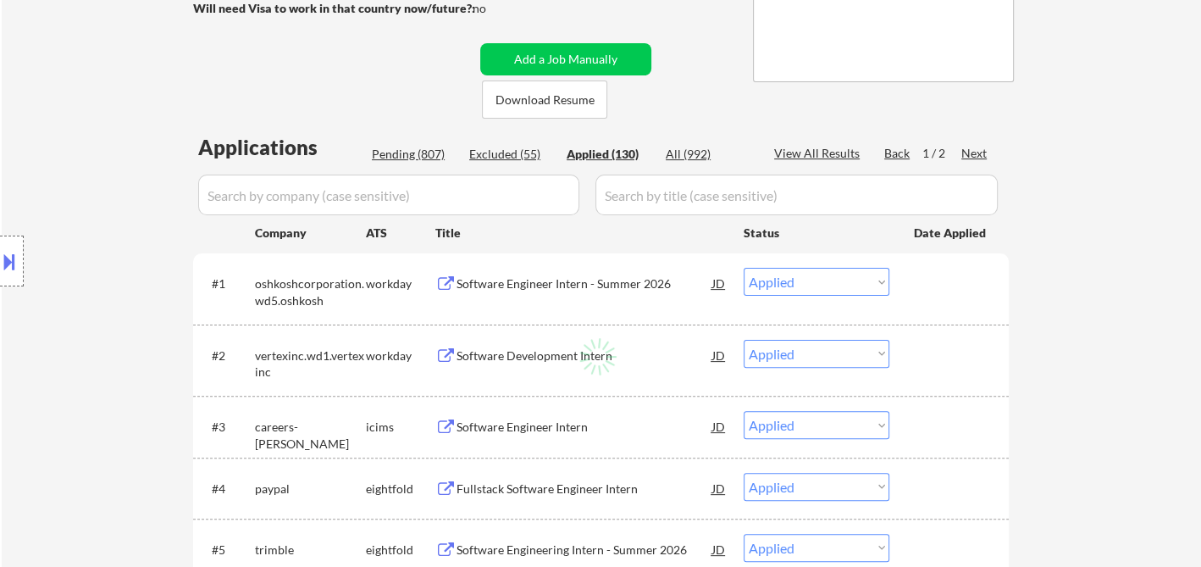
select select ""applied""
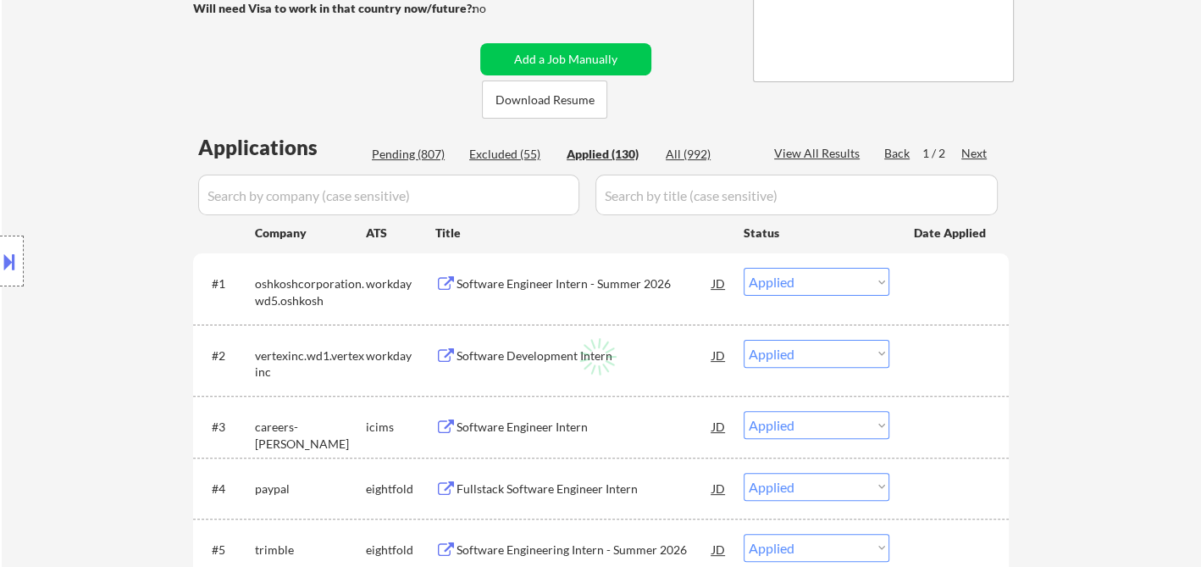
select select ""applied""
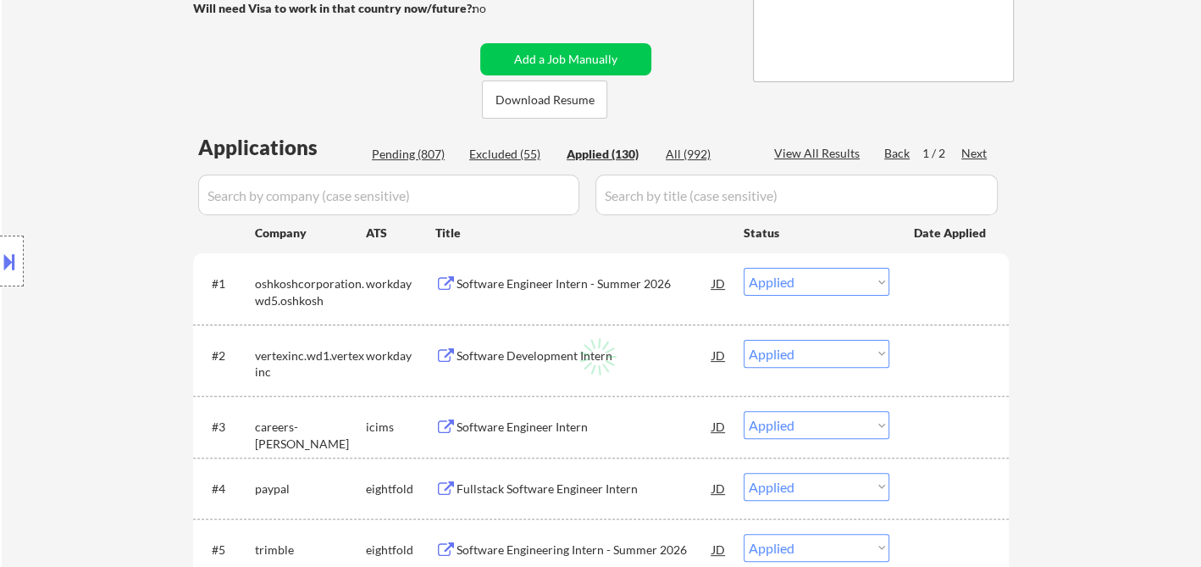
select select ""applied""
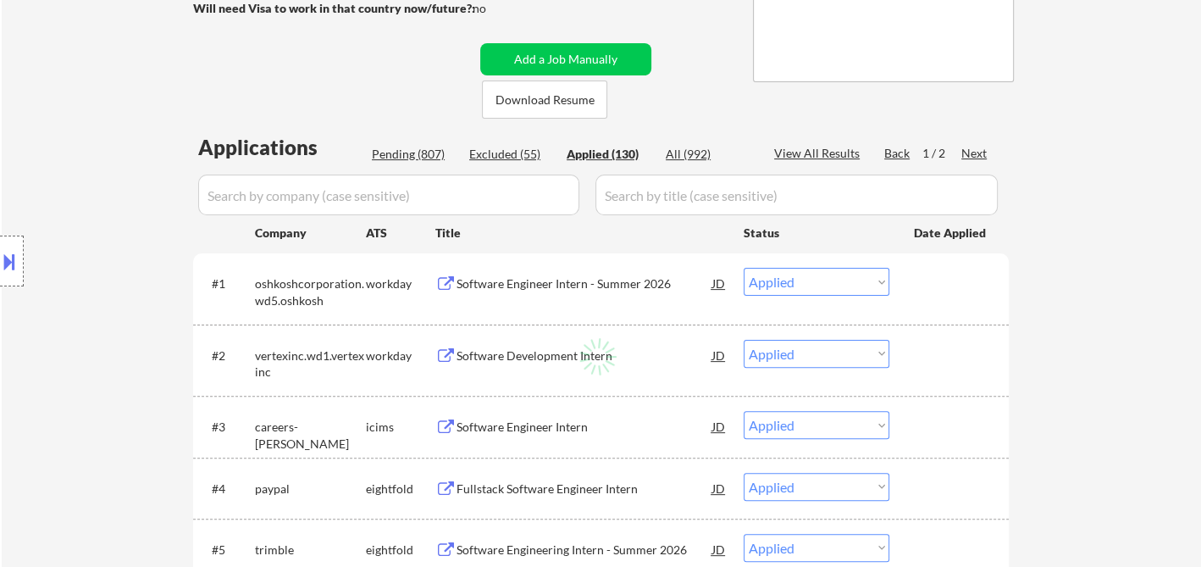
select select ""applied""
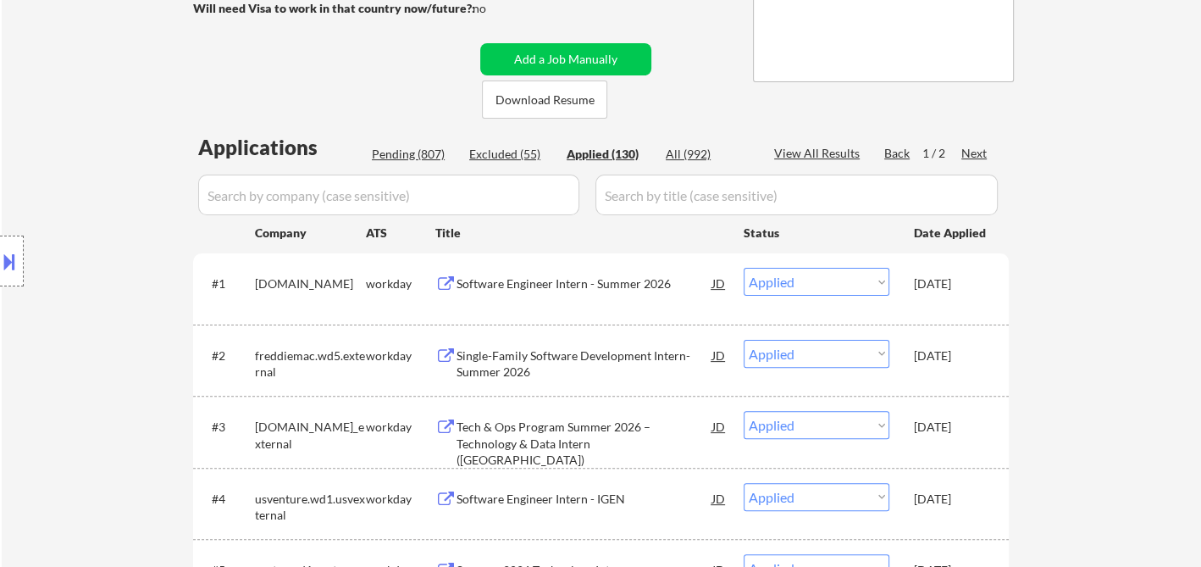
click at [841, 155] on div "View All Results" at bounding box center [819, 153] width 91 height 17
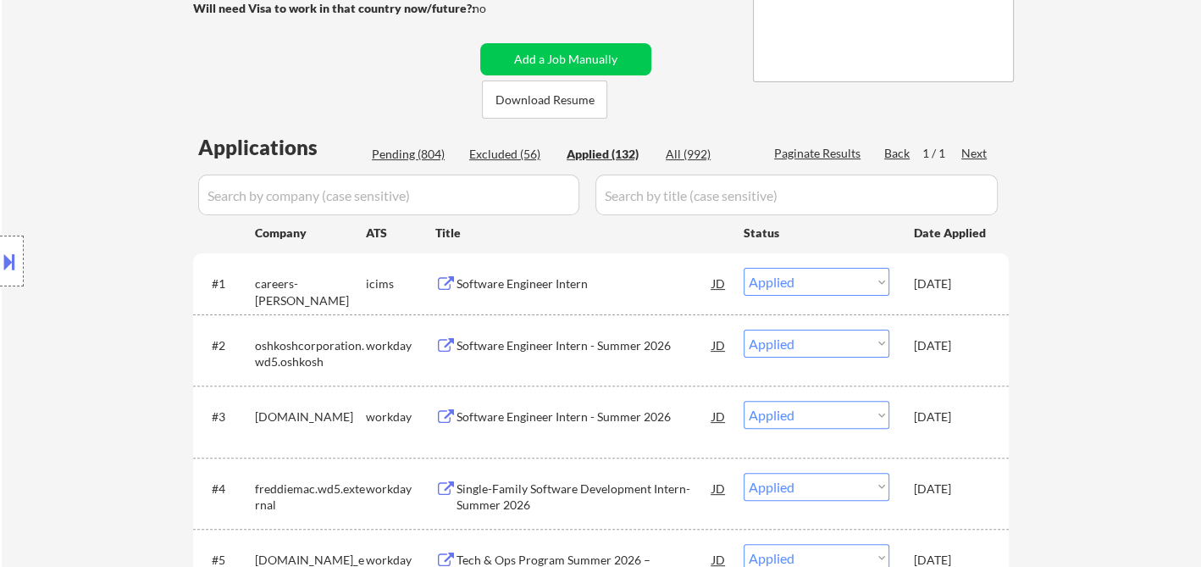
scroll to position [31, 0]
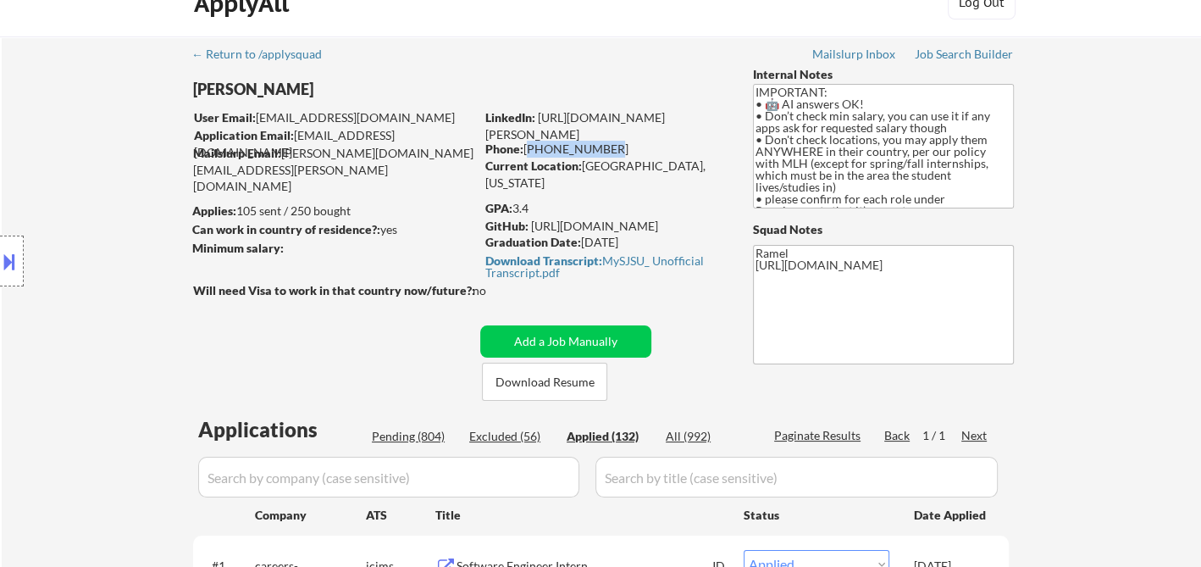
drag, startPoint x: 610, startPoint y: 142, endPoint x: 528, endPoint y: 151, distance: 82.6
click at [528, 151] on div "Phone: [PHONE_NUMBER]" at bounding box center [605, 149] width 240 height 17
copy div "[PHONE_NUMBER]"
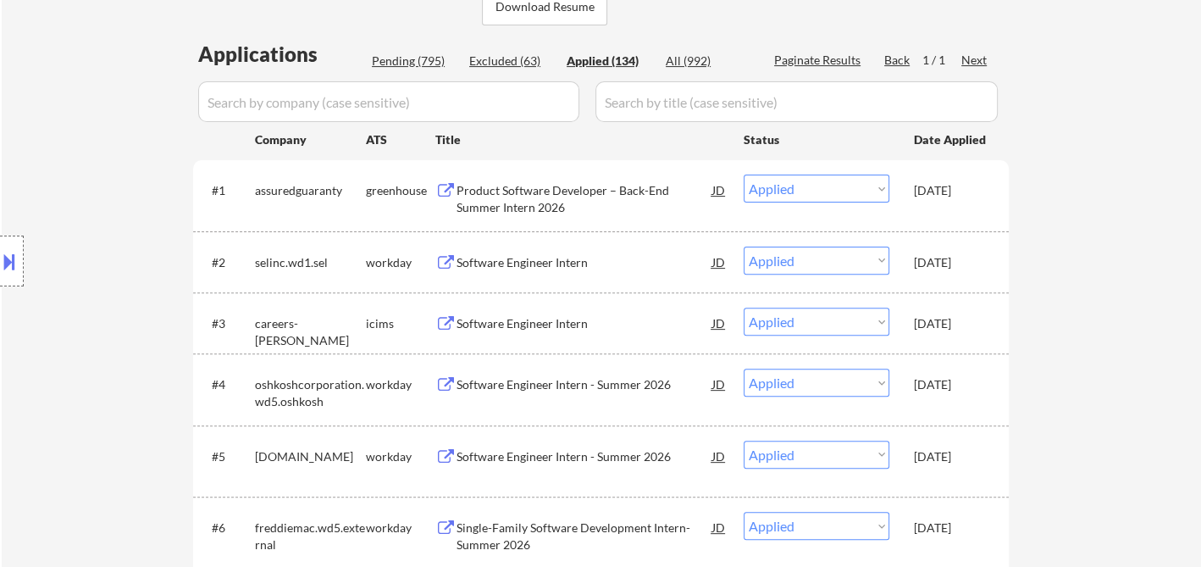
scroll to position [0, 0]
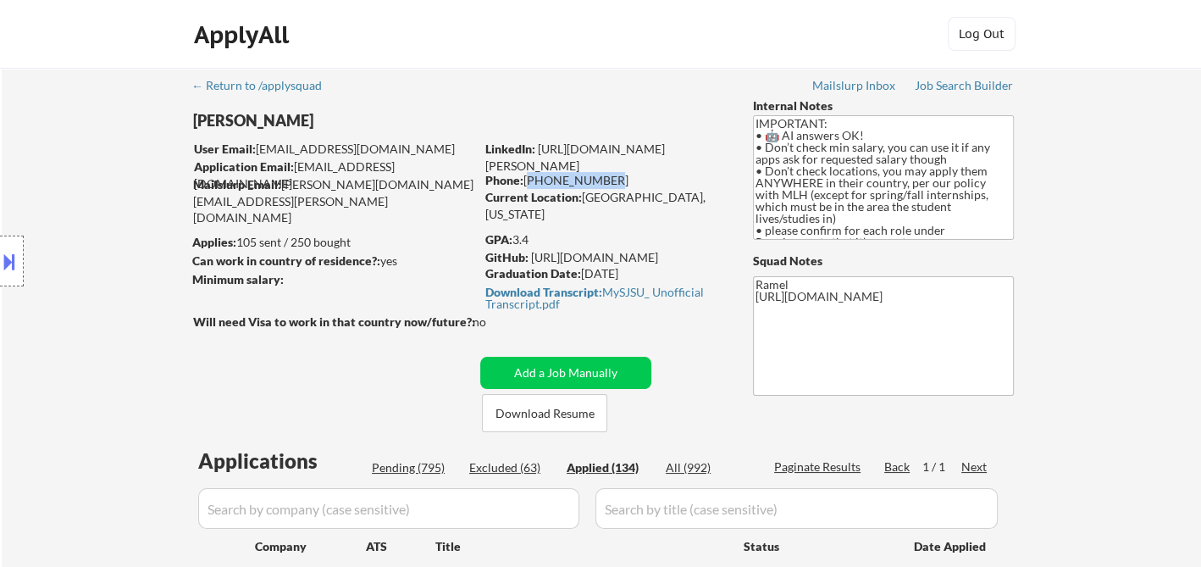
drag, startPoint x: 602, startPoint y: 183, endPoint x: 461, endPoint y: 89, distance: 169.9
click at [527, 181] on div "Phone: [PHONE_NUMBER]" at bounding box center [605, 180] width 240 height 17
copy div "[PHONE_NUMBER]"
drag, startPoint x: 598, startPoint y: 181, endPoint x: 522, endPoint y: 180, distance: 76.3
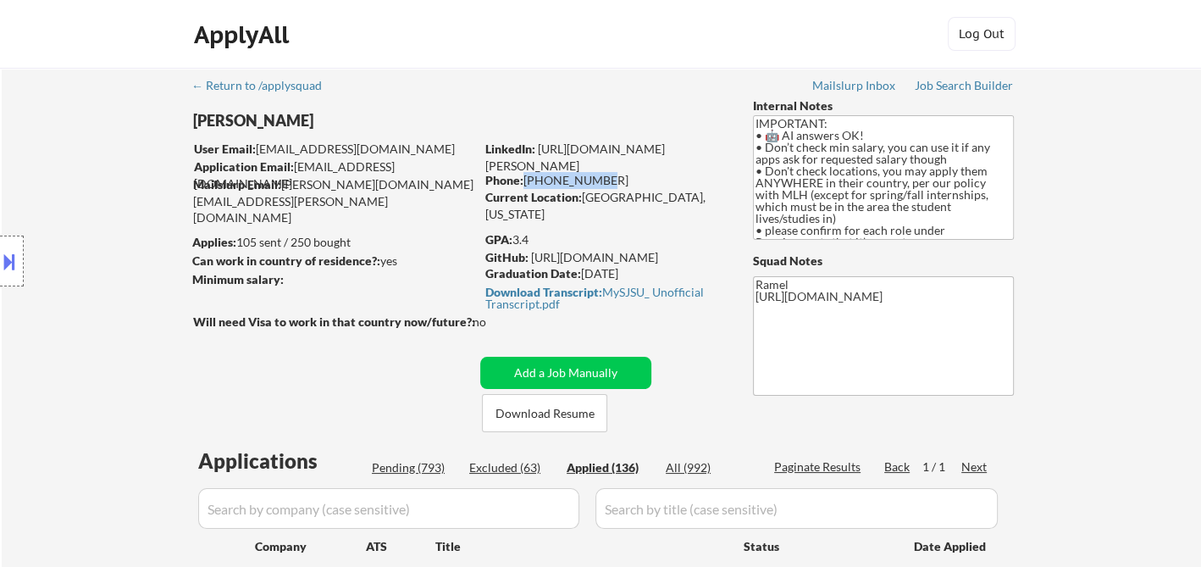
click at [522, 180] on div "Phone: [PHONE_NUMBER]" at bounding box center [605, 180] width 240 height 17
drag, startPoint x: 608, startPoint y: 177, endPoint x: 528, endPoint y: 181, distance: 80.6
click at [528, 181] on div "Phone: [PHONE_NUMBER]" at bounding box center [605, 180] width 240 height 17
copy div "[PHONE_NUMBER]"
drag, startPoint x: 604, startPoint y: 180, endPoint x: 526, endPoint y: 177, distance: 78.0
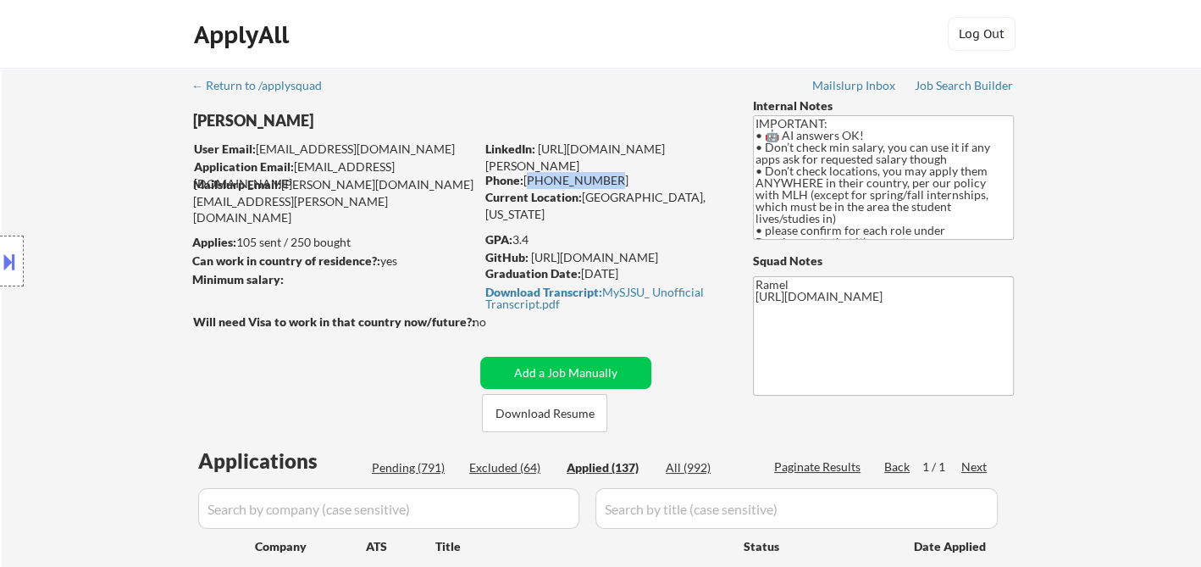
click at [526, 177] on div "Phone: [PHONE_NUMBER]" at bounding box center [605, 180] width 240 height 17
copy div "[PHONE_NUMBER]"
drag, startPoint x: 604, startPoint y: 177, endPoint x: 528, endPoint y: 175, distance: 76.3
click at [528, 175] on div "Phone: [PHONE_NUMBER]" at bounding box center [605, 180] width 240 height 17
copy div "[PHONE_NUMBER]"
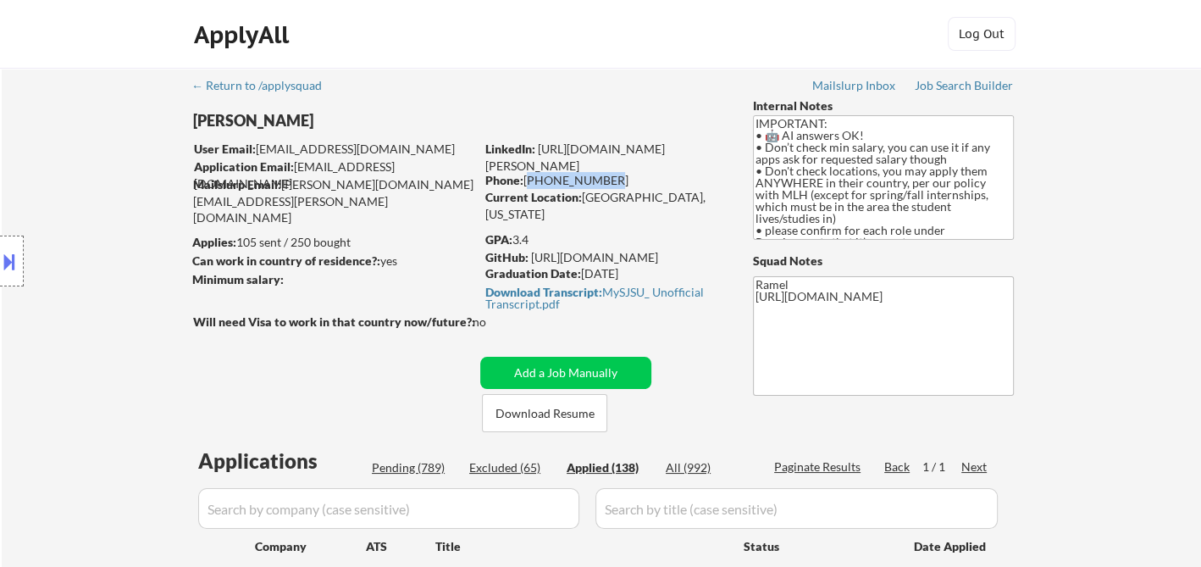
drag, startPoint x: 603, startPoint y: 186, endPoint x: 528, endPoint y: 174, distance: 76.3
click at [528, 174] on div "Phone: [PHONE_NUMBER]" at bounding box center [605, 180] width 240 height 17
copy div "[PHONE_NUMBER]"
drag, startPoint x: 603, startPoint y: 181, endPoint x: 528, endPoint y: 175, distance: 75.7
click at [528, 175] on div "Phone: [PHONE_NUMBER]" at bounding box center [605, 180] width 240 height 17
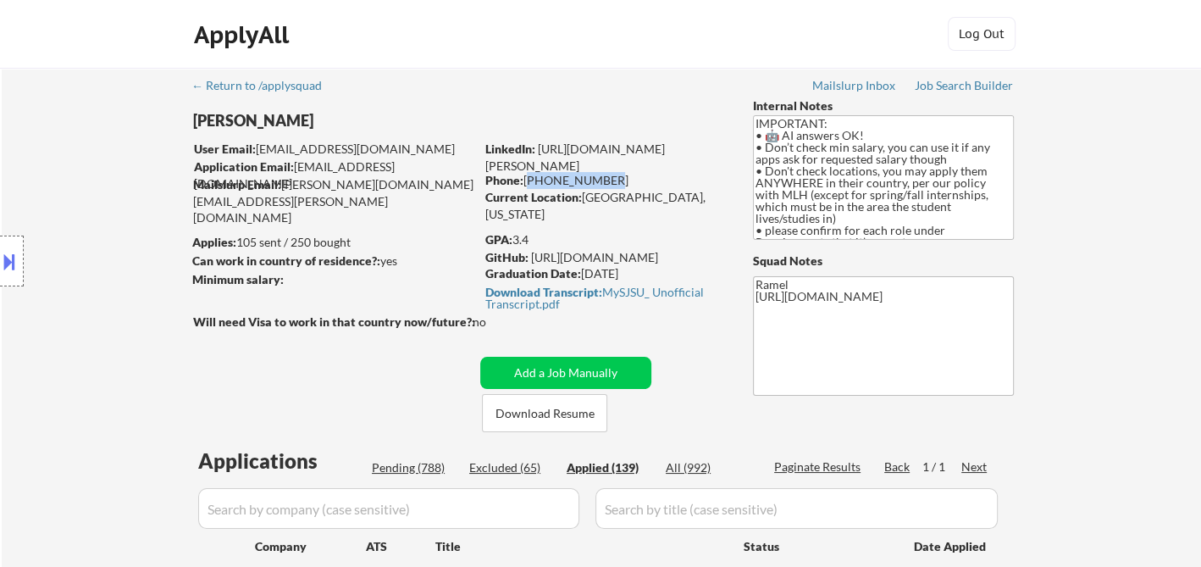
copy div "[PHONE_NUMBER]"
drag, startPoint x: 600, startPoint y: 175, endPoint x: 527, endPoint y: 175, distance: 72.8
click at [527, 175] on div "Phone: [PHONE_NUMBER]" at bounding box center [605, 180] width 240 height 17
drag, startPoint x: 612, startPoint y: 181, endPoint x: 524, endPoint y: 184, distance: 87.3
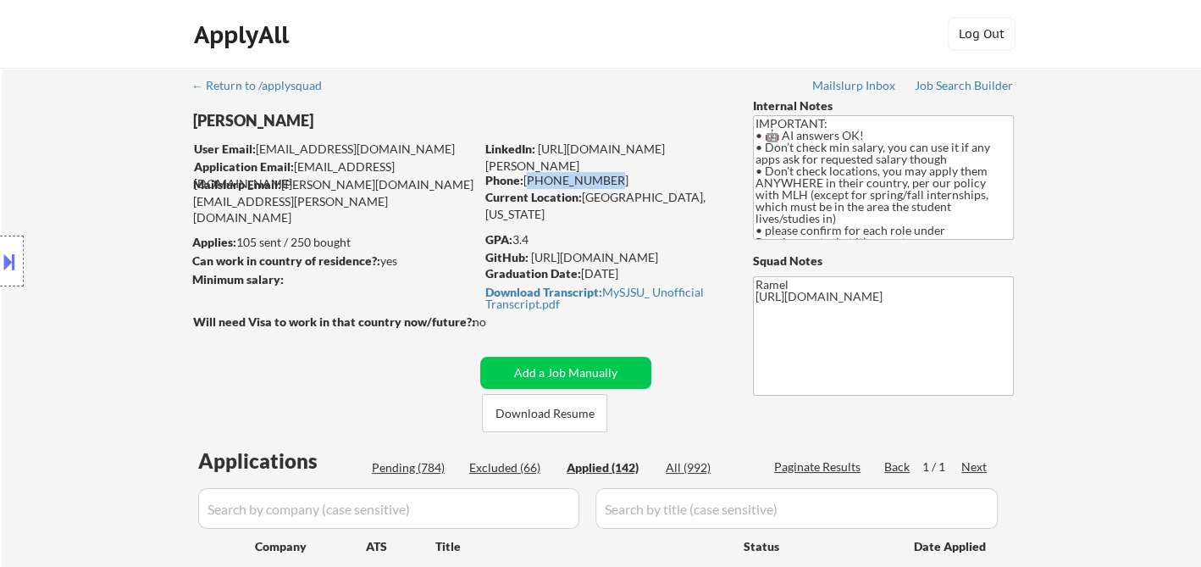
click at [524, 184] on div "Phone: [PHONE_NUMBER]" at bounding box center [605, 180] width 240 height 17
copy div "[PHONE_NUMBER]"
drag, startPoint x: 568, startPoint y: 186, endPoint x: 527, endPoint y: 187, distance: 40.7
click at [527, 187] on div "Phone: [PHONE_NUMBER]" at bounding box center [605, 180] width 240 height 17
drag, startPoint x: 607, startPoint y: 180, endPoint x: 524, endPoint y: 181, distance: 82.2
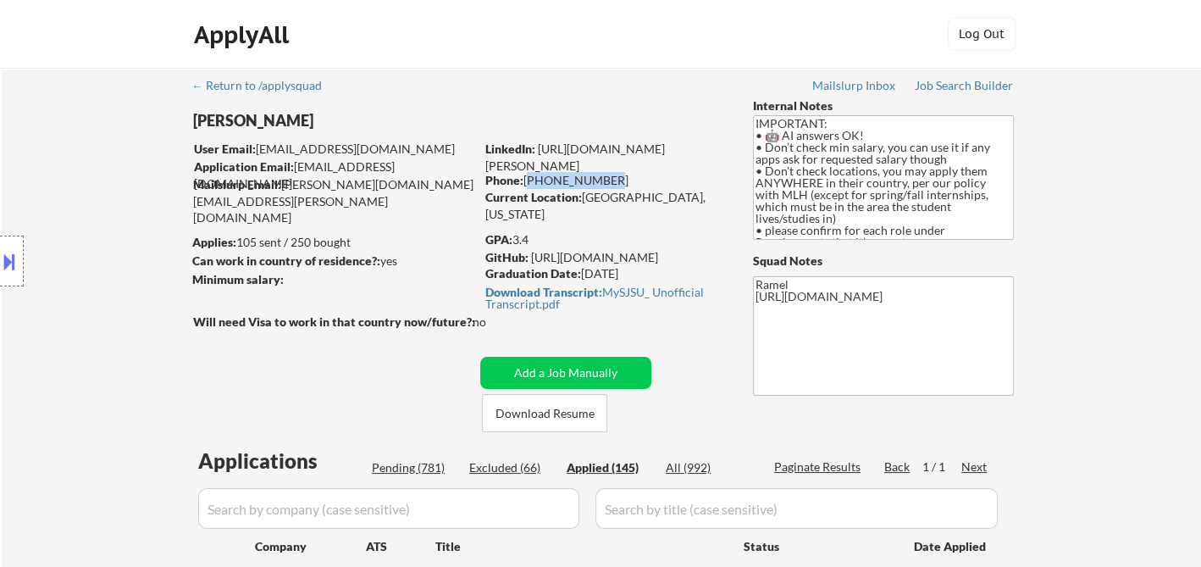
click at [524, 181] on div "Phone: [PHONE_NUMBER]" at bounding box center [605, 180] width 240 height 17
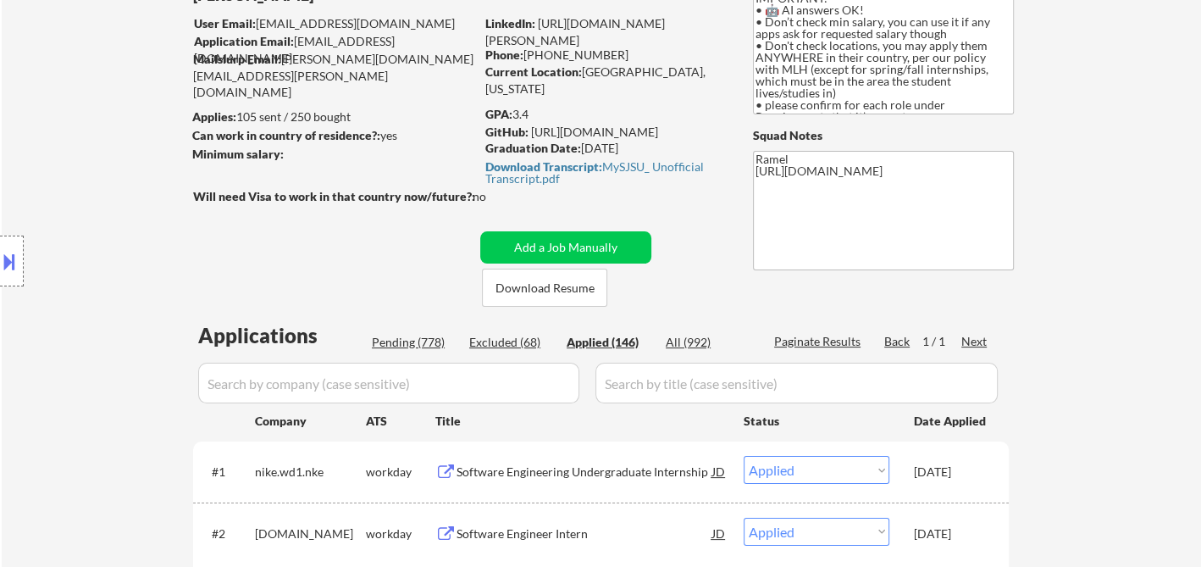
scroll to position [94, 0]
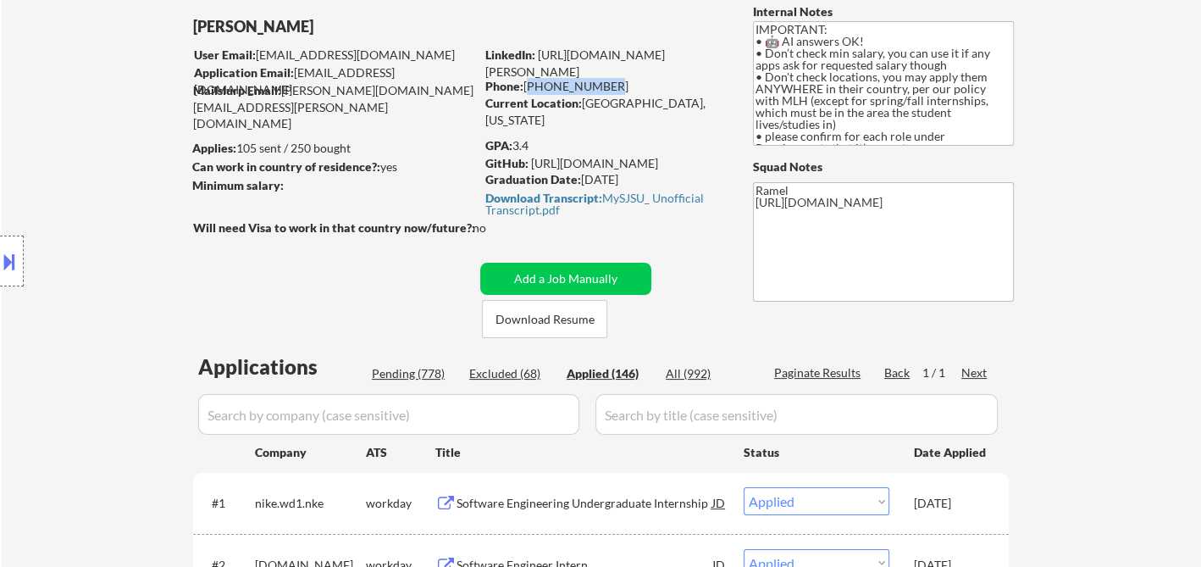
drag, startPoint x: 607, startPoint y: 82, endPoint x: 528, endPoint y: 91, distance: 80.1
click at [528, 91] on div "Phone: [PHONE_NUMBER]" at bounding box center [605, 86] width 240 height 17
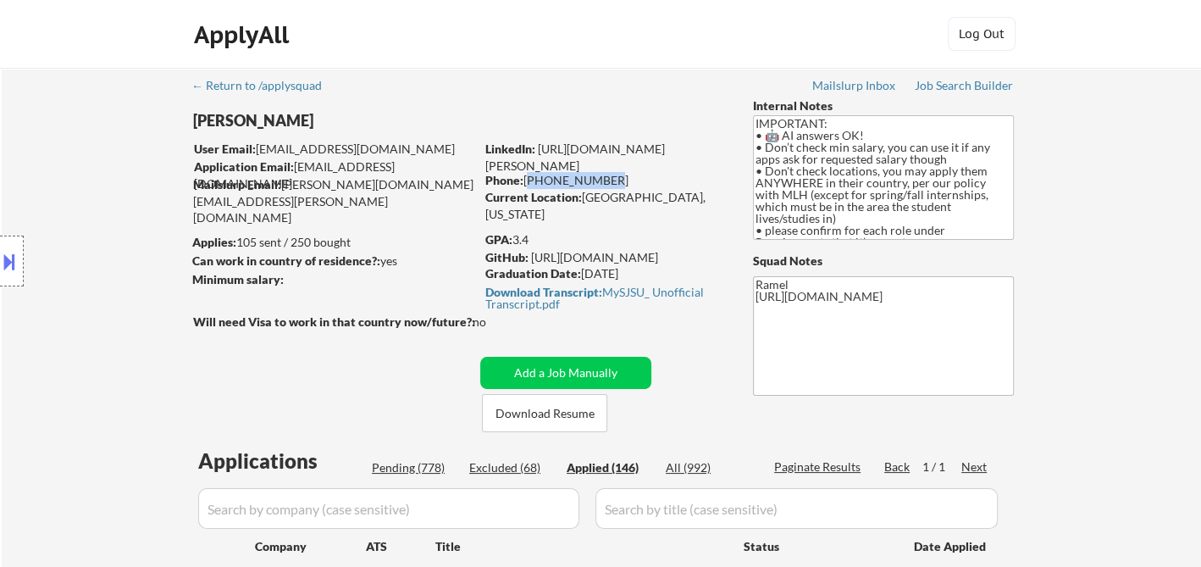
drag, startPoint x: 603, startPoint y: 175, endPoint x: 525, endPoint y: 173, distance: 78.0
click at [525, 173] on div "Phone: [PHONE_NUMBER]" at bounding box center [605, 180] width 240 height 17
drag, startPoint x: 602, startPoint y: 181, endPoint x: 528, endPoint y: 177, distance: 74.7
click at [528, 177] on div "Phone: [PHONE_NUMBER]" at bounding box center [605, 180] width 240 height 17
